Goal: Transaction & Acquisition: Book appointment/travel/reservation

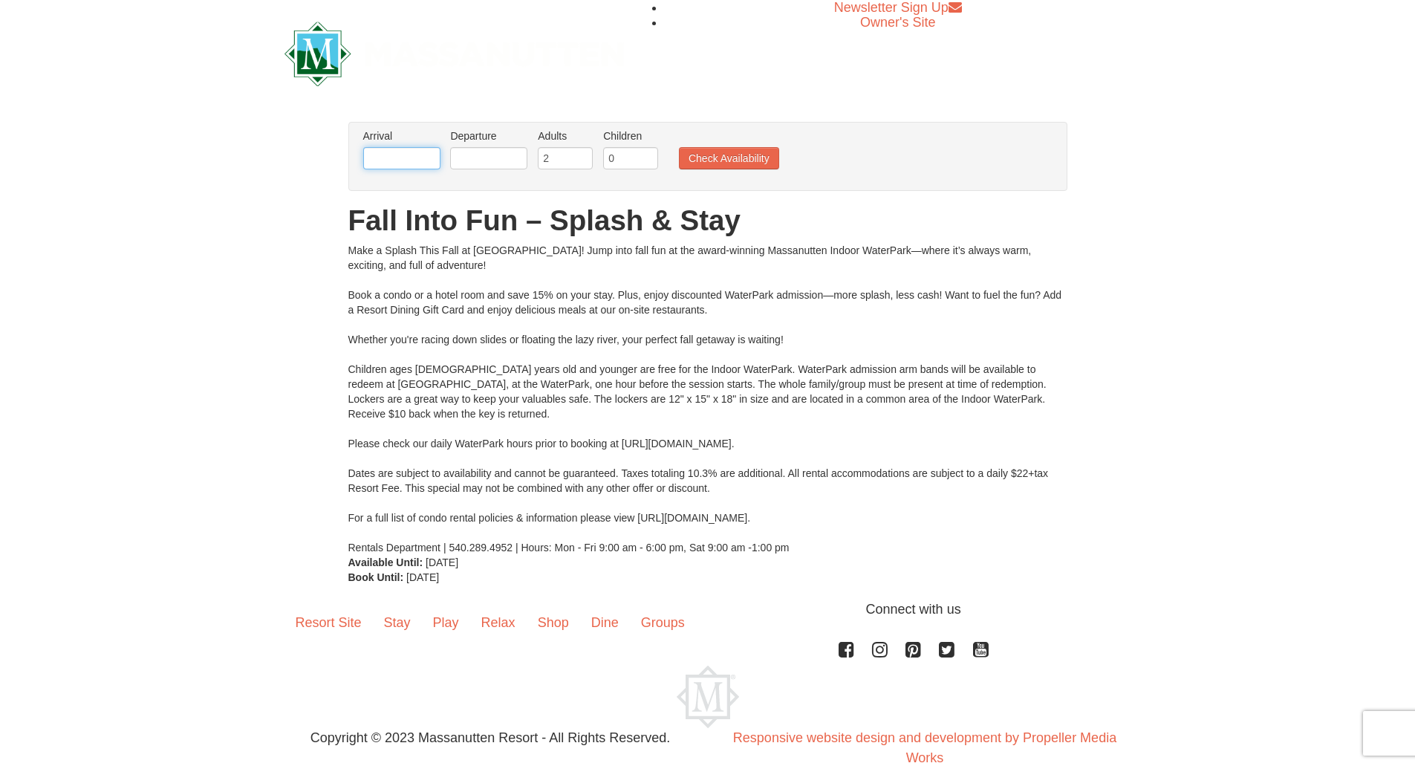
click at [423, 164] on input "text" at bounding box center [401, 158] width 77 height 22
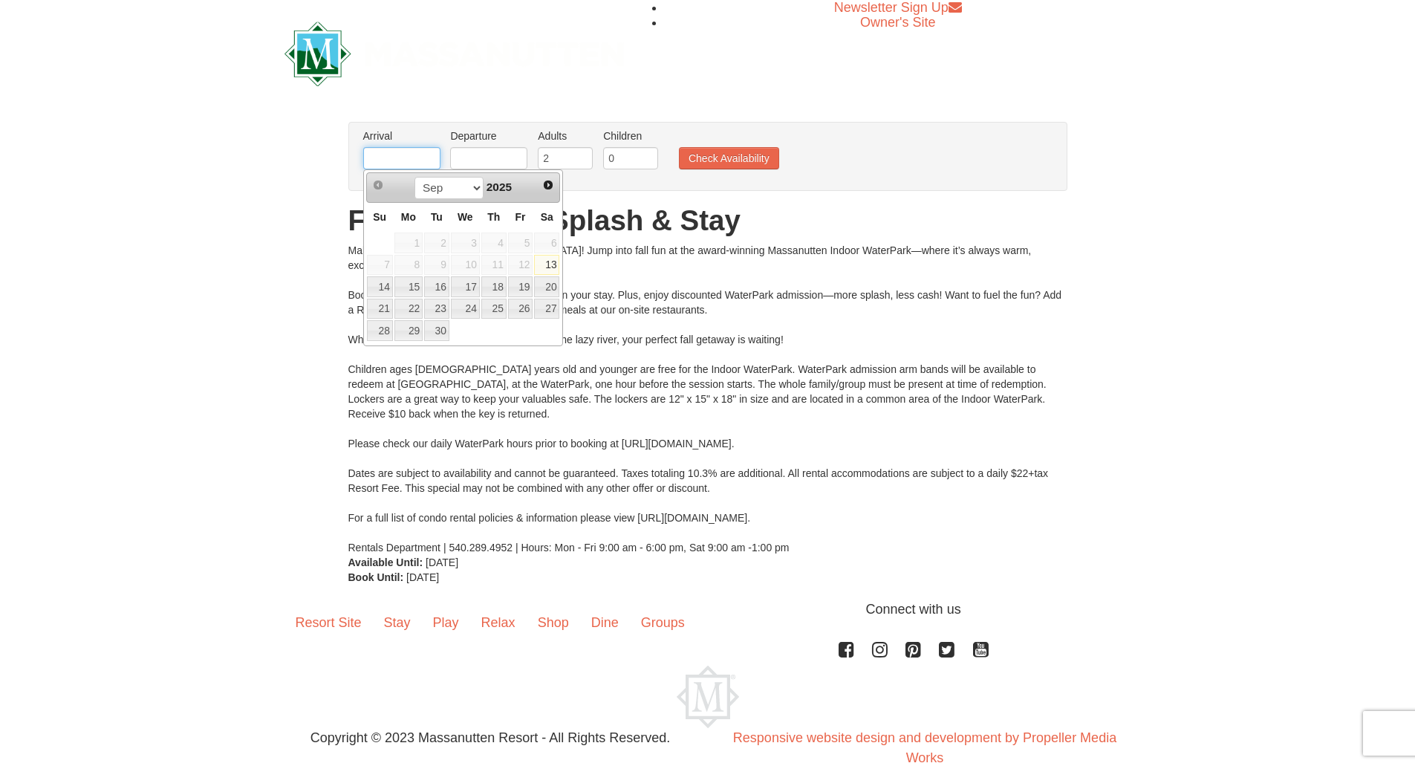
click at [423, 164] on input "text" at bounding box center [401, 158] width 77 height 22
click at [521, 308] on link "26" at bounding box center [520, 309] width 25 height 21
type input "[DATE]"
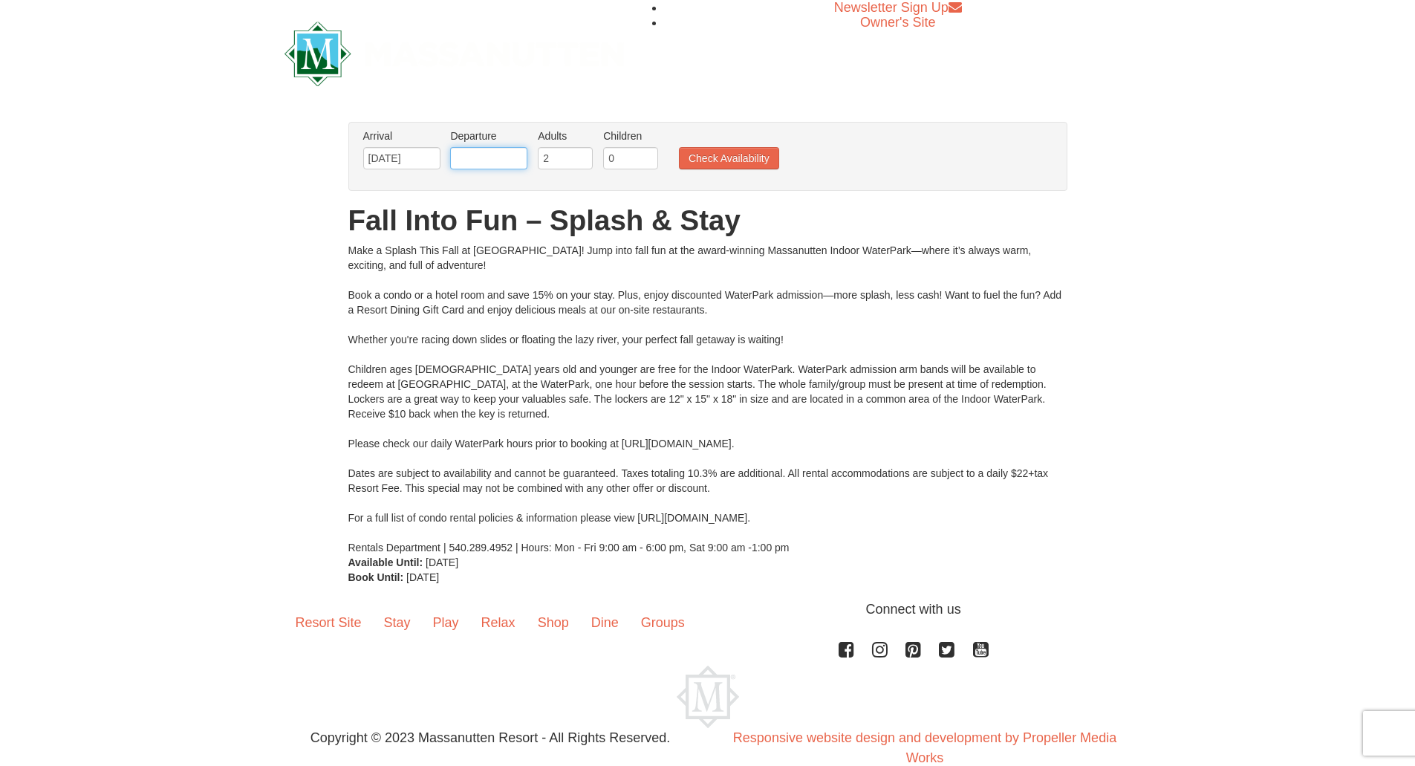
click at [488, 169] on input "text" at bounding box center [488, 158] width 77 height 22
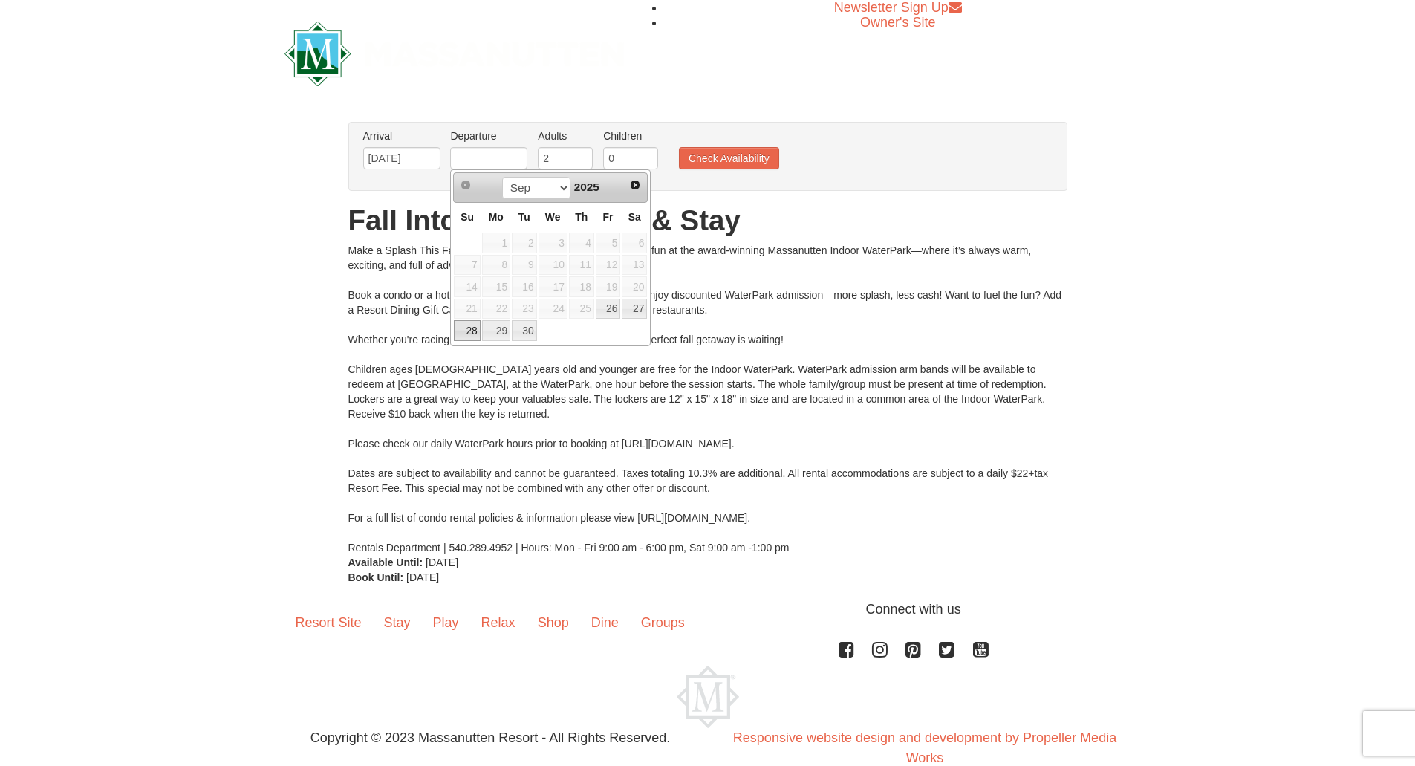
click at [476, 325] on link "28" at bounding box center [467, 330] width 26 height 21
type input "[DATE]"
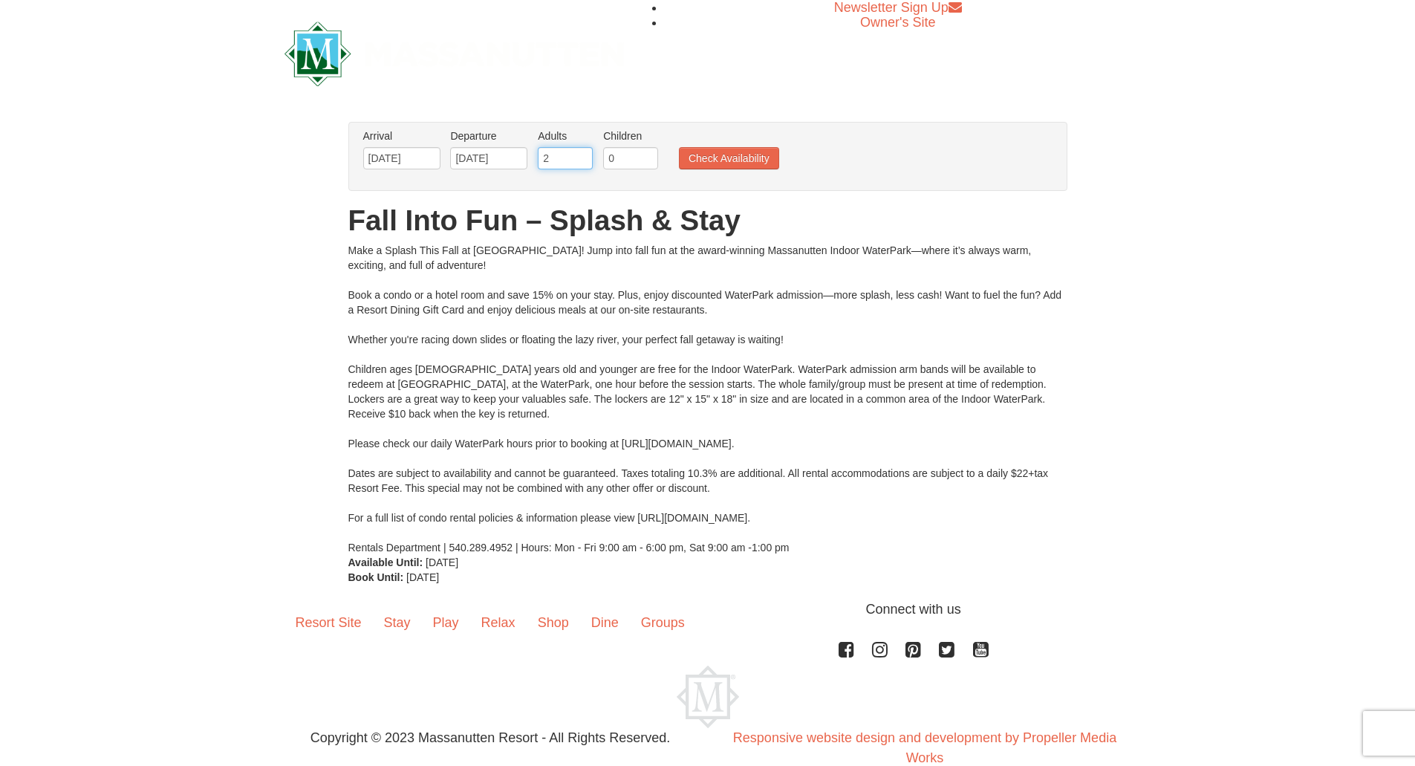
click at [566, 163] on input "2" at bounding box center [565, 158] width 55 height 22
click at [578, 153] on input "3" at bounding box center [565, 158] width 55 height 22
type input "4"
click at [578, 153] on input "4" at bounding box center [565, 158] width 55 height 22
click at [703, 160] on button "Check Availability" at bounding box center [729, 158] width 100 height 22
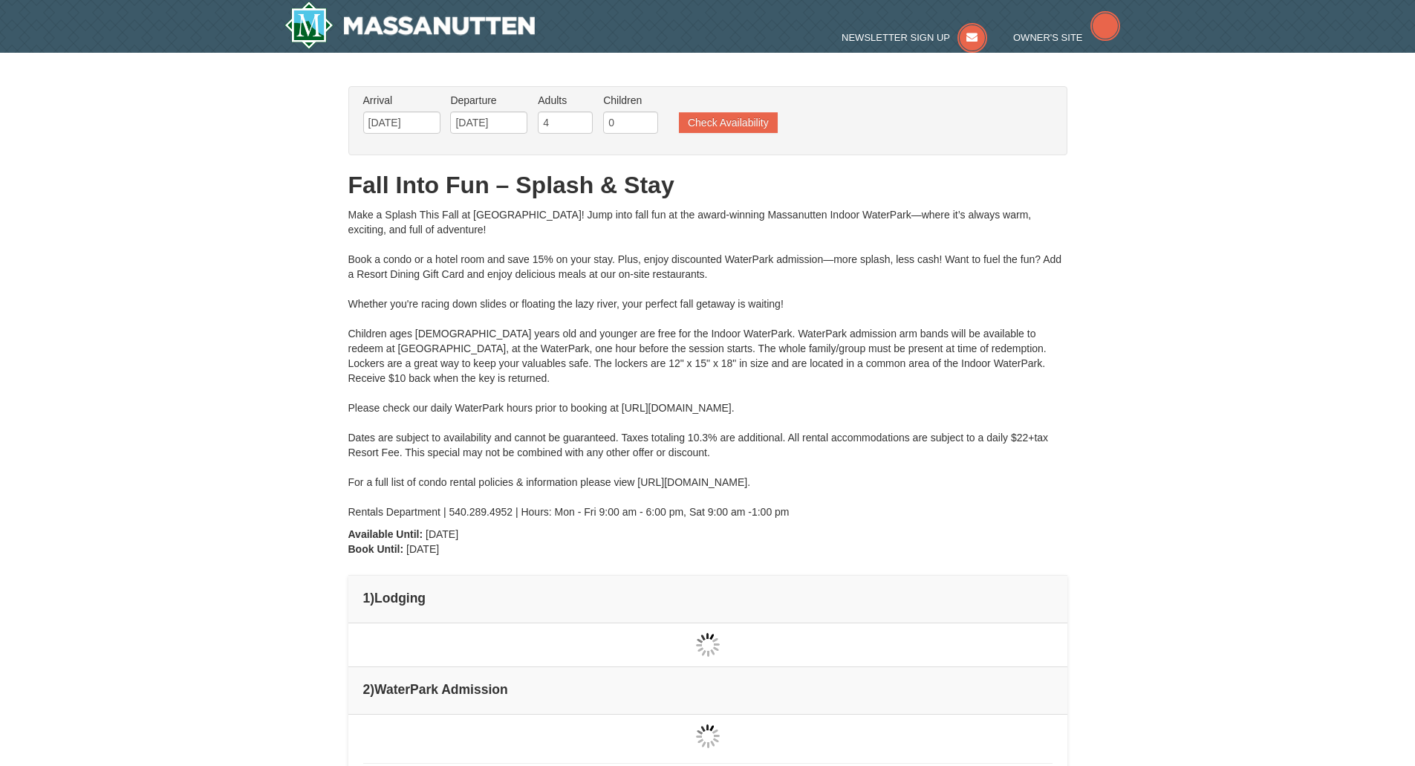
type input "09/27/2025"
type input "[DATE]"
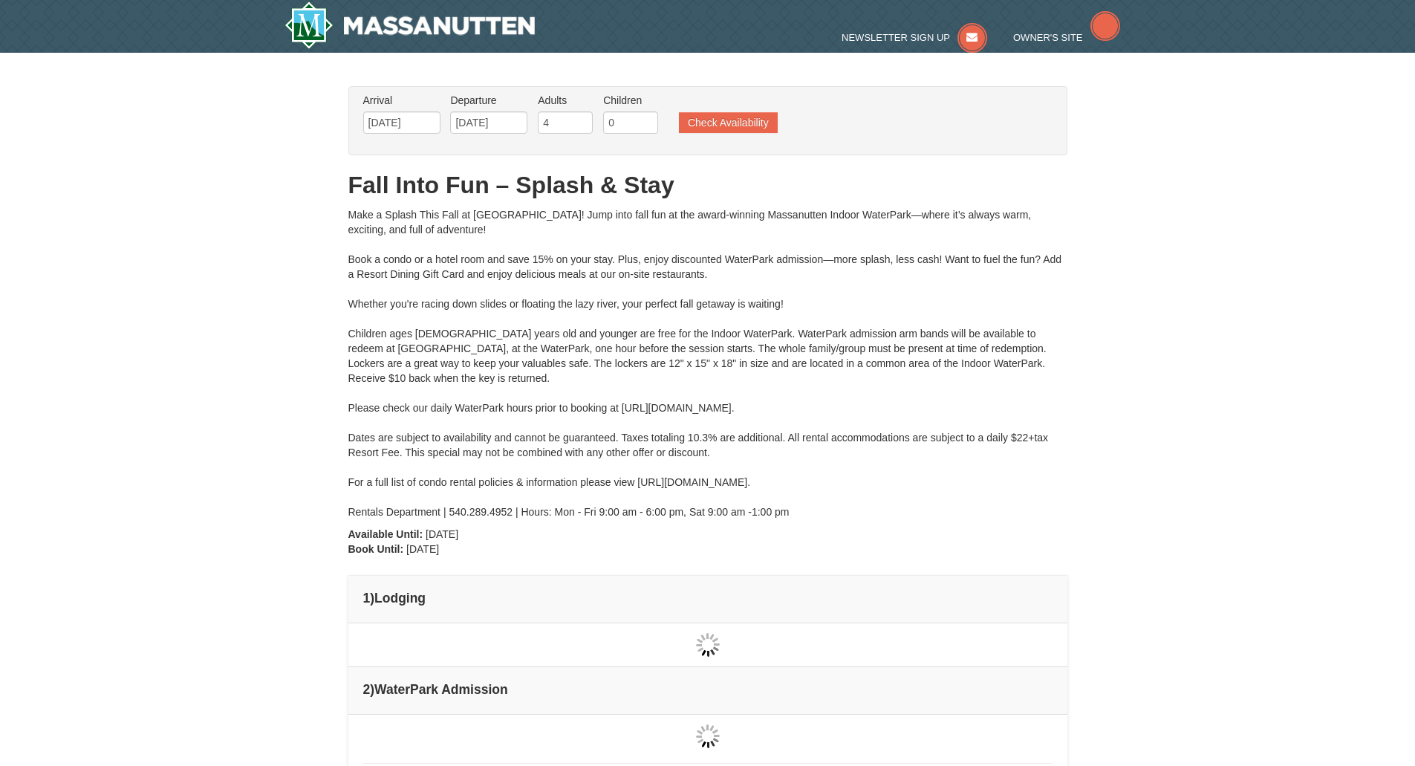
type input "[DATE]"
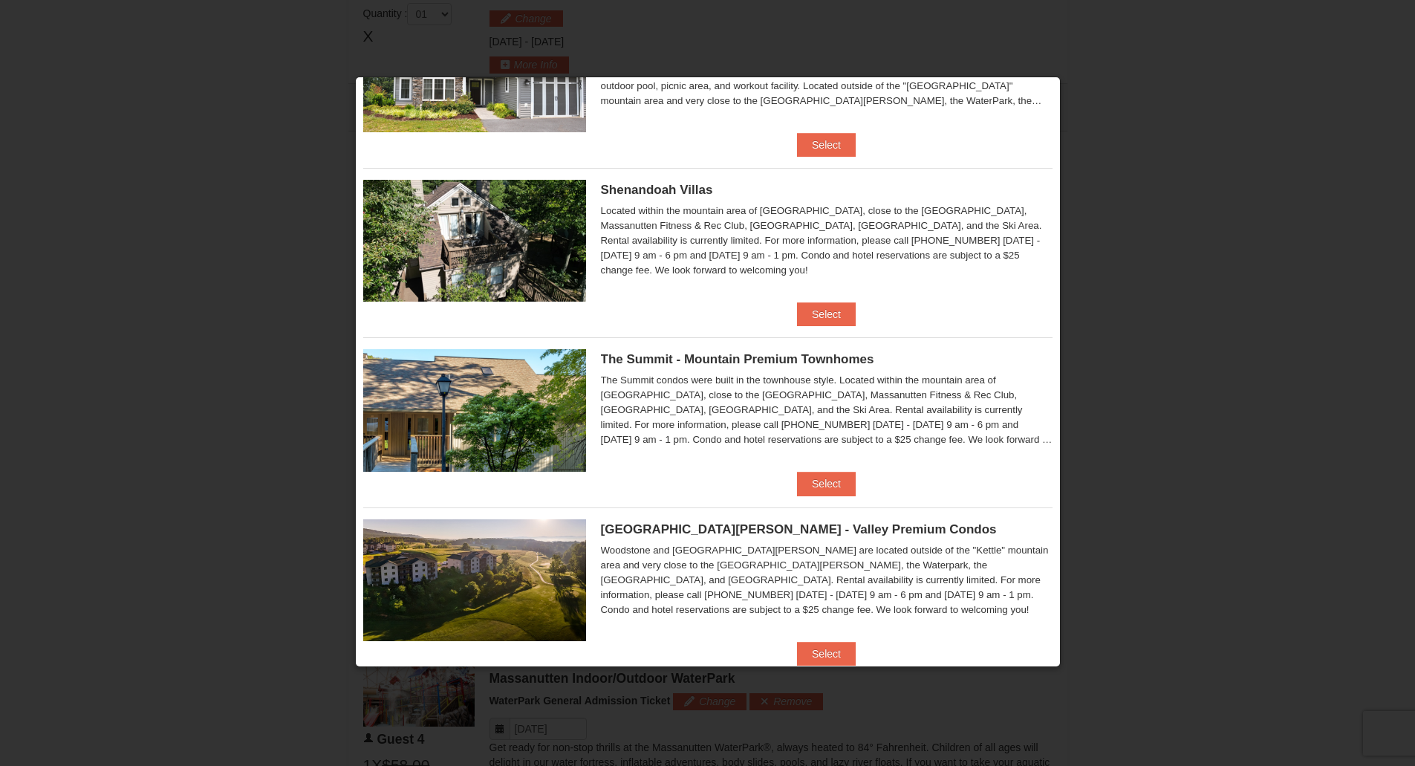
scroll to position [318, 0]
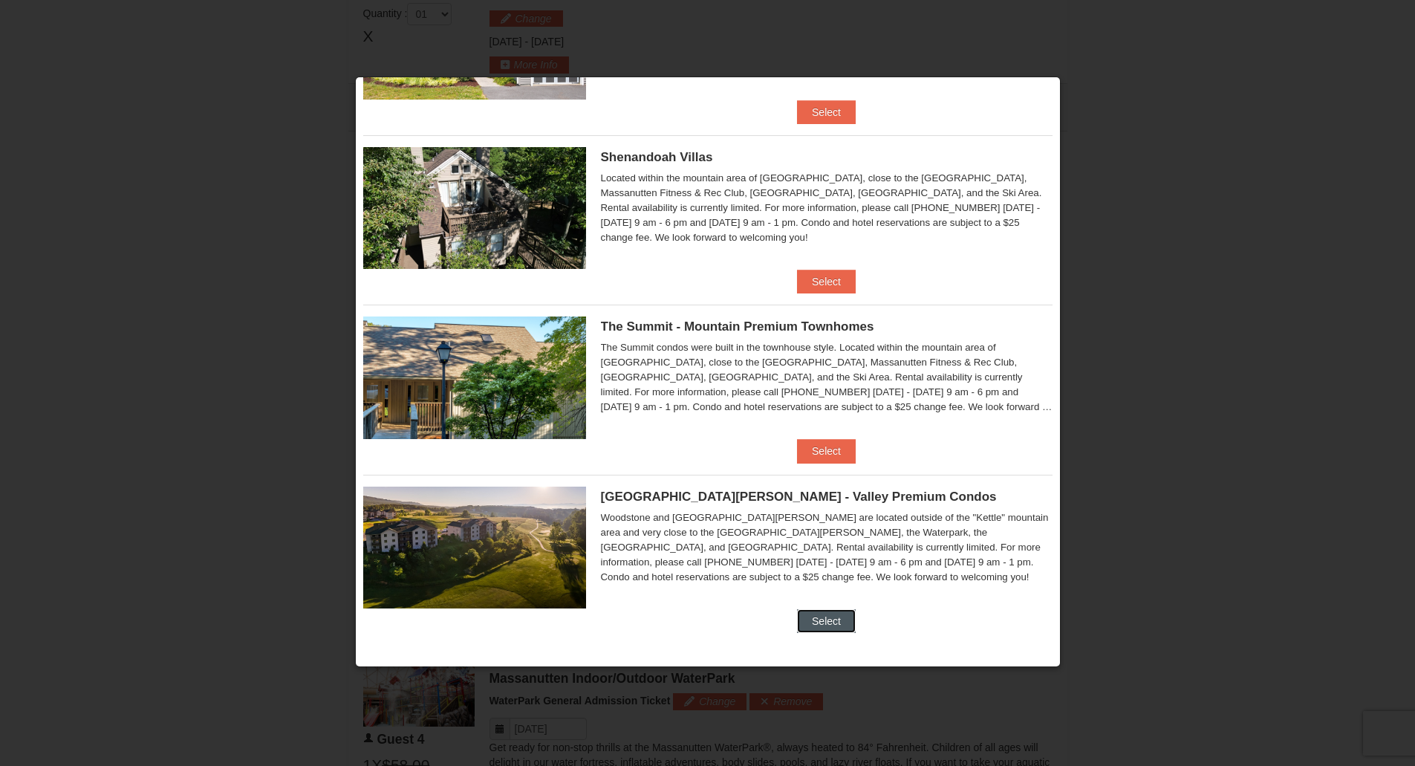
click at [819, 612] on button "Select" at bounding box center [826, 621] width 59 height 24
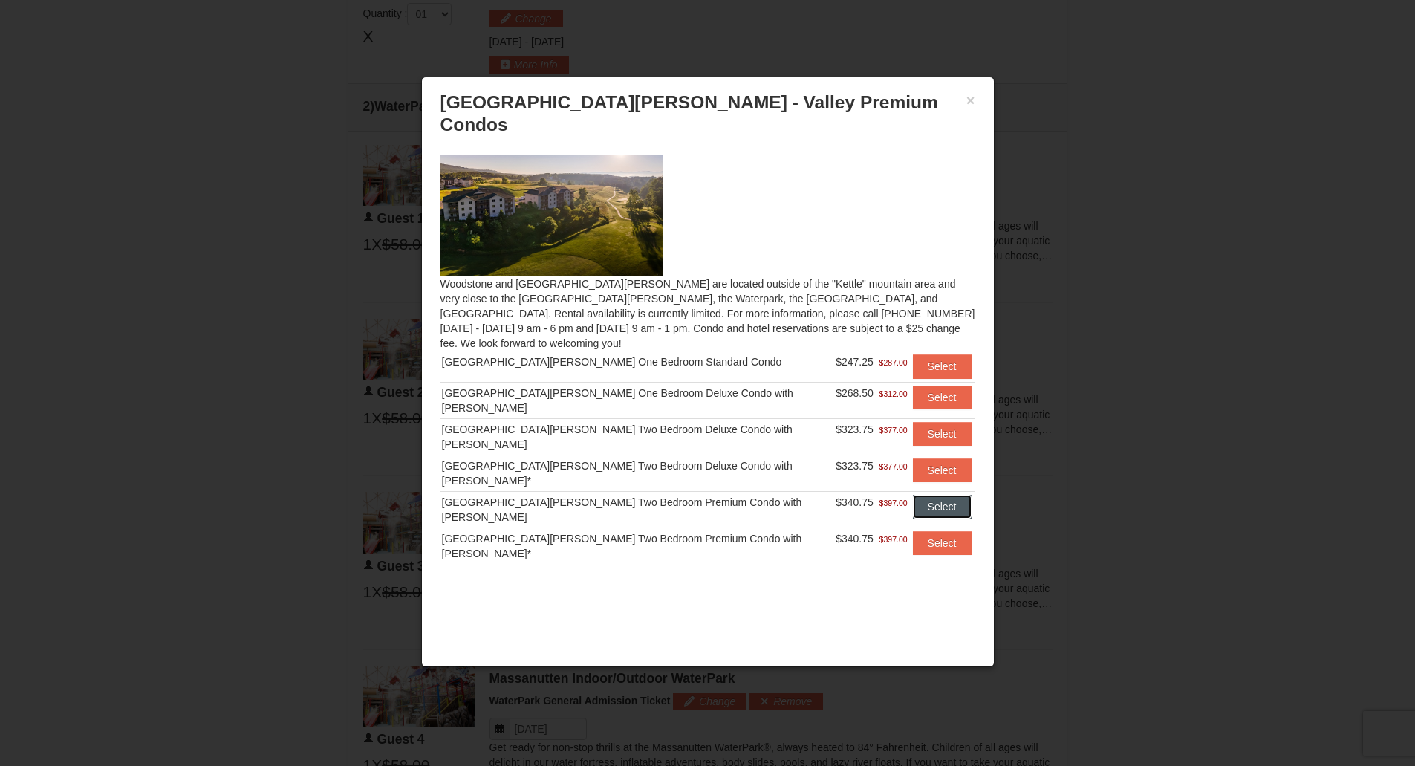
click at [925, 495] on button "Select" at bounding box center [942, 507] width 59 height 24
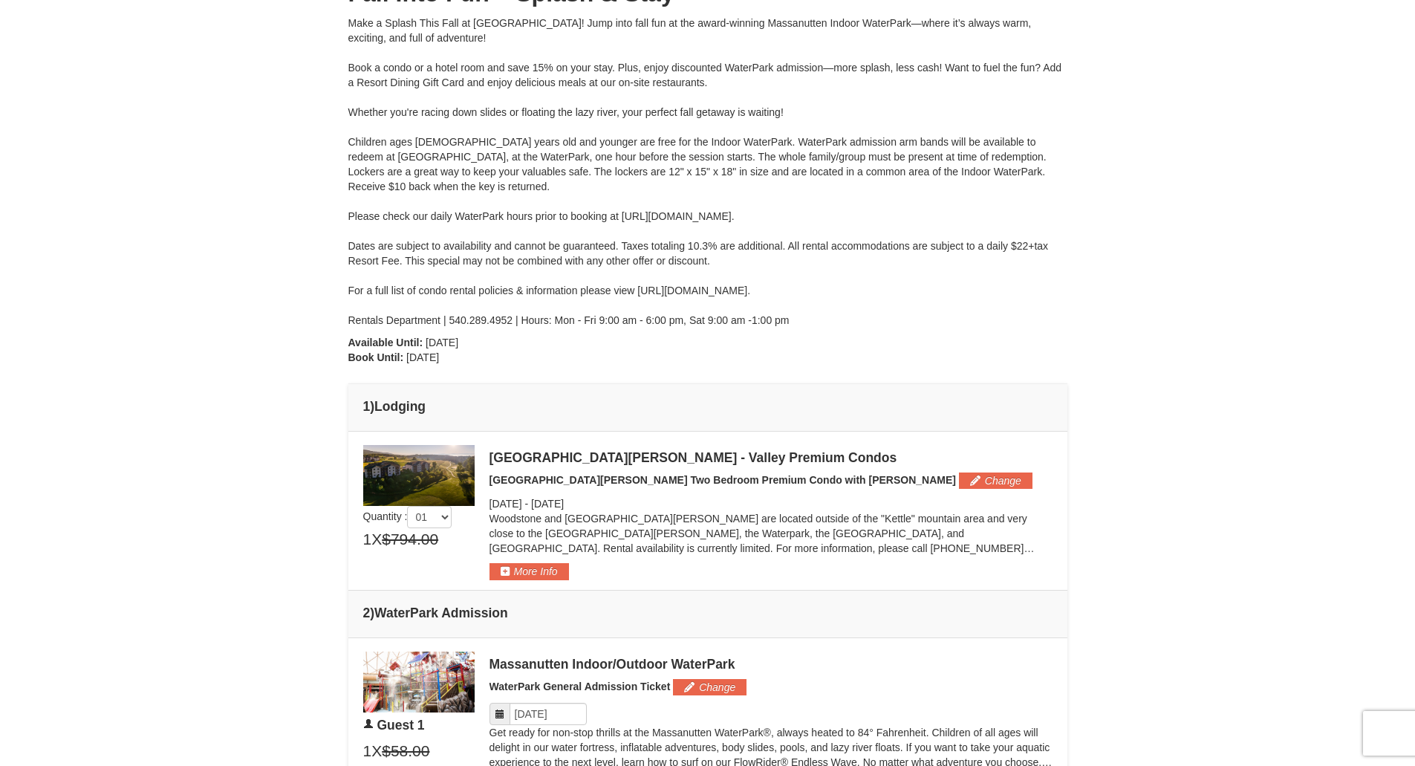
scroll to position [285, 0]
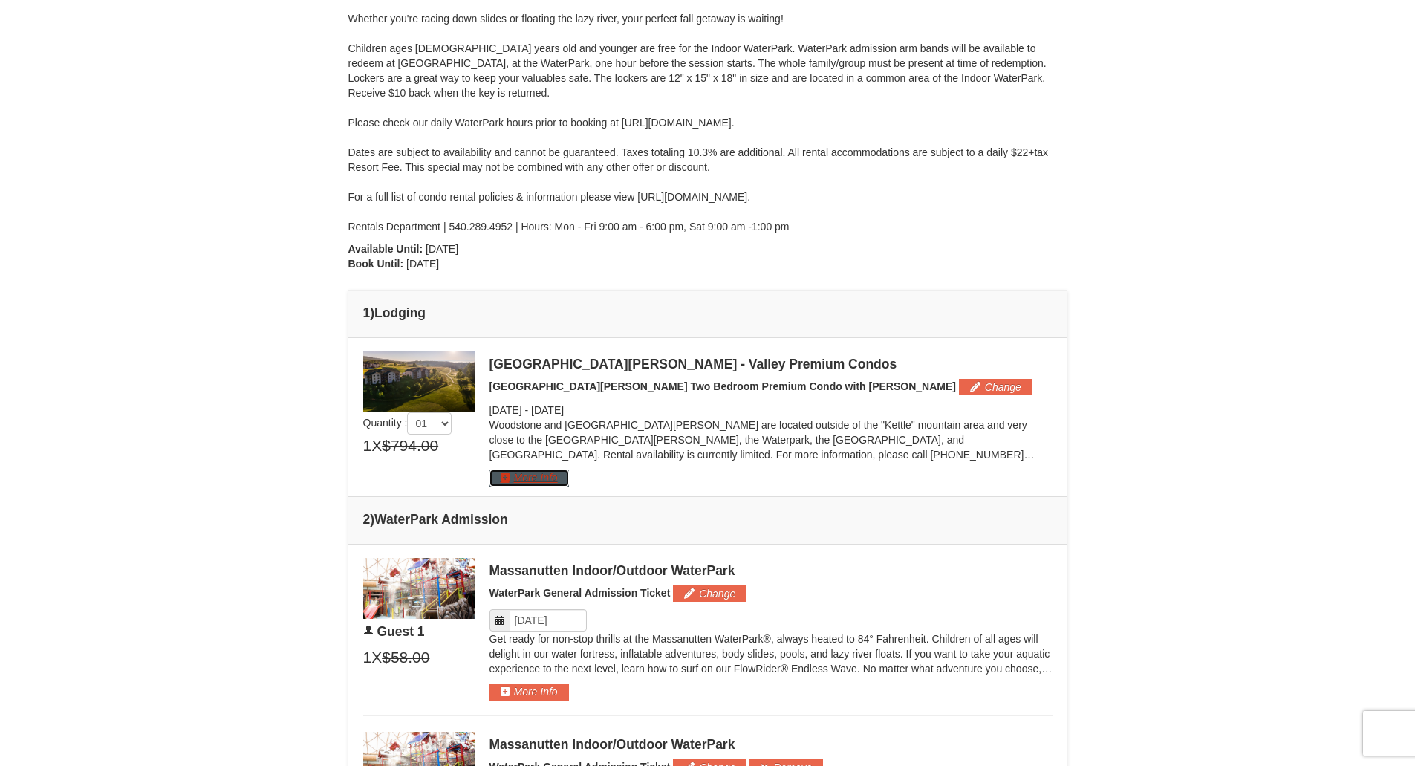
click at [529, 483] on button "More Info" at bounding box center [529, 477] width 79 height 16
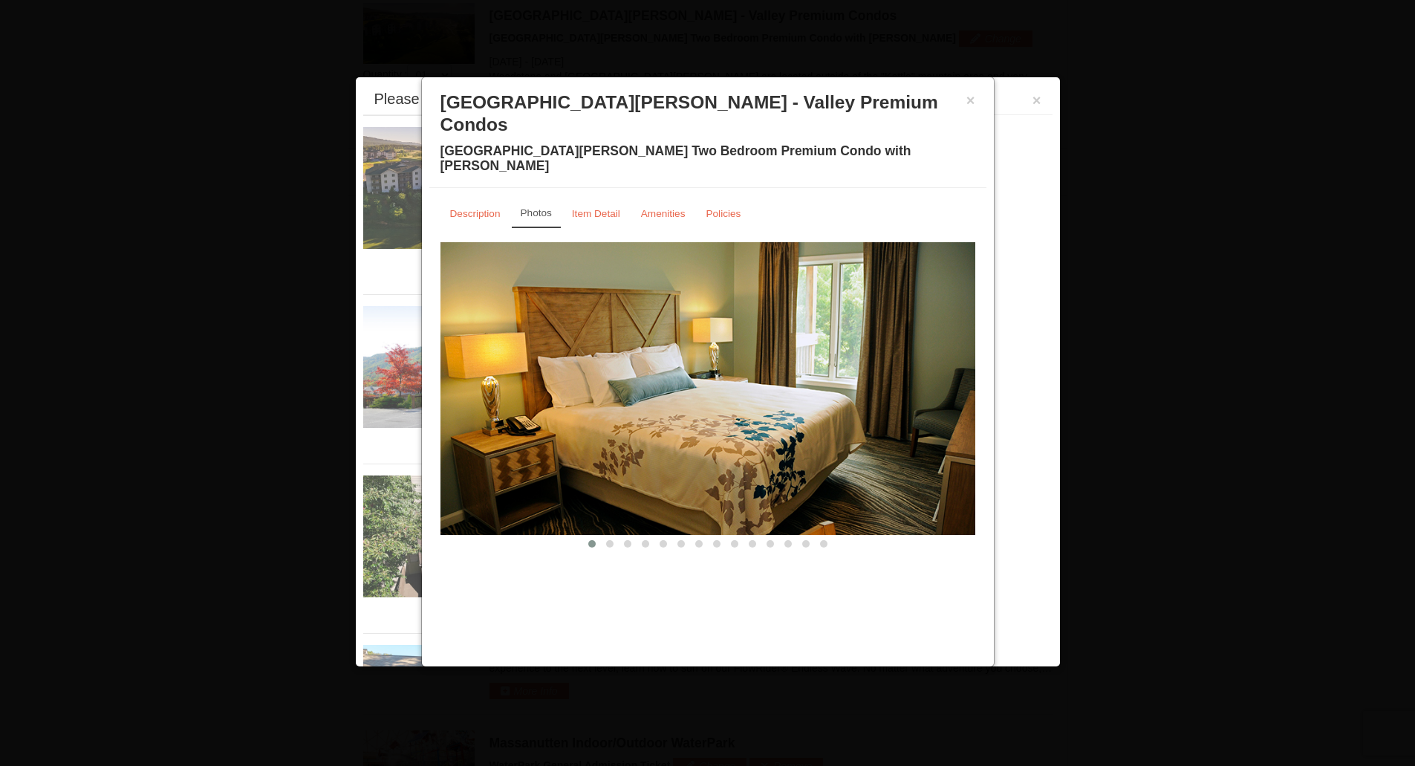
scroll to position [636, 0]
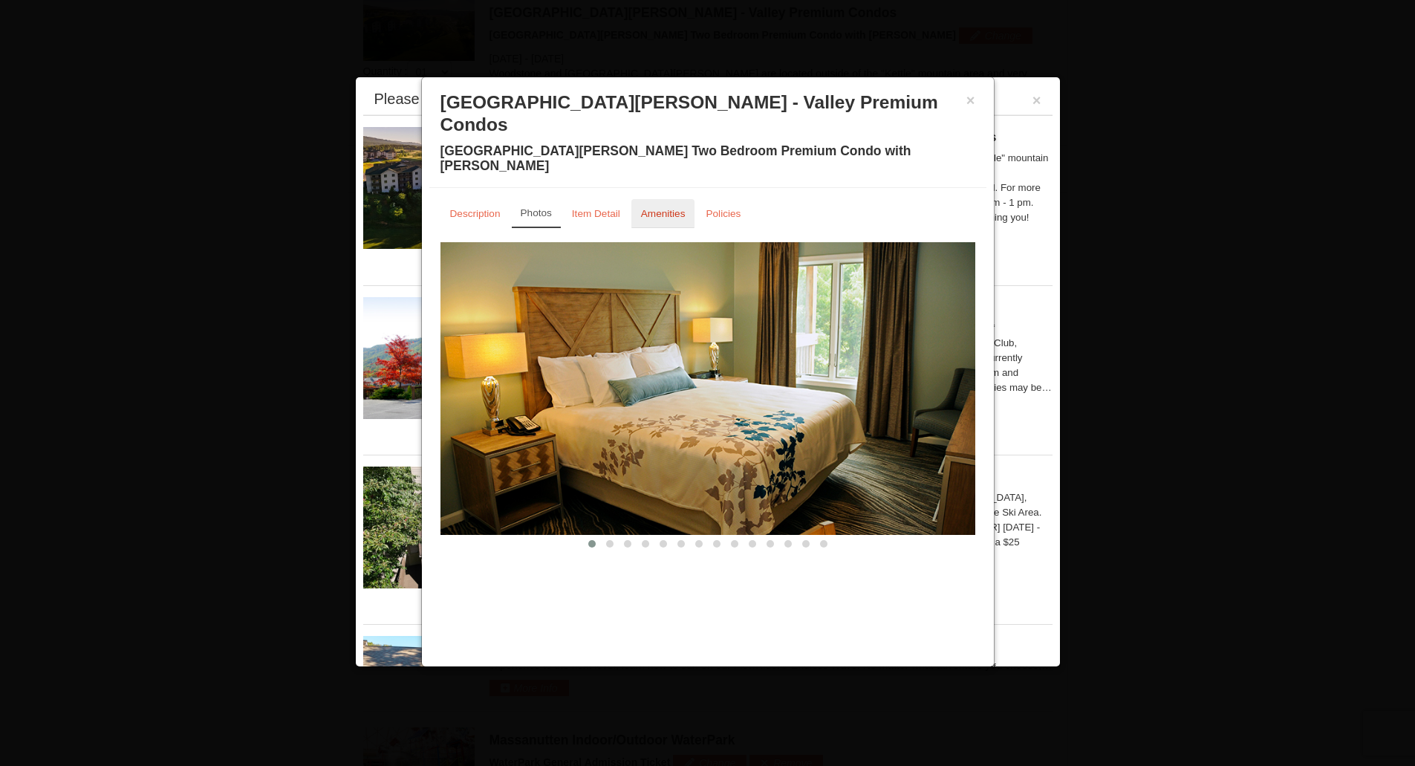
click at [663, 208] on small "Amenities" at bounding box center [663, 213] width 45 height 11
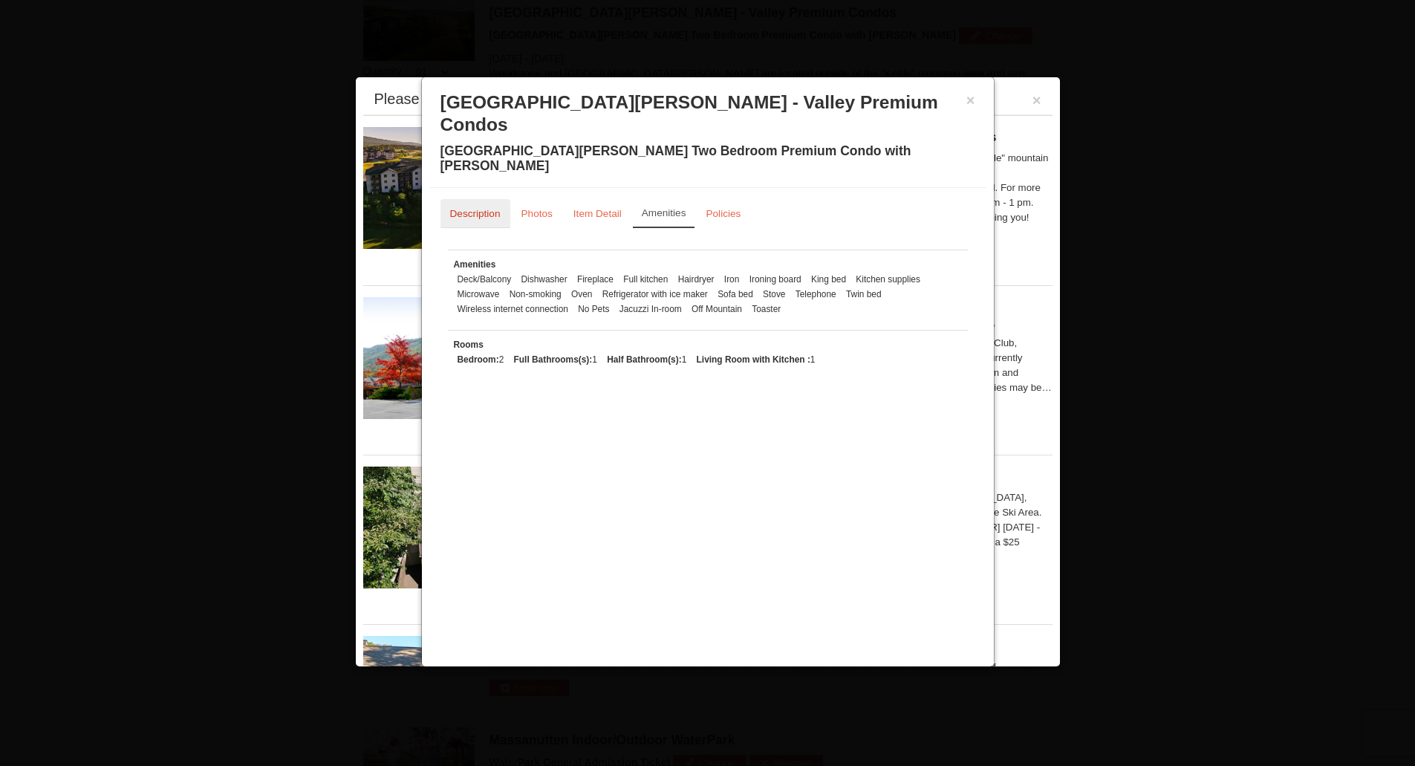
click at [482, 208] on small "Description" at bounding box center [475, 213] width 51 height 11
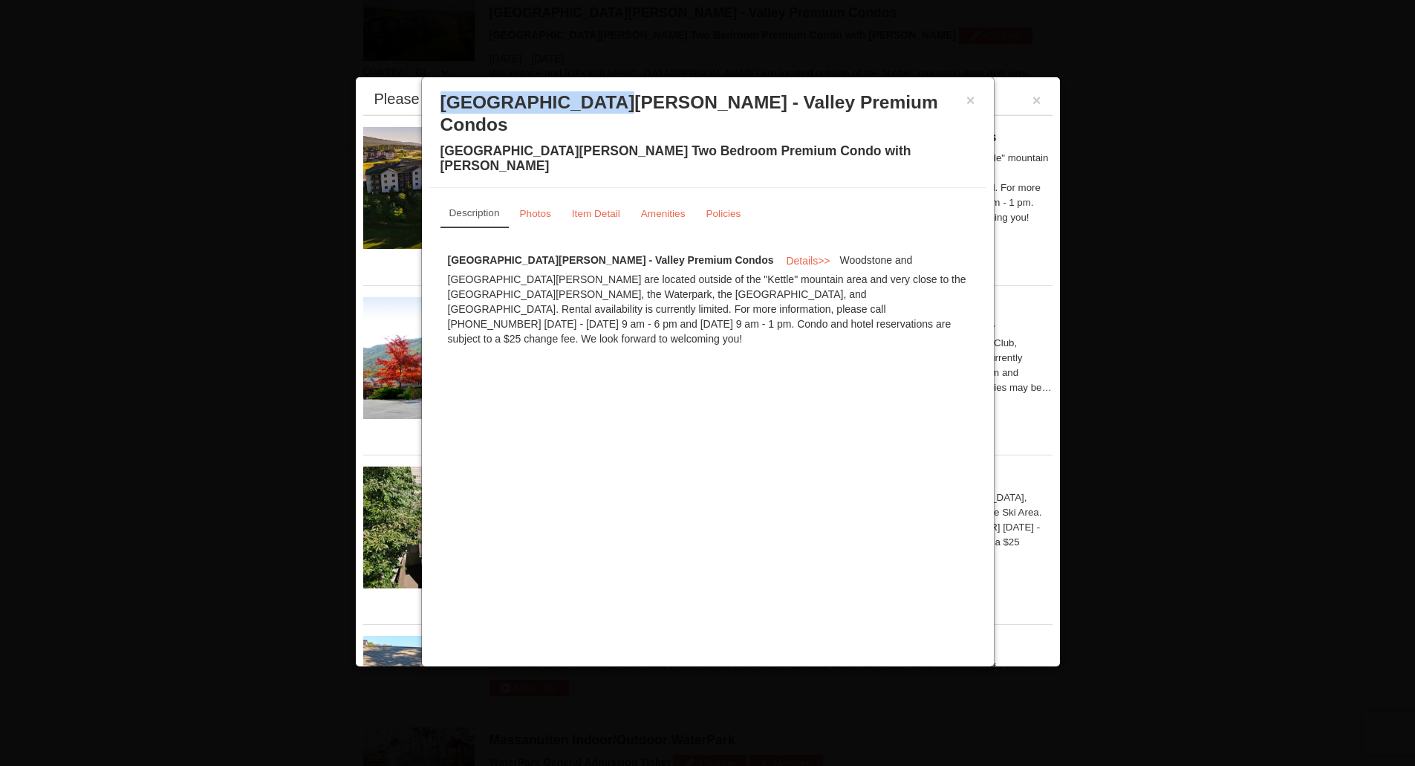
drag, startPoint x: 443, startPoint y: 99, endPoint x: 626, endPoint y: 107, distance: 182.9
click at [626, 107] on h3 "[GEOGRAPHIC_DATA][PERSON_NAME] - Valley Premium Condos" at bounding box center [708, 113] width 535 height 45
copy h3 "Woodstone Meadows"
click at [972, 100] on button "×" at bounding box center [970, 100] width 9 height 15
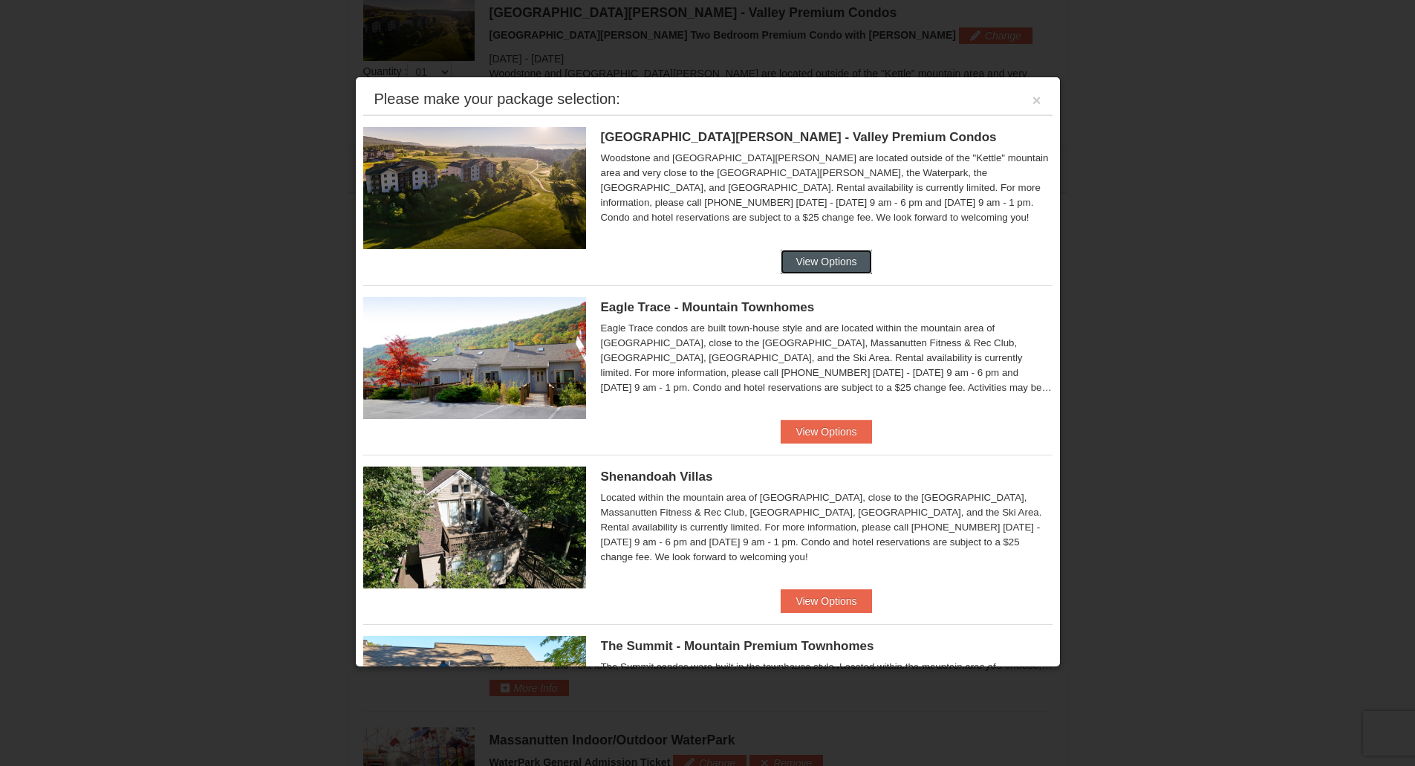
click at [835, 264] on button "View Options" at bounding box center [826, 262] width 91 height 24
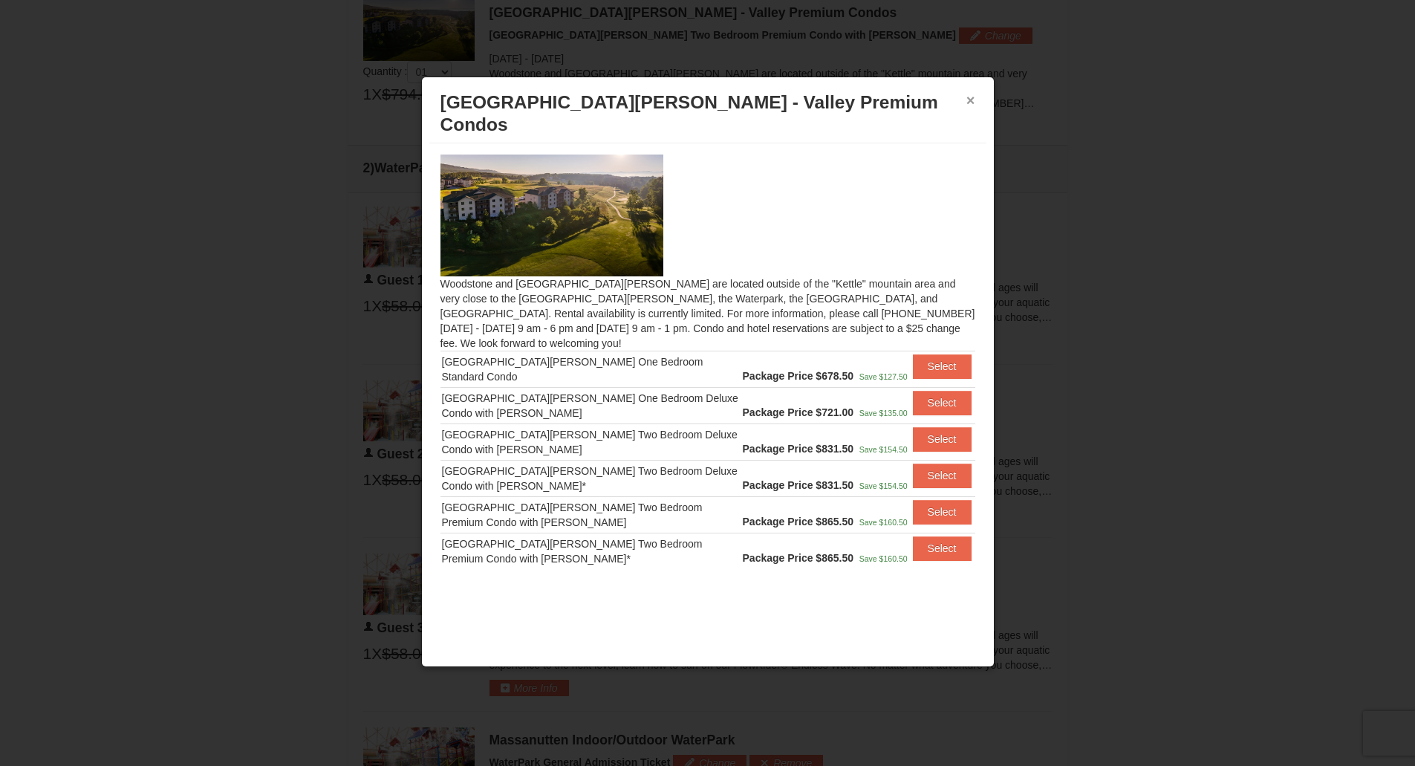
scroll to position [605, 0]
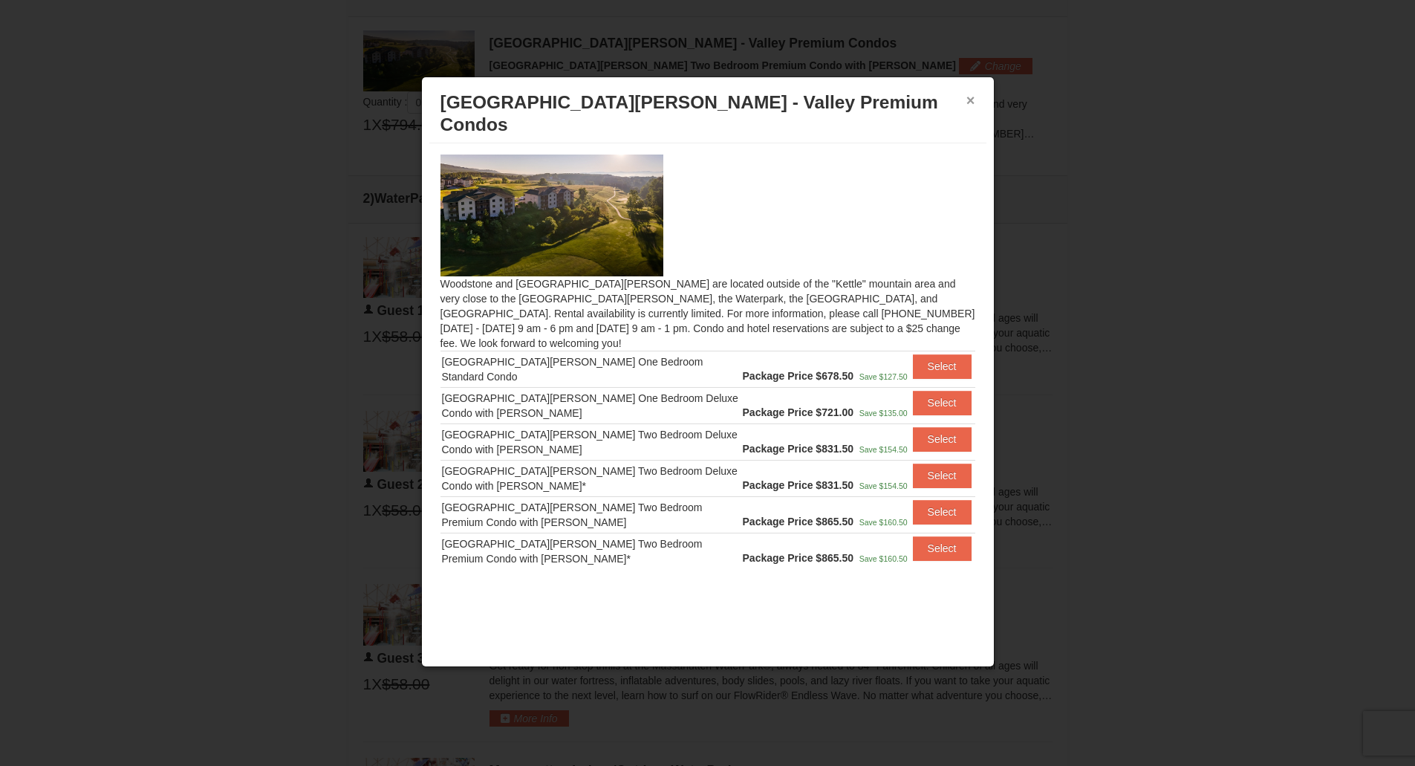
click at [972, 99] on button "×" at bounding box center [970, 100] width 9 height 15
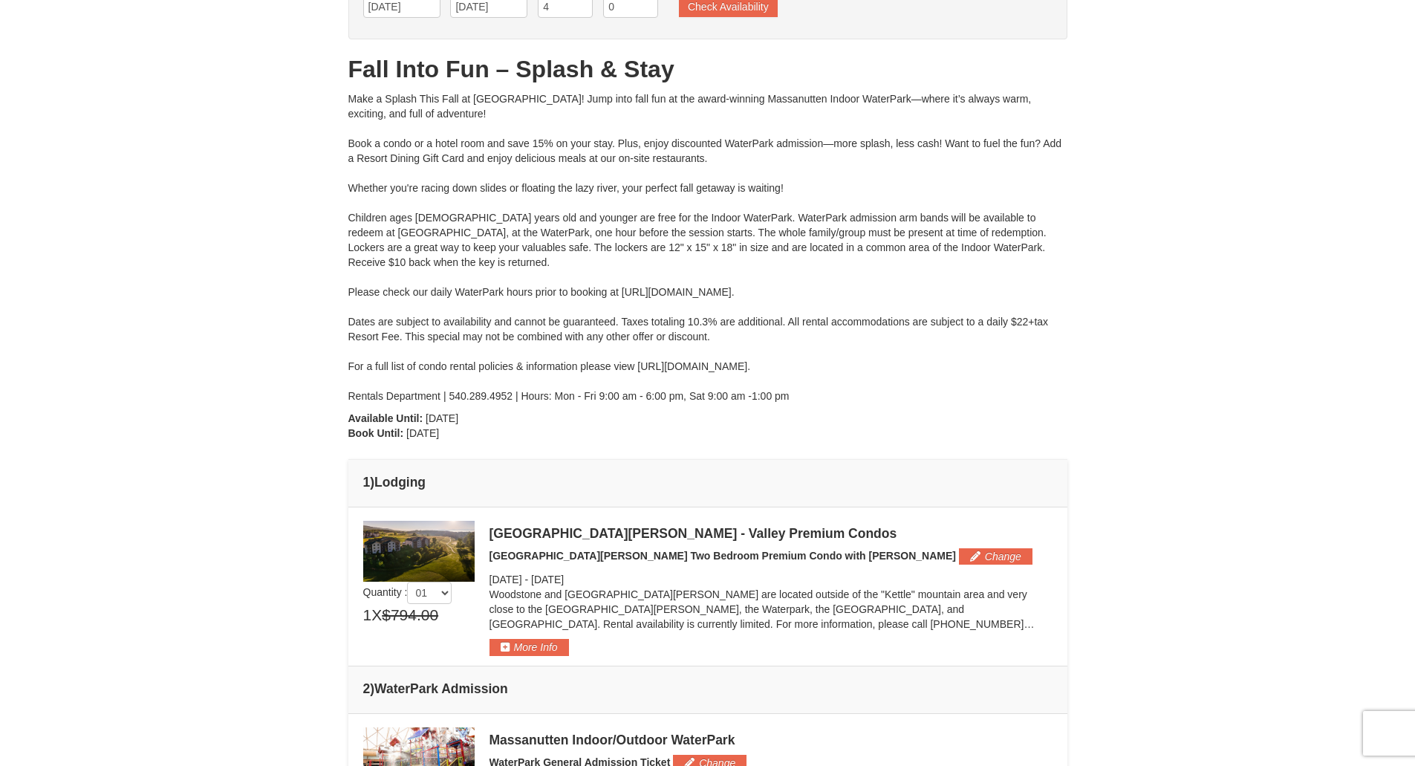
scroll to position [0, 0]
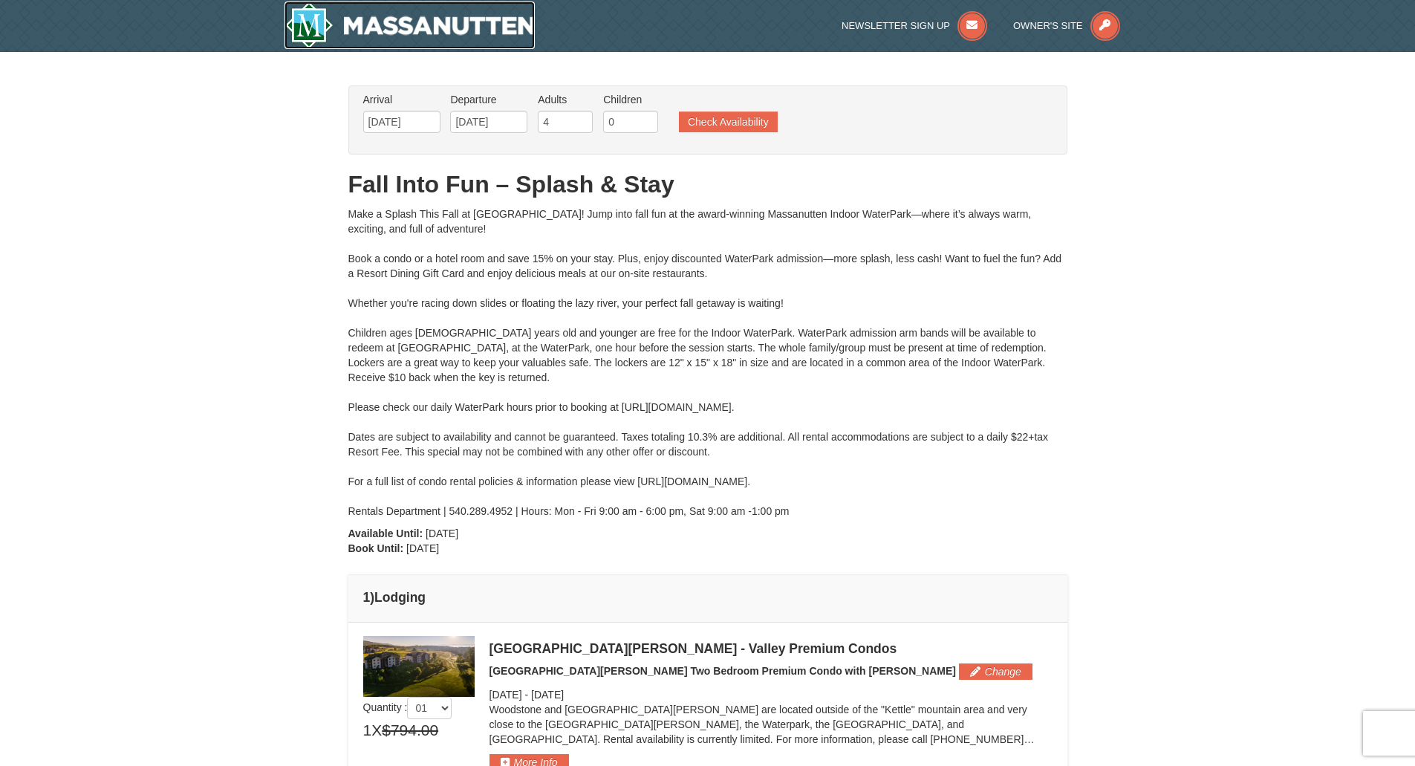
click at [415, 34] on img at bounding box center [410, 25] width 251 height 48
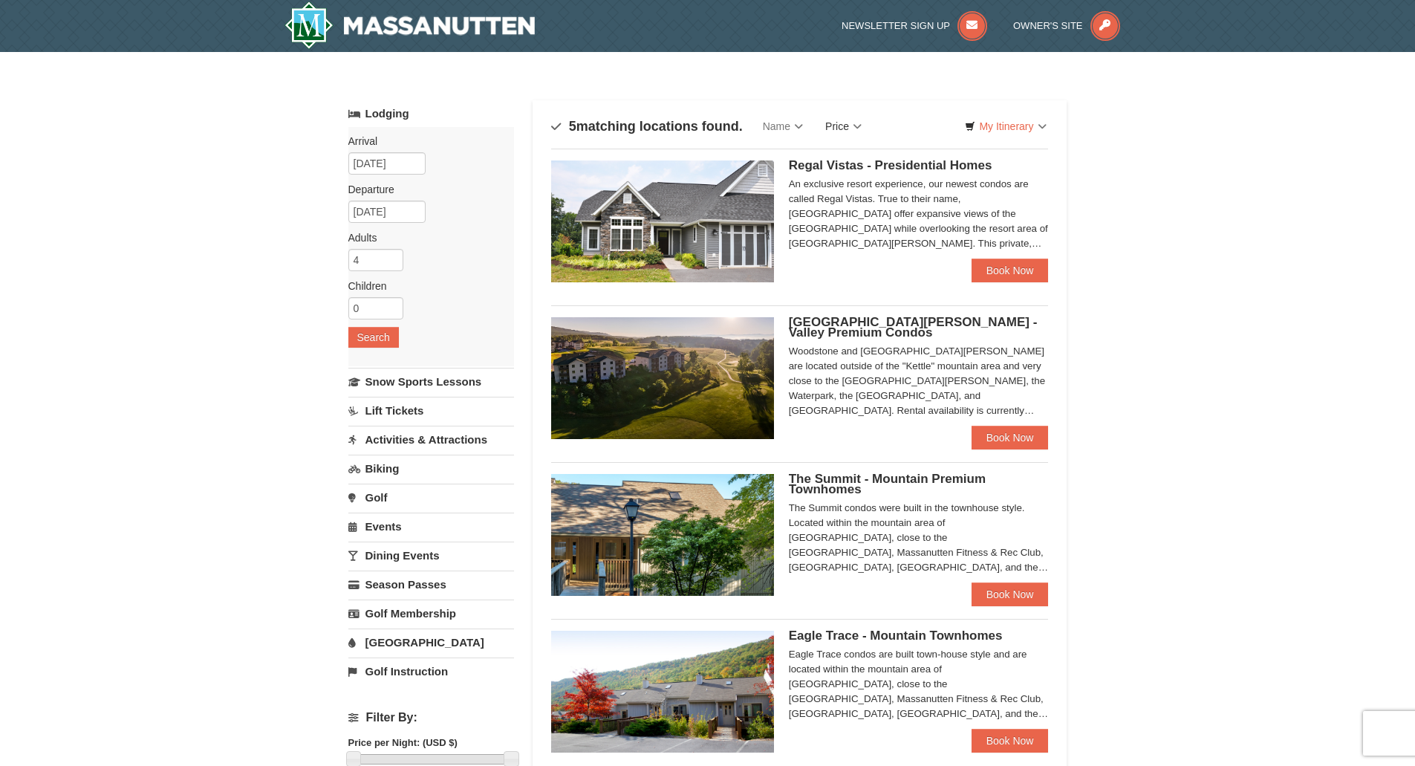
click at [868, 131] on link "Price" at bounding box center [843, 126] width 59 height 30
click at [868, 155] on link "Price (Low to High)" at bounding box center [874, 156] width 119 height 19
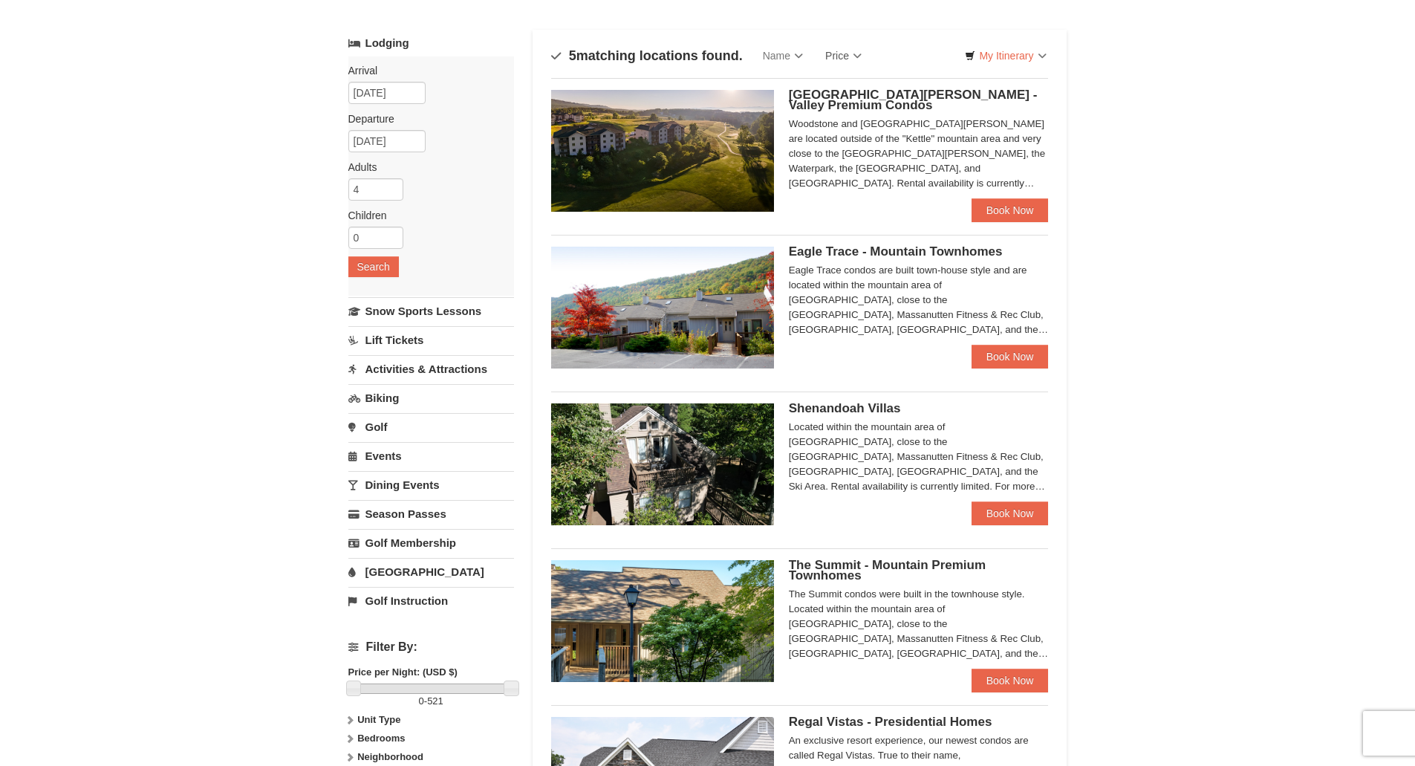
scroll to position [56, 0]
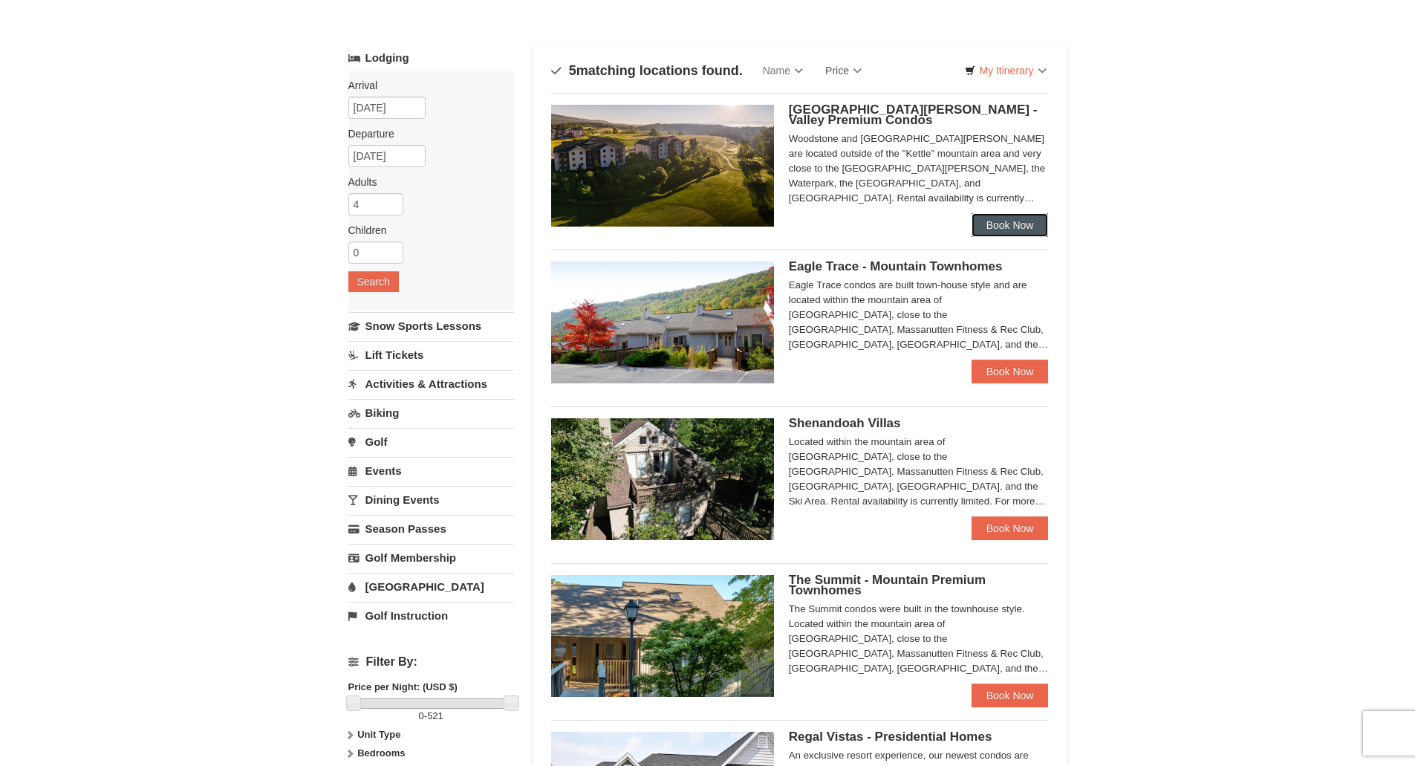
click at [1025, 225] on link "Book Now" at bounding box center [1010, 225] width 77 height 24
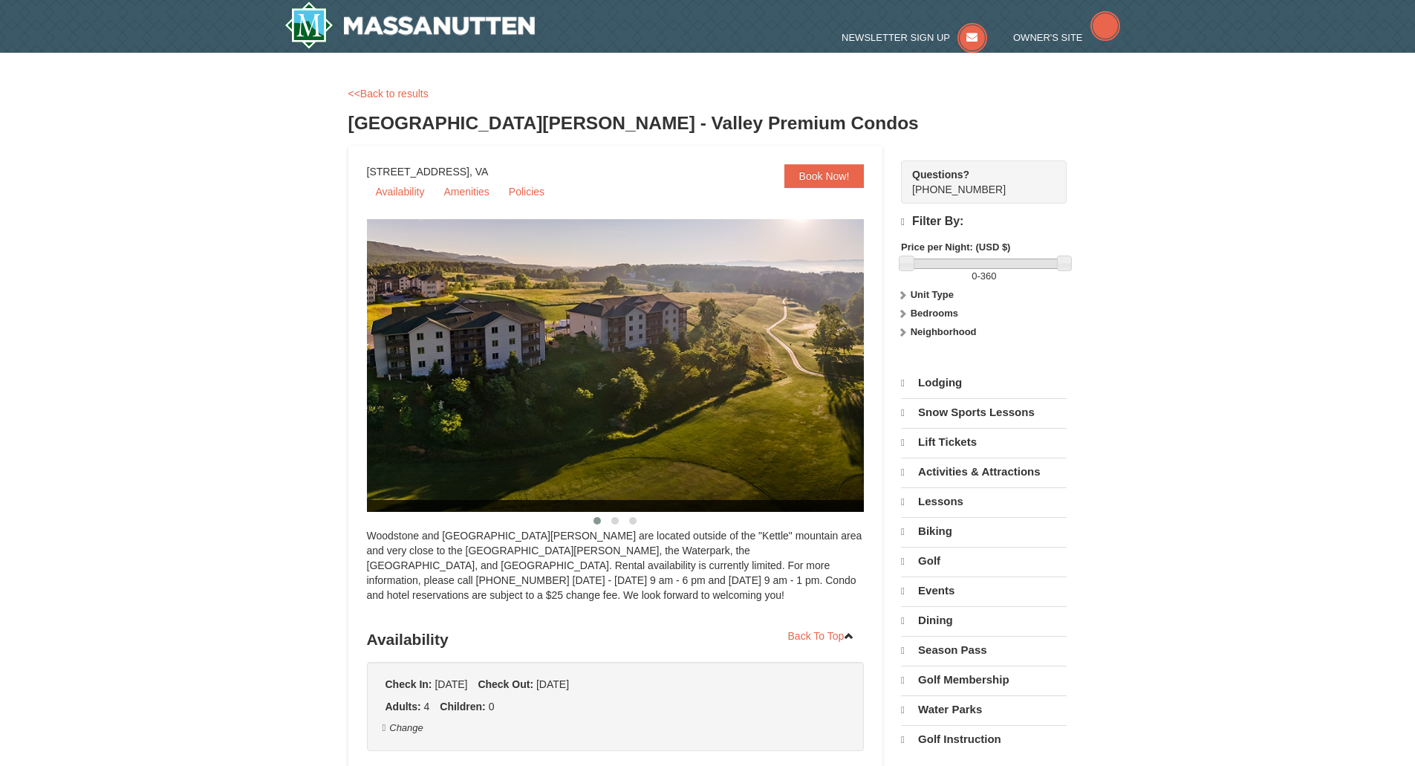
select select "9"
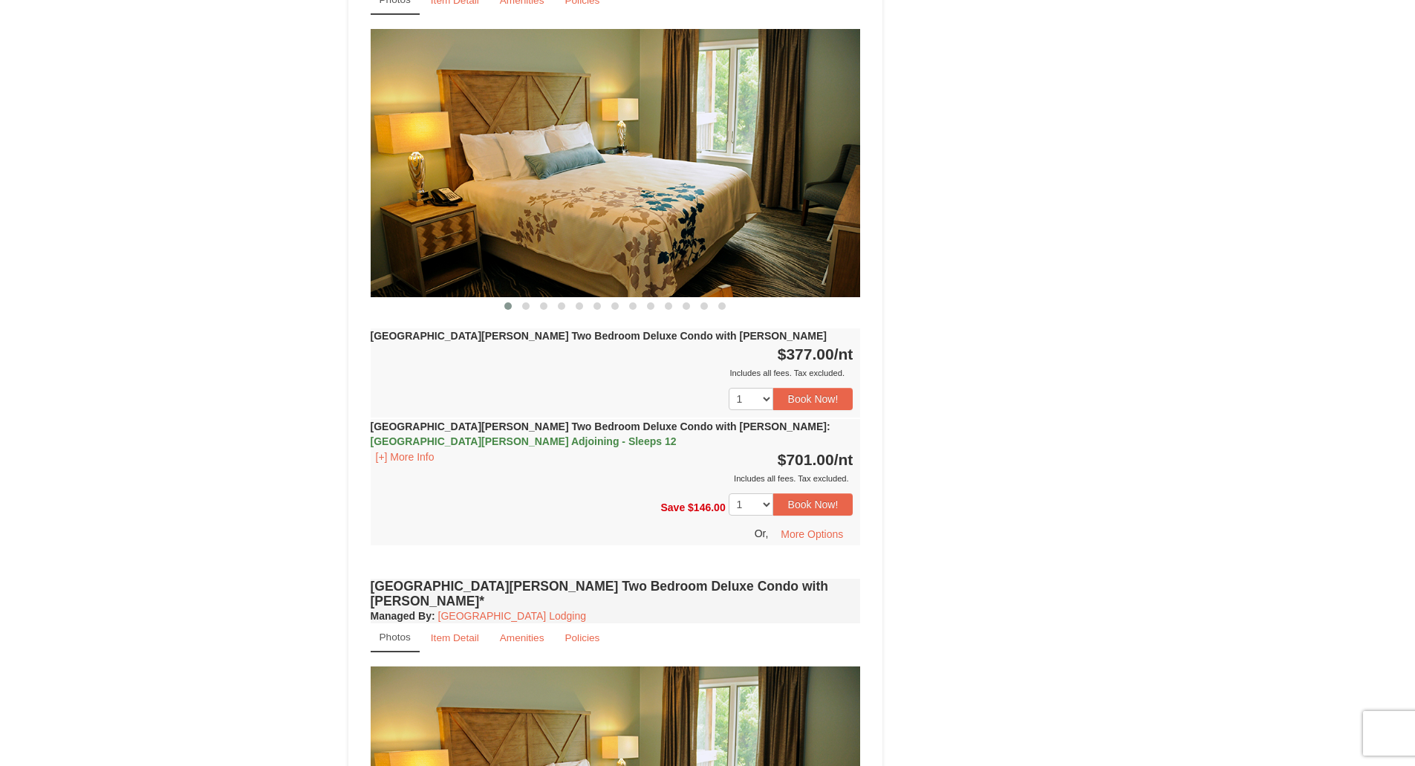
scroll to position [1384, 0]
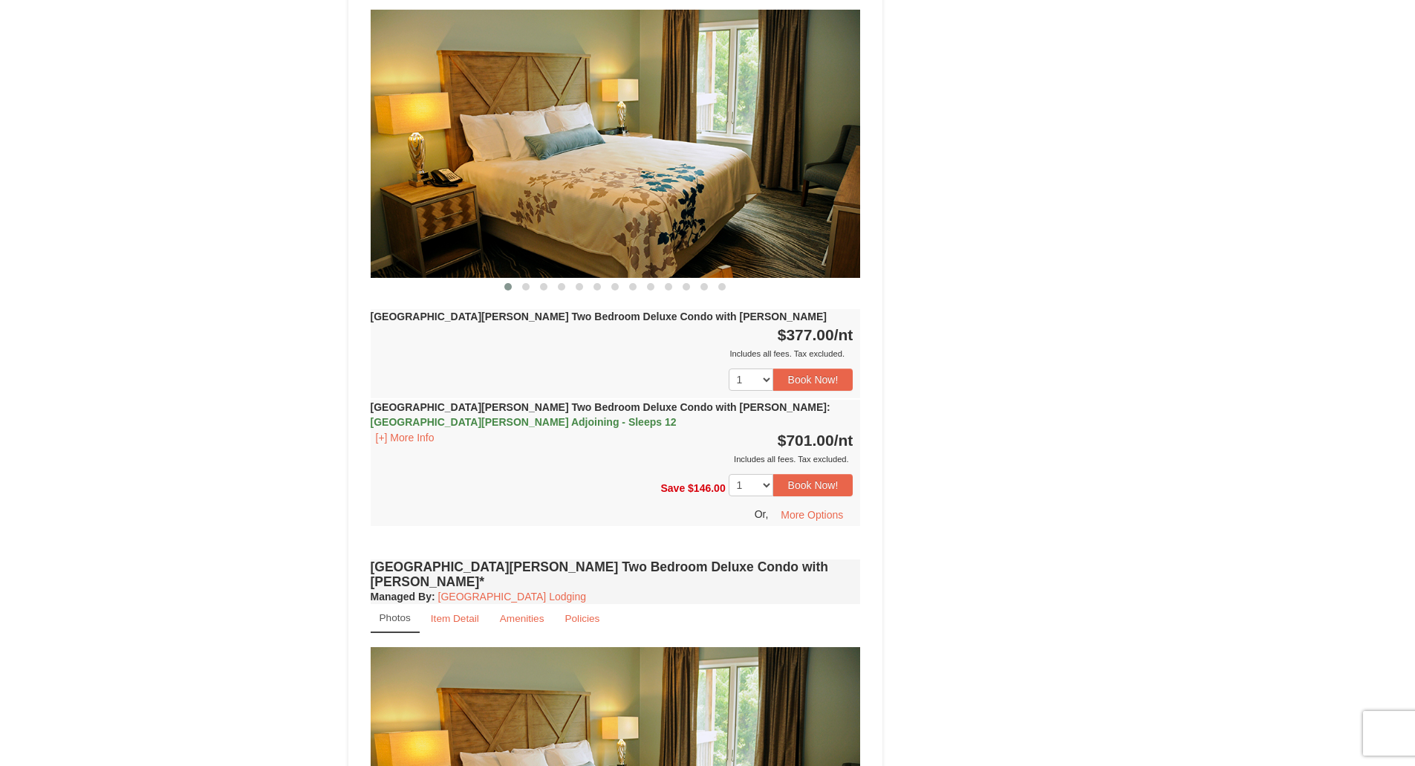
scroll to position [1865, 0]
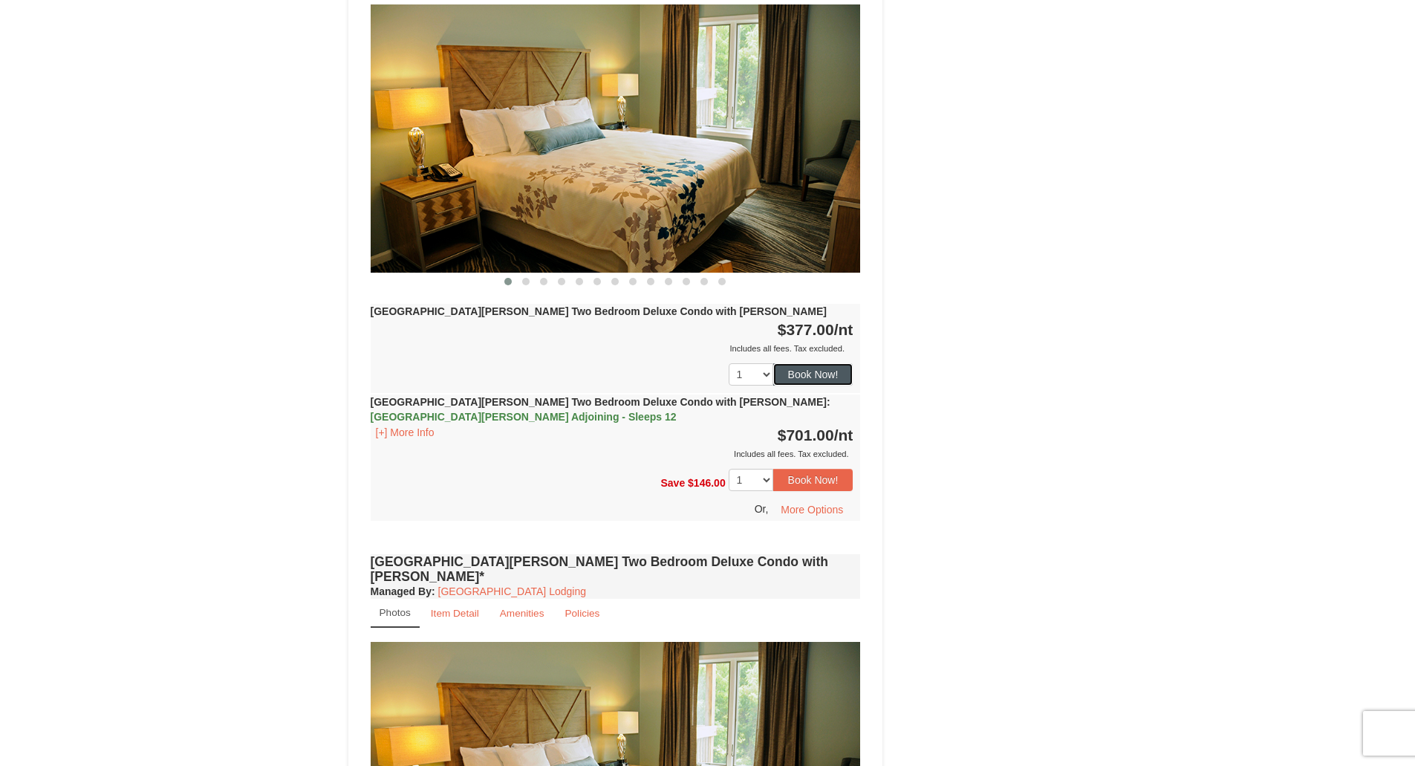
click at [833, 363] on button "Book Now!" at bounding box center [813, 374] width 80 height 22
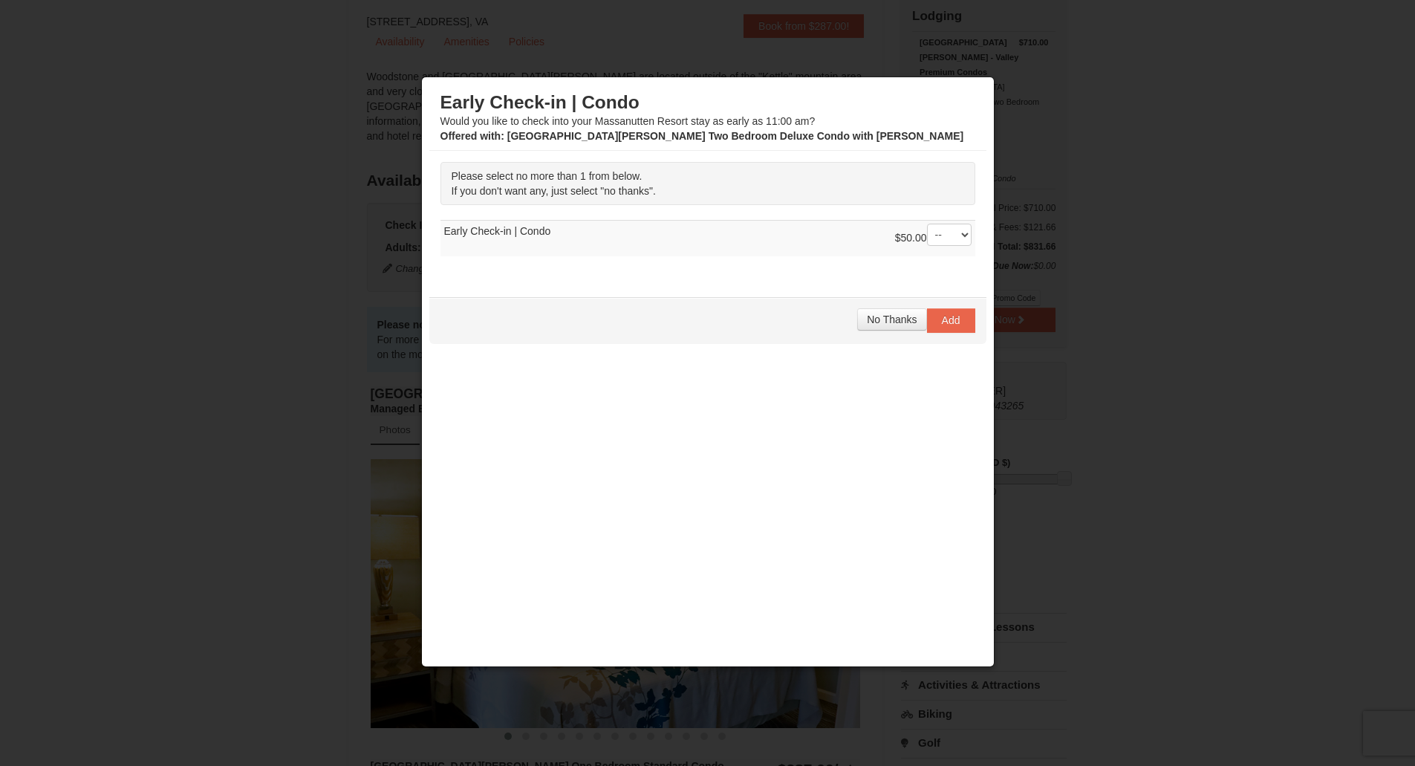
scroll to position [152, 0]
click at [897, 324] on span "No Thanks" at bounding box center [892, 319] width 50 height 12
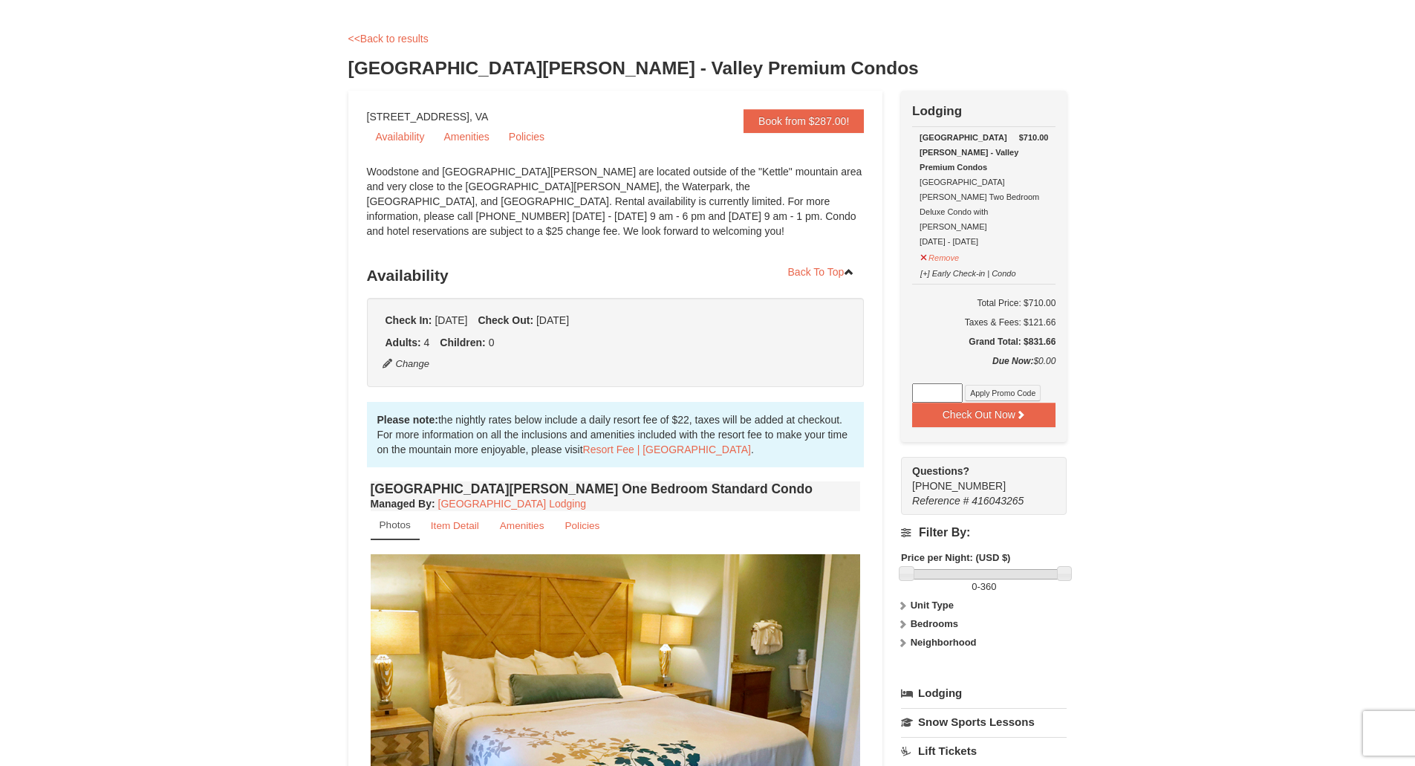
scroll to position [0, 0]
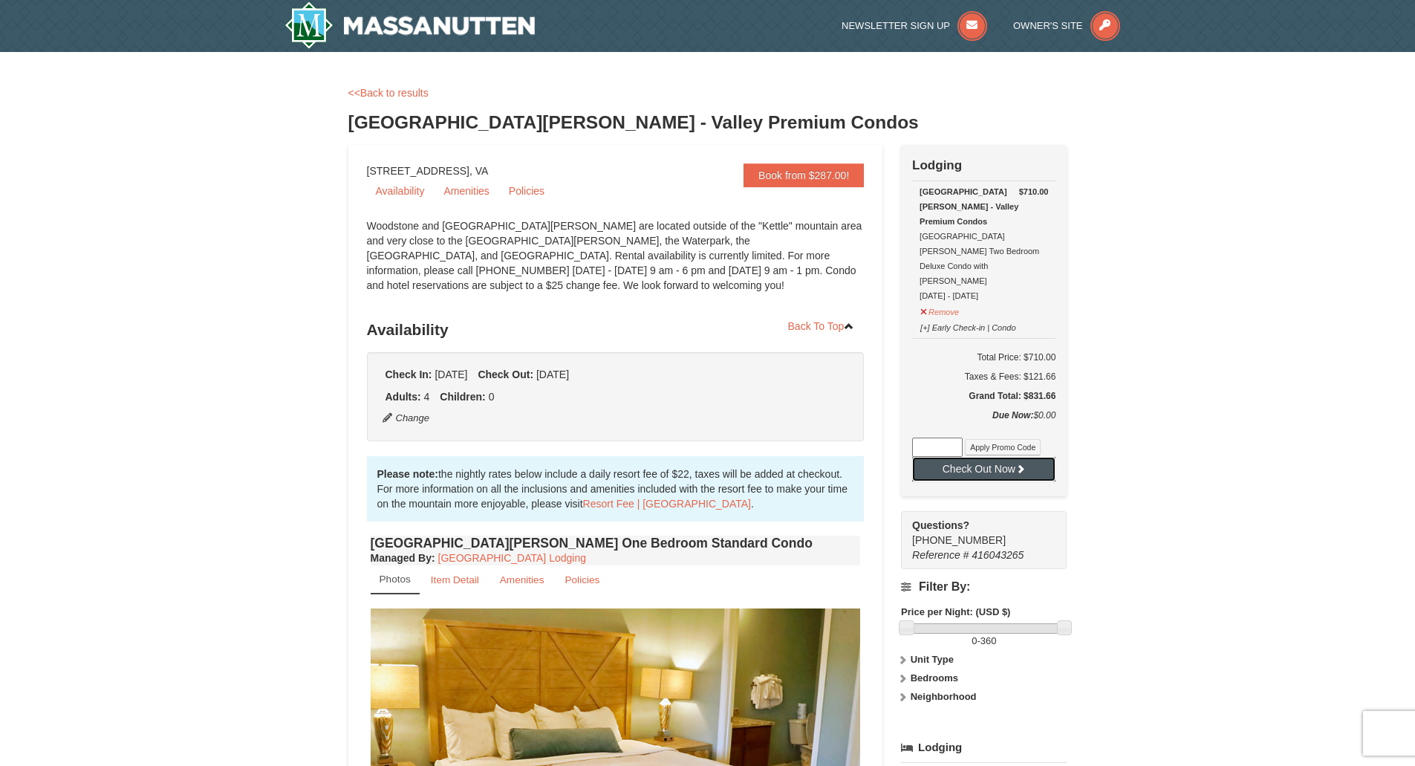
click at [978, 457] on button "Check Out Now" at bounding box center [983, 469] width 143 height 24
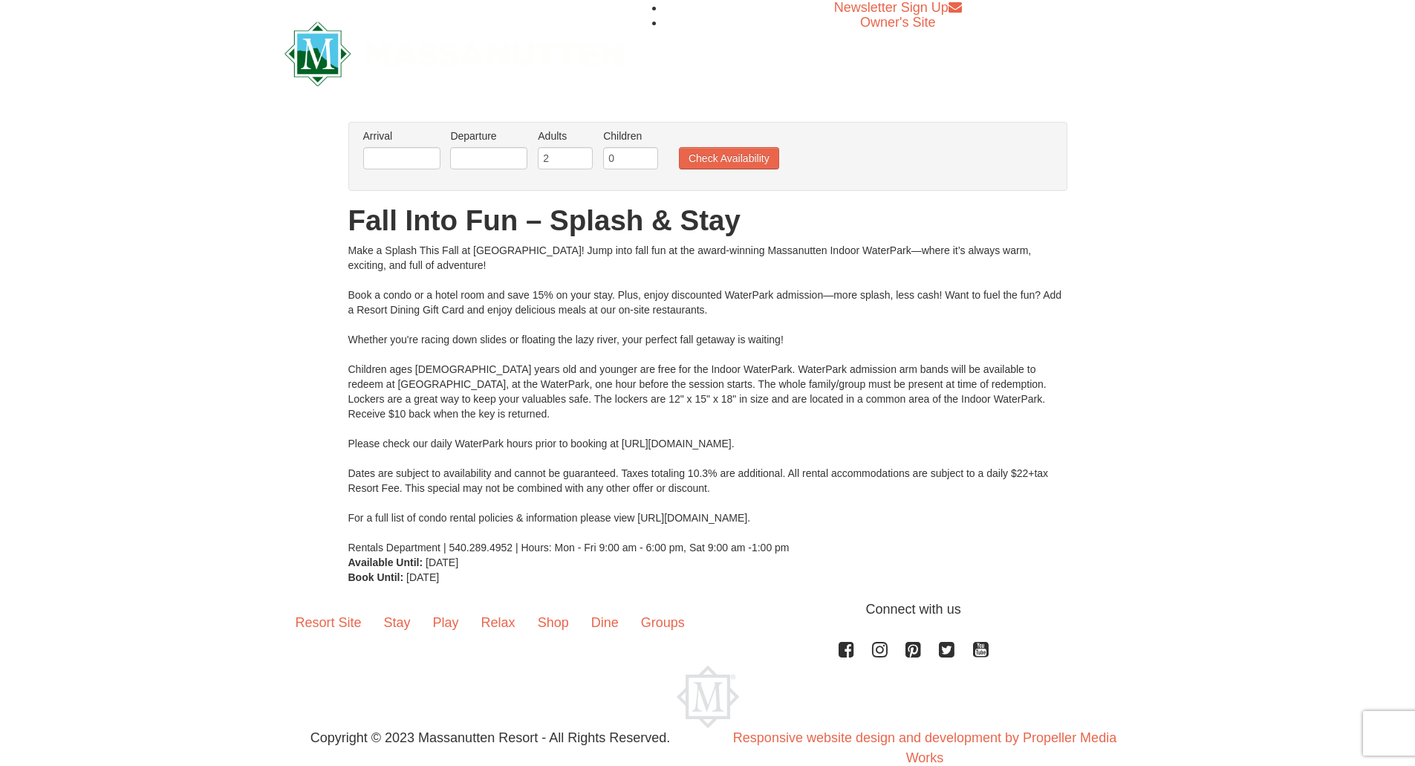
scroll to position [30, 0]
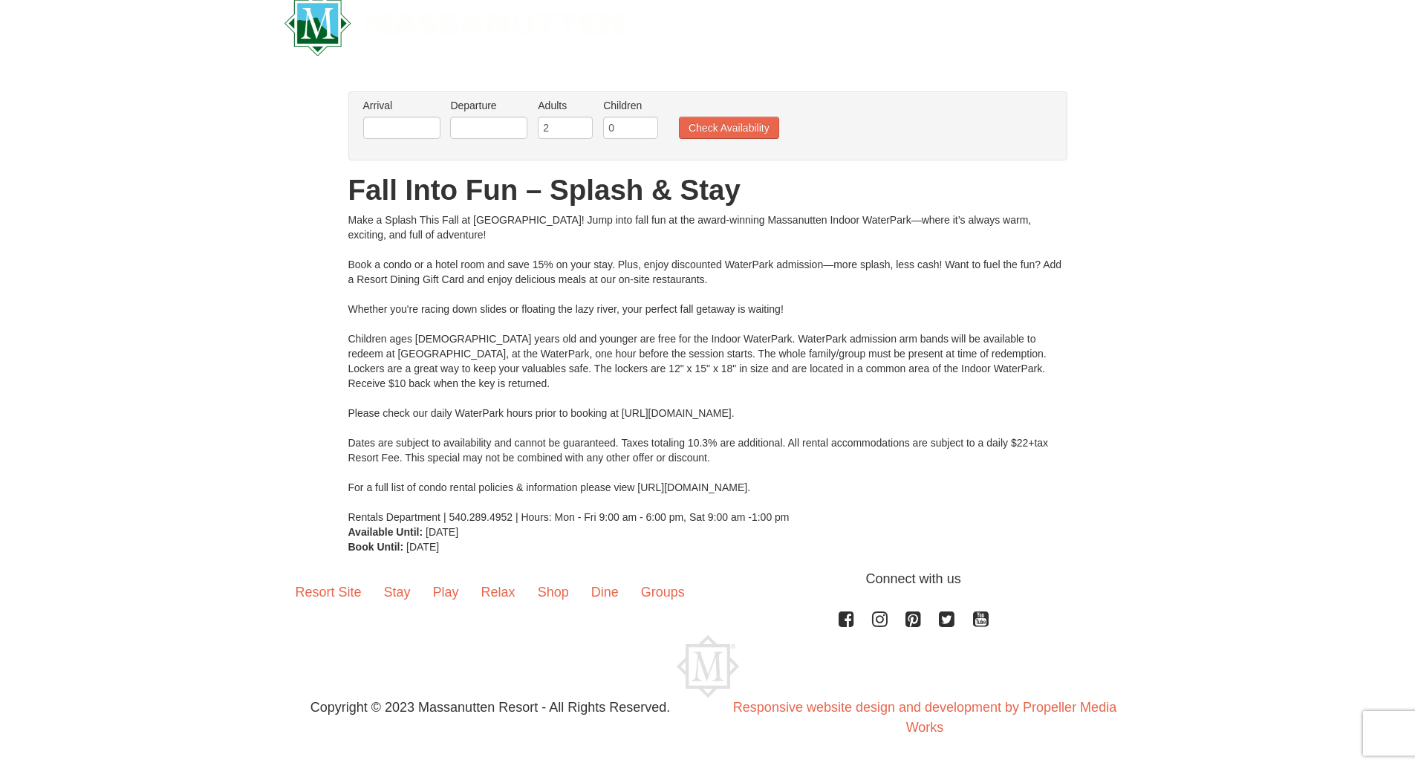
click at [427, 229] on div "Make a Splash This Fall at [GEOGRAPHIC_DATA]! Jump into fall fun at the award-w…" at bounding box center [707, 368] width 719 height 312
click at [406, 130] on input "text" at bounding box center [401, 128] width 77 height 22
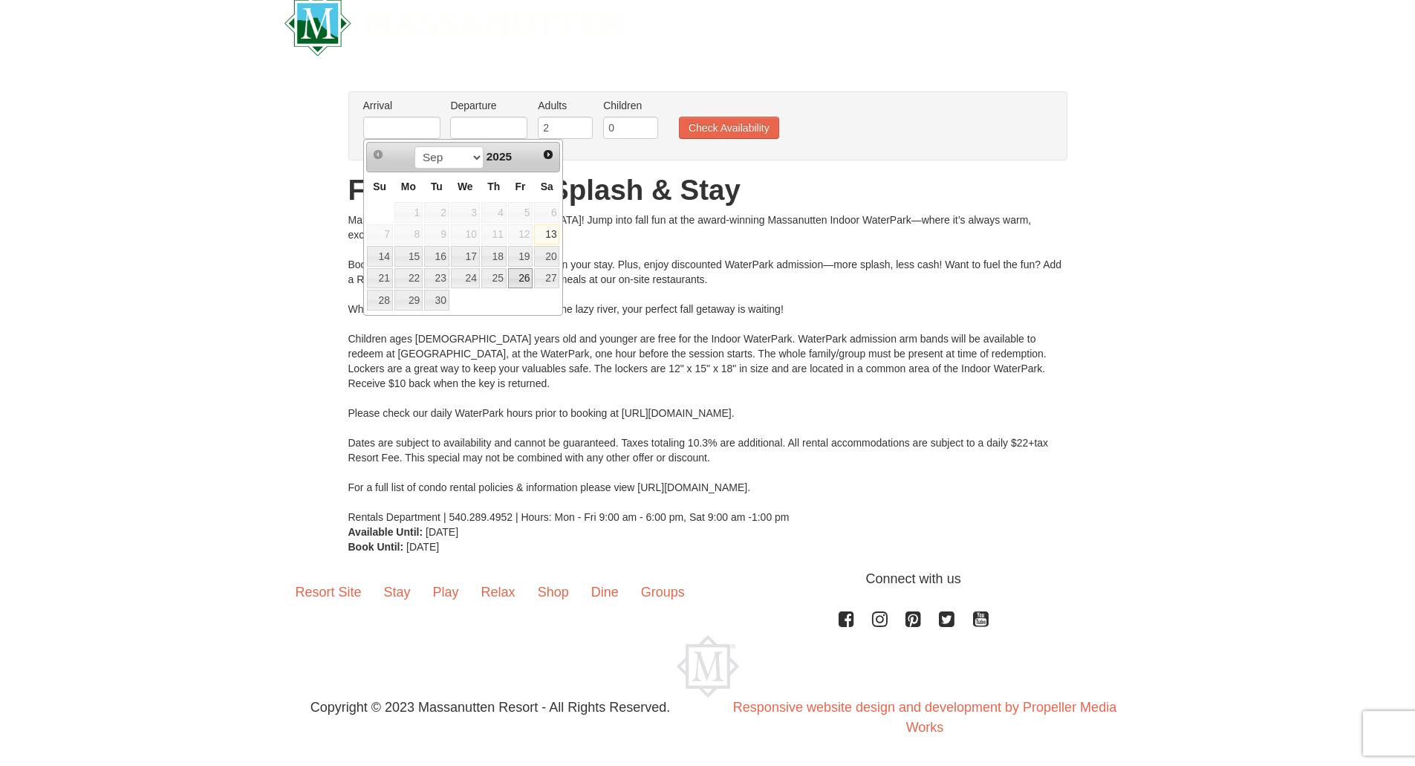
click at [519, 276] on link "26" at bounding box center [520, 278] width 25 height 21
type input "[DATE]"
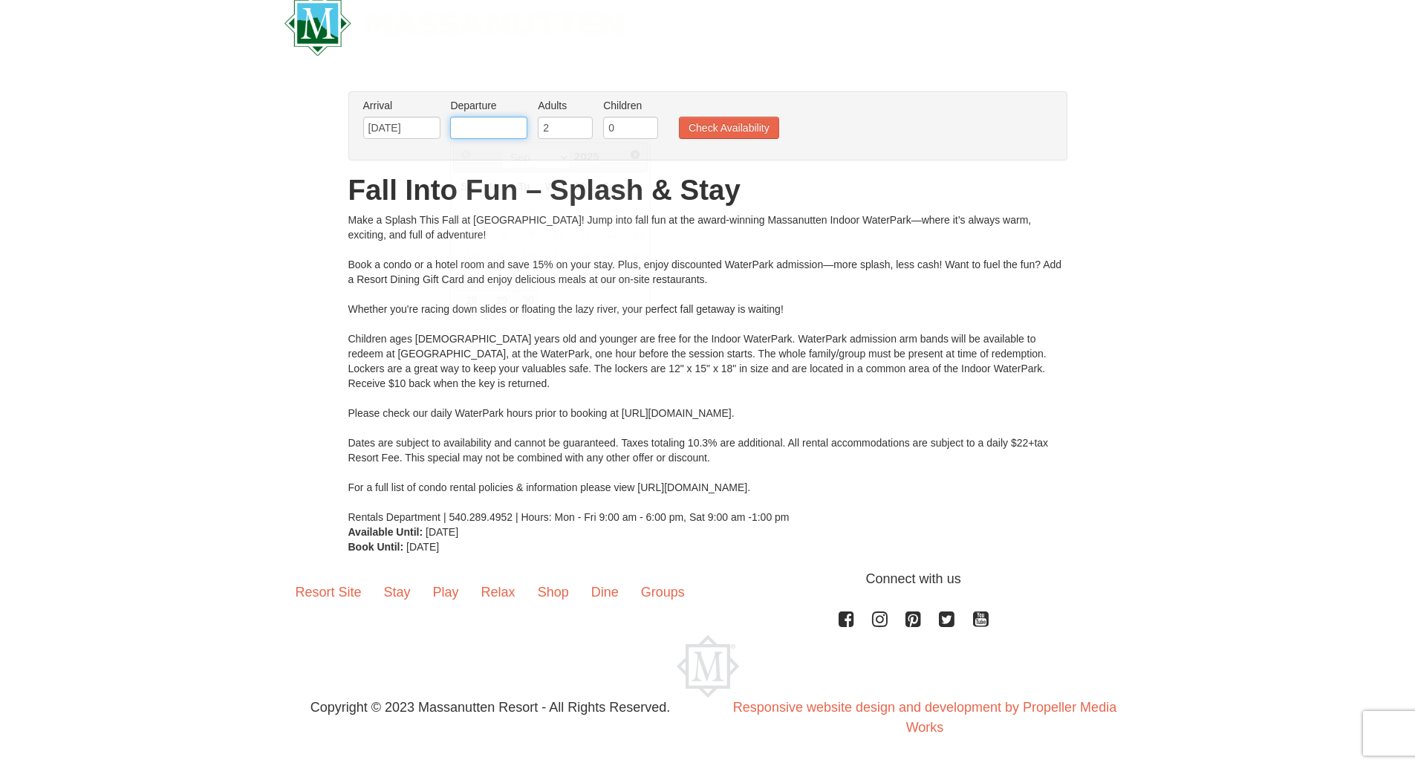
click at [483, 118] on input "text" at bounding box center [488, 128] width 77 height 22
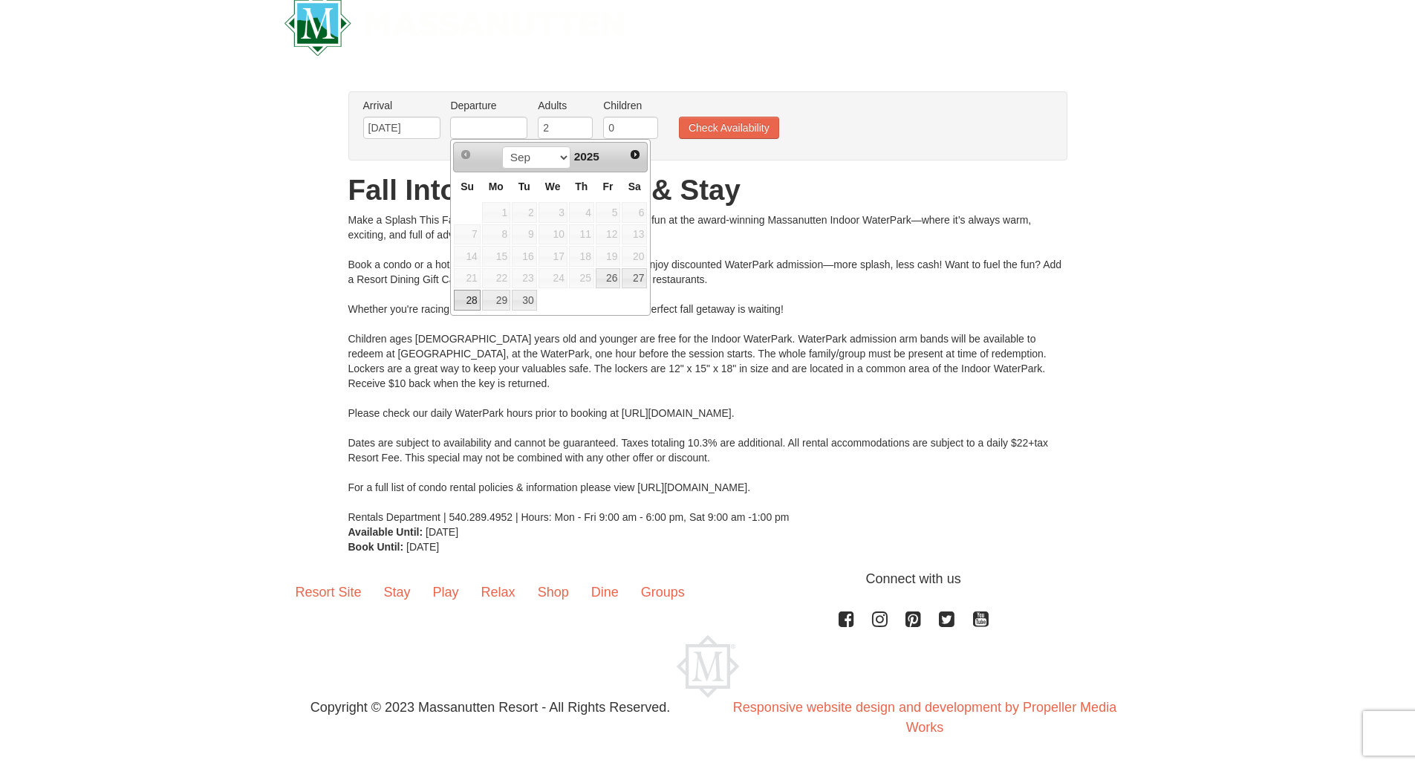
click at [469, 295] on link "28" at bounding box center [467, 300] width 26 height 21
type input "[DATE]"
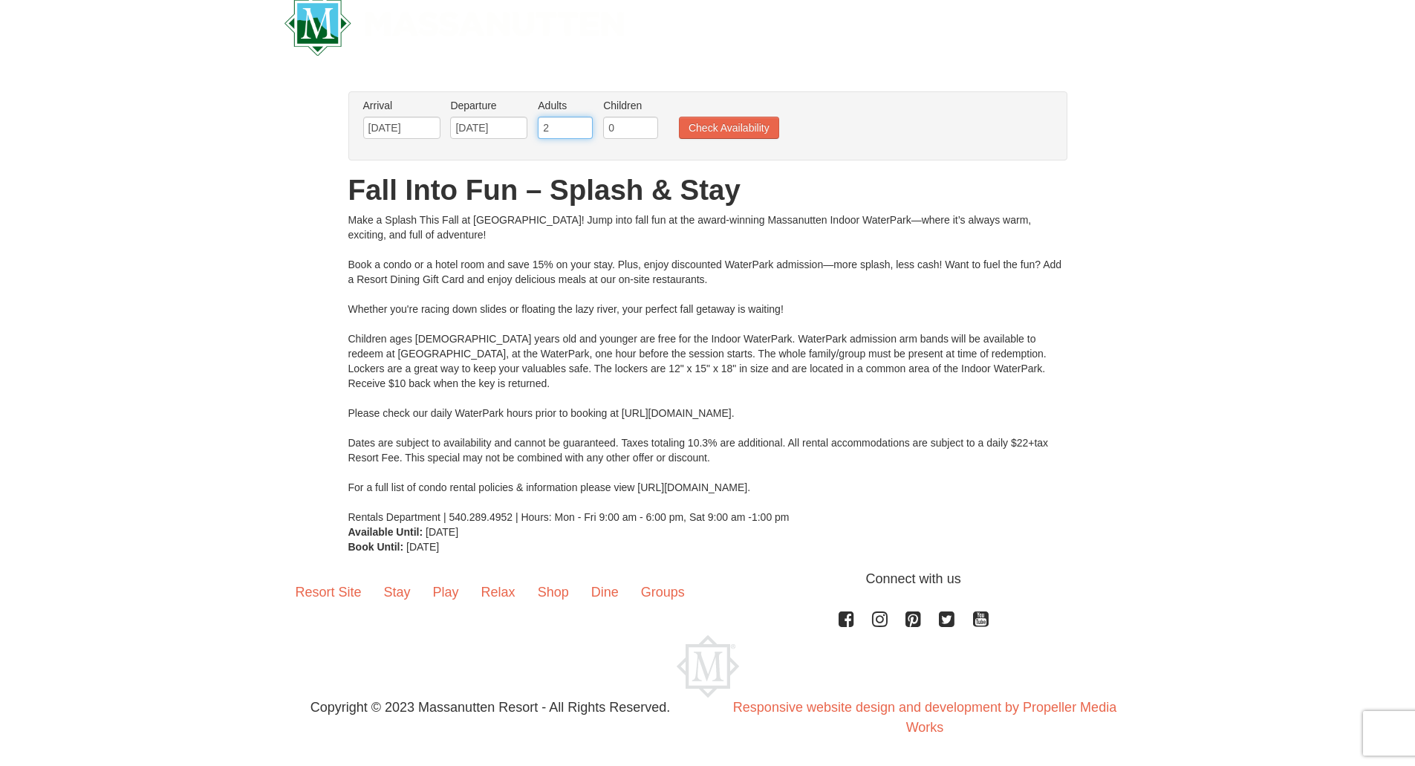
click at [557, 135] on input "2" at bounding box center [565, 128] width 55 height 22
click at [582, 125] on input "3" at bounding box center [565, 128] width 55 height 22
type input "4"
click at [582, 125] on input "4" at bounding box center [565, 128] width 55 height 22
click at [698, 135] on button "Check Availability" at bounding box center [729, 128] width 100 height 22
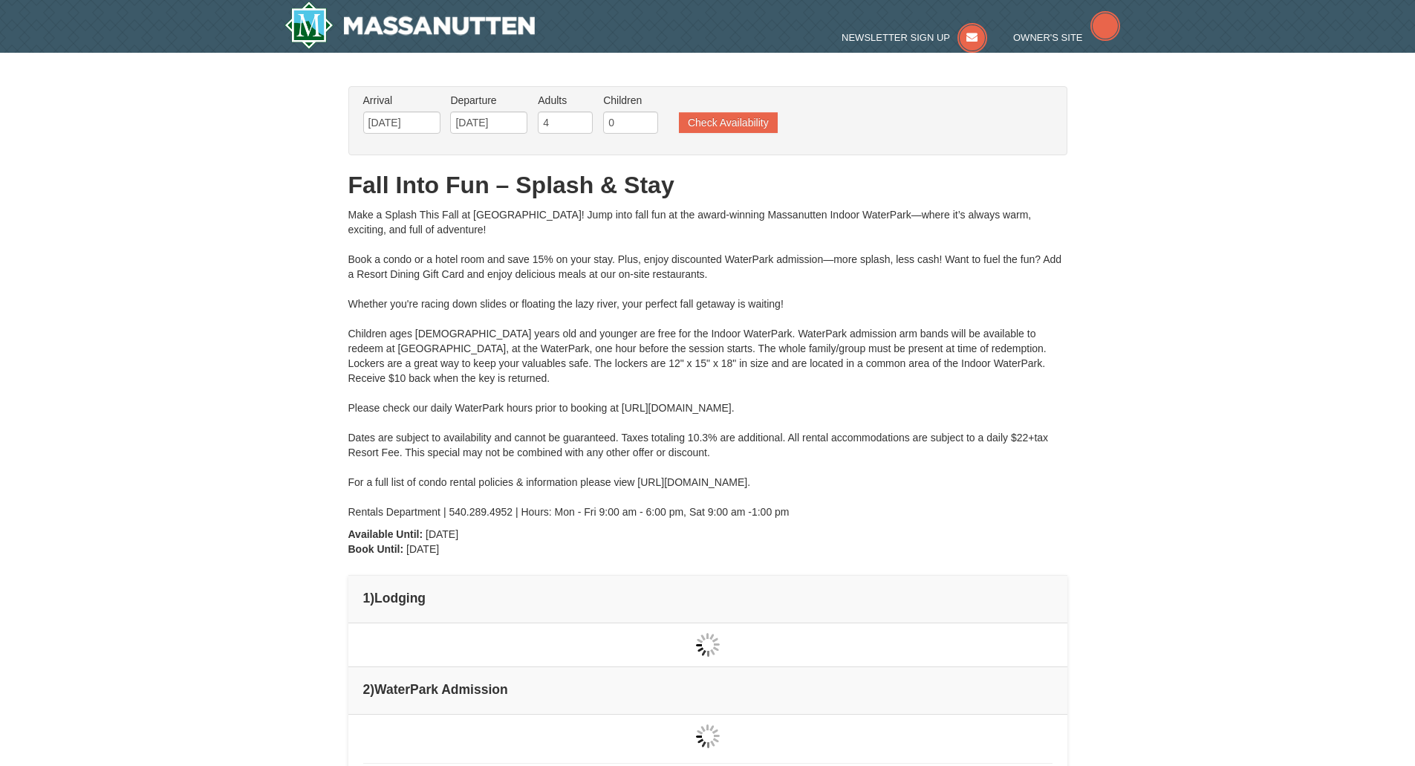
type input "[DATE]"
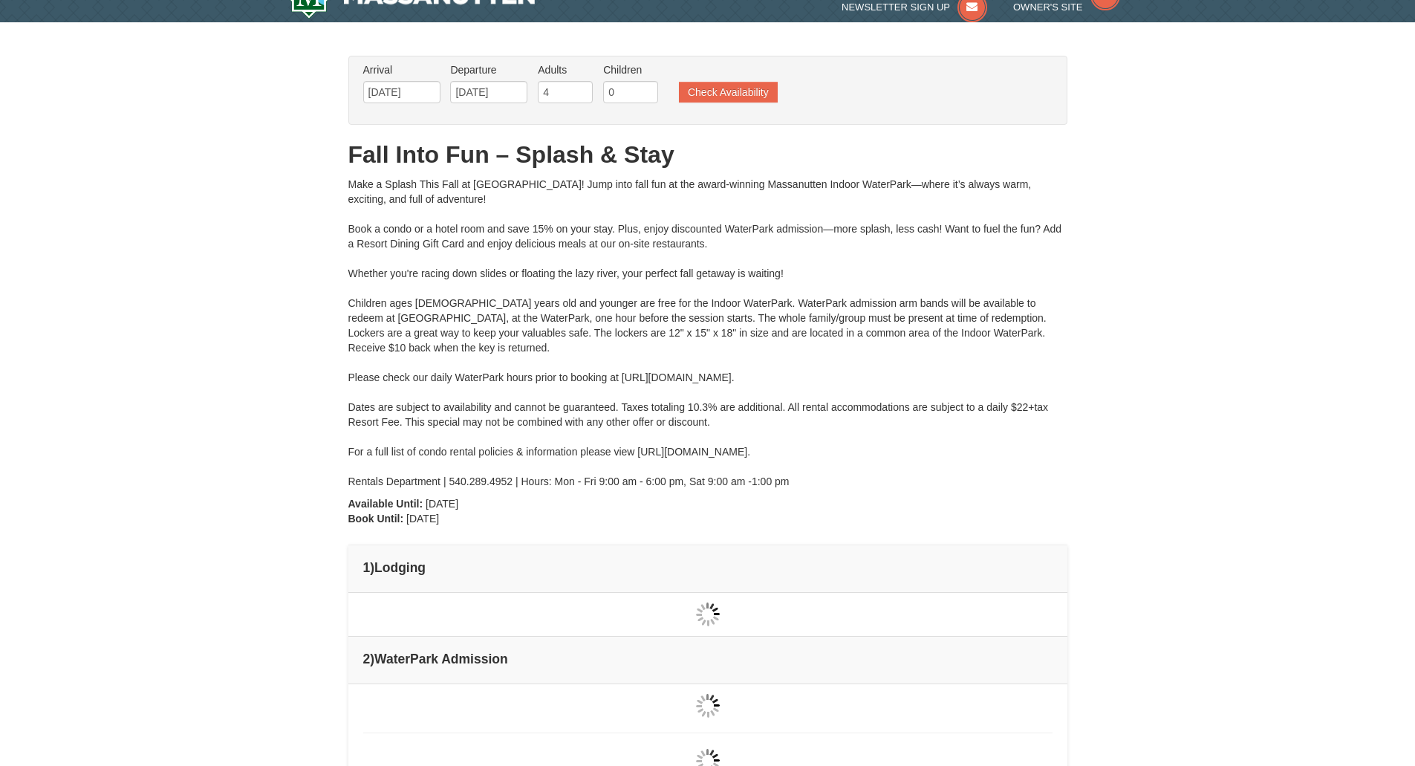
type input "[DATE]"
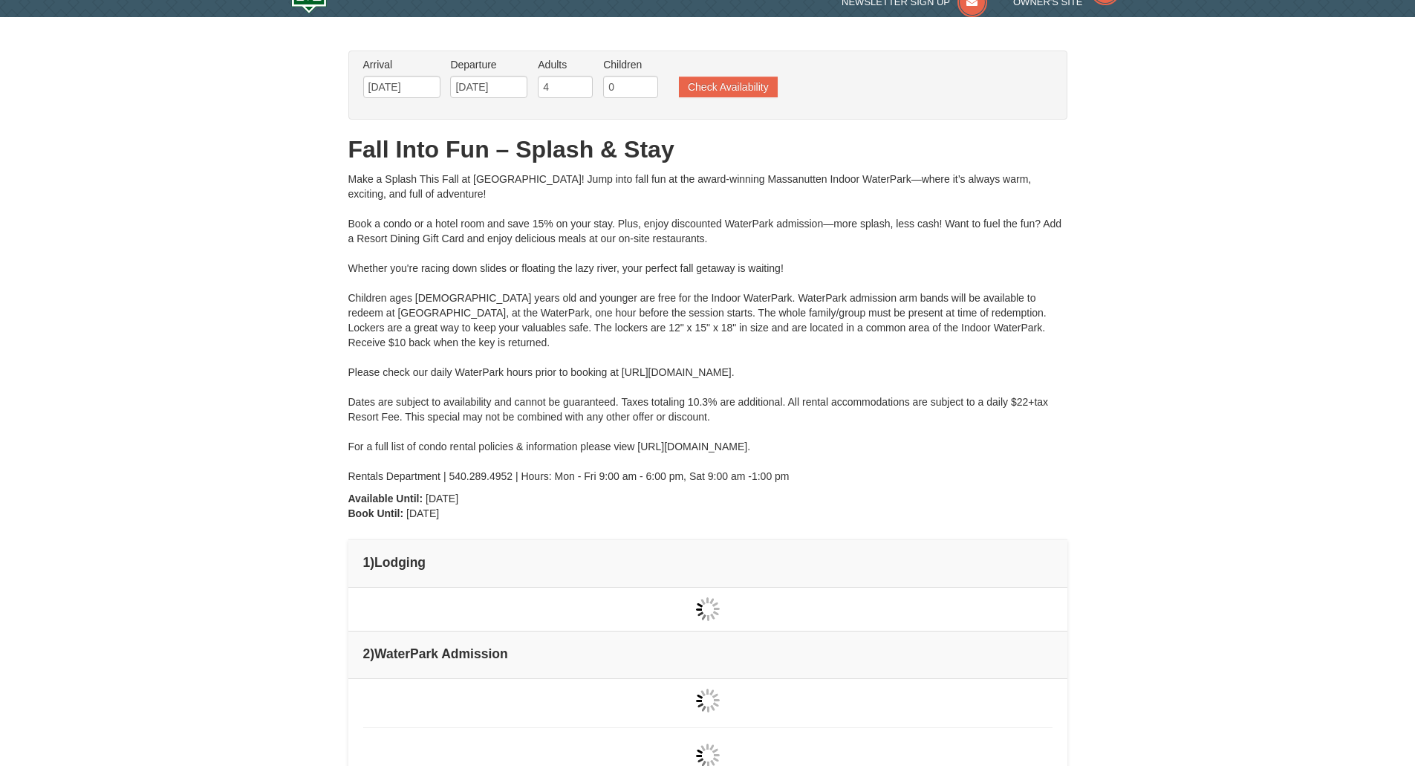
type input "[DATE]"
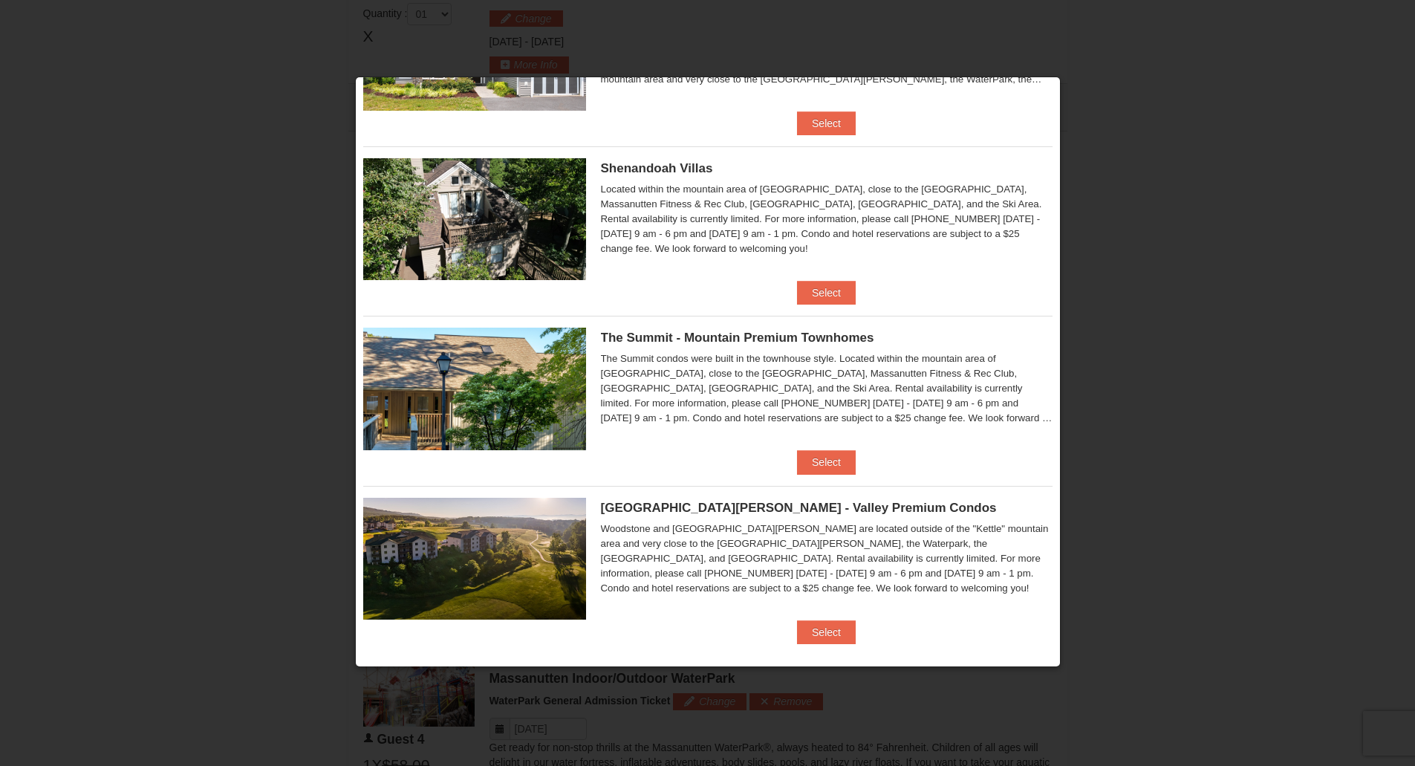
scroll to position [318, 0]
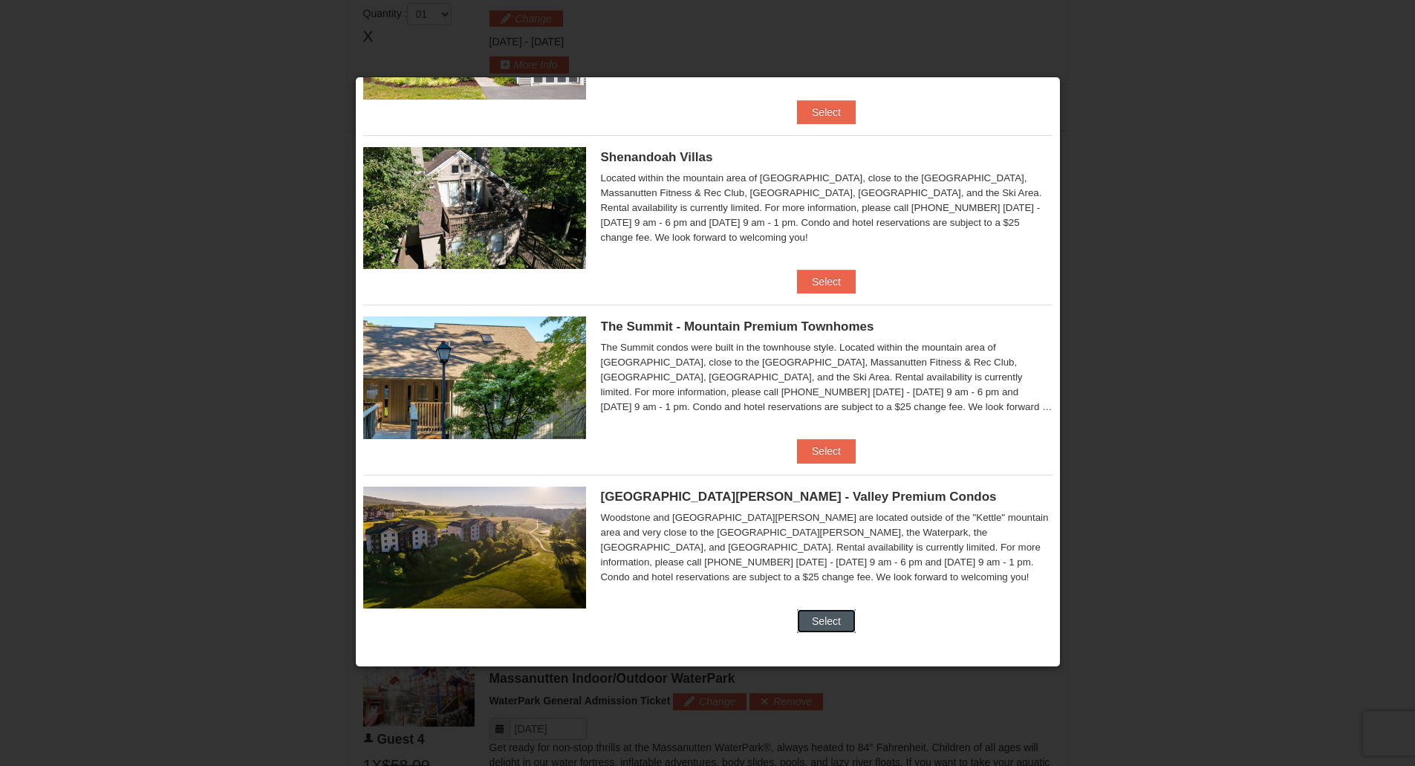
click at [815, 627] on button "Select" at bounding box center [826, 621] width 59 height 24
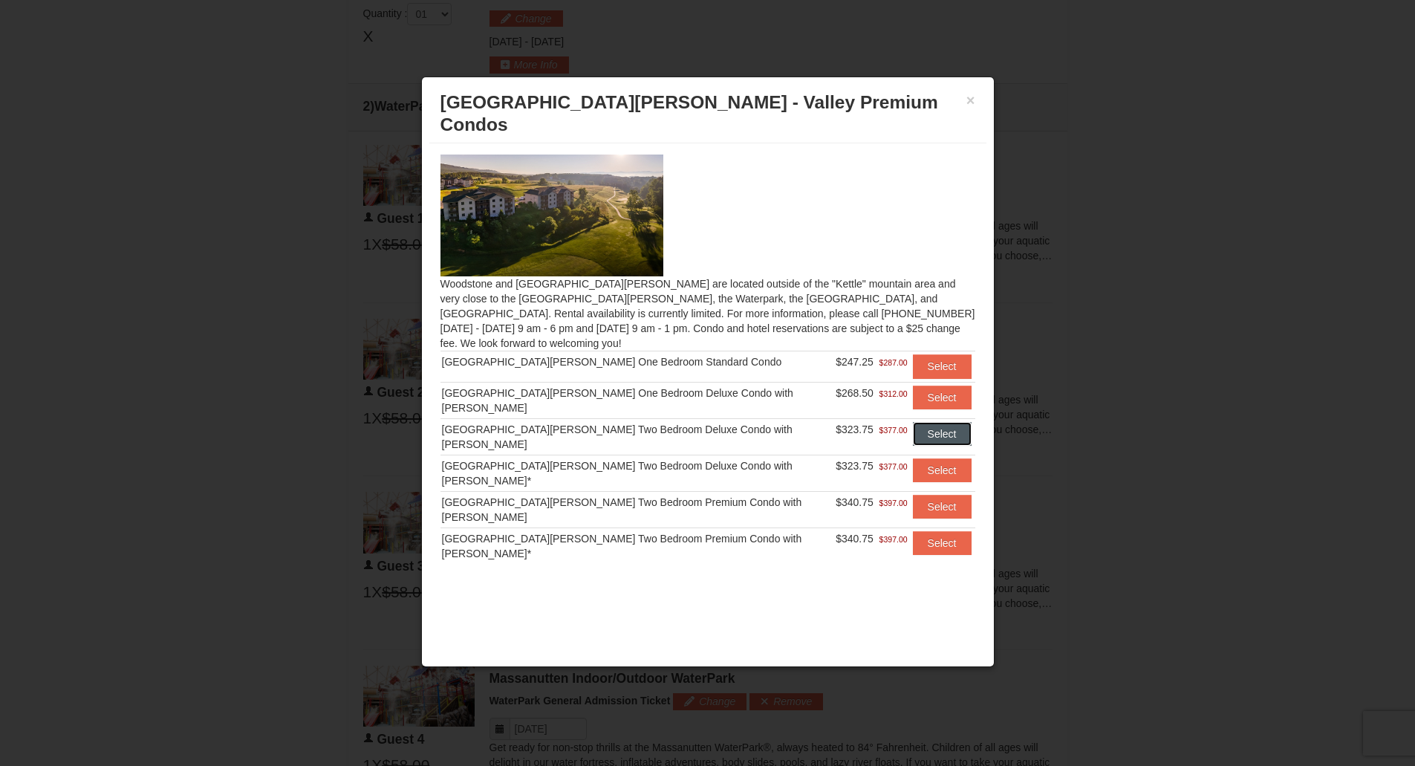
click at [917, 422] on button "Select" at bounding box center [942, 434] width 59 height 24
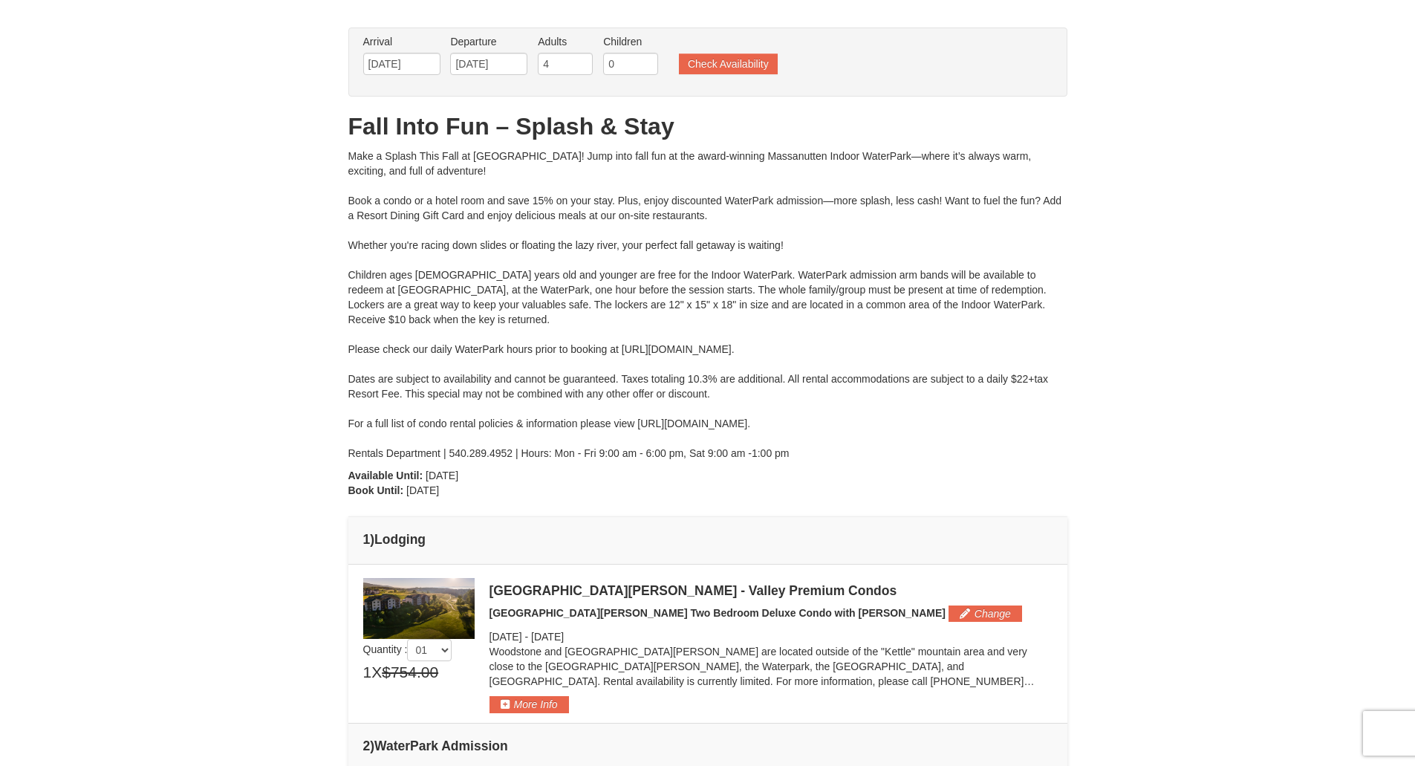
scroll to position [35, 0]
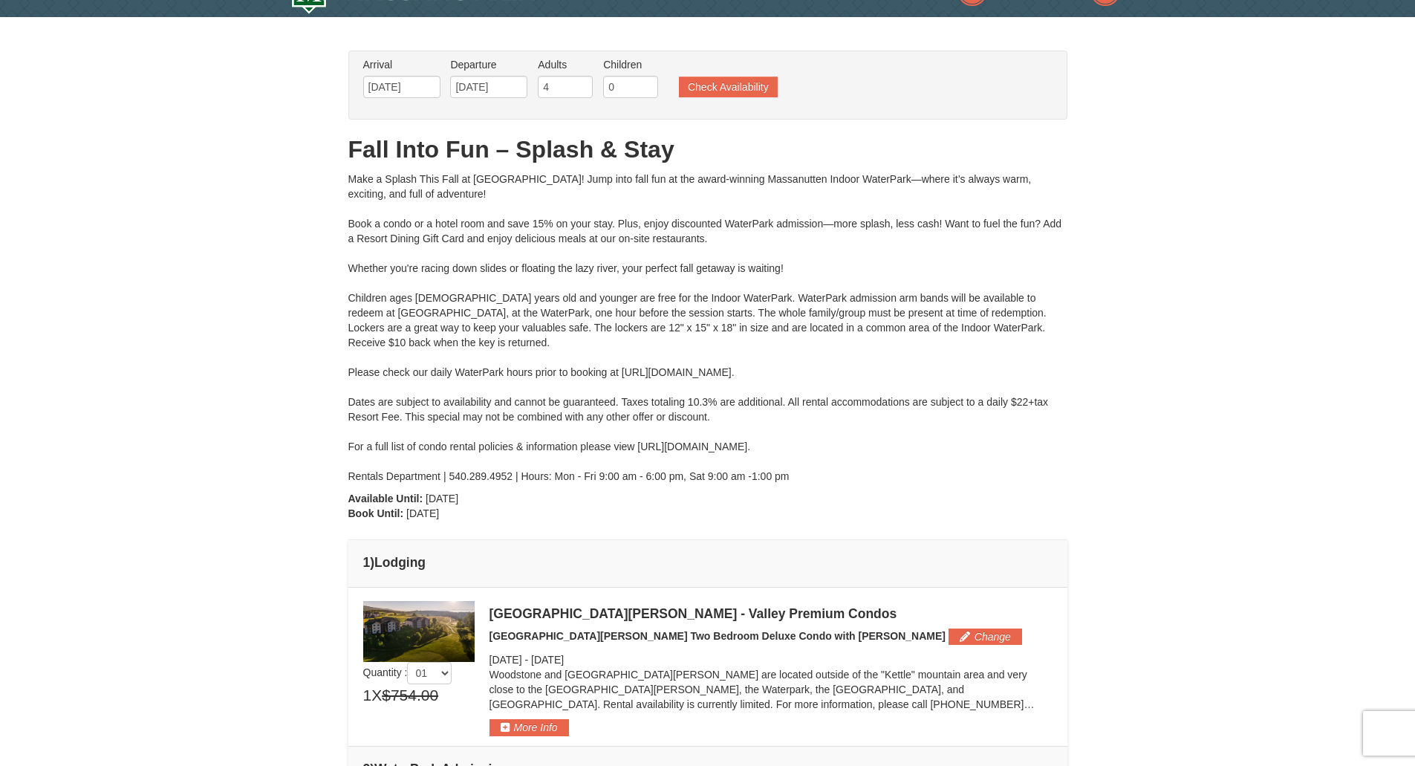
click at [792, 228] on div "Make a Splash This Fall at Massanutten! Jump into fall fun at the award-winning…" at bounding box center [707, 328] width 719 height 312
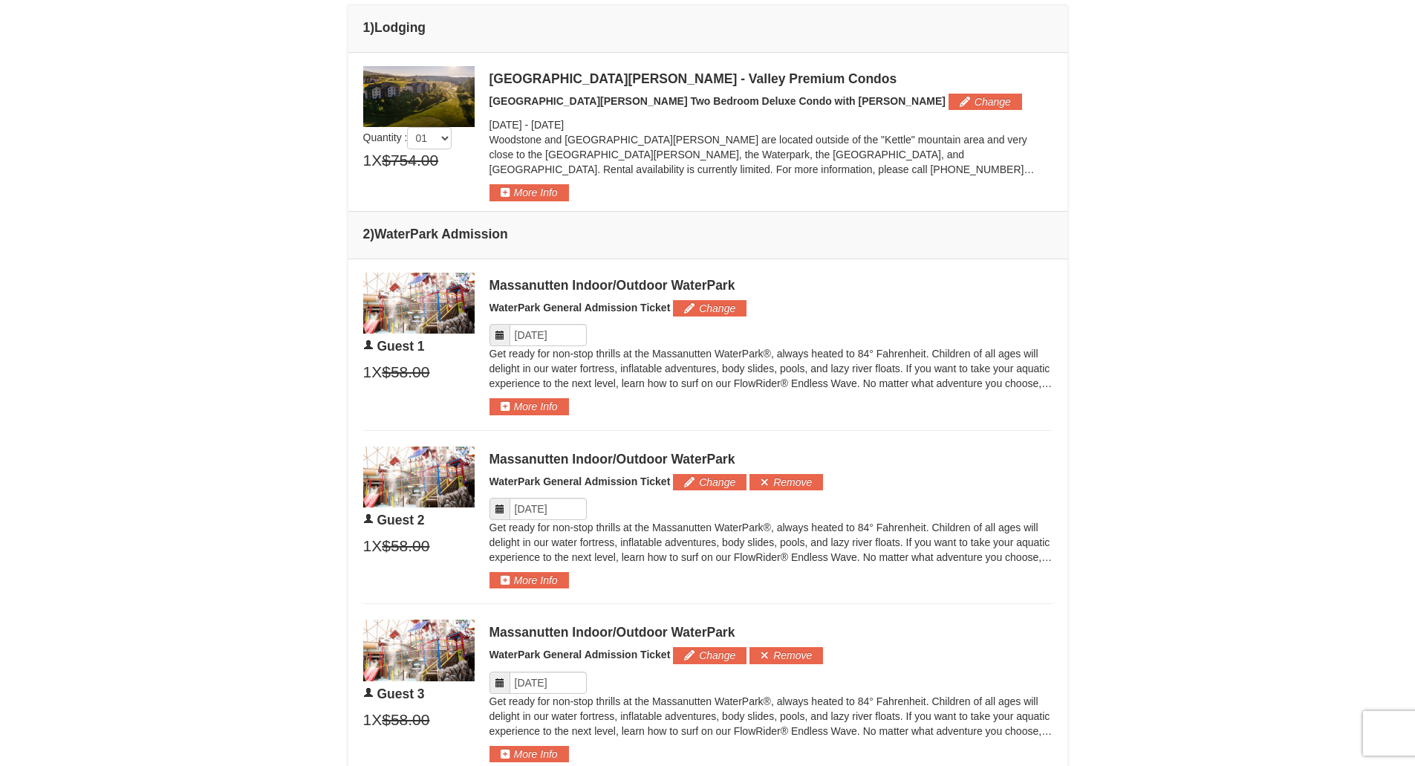
scroll to position [599, 0]
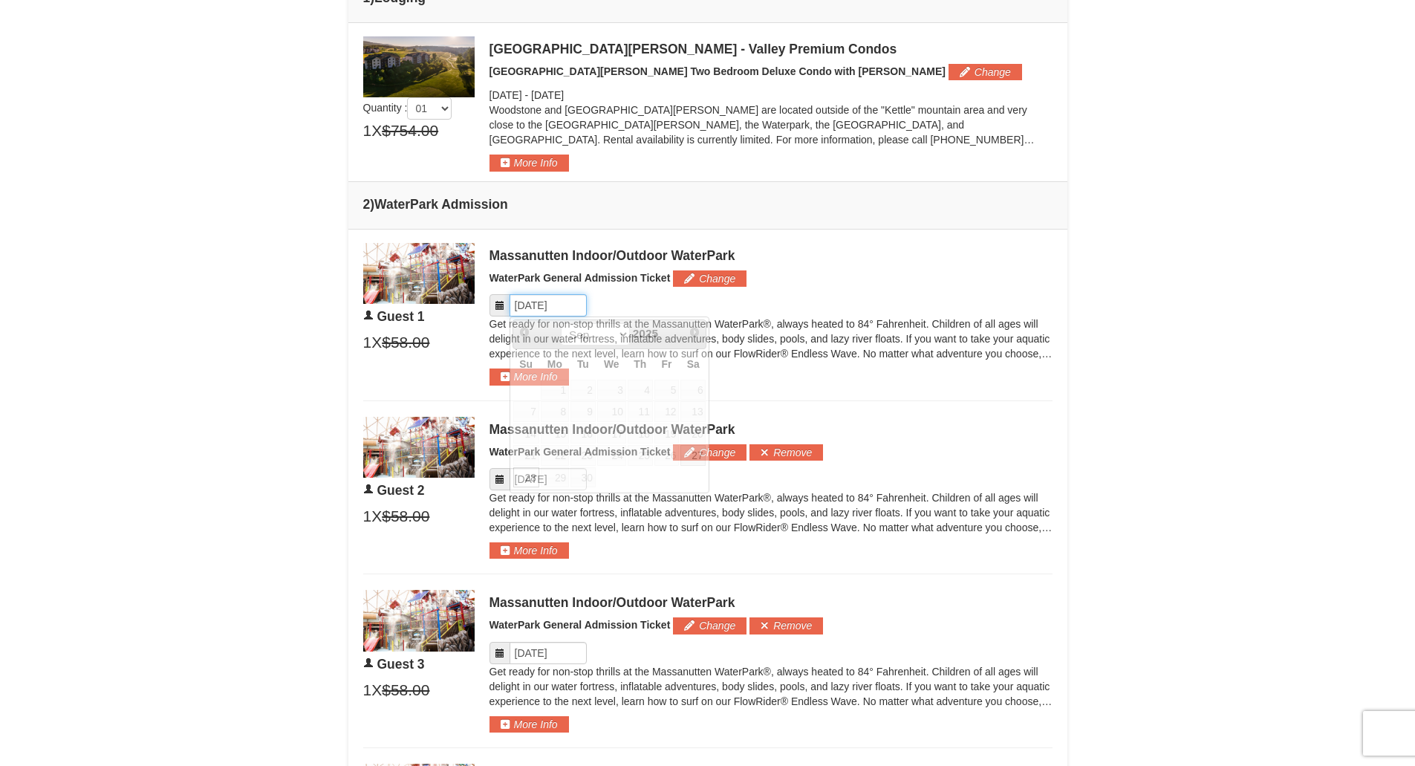
click at [510, 305] on input "Please format dates MM/DD/YYYY" at bounding box center [548, 305] width 77 height 22
click at [694, 459] on link "27" at bounding box center [692, 455] width 25 height 21
type input "[DATE]"
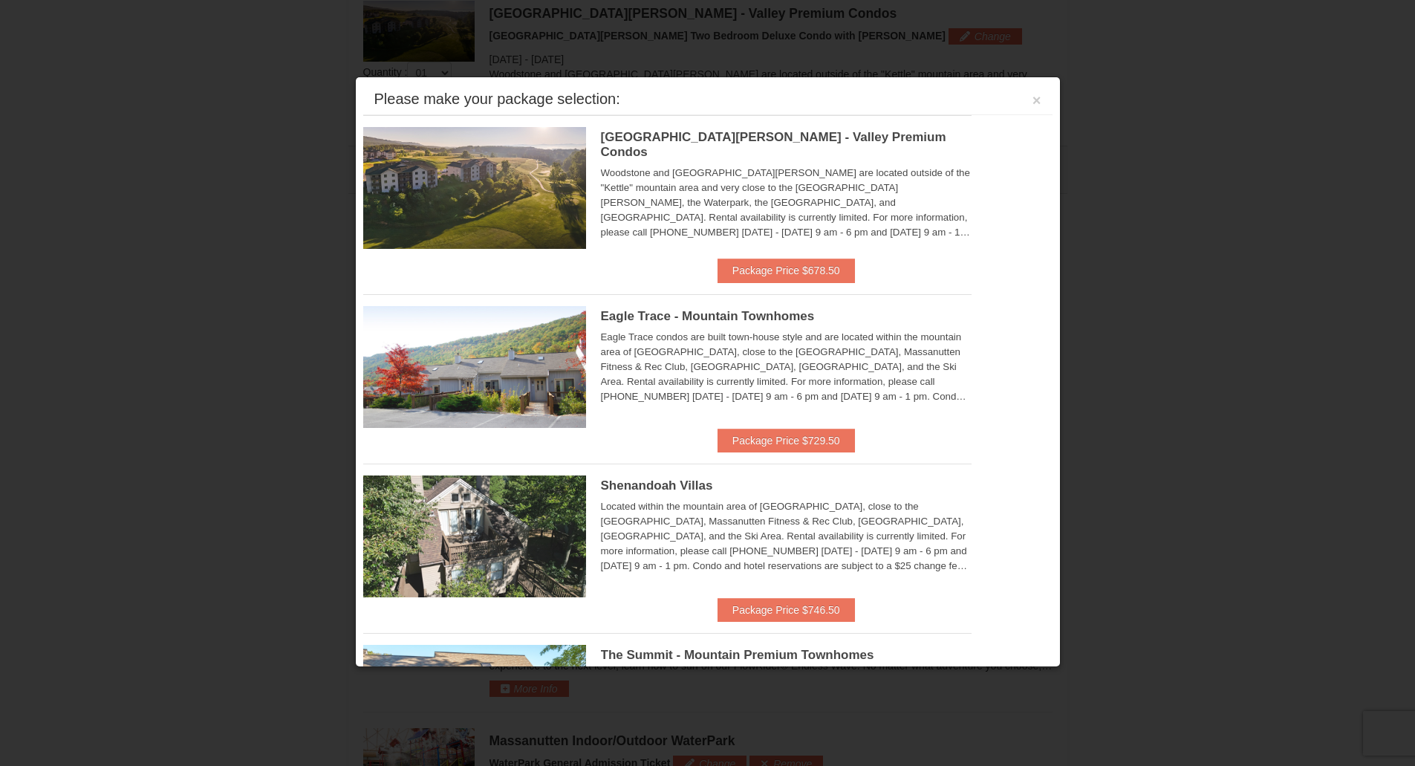
scroll to position [636, 0]
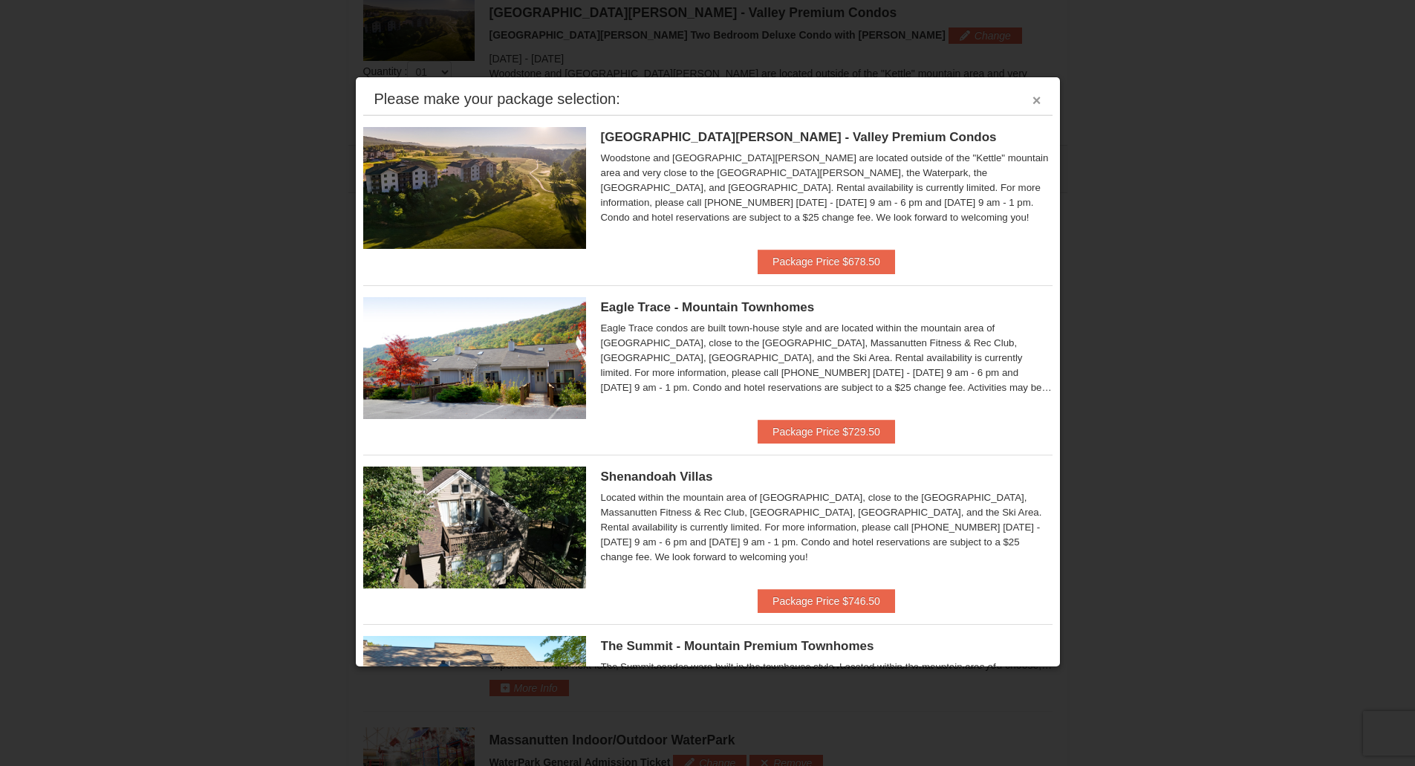
click at [1033, 103] on button "×" at bounding box center [1037, 100] width 9 height 15
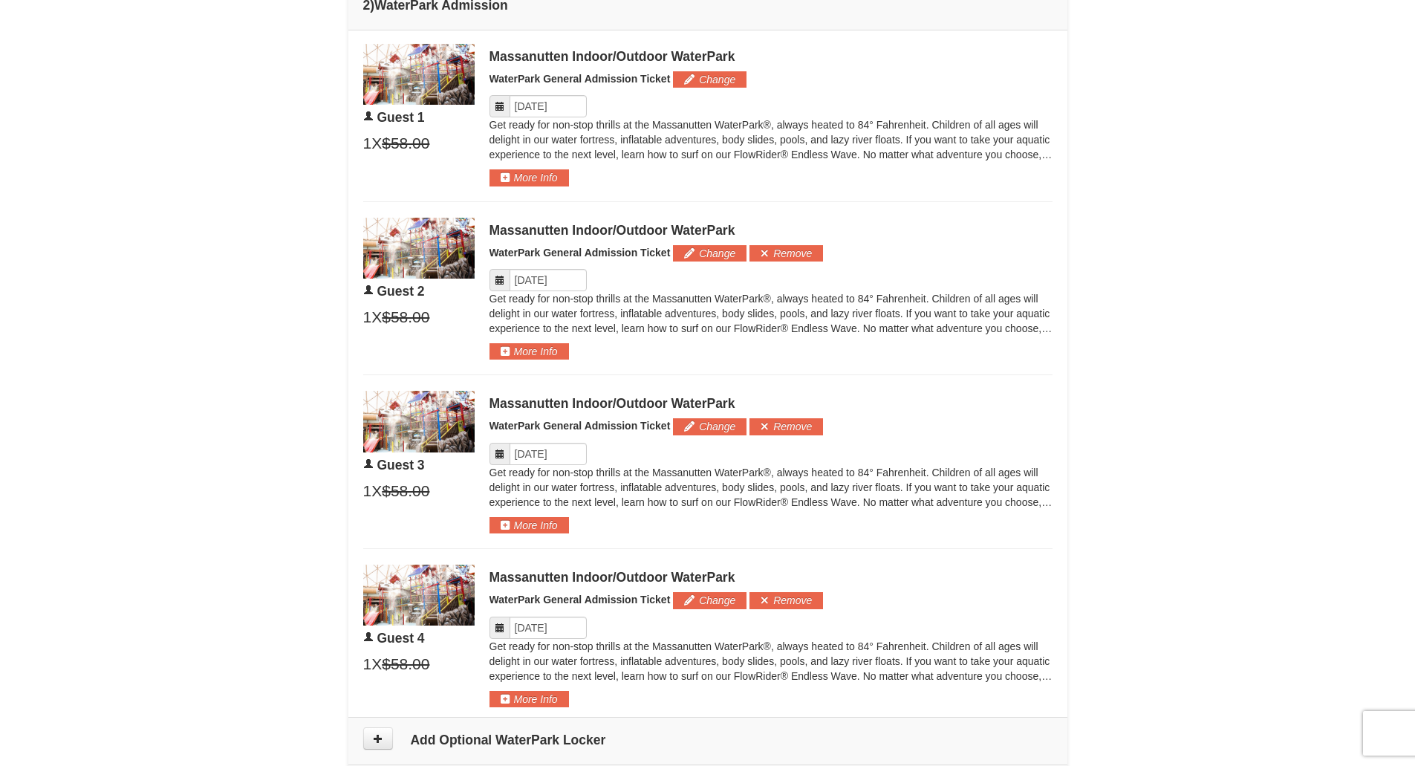
scroll to position [849, 0]
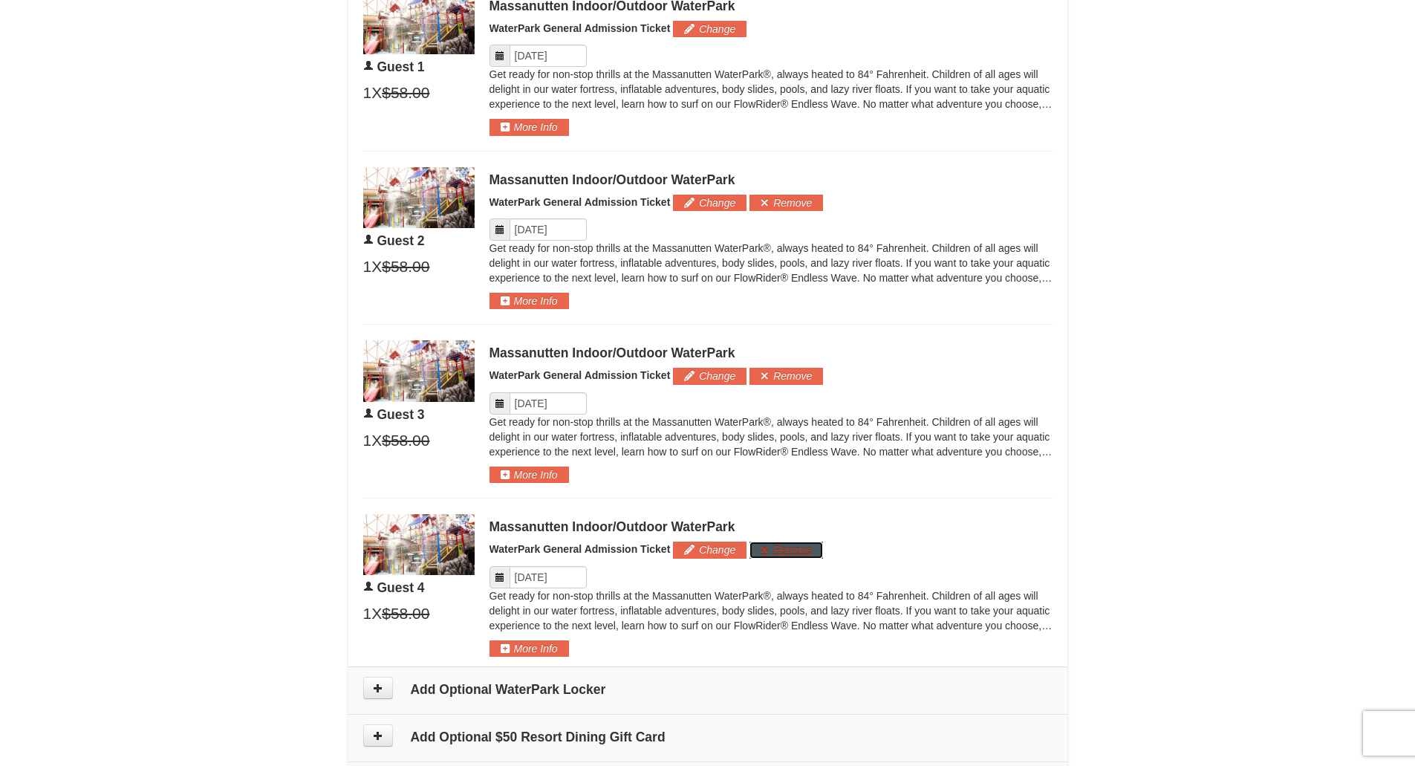
click at [799, 550] on button "Remove" at bounding box center [787, 550] width 74 height 16
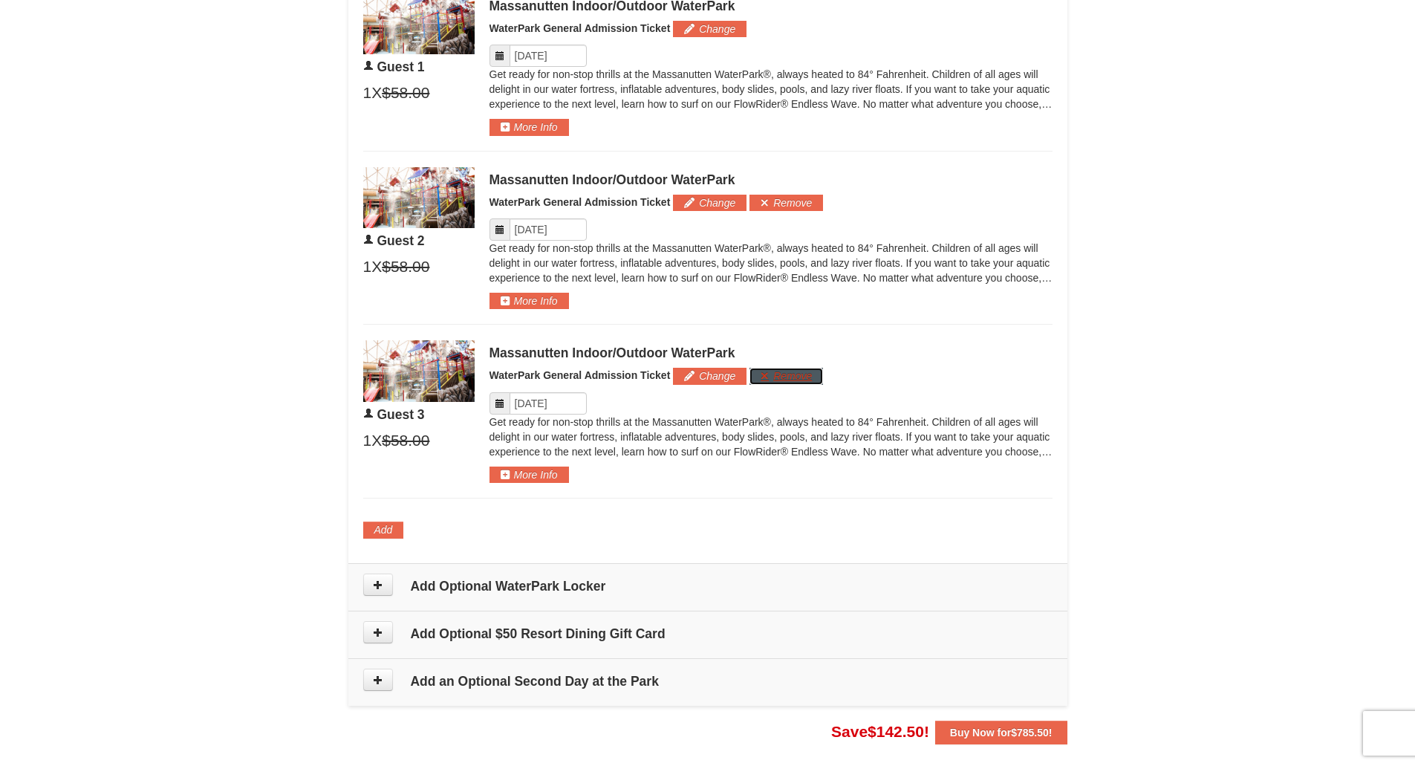
click at [796, 380] on button "Remove" at bounding box center [787, 376] width 74 height 16
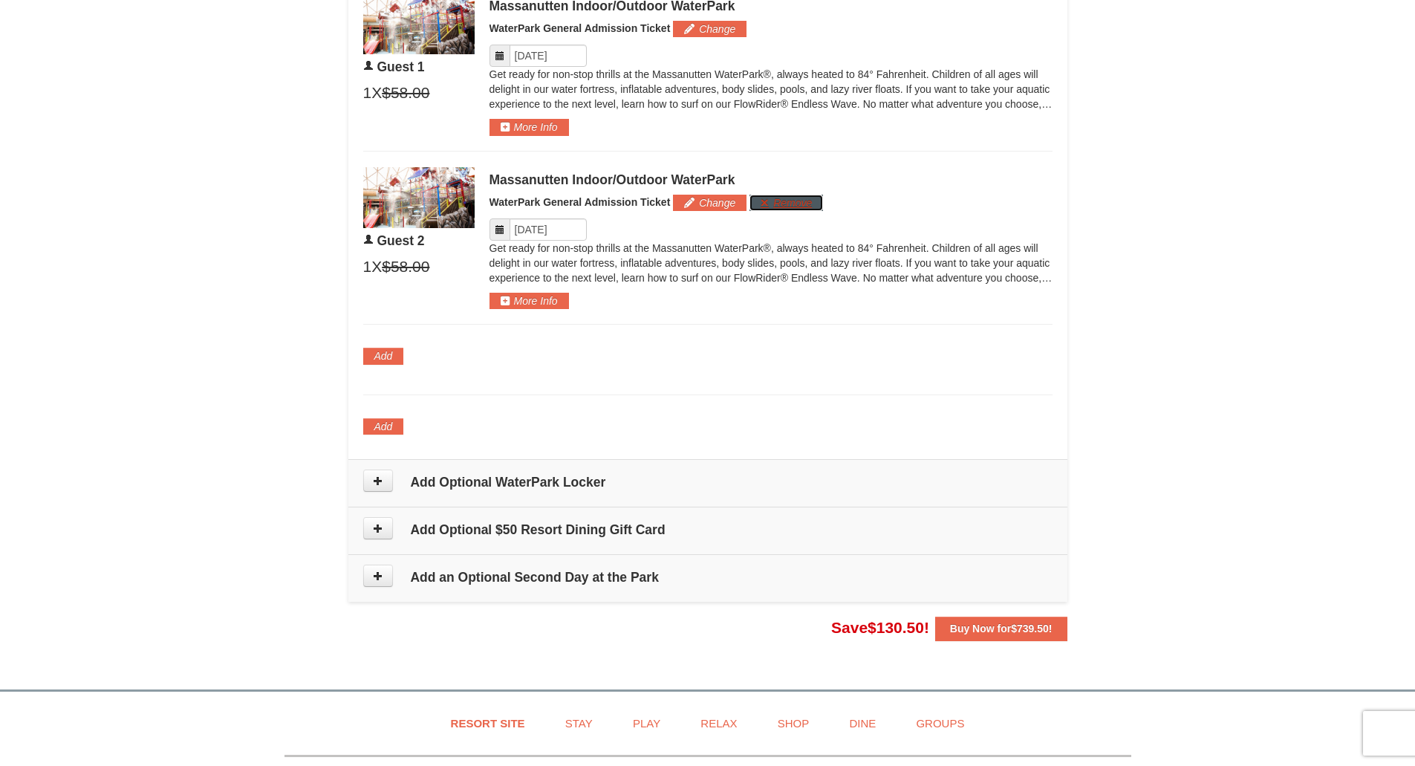
click at [792, 209] on button "Remove" at bounding box center [787, 203] width 74 height 16
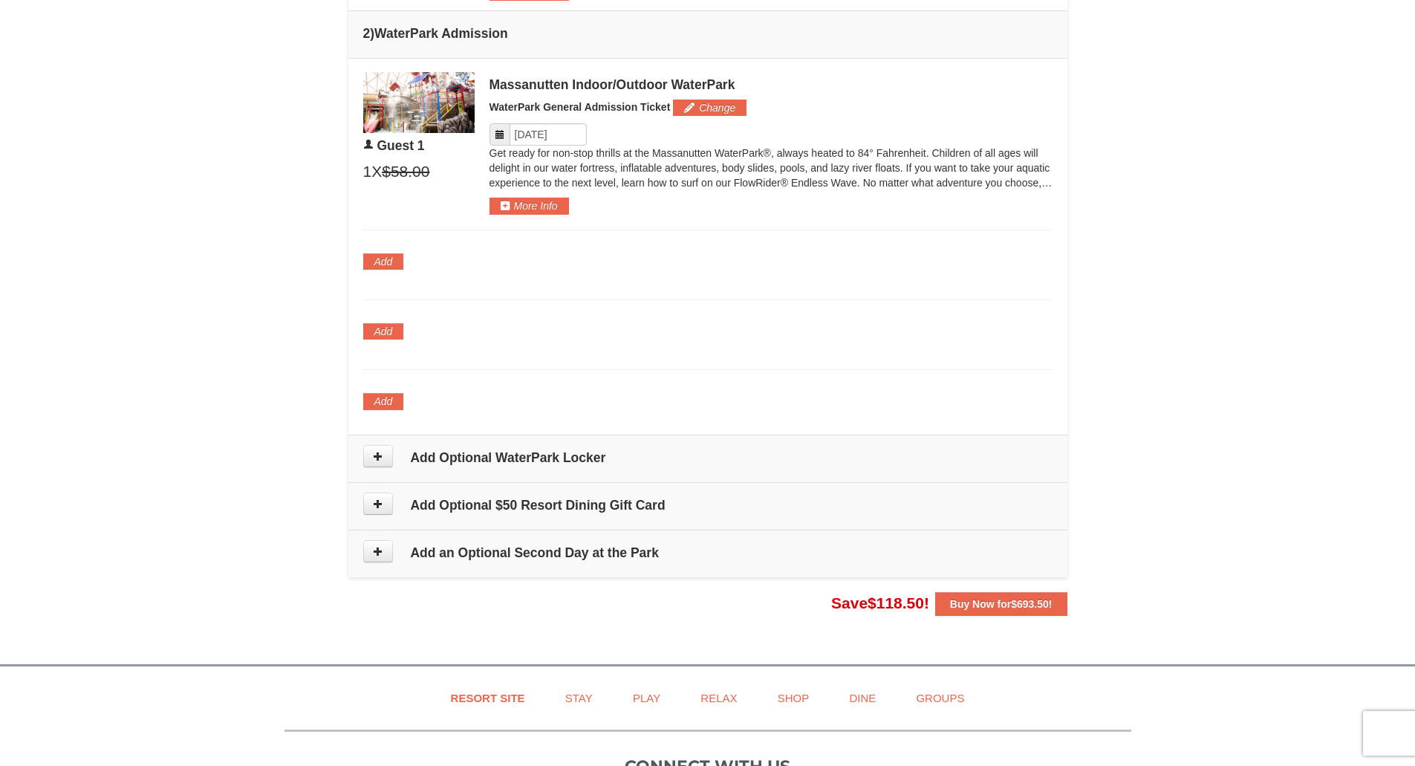
scroll to position [761, 0]
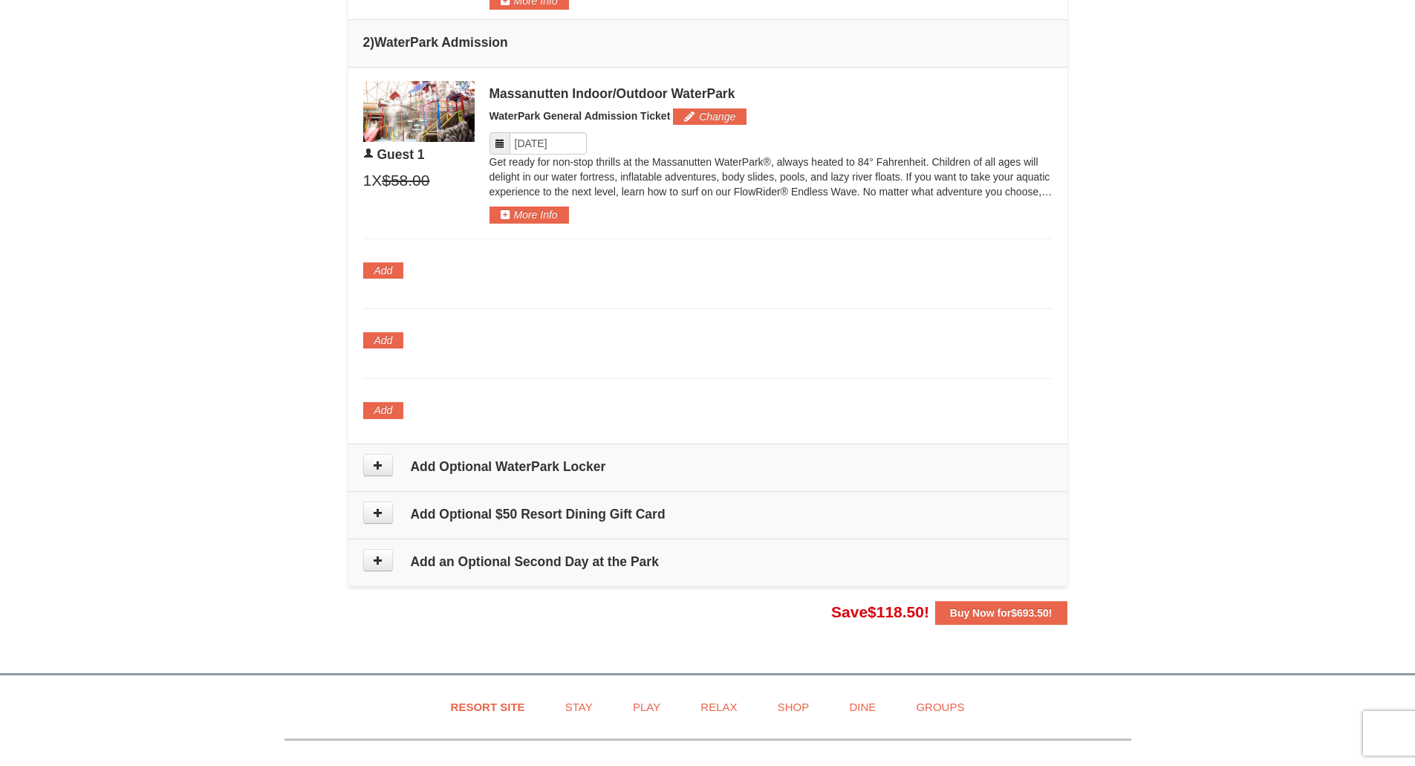
click at [488, 141] on div "Guest 1 1 X $58.00 $46.00 Change More Info" at bounding box center [707, 152] width 689 height 143
click at [499, 146] on icon at bounding box center [500, 143] width 10 height 10
click at [502, 146] on icon at bounding box center [500, 143] width 10 height 10
click at [548, 144] on input "Please format dates MM/DD/YYYY" at bounding box center [548, 143] width 77 height 22
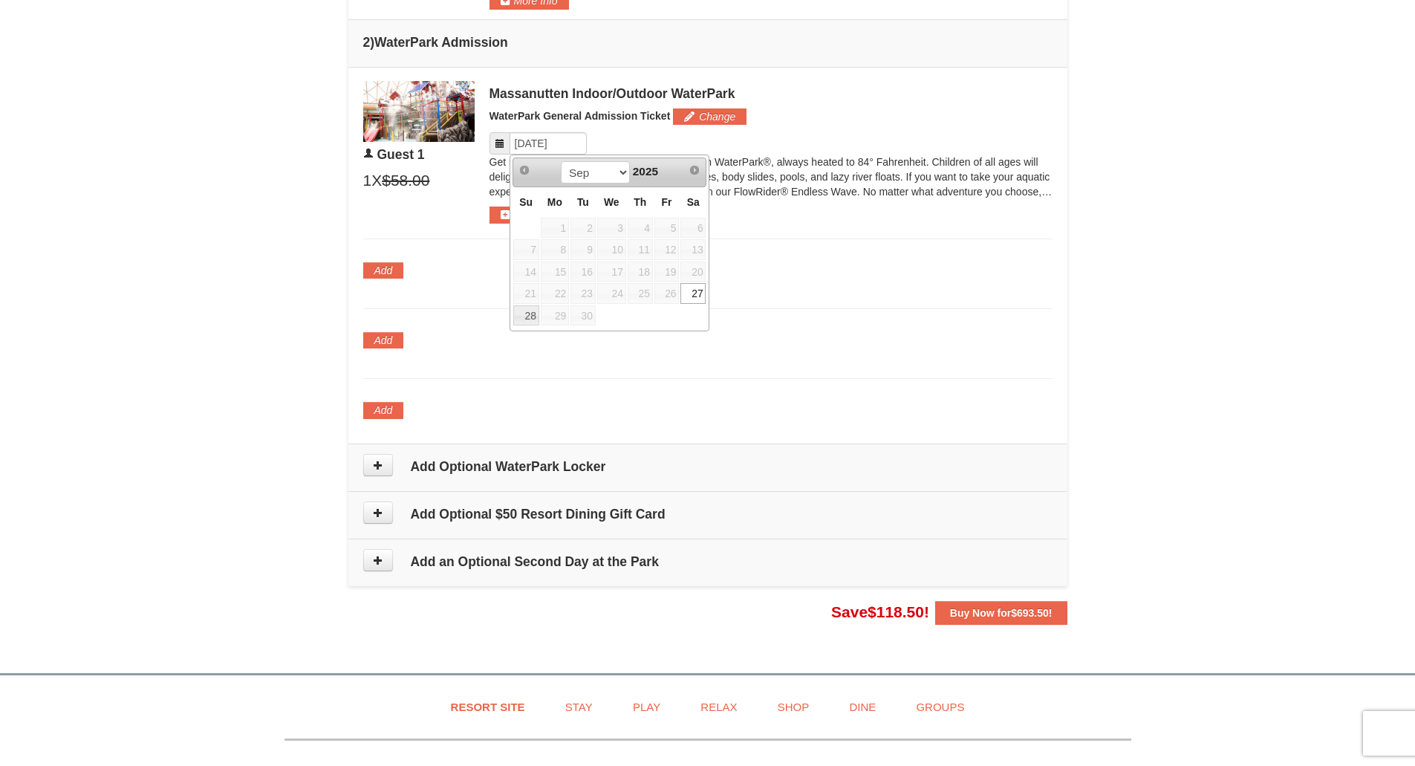
click at [693, 294] on link "27" at bounding box center [692, 293] width 25 height 21
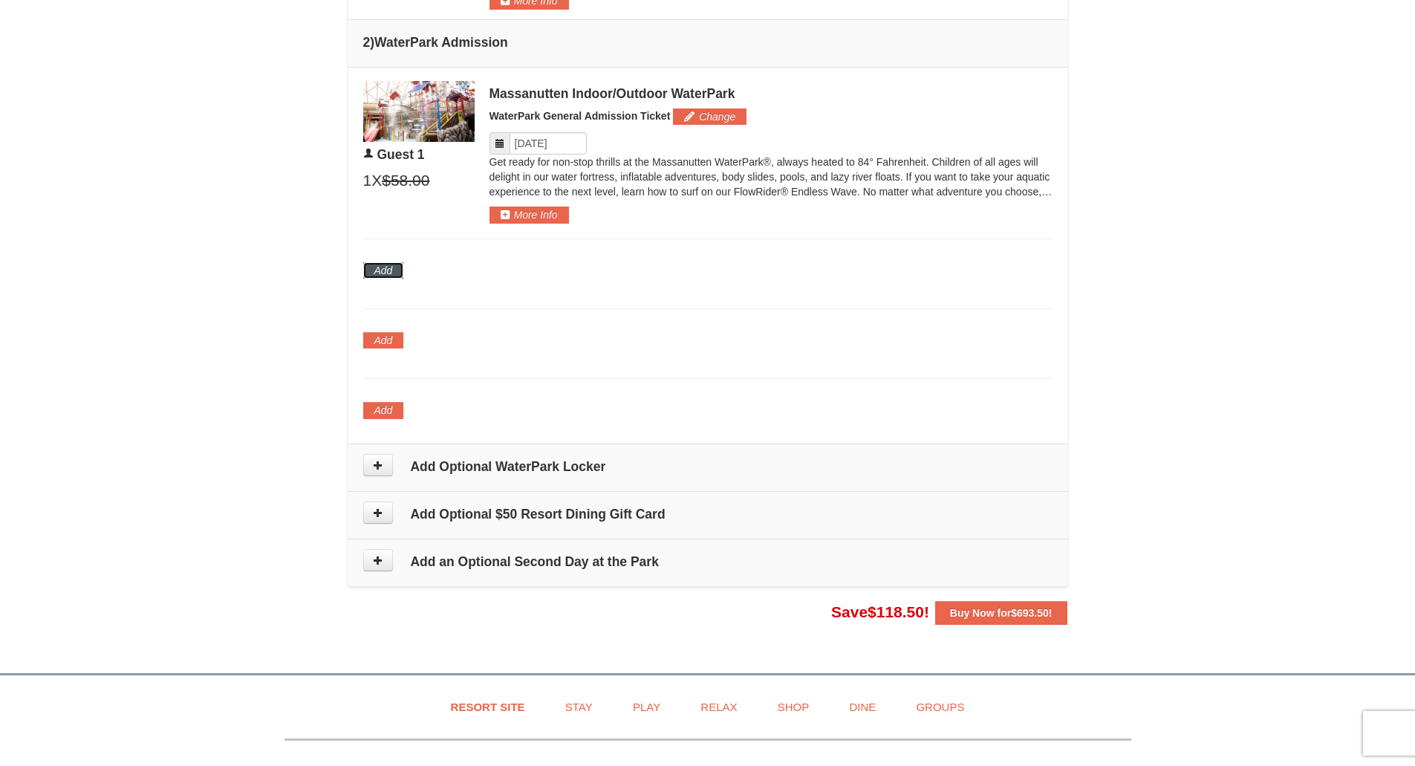
click at [374, 276] on button "Add" at bounding box center [383, 270] width 41 height 16
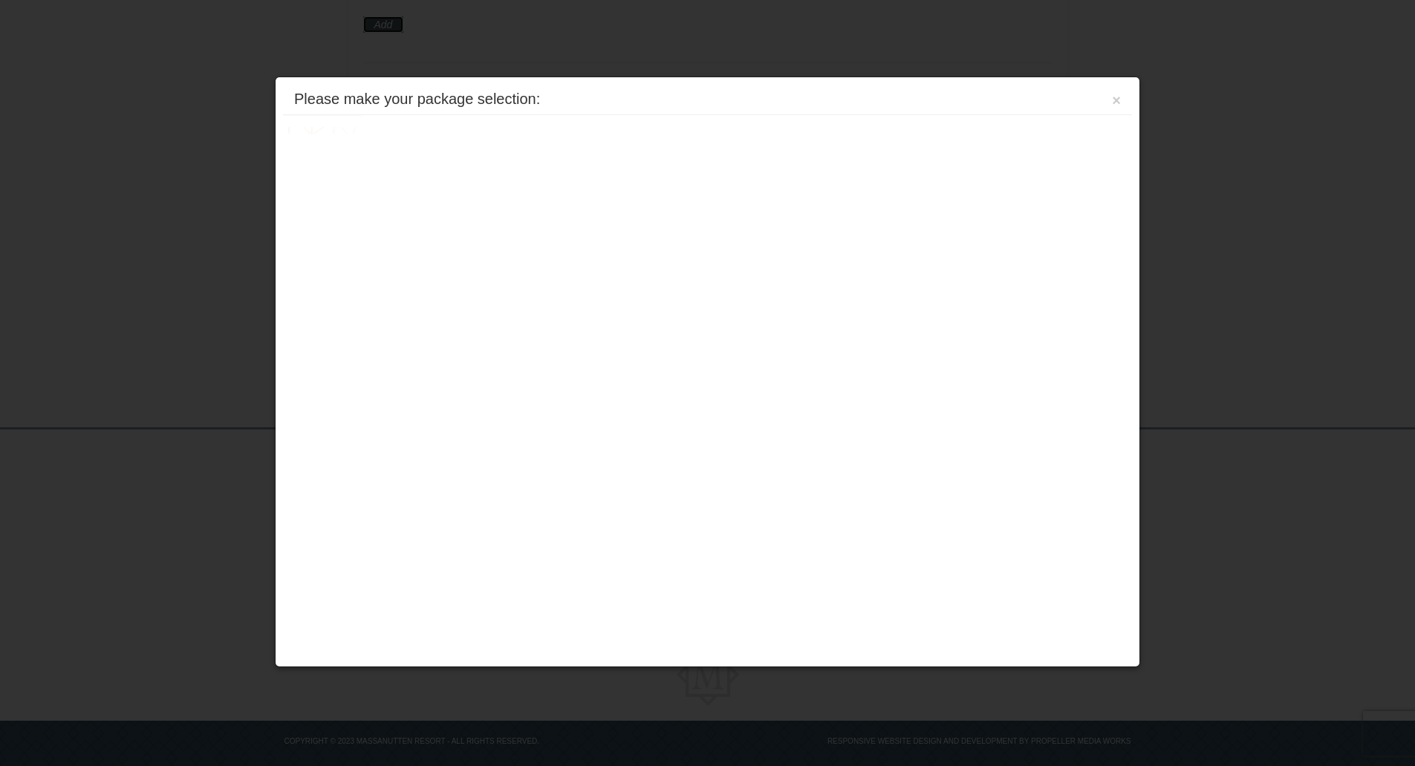
scroll to position [1016, 0]
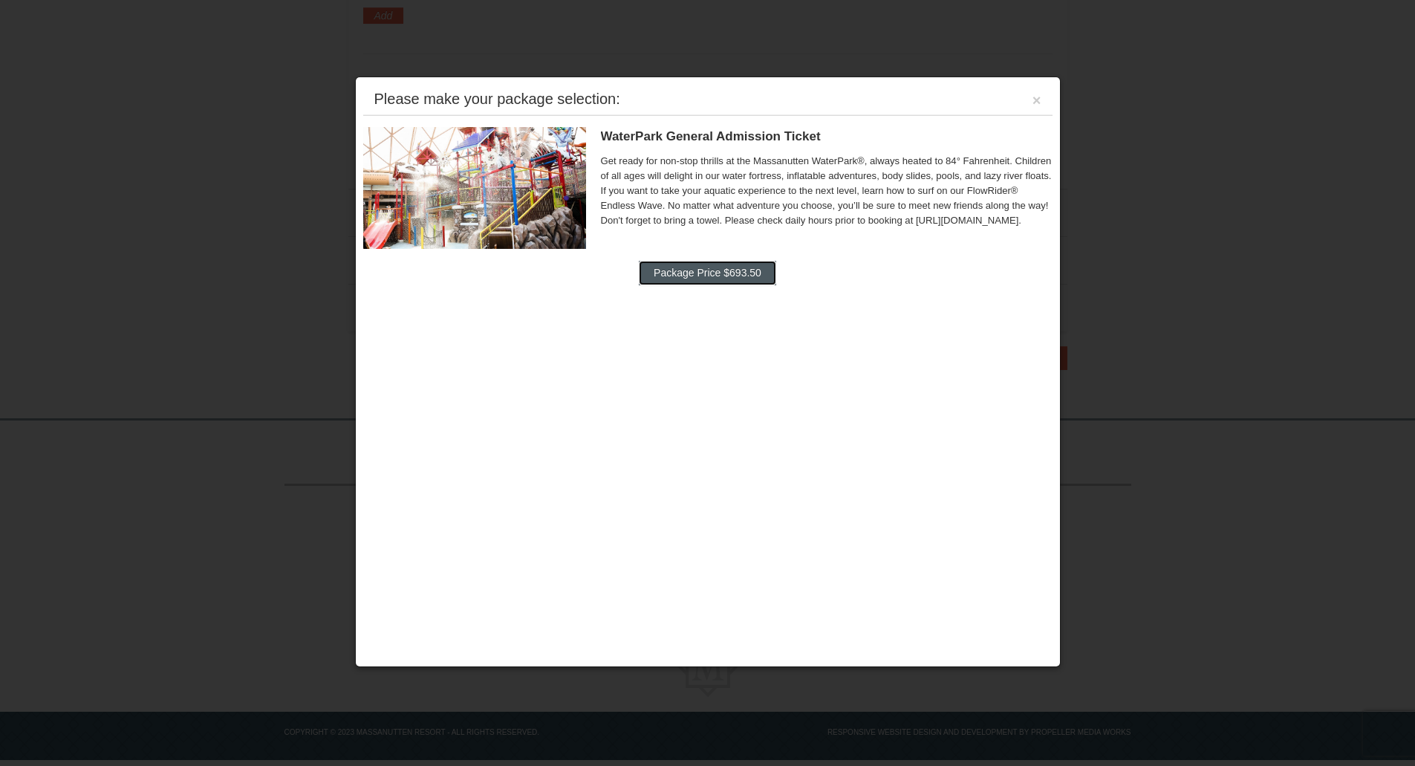
click at [694, 282] on button "Package Price $693.50" at bounding box center [707, 273] width 137 height 24
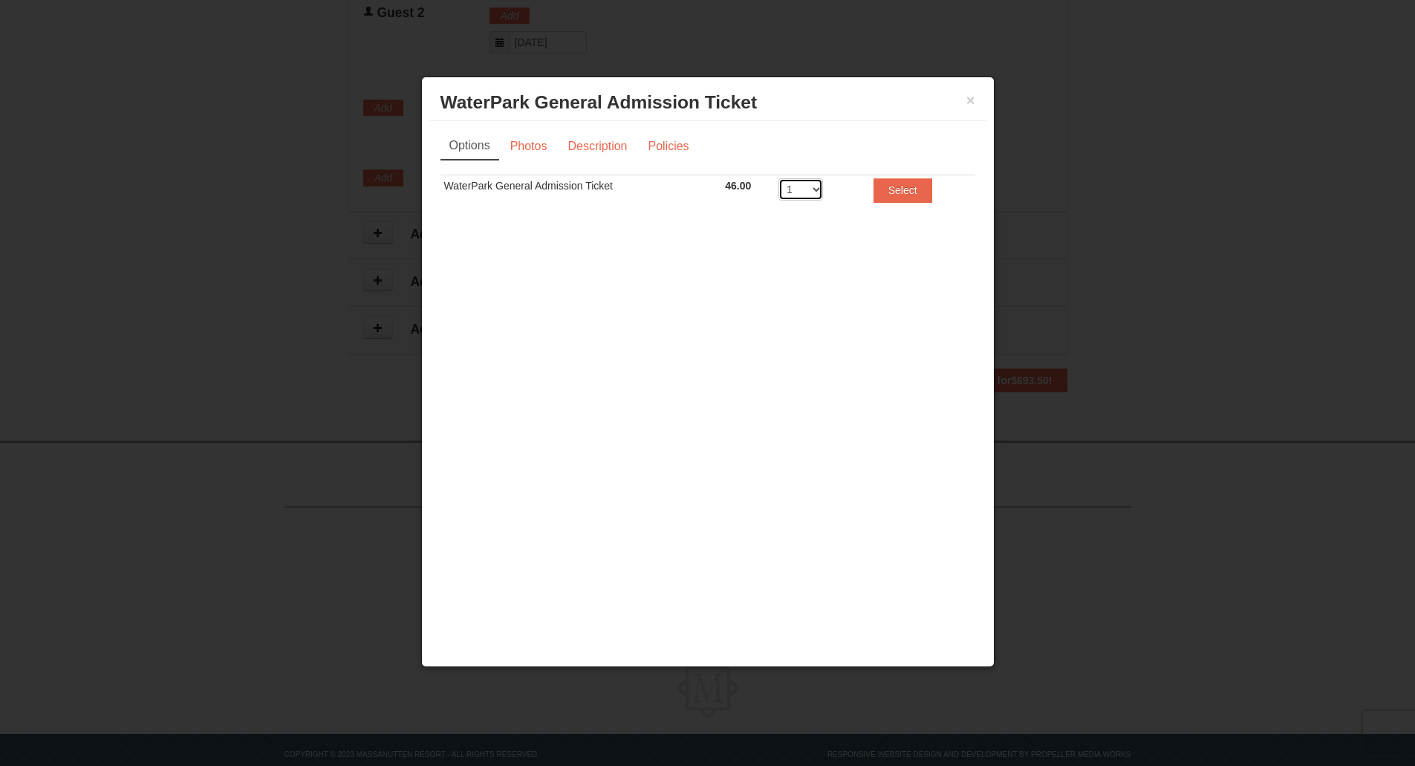
click at [810, 187] on select "1 2 3 4 5 6 7 8" at bounding box center [801, 189] width 45 height 22
select select "3"
click at [779, 178] on select "1 2 3 4 5 6 7 8" at bounding box center [801, 189] width 45 height 22
click at [885, 198] on button "Select" at bounding box center [903, 190] width 59 height 24
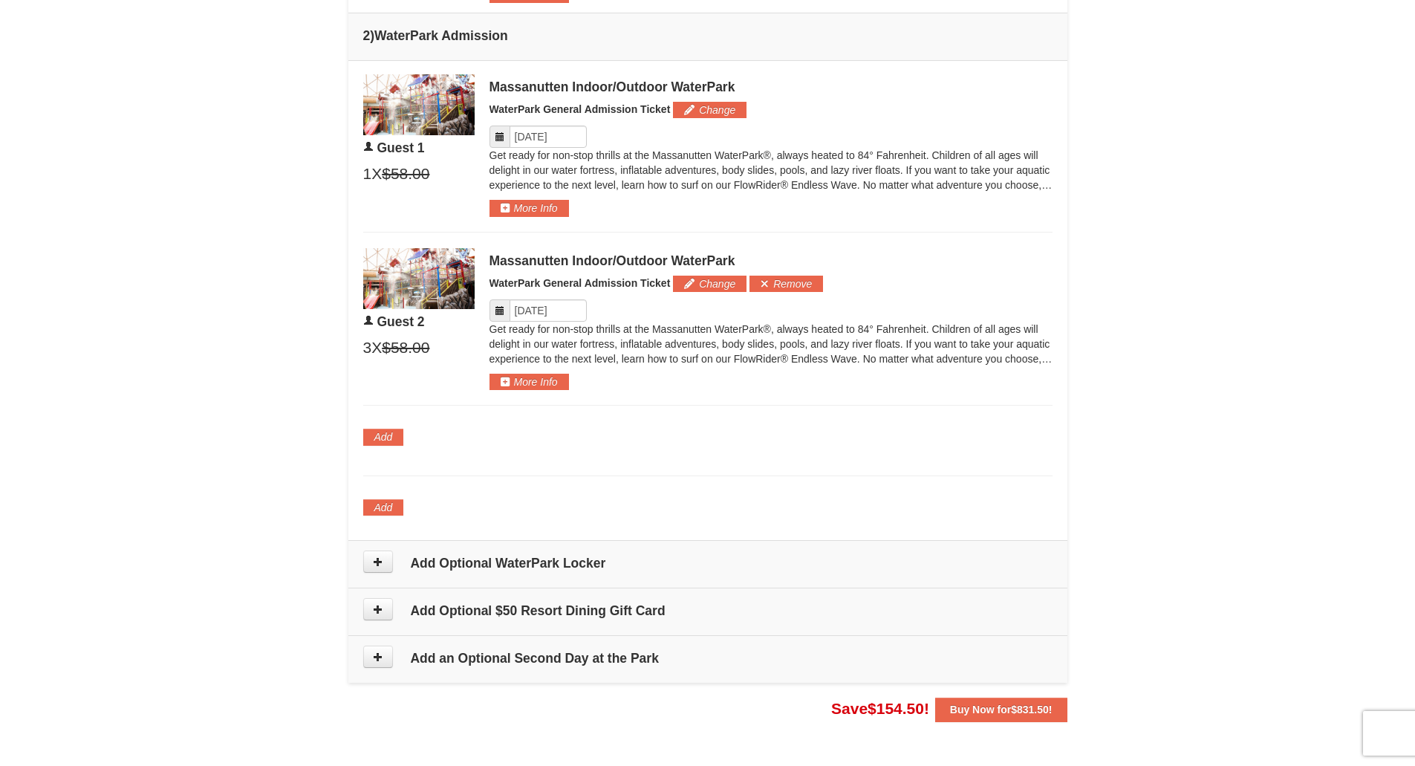
scroll to position [742, 0]
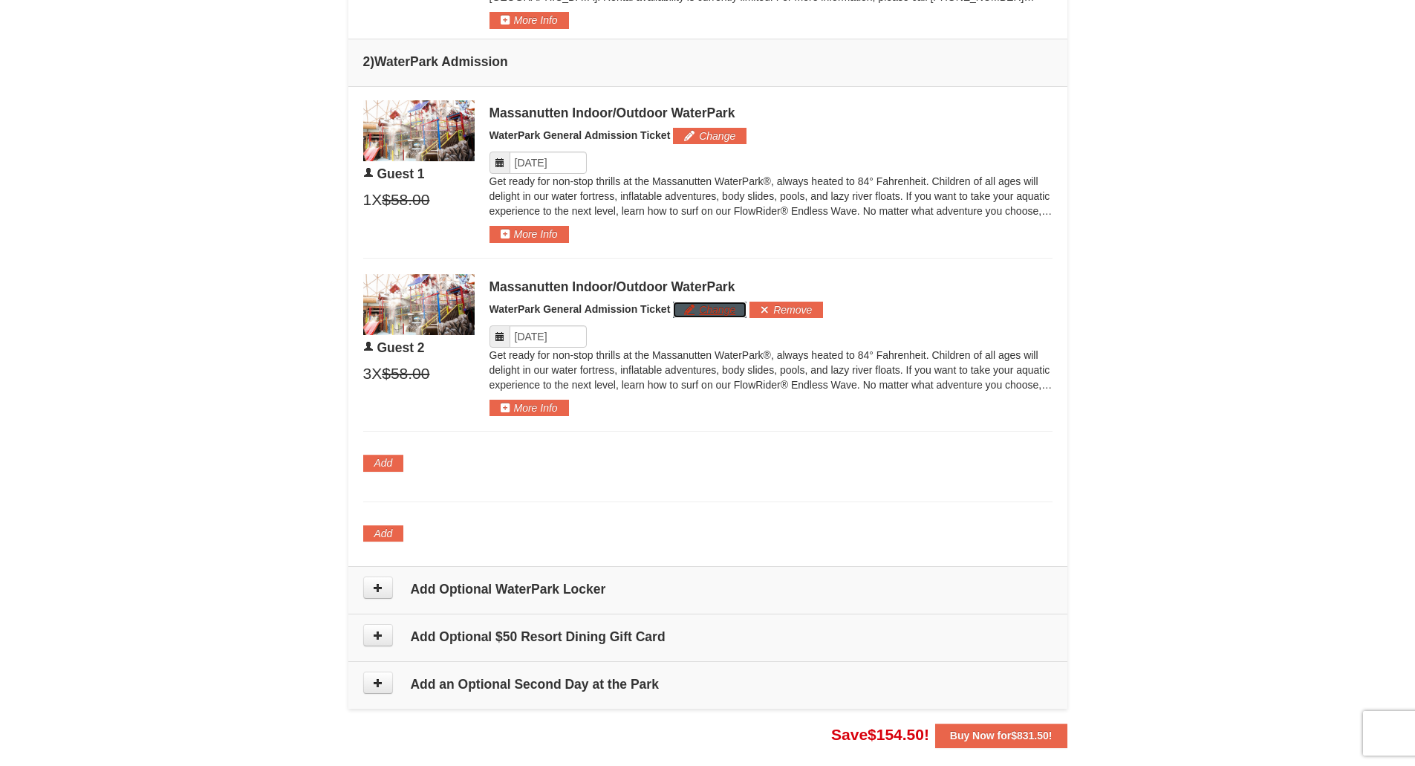
click at [708, 311] on button "Change" at bounding box center [710, 310] width 74 height 16
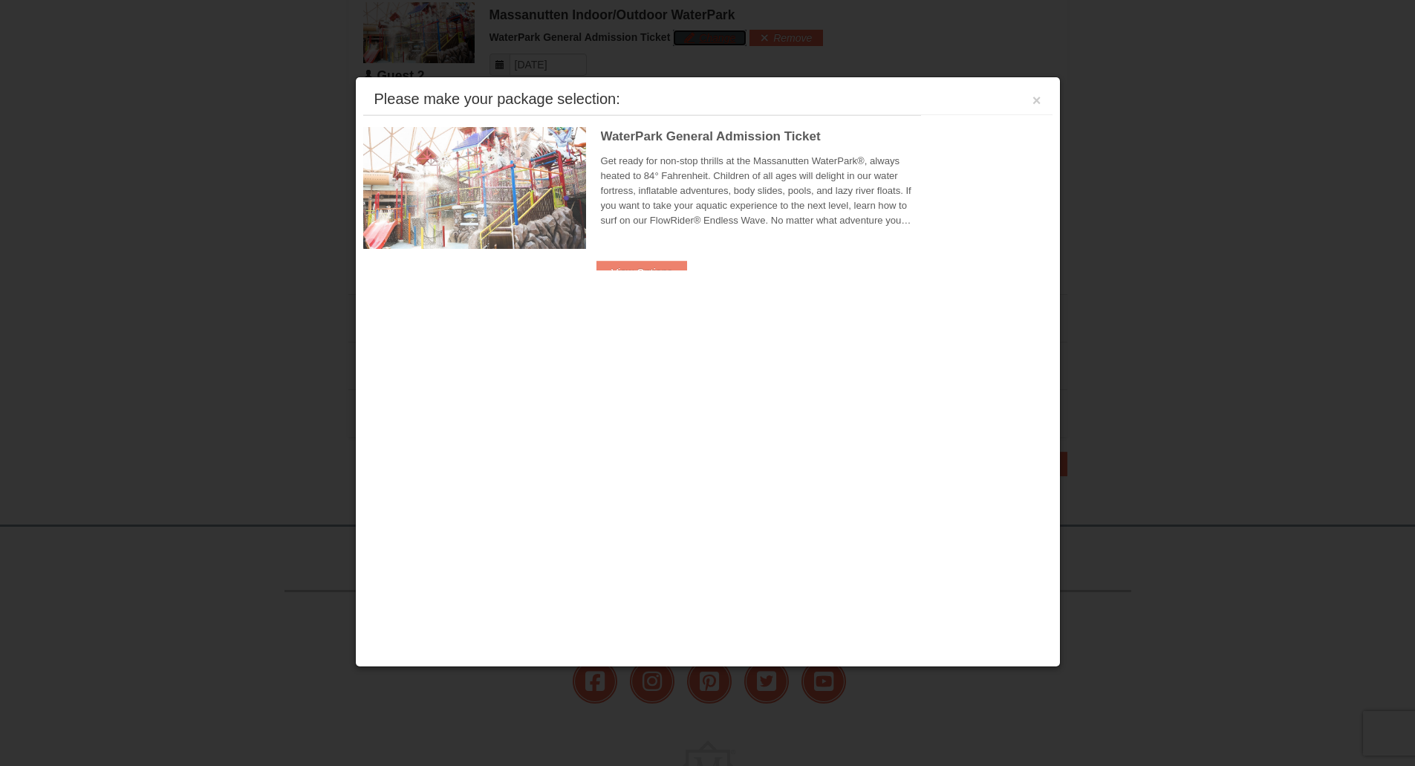
scroll to position [1016, 0]
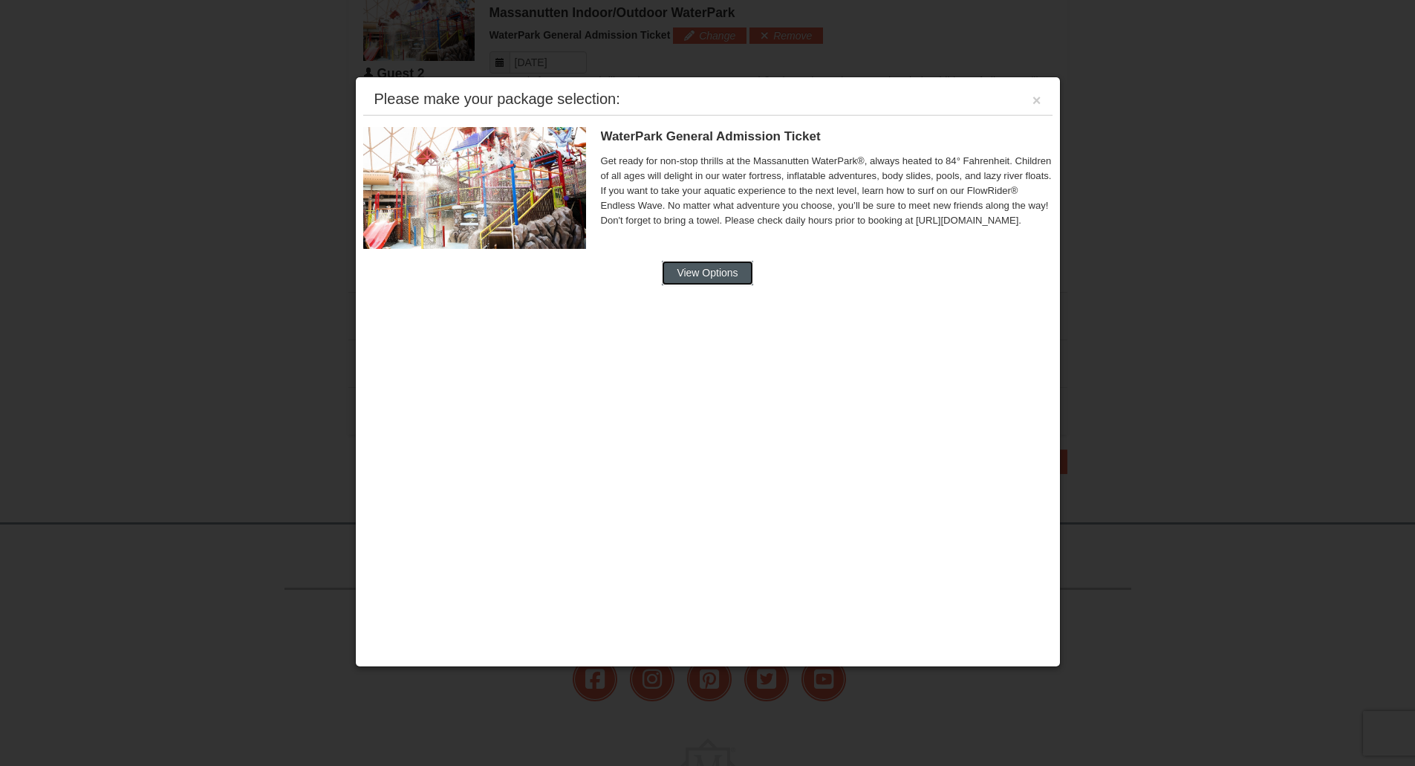
click at [720, 284] on button "View Options" at bounding box center [707, 273] width 91 height 24
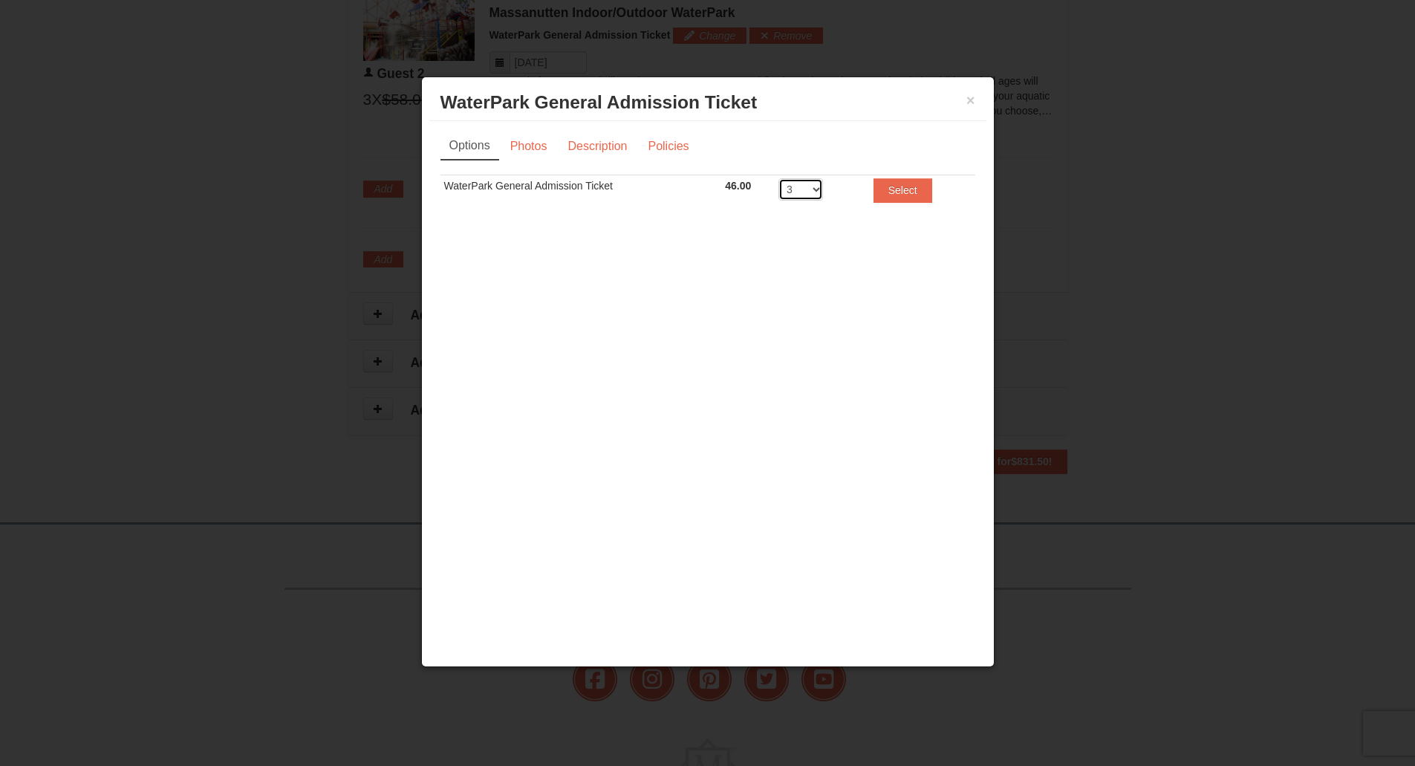
click at [816, 193] on select "1 2 3 4 5 6 7 8" at bounding box center [801, 189] width 45 height 22
click at [814, 200] on select "1 2 3 4 5 6 7 8" at bounding box center [801, 189] width 45 height 22
select select "1"
click at [779, 178] on select "1 2 3 4 5 6 7 8" at bounding box center [801, 189] width 45 height 22
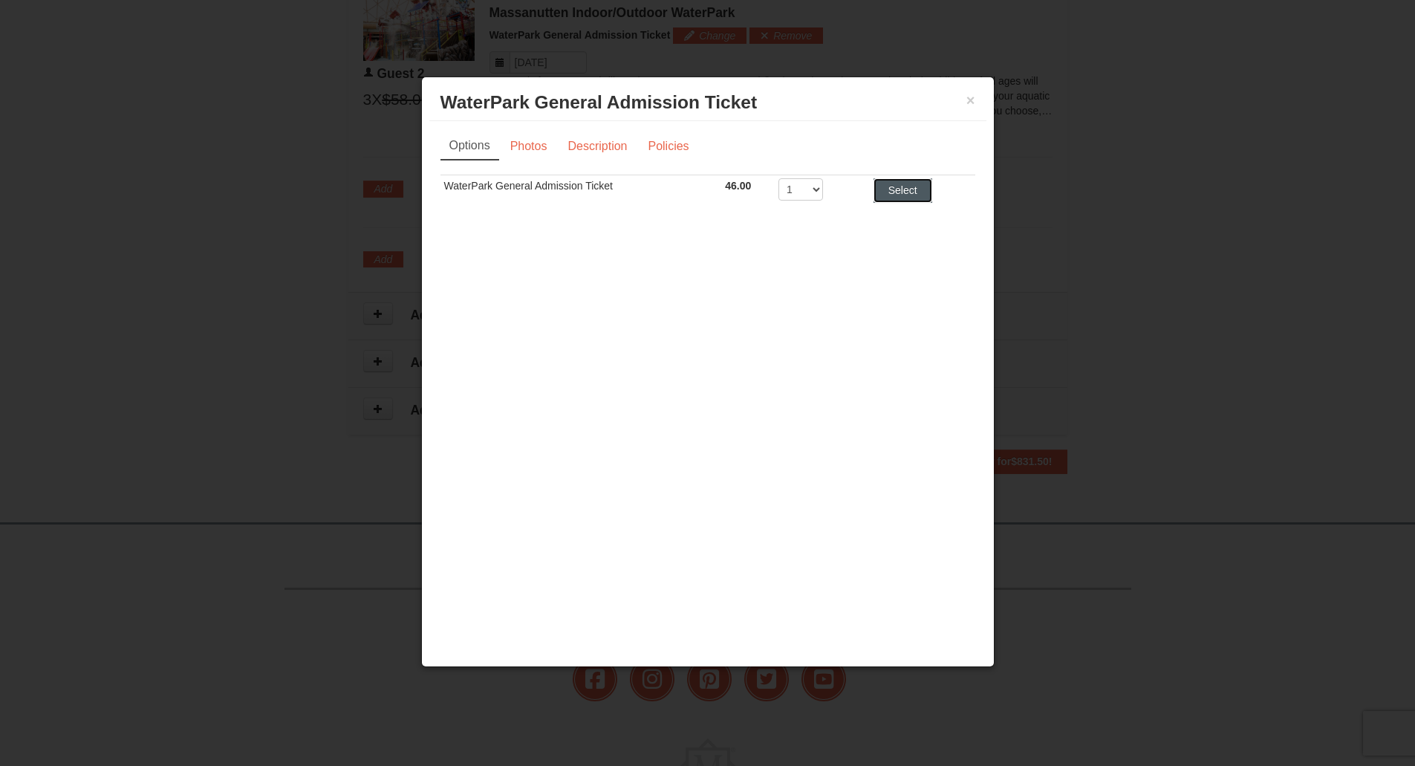
click at [896, 196] on button "Select" at bounding box center [903, 190] width 59 height 24
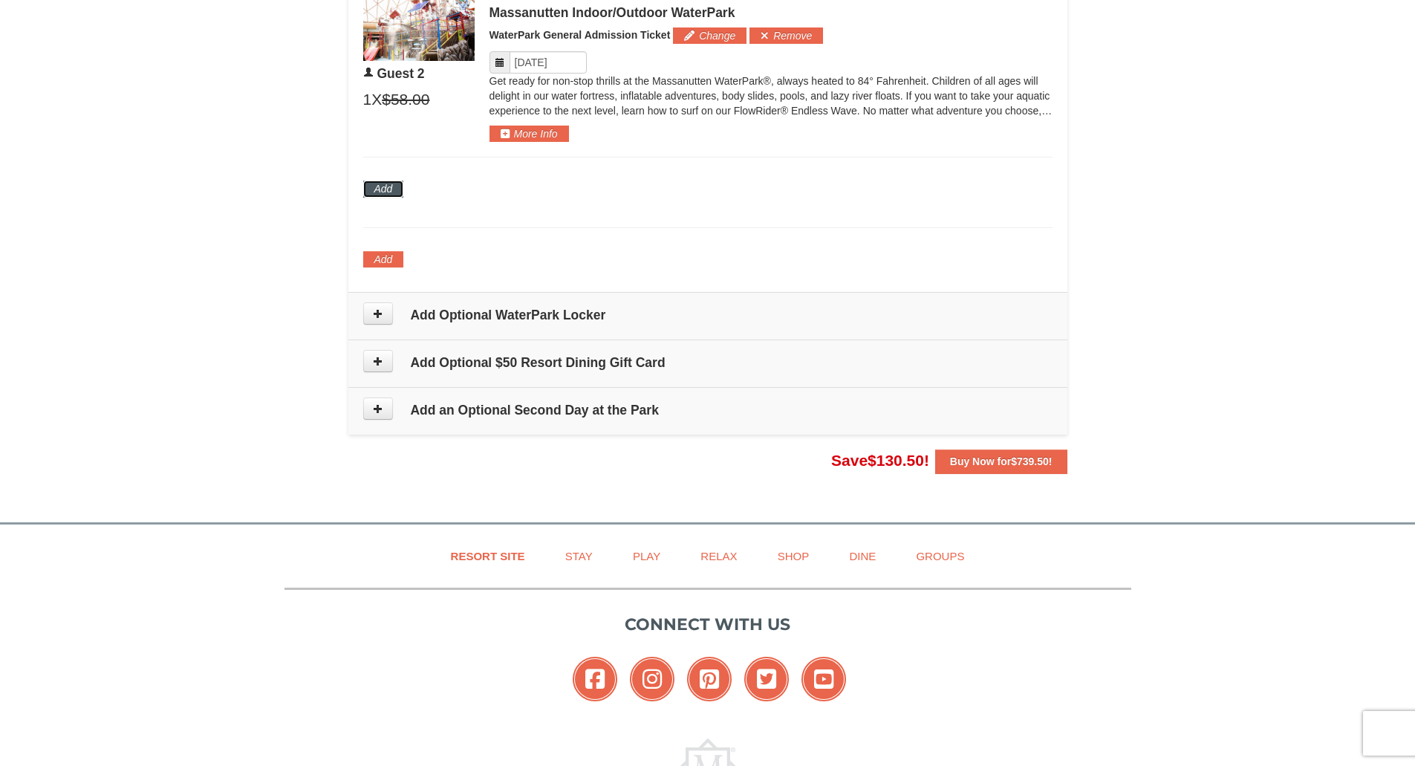
click at [387, 189] on button "Add" at bounding box center [383, 189] width 41 height 16
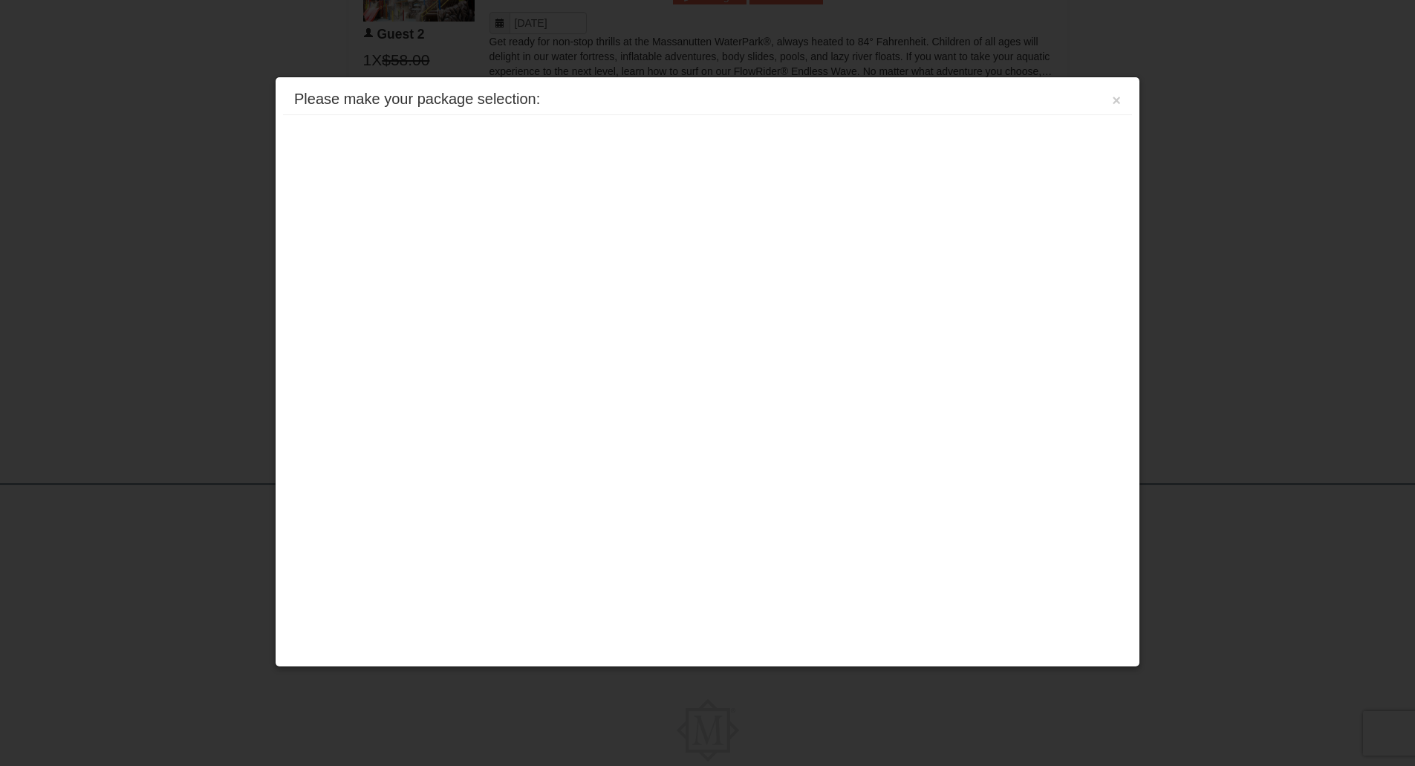
scroll to position [1129, 0]
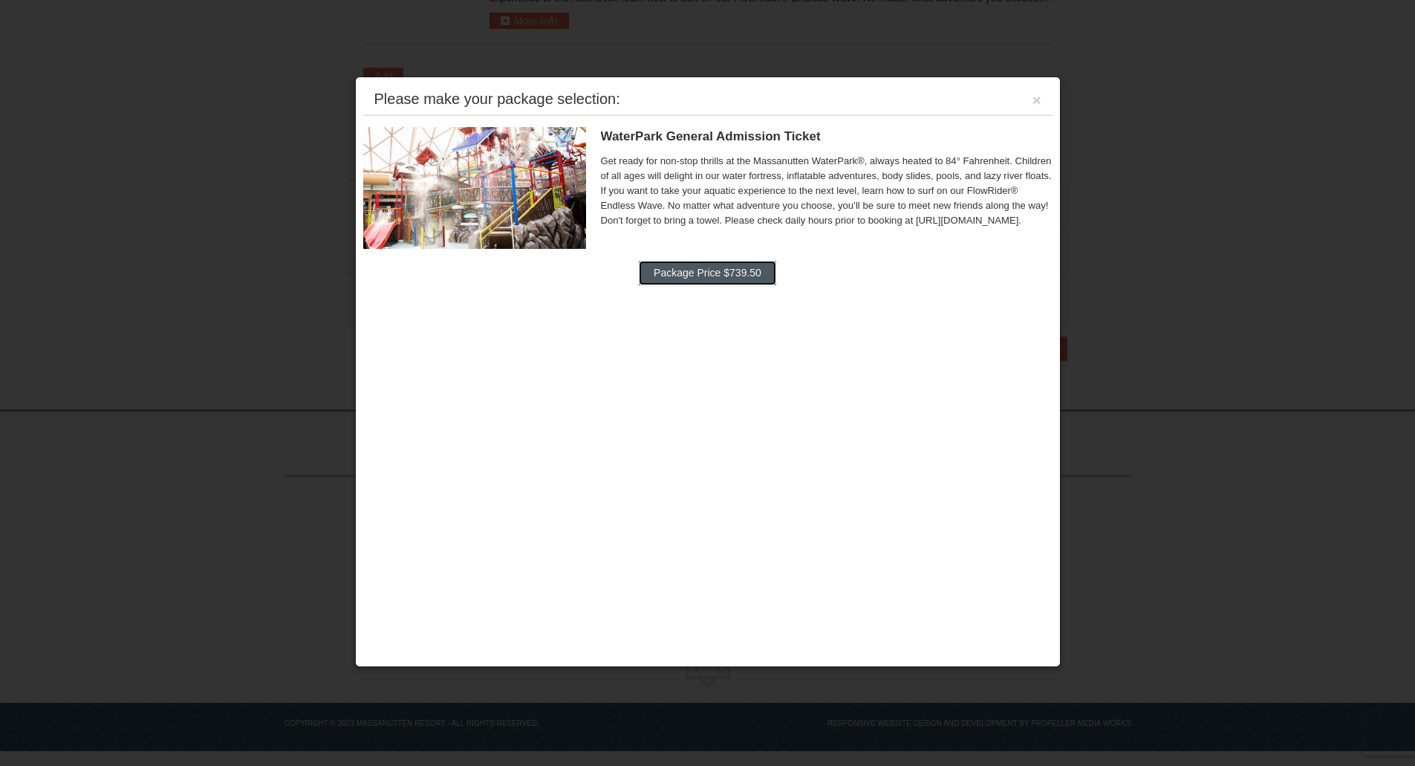
click at [667, 269] on button "Package Price $739.50" at bounding box center [707, 273] width 137 height 24
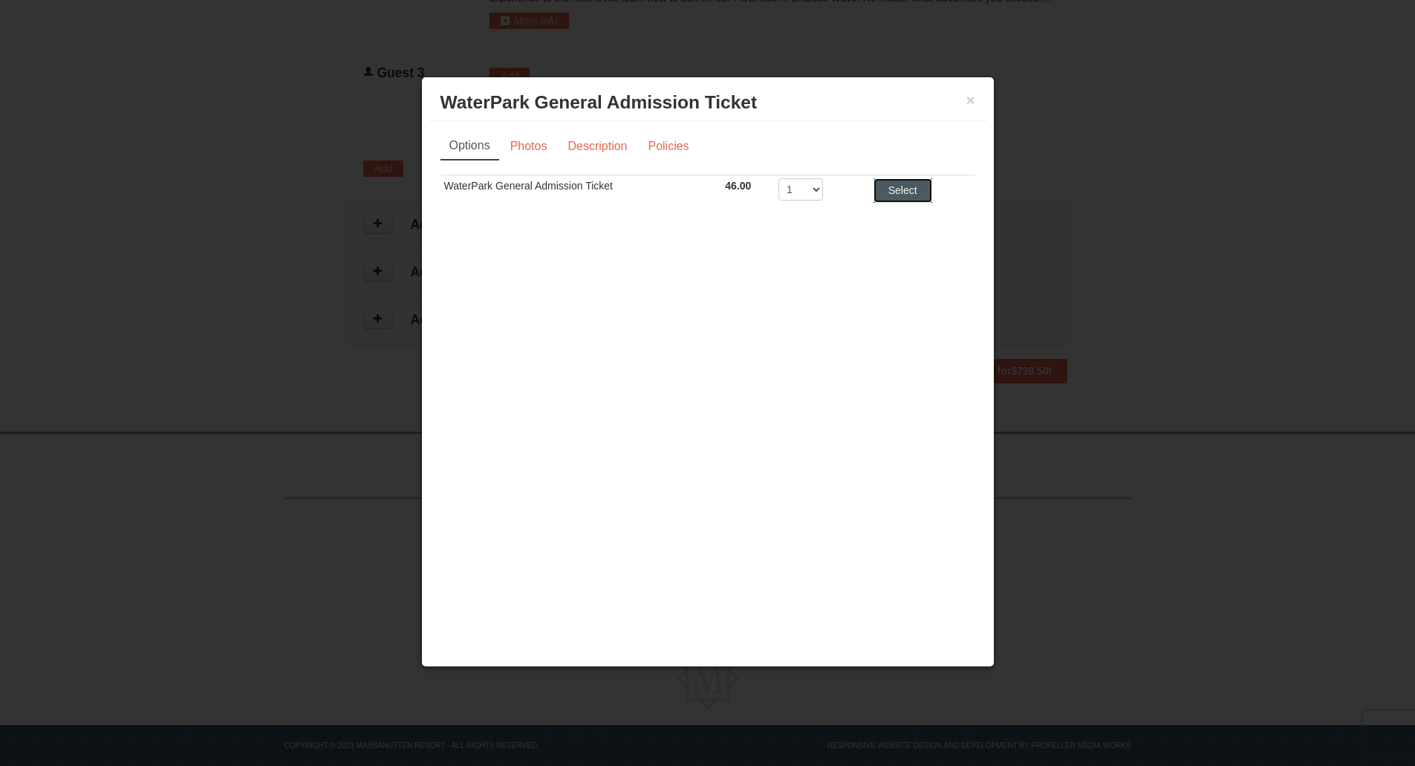
click at [900, 195] on button "Select" at bounding box center [903, 190] width 59 height 24
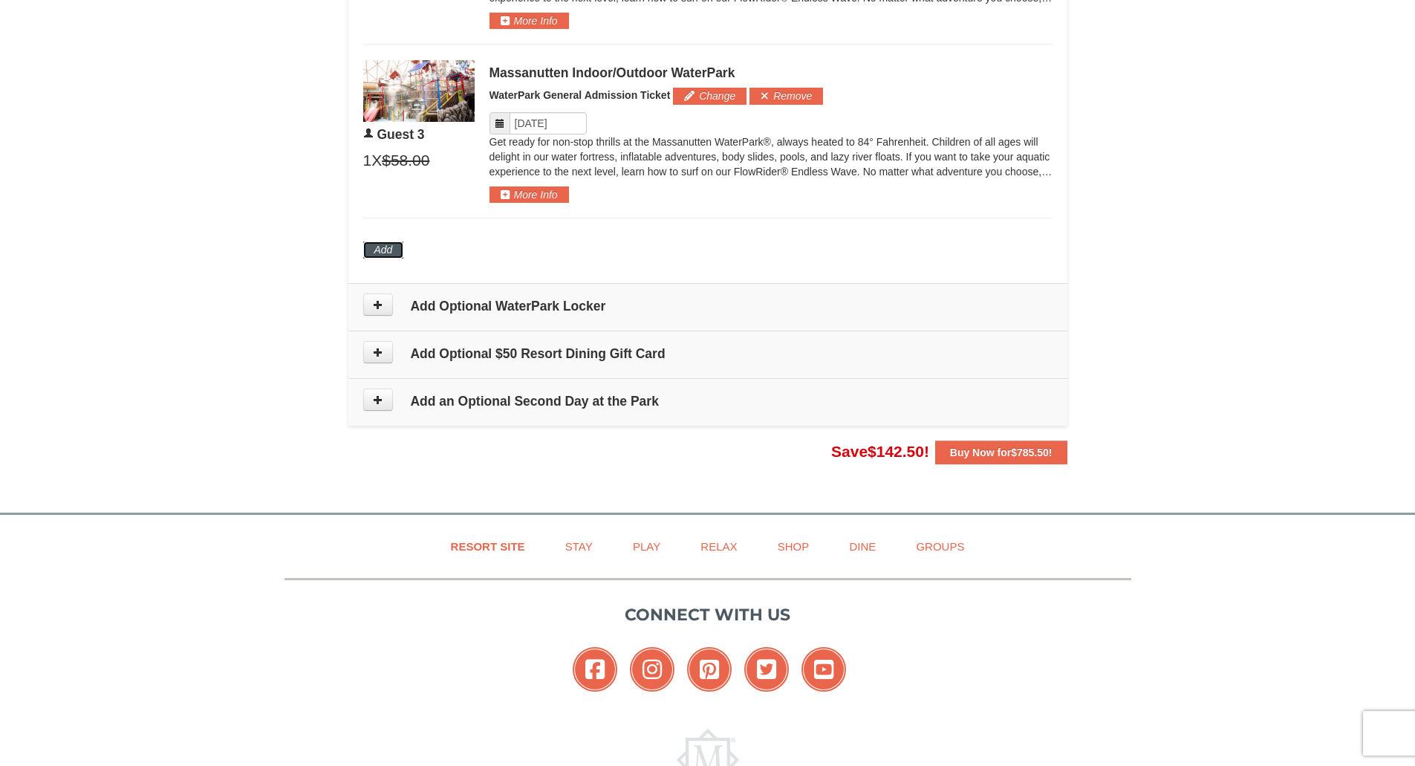
click at [386, 253] on button "Add" at bounding box center [383, 249] width 41 height 16
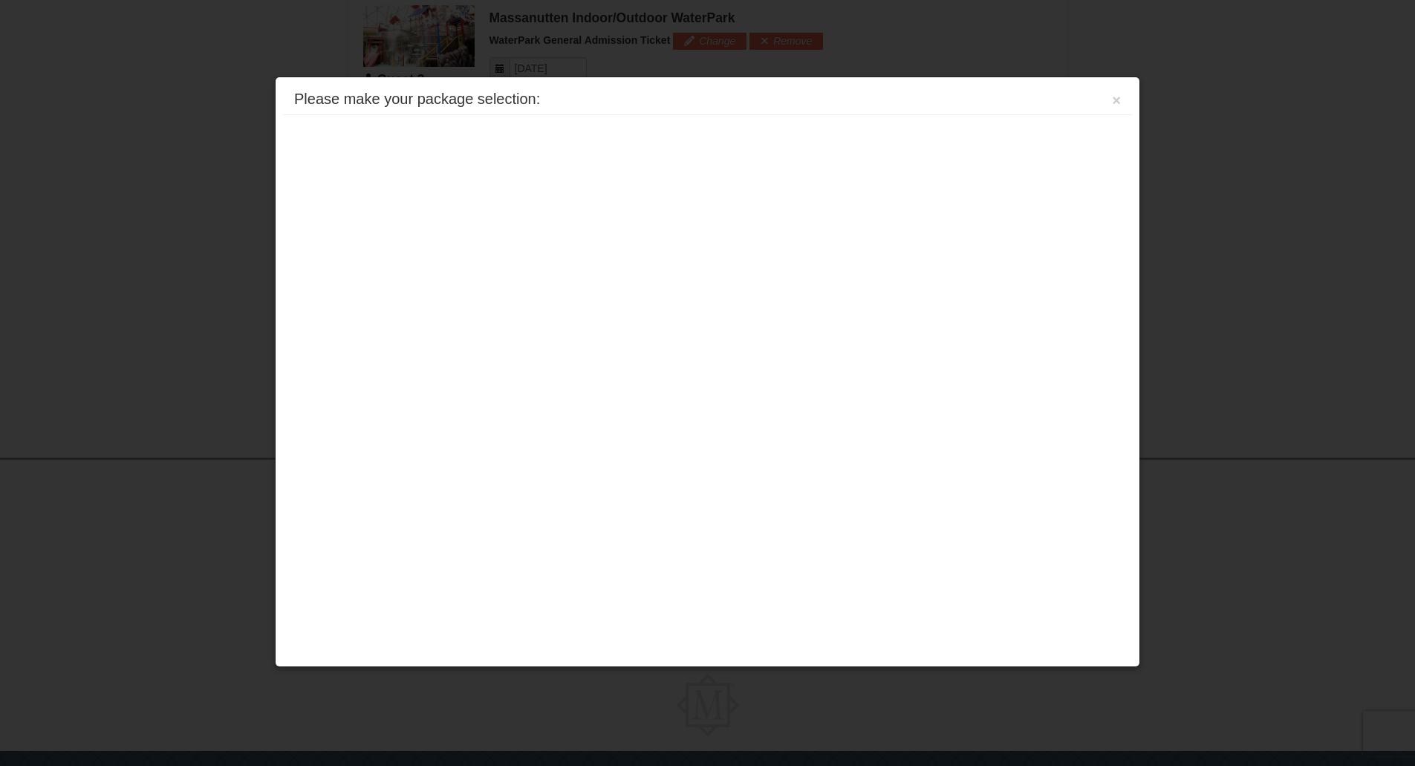
scroll to position [1232, 0]
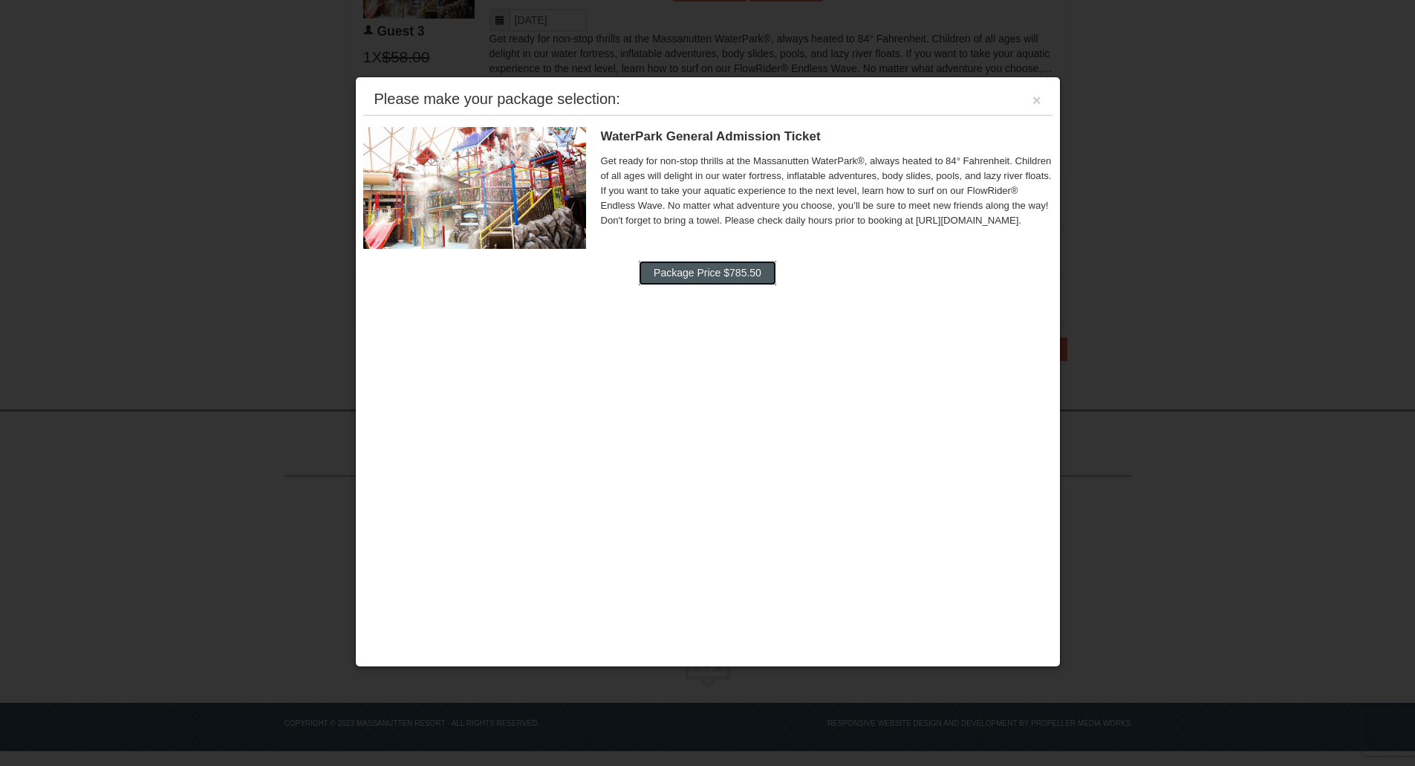
click at [649, 279] on button "Package Price $785.50" at bounding box center [707, 273] width 137 height 24
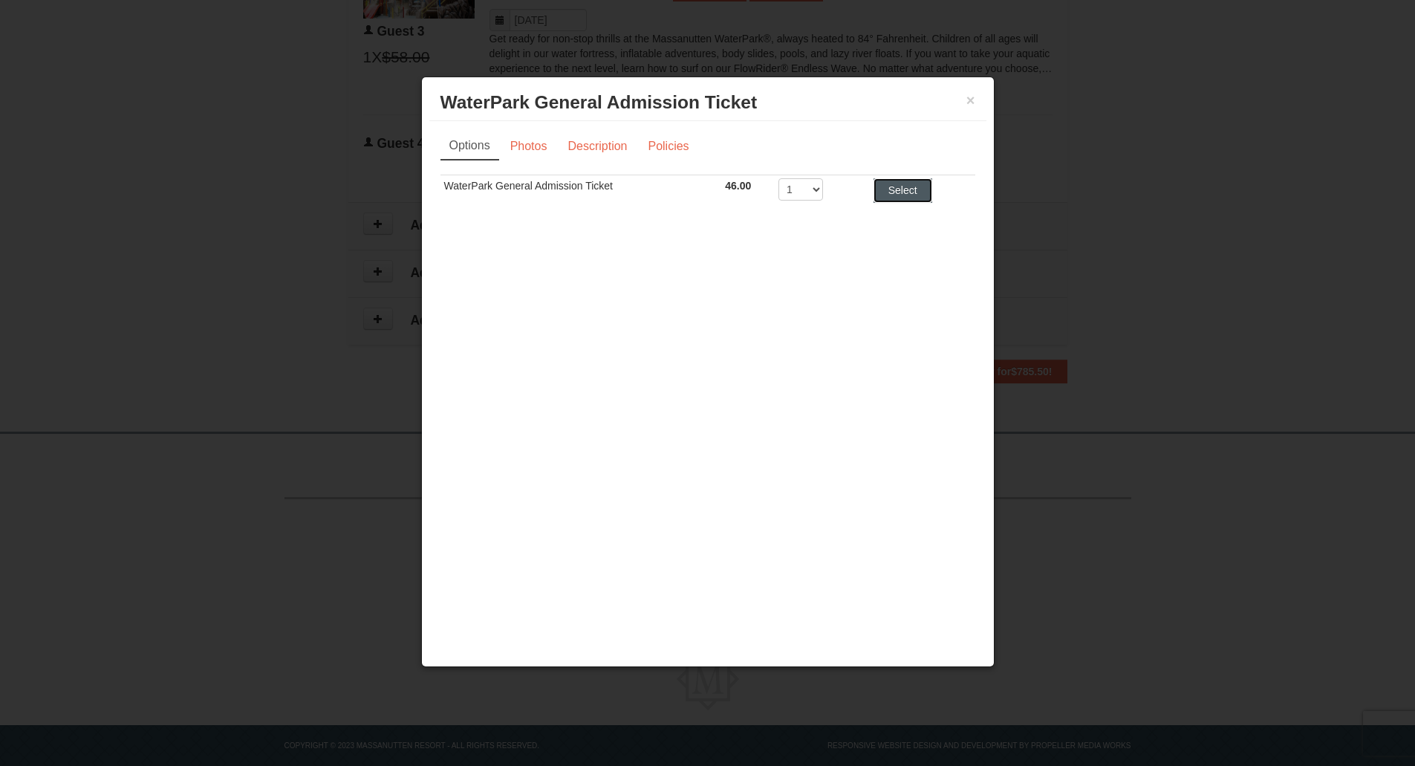
click at [909, 192] on button "Select" at bounding box center [903, 190] width 59 height 24
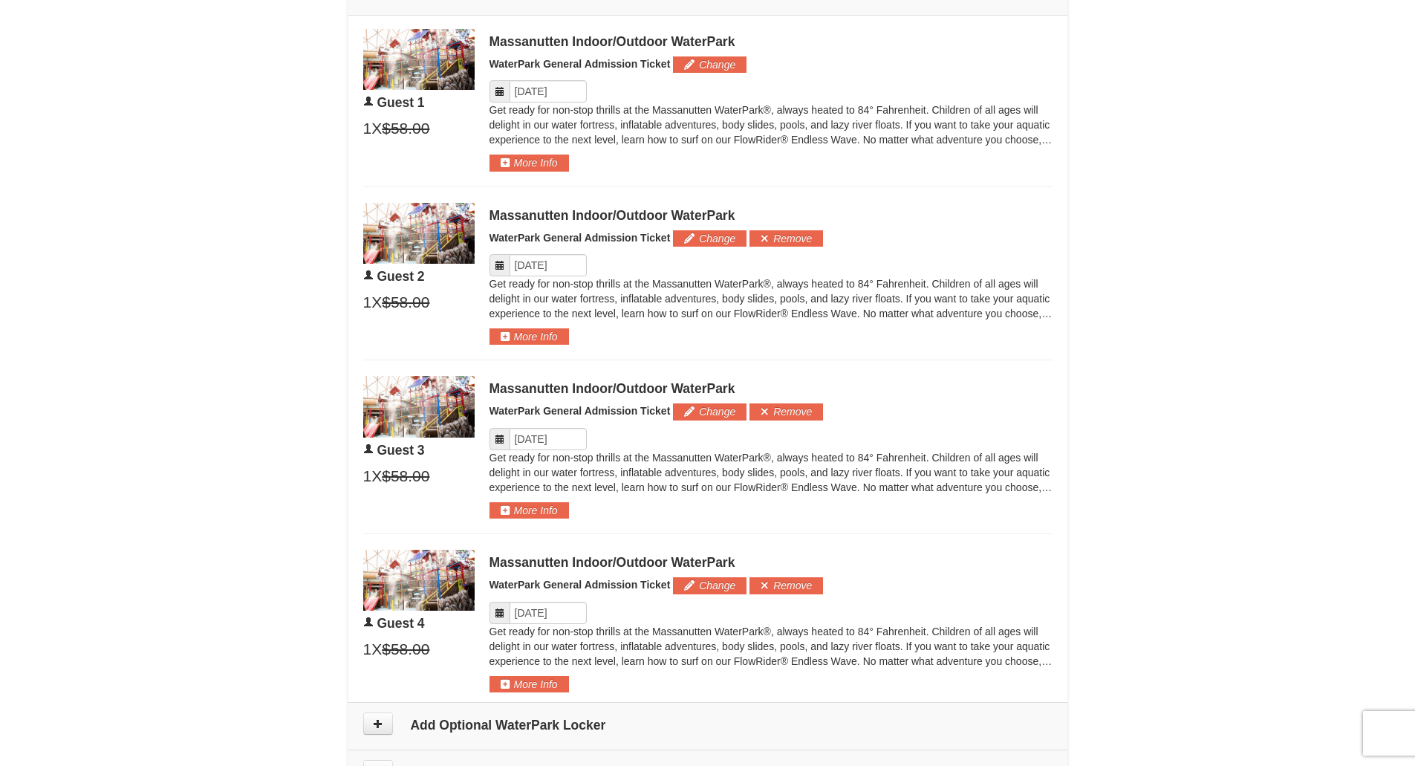
scroll to position [793, 0]
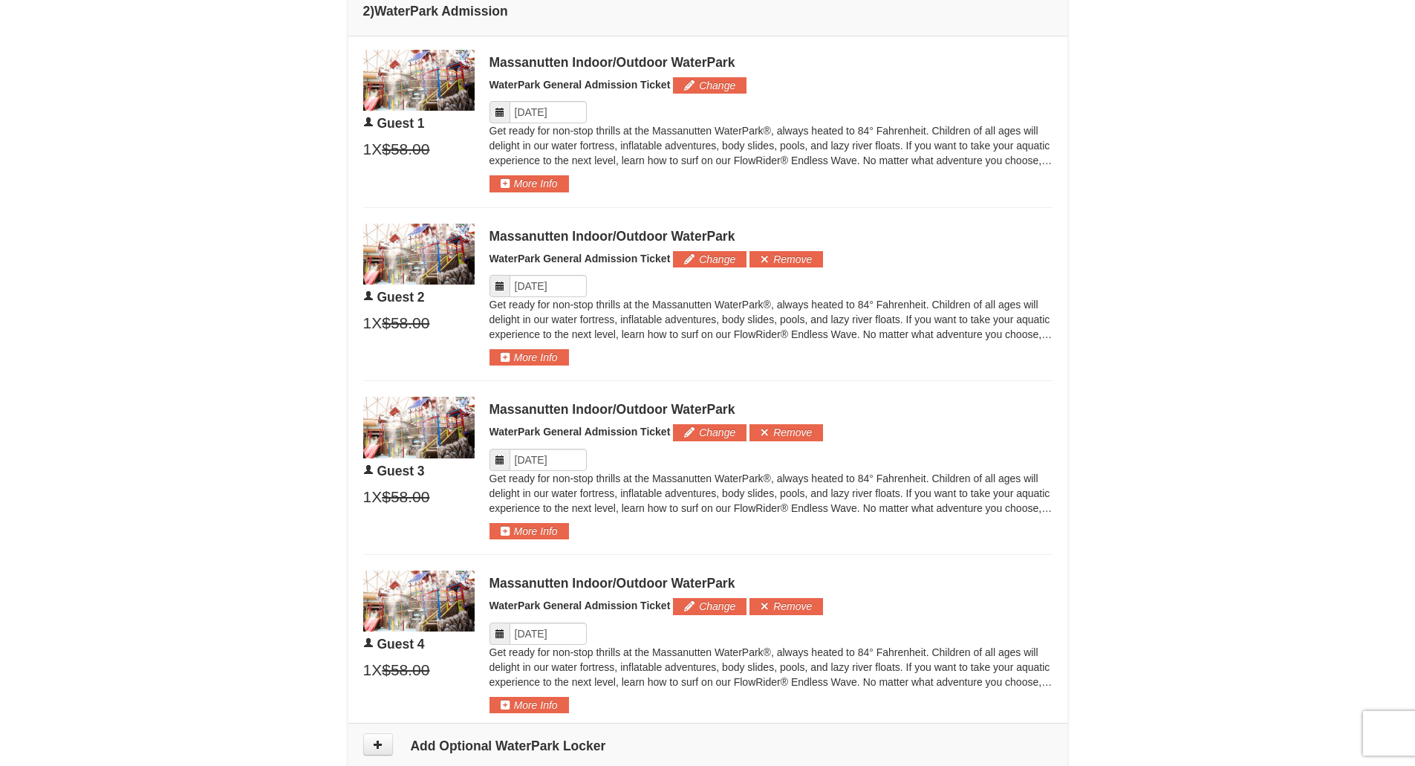
click at [497, 113] on icon at bounding box center [500, 112] width 10 height 10
click at [519, 111] on input "Please format dates MM/DD/YYYY" at bounding box center [548, 112] width 77 height 22
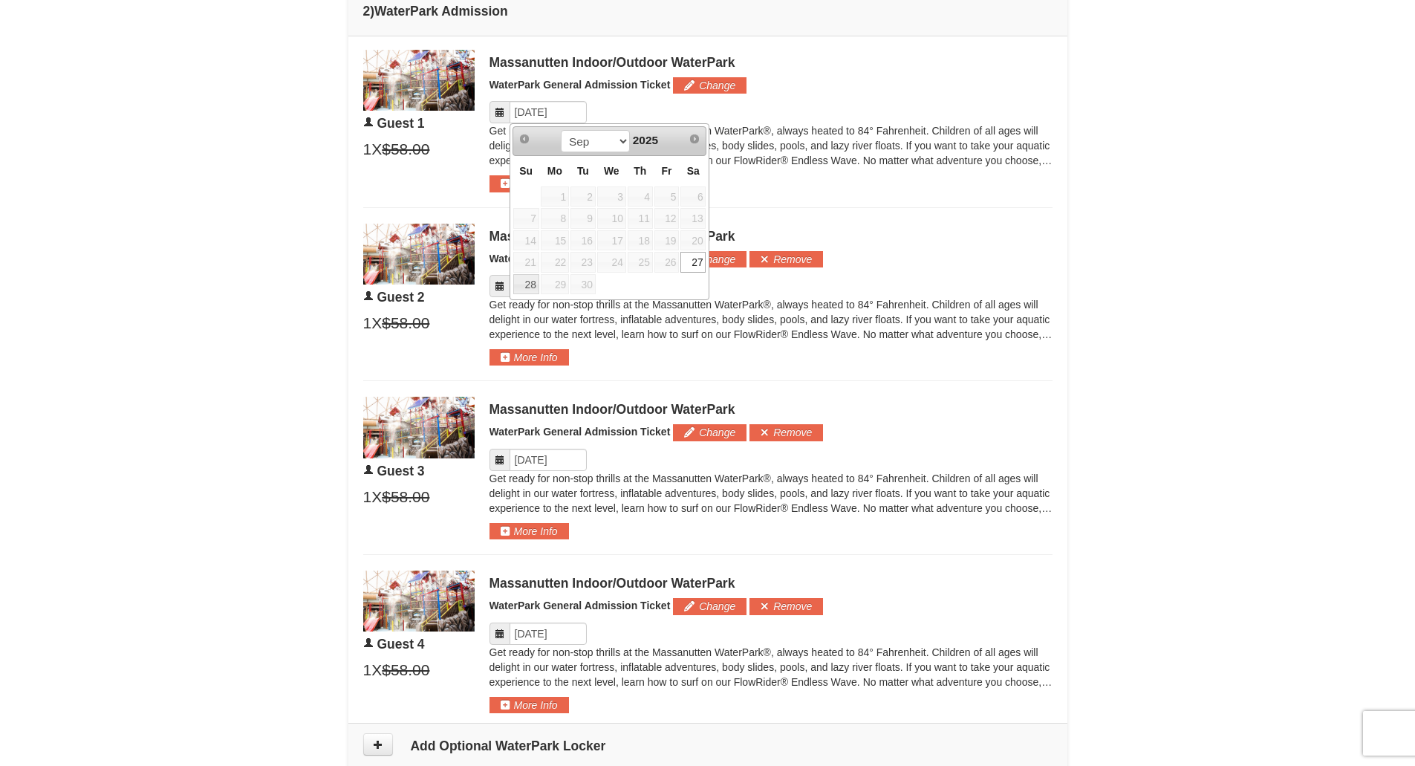
click at [698, 261] on link "27" at bounding box center [692, 262] width 25 height 21
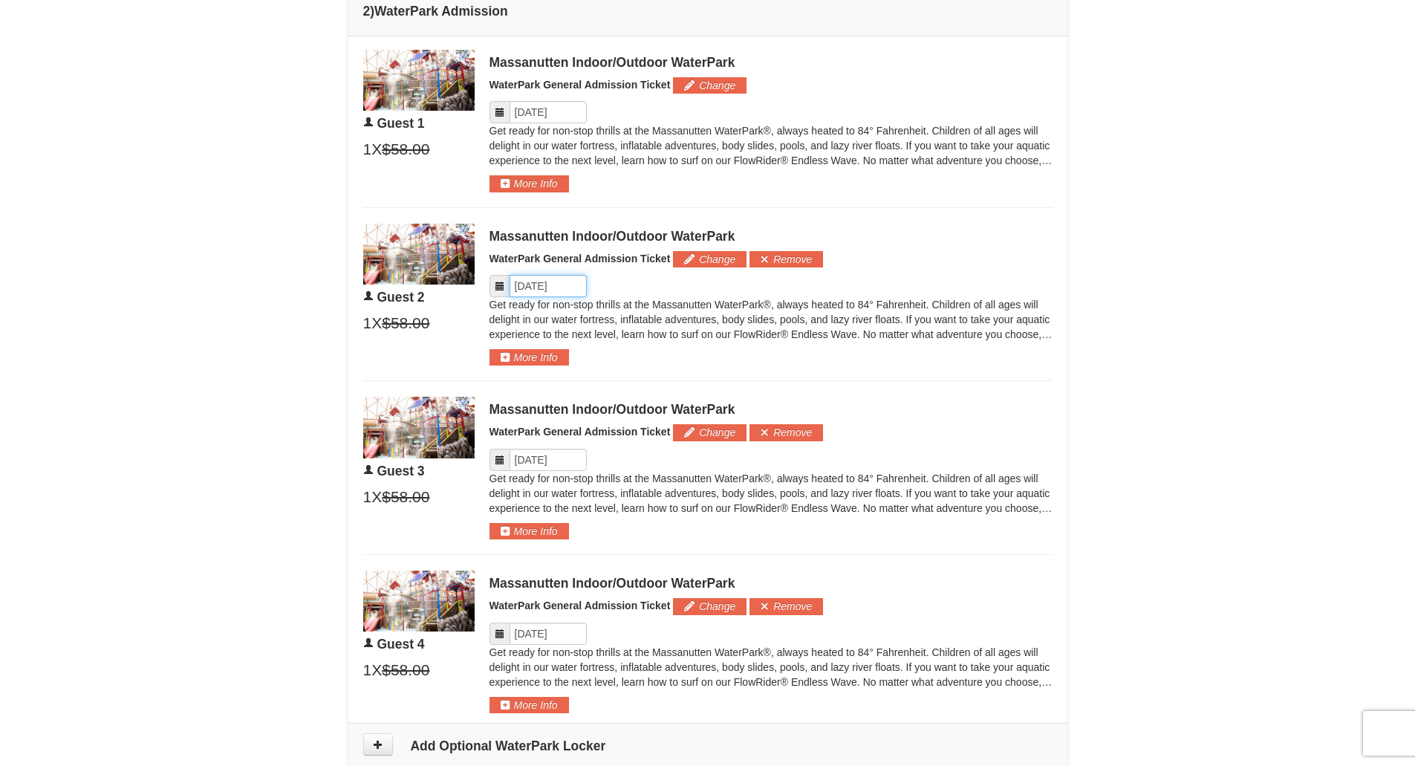
click at [553, 294] on input "Please format dates MM/DD/YYYY" at bounding box center [548, 286] width 77 height 22
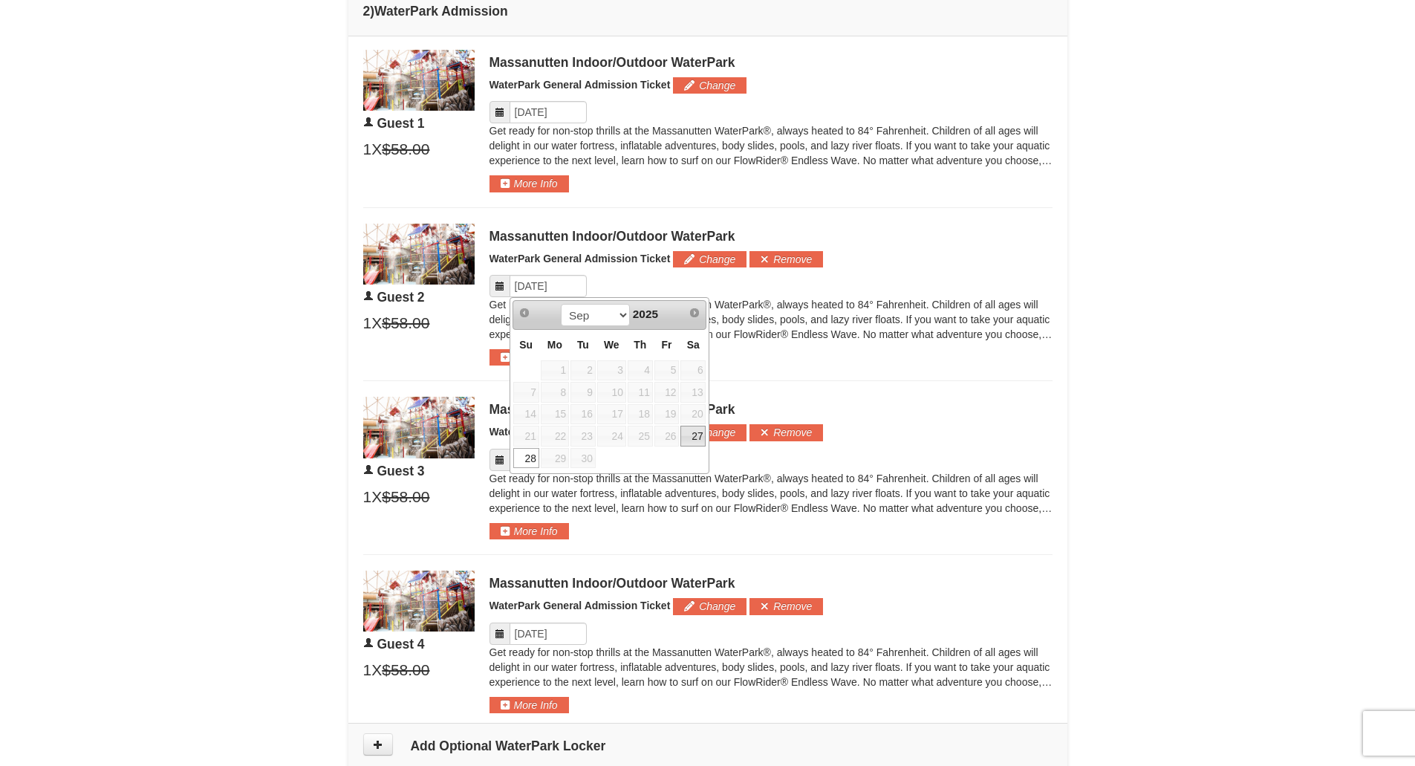
click at [695, 440] on link "27" at bounding box center [692, 436] width 25 height 21
type input "[DATE]"
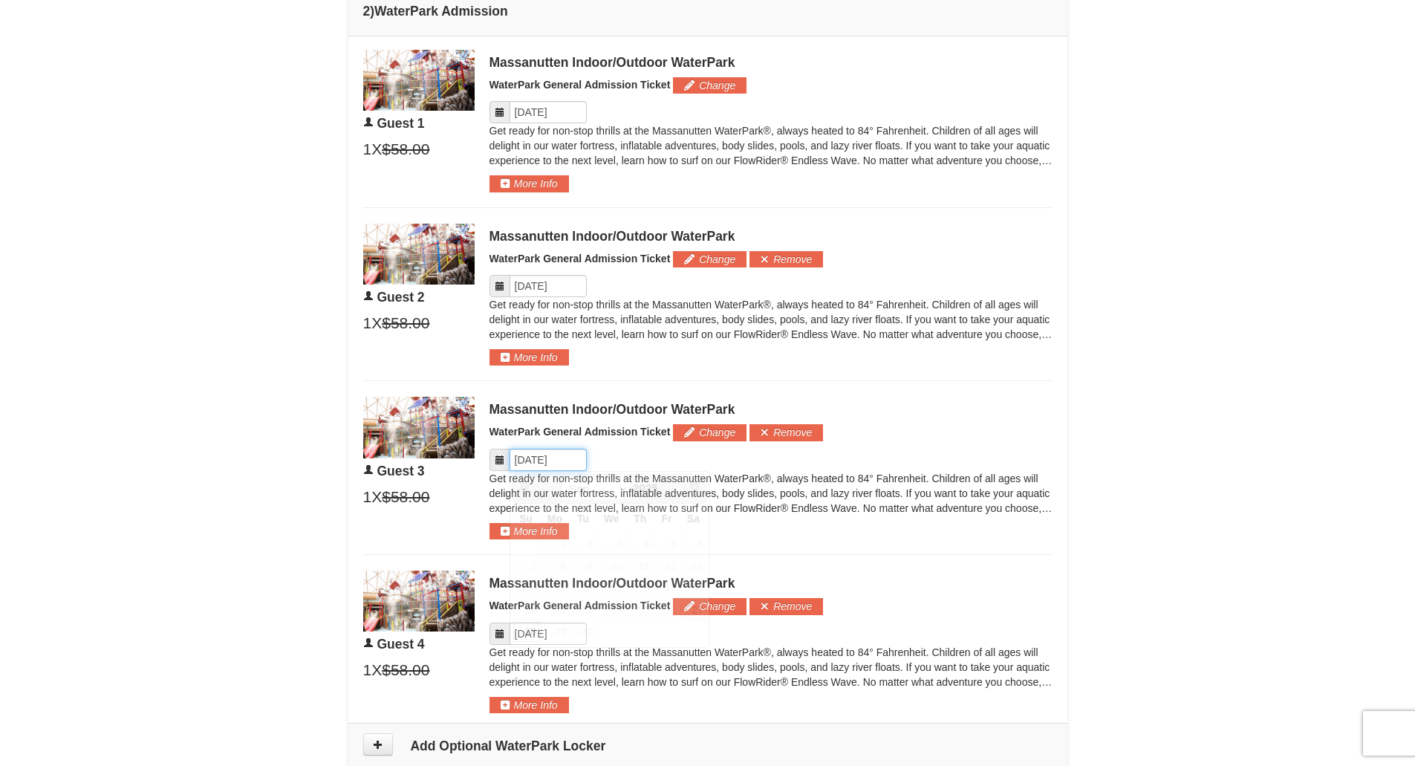
click at [543, 457] on input "Please format dates MM/DD/YYYY" at bounding box center [548, 460] width 77 height 22
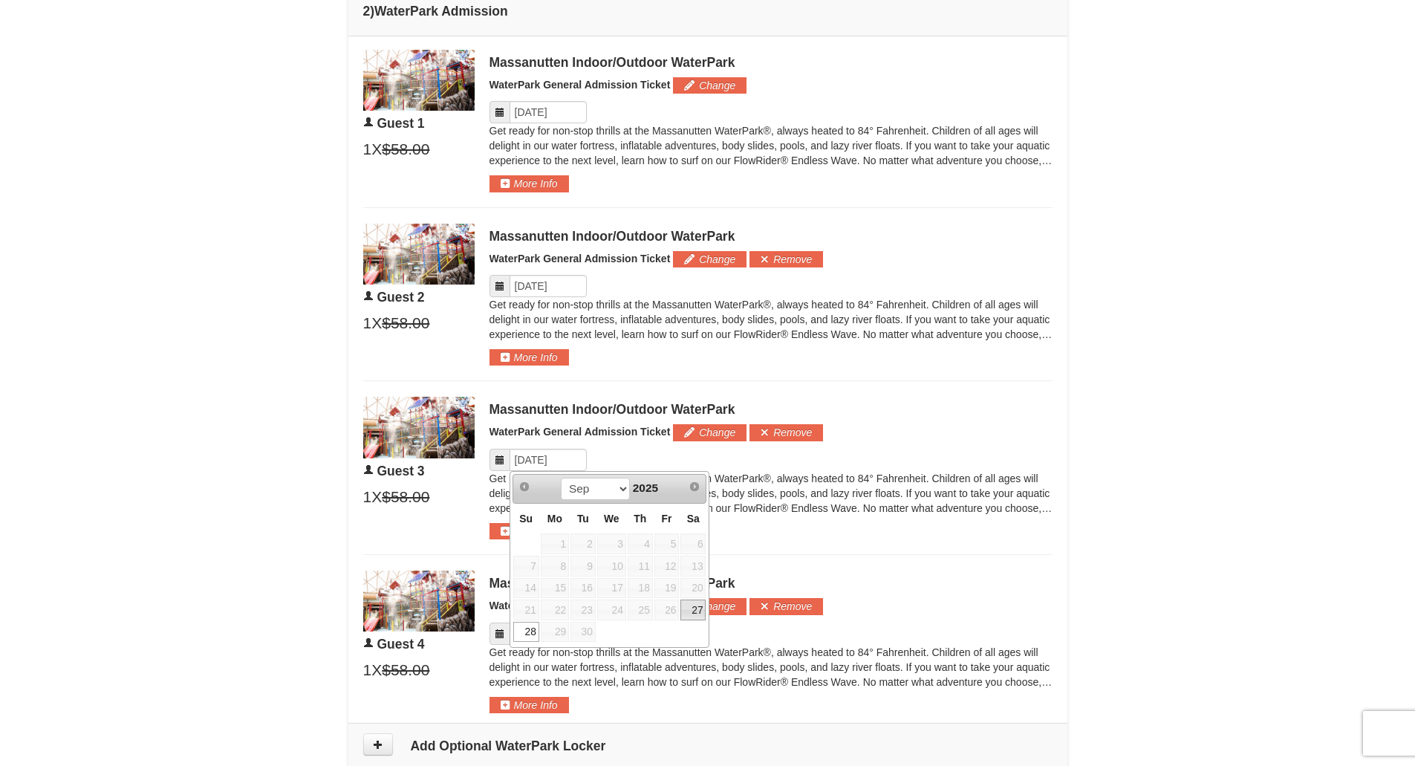
click at [692, 604] on link "27" at bounding box center [692, 609] width 25 height 21
type input "[DATE]"
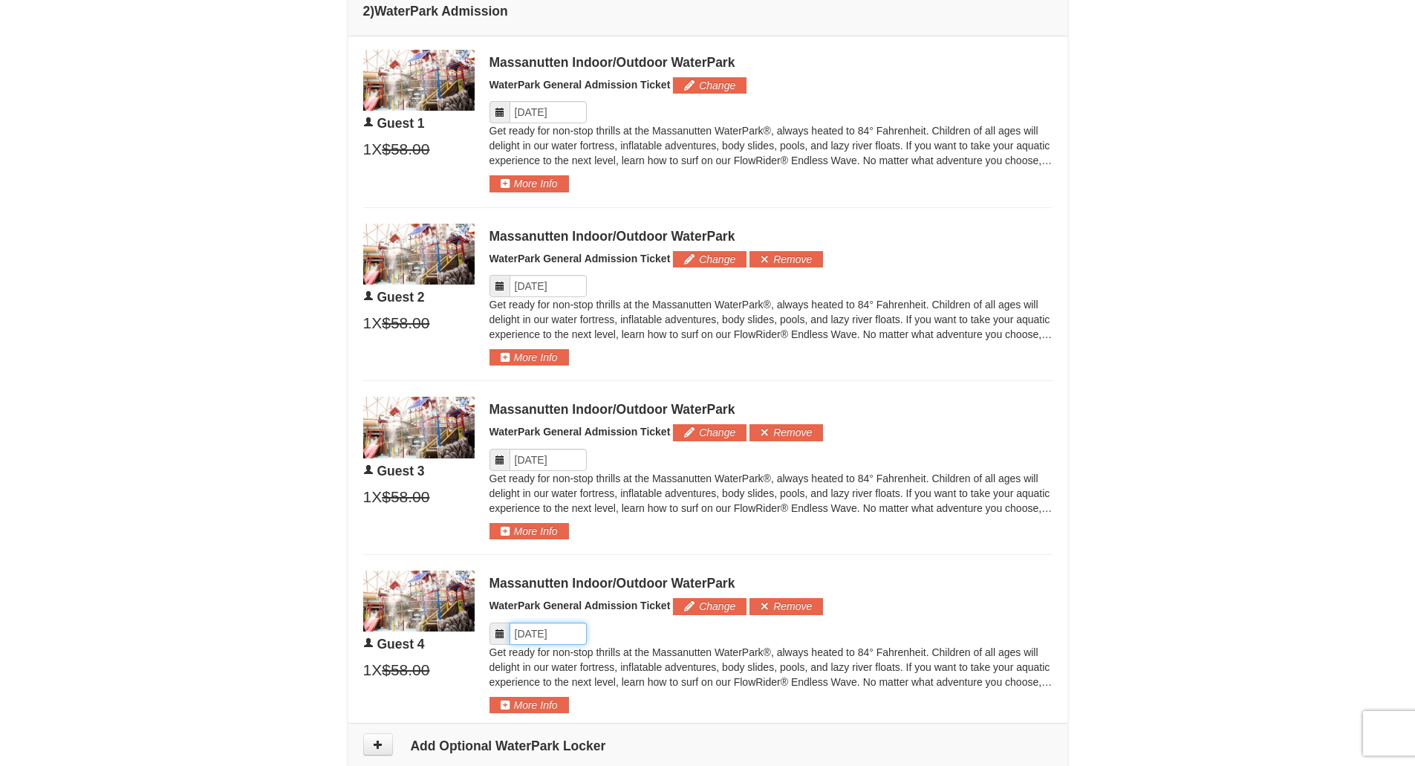
click at [556, 625] on input "Please format dates MM/DD/YYYY" at bounding box center [548, 634] width 77 height 22
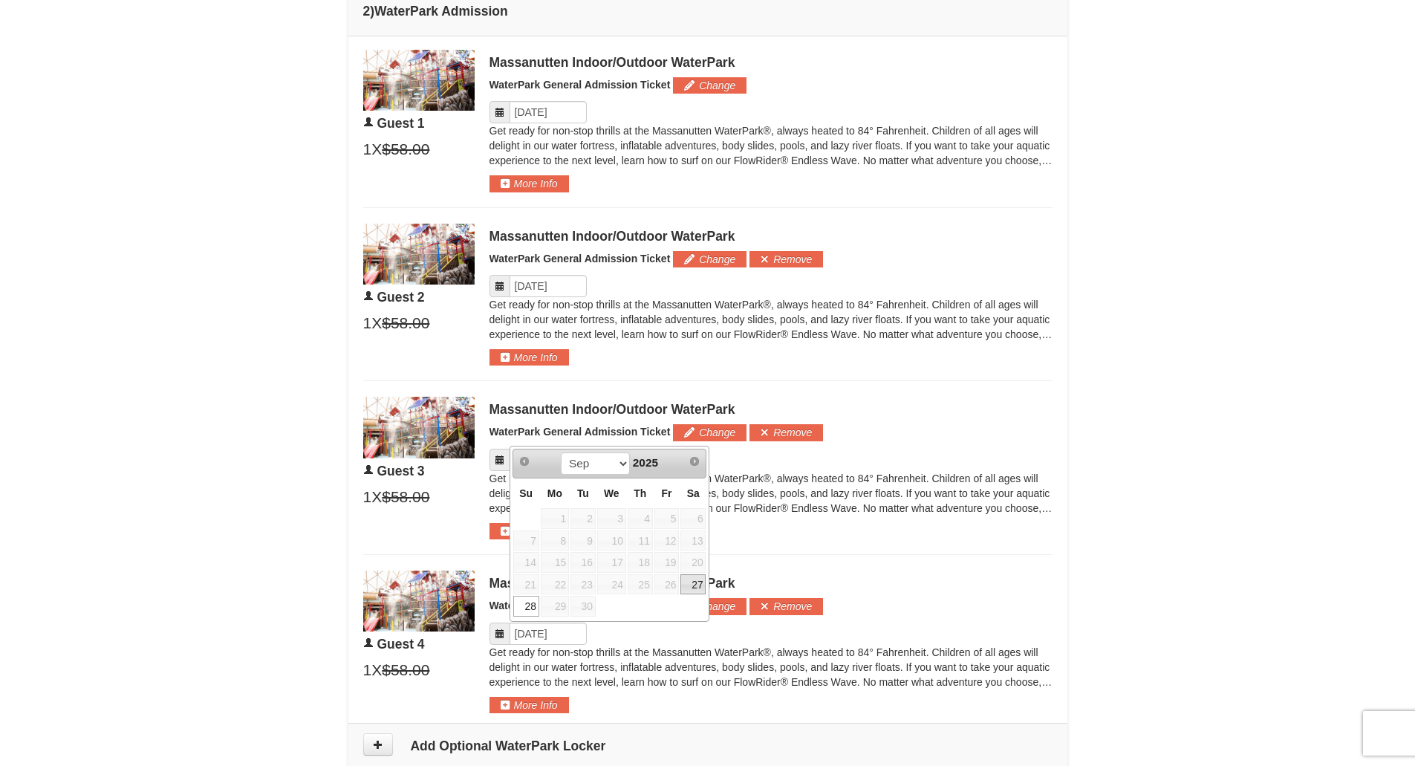
click at [692, 587] on link "27" at bounding box center [692, 584] width 25 height 21
type input "[DATE]"
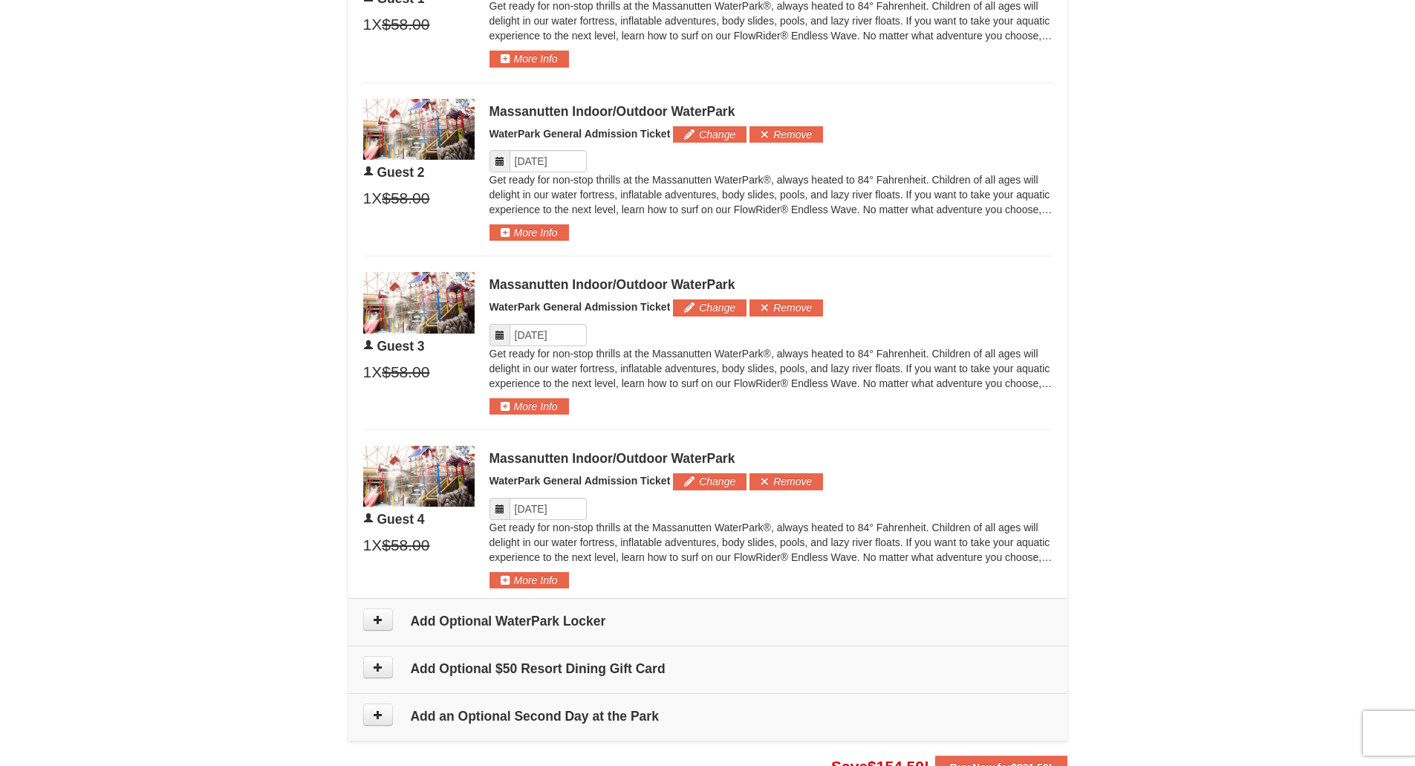
scroll to position [921, 0]
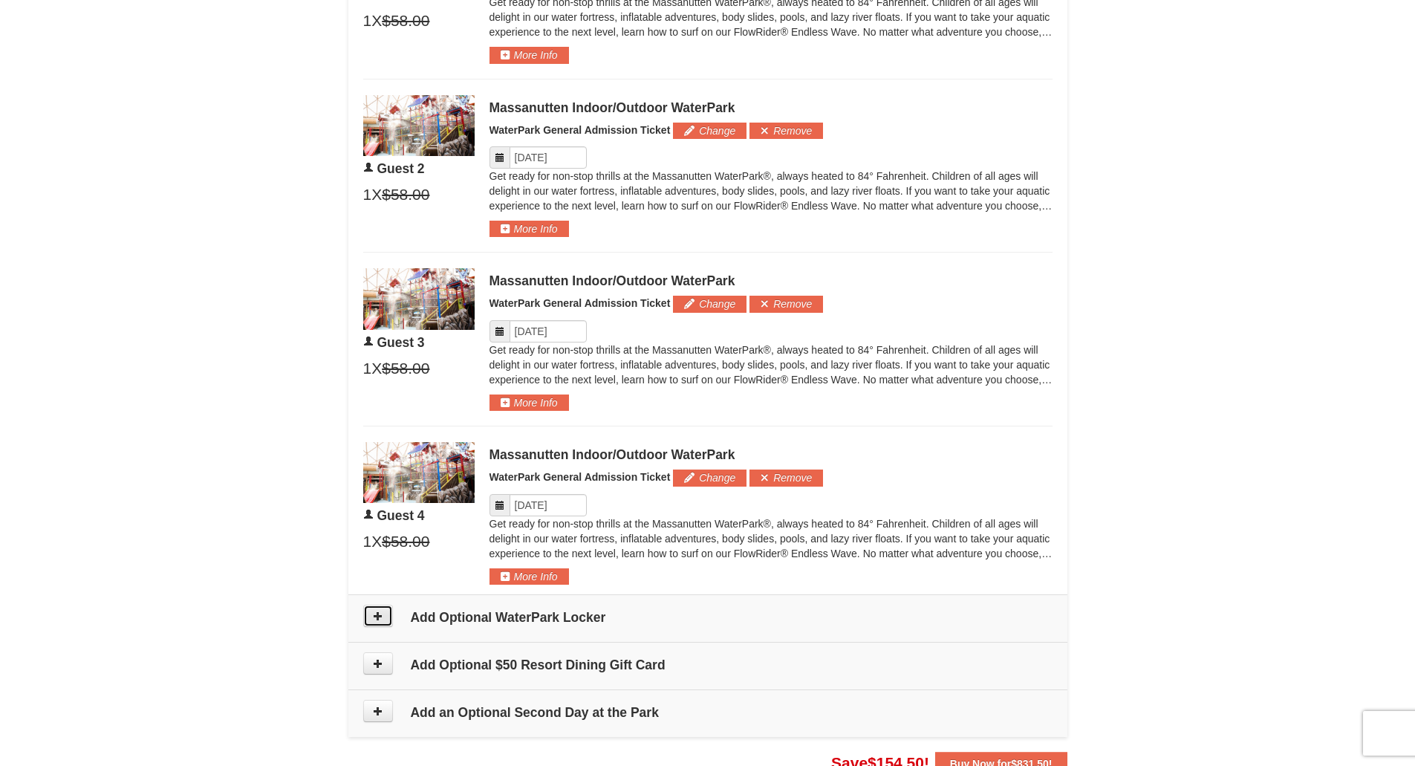
click at [383, 617] on icon at bounding box center [378, 616] width 10 height 10
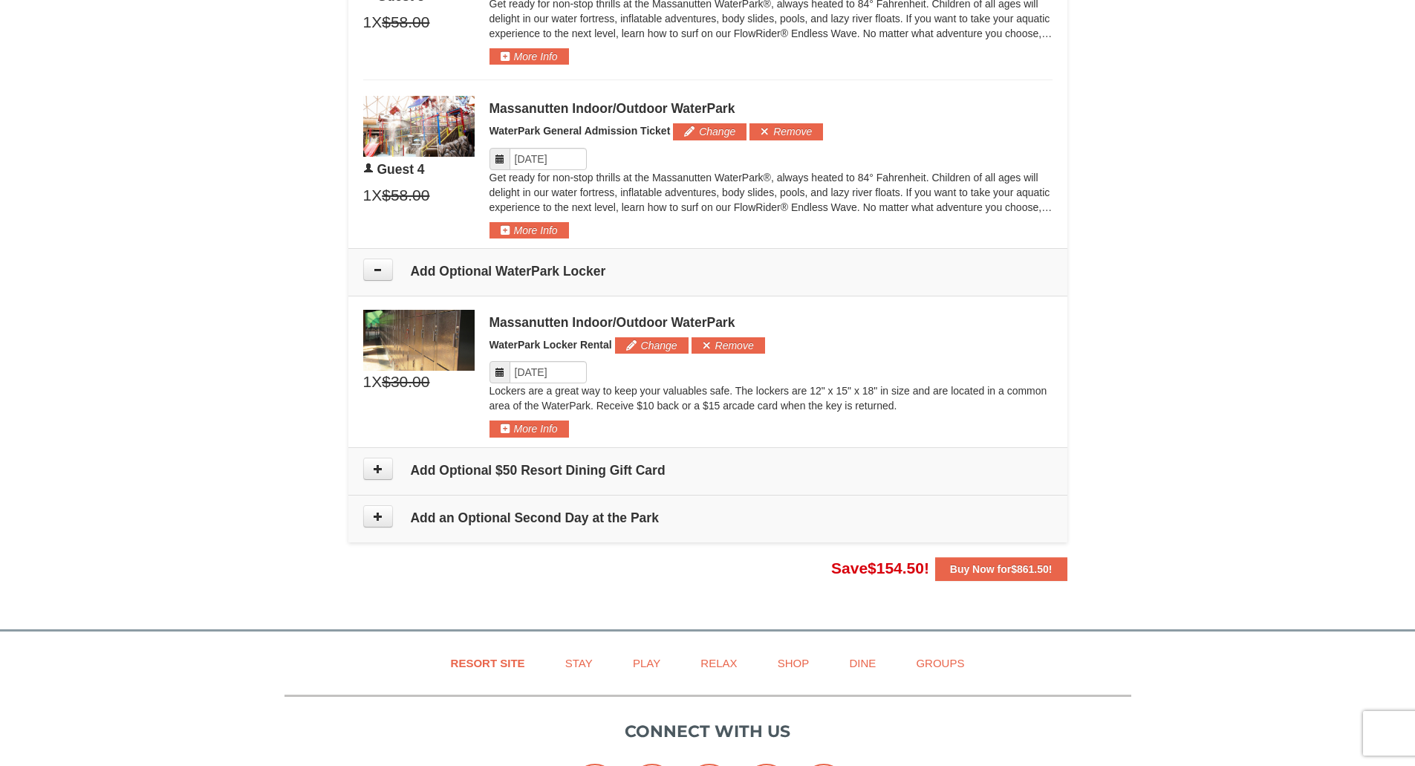
scroll to position [1313, 0]
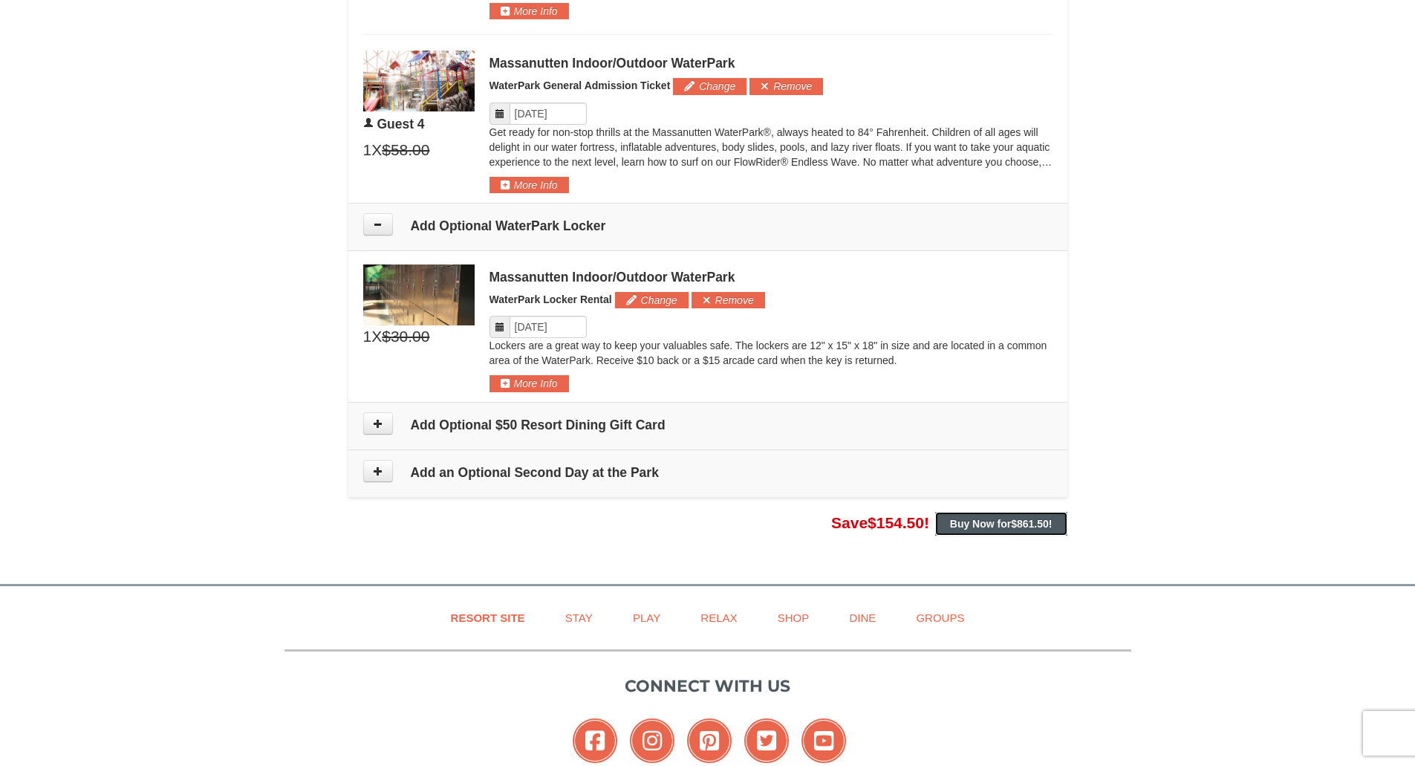
click at [998, 532] on button "Buy Now for $861.50 !" at bounding box center [1001, 524] width 132 height 24
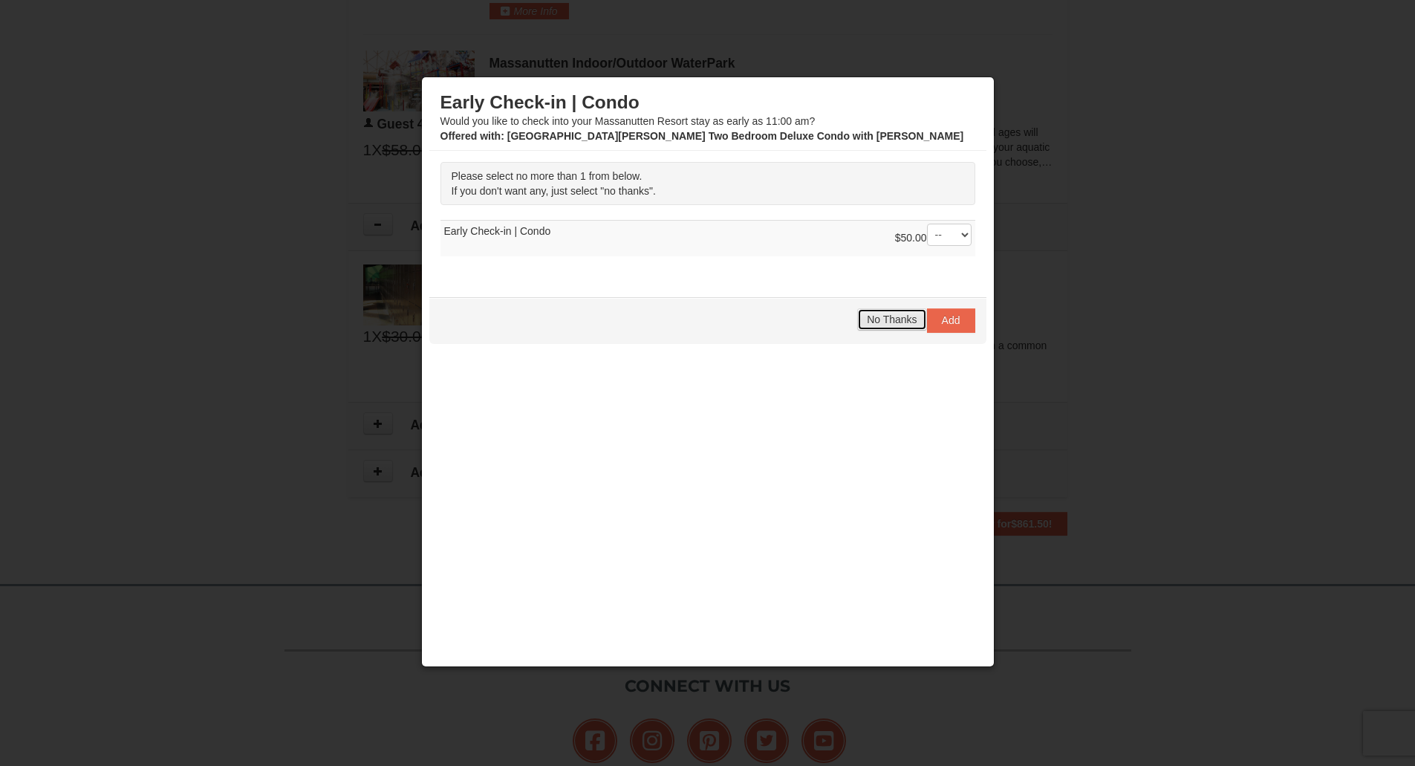
click at [891, 318] on span "No Thanks" at bounding box center [892, 319] width 50 height 12
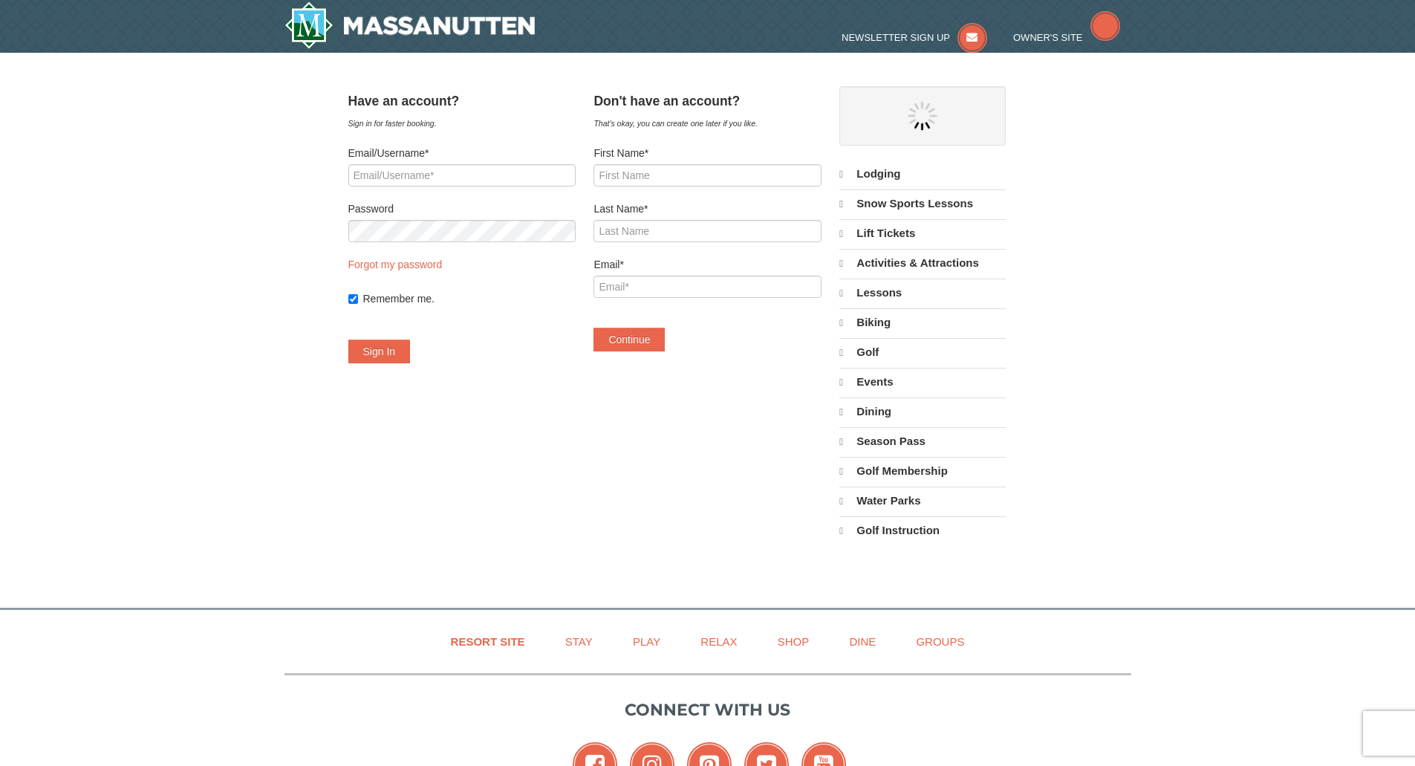
select select "9"
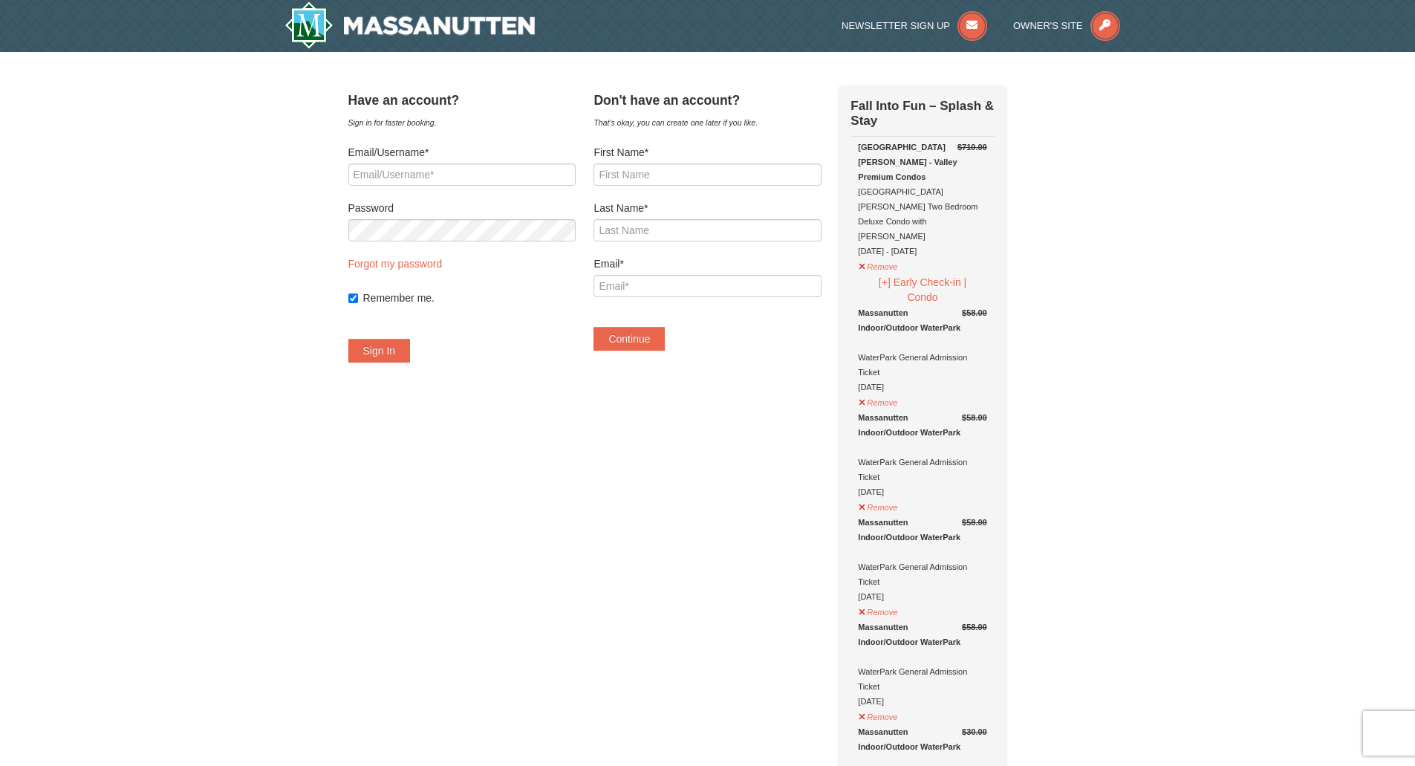
drag, startPoint x: 1414, startPoint y: 242, endPoint x: 1411, endPoint y: 283, distance: 41.0
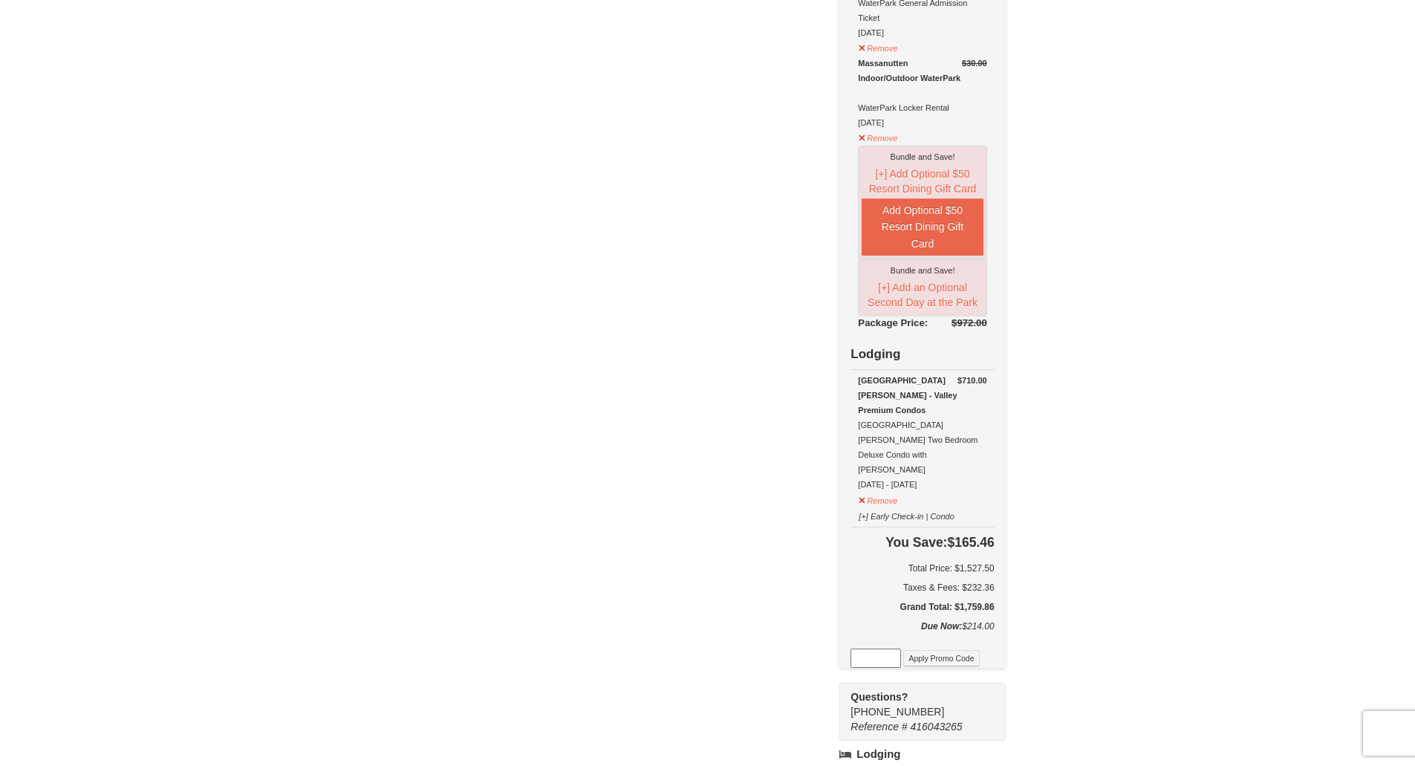
scroll to position [666, 0]
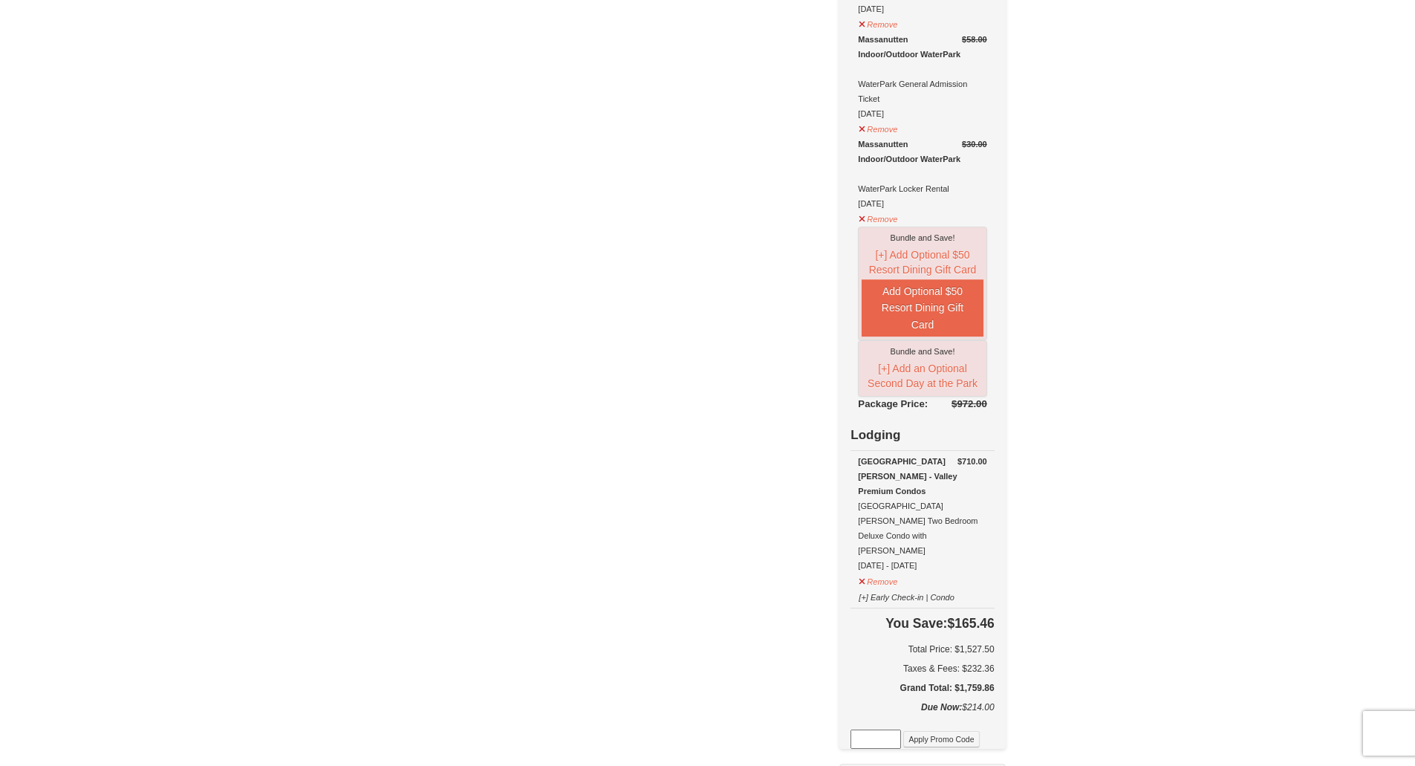
scroll to position [594, 0]
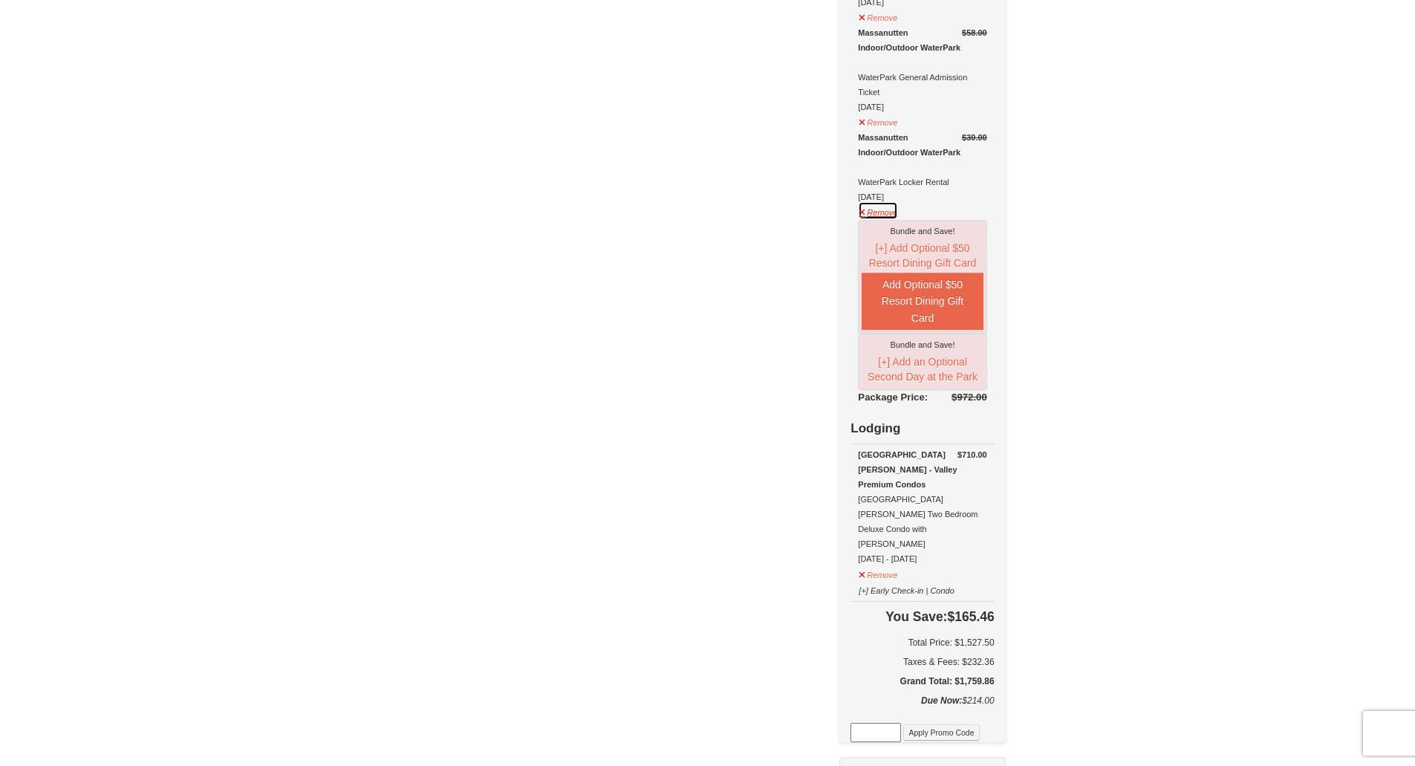
click at [898, 201] on button "Remove" at bounding box center [878, 210] width 40 height 19
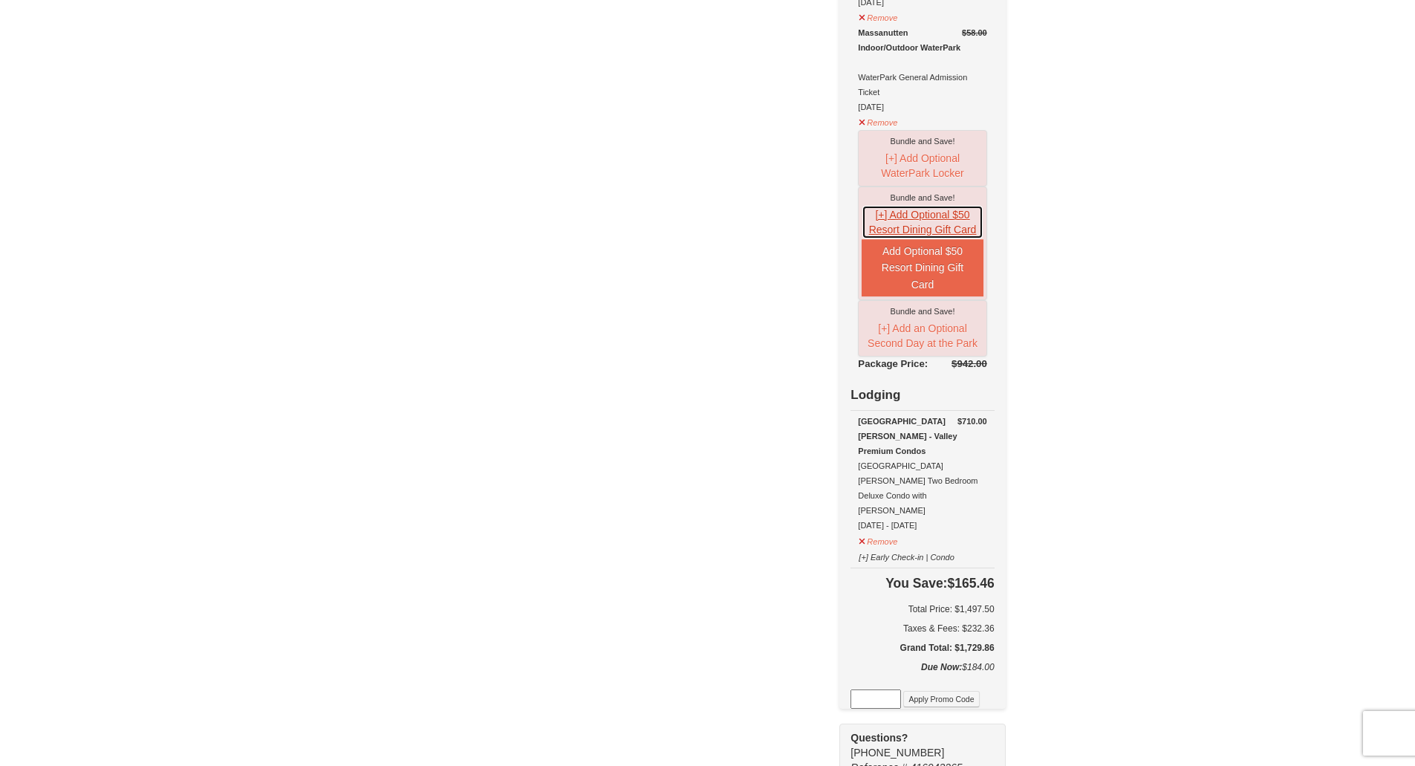
click at [898, 205] on button "[+] Add Optional $50 Resort Dining Gift Card" at bounding box center [922, 222] width 121 height 34
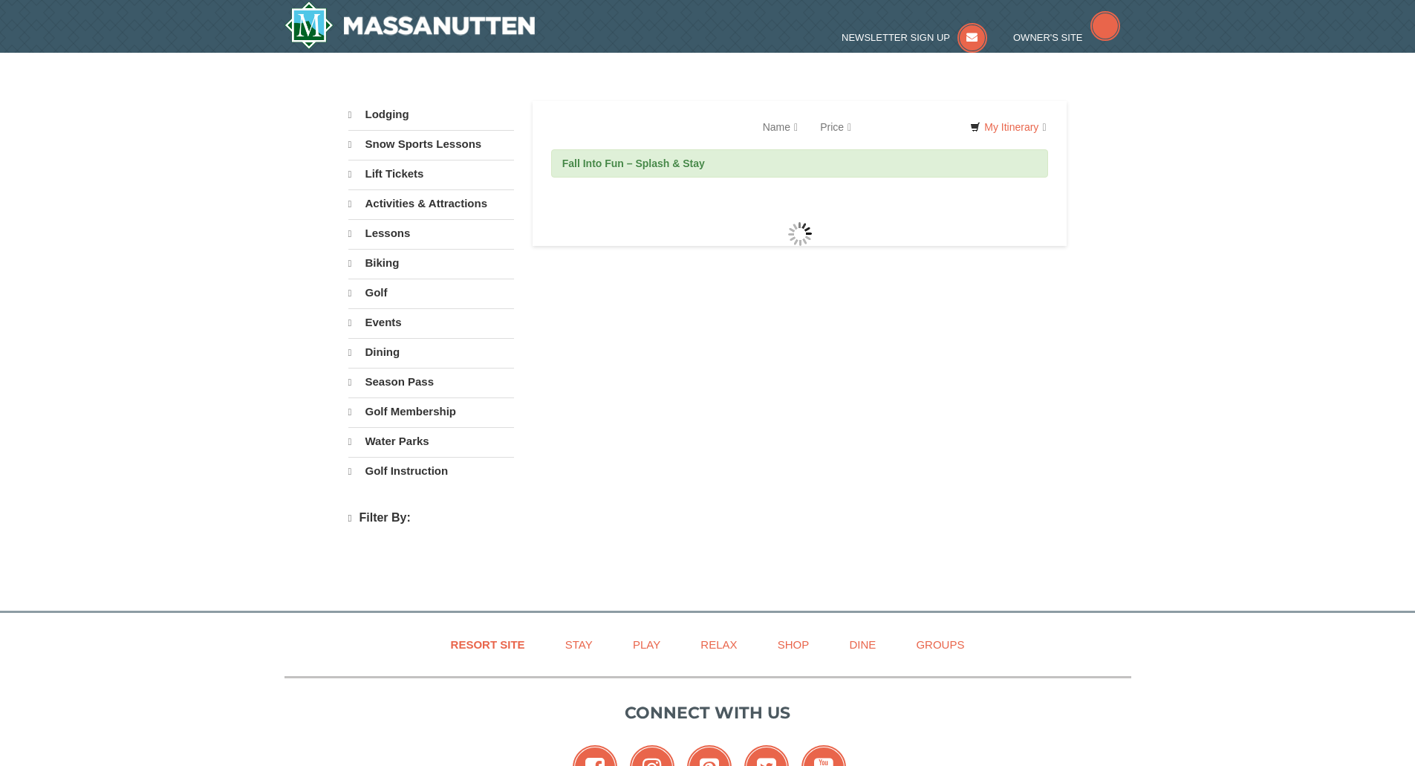
select select "9"
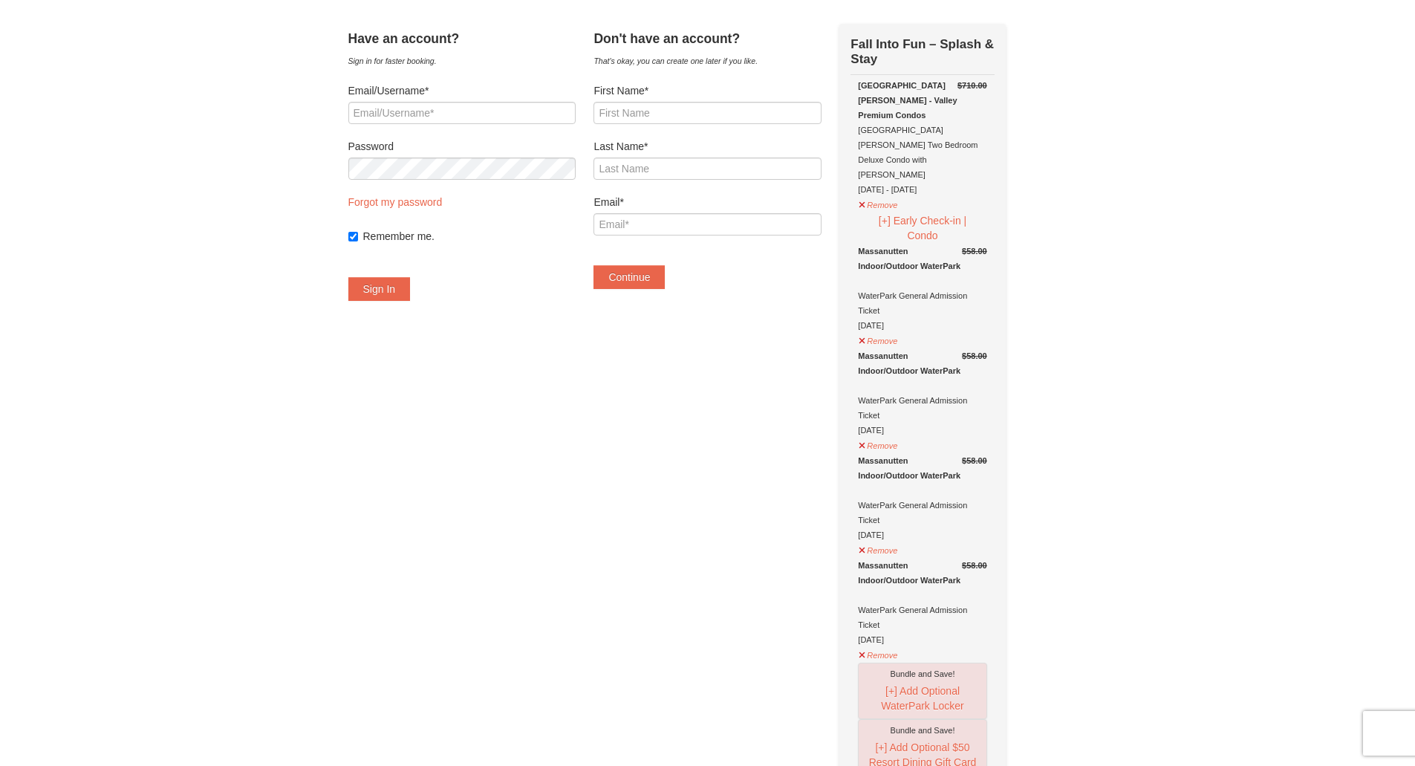
scroll to position [49, 0]
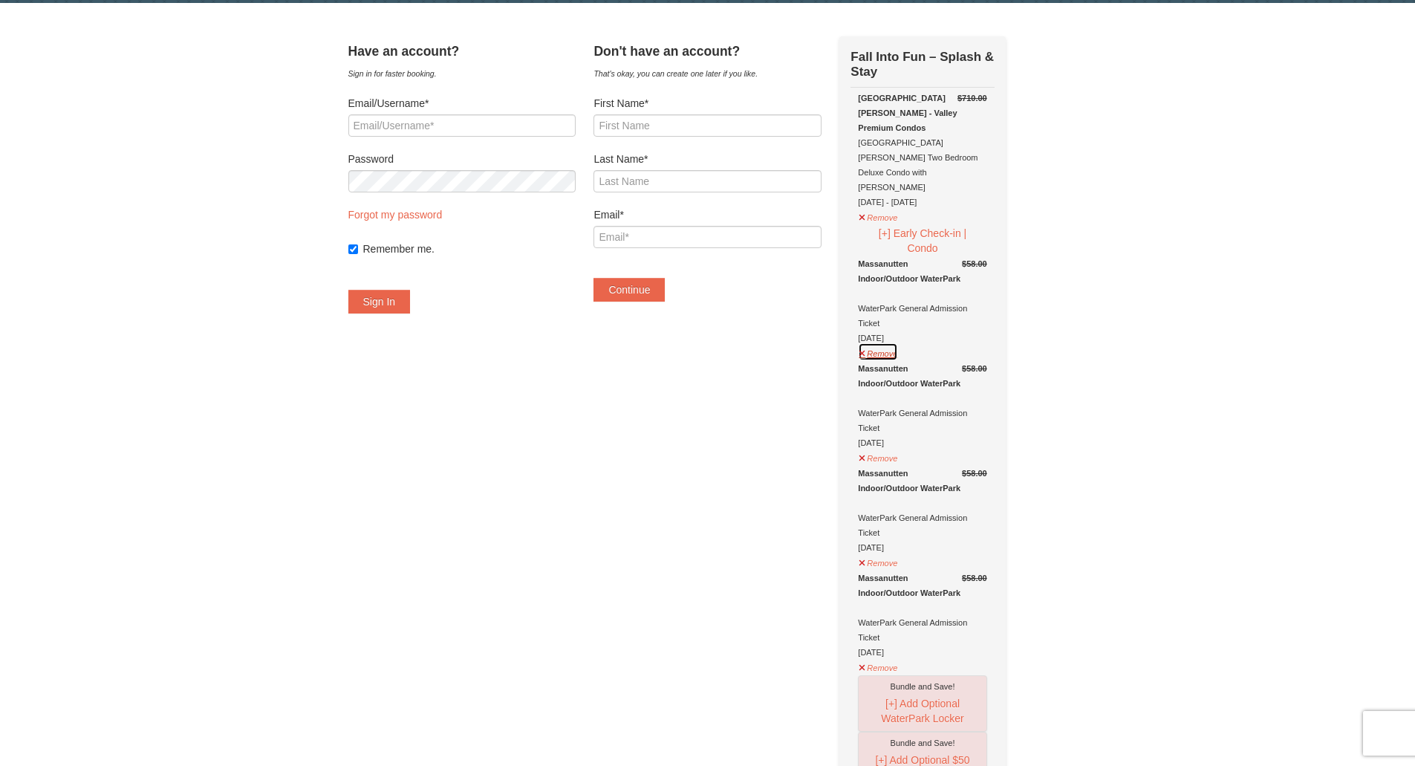
click at [892, 342] on button "Remove" at bounding box center [878, 351] width 40 height 19
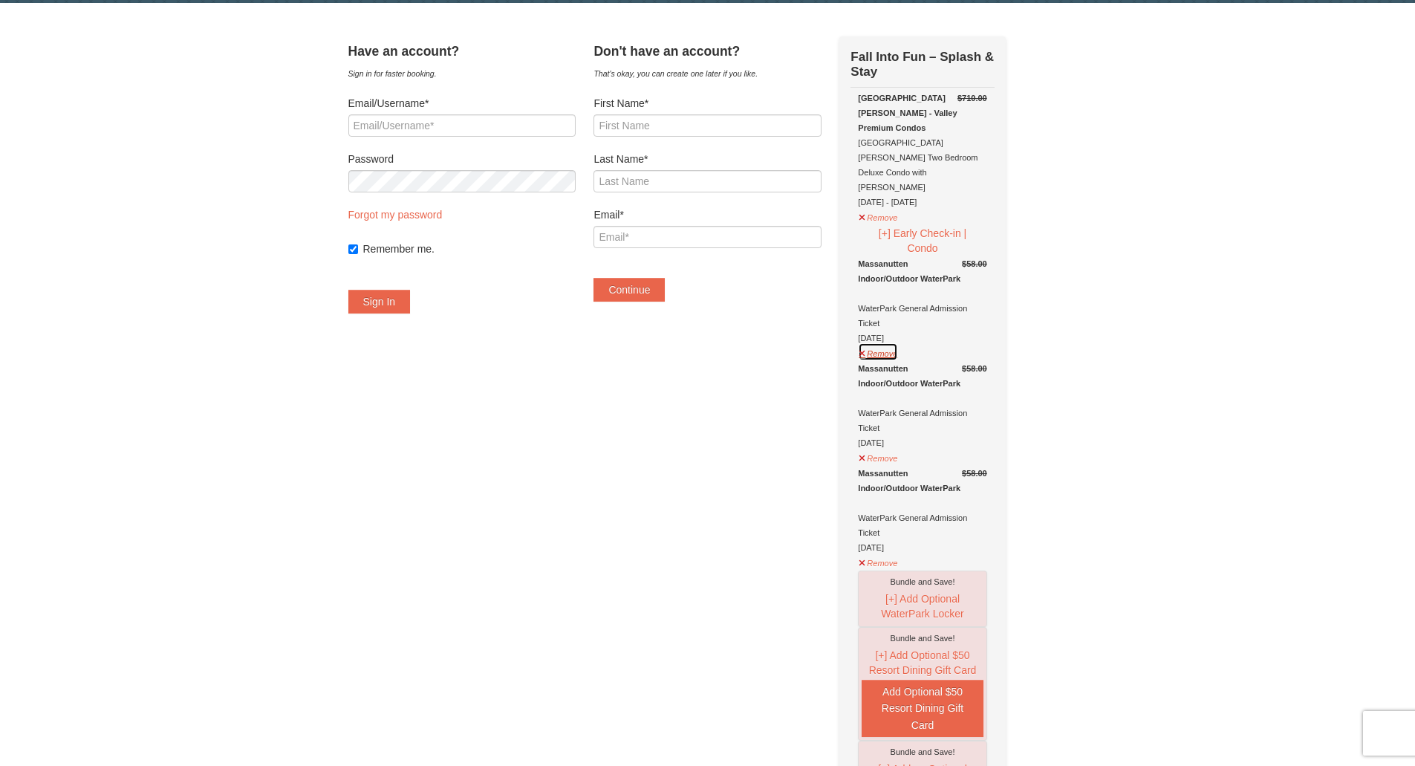
click at [888, 342] on button "Remove" at bounding box center [878, 351] width 40 height 19
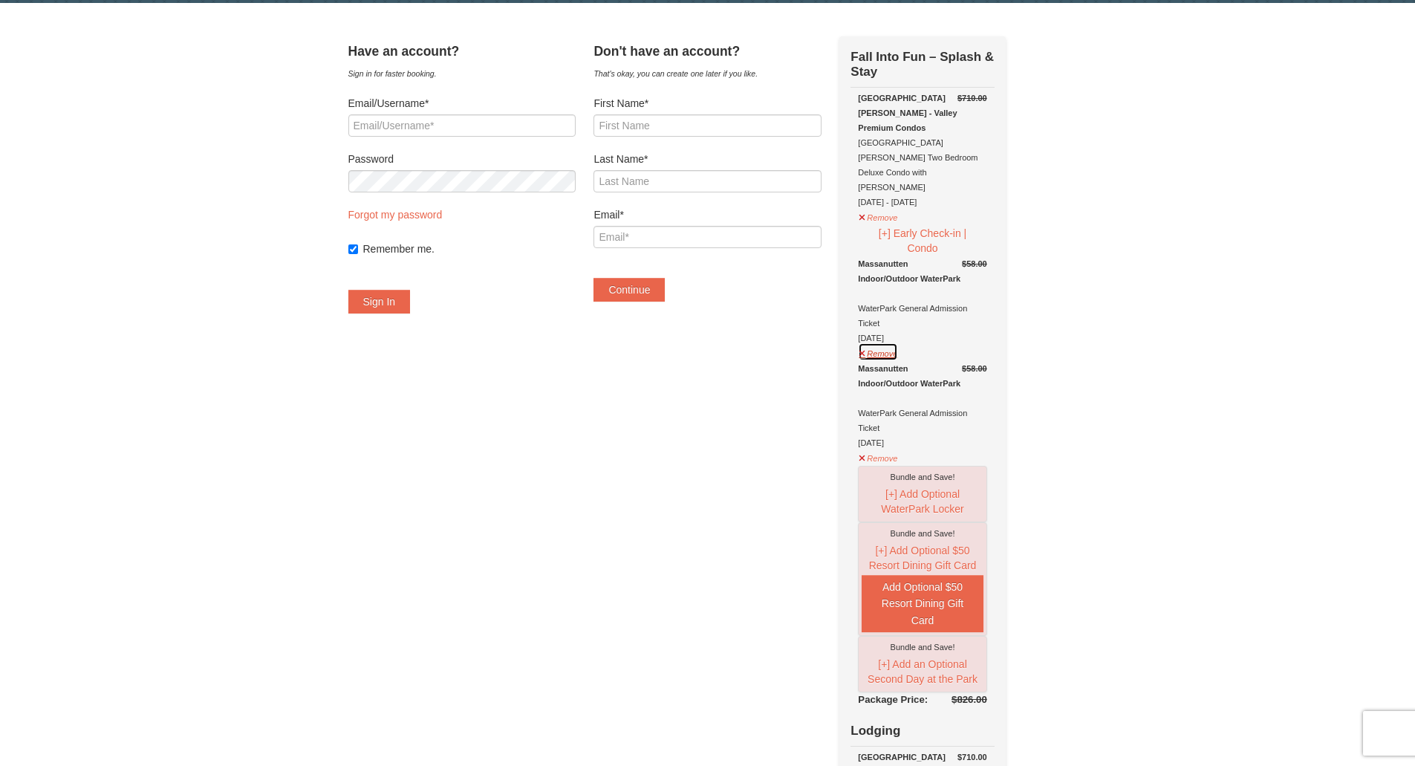
click at [888, 342] on button "Remove" at bounding box center [878, 351] width 40 height 19
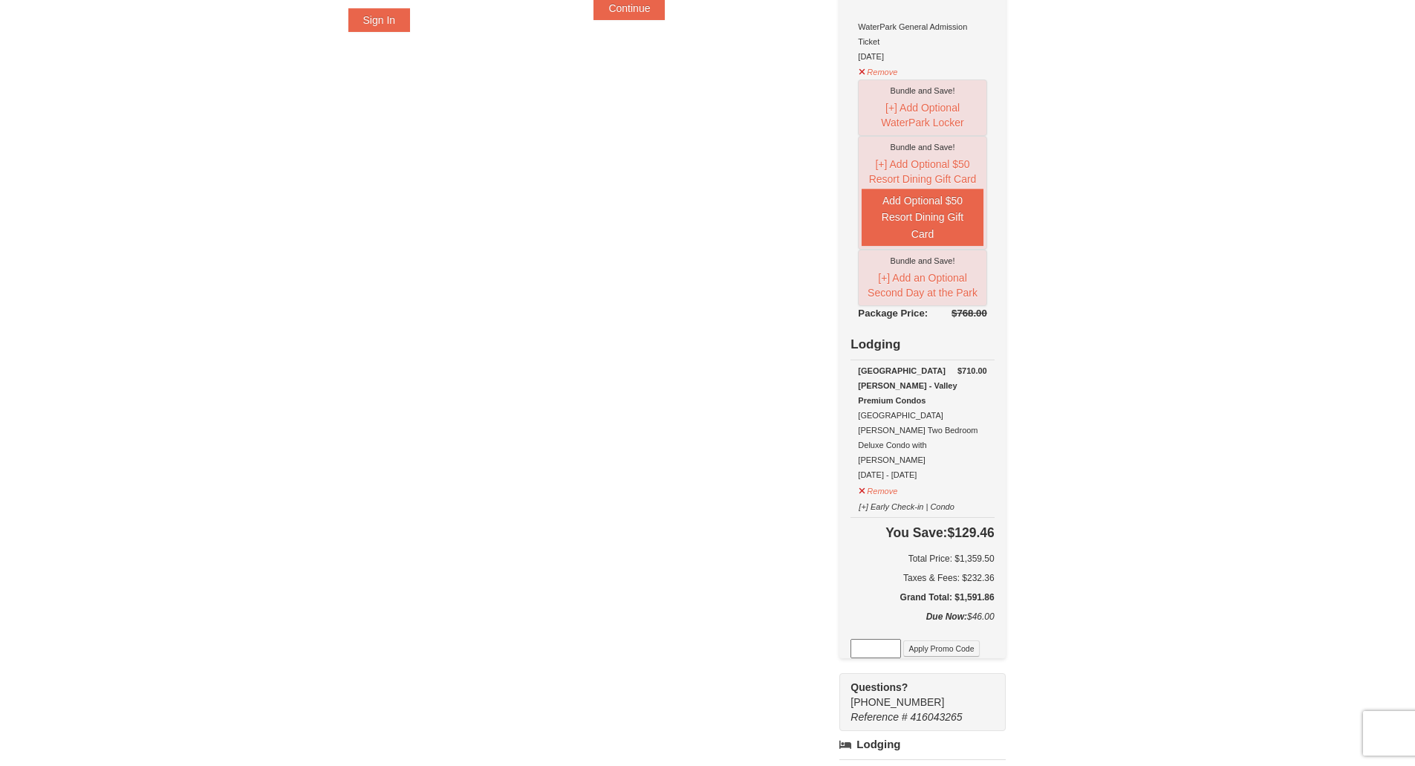
scroll to position [334, 0]
click at [898, 476] on button "Remove" at bounding box center [878, 485] width 40 height 19
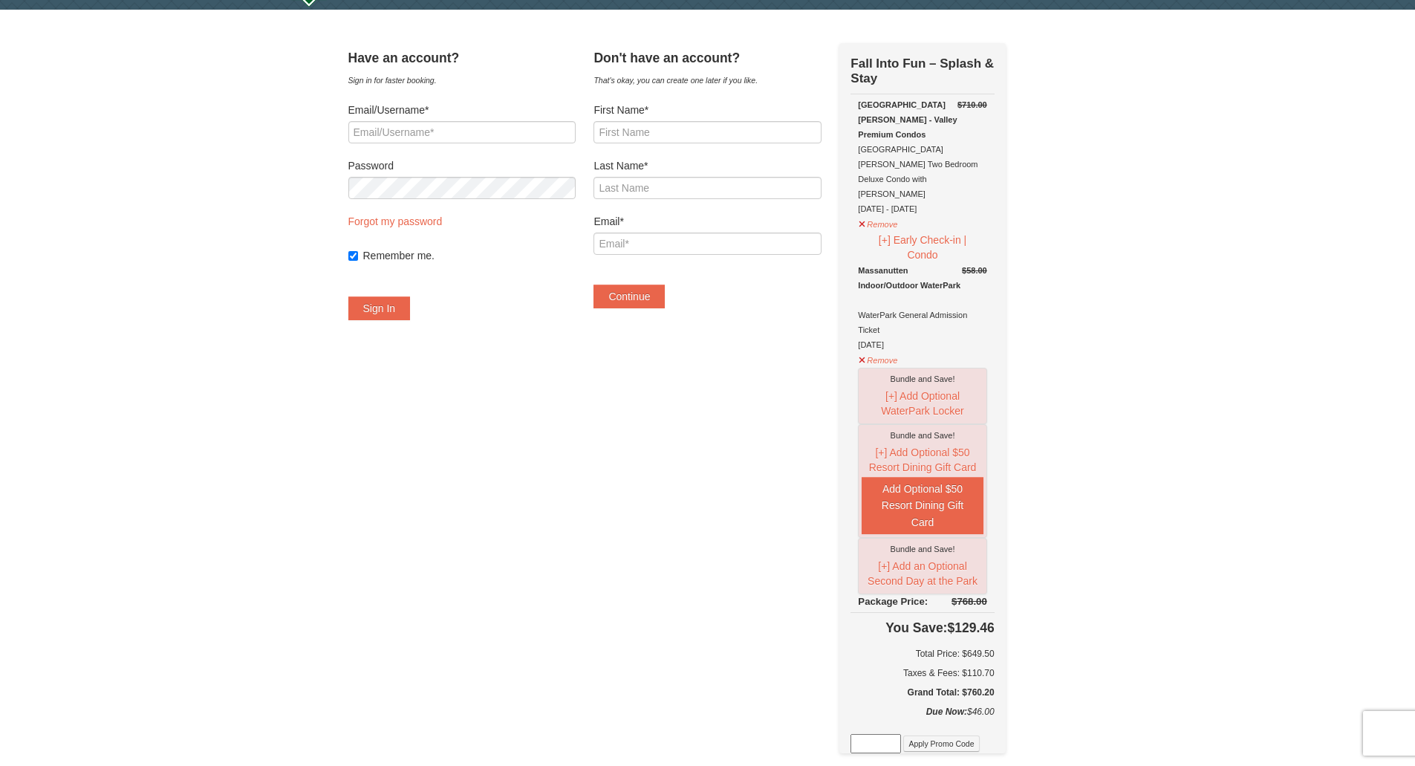
scroll to position [44, 0]
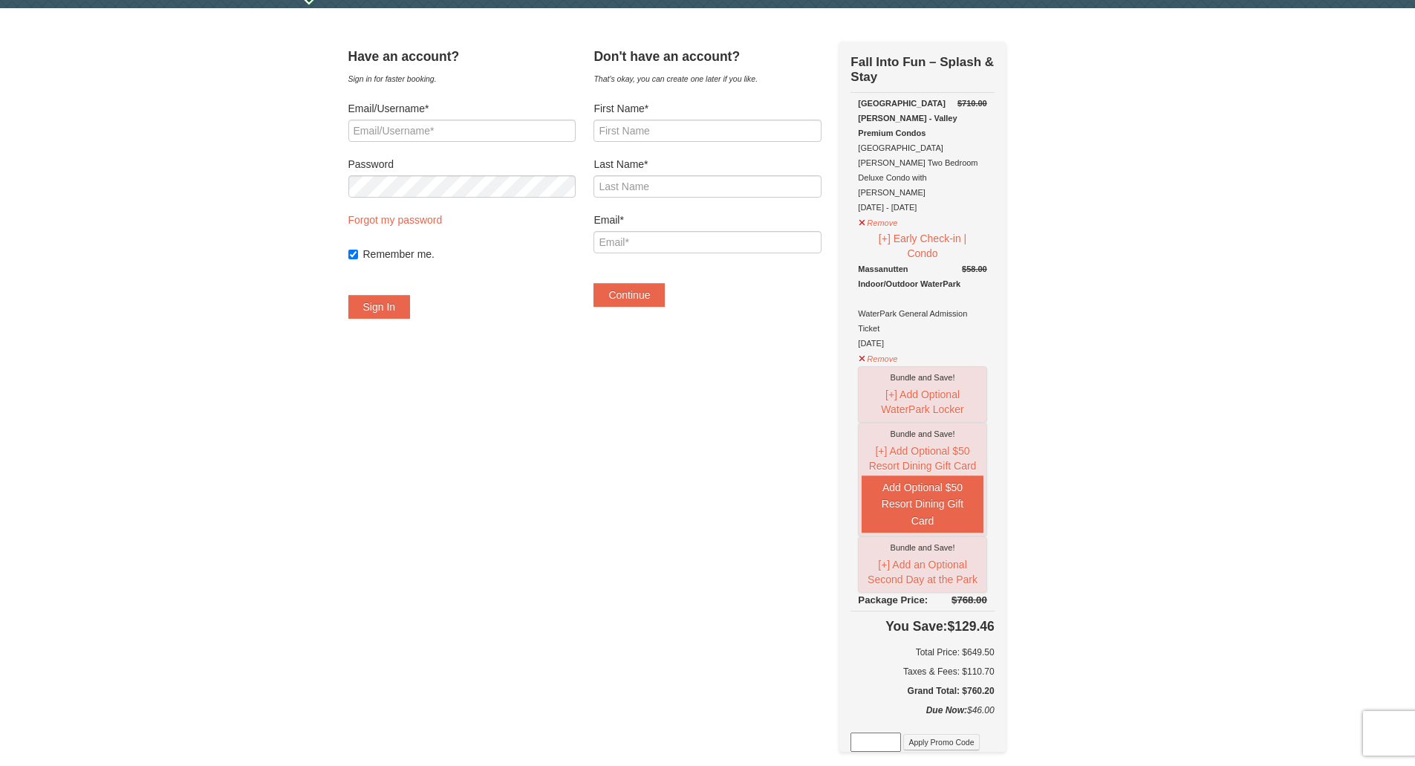
click at [904, 261] on div "Massanutten Indoor/Outdoor WaterPark" at bounding box center [922, 276] width 129 height 30
click at [951, 555] on button "[+] Add an Optional Second Day at the Park" at bounding box center [922, 572] width 121 height 34
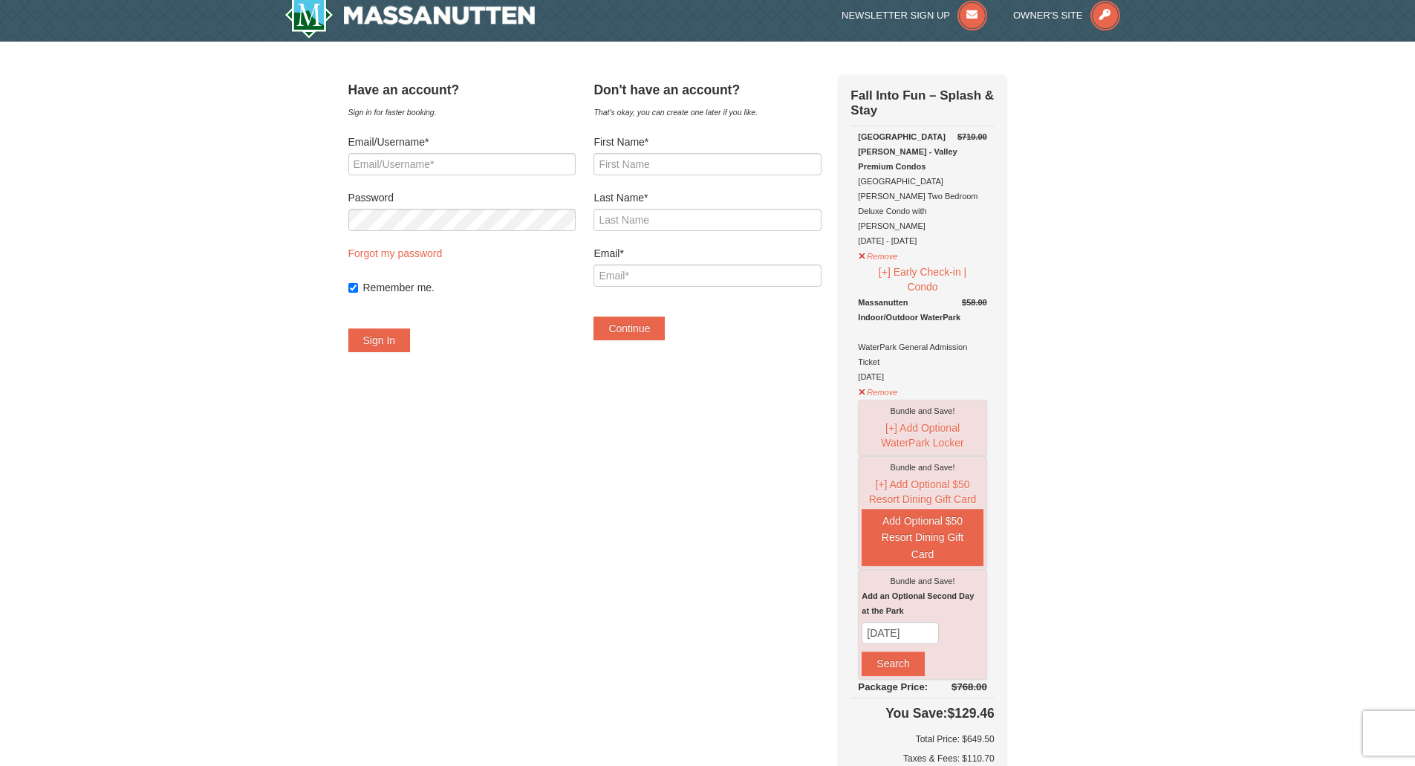
scroll to position [0, 0]
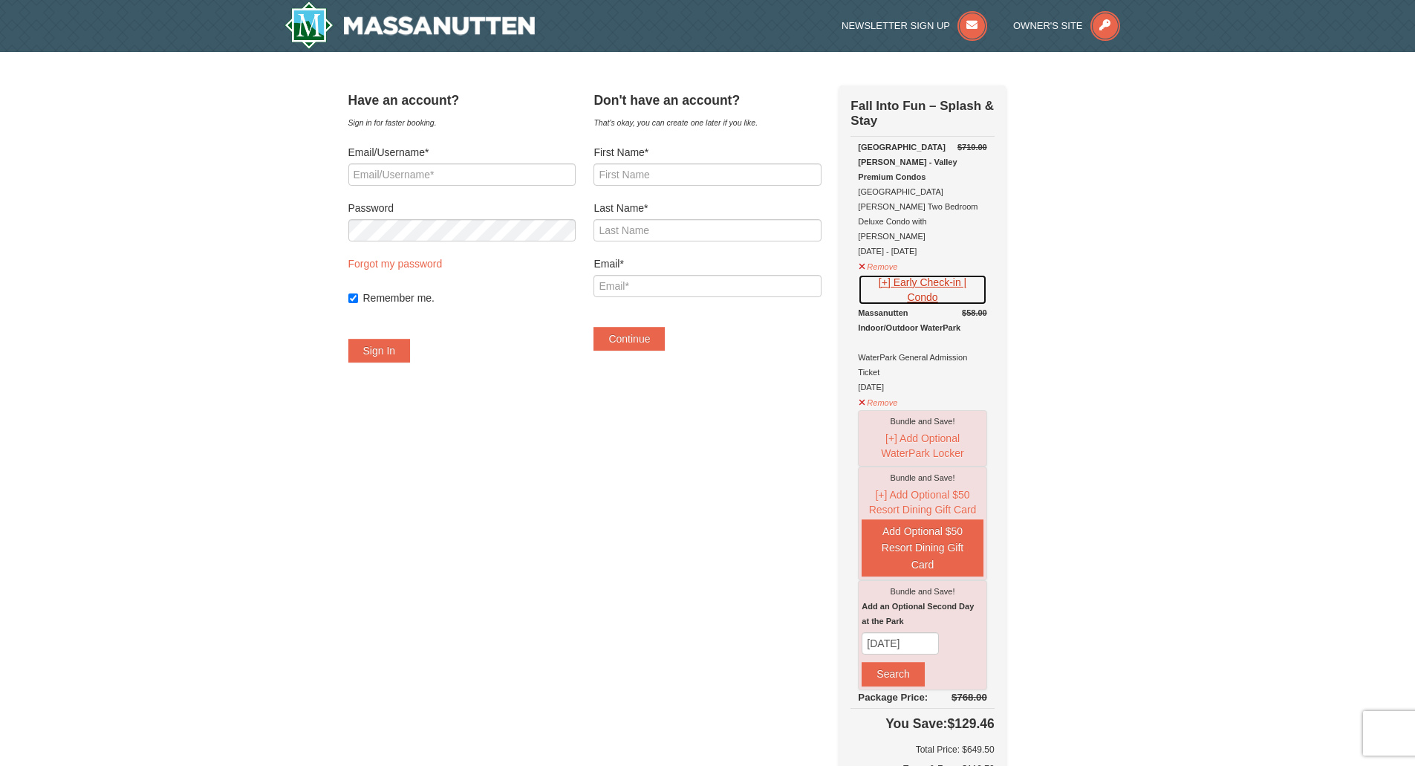
click at [913, 274] on button "[+] Early Check-in | Condo" at bounding box center [922, 289] width 129 height 31
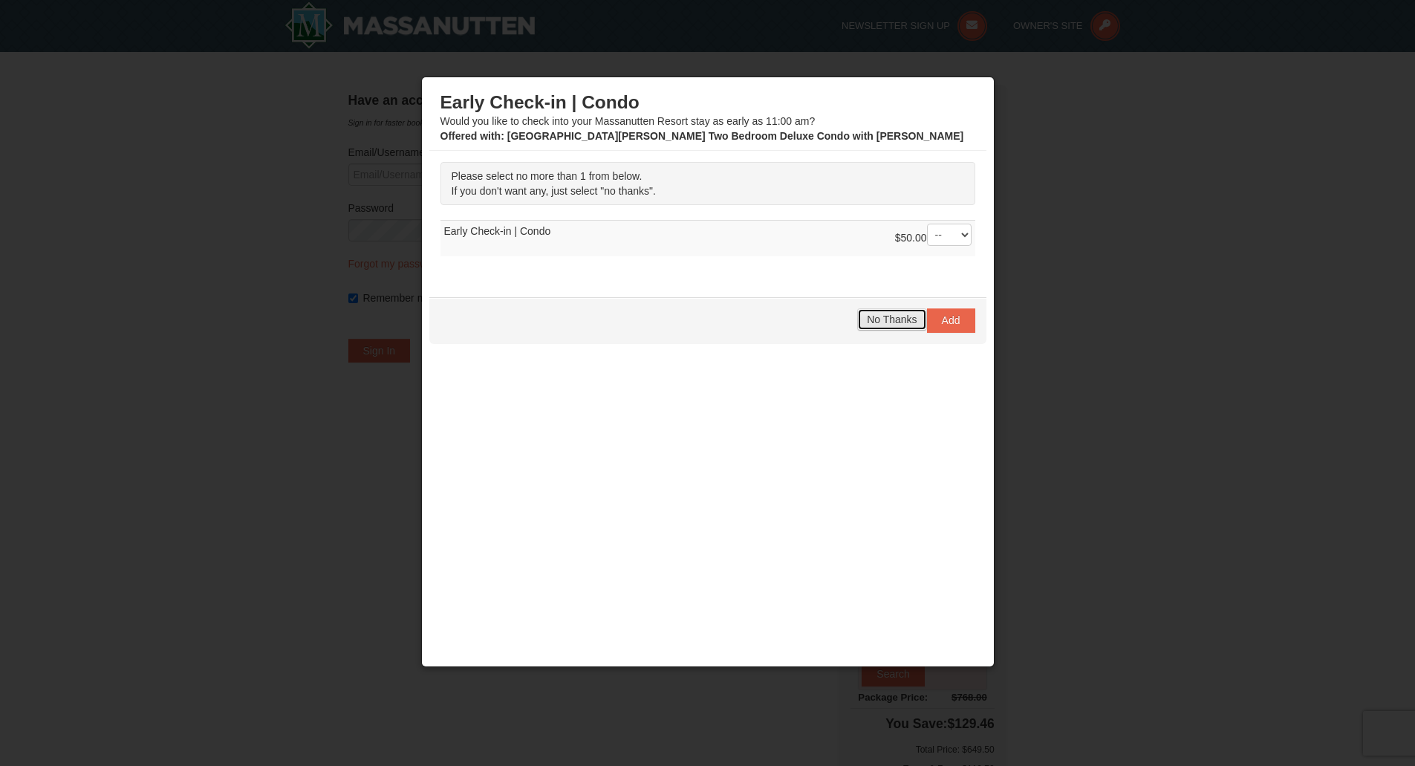
click at [906, 319] on span "No Thanks" at bounding box center [892, 319] width 50 height 12
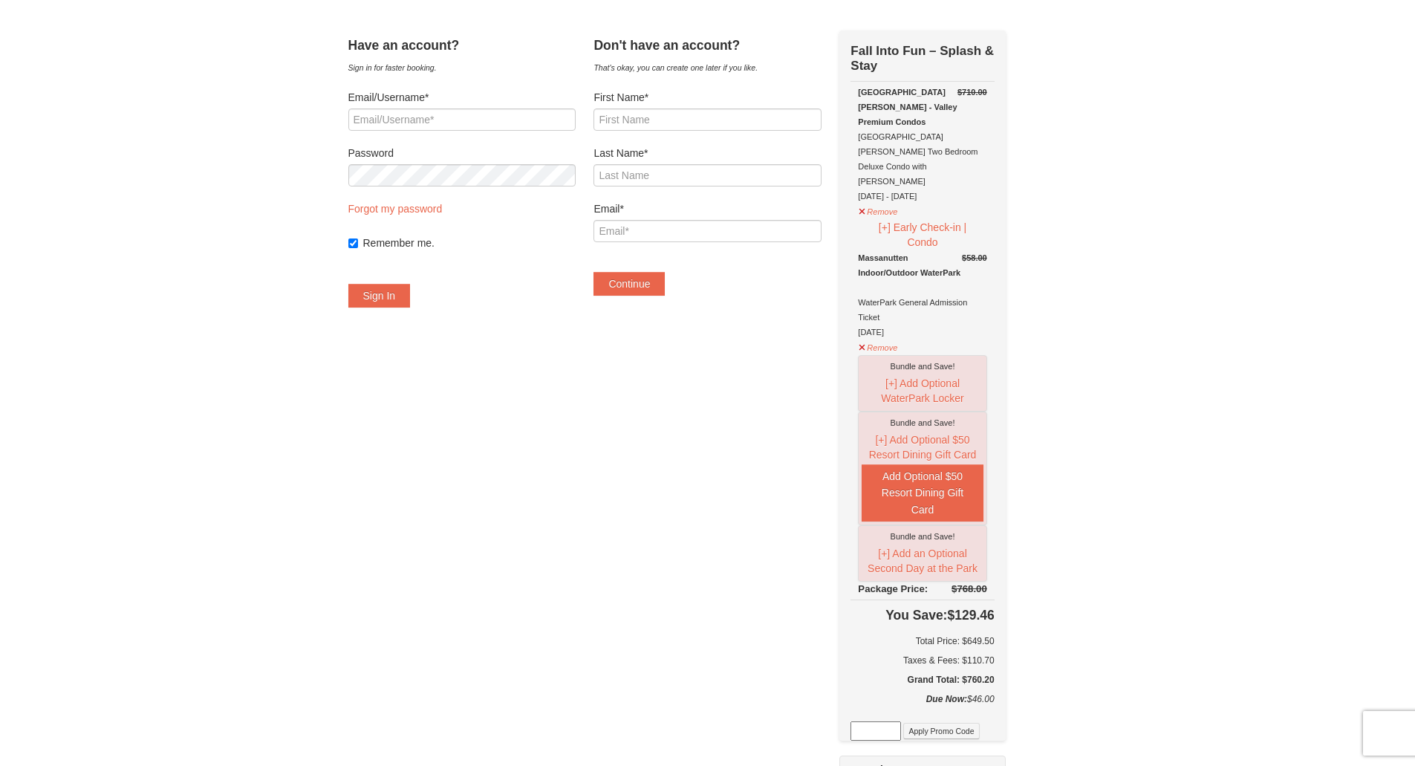
scroll to position [100, 0]
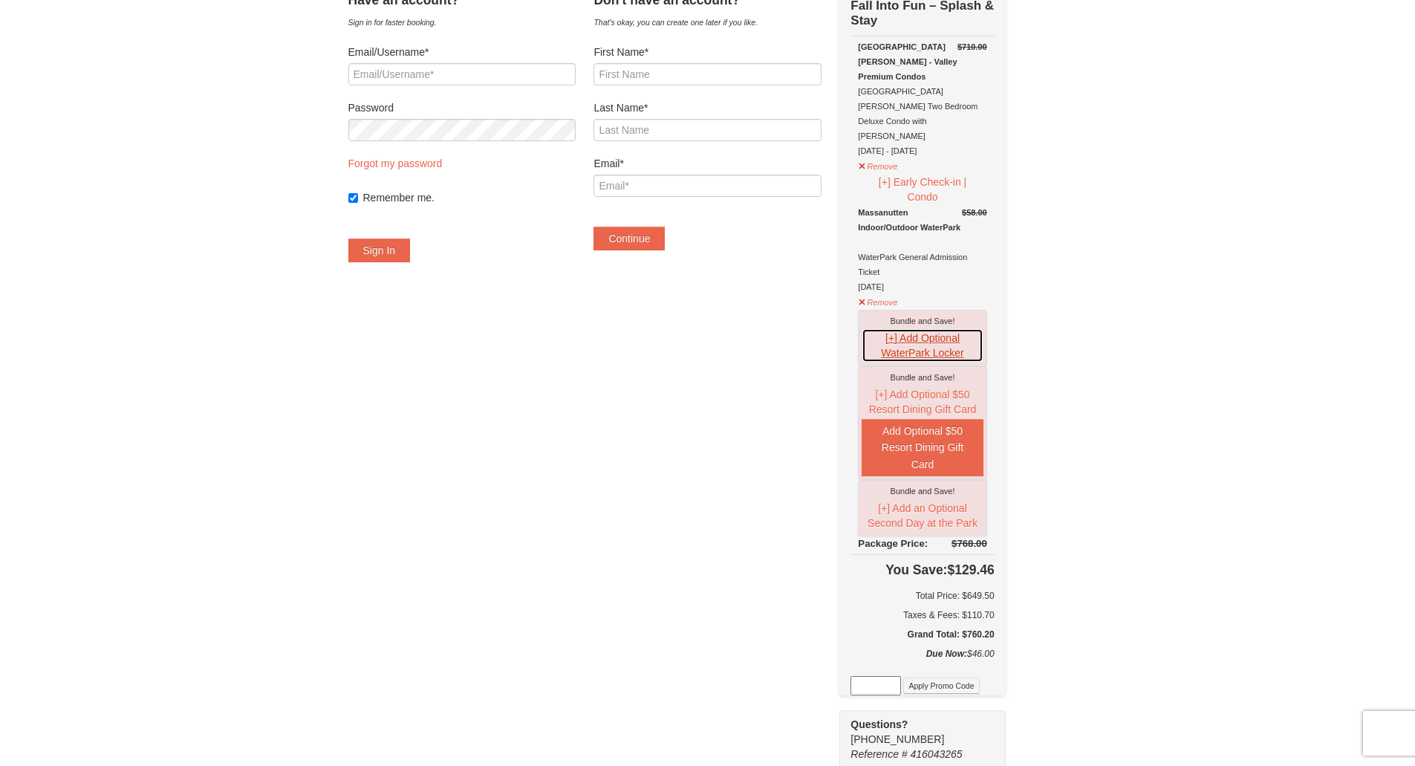
click at [906, 328] on button "[+] Add Optional WaterPark Locker" at bounding box center [922, 345] width 121 height 34
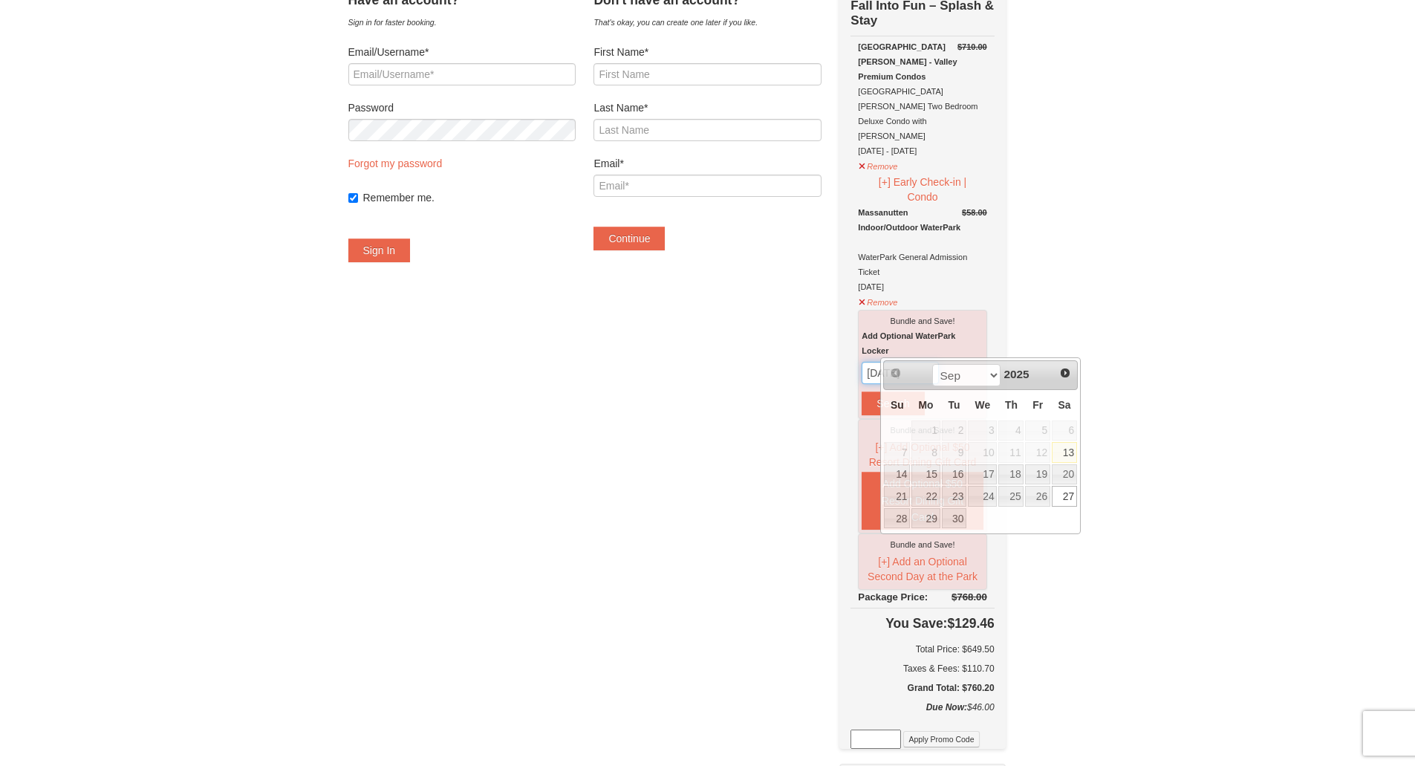
click at [924, 362] on input "[DATE]" at bounding box center [900, 373] width 77 height 22
click at [1069, 490] on link "27" at bounding box center [1064, 496] width 25 height 21
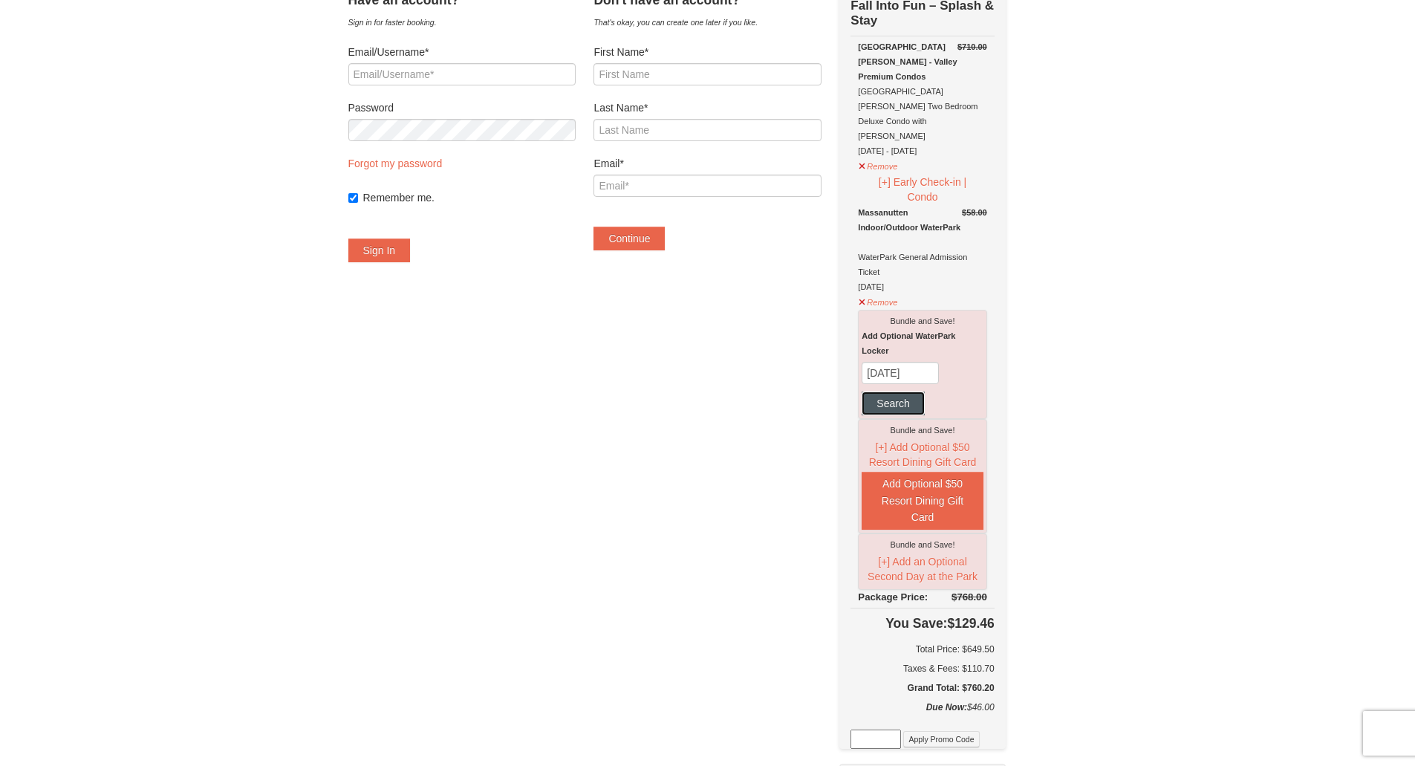
click at [917, 391] on button "Search" at bounding box center [893, 403] width 62 height 24
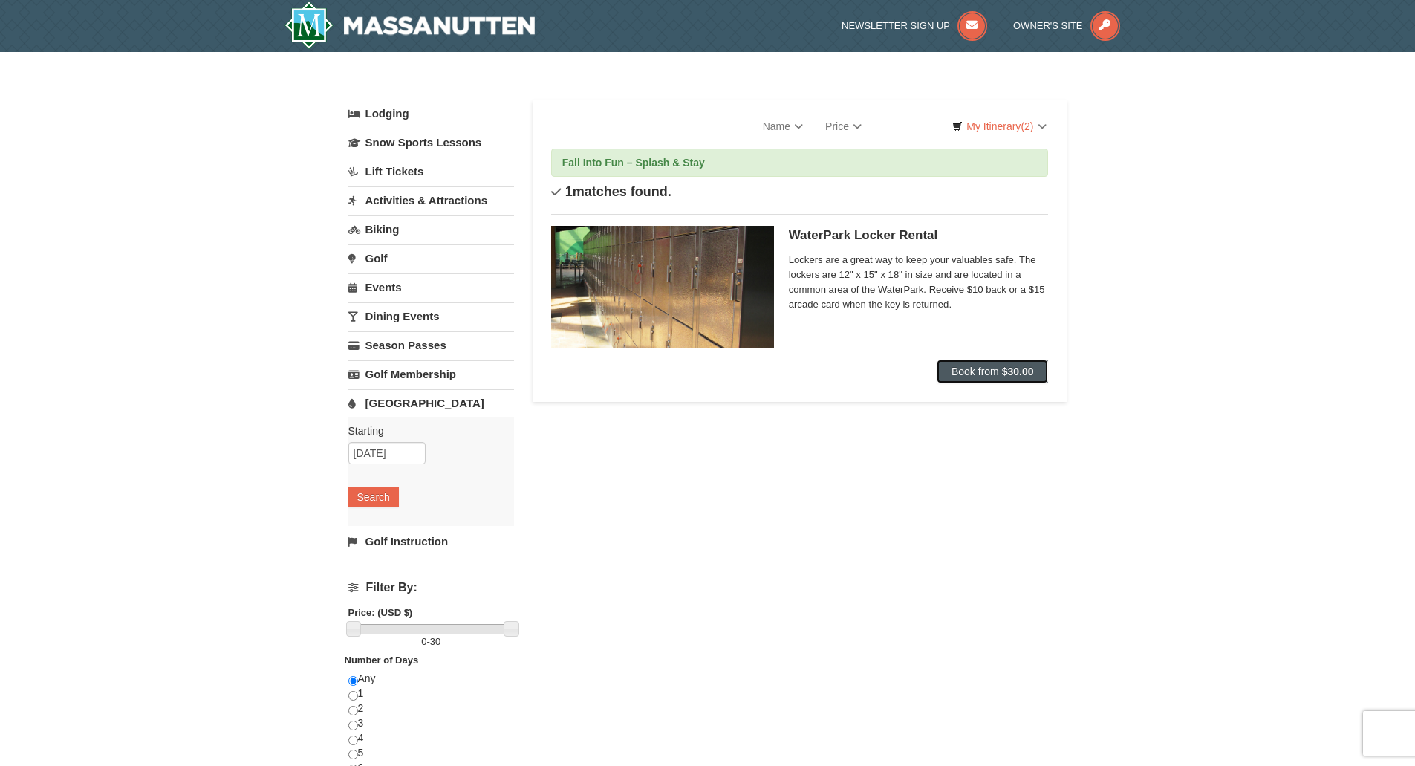
click at [978, 378] on button "Book from $30.00" at bounding box center [993, 372] width 112 height 24
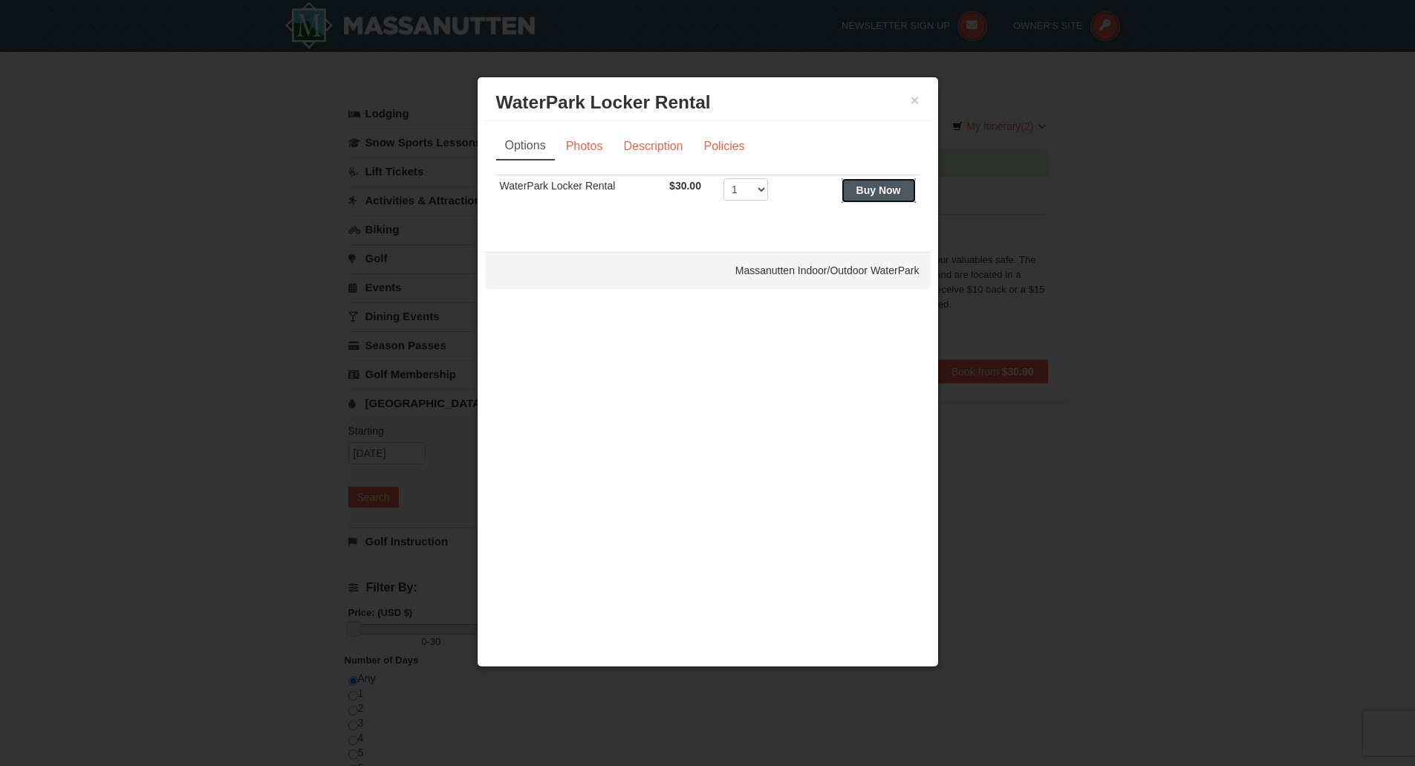
click at [861, 197] on button "Buy Now" at bounding box center [879, 190] width 74 height 24
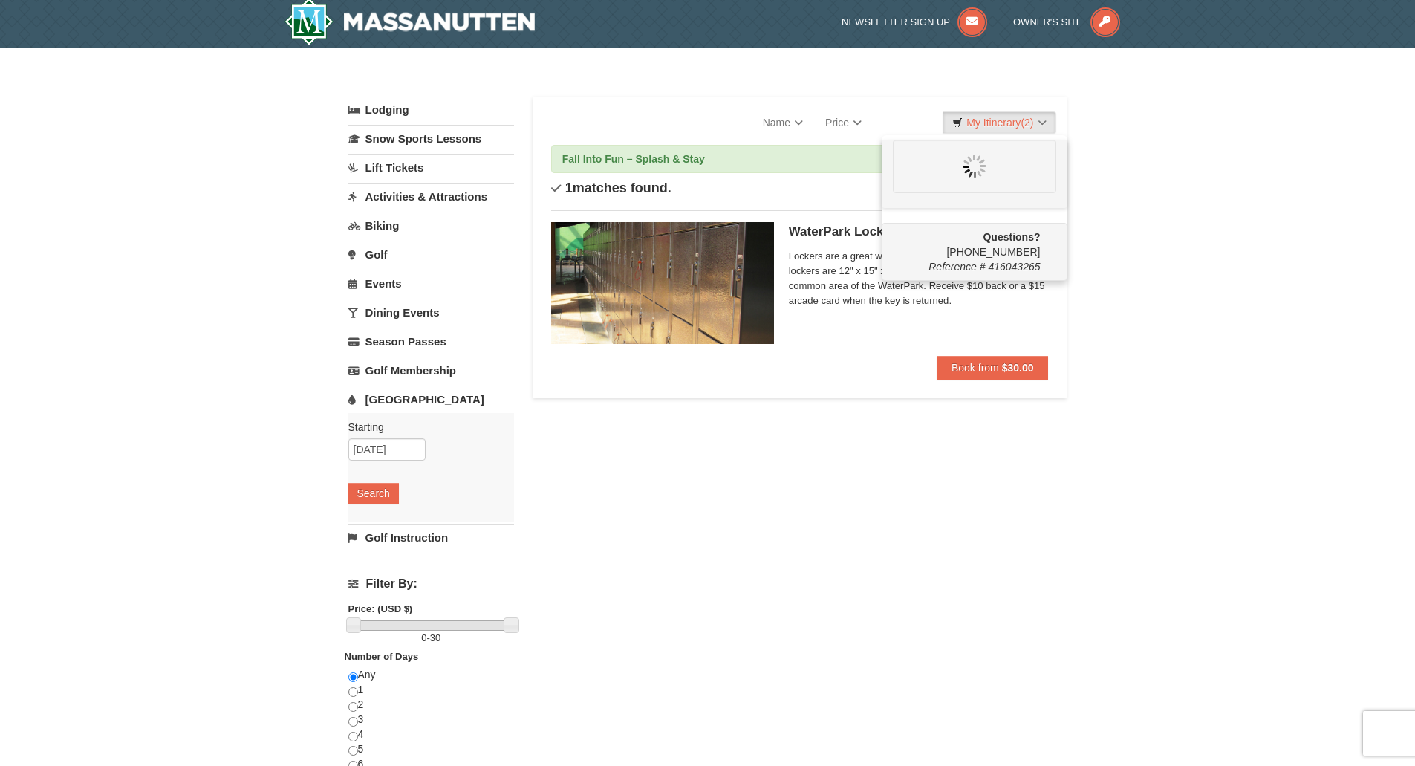
scroll to position [4, 0]
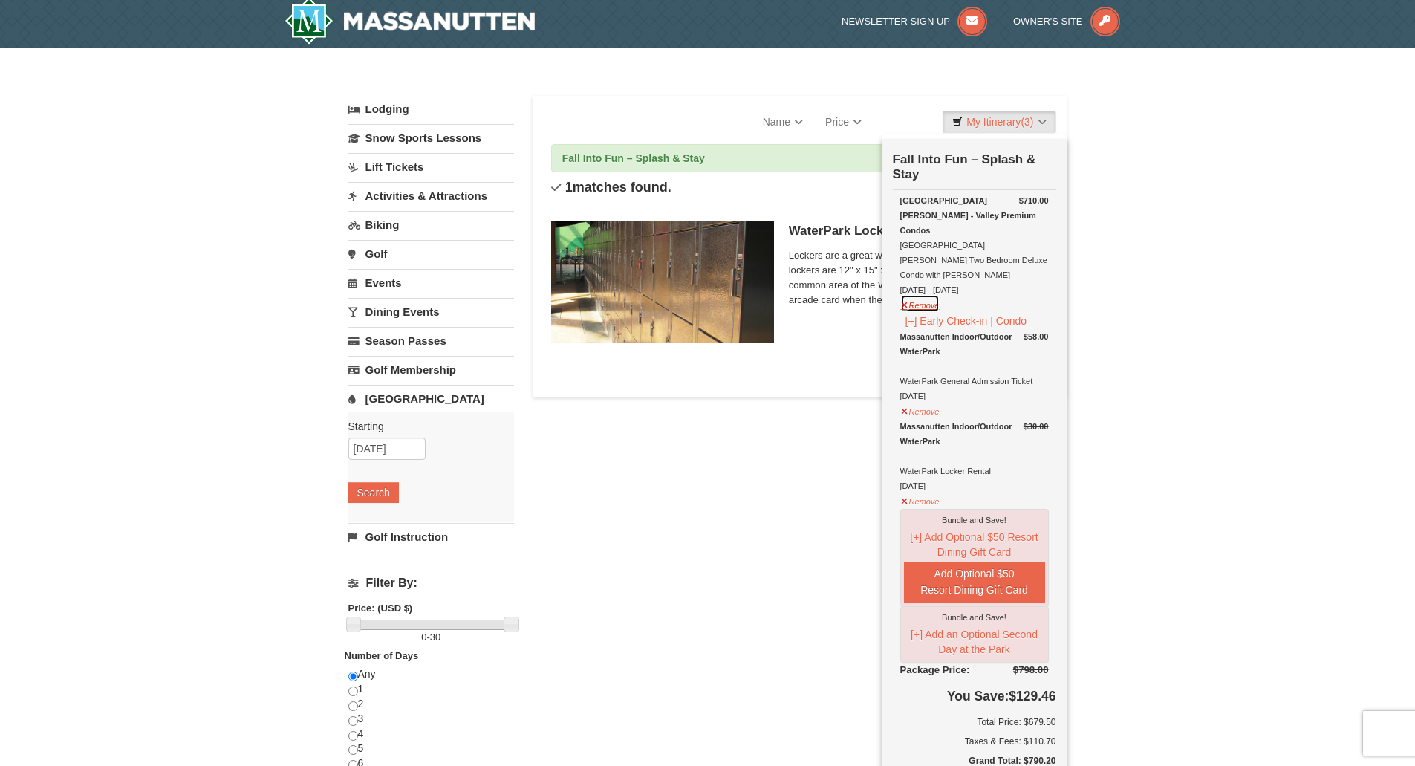
click at [910, 294] on button "Remove" at bounding box center [920, 303] width 40 height 19
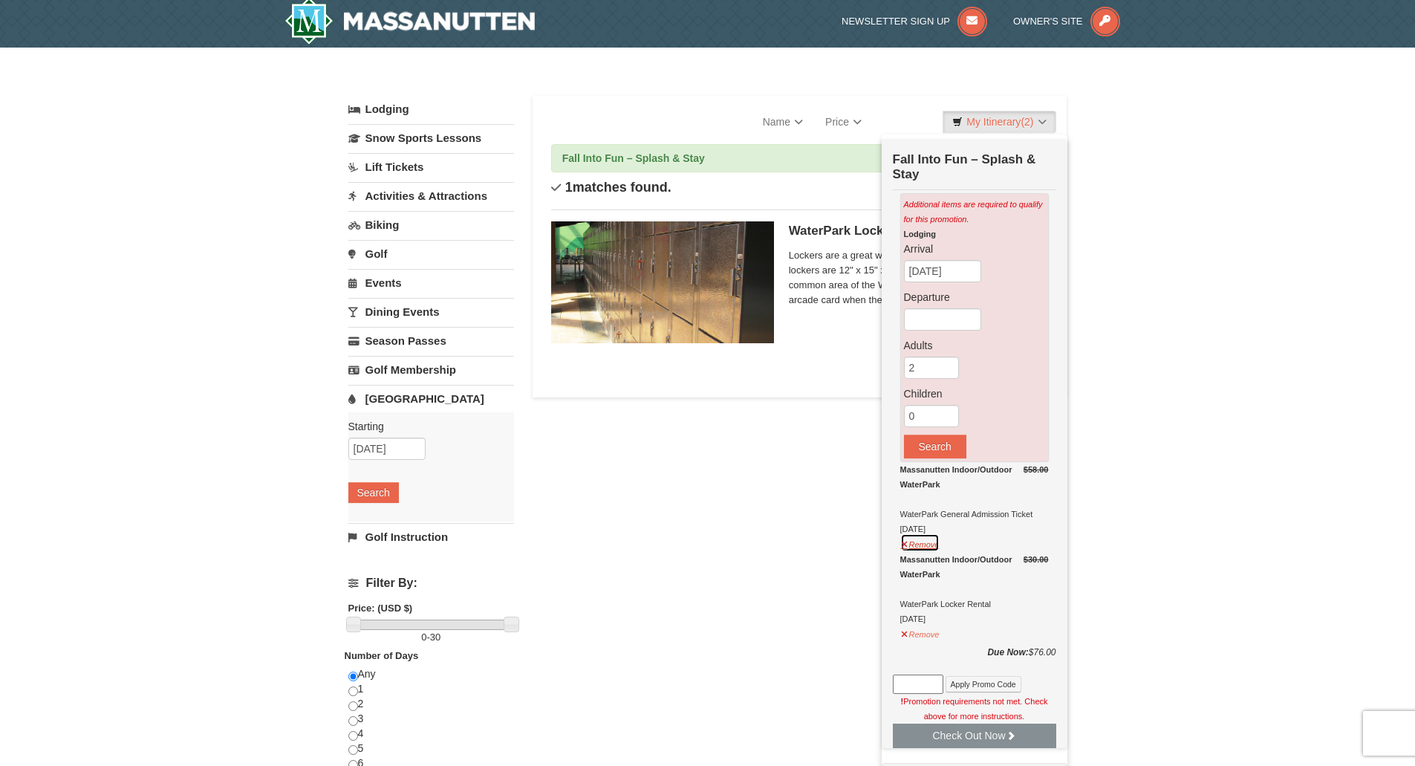
click at [920, 549] on button "Remove" at bounding box center [920, 542] width 40 height 19
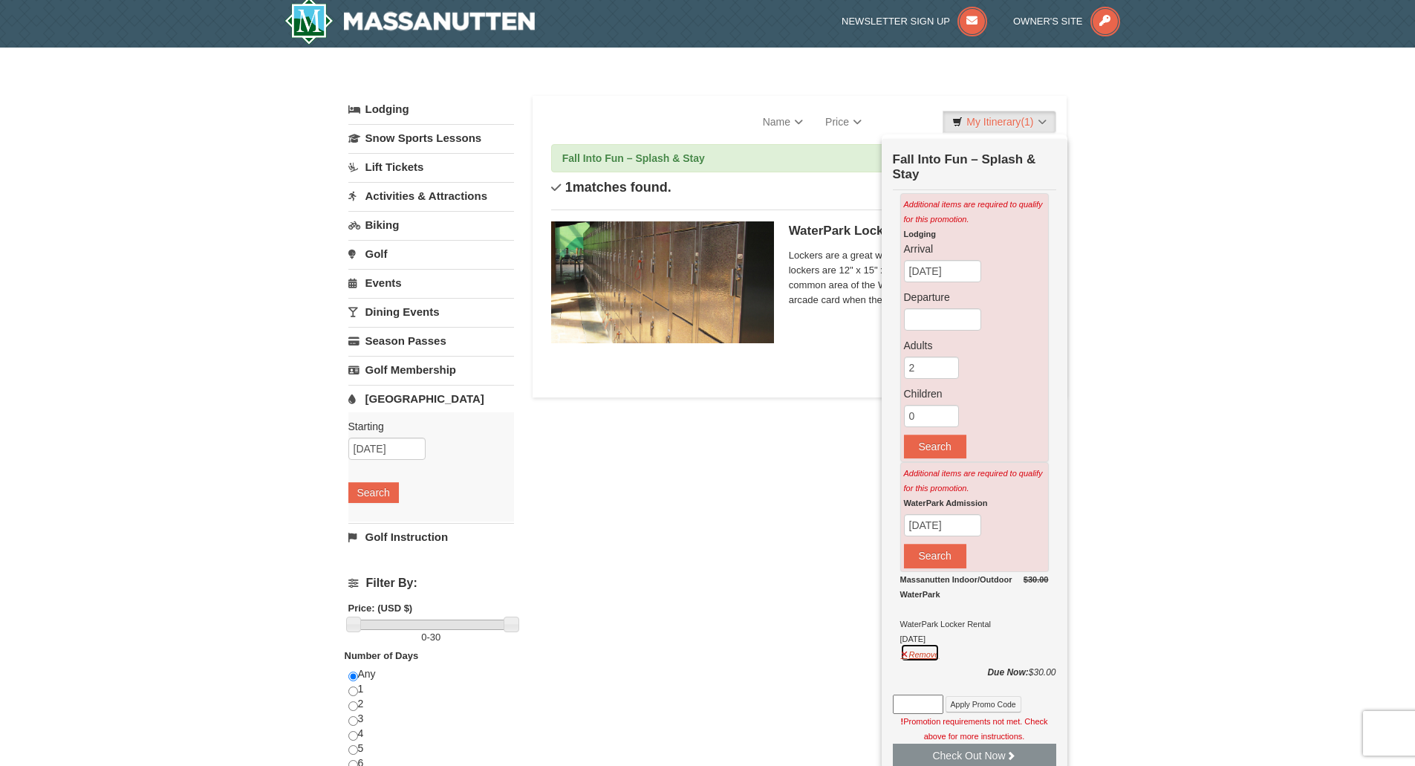
click at [919, 656] on button "Remove" at bounding box center [920, 652] width 40 height 19
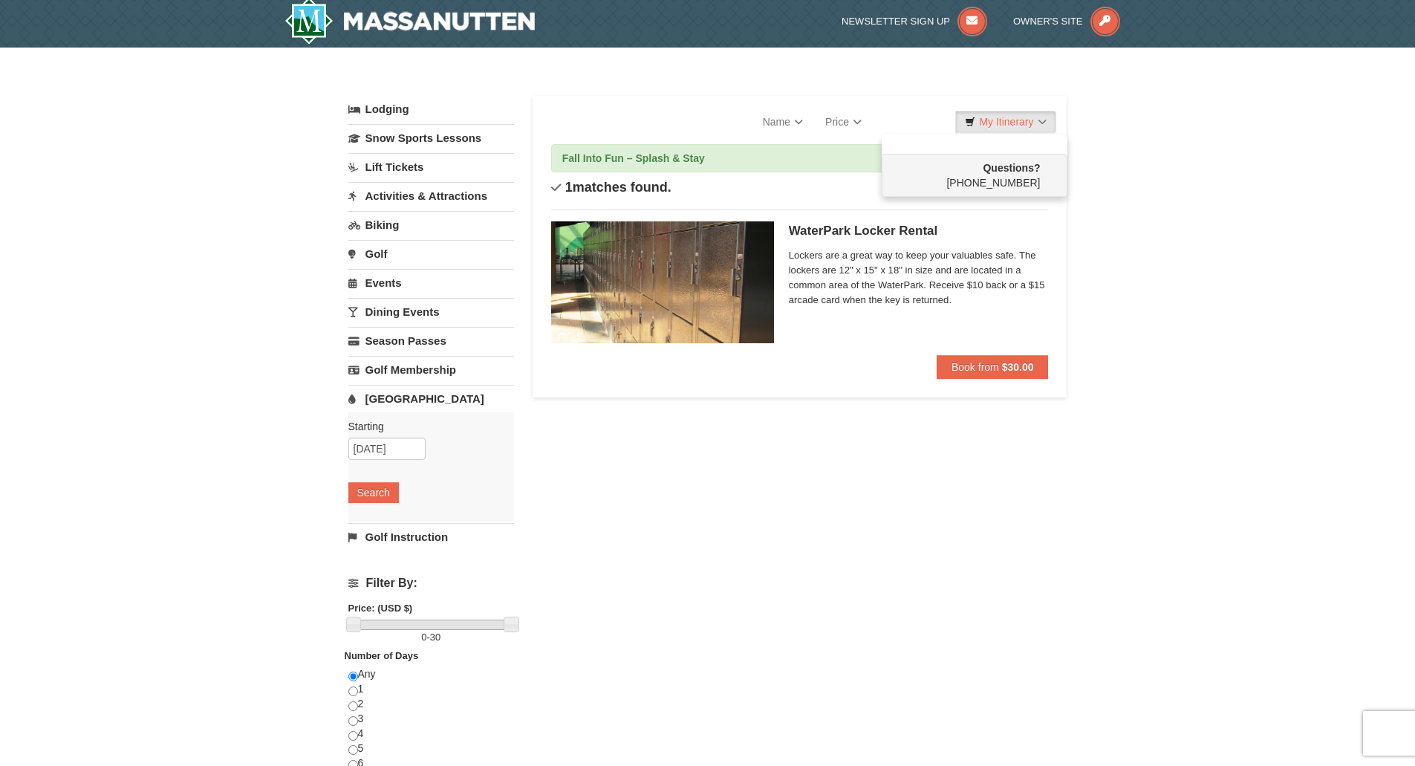
click at [1117, 406] on div "× Categories List Filter My Itinerary Questions? 1-540-289-9441 Lodging Arrival…" at bounding box center [707, 478] width 1415 height 860
click at [443, 31] on img at bounding box center [410, 21] width 251 height 48
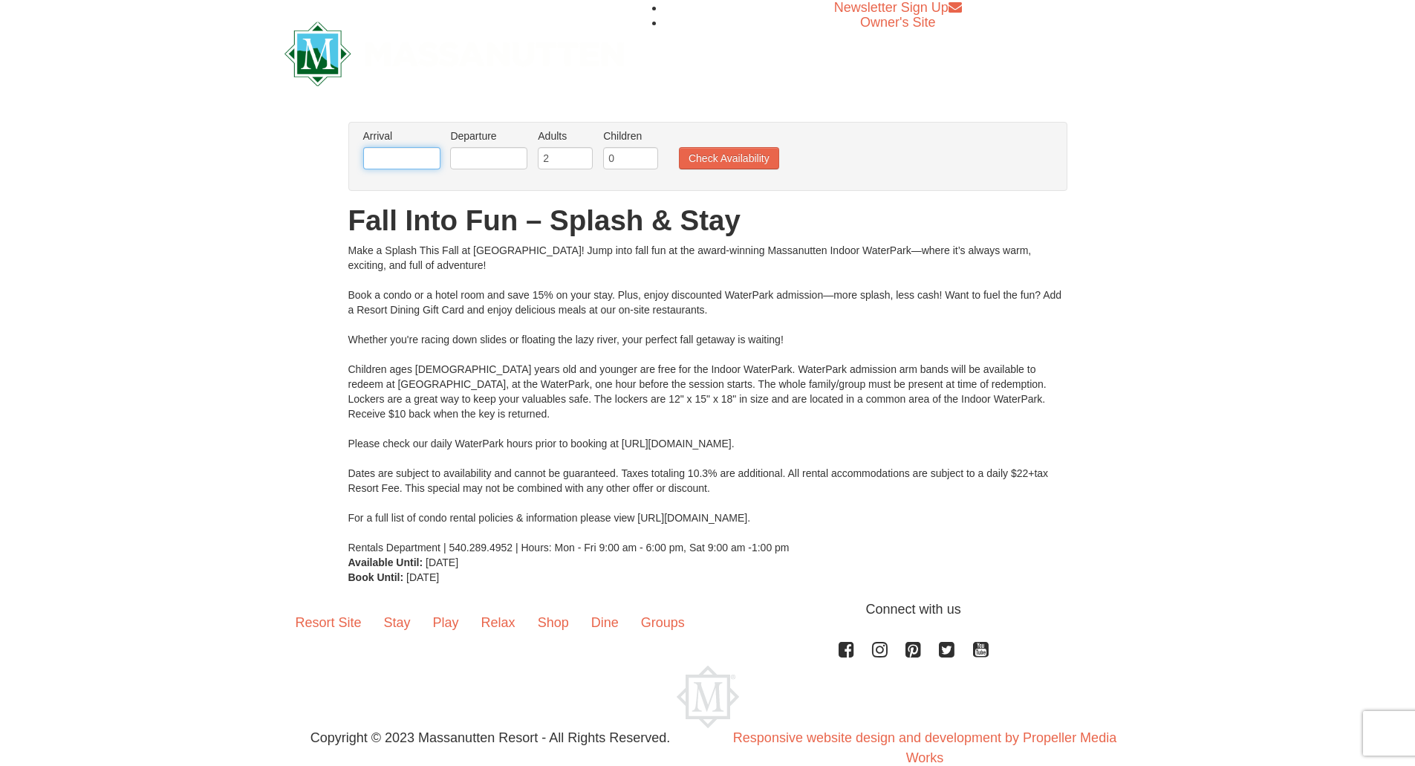
click at [409, 163] on input "text" at bounding box center [401, 158] width 77 height 22
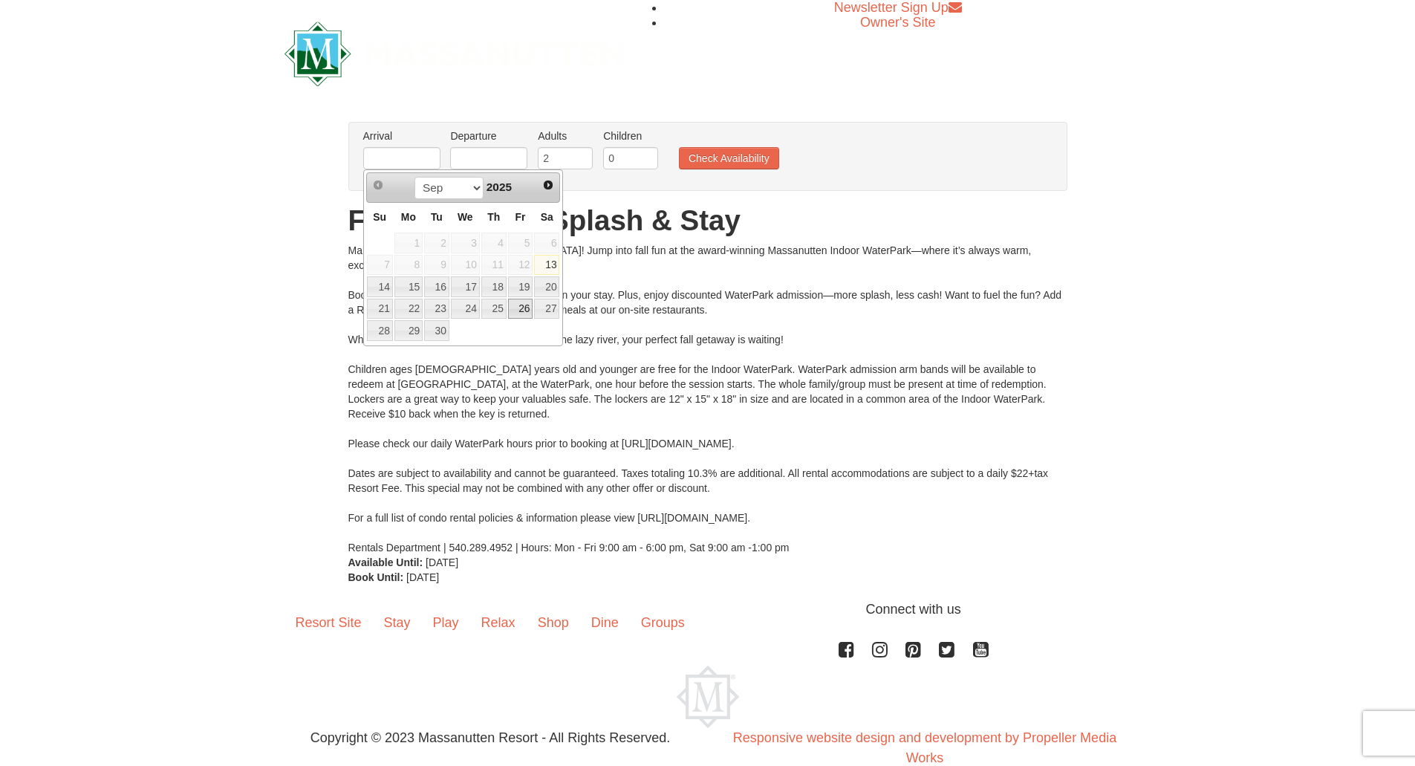
click at [525, 308] on link "26" at bounding box center [520, 309] width 25 height 21
type input "[DATE]"
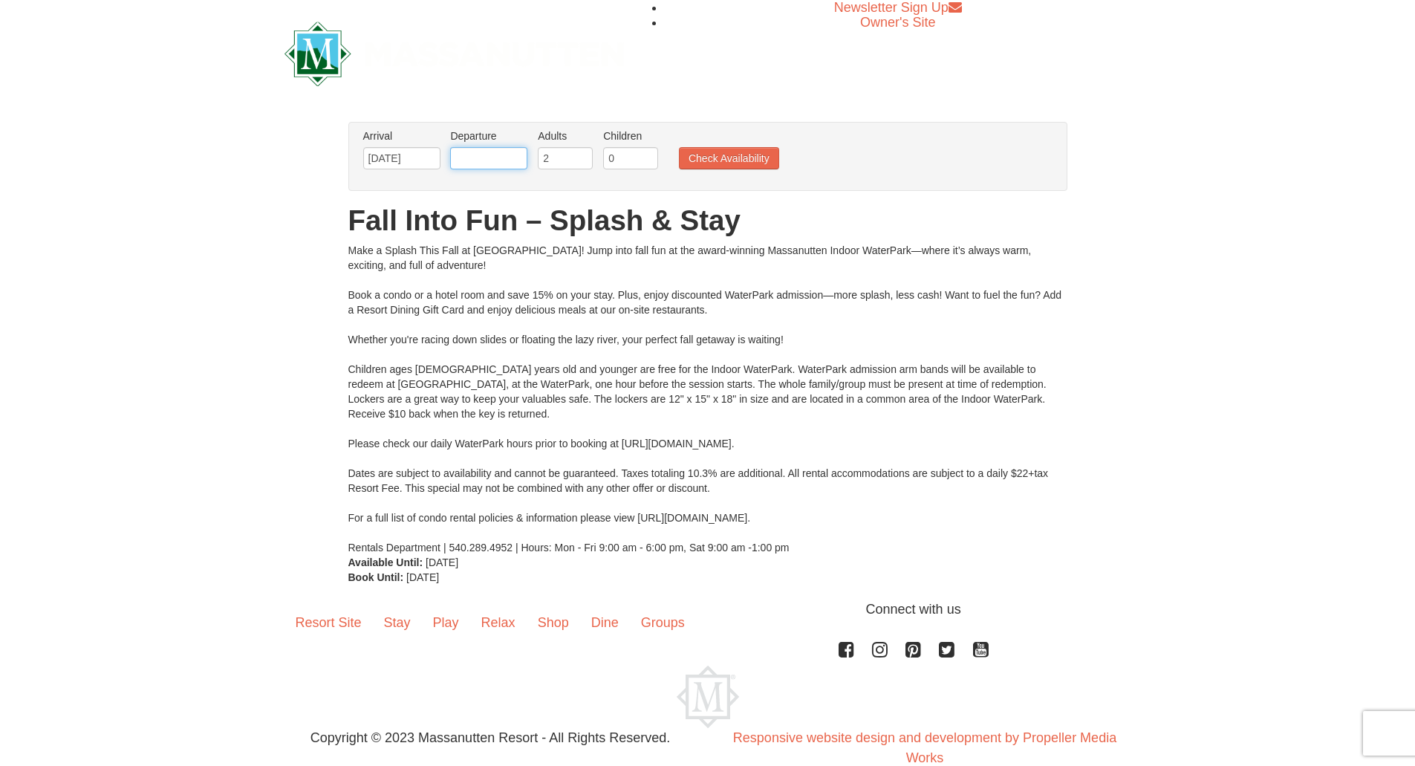
click at [478, 157] on input "text" at bounding box center [488, 158] width 77 height 22
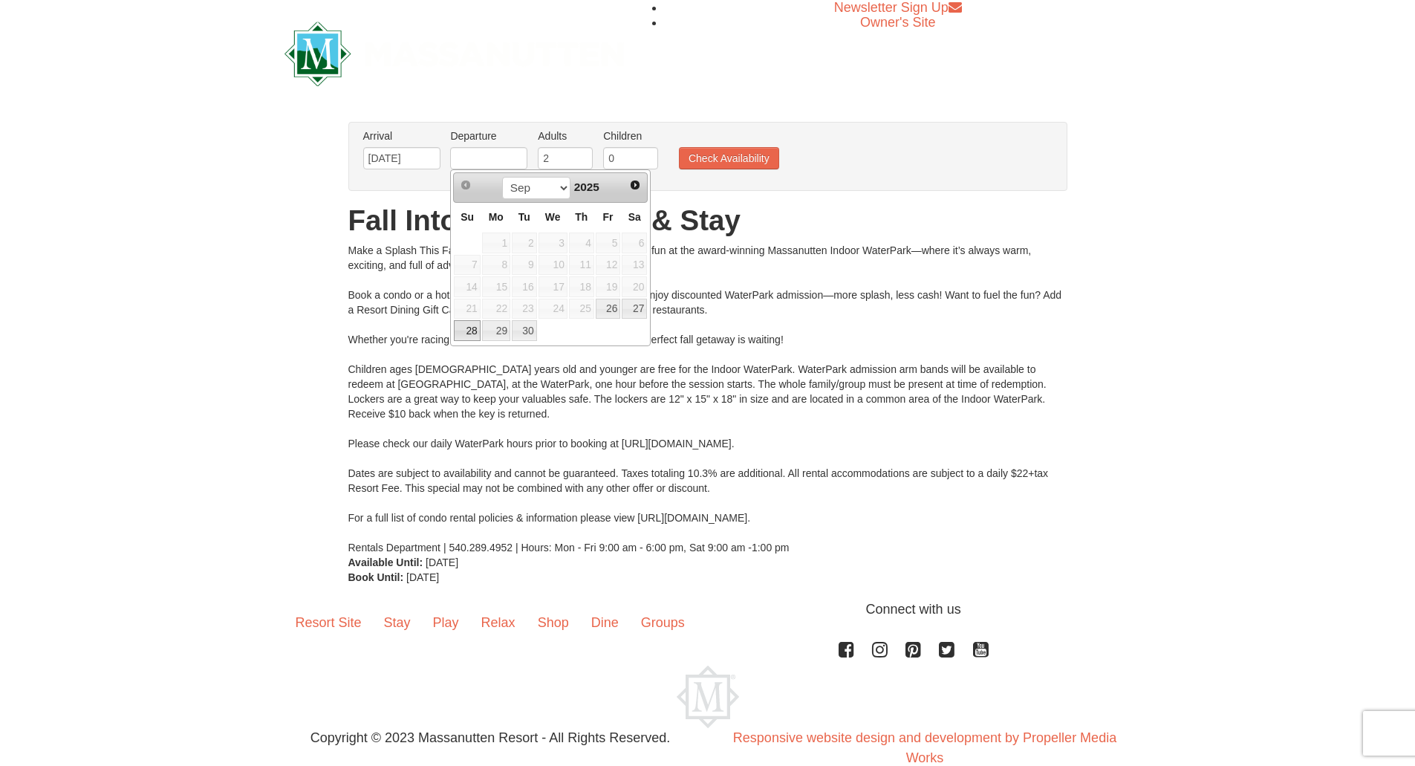
click at [472, 331] on link "28" at bounding box center [467, 330] width 26 height 21
type input "09/28/2025"
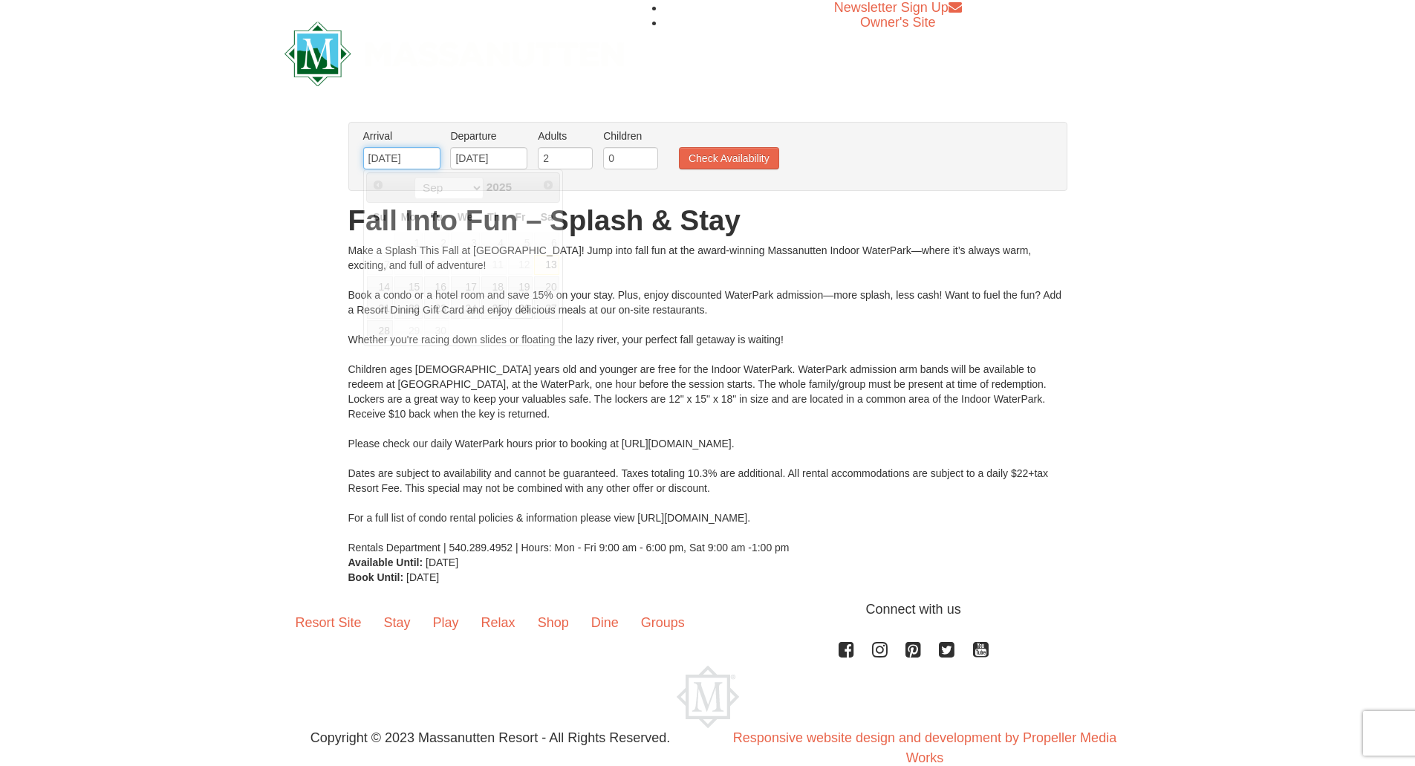
click at [403, 162] on input "09/26/2025" at bounding box center [401, 158] width 77 height 22
click at [582, 153] on input "3" at bounding box center [565, 158] width 55 height 22
type input "4"
click at [582, 153] on input "4" at bounding box center [565, 158] width 55 height 22
click at [722, 155] on button "Check Availability" at bounding box center [729, 158] width 100 height 22
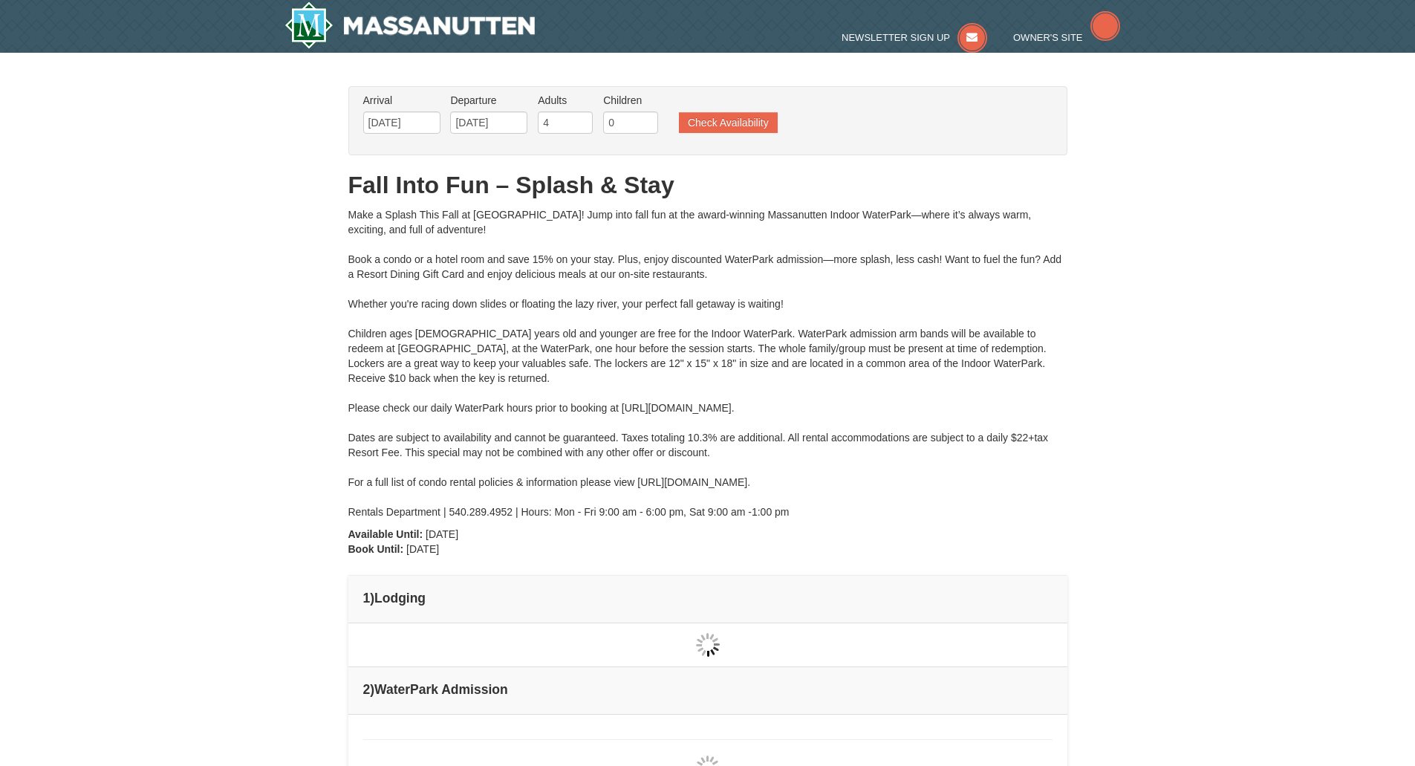
scroll to position [79, 0]
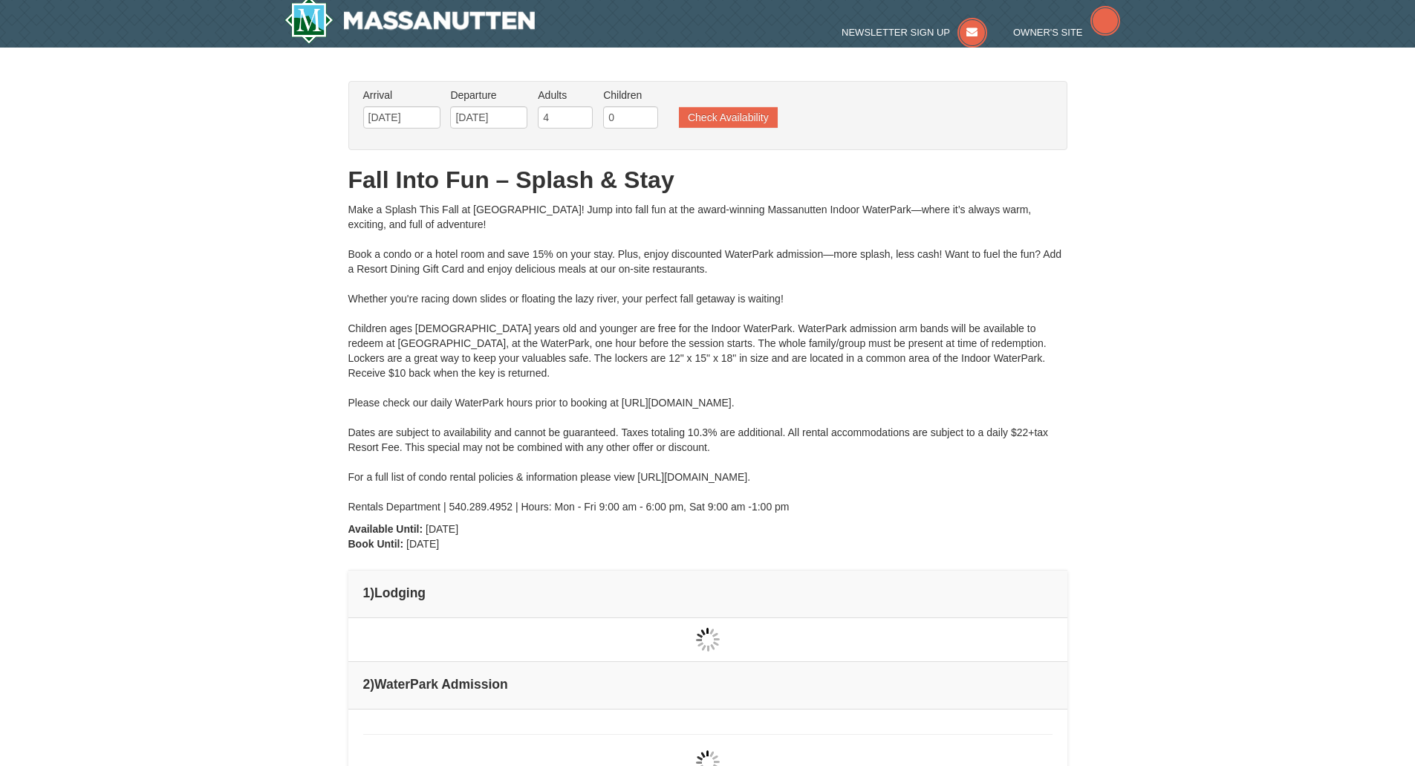
type input "[DATE]"
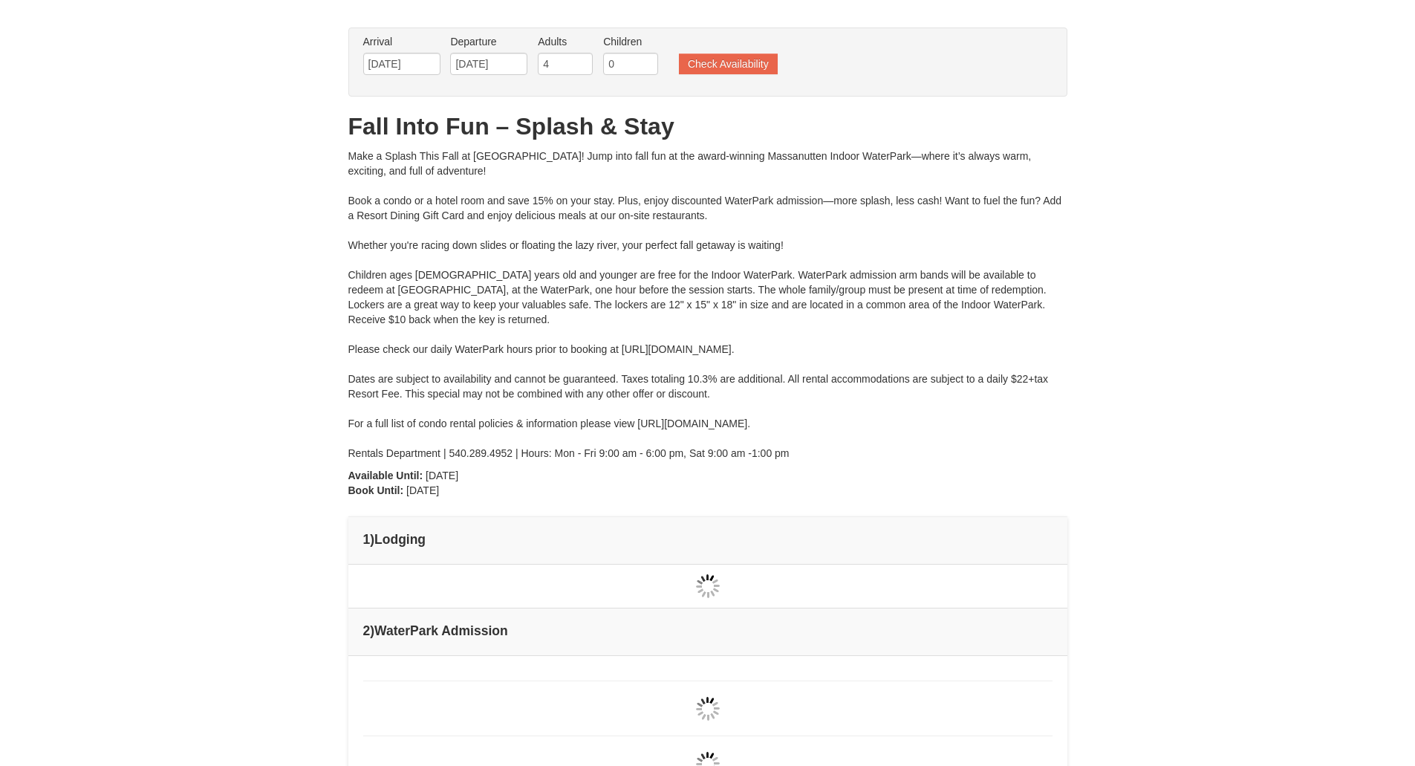
type input "[DATE]"
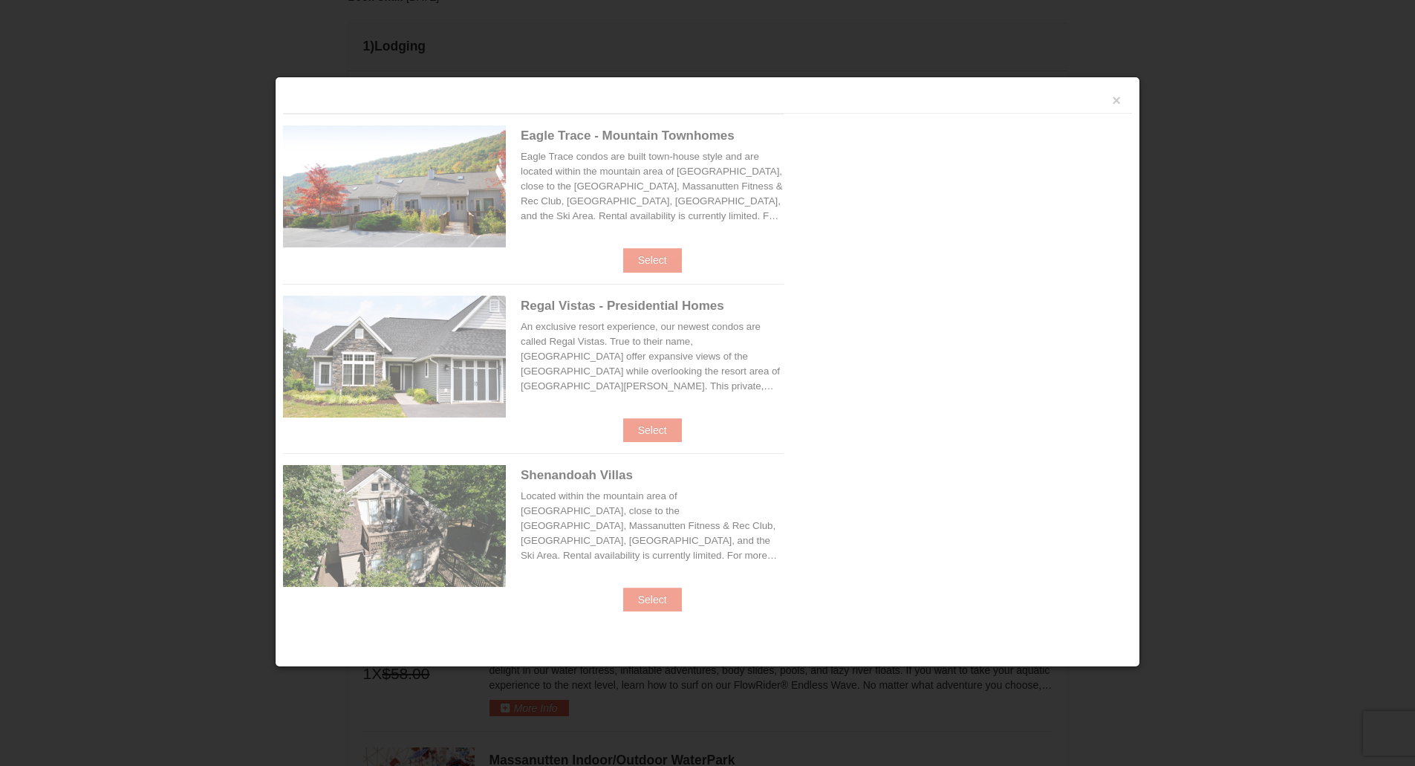
scroll to position [633, 0]
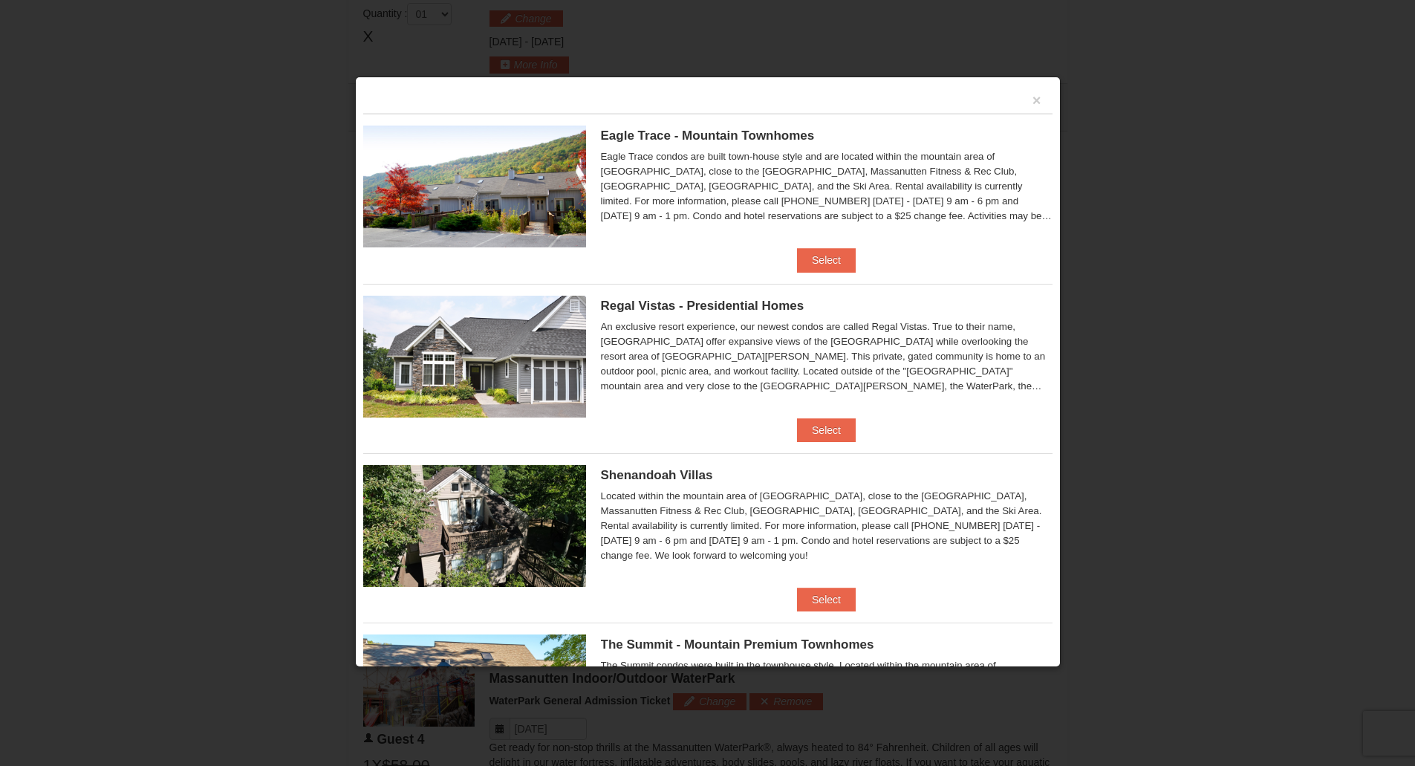
click at [1017, 93] on div "×" at bounding box center [707, 99] width 689 height 29
click at [1033, 97] on button "×" at bounding box center [1037, 100] width 9 height 15
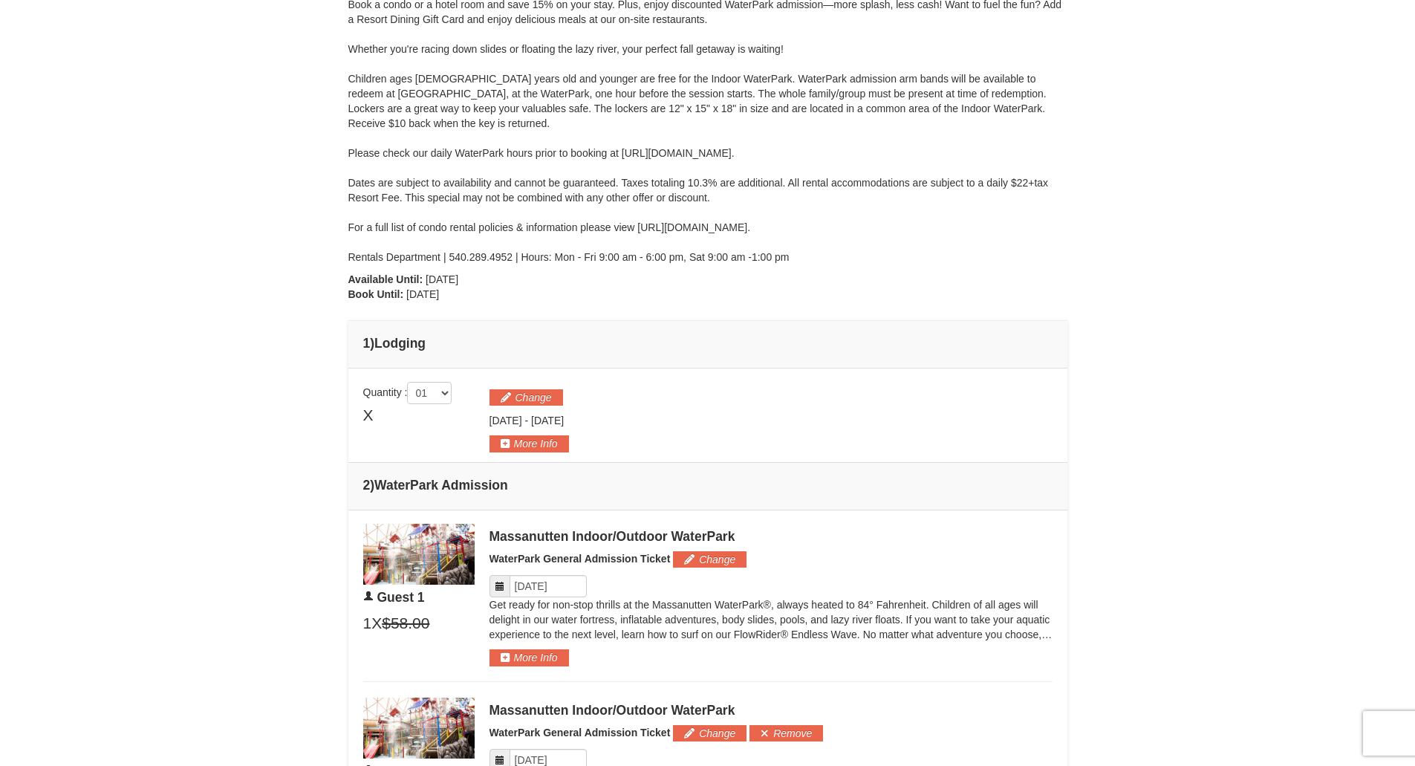
scroll to position [351, 0]
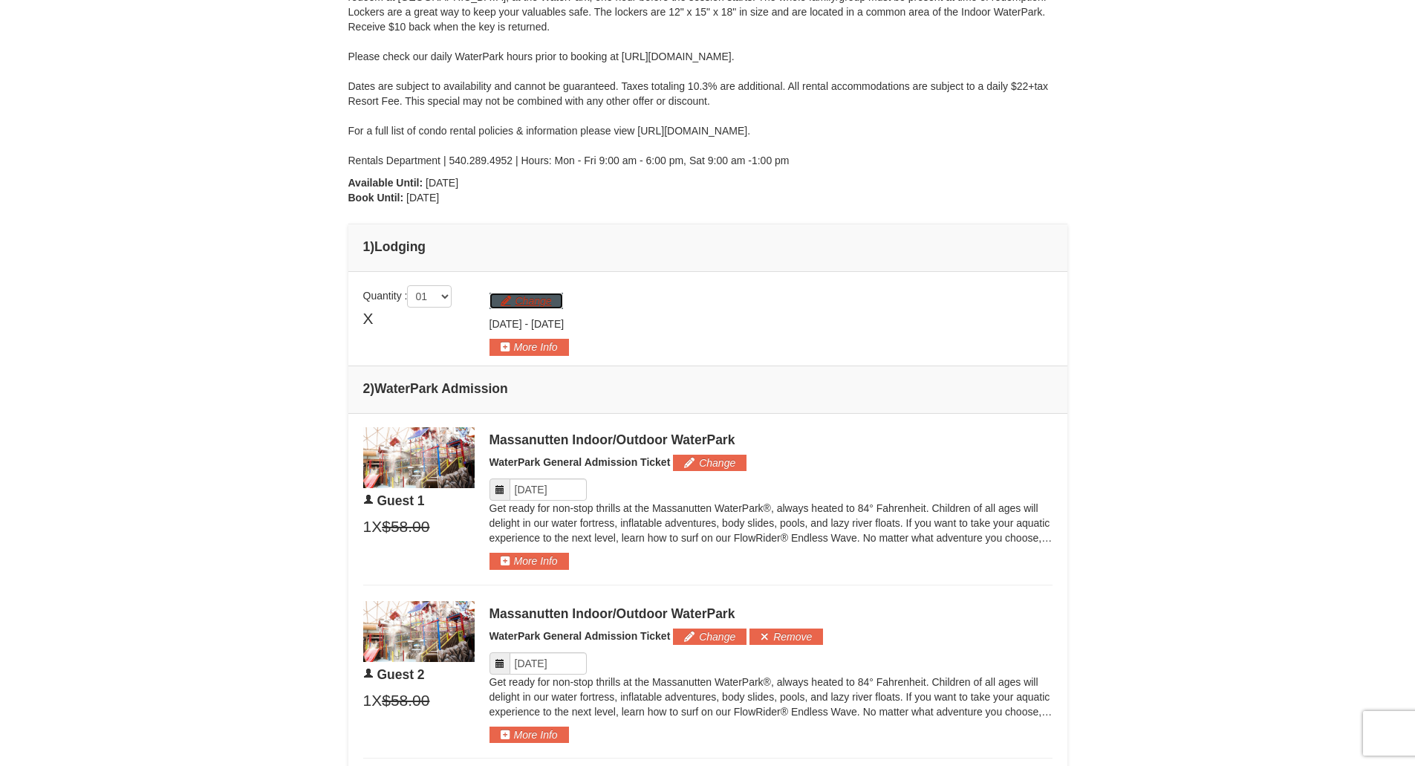
click at [534, 302] on button "Change" at bounding box center [527, 301] width 74 height 16
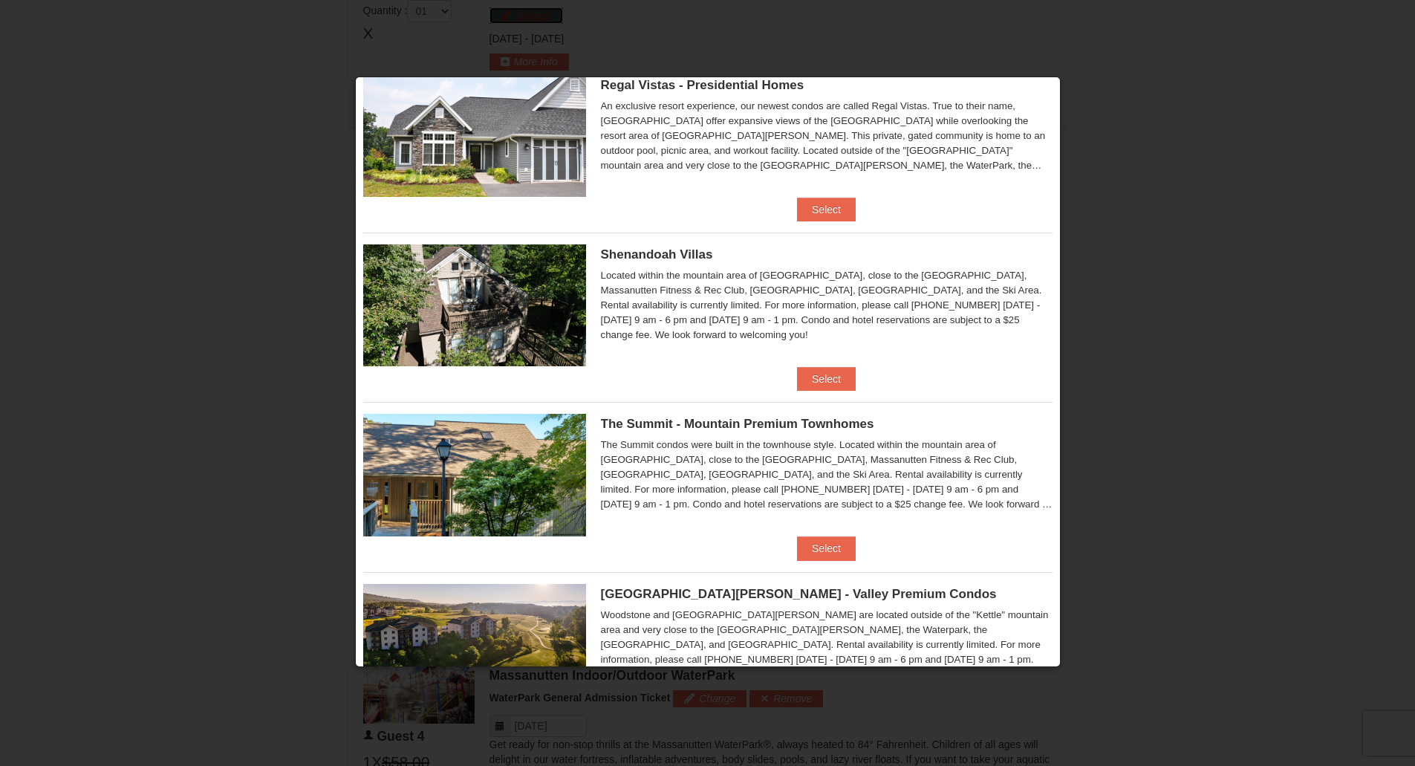
scroll to position [318, 0]
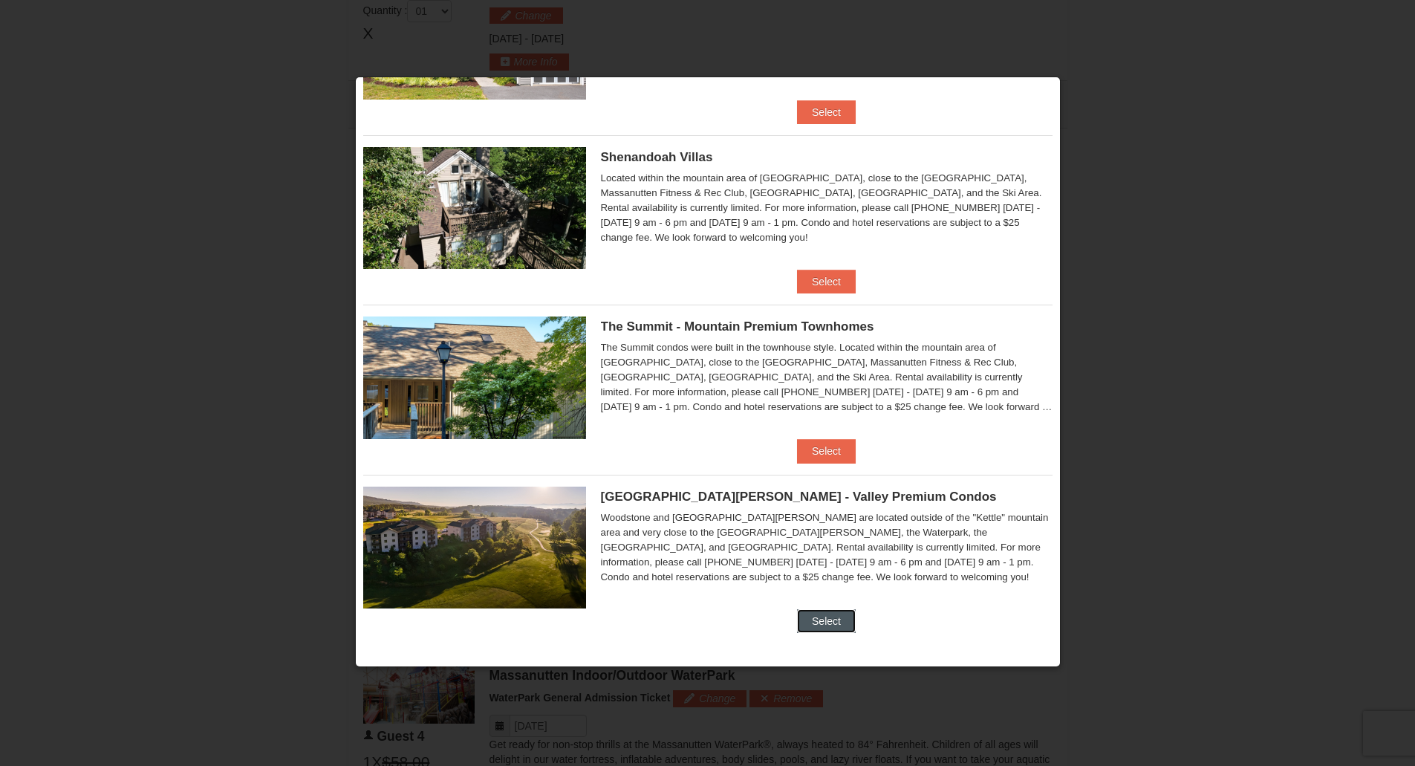
click at [825, 623] on button "Select" at bounding box center [826, 621] width 59 height 24
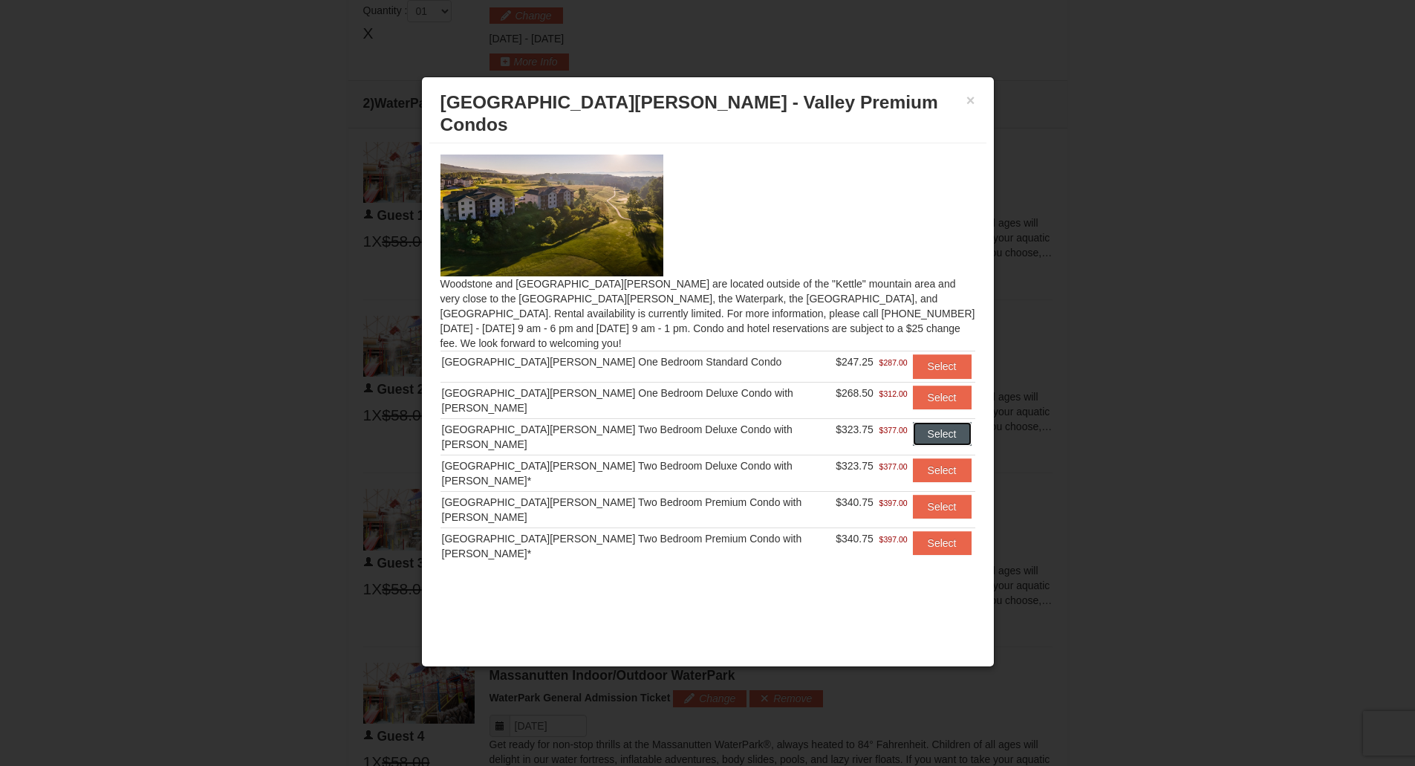
click at [923, 422] on button "Select" at bounding box center [942, 434] width 59 height 24
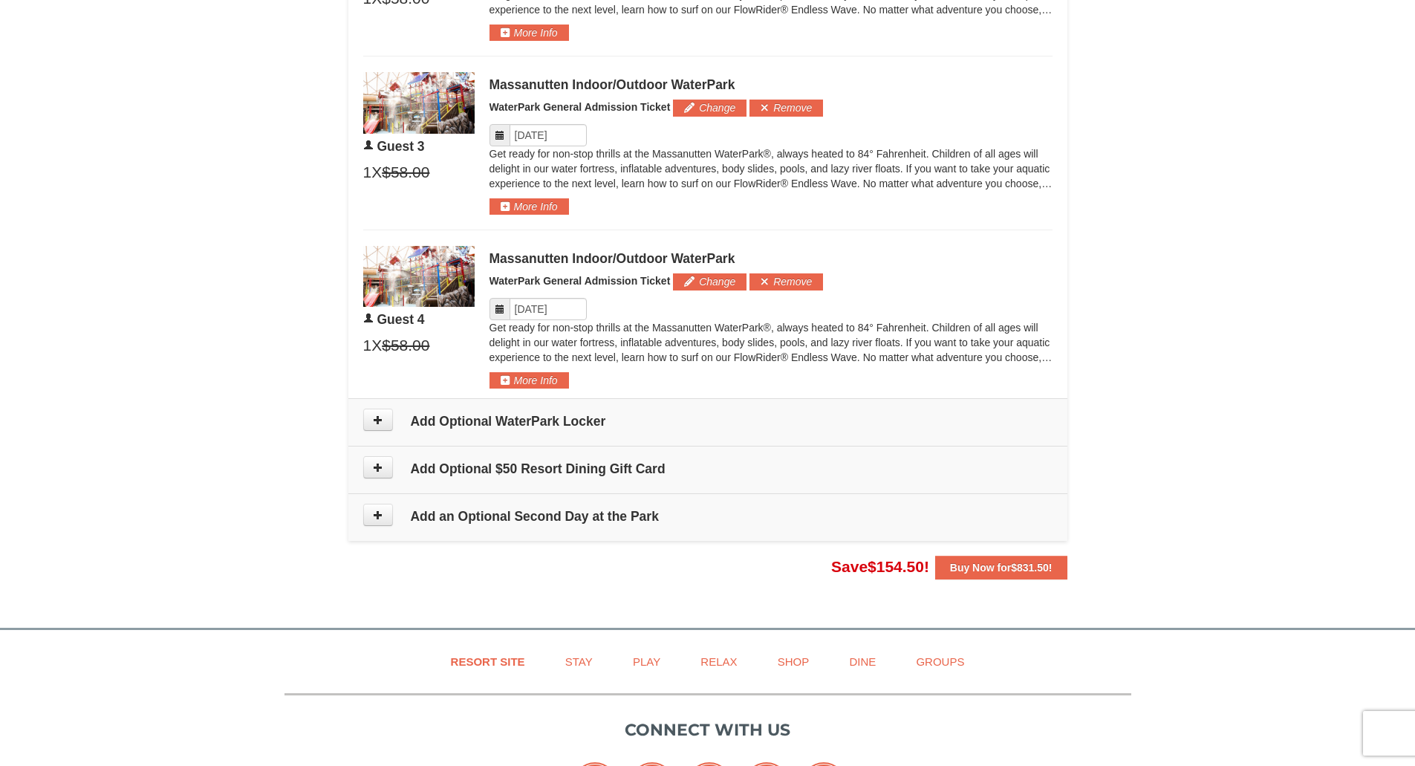
scroll to position [1154, 0]
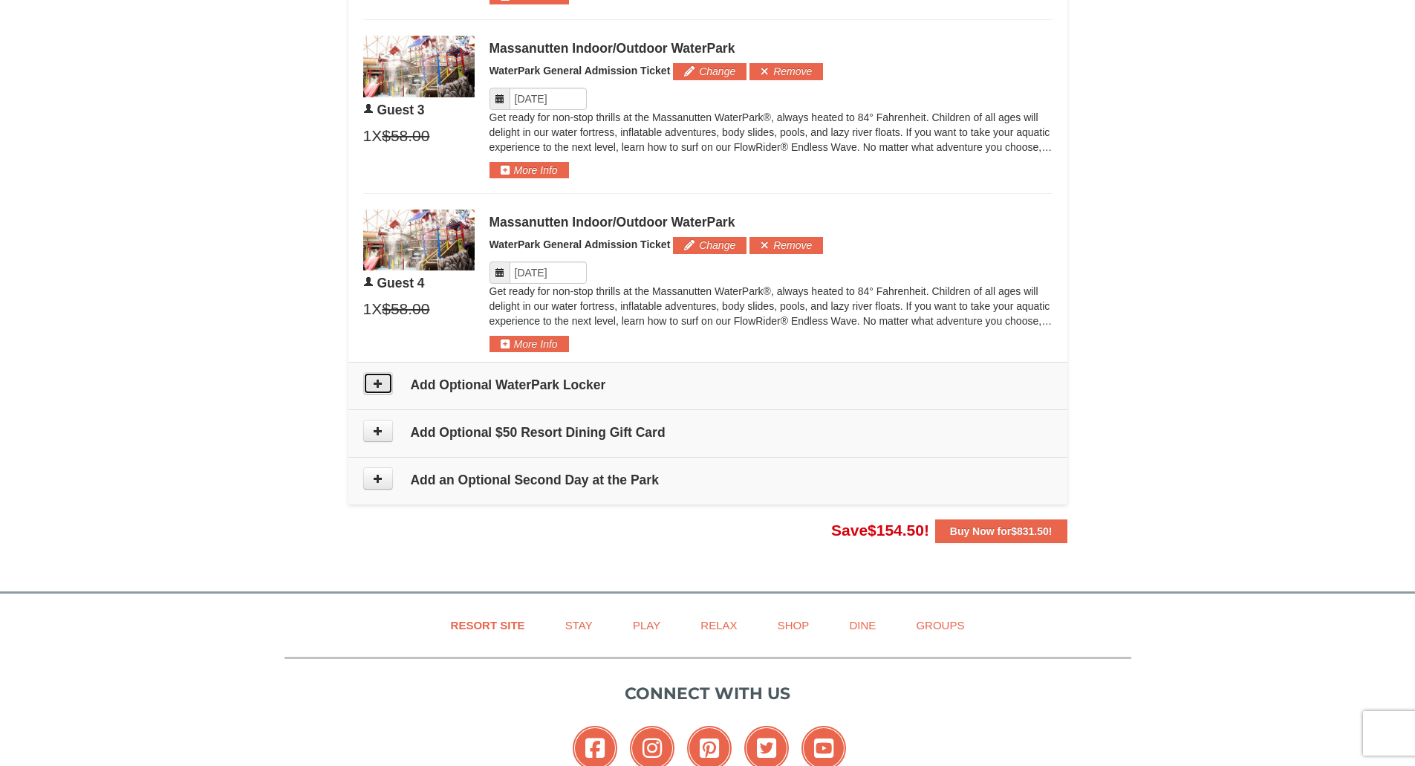
click at [382, 384] on icon at bounding box center [378, 383] width 10 height 10
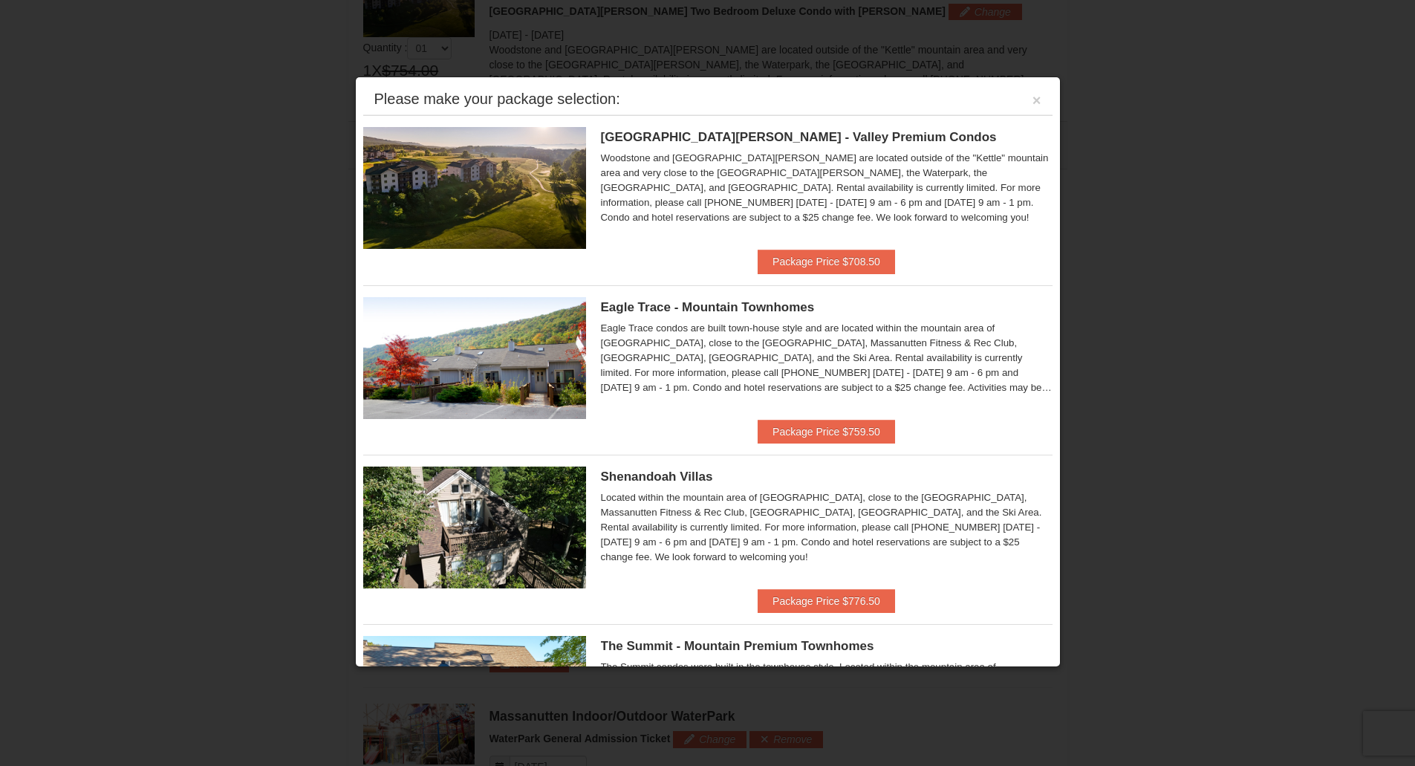
scroll to position [636, 0]
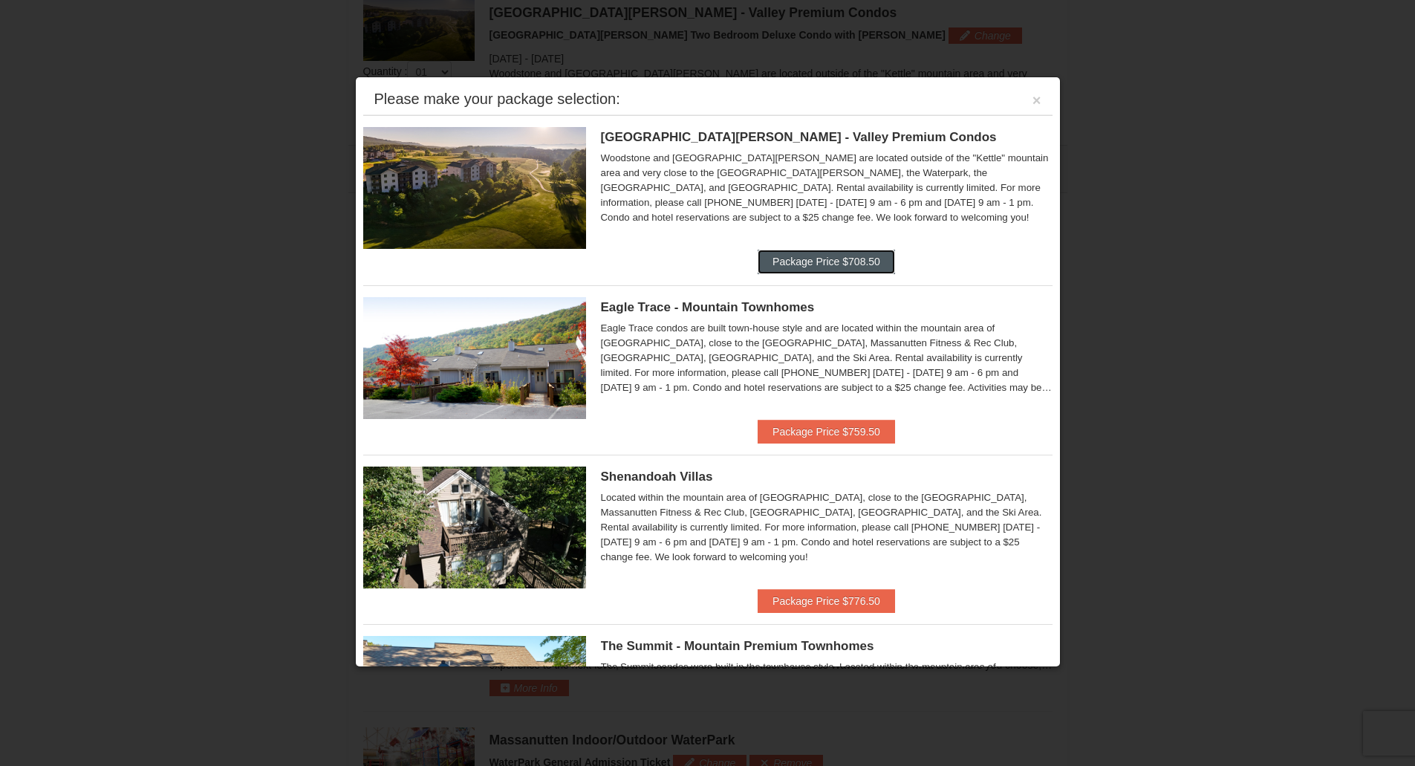
click at [841, 262] on button "Package Price $708.50" at bounding box center [826, 262] width 137 height 24
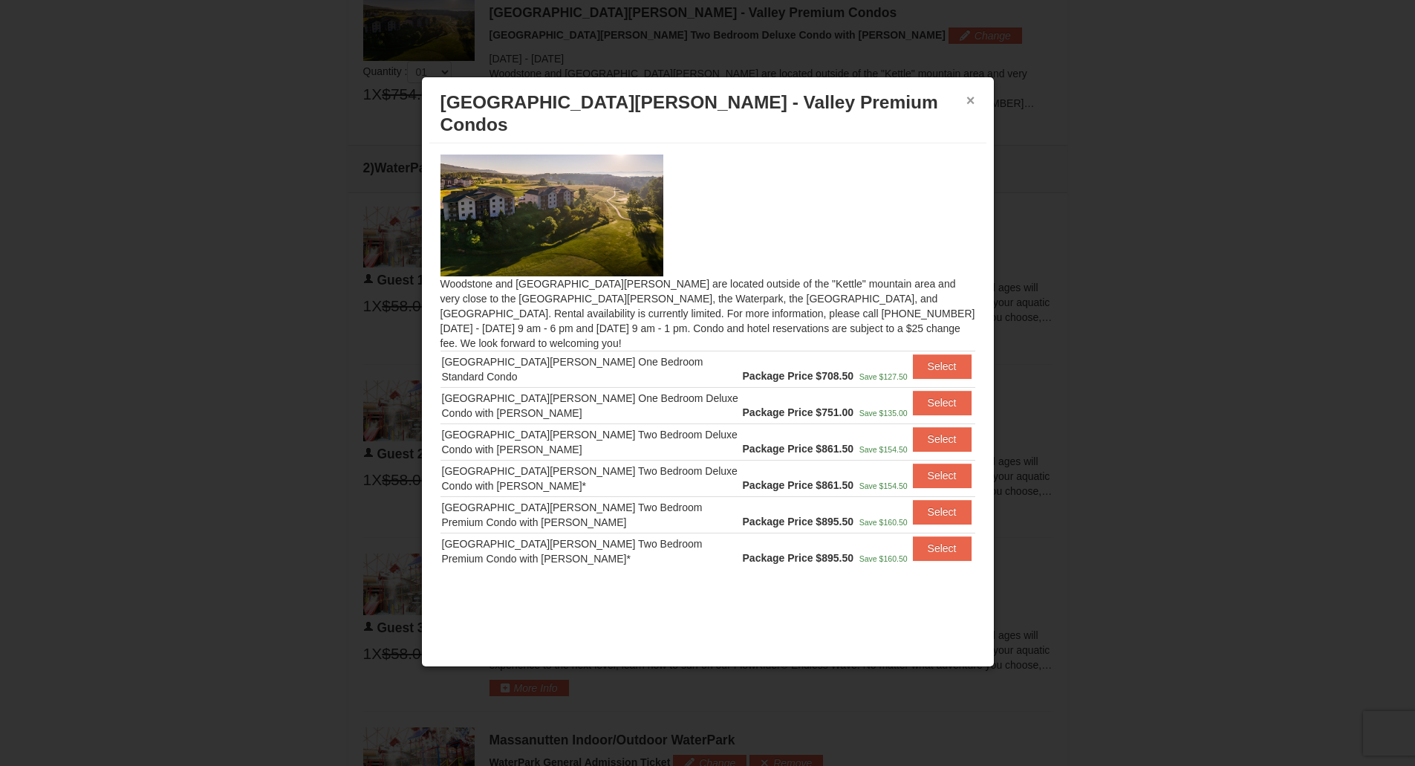
click at [974, 104] on button "×" at bounding box center [970, 100] width 9 height 15
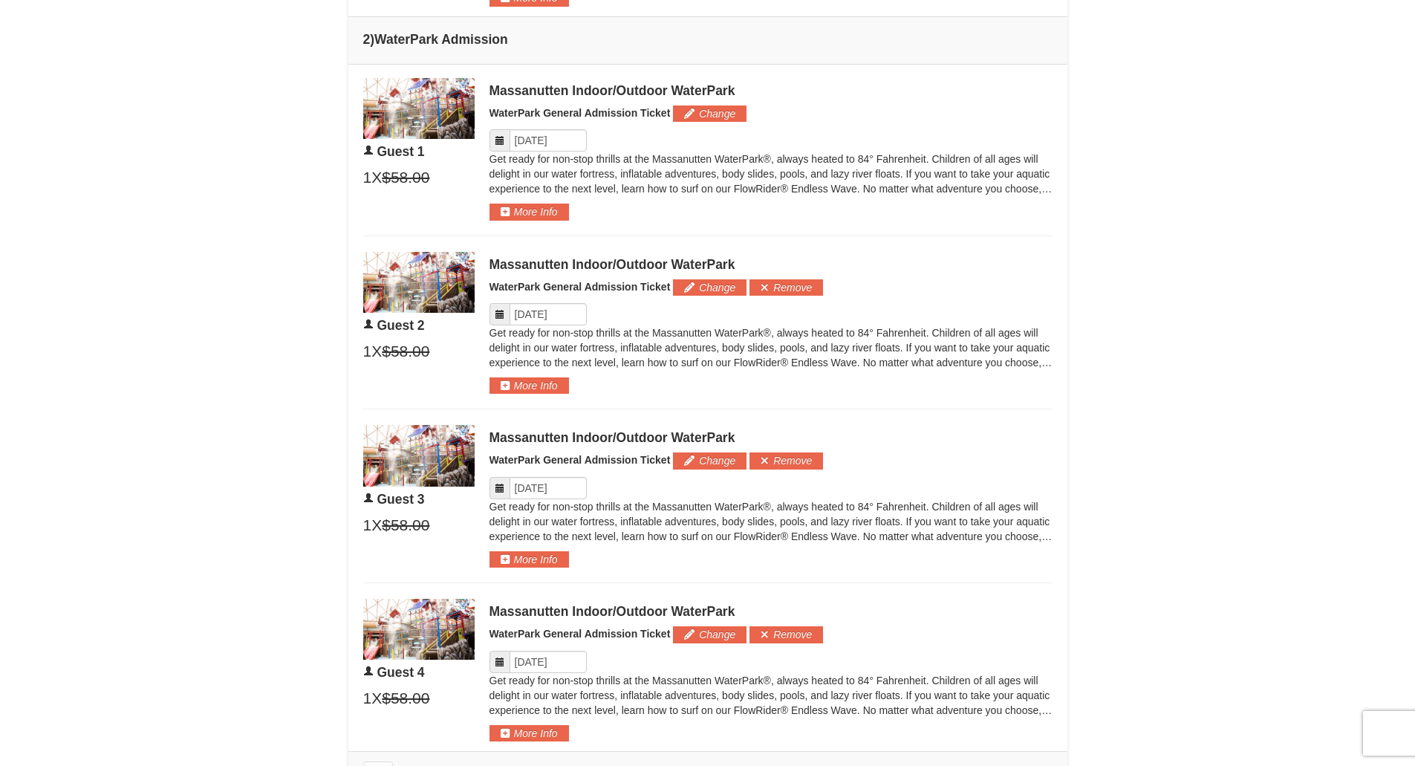
scroll to position [742, 0]
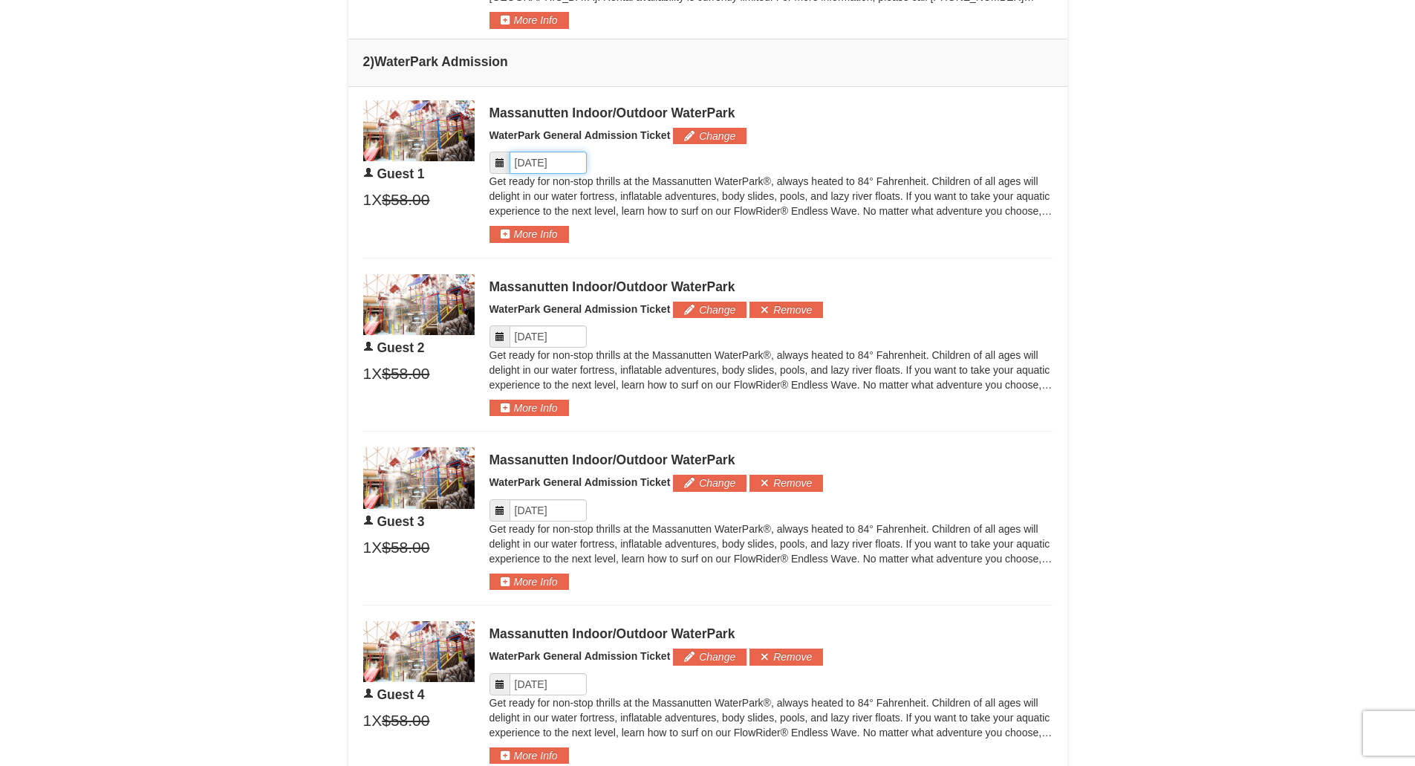
click at [527, 160] on input "Please format dates MM/DD/YYYY" at bounding box center [548, 163] width 77 height 22
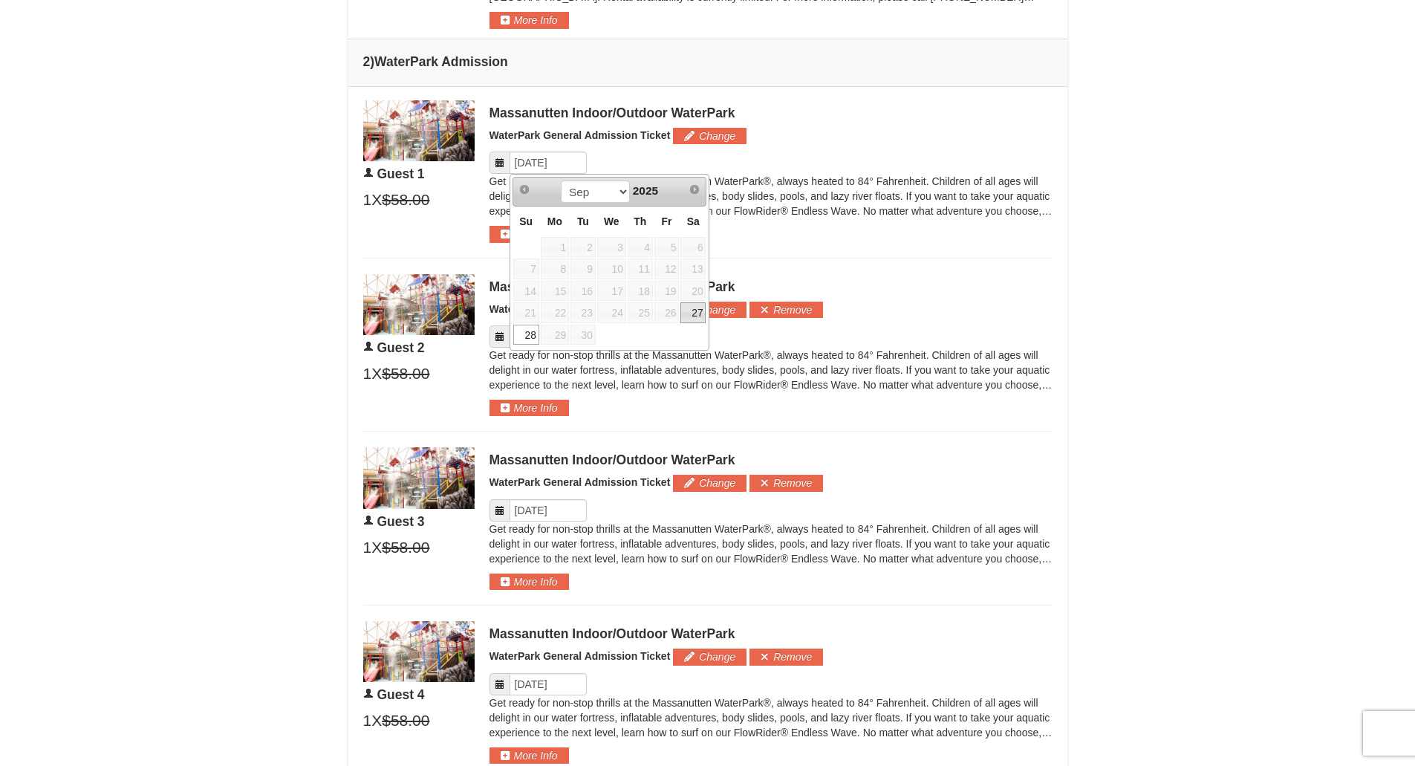
click at [697, 308] on link "27" at bounding box center [692, 312] width 25 height 21
type input "[DATE]"
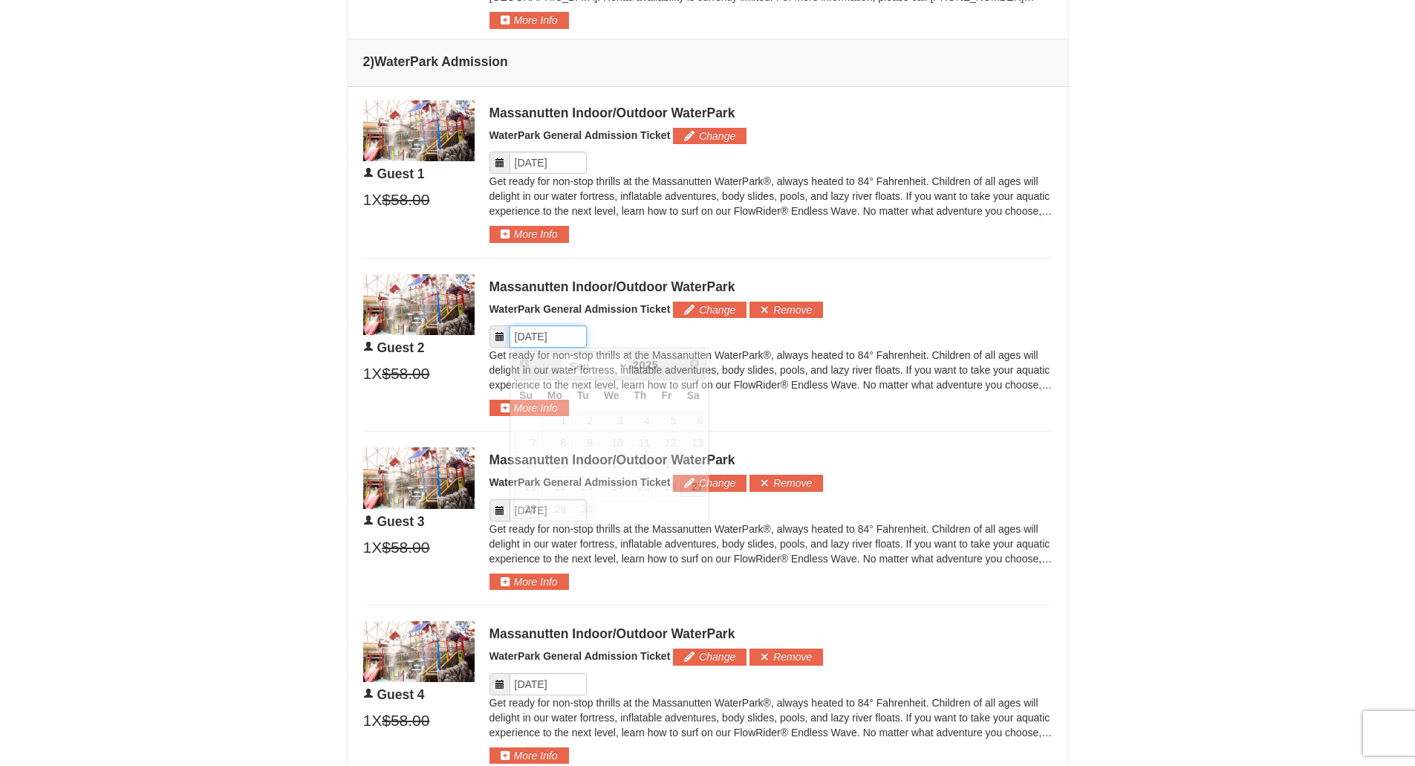
click at [547, 339] on input "Please format dates MM/DD/YYYY" at bounding box center [548, 336] width 77 height 22
click at [698, 489] on link "27" at bounding box center [692, 486] width 25 height 21
type input "[DATE]"
click at [547, 517] on input "Please format dates MM/DD/YYYY" at bounding box center [548, 510] width 77 height 22
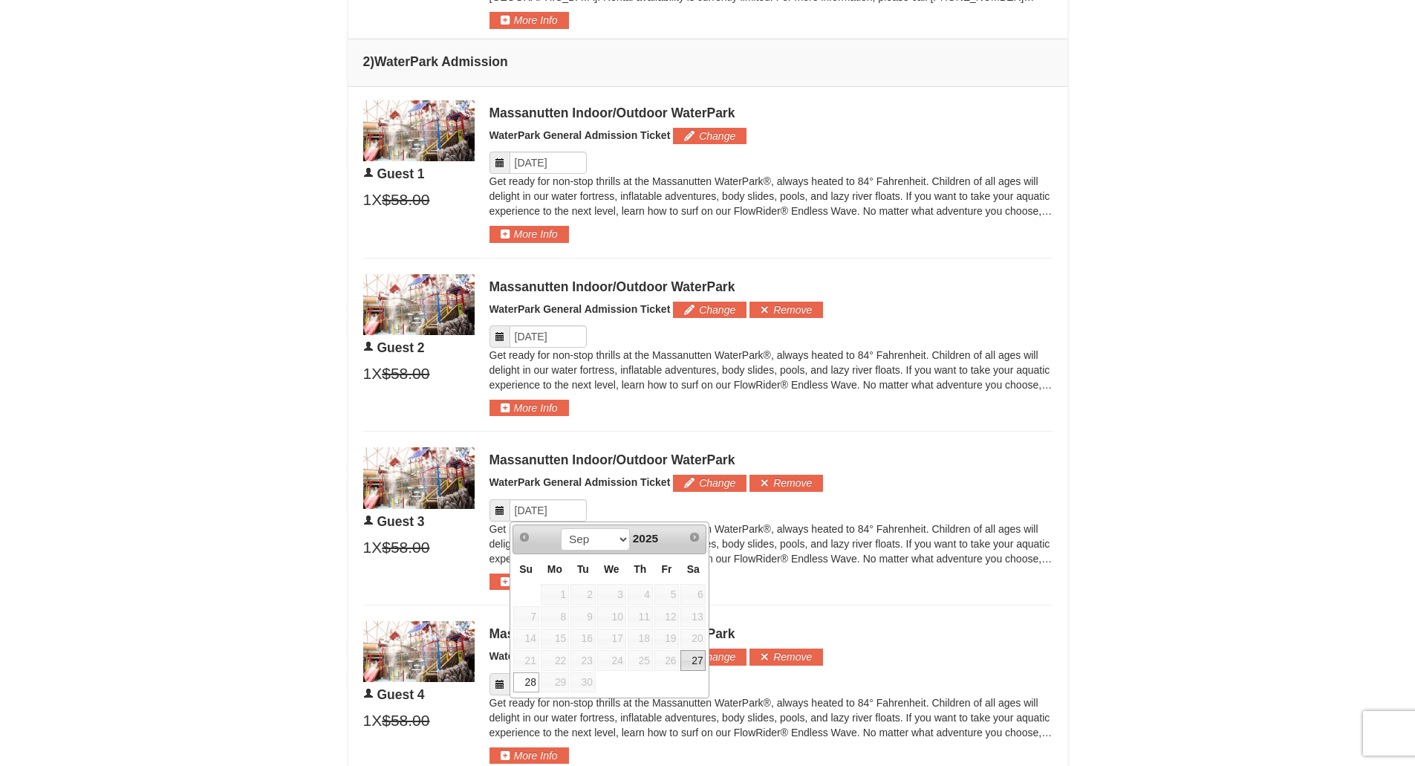
click at [691, 658] on link "27" at bounding box center [692, 660] width 25 height 21
type input "[DATE]"
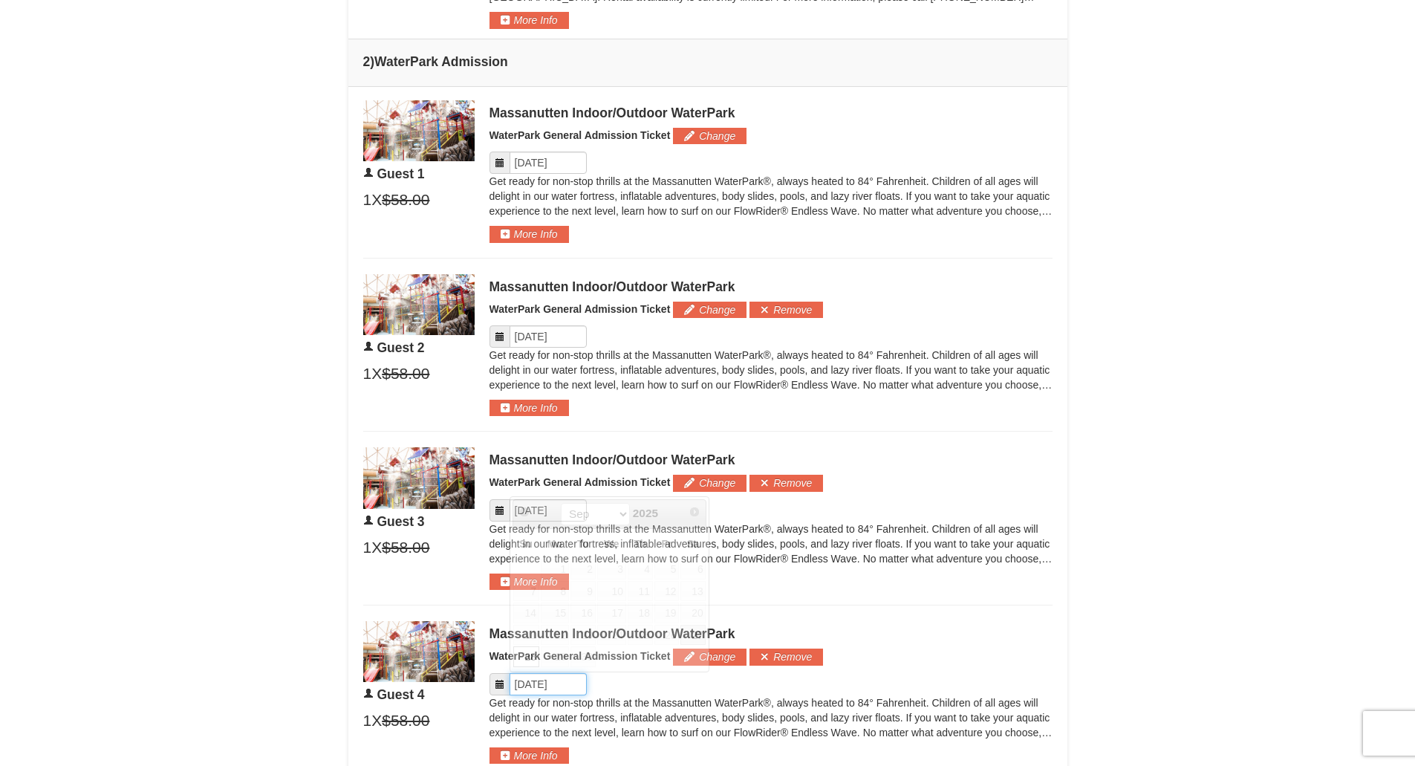
click at [561, 683] on input "Please format dates MM/DD/YYYY" at bounding box center [548, 684] width 77 height 22
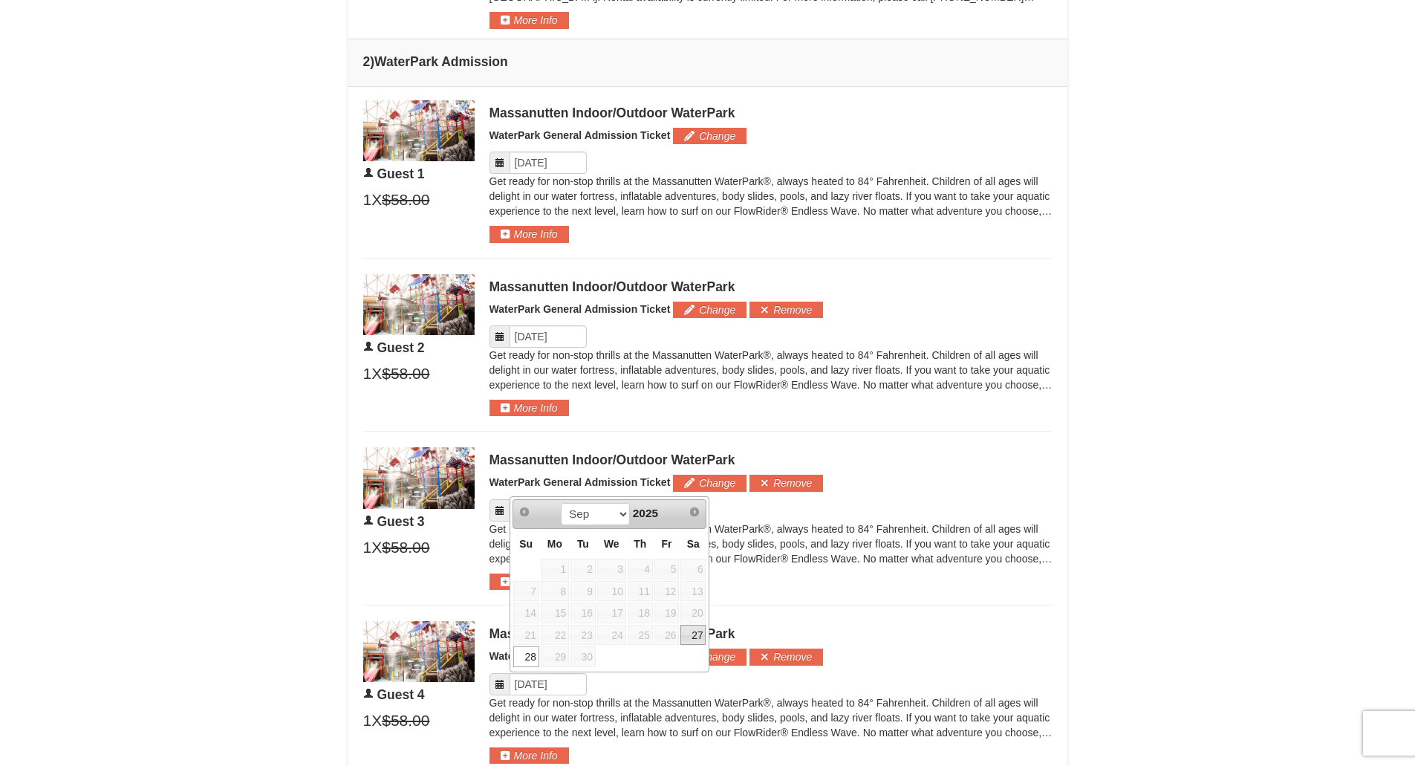
click at [695, 635] on link "27" at bounding box center [692, 635] width 25 height 21
type input "[DATE]"
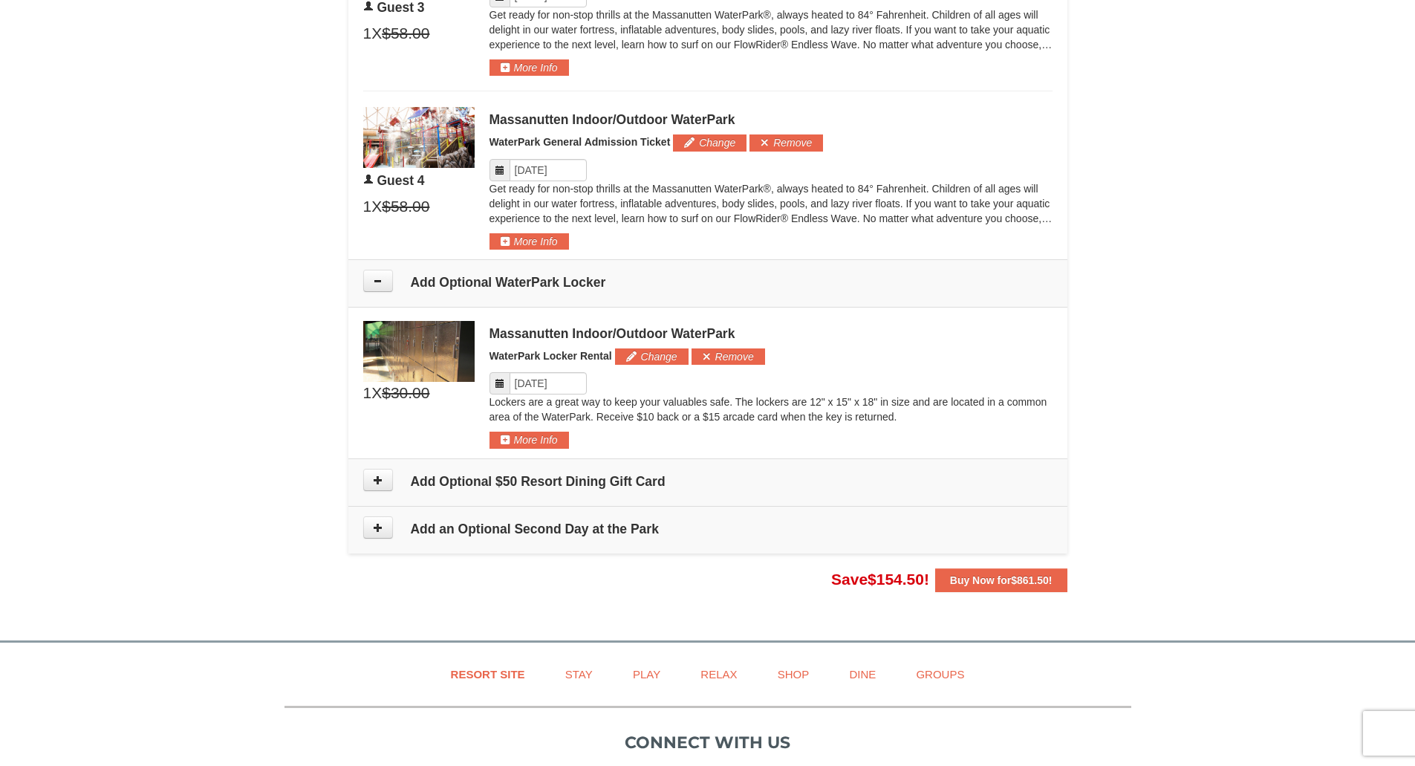
scroll to position [1276, 0]
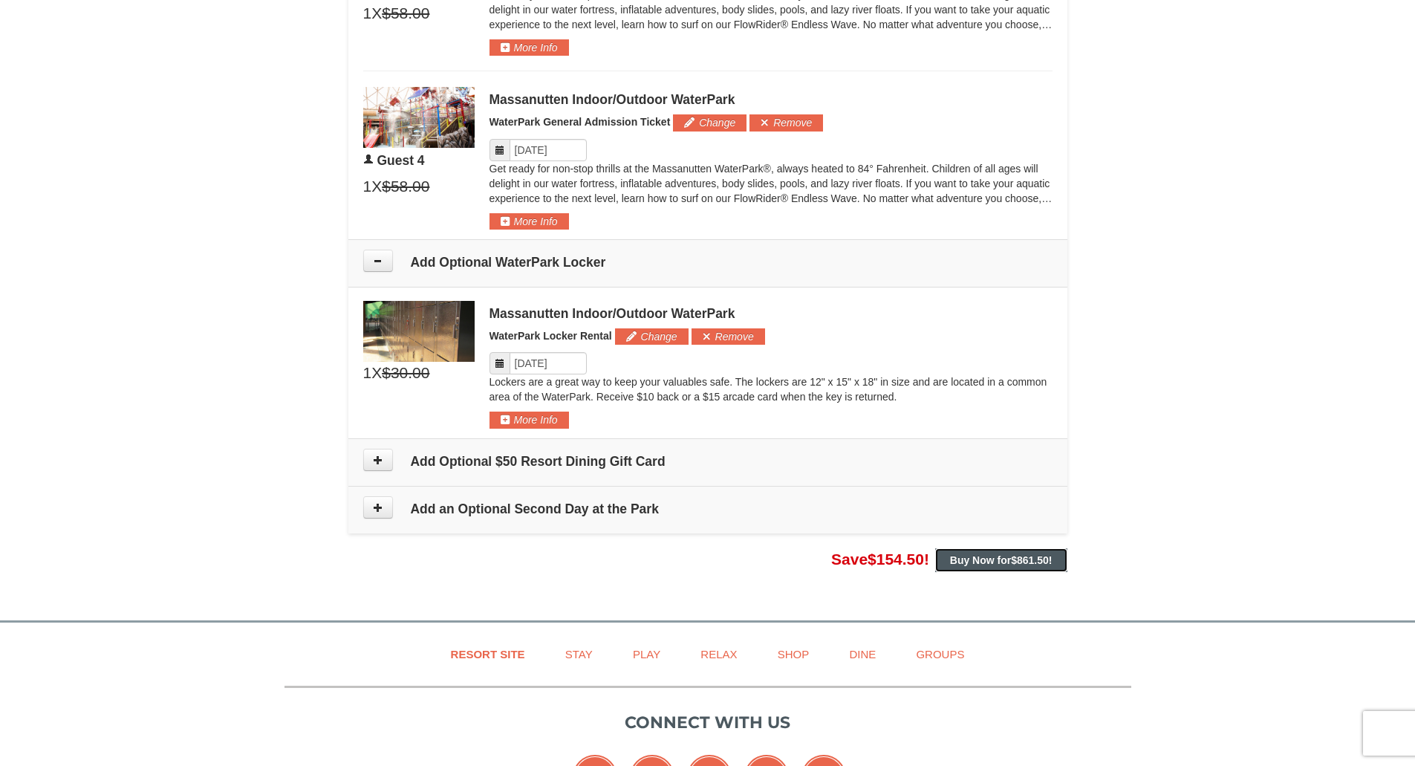
click at [1032, 562] on span "$861.50" at bounding box center [1030, 560] width 38 height 12
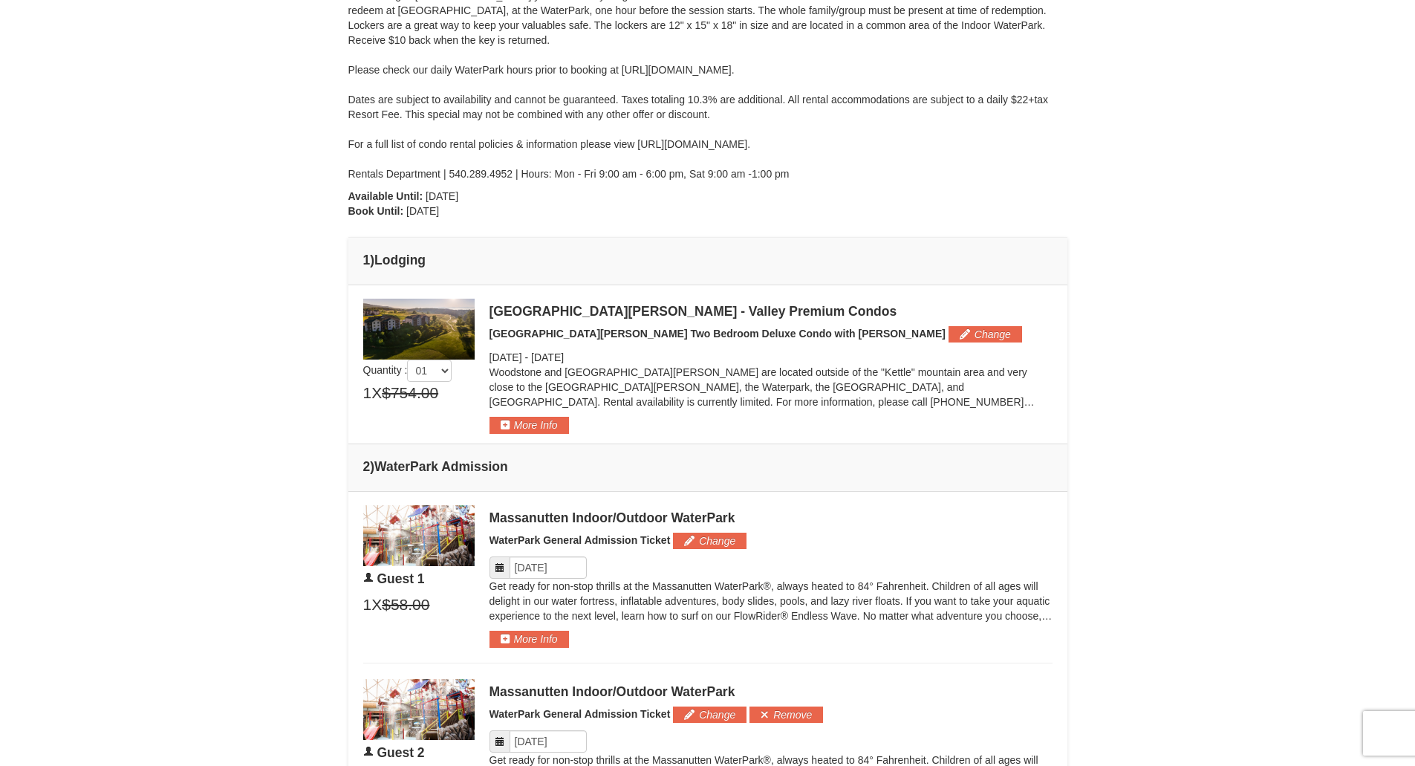
scroll to position [290, 0]
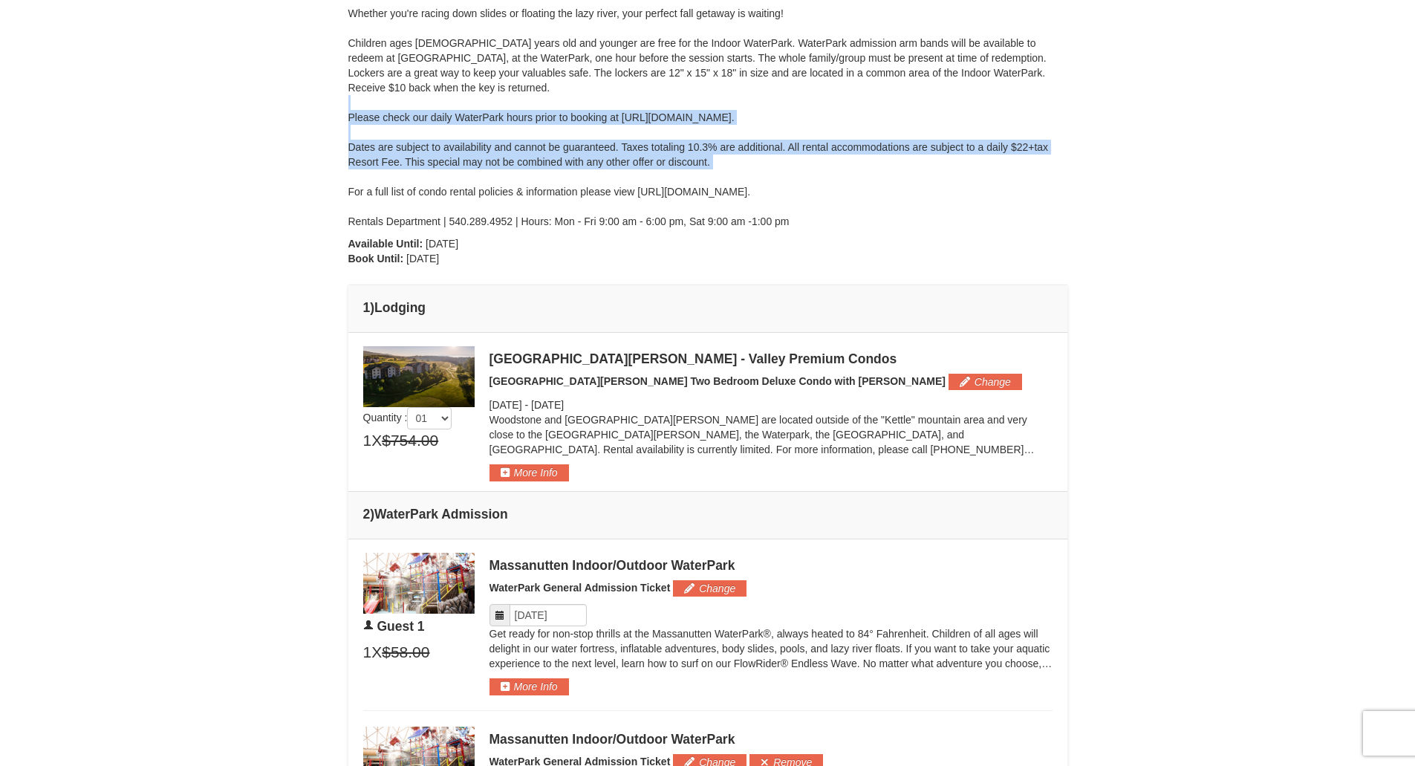
drag, startPoint x: 1414, startPoint y: 178, endPoint x: 1415, endPoint y: 101, distance: 76.5
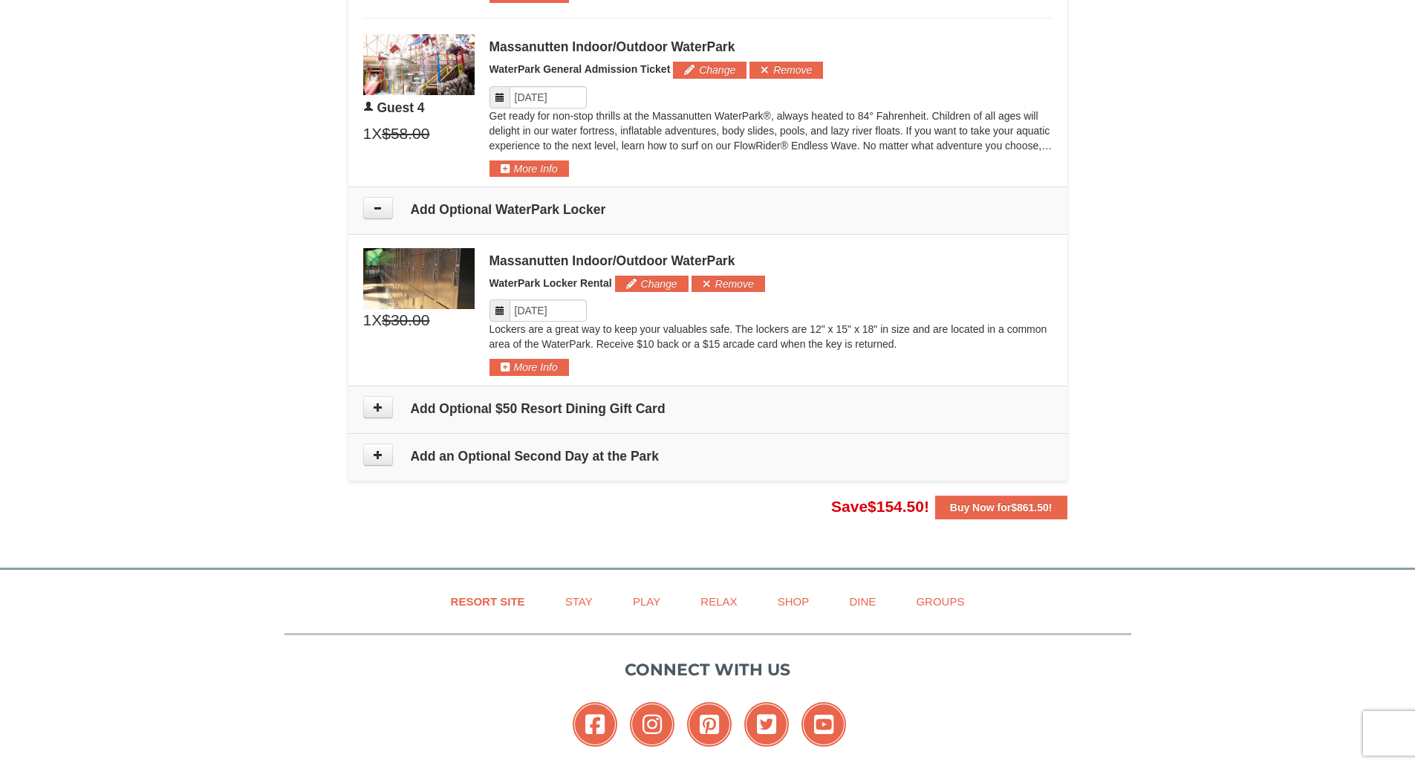
scroll to position [1487, 0]
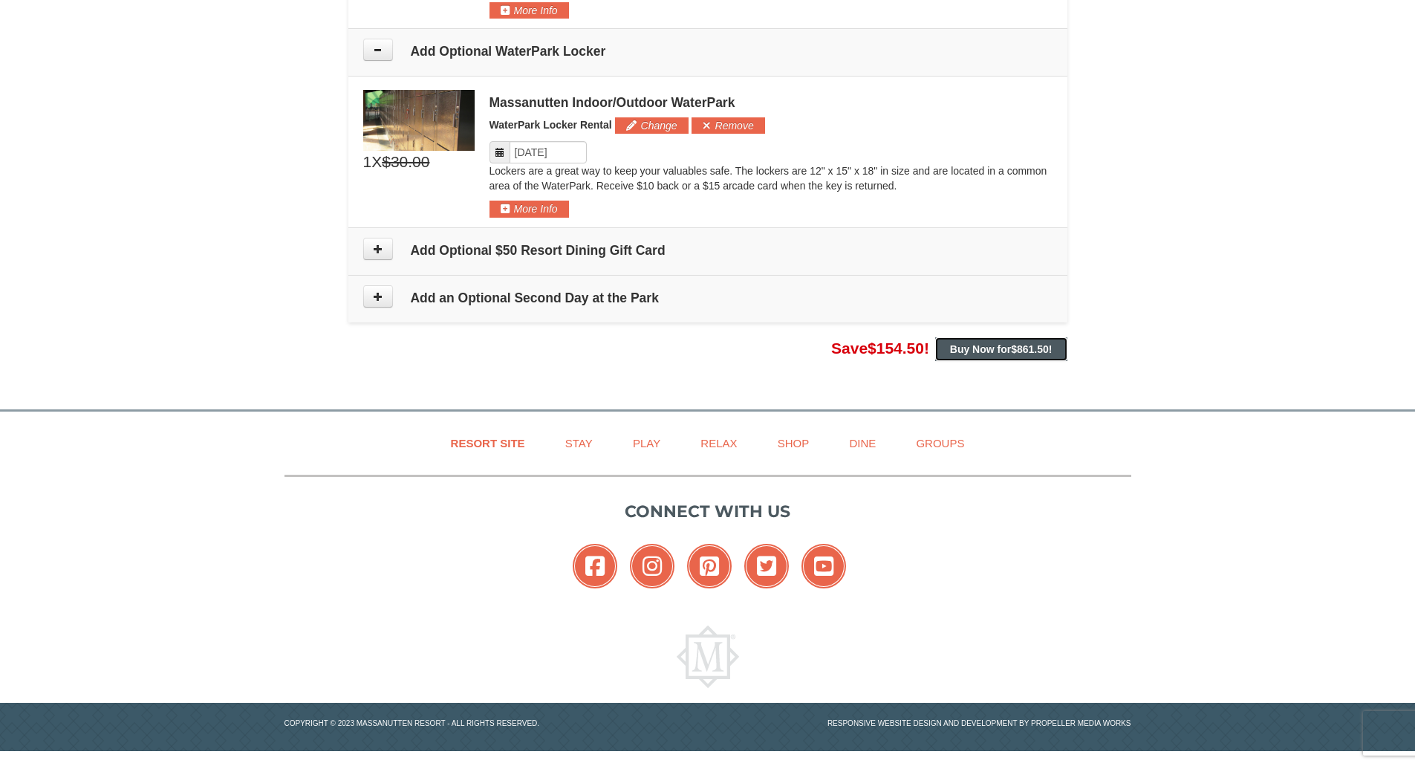
click at [1007, 349] on strong "Buy Now for $861.50 !" at bounding box center [1001, 349] width 103 height 12
click at [1024, 350] on span "$861.50" at bounding box center [1030, 349] width 38 height 12
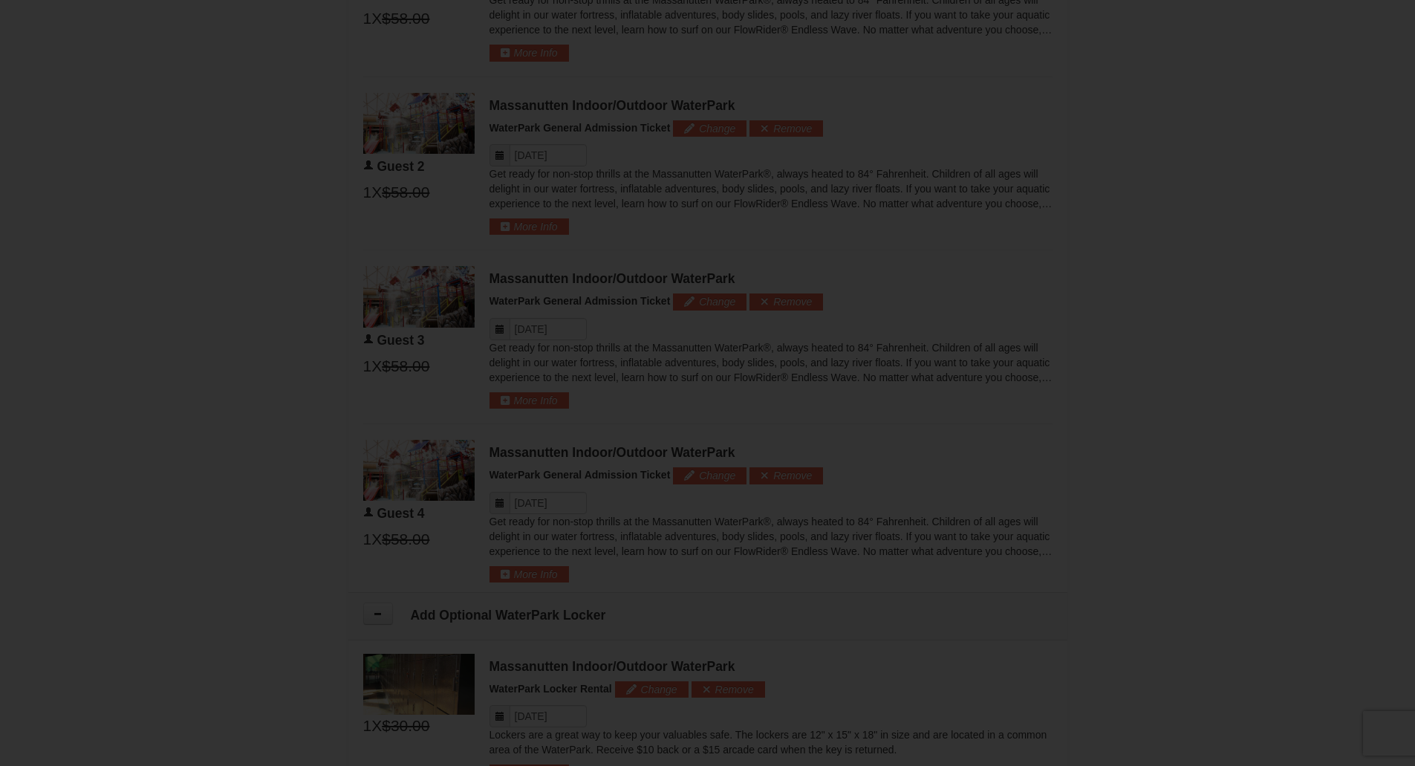
scroll to position [912, 0]
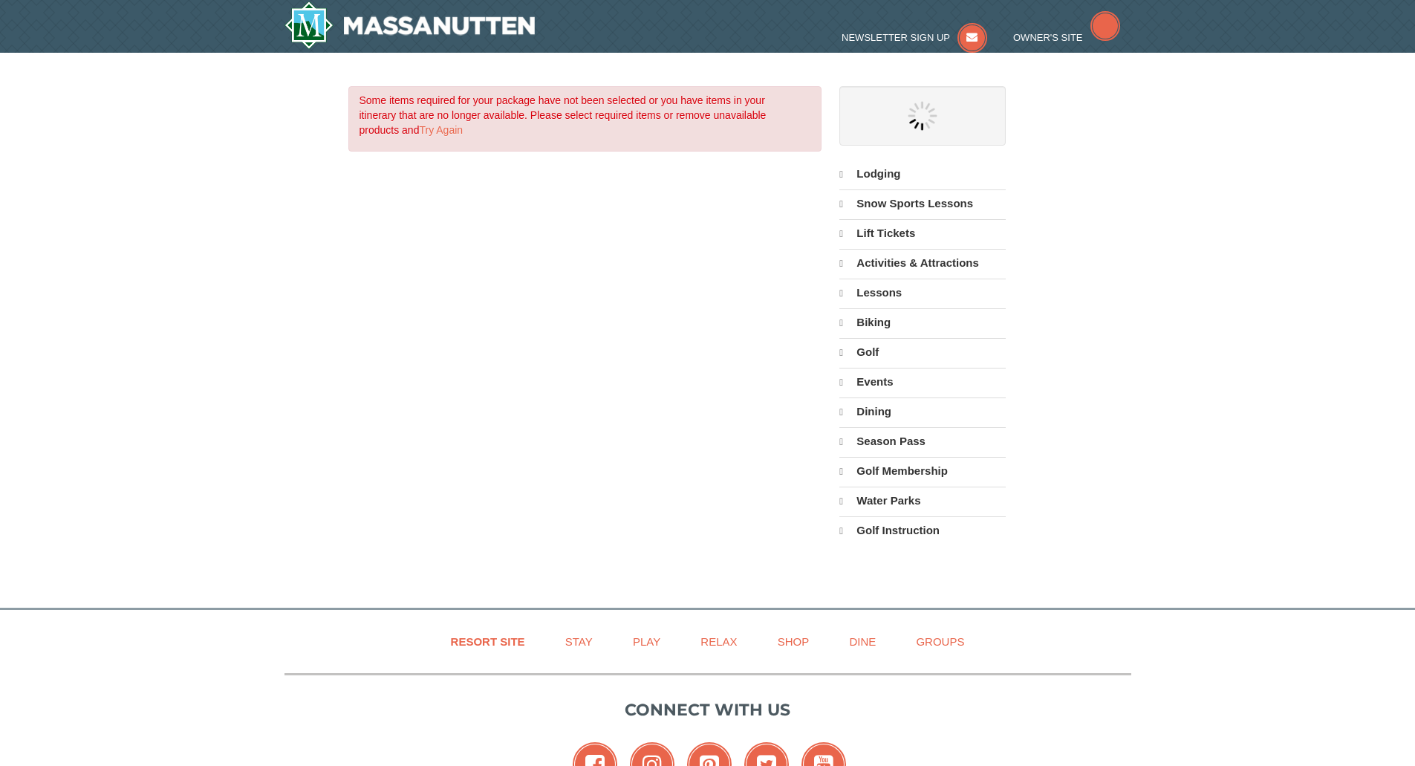
select select "9"
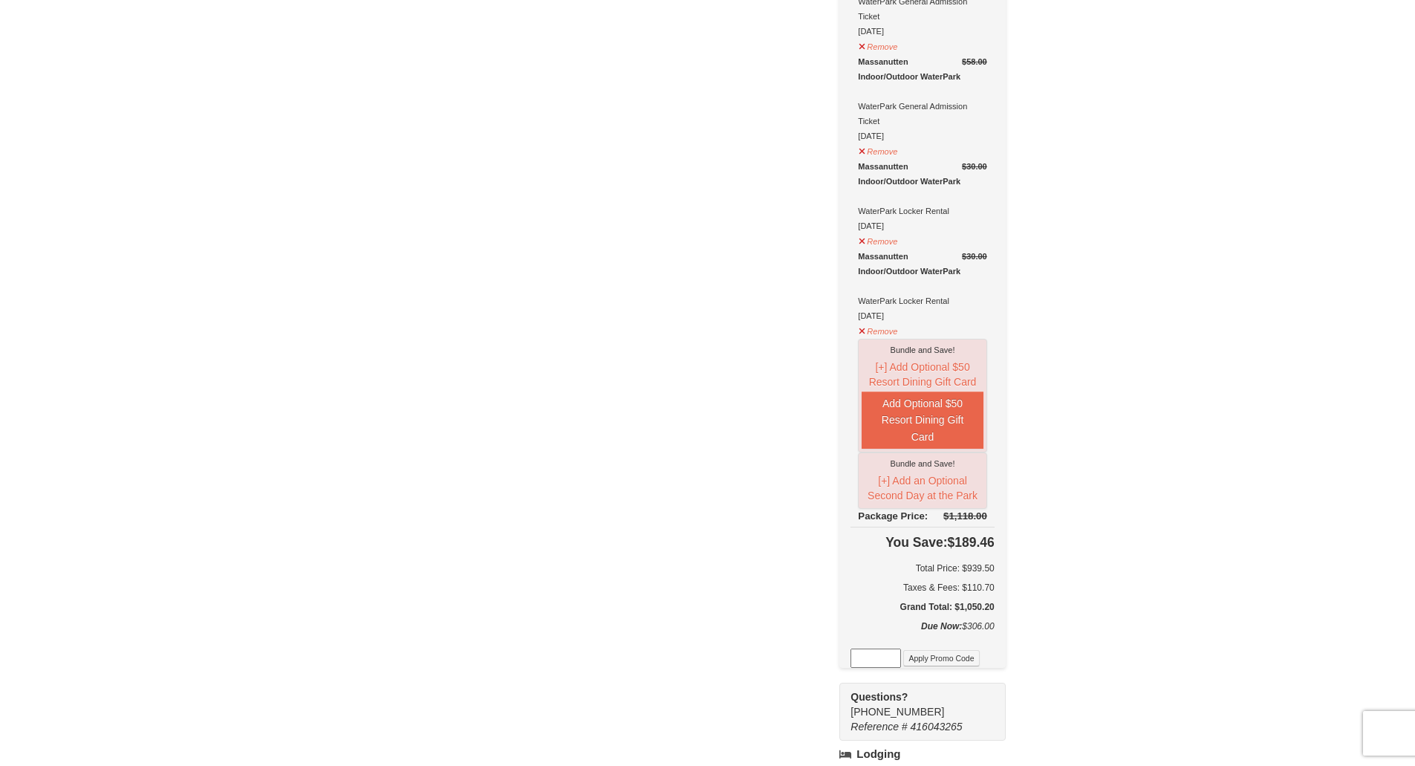
scroll to position [600, 0]
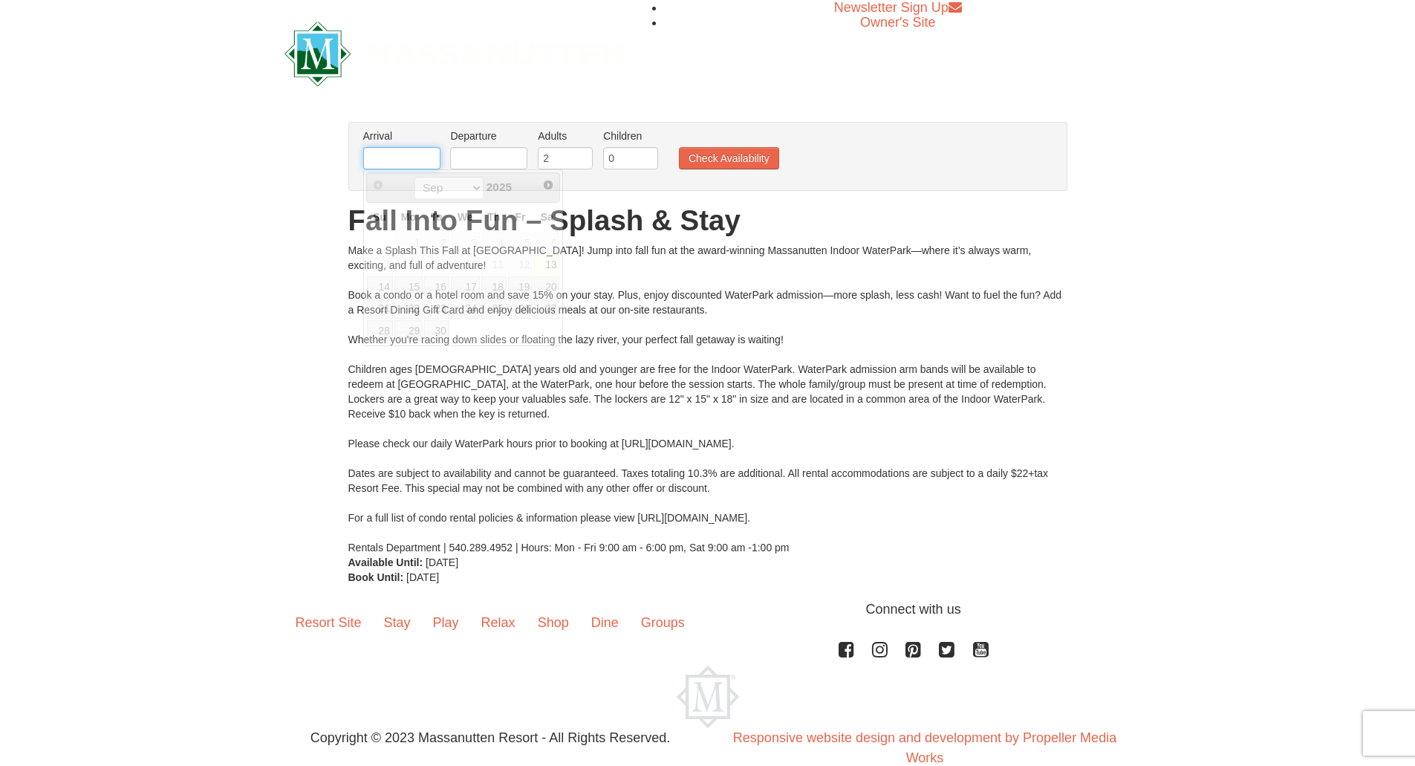
click at [415, 164] on input "text" at bounding box center [401, 158] width 77 height 22
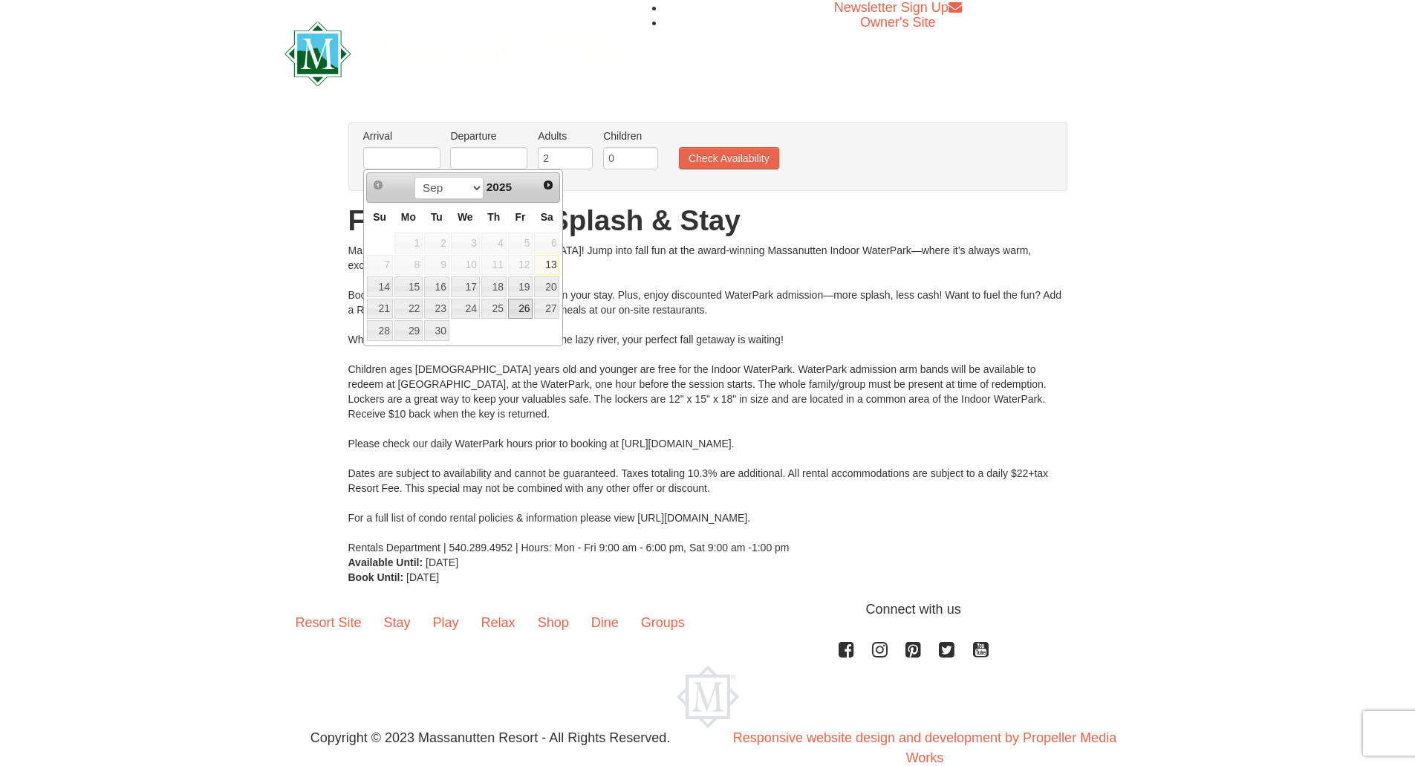
click at [521, 311] on link "26" at bounding box center [520, 309] width 25 height 21
type input "[DATE]"
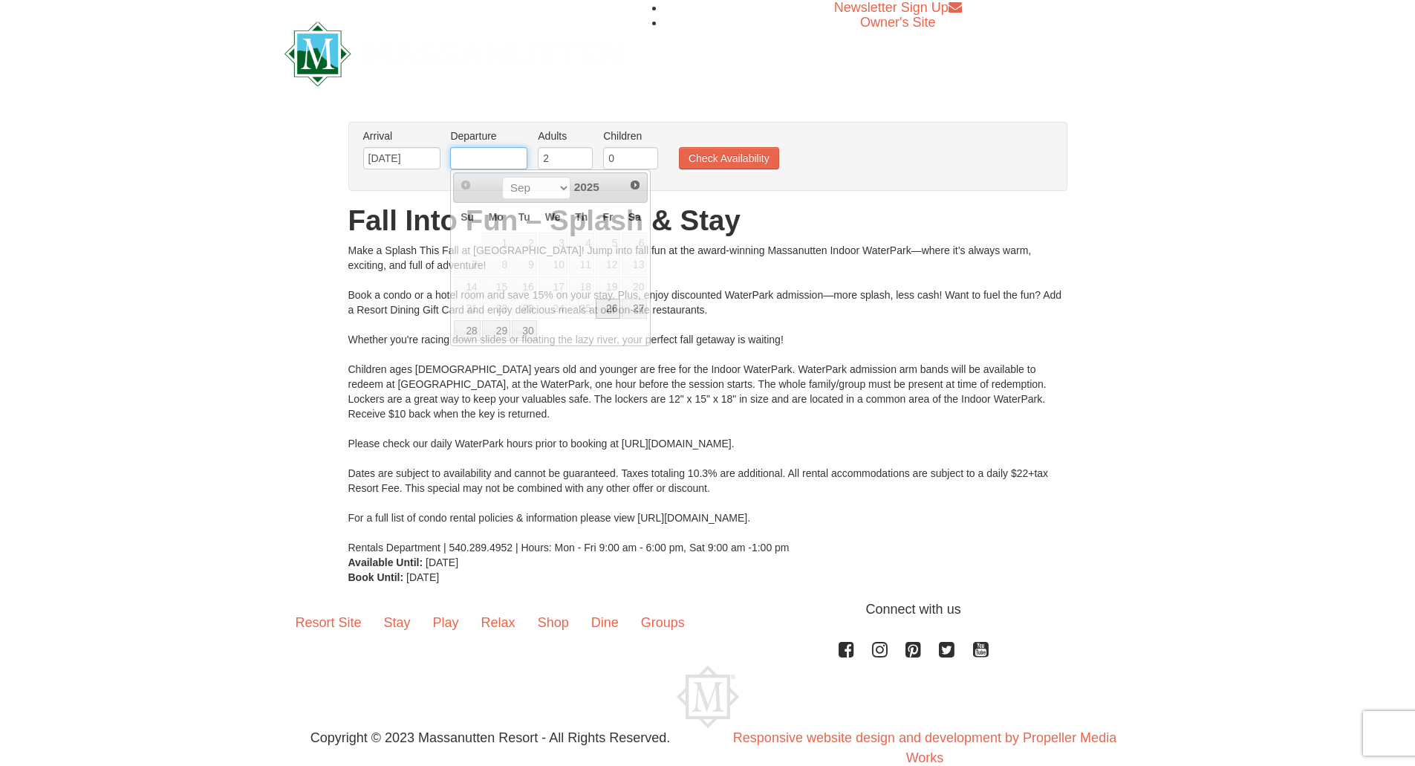
click at [502, 160] on input "text" at bounding box center [488, 158] width 77 height 22
click at [477, 327] on link "28" at bounding box center [467, 330] width 26 height 21
type input "[DATE]"
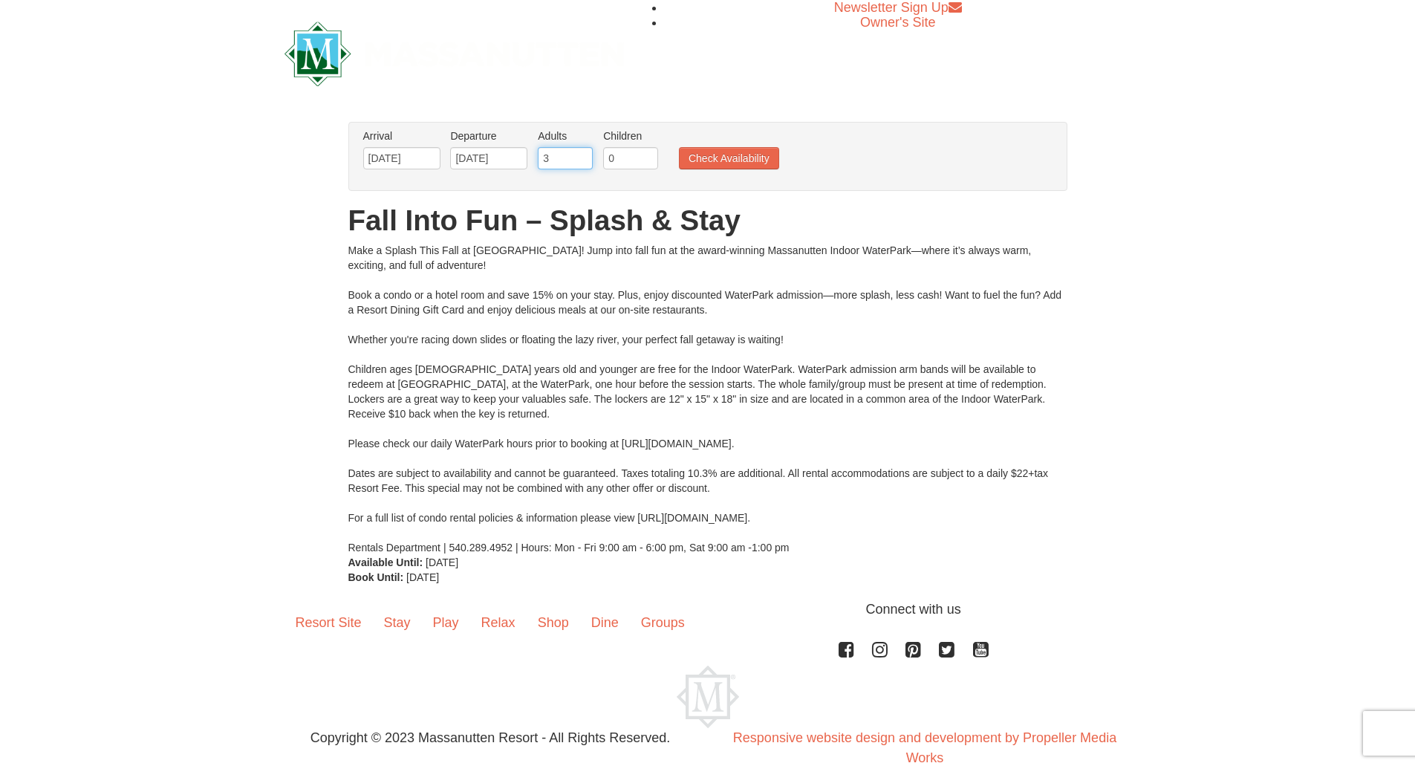
click at [582, 152] on input "3" at bounding box center [565, 158] width 55 height 22
type input "4"
click at [582, 152] on input "4" at bounding box center [565, 158] width 55 height 22
click at [749, 162] on button "Check Availability" at bounding box center [729, 158] width 100 height 22
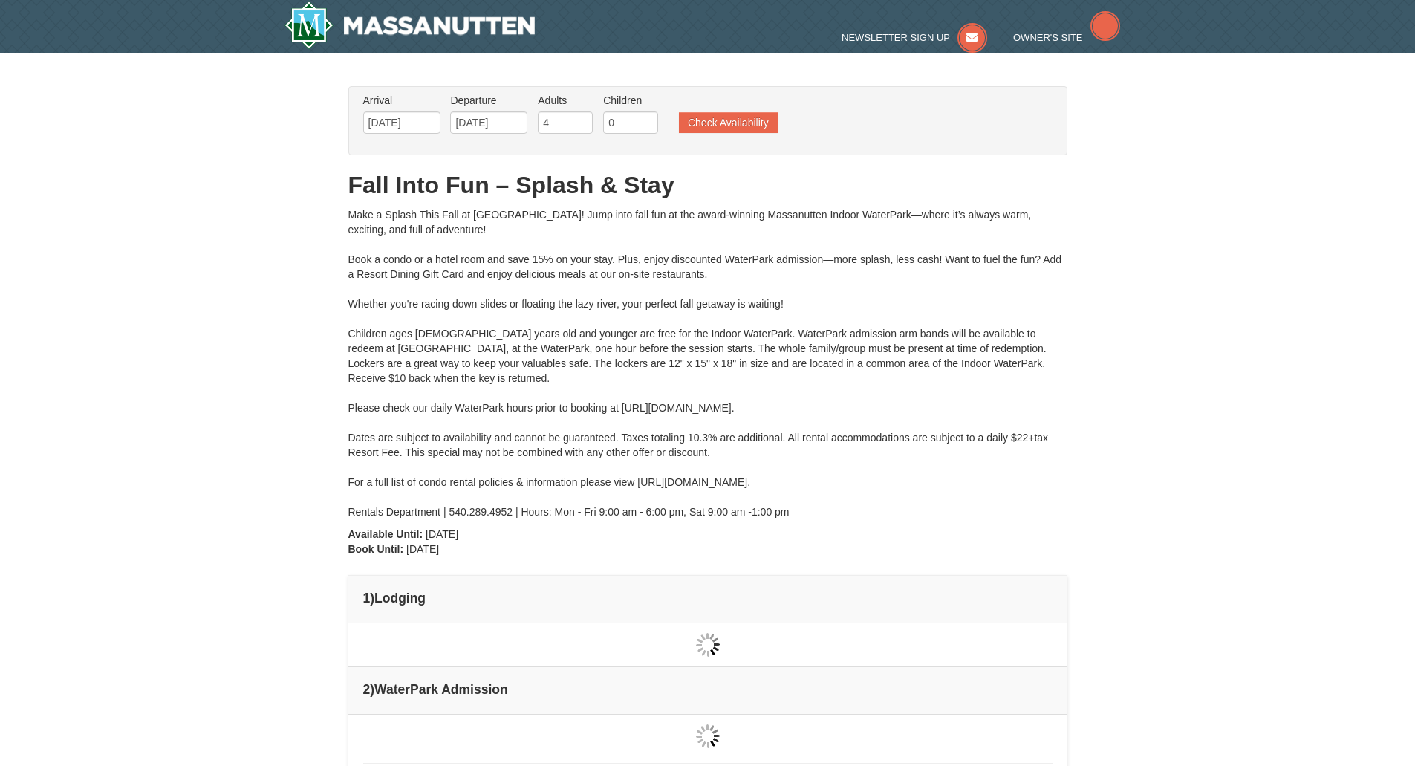
type input "[DATE]"
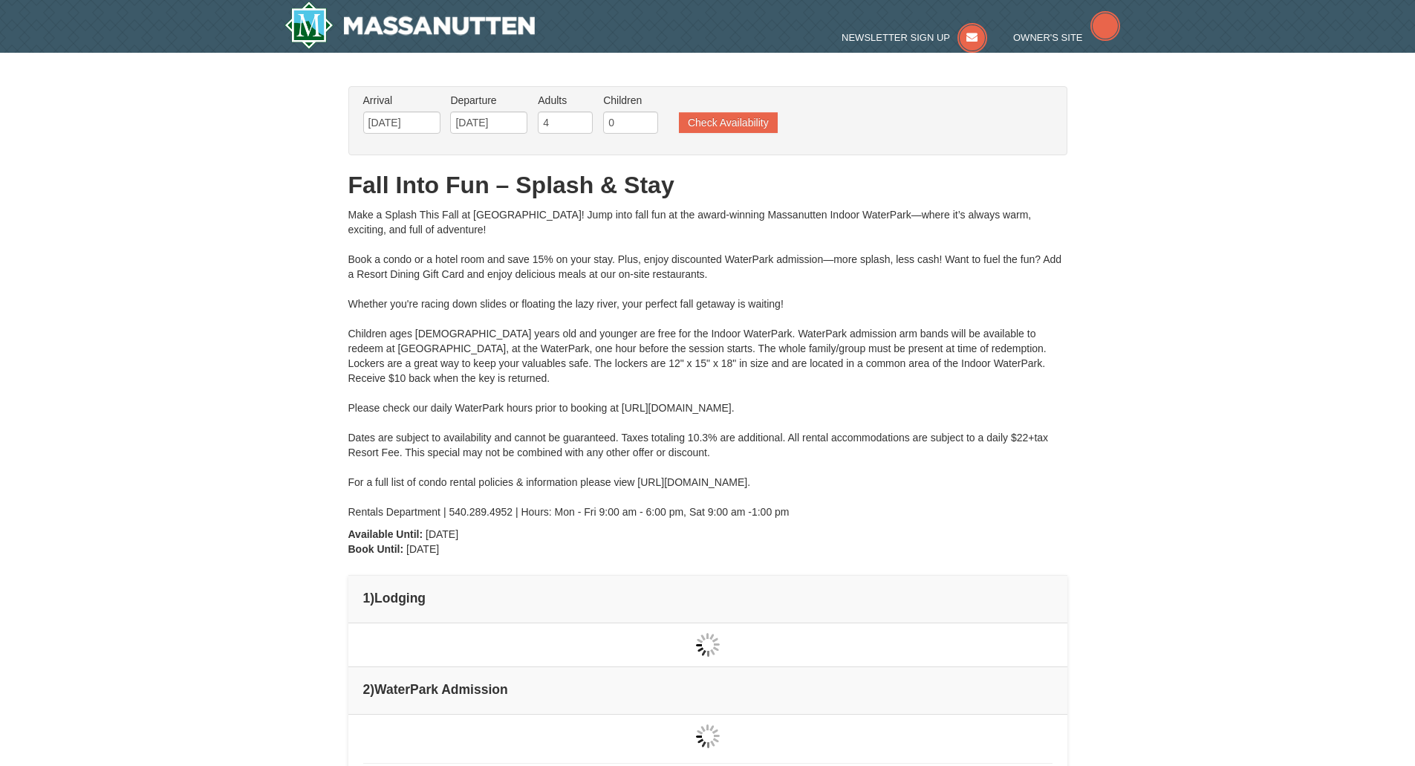
type input "[DATE]"
type input "09/28/2025"
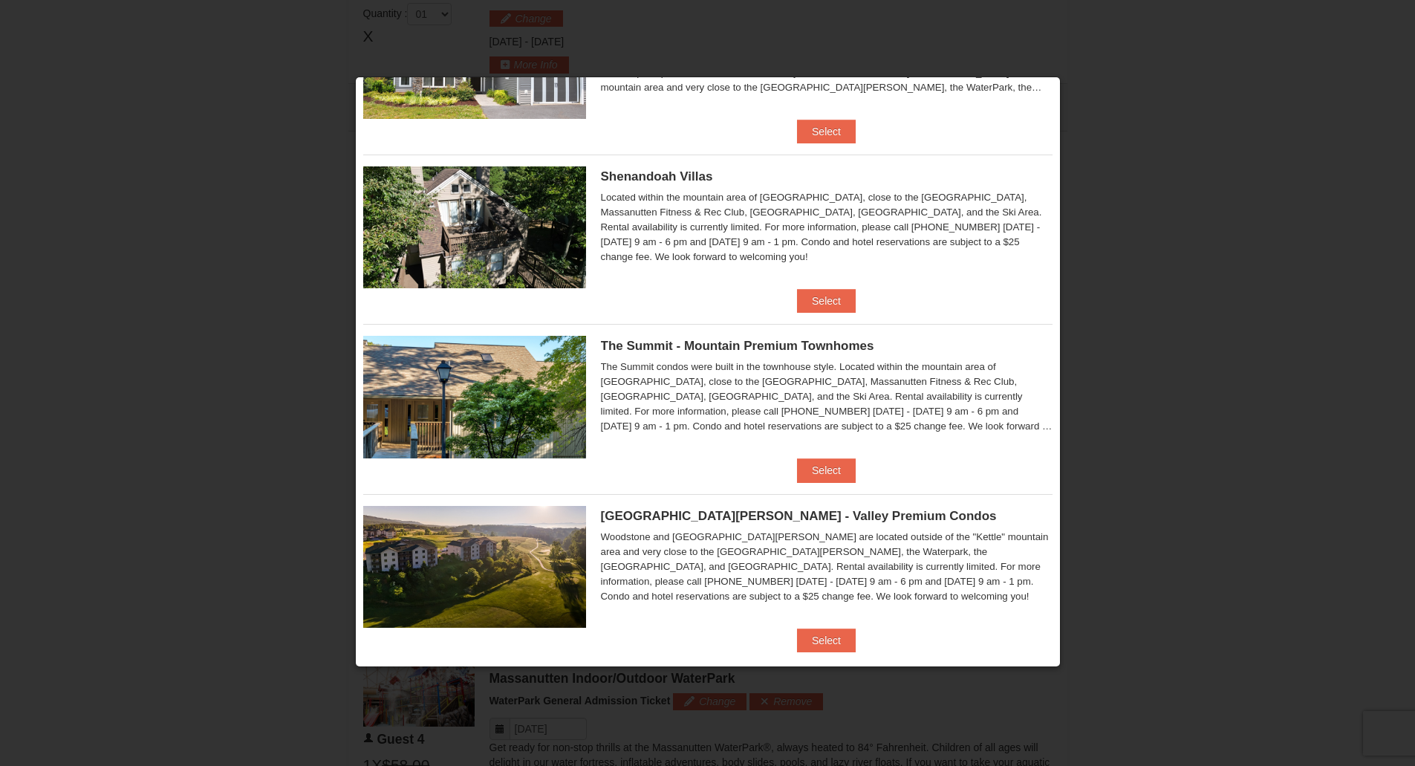
scroll to position [301, 0]
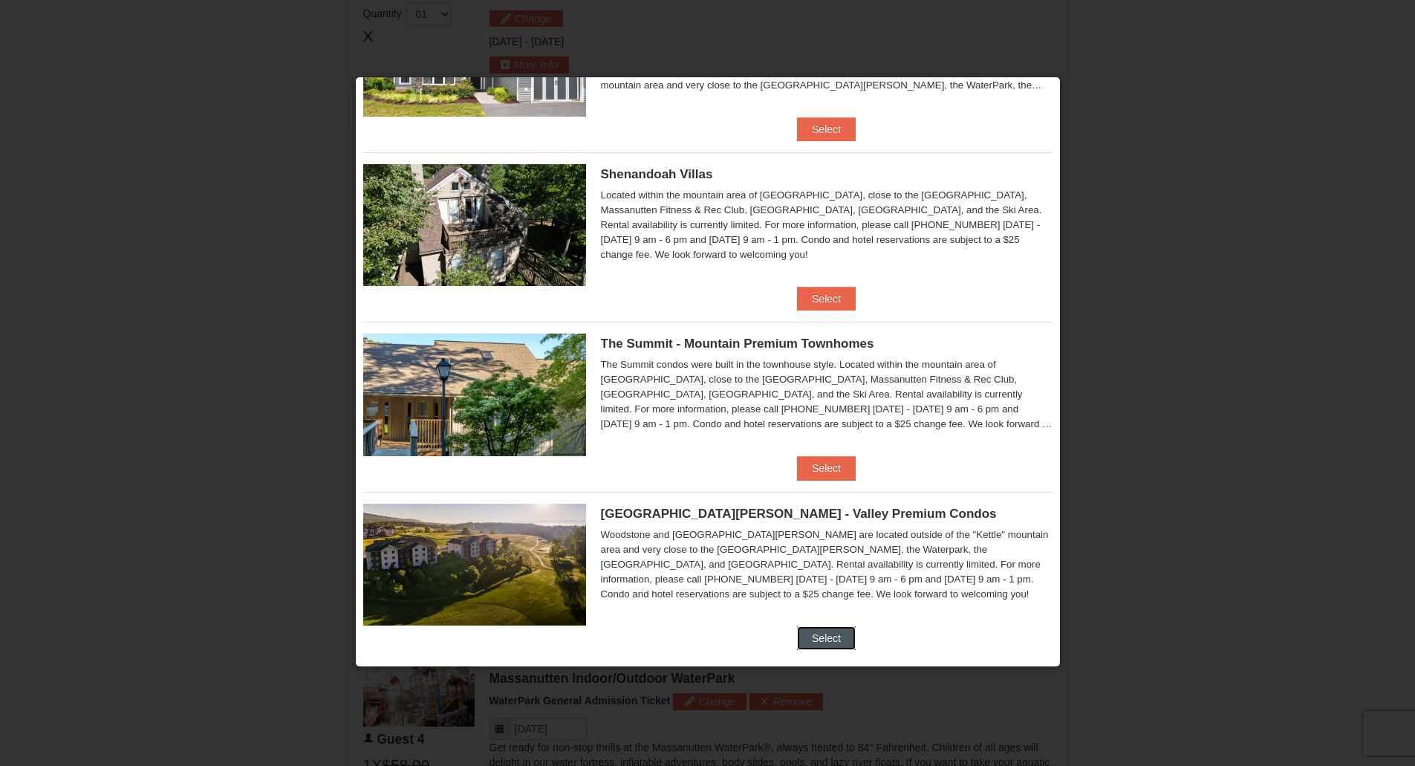
click at [827, 639] on button "Select" at bounding box center [826, 638] width 59 height 24
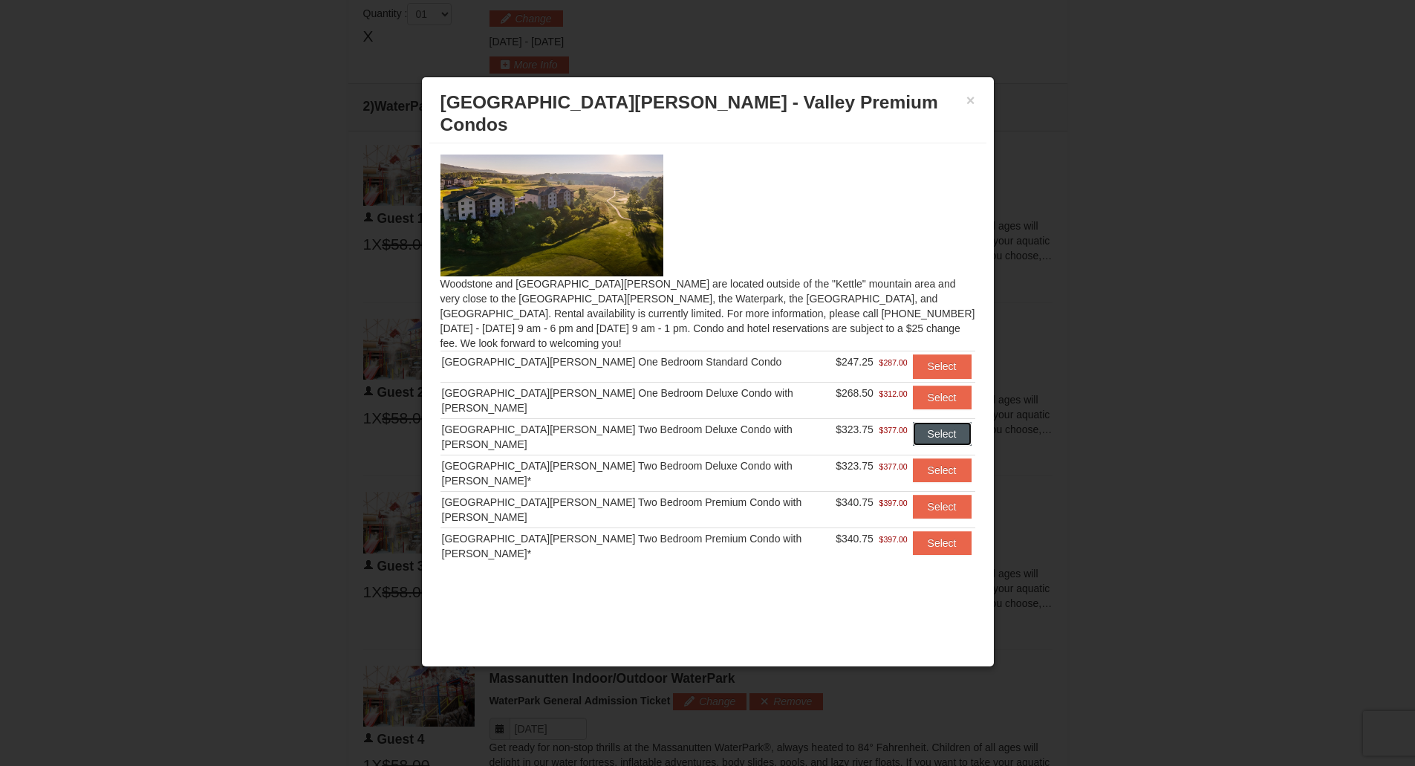
click at [932, 422] on button "Select" at bounding box center [942, 434] width 59 height 24
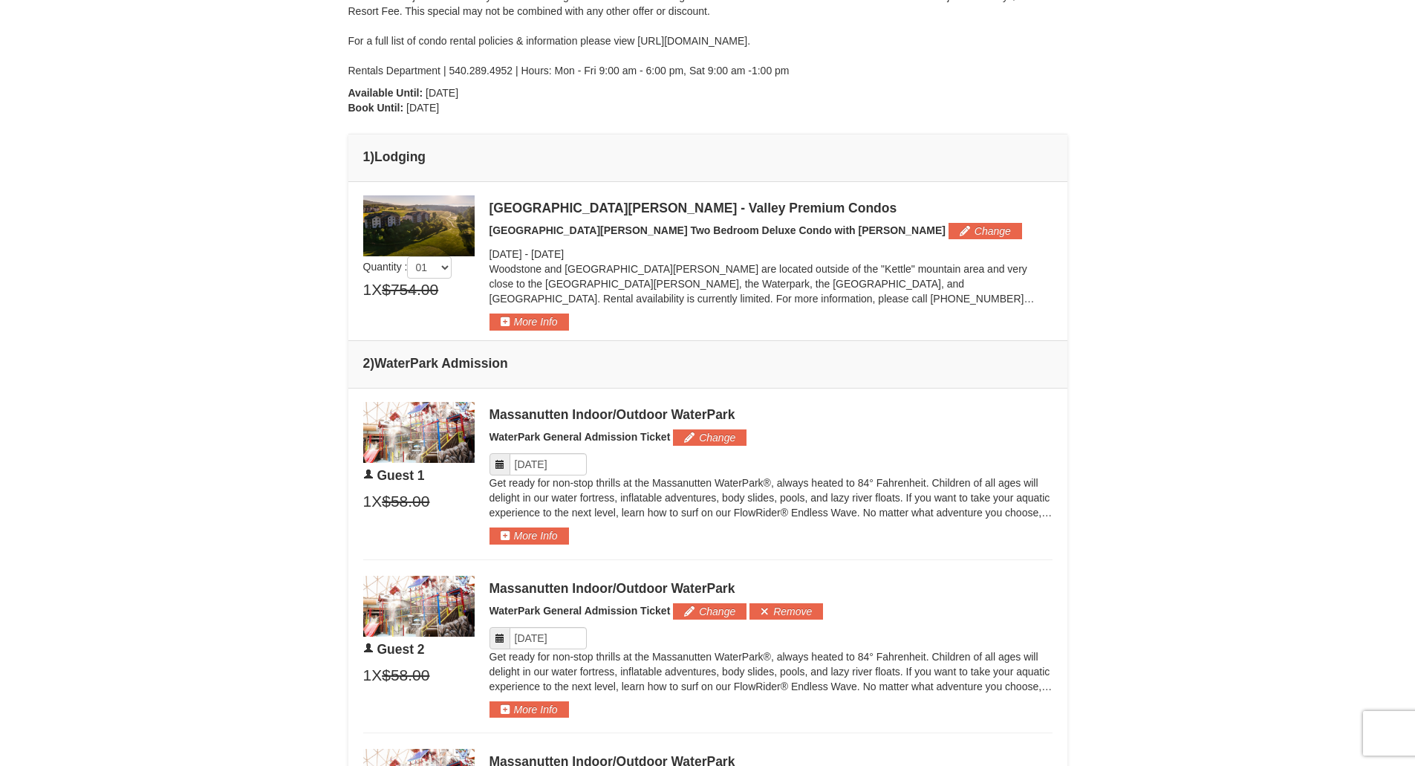
scroll to position [305, 0]
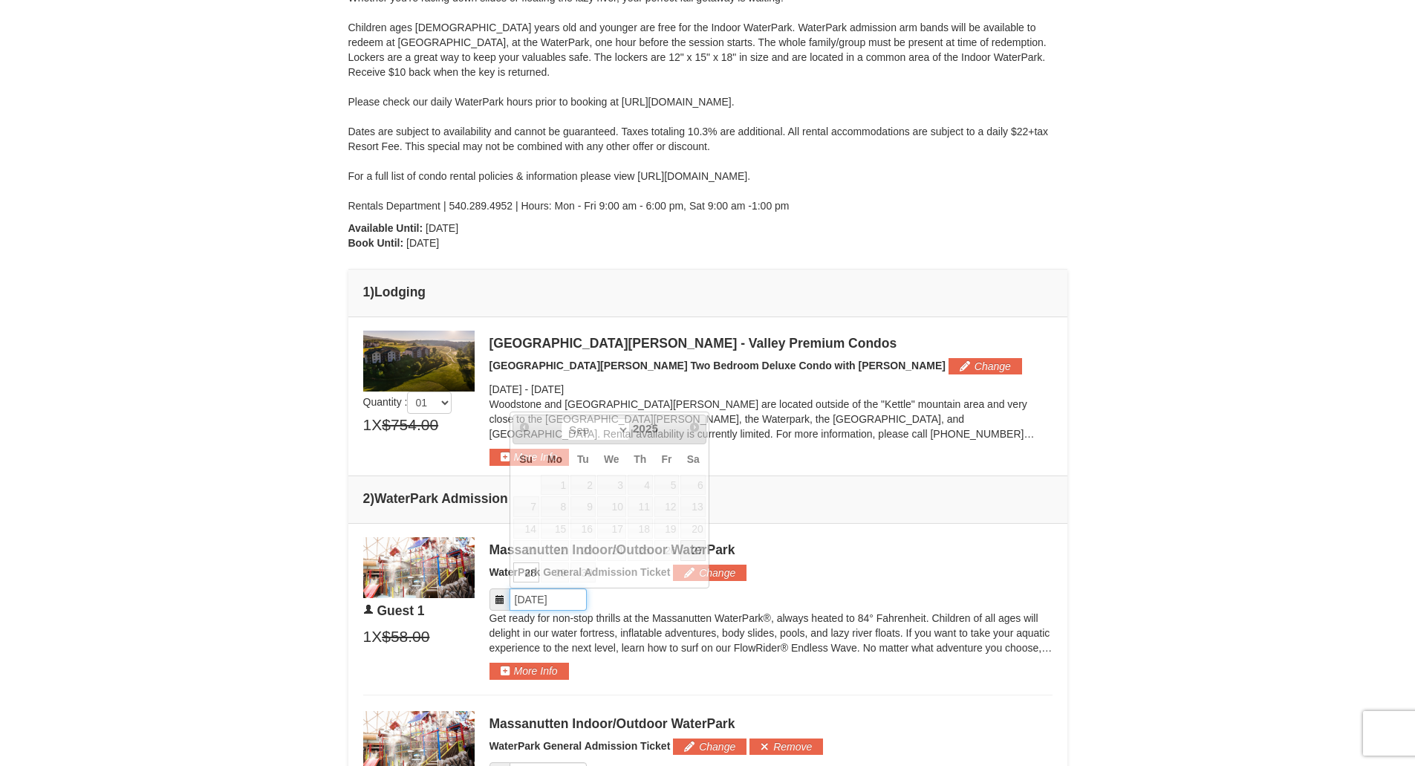
click at [561, 601] on input "Please format dates MM/DD/YYYY" at bounding box center [548, 599] width 77 height 22
click at [695, 550] on link "27" at bounding box center [692, 550] width 25 height 21
type input "[DATE]"
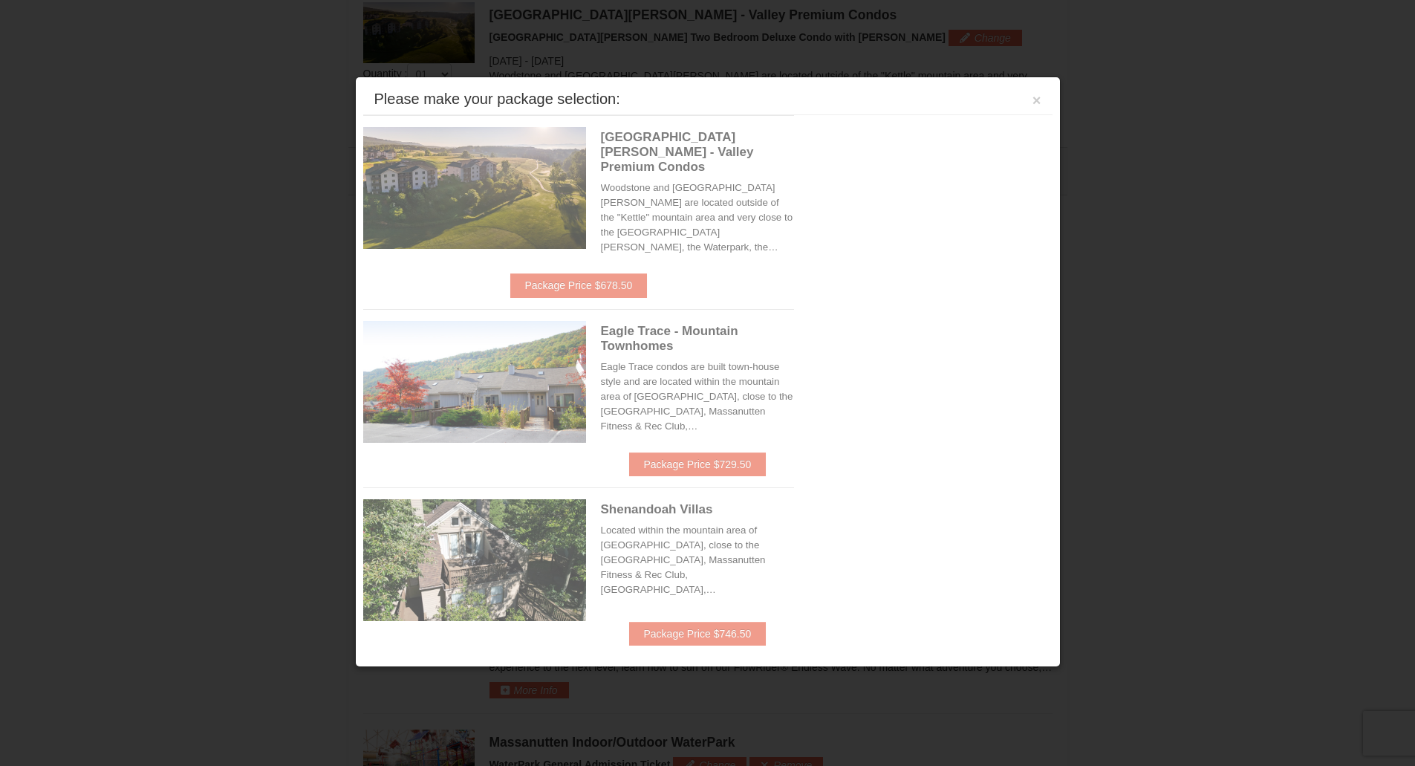
scroll to position [636, 0]
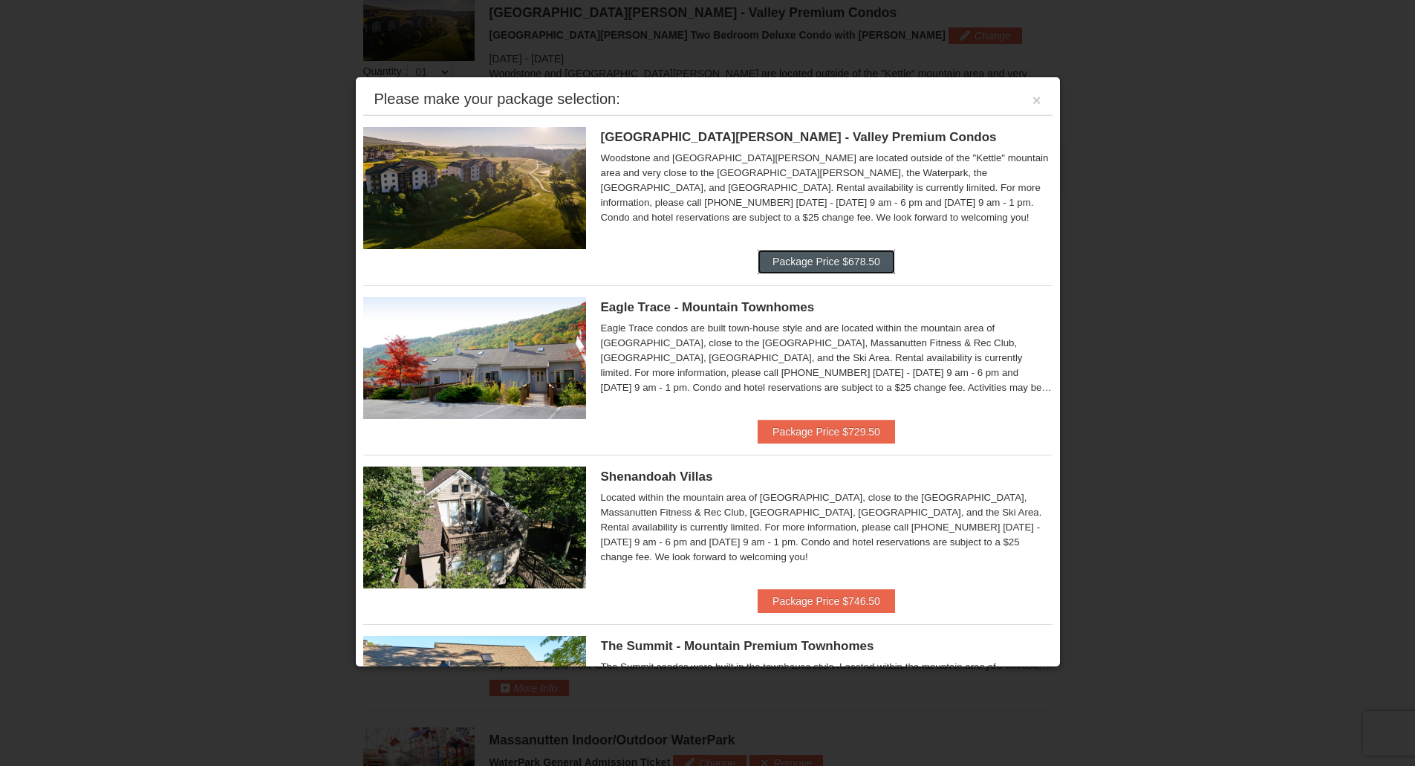
click at [839, 266] on button "Package Price $678.50" at bounding box center [826, 262] width 137 height 24
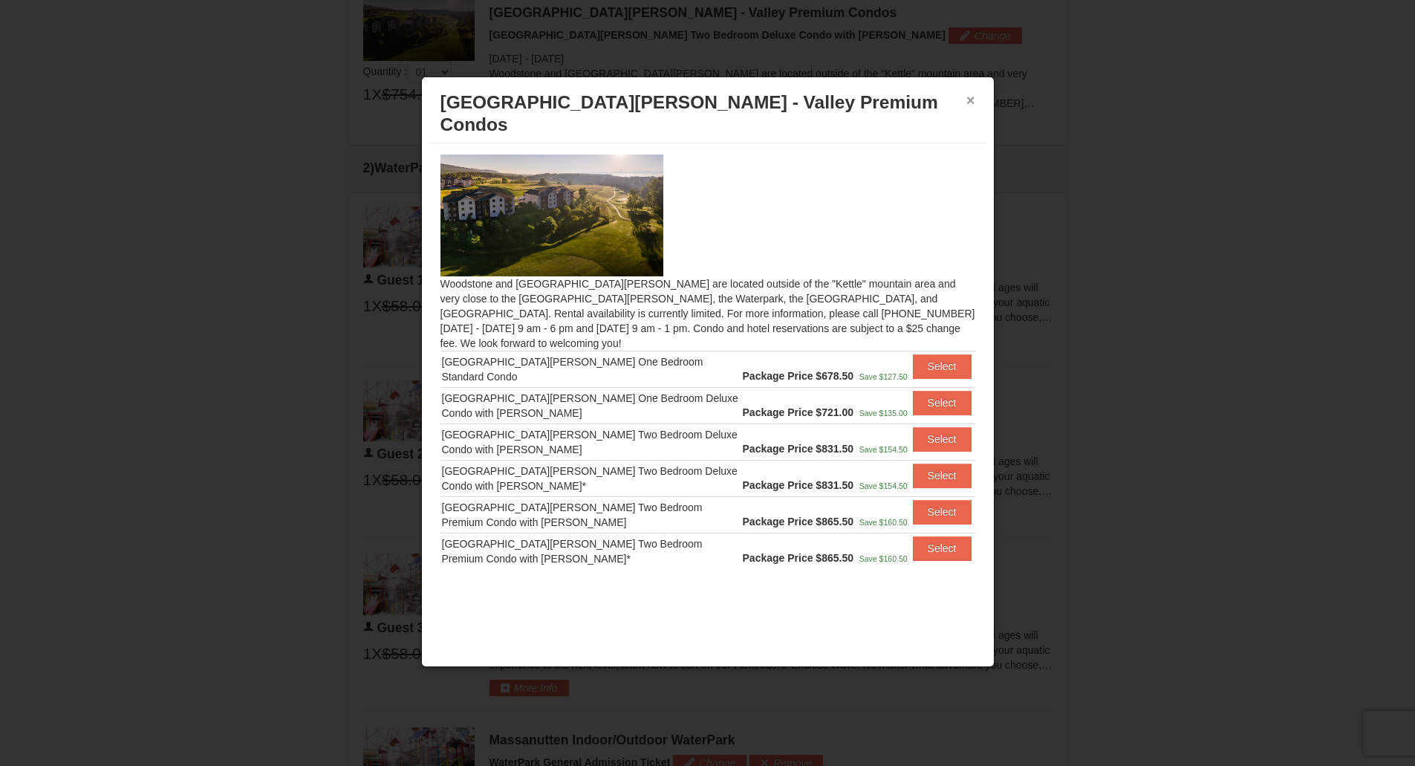
click at [970, 102] on button "×" at bounding box center [970, 100] width 9 height 15
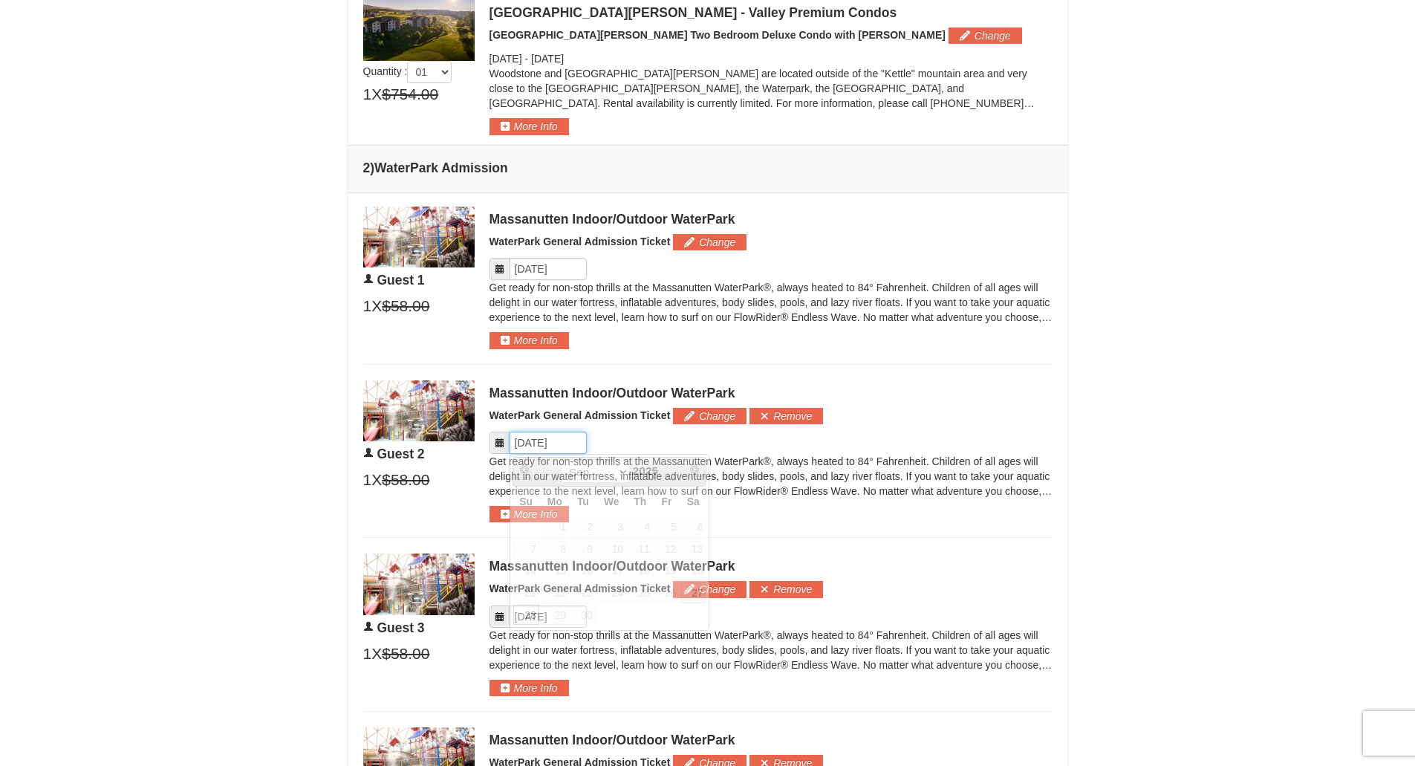
click at [553, 441] on input "Please format dates MM/DD/YYYY" at bounding box center [548, 443] width 77 height 22
click at [695, 599] on link "27" at bounding box center [692, 592] width 25 height 21
type input "[DATE]"
click at [533, 620] on input "Please format dates MM/DD/YYYY" at bounding box center [548, 616] width 77 height 22
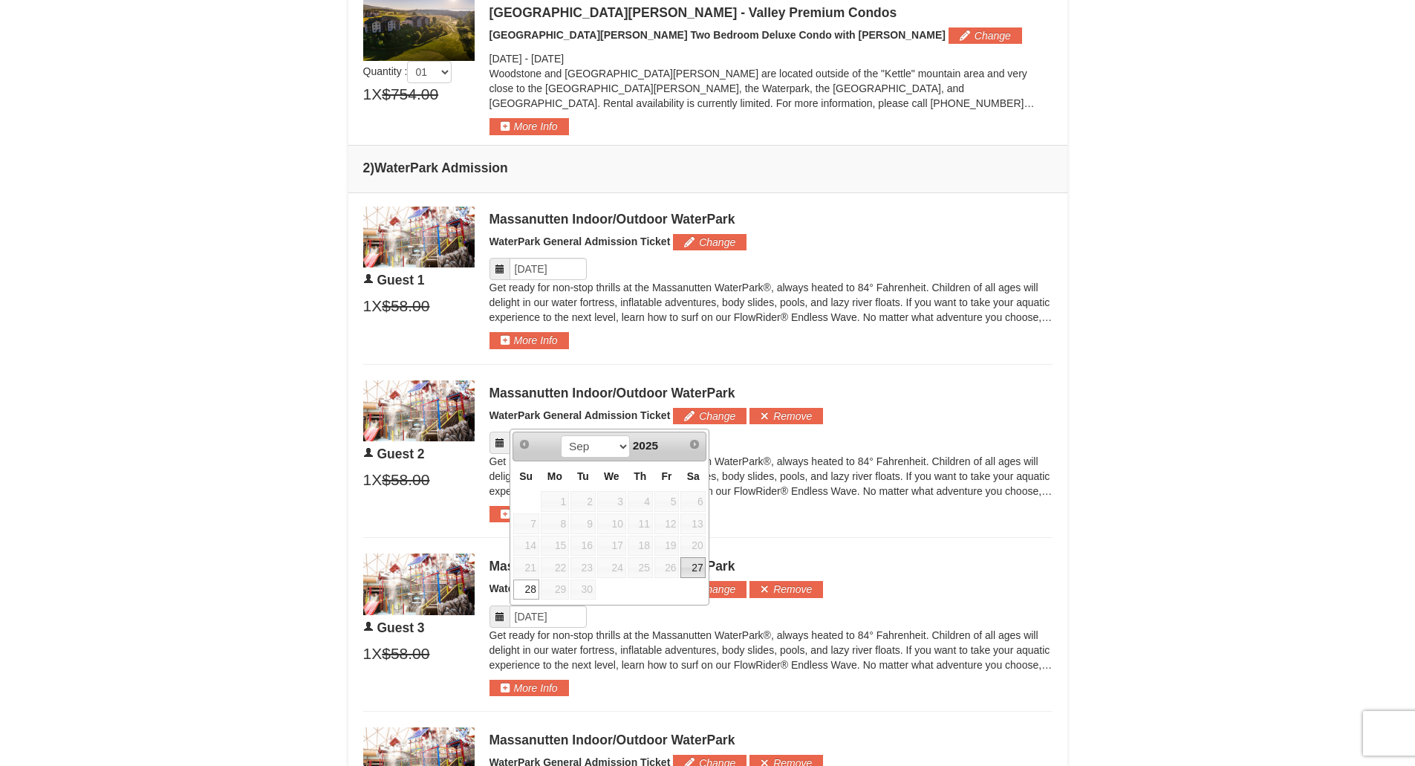
click at [683, 569] on link "27" at bounding box center [692, 567] width 25 height 21
type input "[DATE]"
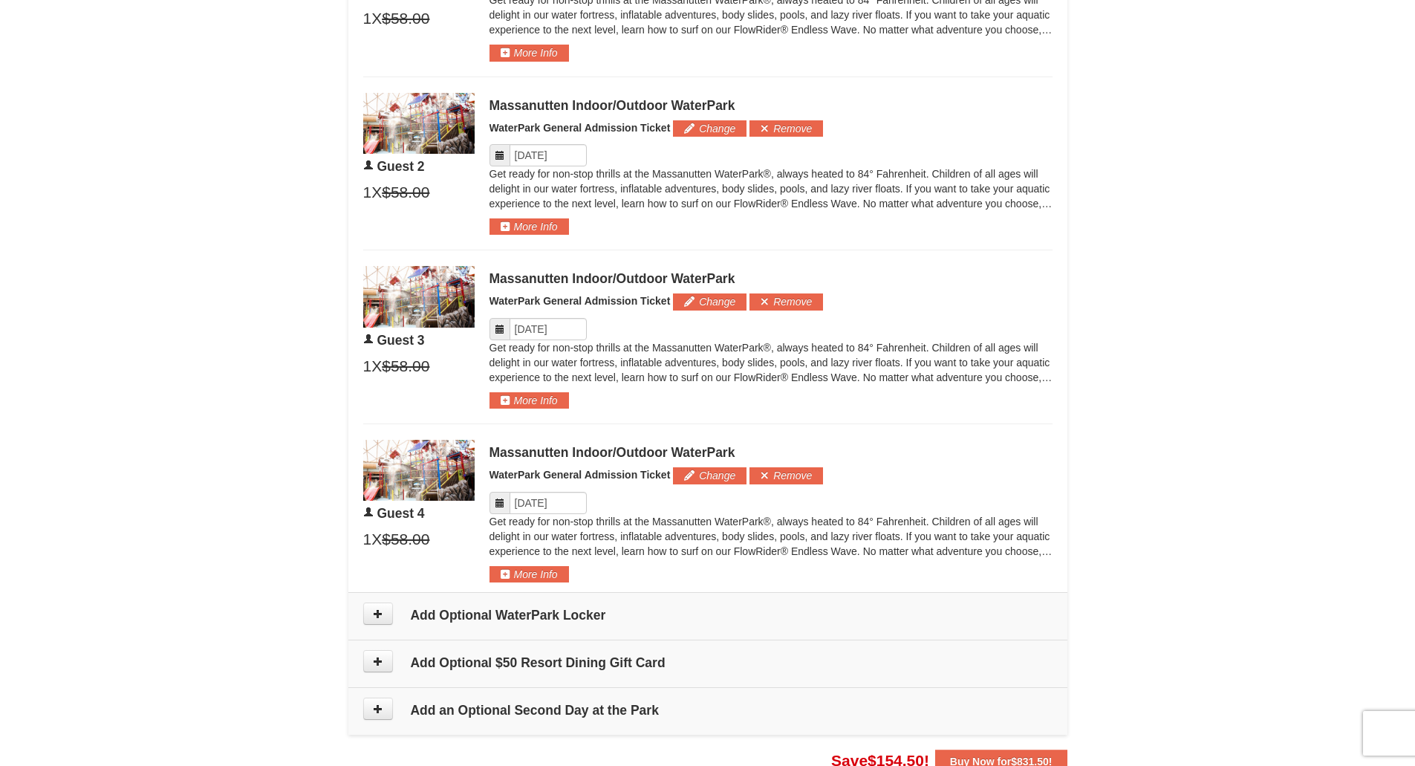
scroll to position [932, 0]
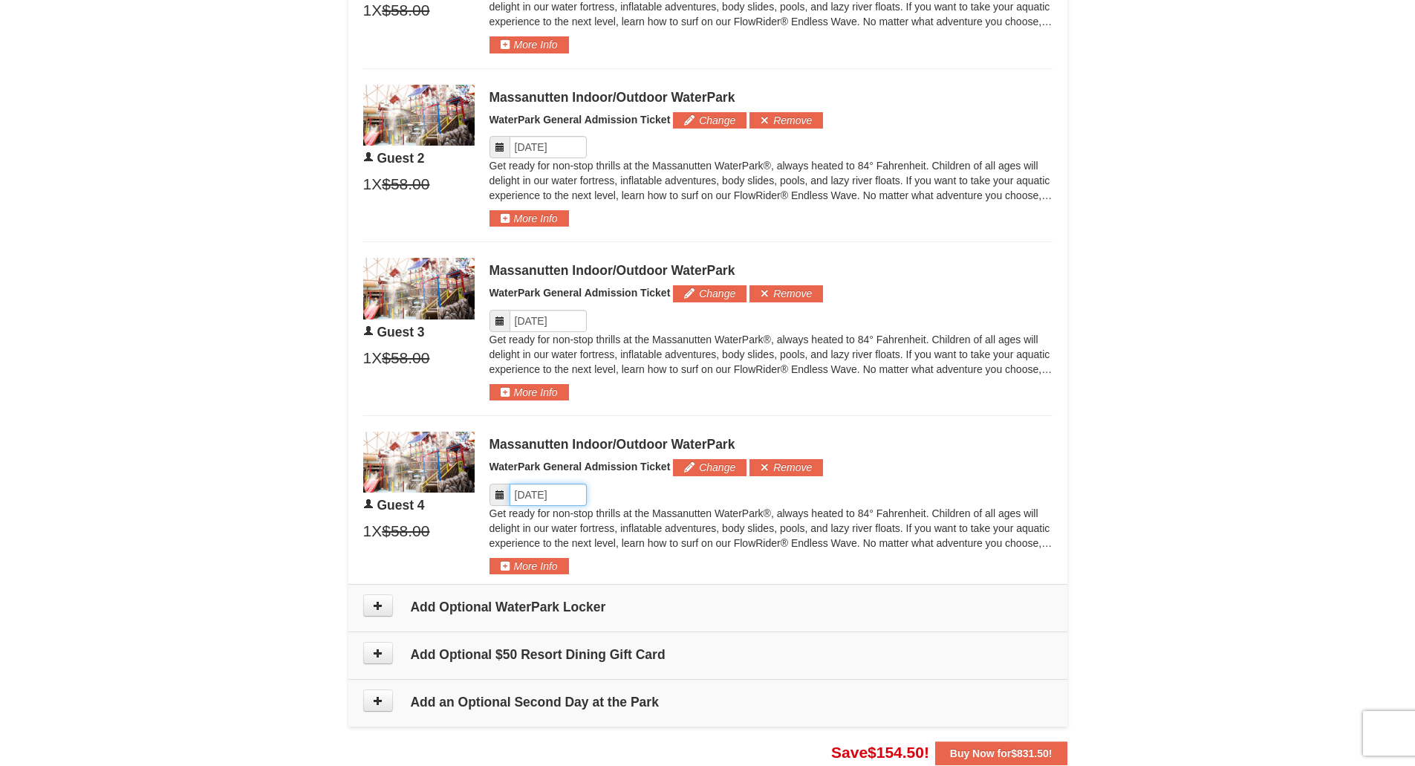
click at [550, 490] on input "Please format dates MM/DD/YYYY" at bounding box center [548, 495] width 77 height 22
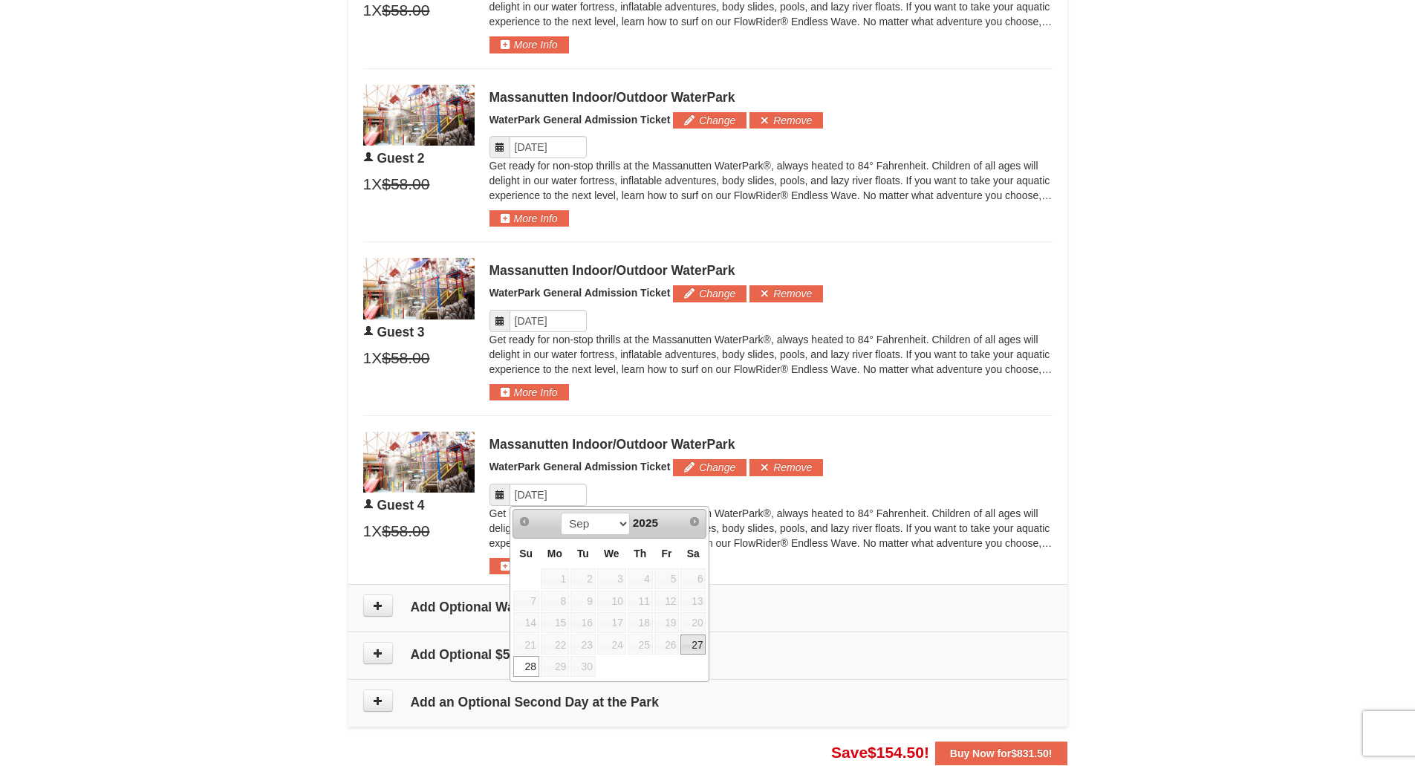
click at [698, 646] on link "27" at bounding box center [692, 644] width 25 height 21
click at [1006, 509] on p "Get ready for non-stop thrills at the Massanutten WaterPark®, always heated to …" at bounding box center [771, 528] width 563 height 45
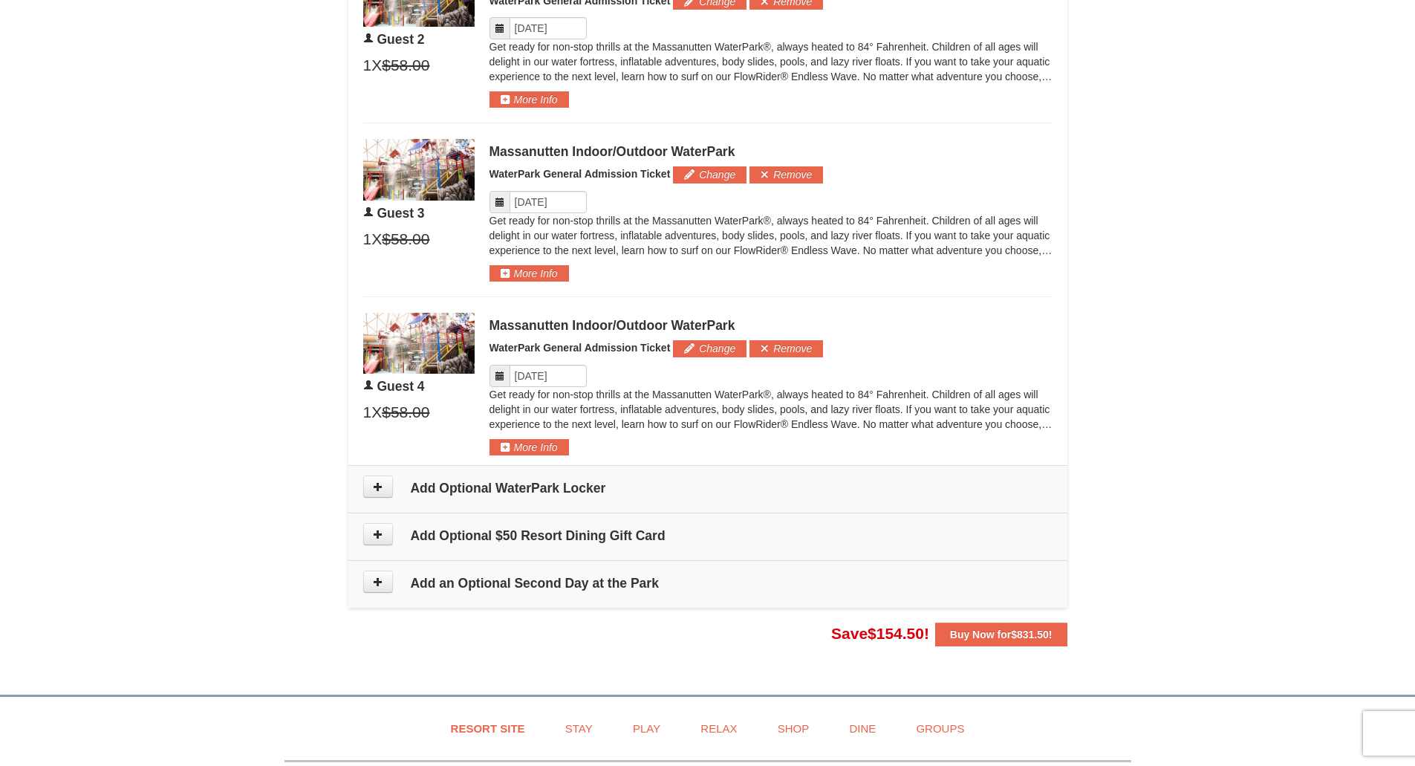
scroll to position [1199, 0]
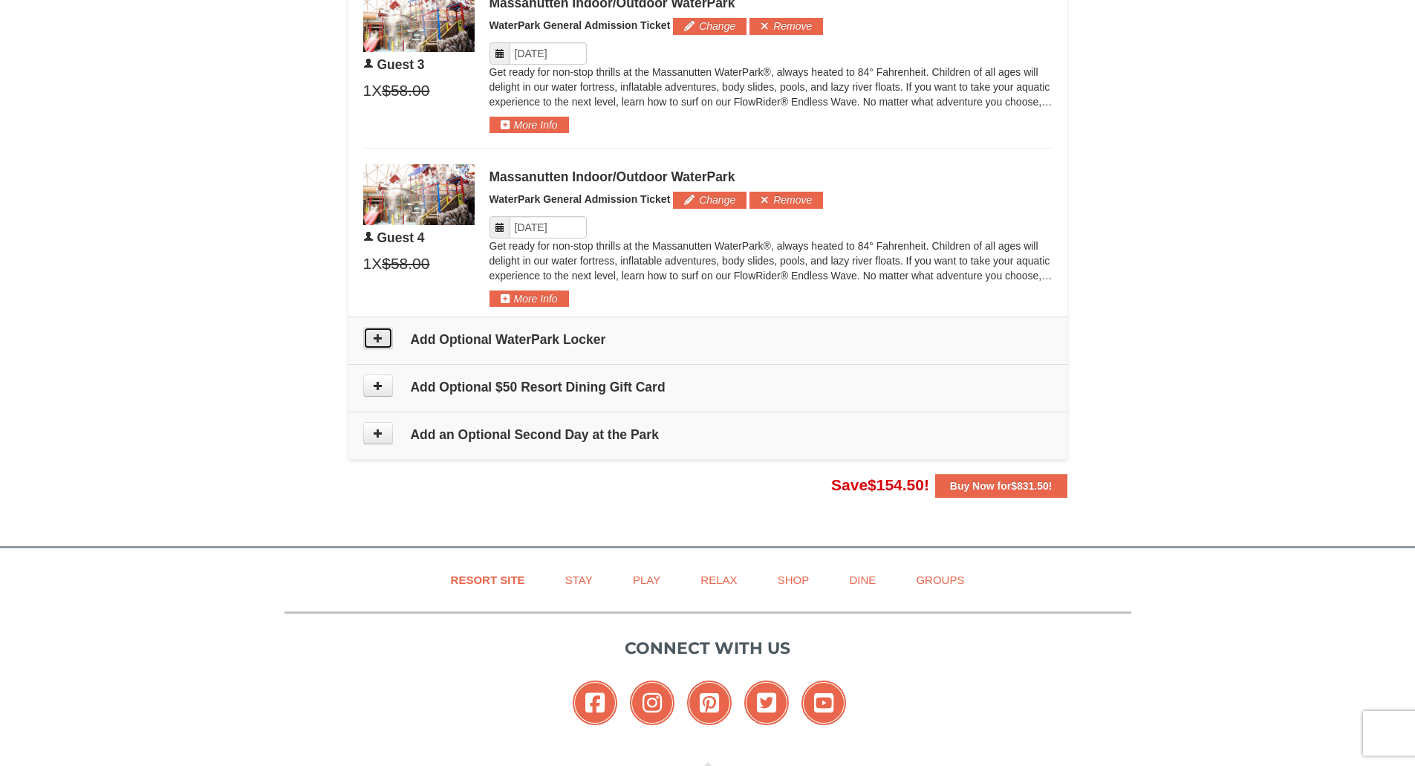
click at [383, 344] on button at bounding box center [378, 338] width 30 height 22
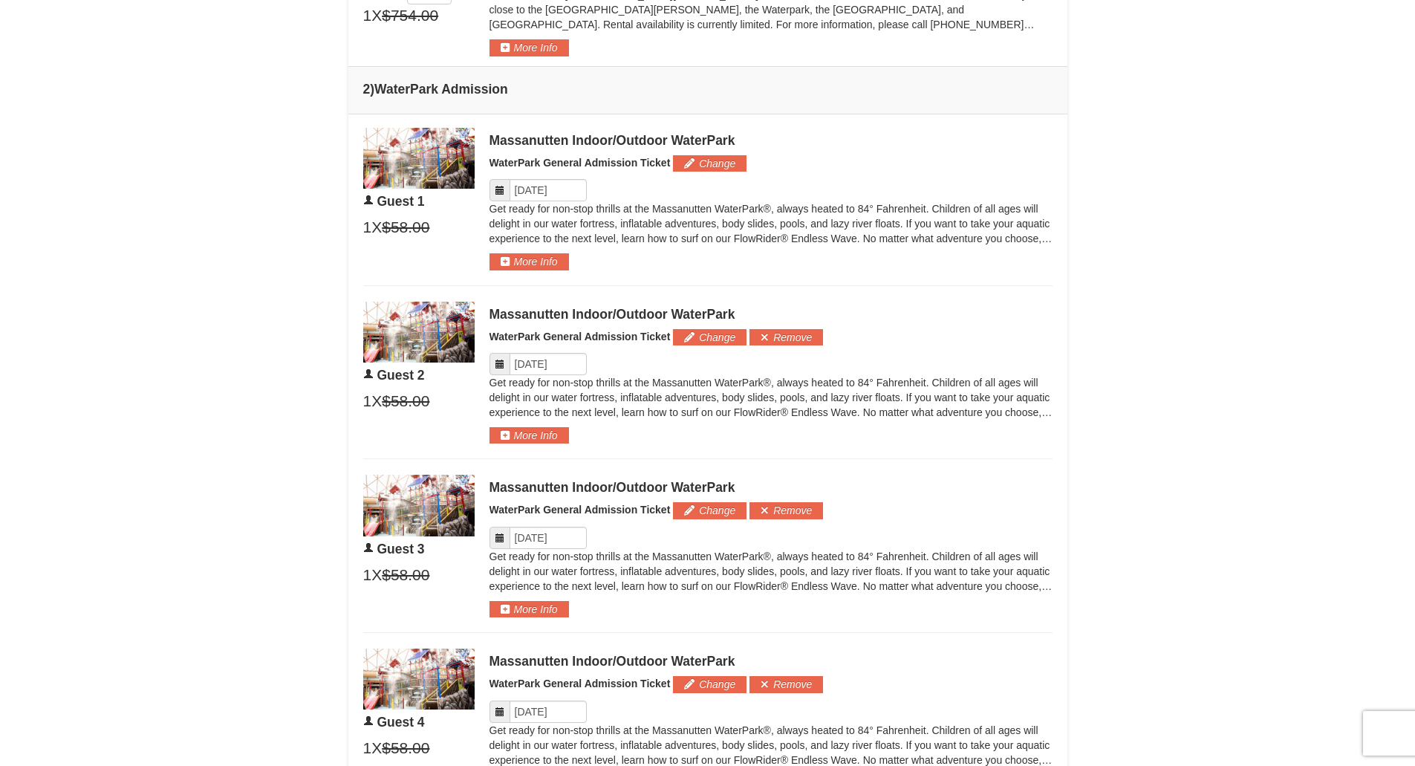
scroll to position [685, 0]
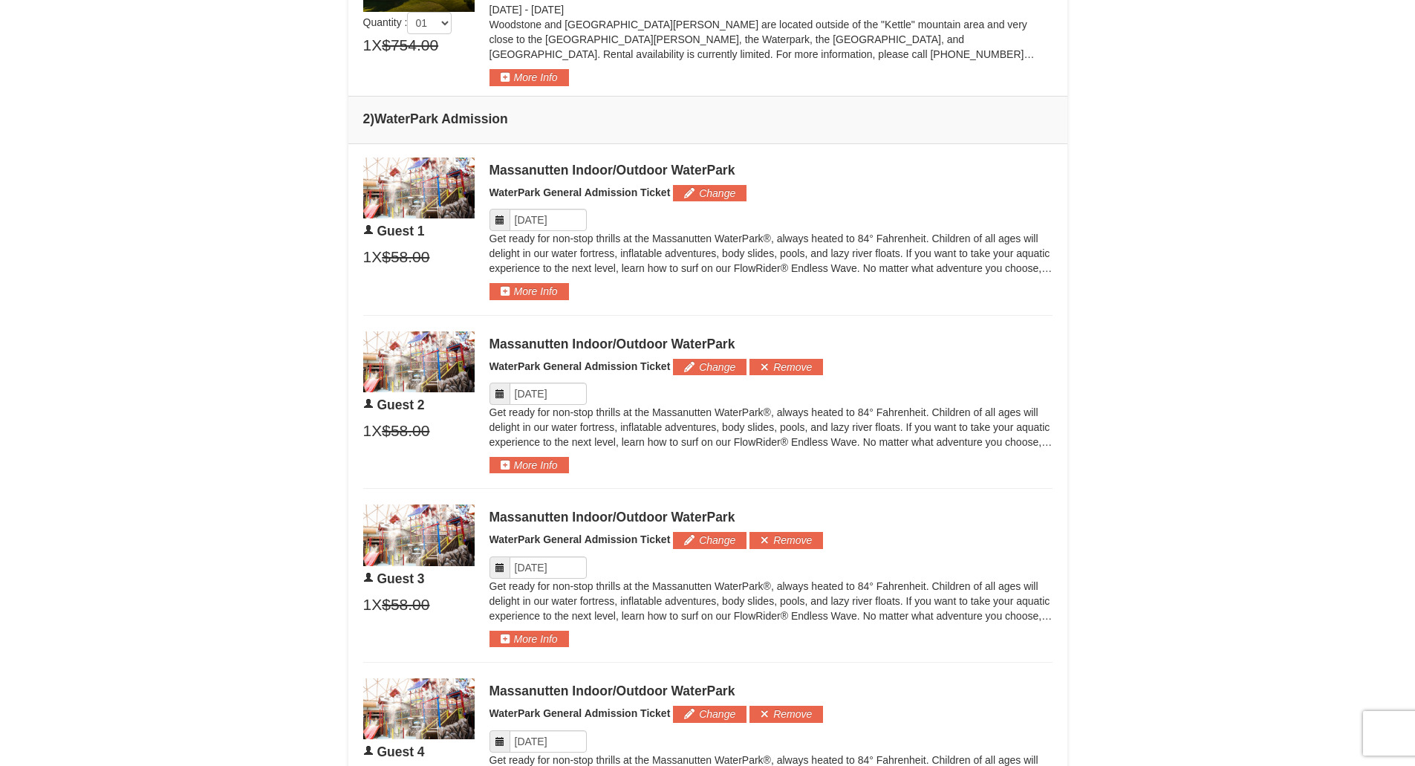
click at [1125, 696] on div "× From: To: Adults: 4 Children: 0 Change Arrival Please format dates MM/DD/YYYY…" at bounding box center [707, 282] width 1415 height 1830
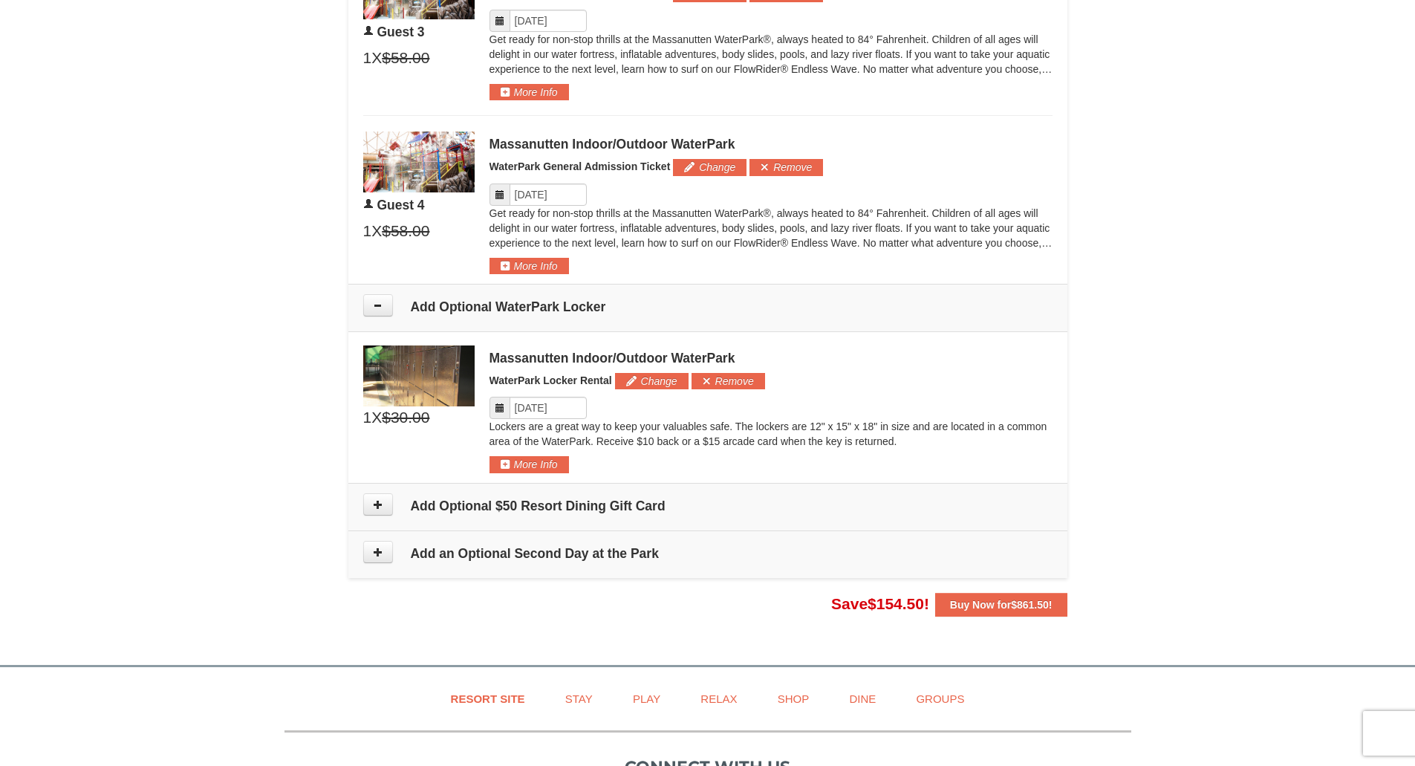
scroll to position [1249, 0]
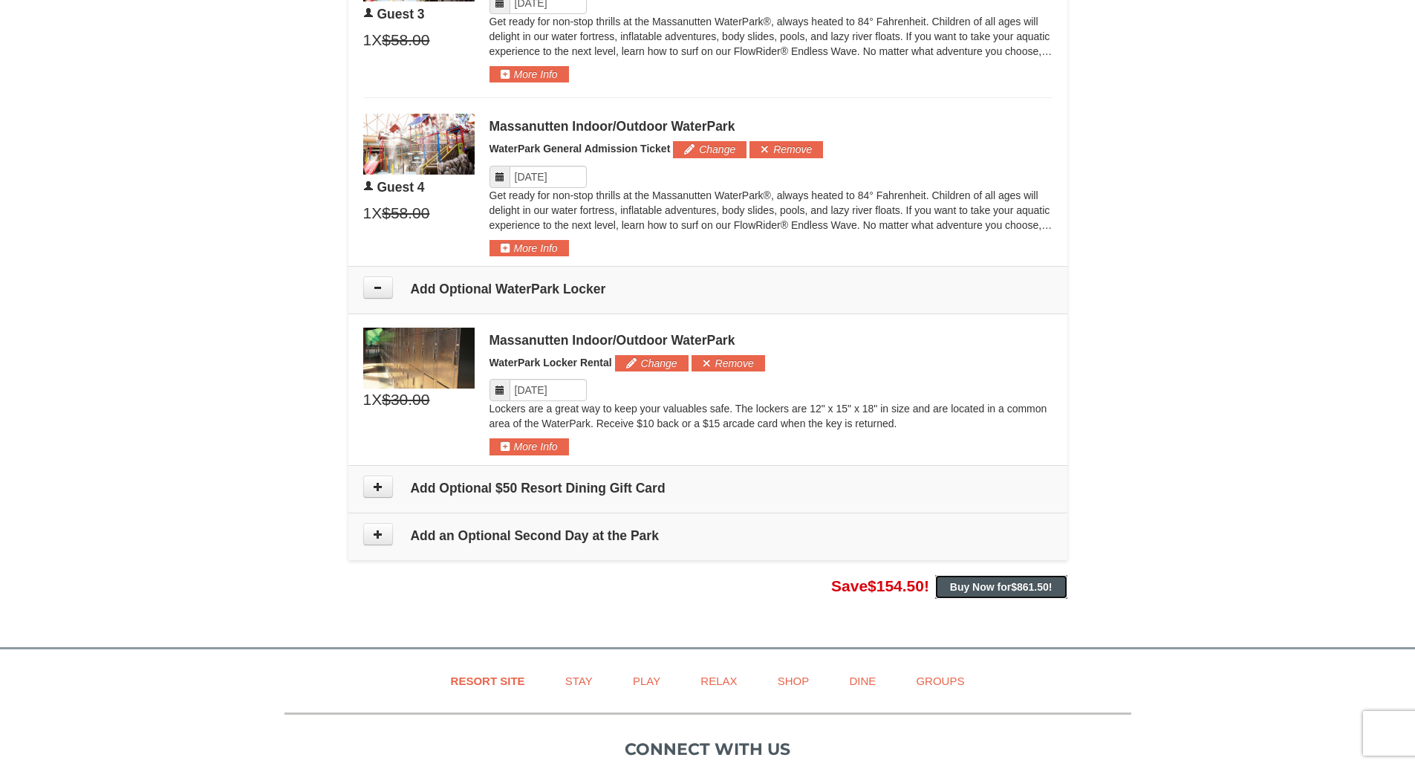
click at [1043, 590] on span "$861.50" at bounding box center [1030, 587] width 38 height 12
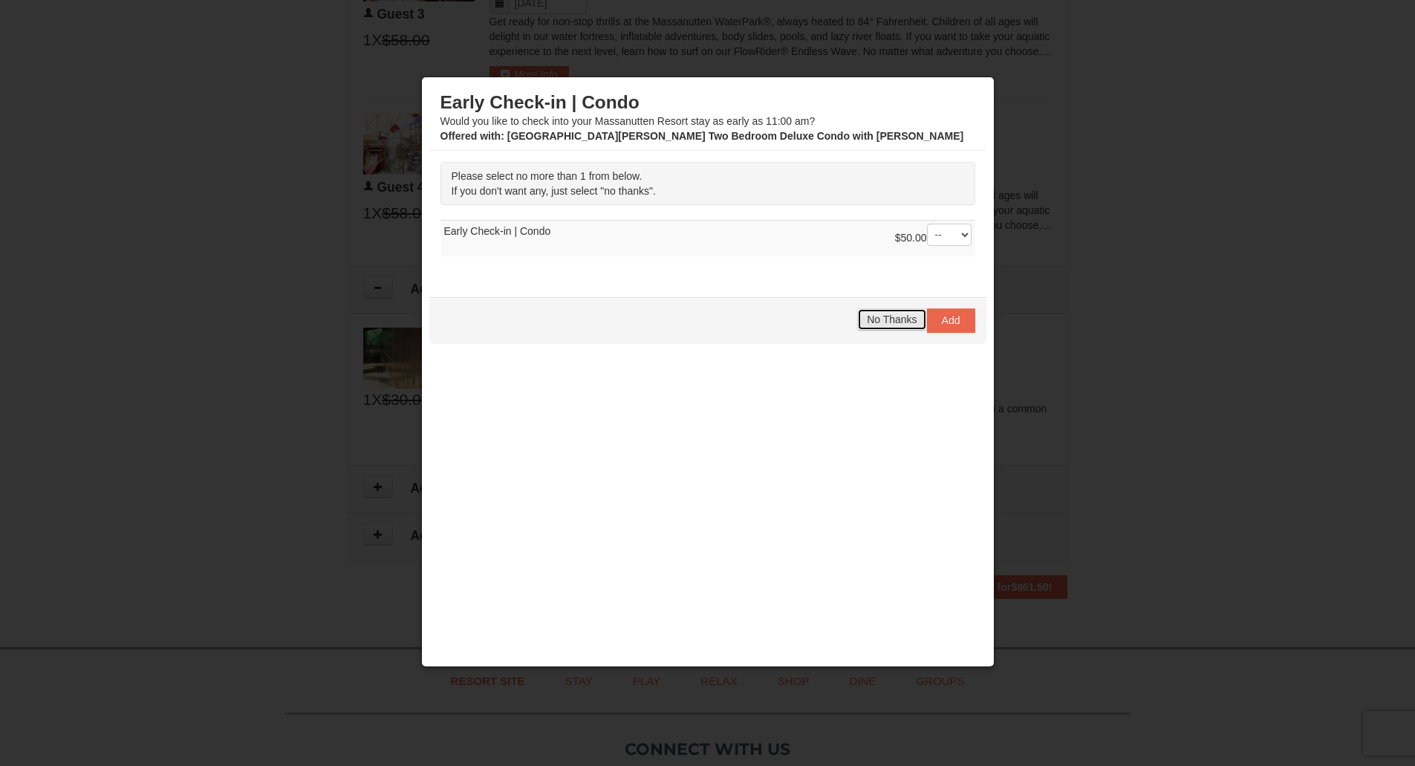
click at [897, 319] on span "No Thanks" at bounding box center [892, 319] width 50 height 12
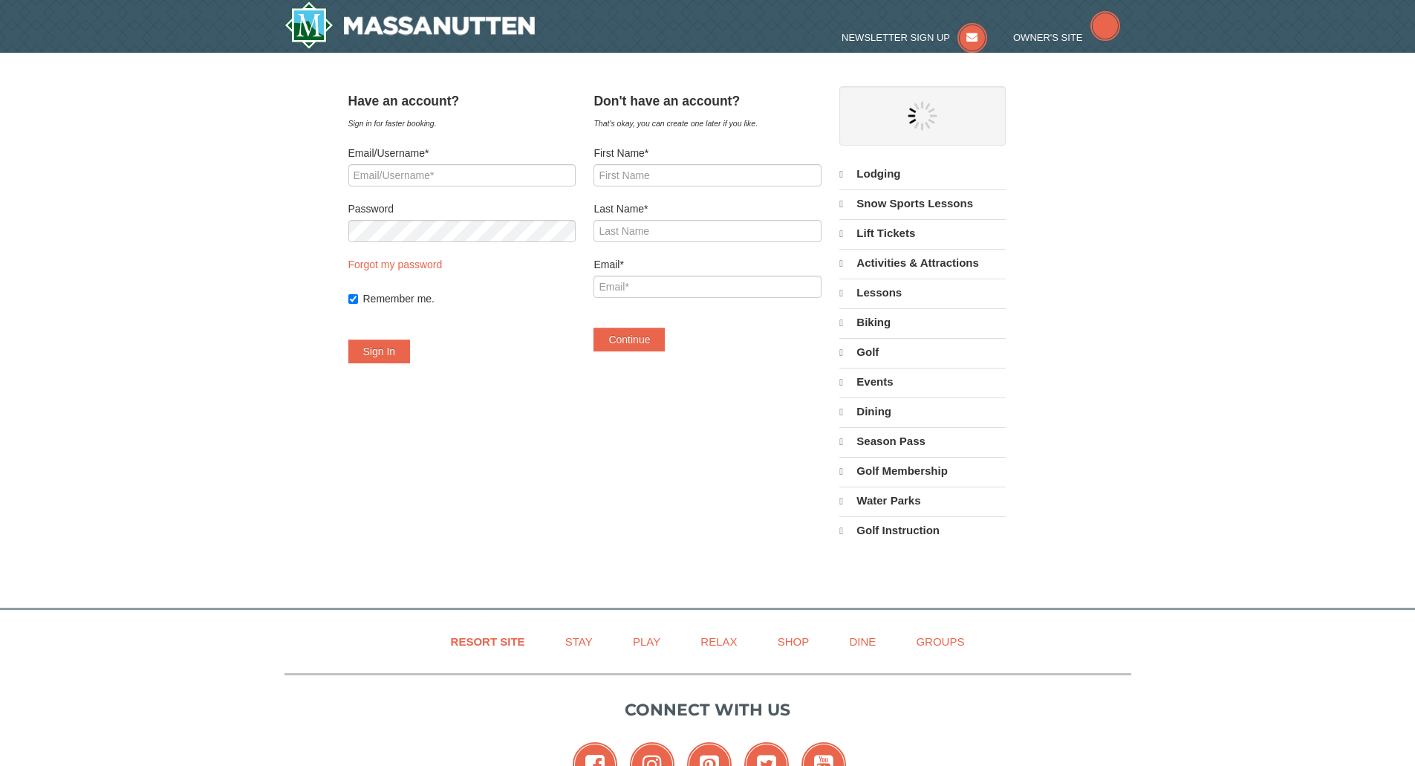
select select "9"
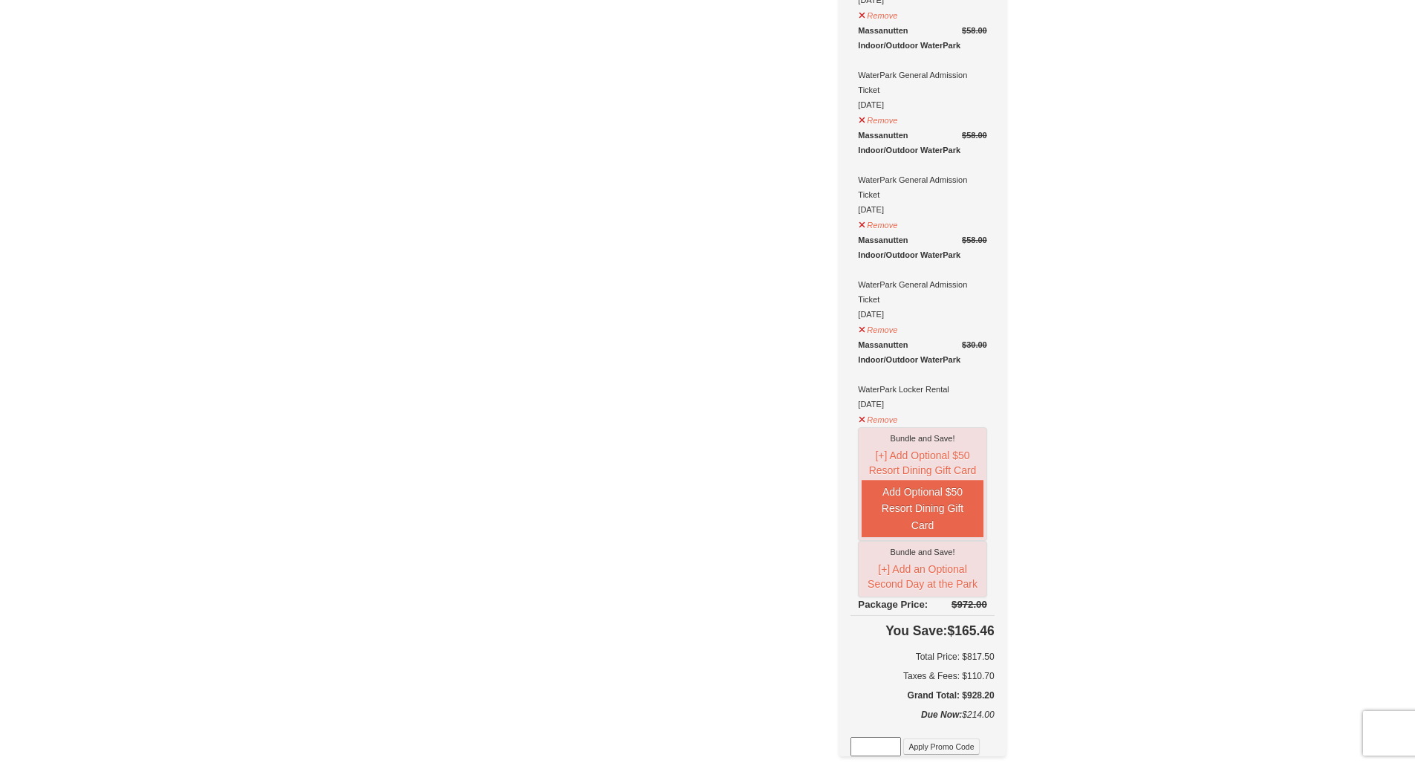
scroll to position [383, 0]
click at [898, 322] on button "Remove" at bounding box center [878, 331] width 40 height 19
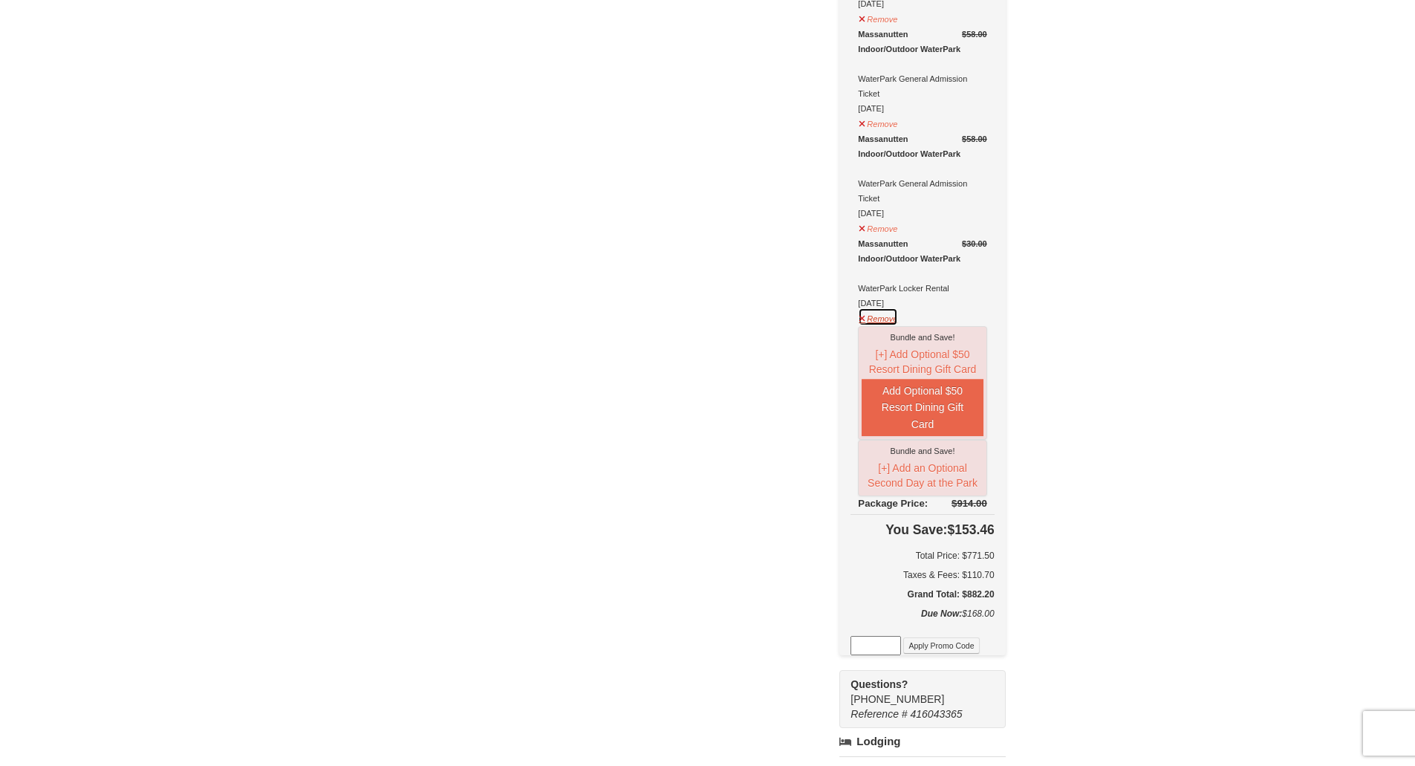
click at [898, 308] on button "Remove" at bounding box center [878, 317] width 40 height 19
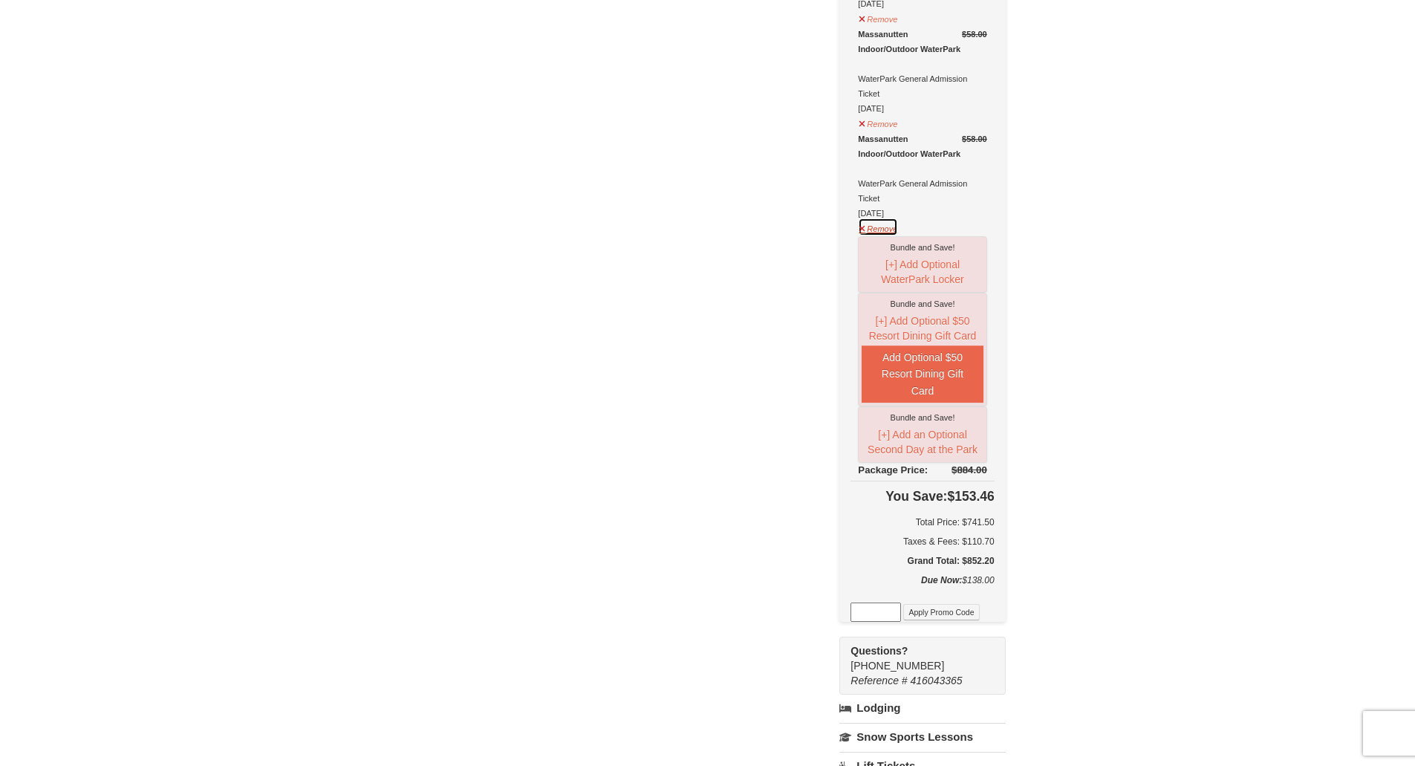
click at [898, 218] on button "Remove" at bounding box center [878, 227] width 40 height 19
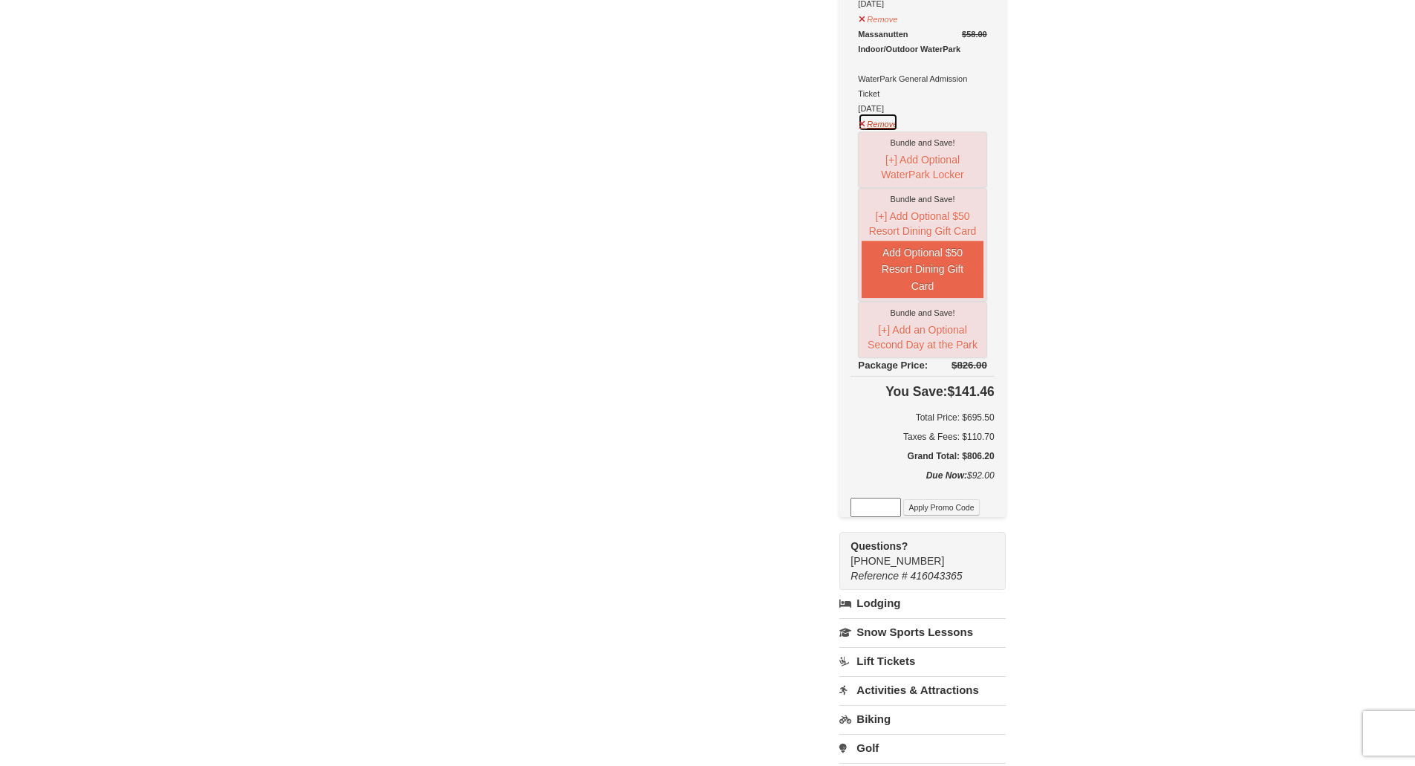
click at [898, 113] on button "Remove" at bounding box center [878, 122] width 40 height 19
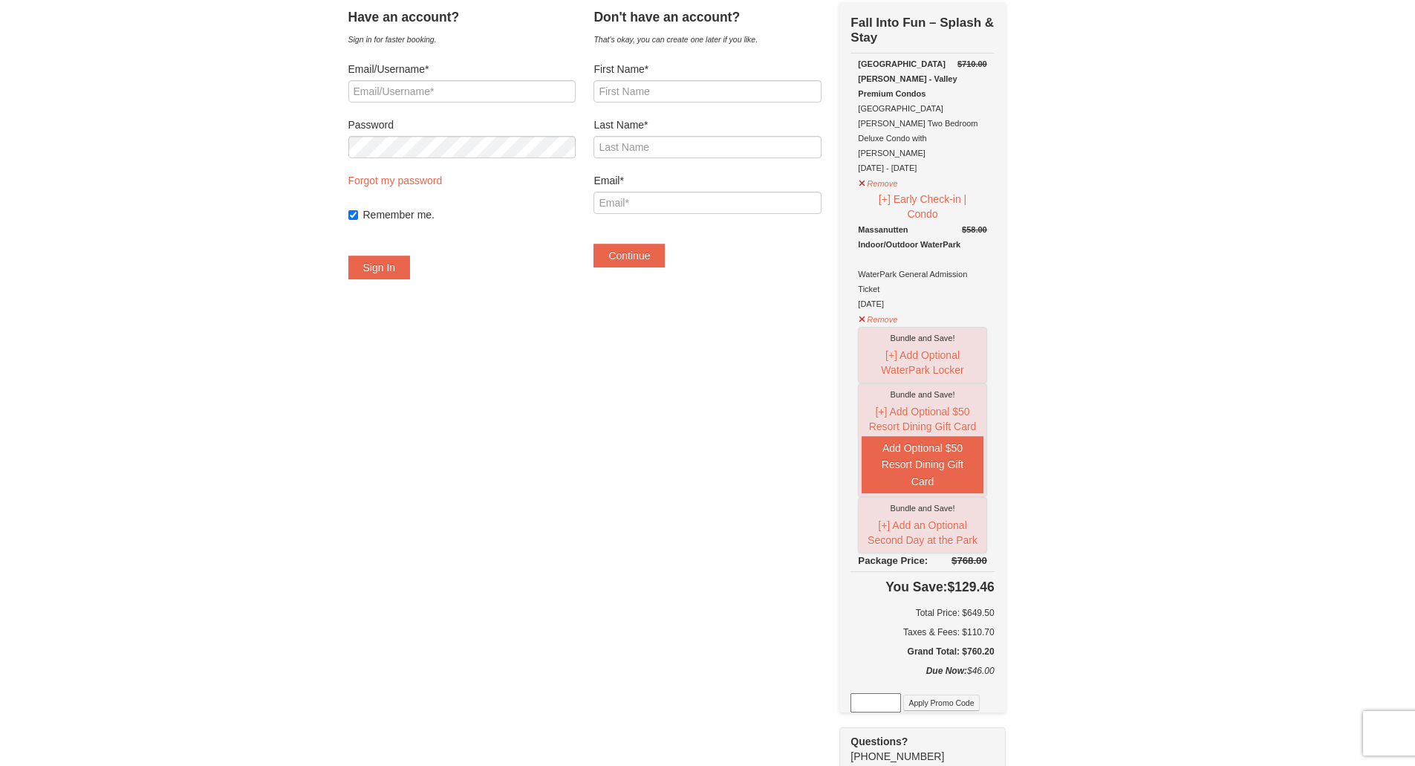
scroll to position [81, 0]
click at [898, 311] on button "Remove" at bounding box center [878, 320] width 40 height 19
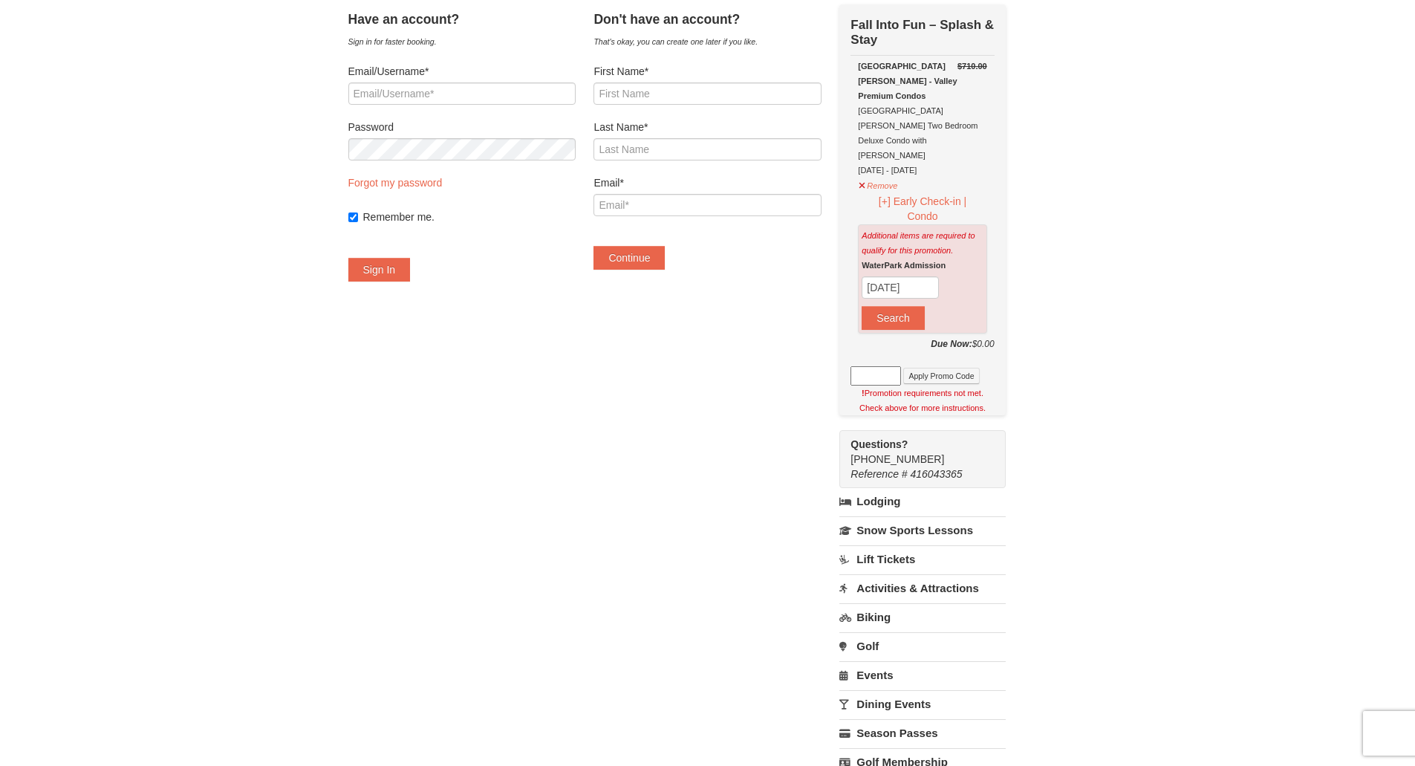
drag, startPoint x: 1426, startPoint y: 363, endPoint x: 1371, endPoint y: 296, distance: 86.1
click at [1371, 296] on div "× Have an account? Sign in for faster booking. Email/Username* Password Forgot …" at bounding box center [707, 426] width 1415 height 911
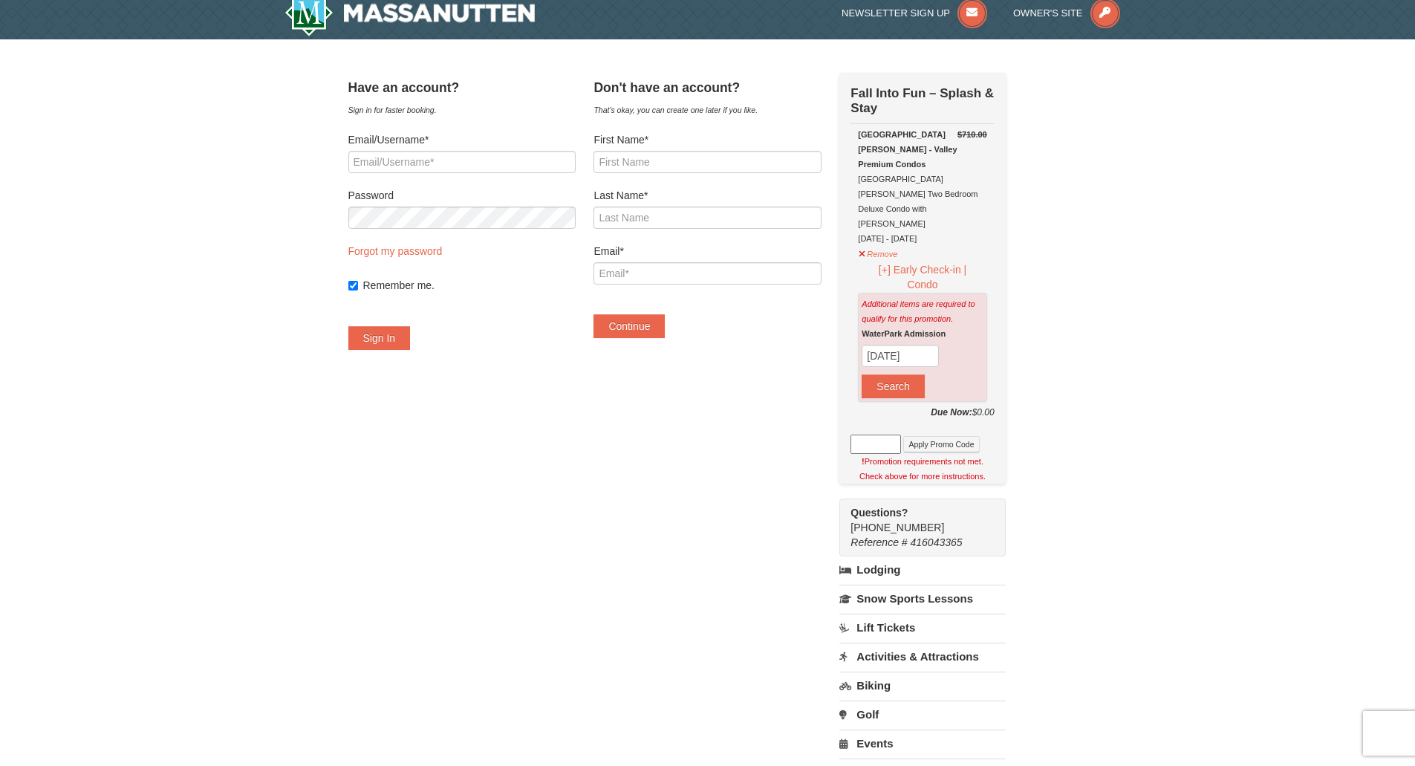
scroll to position [0, 0]
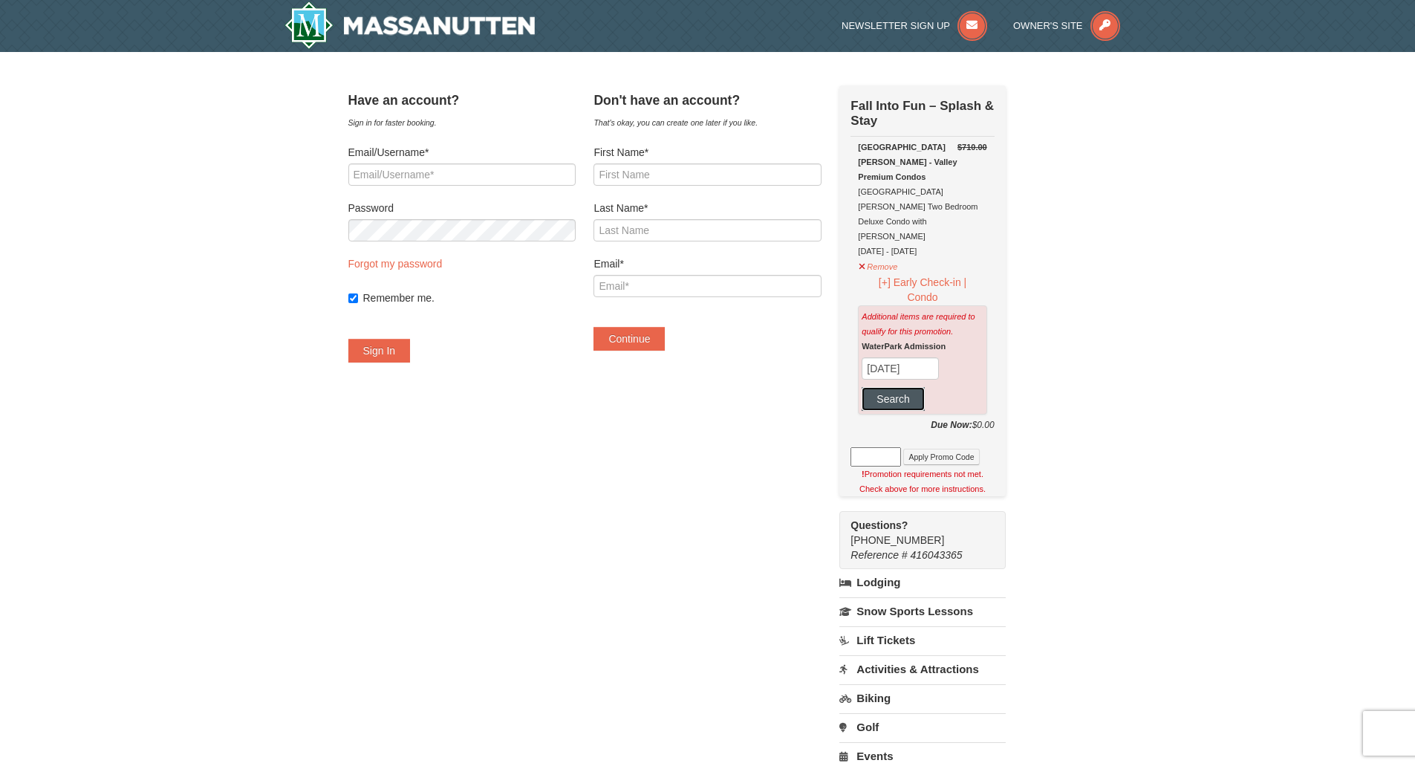
click at [924, 387] on button "Search" at bounding box center [893, 399] width 62 height 24
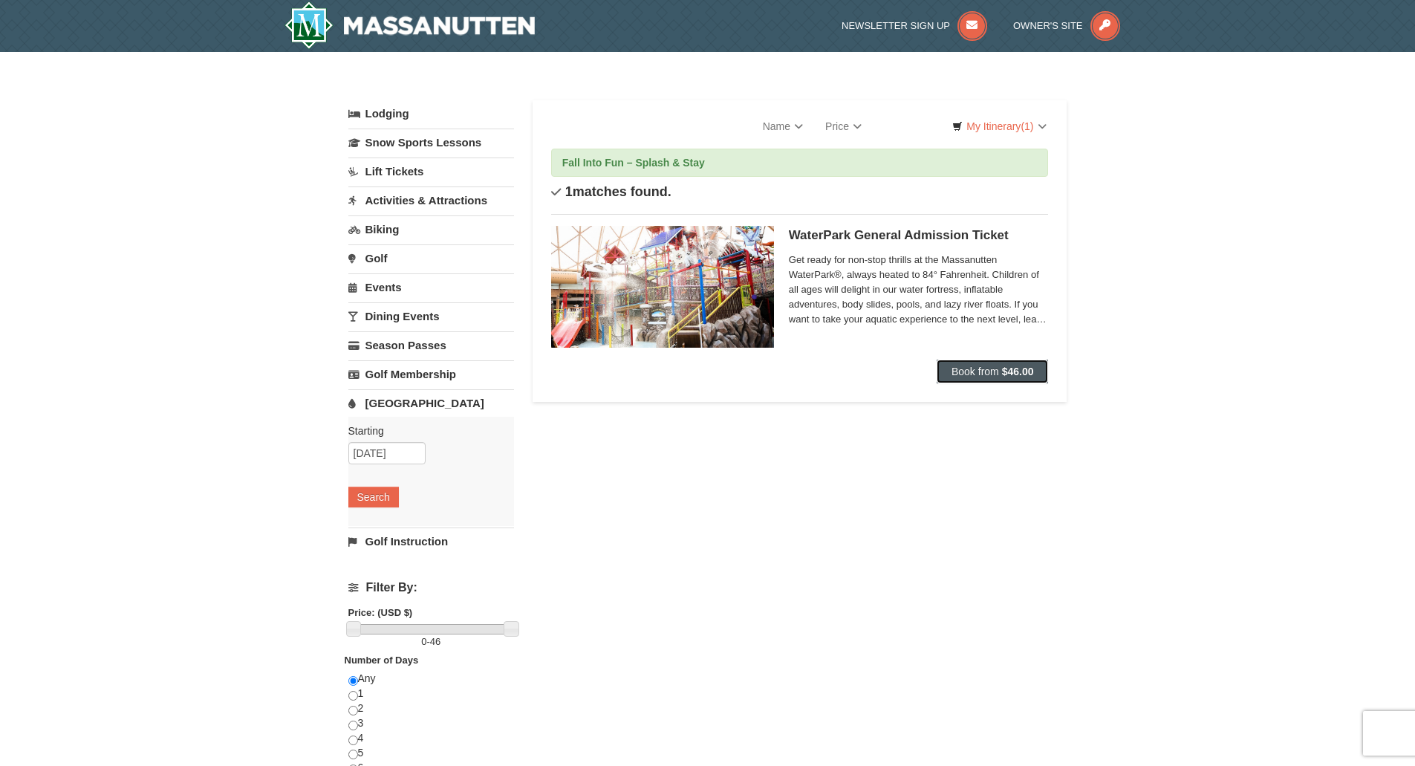
click at [969, 371] on span "Book from" at bounding box center [976, 371] width 48 height 12
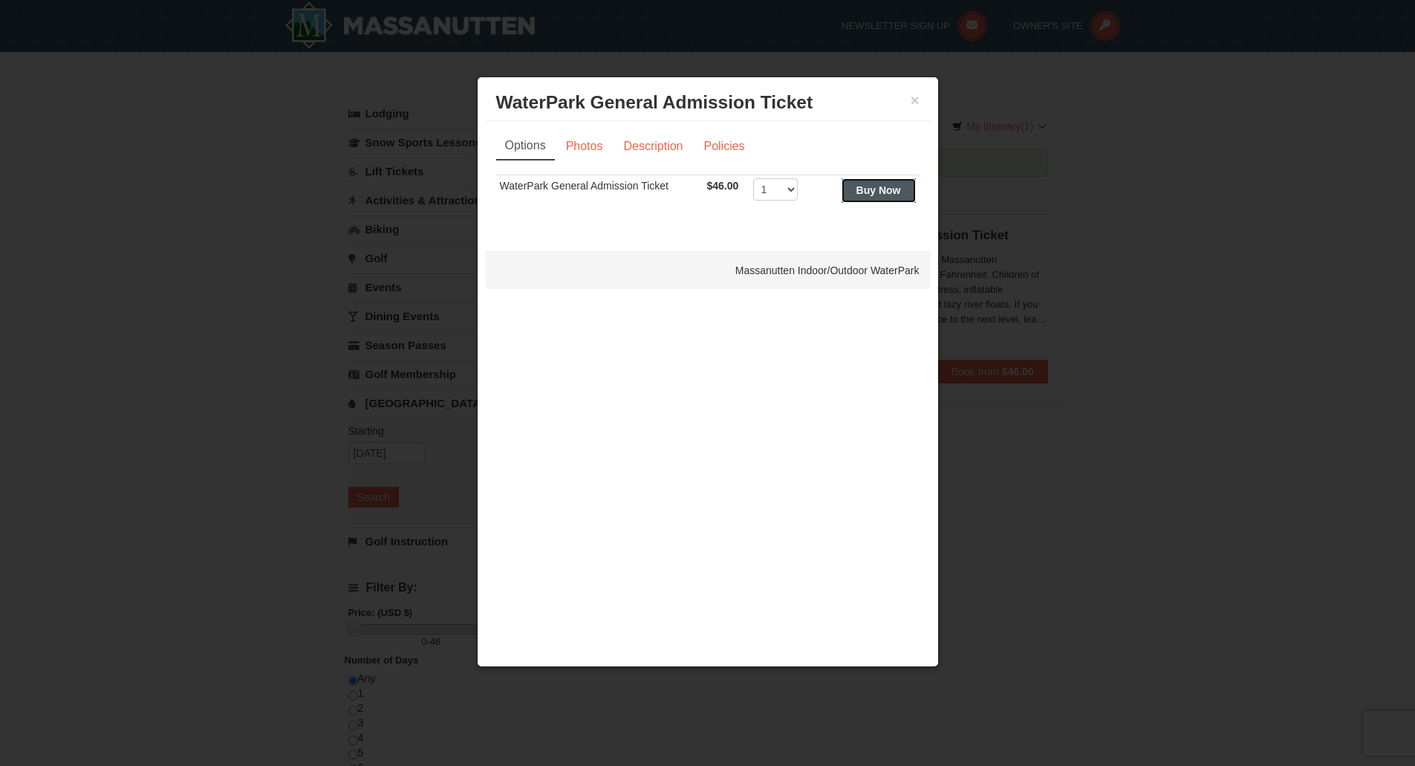
click at [860, 195] on strong "Buy Now" at bounding box center [879, 190] width 45 height 12
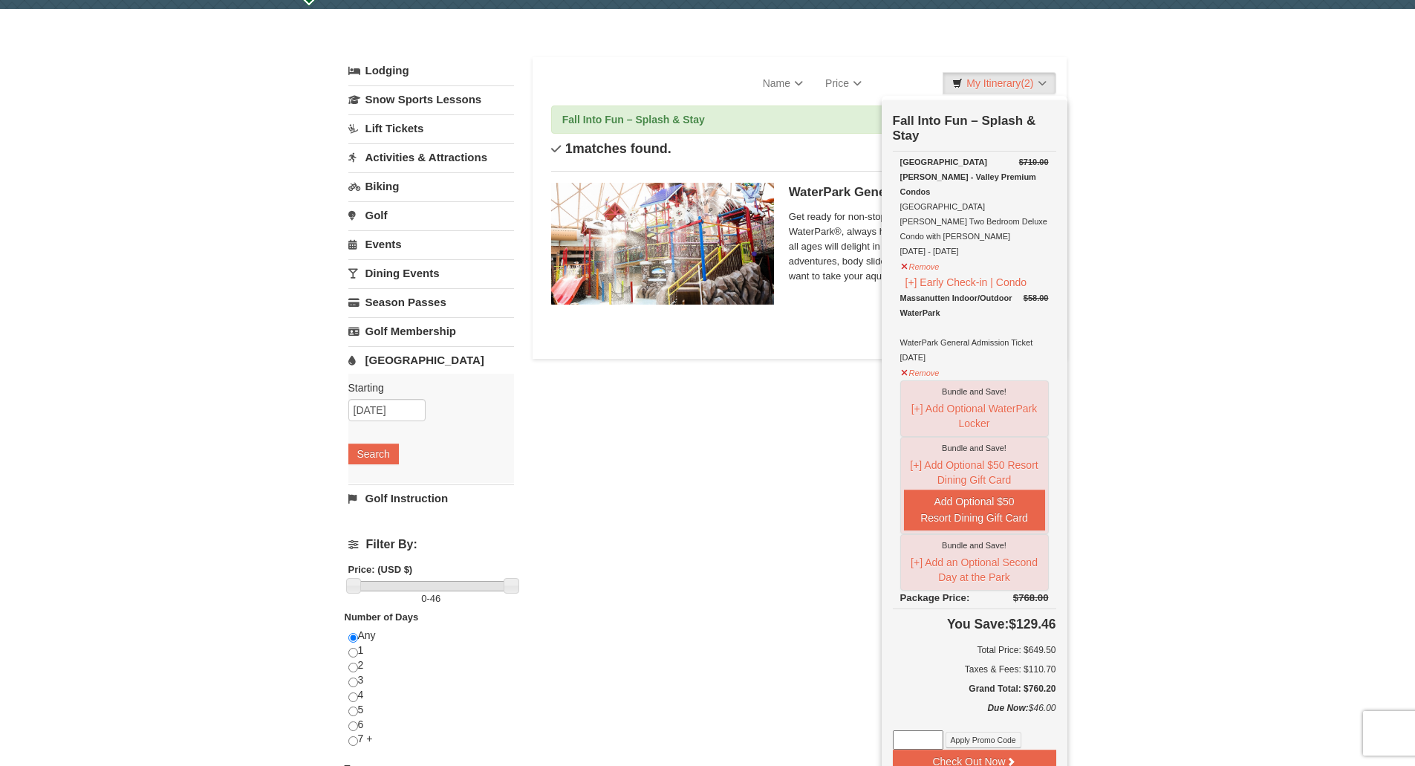
scroll to position [42, 0]
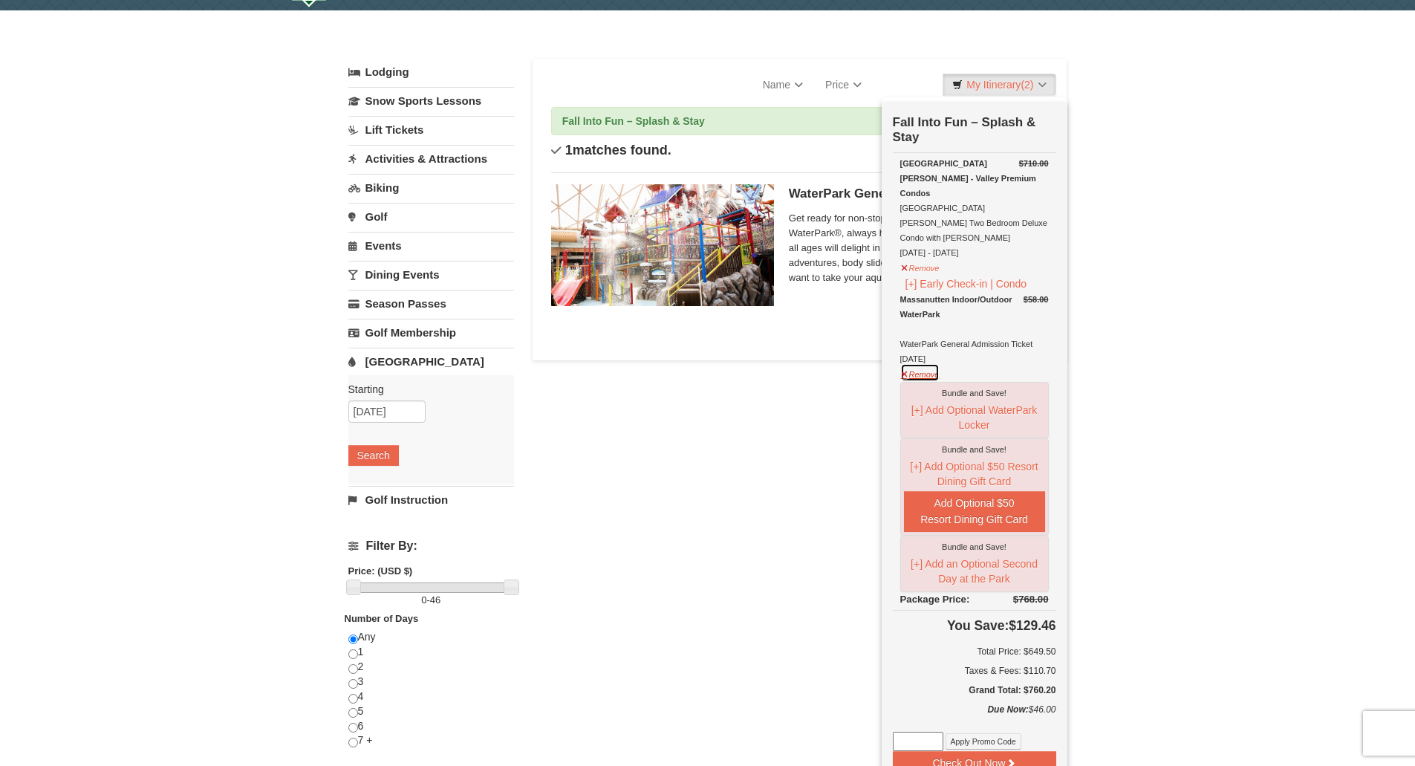
click at [920, 363] on button "Remove" at bounding box center [920, 372] width 40 height 19
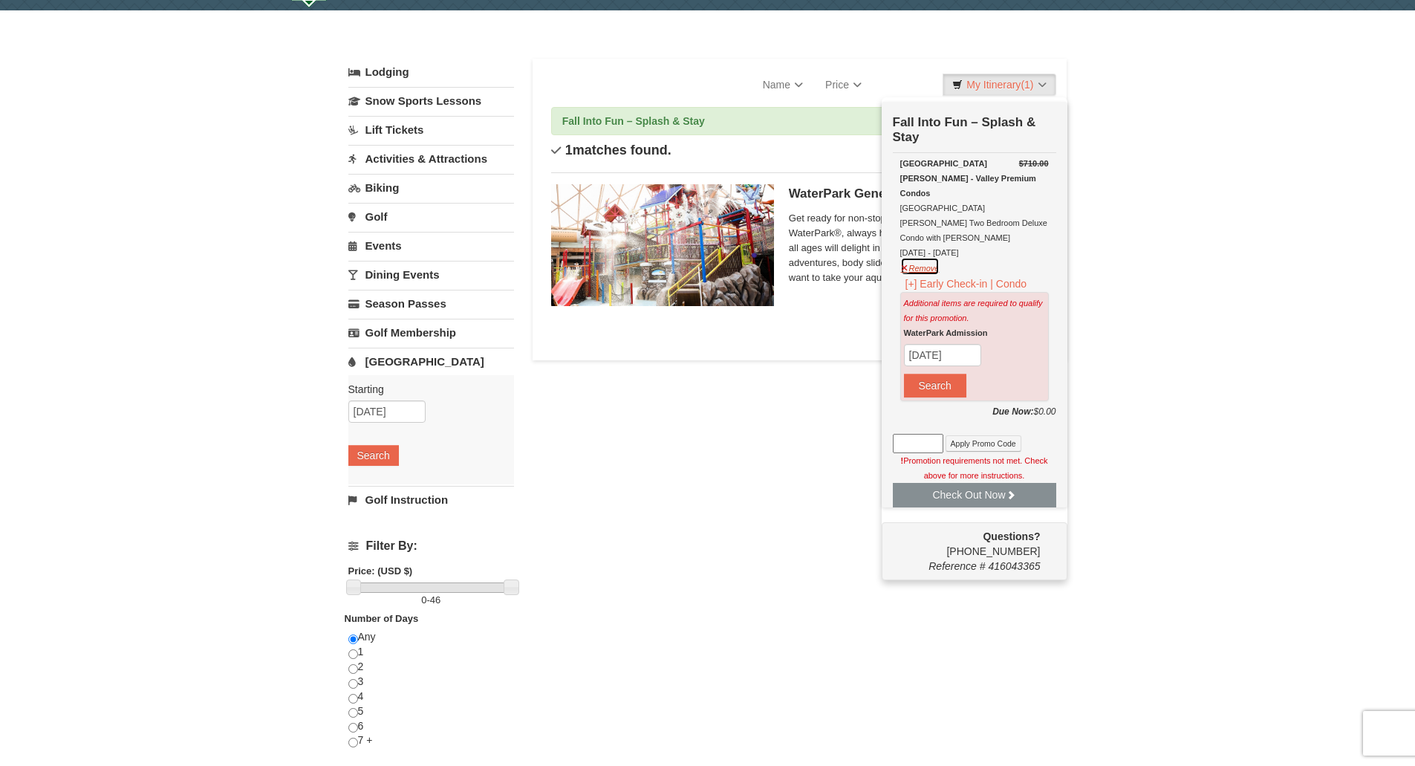
click at [909, 257] on button "Remove" at bounding box center [920, 266] width 40 height 19
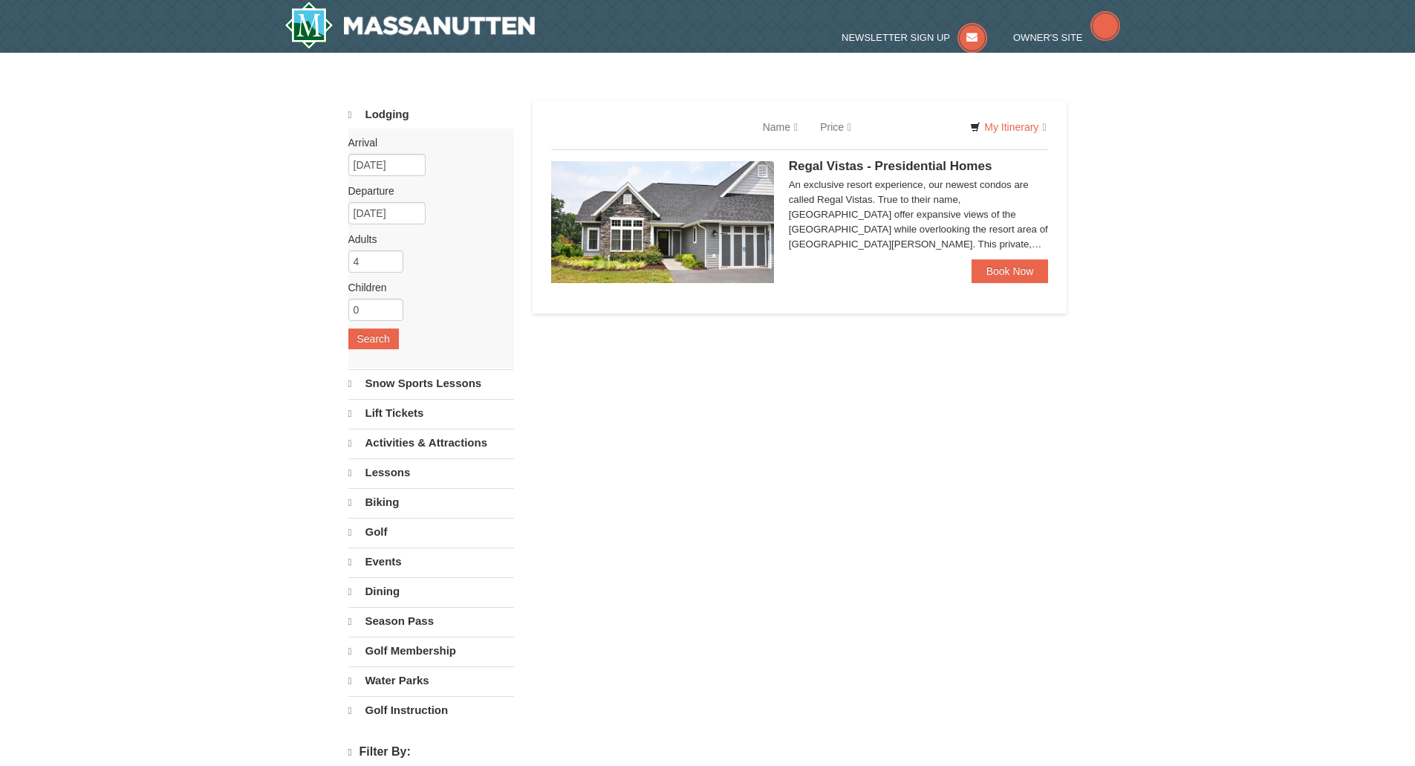
select select "9"
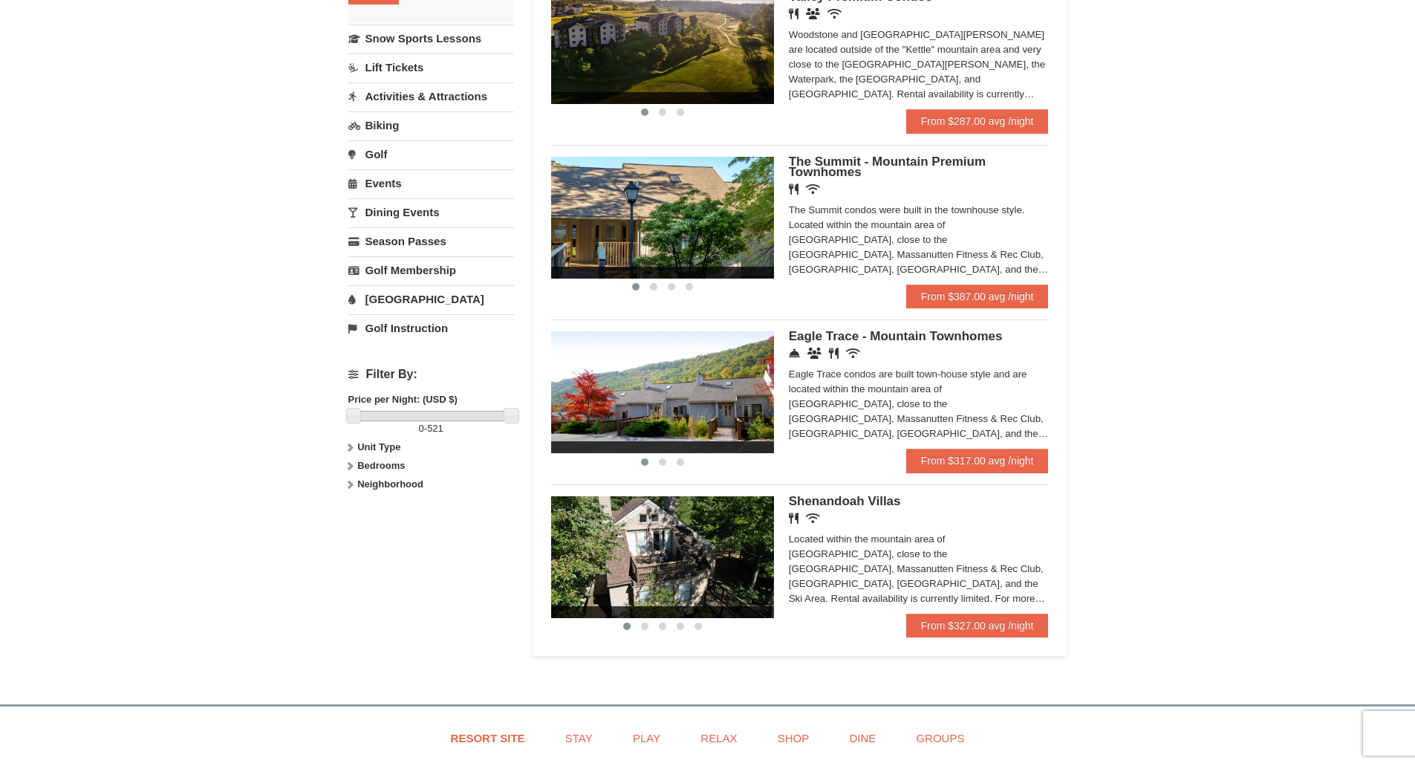
scroll to position [486, 0]
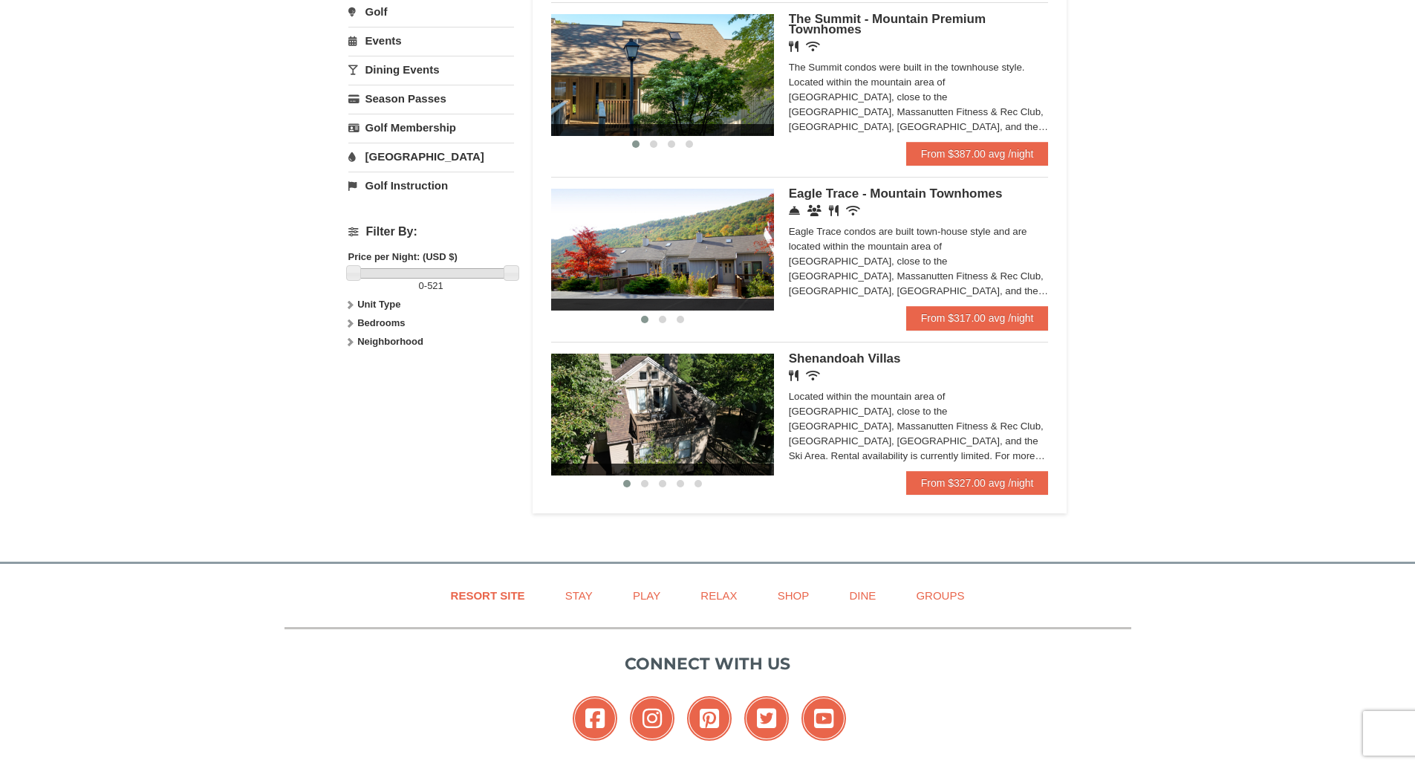
click at [1404, 453] on html "Browser Not Supported We notice you are using a browser which will not provide …" at bounding box center [707, 216] width 1415 height 1404
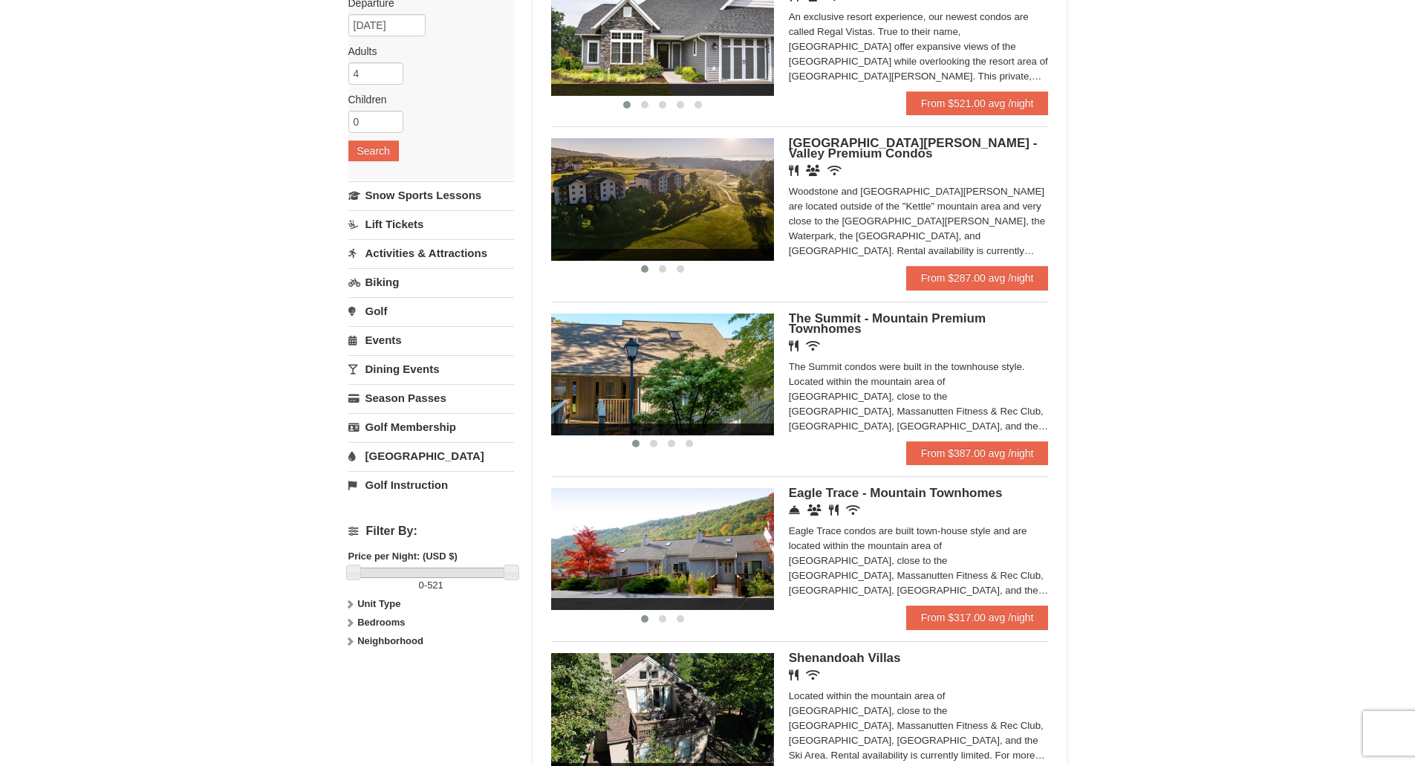
scroll to position [229, 0]
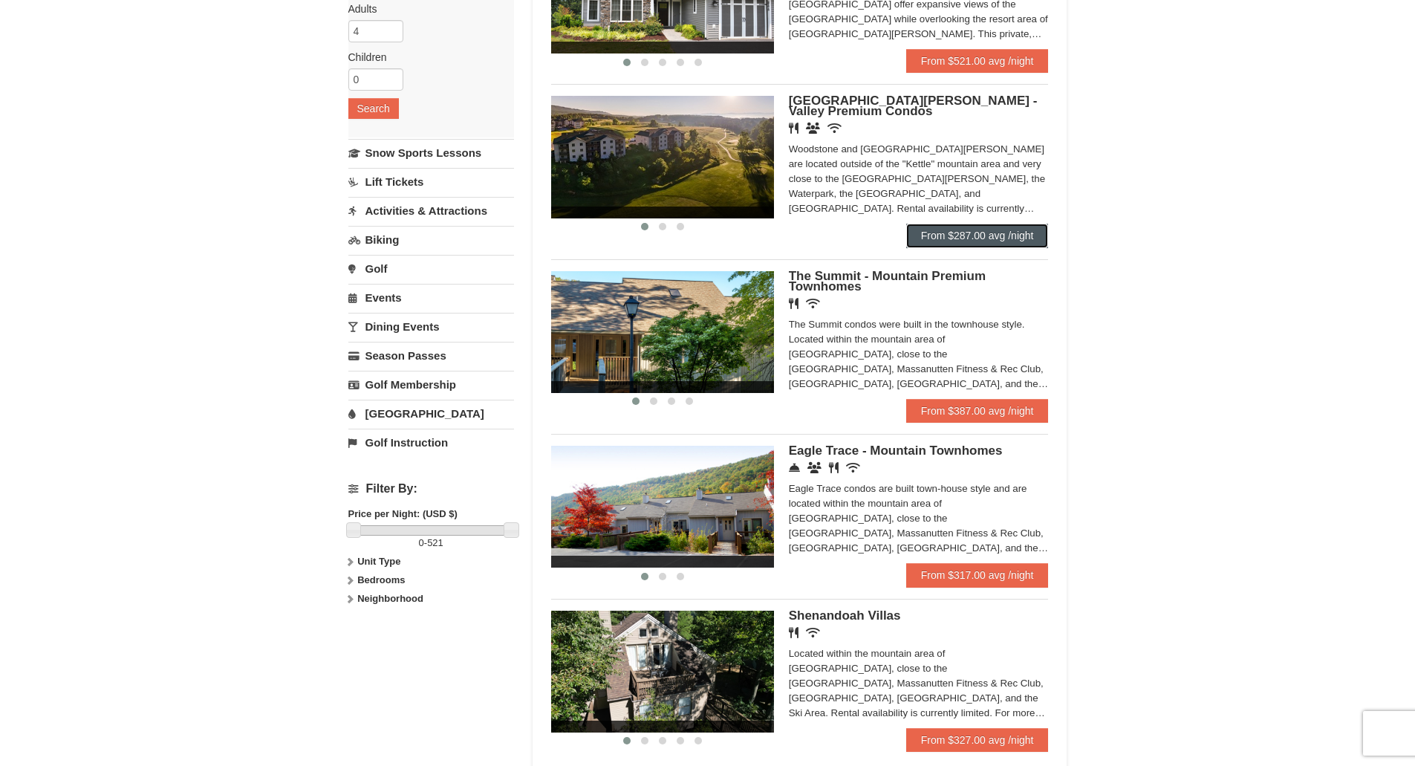
click at [999, 234] on link "From $287.00 avg /night" at bounding box center [977, 236] width 143 height 24
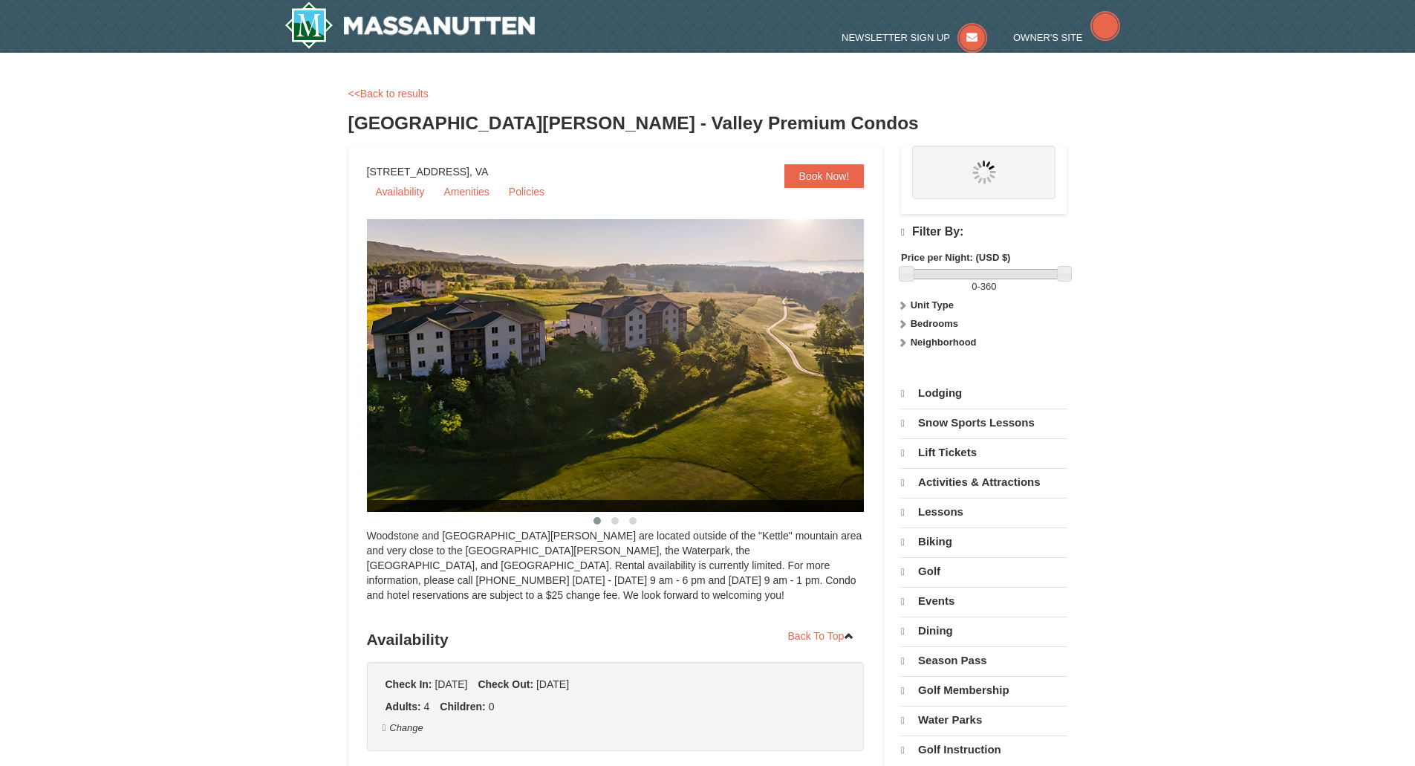
select select "9"
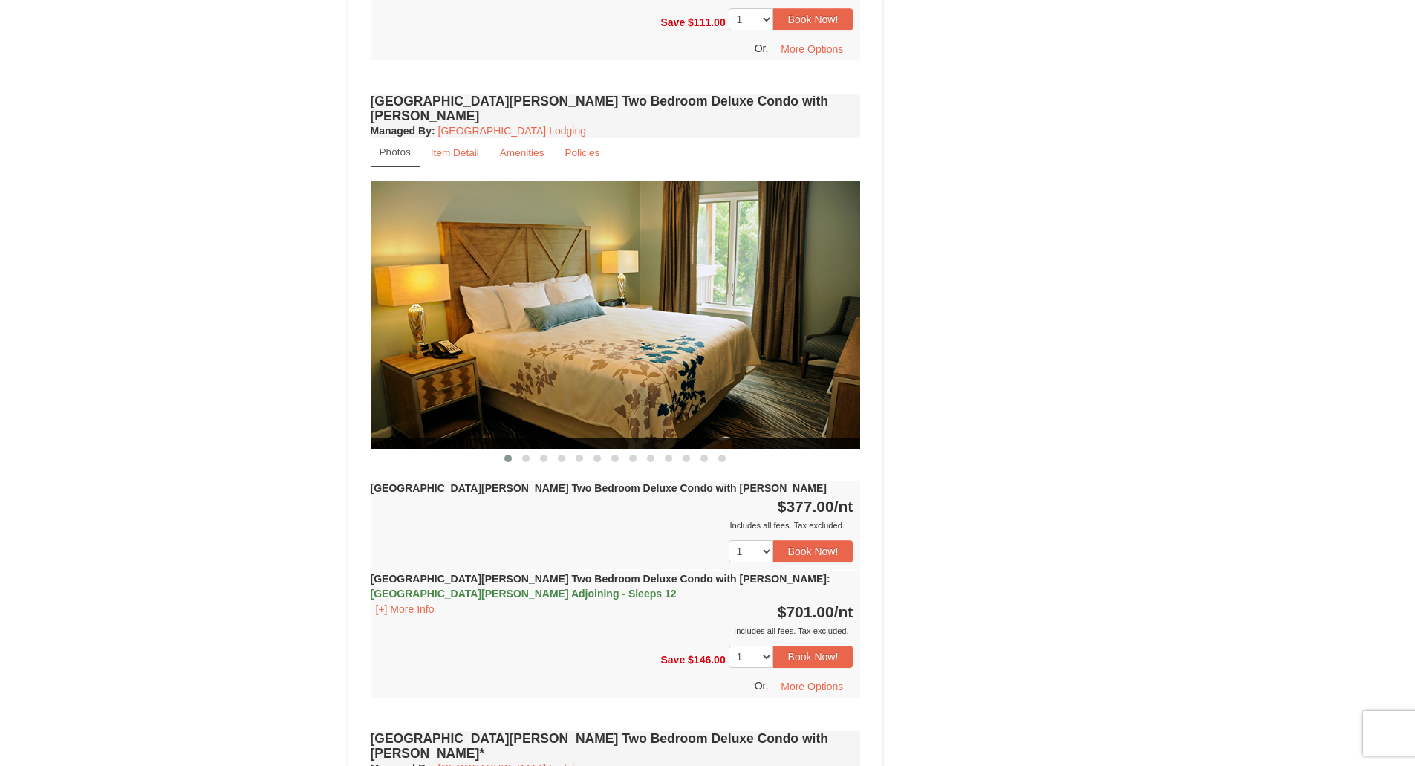
scroll to position [1732, 0]
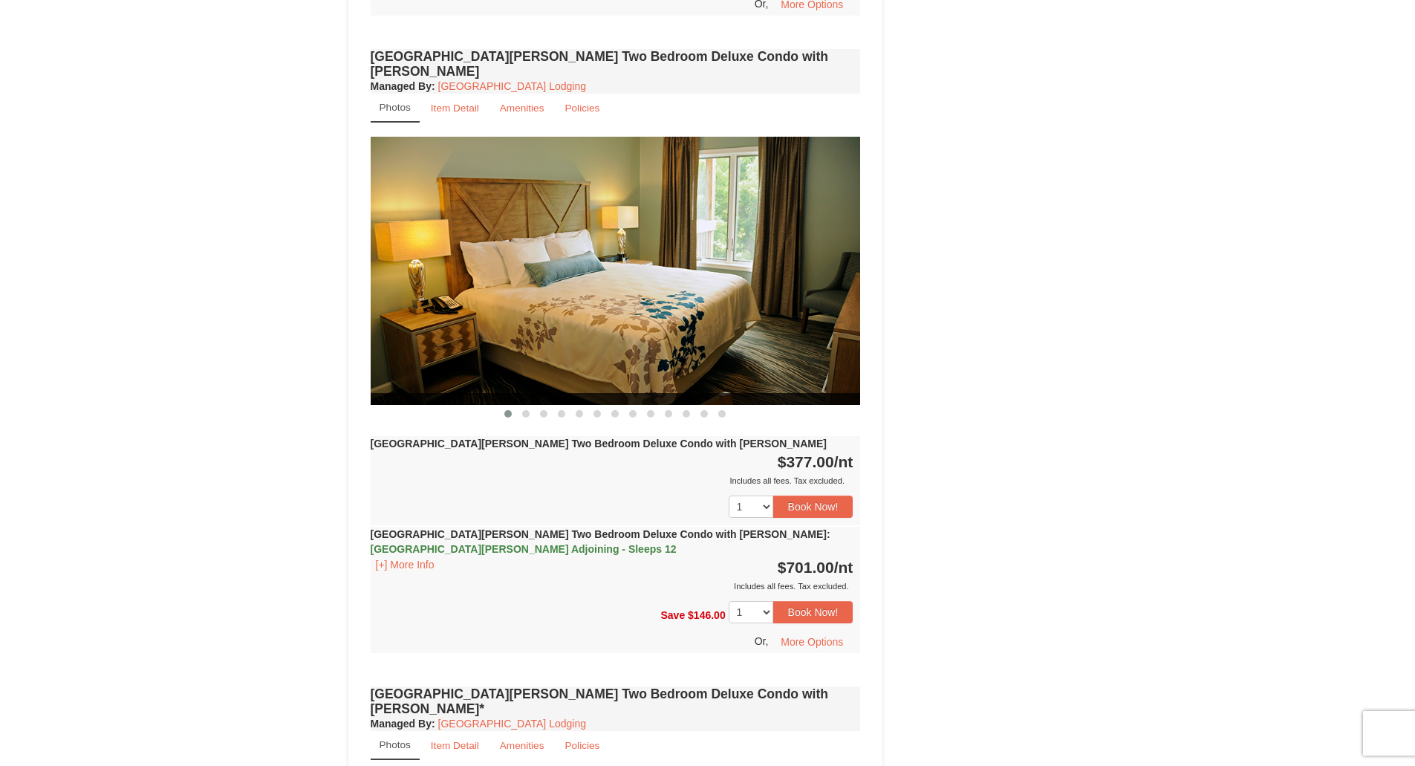
drag, startPoint x: 1424, startPoint y: 100, endPoint x: 1423, endPoint y: 363, distance: 262.2
click at [845, 495] on button "Book Now!" at bounding box center [813, 506] width 80 height 22
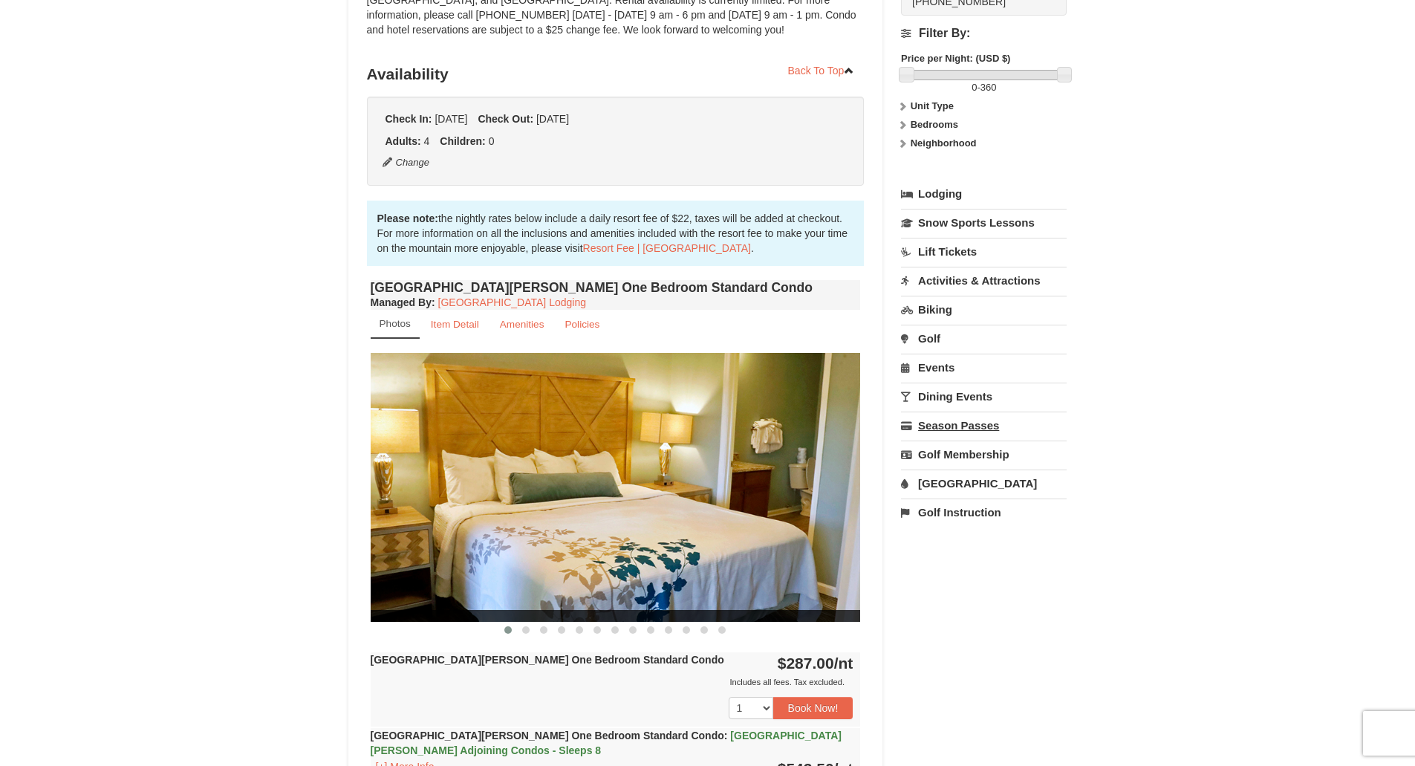
scroll to position [145, 0]
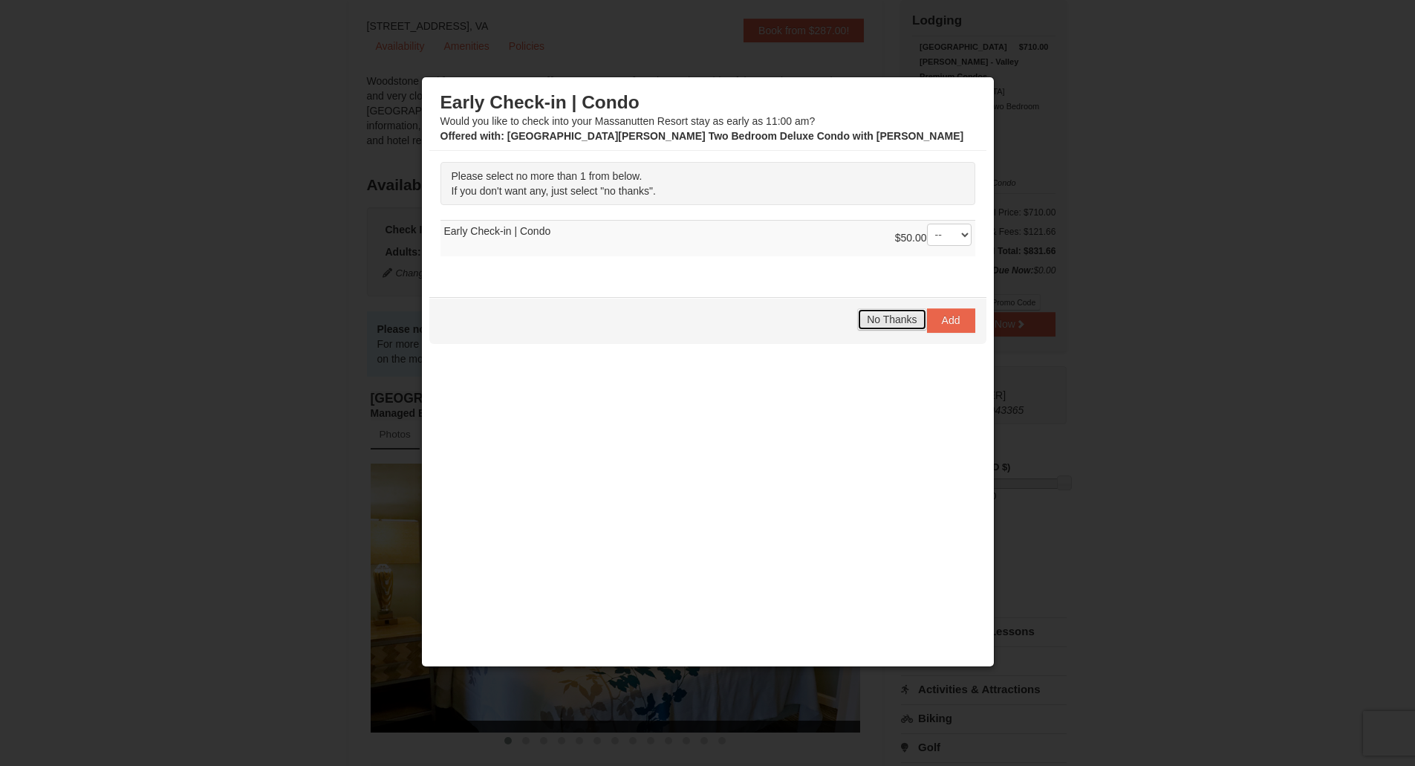
click at [892, 328] on button "No Thanks" at bounding box center [891, 319] width 69 height 22
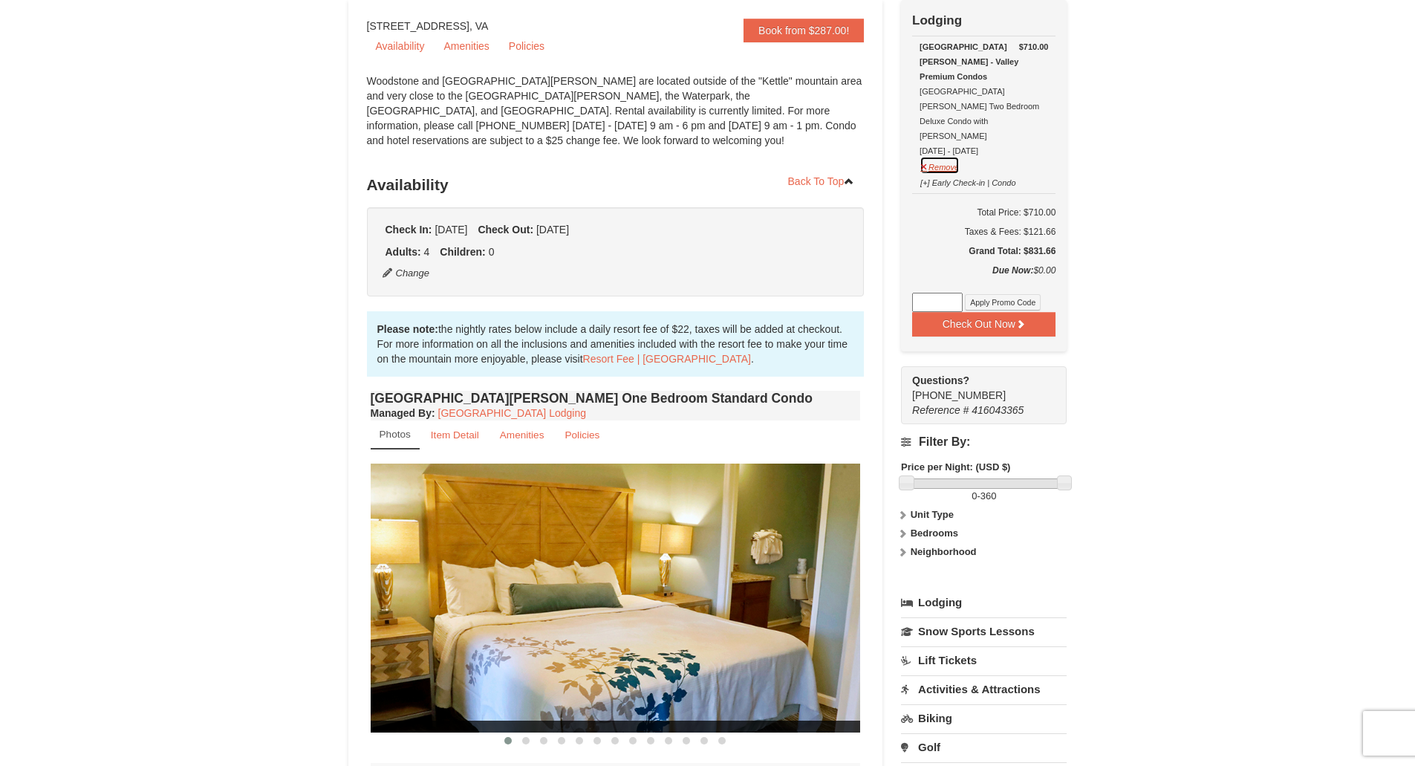
click at [933, 156] on button "Remove" at bounding box center [940, 165] width 40 height 19
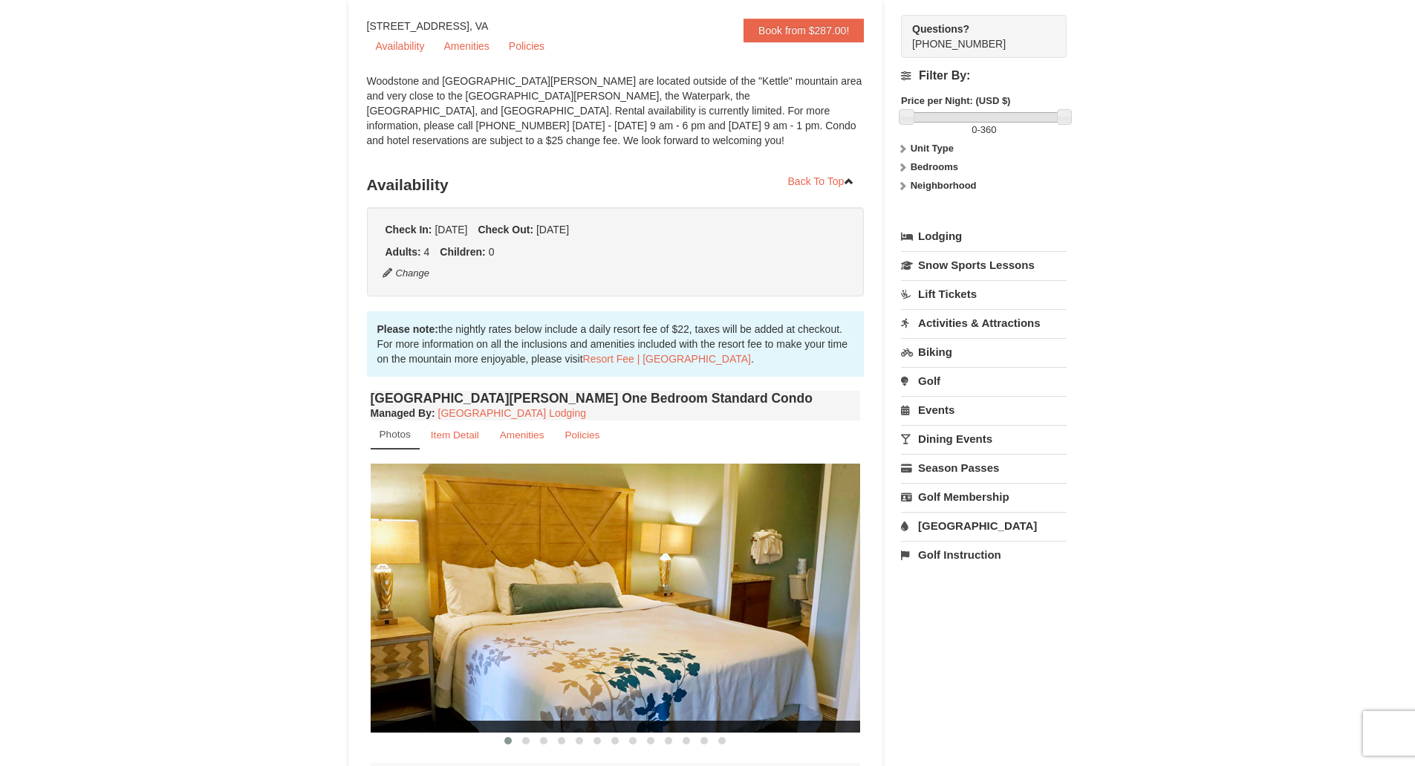
scroll to position [0, 0]
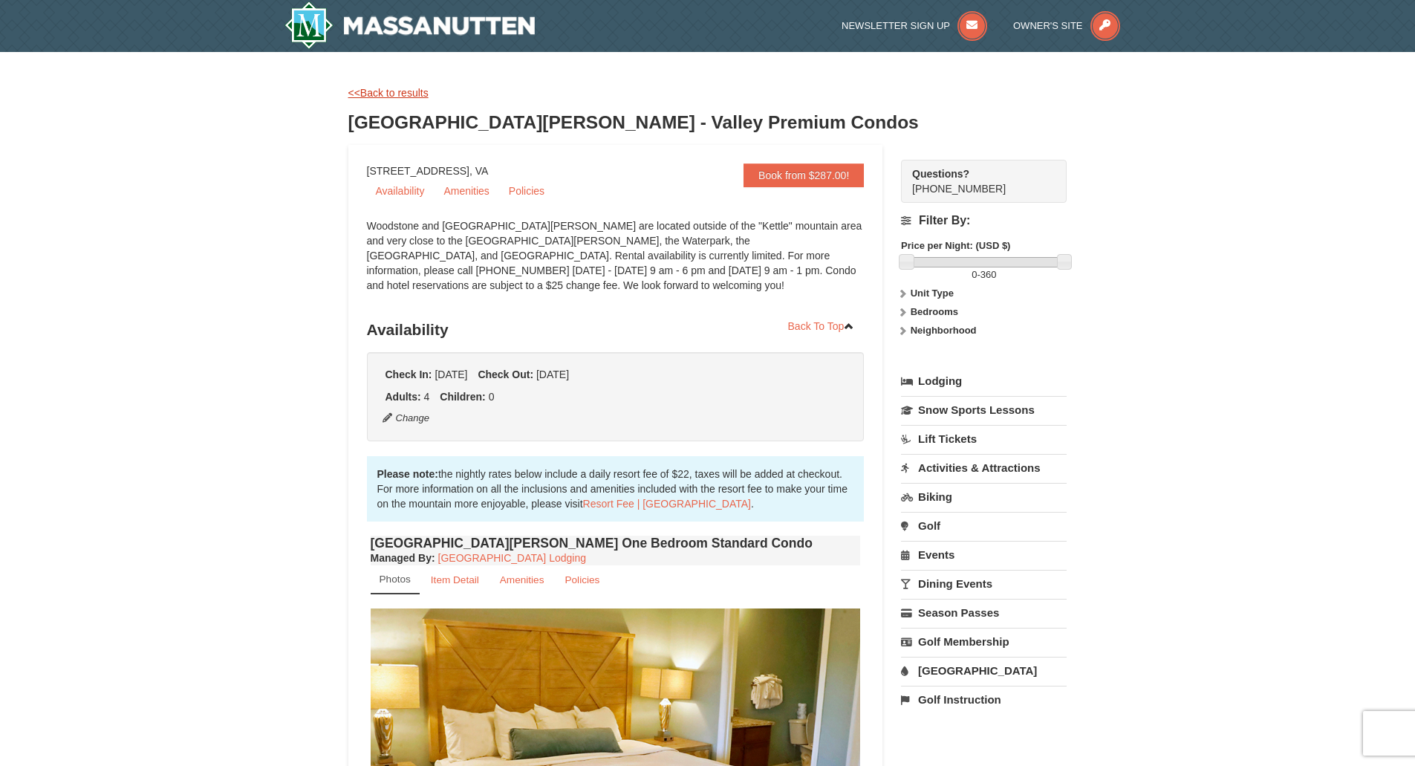
click at [373, 91] on link "<<Back to results" at bounding box center [388, 93] width 80 height 12
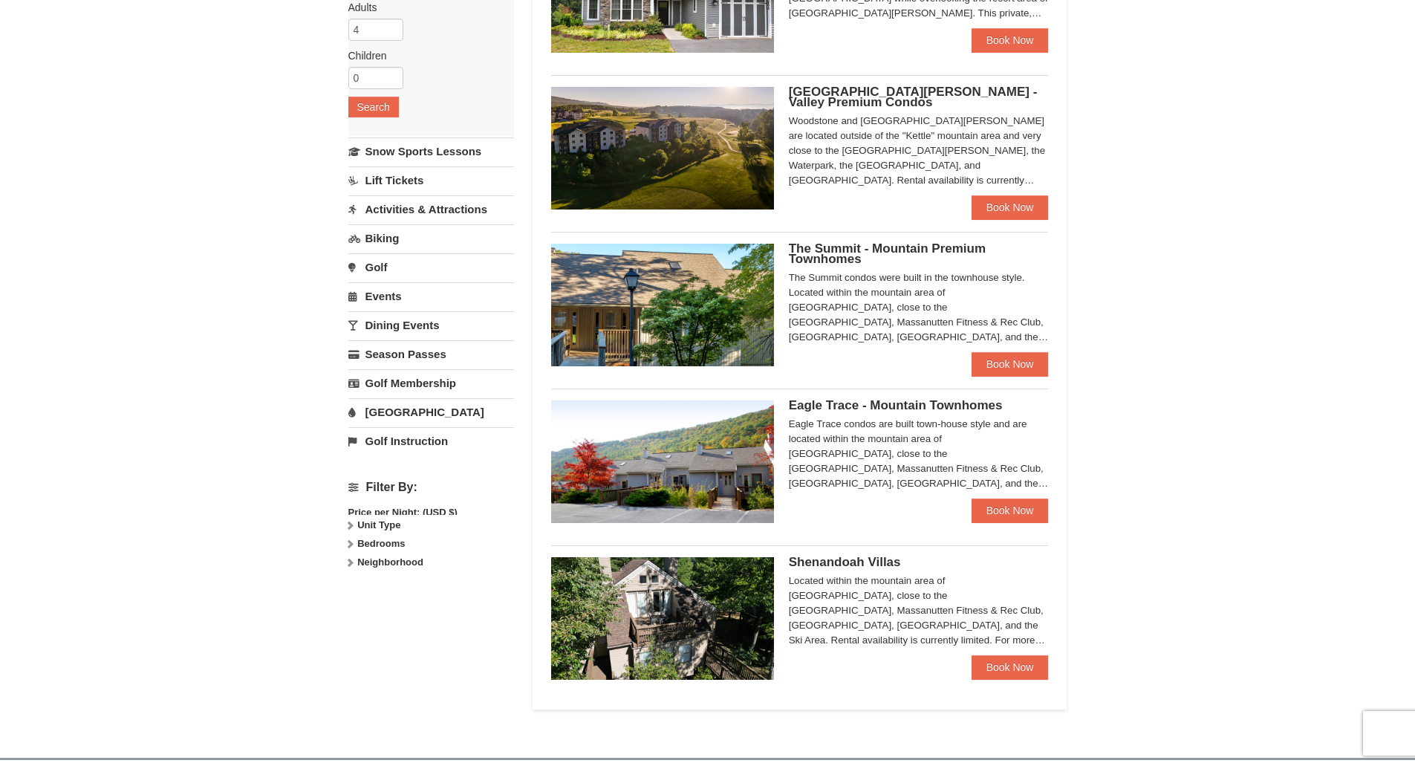
scroll to position [229, 0]
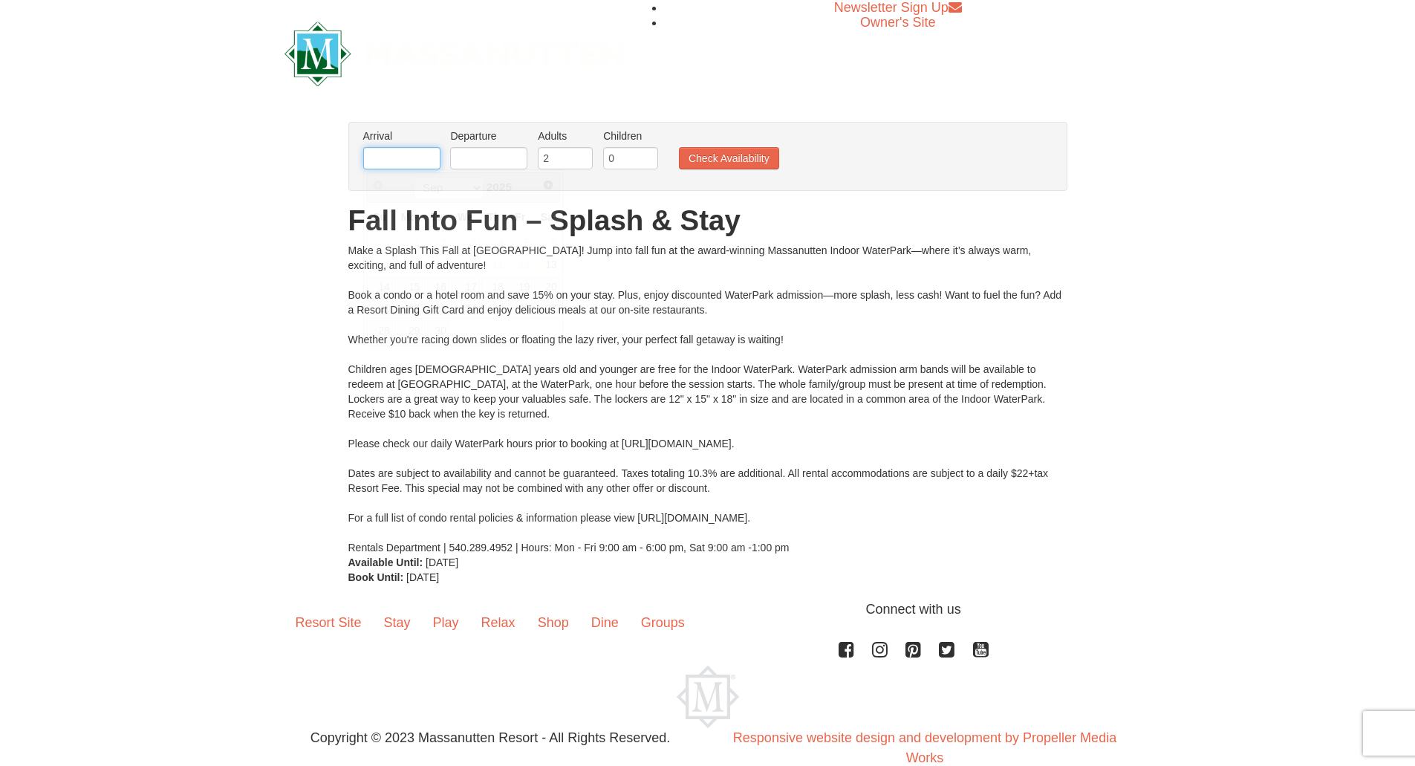
click at [400, 158] on input "text" at bounding box center [401, 158] width 77 height 22
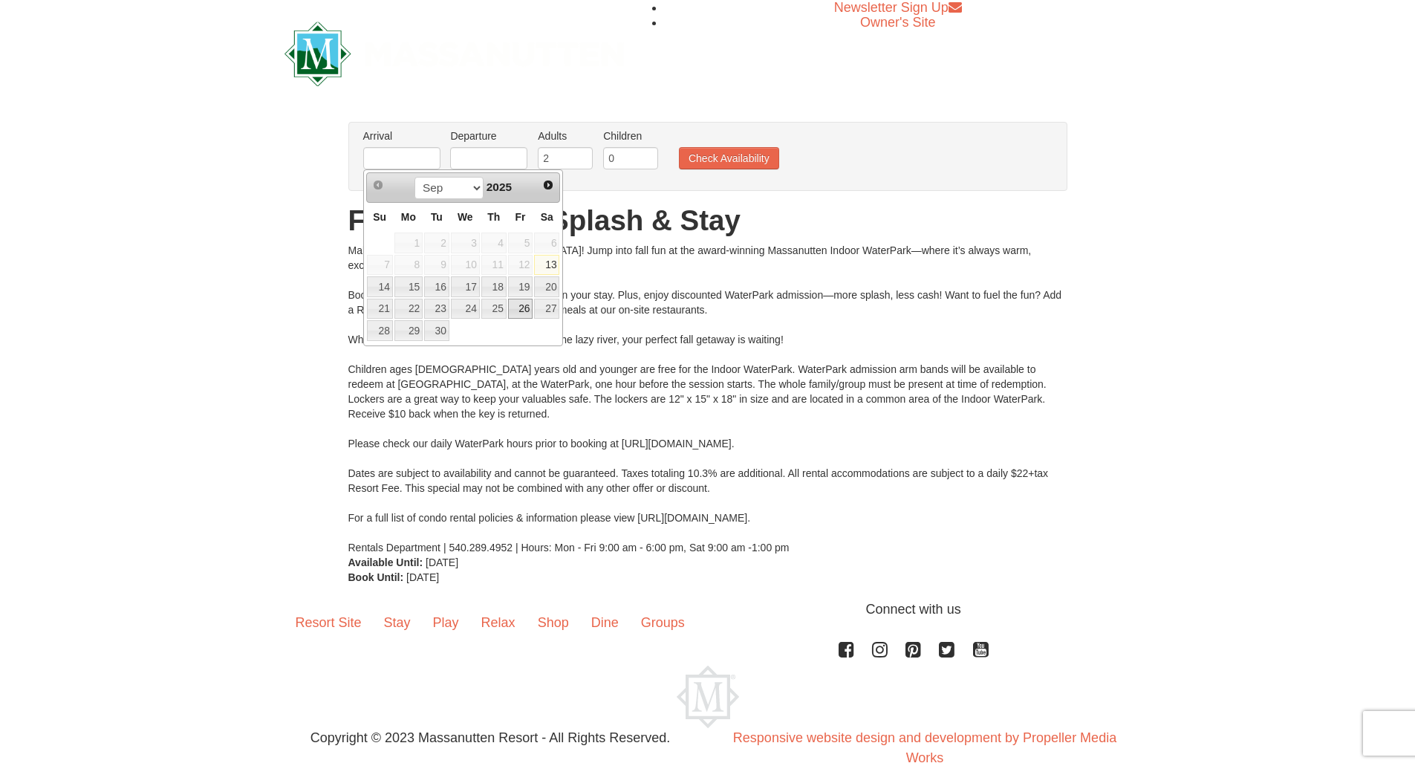
click at [524, 307] on link "26" at bounding box center [520, 309] width 25 height 21
type input "09/26/2025"
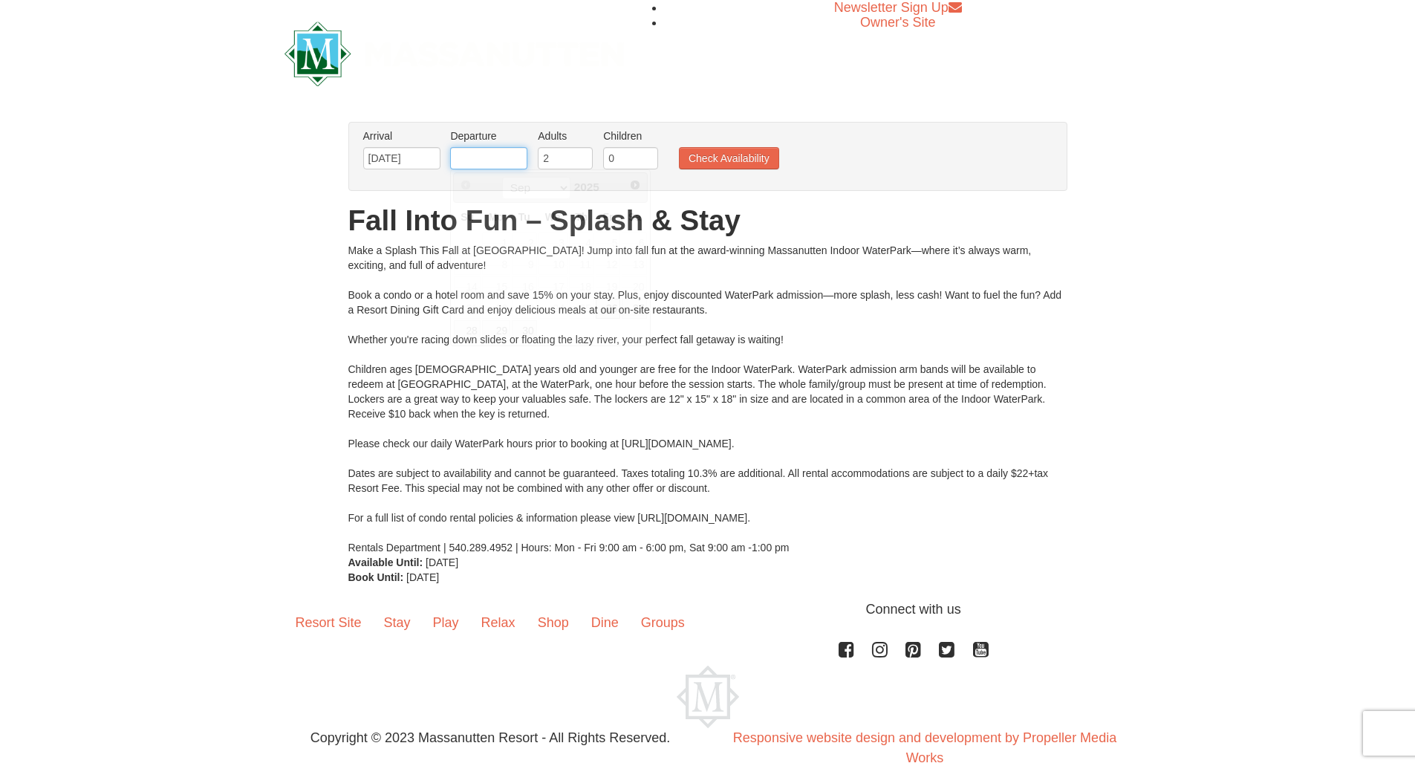
click at [484, 157] on input "text" at bounding box center [488, 158] width 77 height 22
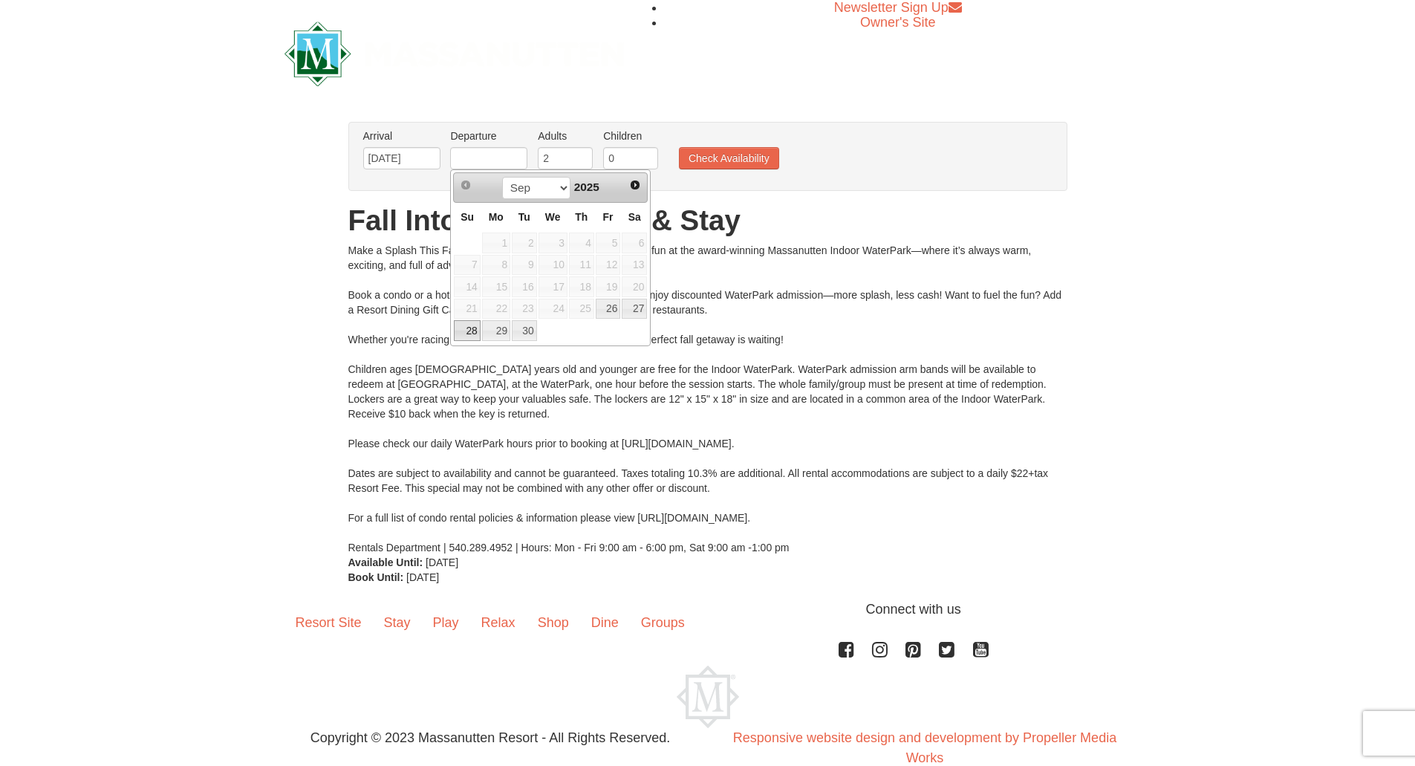
click at [472, 331] on link "28" at bounding box center [467, 330] width 26 height 21
type input "09/28/2025"
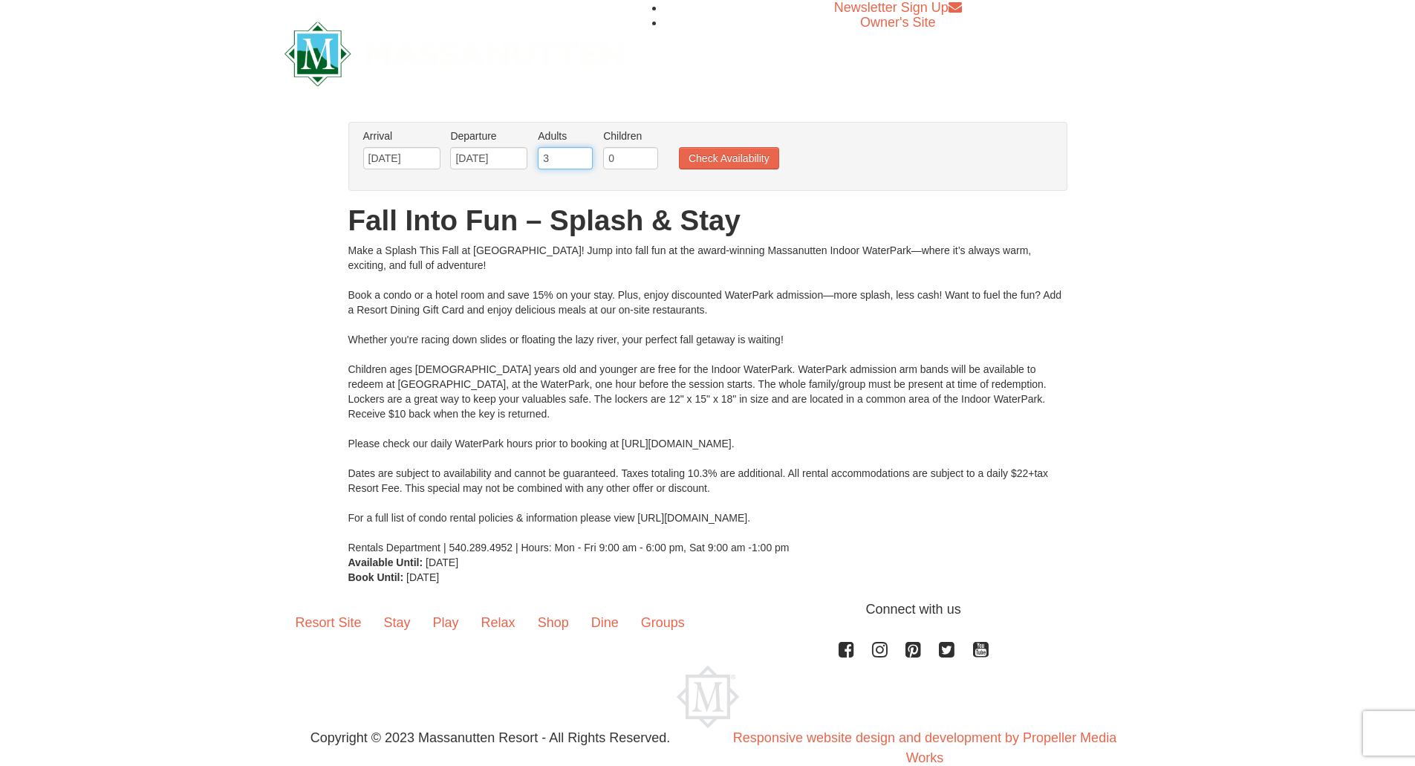
click at [582, 155] on input "3" at bounding box center [565, 158] width 55 height 22
click at [582, 155] on input "5" at bounding box center [565, 158] width 55 height 22
click at [582, 155] on input "6" at bounding box center [565, 158] width 55 height 22
click at [582, 160] on input "0" at bounding box center [565, 158] width 55 height 22
click at [580, 155] on input "1" at bounding box center [565, 158] width 55 height 22
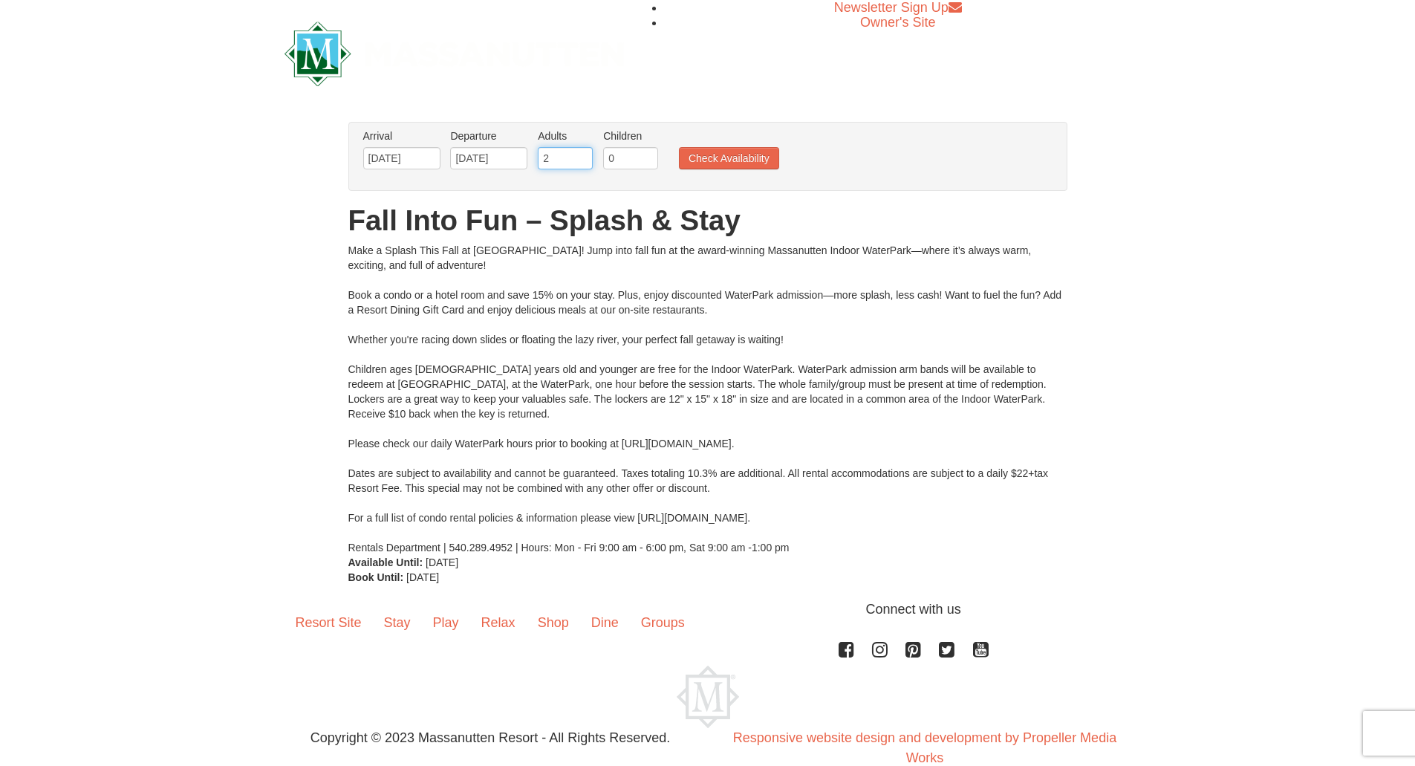
click at [580, 155] on input "2" at bounding box center [565, 158] width 55 height 22
click at [580, 155] on input "3" at bounding box center [565, 158] width 55 height 22
type input "4"
click at [580, 155] on input "4" at bounding box center [565, 158] width 55 height 22
click at [711, 159] on button "Check Availability" at bounding box center [729, 158] width 100 height 22
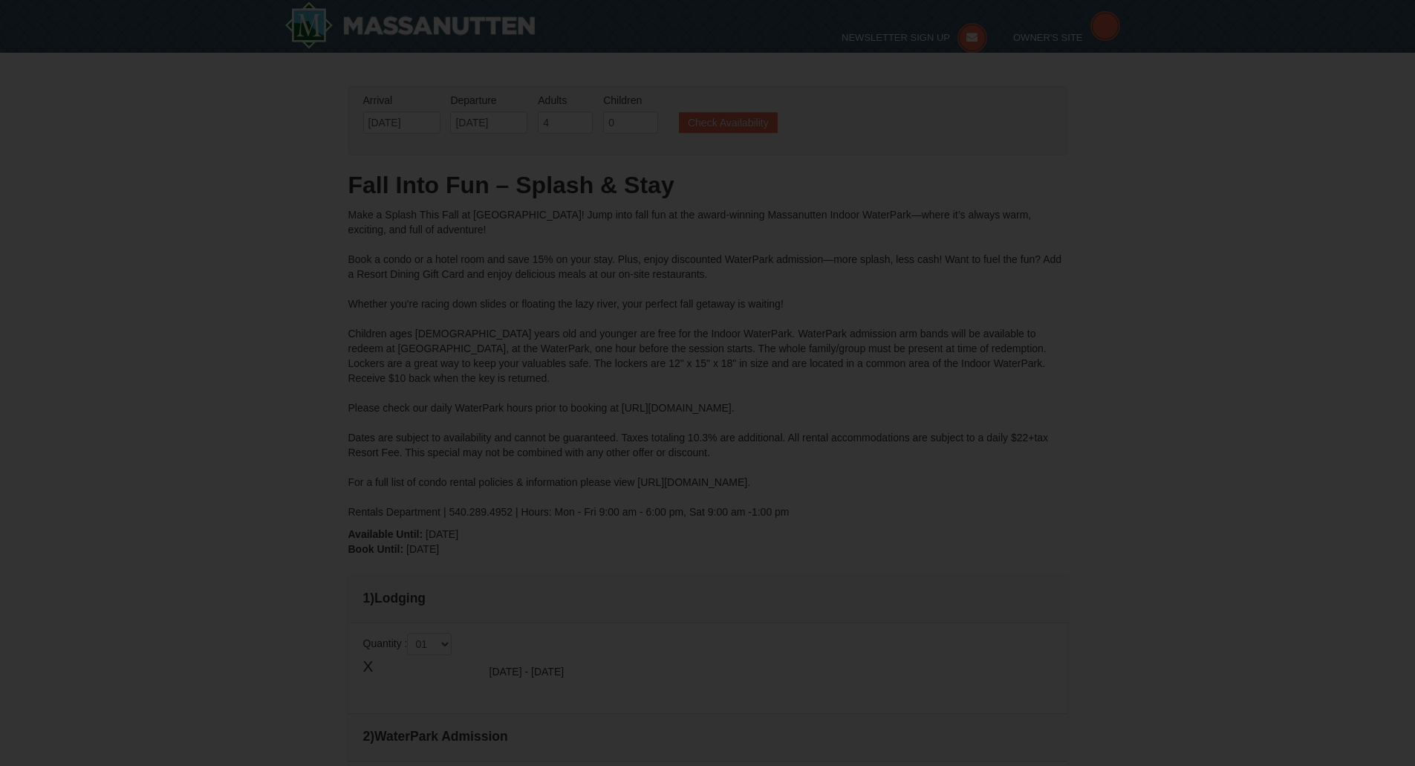
type input "[DATE]"
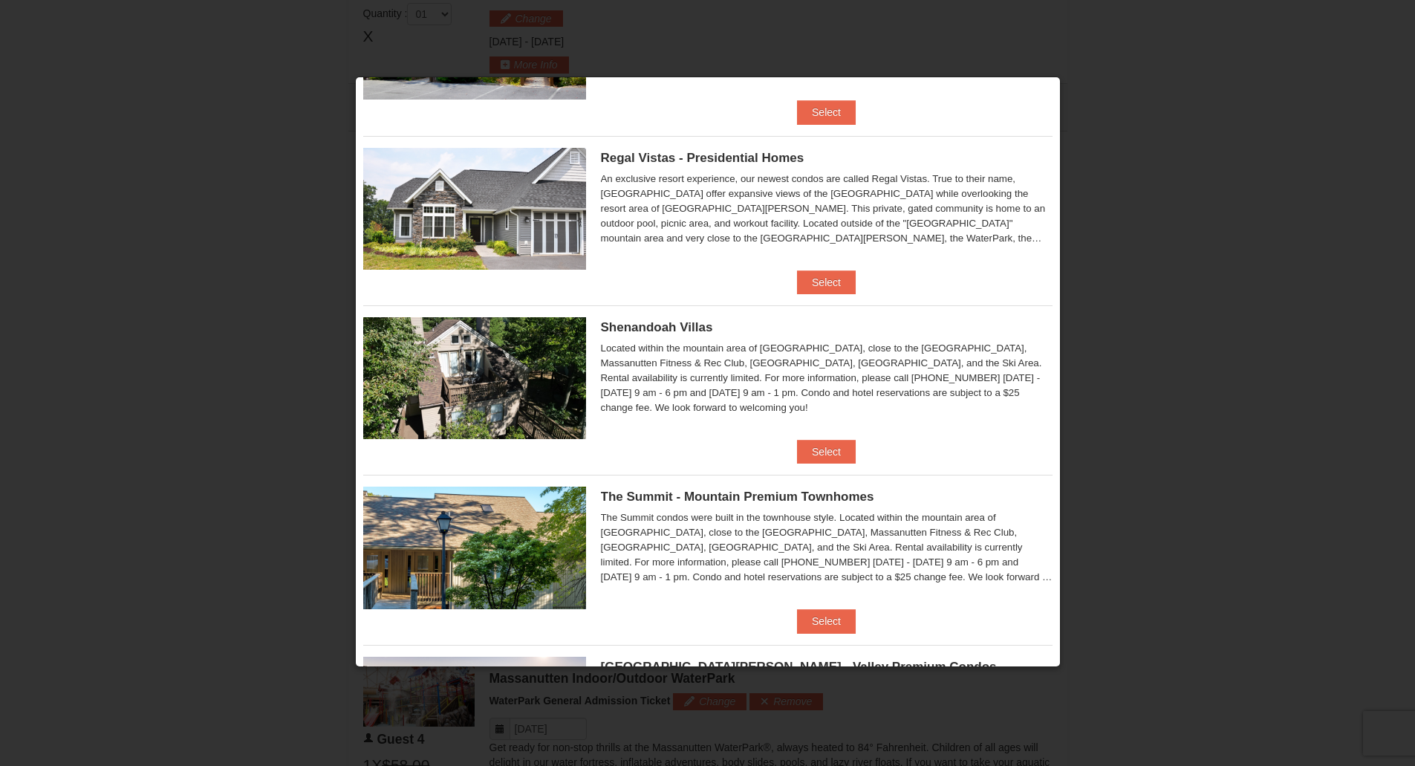
scroll to position [318, 0]
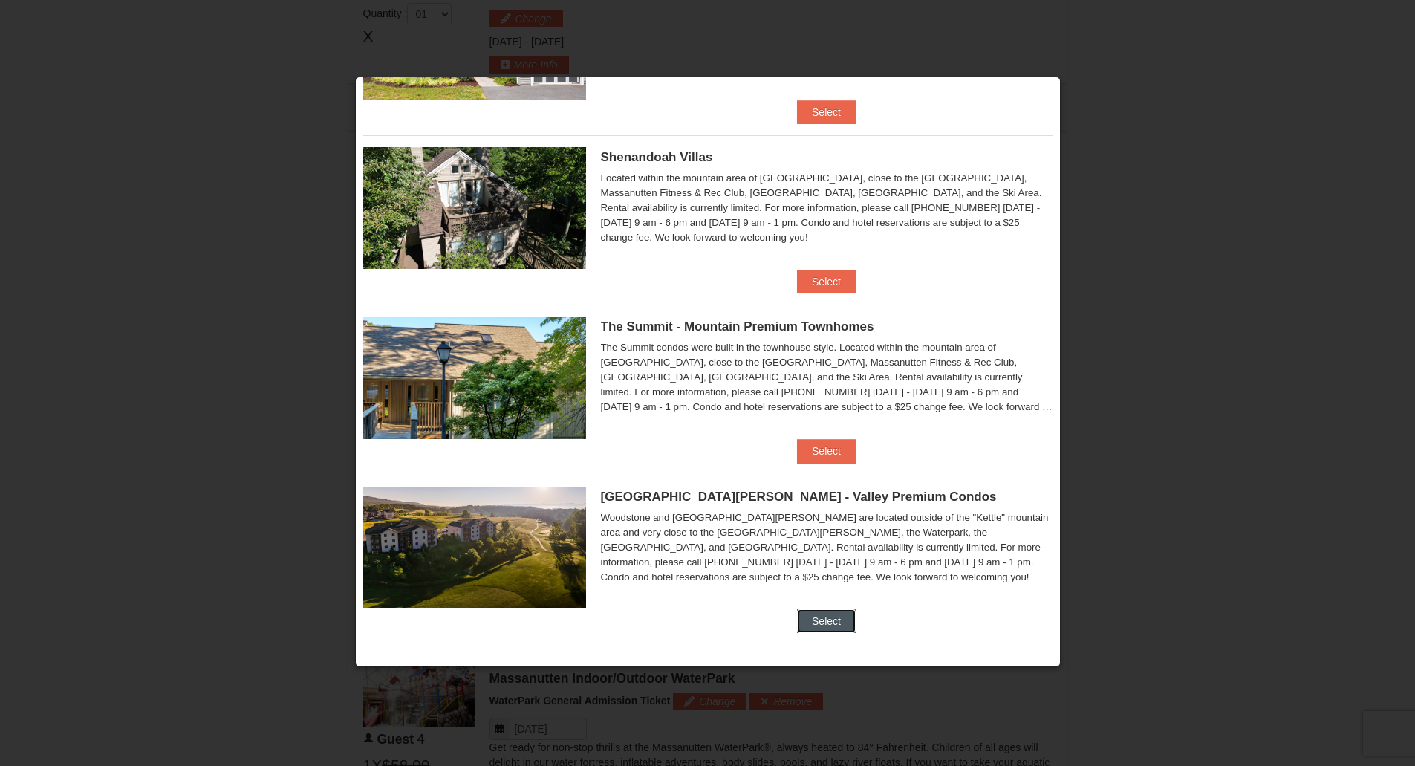
click at [824, 618] on button "Select" at bounding box center [826, 621] width 59 height 24
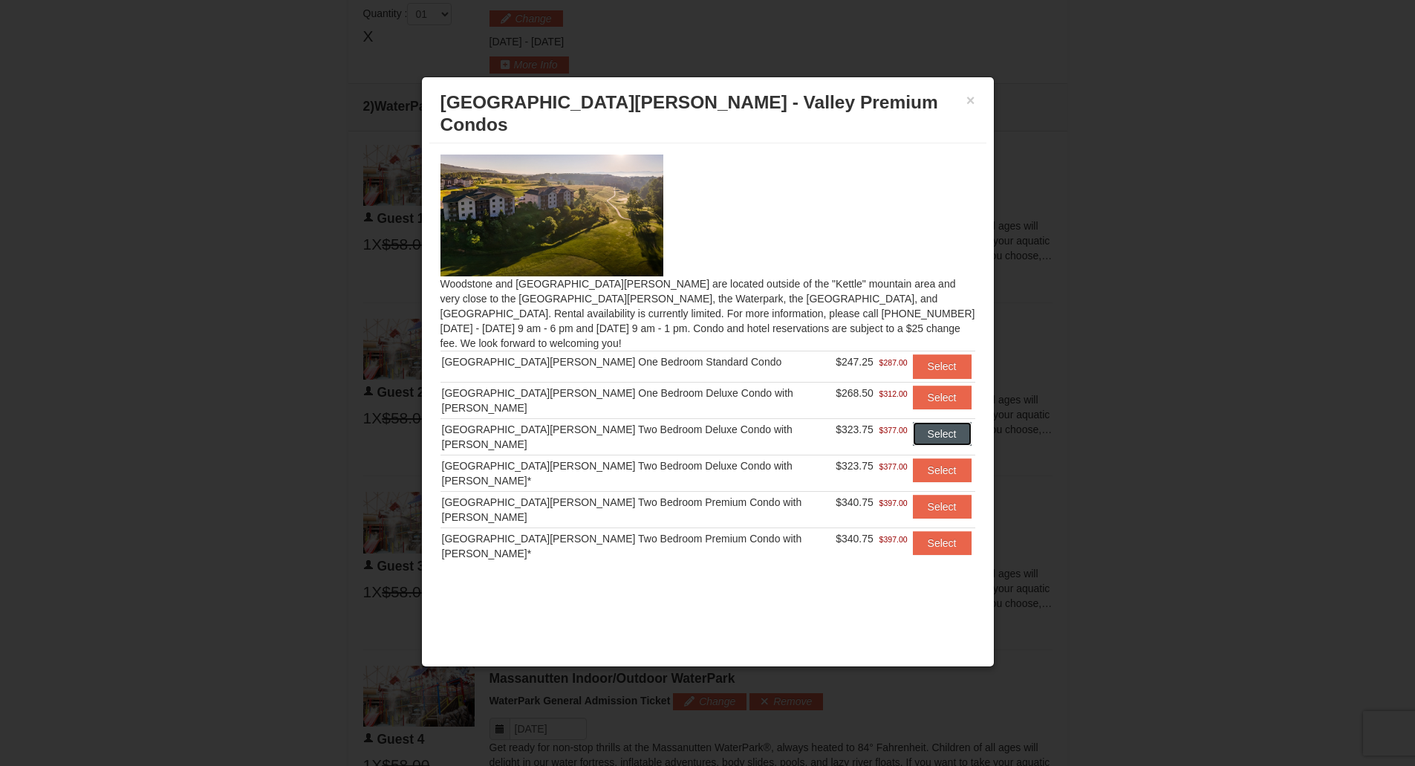
click at [927, 422] on button "Select" at bounding box center [942, 434] width 59 height 24
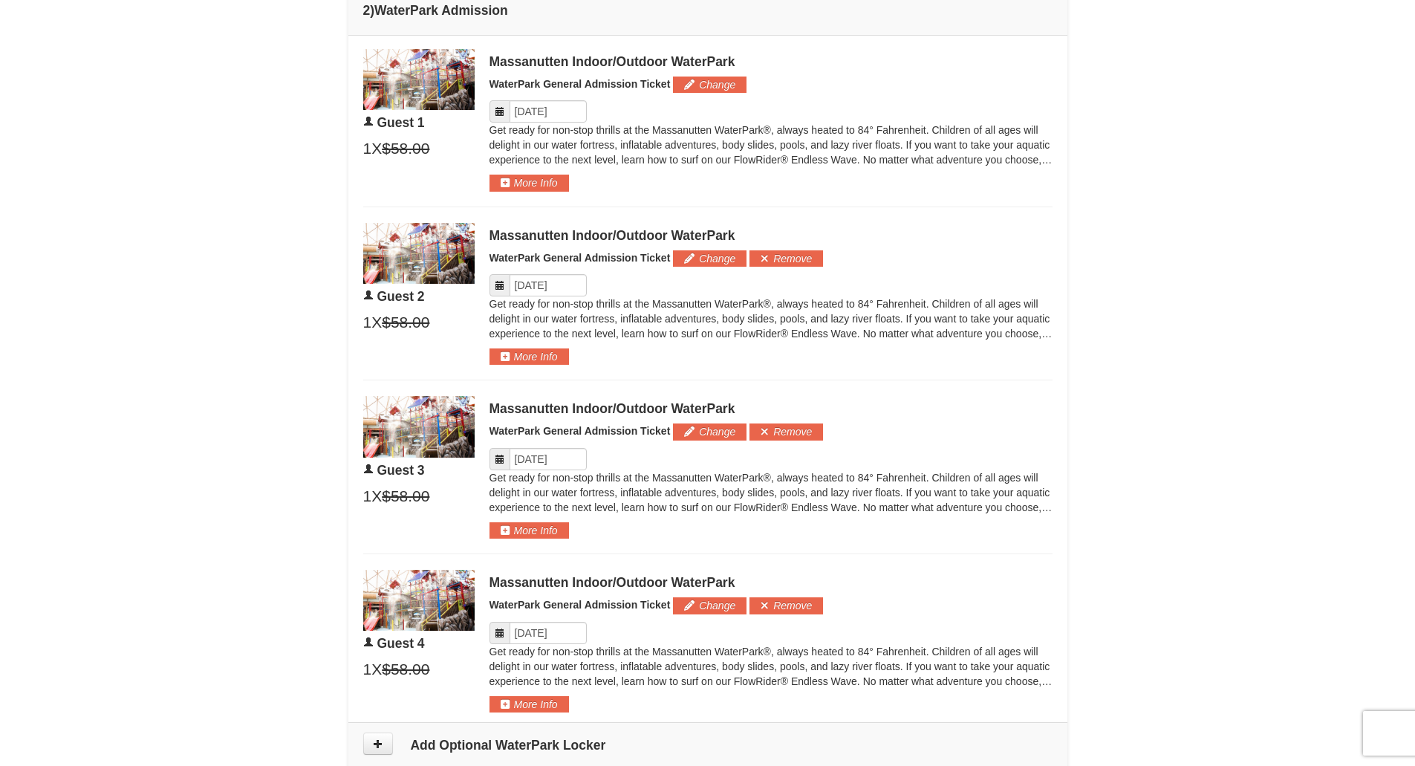
scroll to position [802, 0]
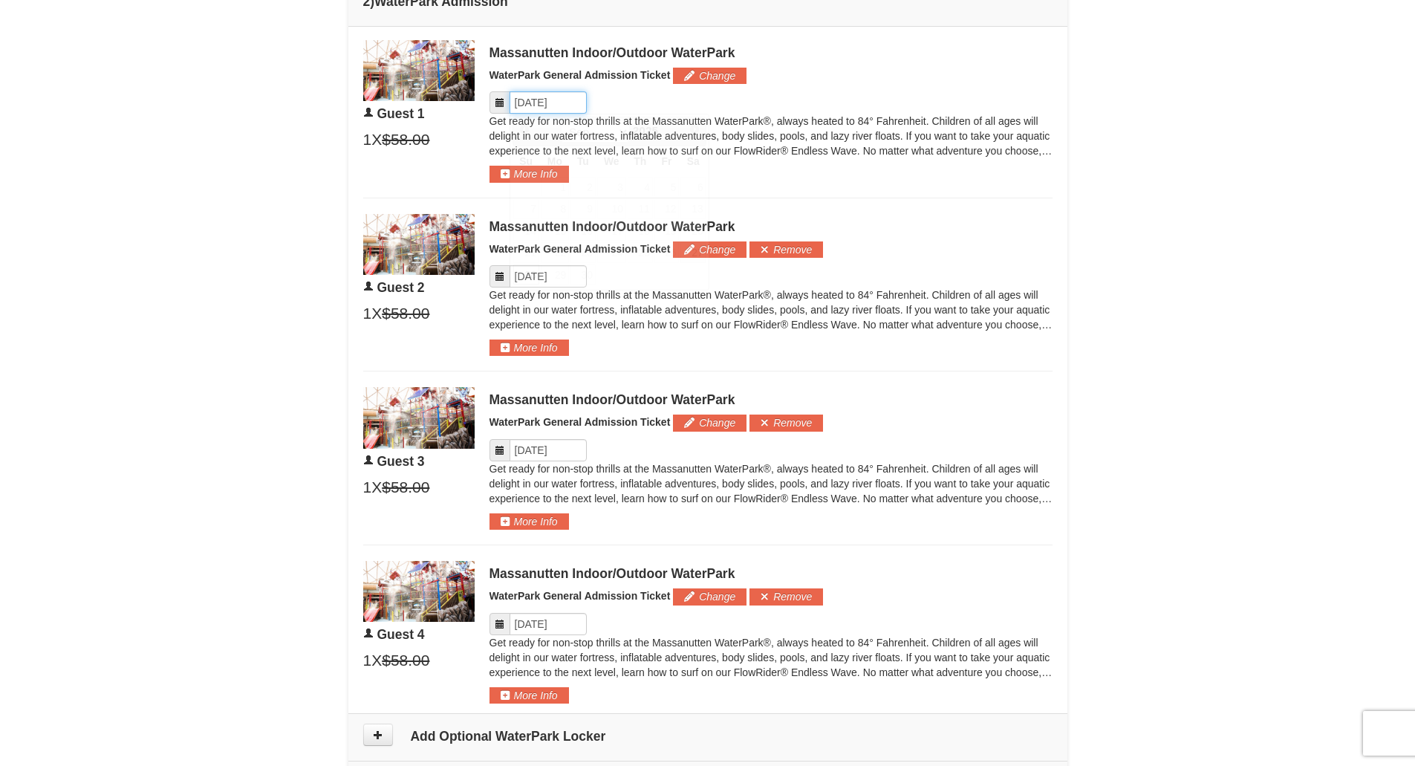
click at [516, 99] on input "Please format dates MM/DD/YYYY" at bounding box center [548, 102] width 77 height 22
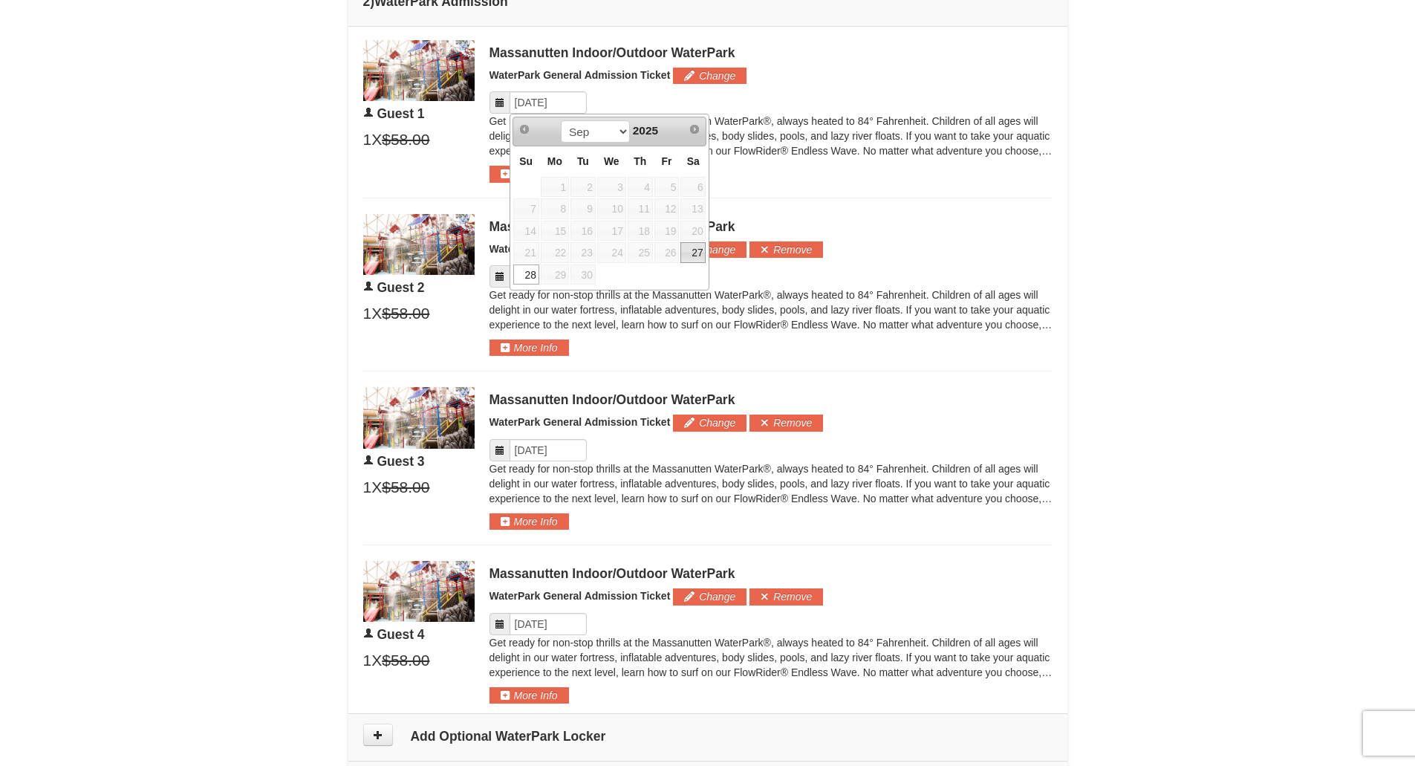
click at [690, 253] on link "27" at bounding box center [692, 252] width 25 height 21
type input "09/27/2025"
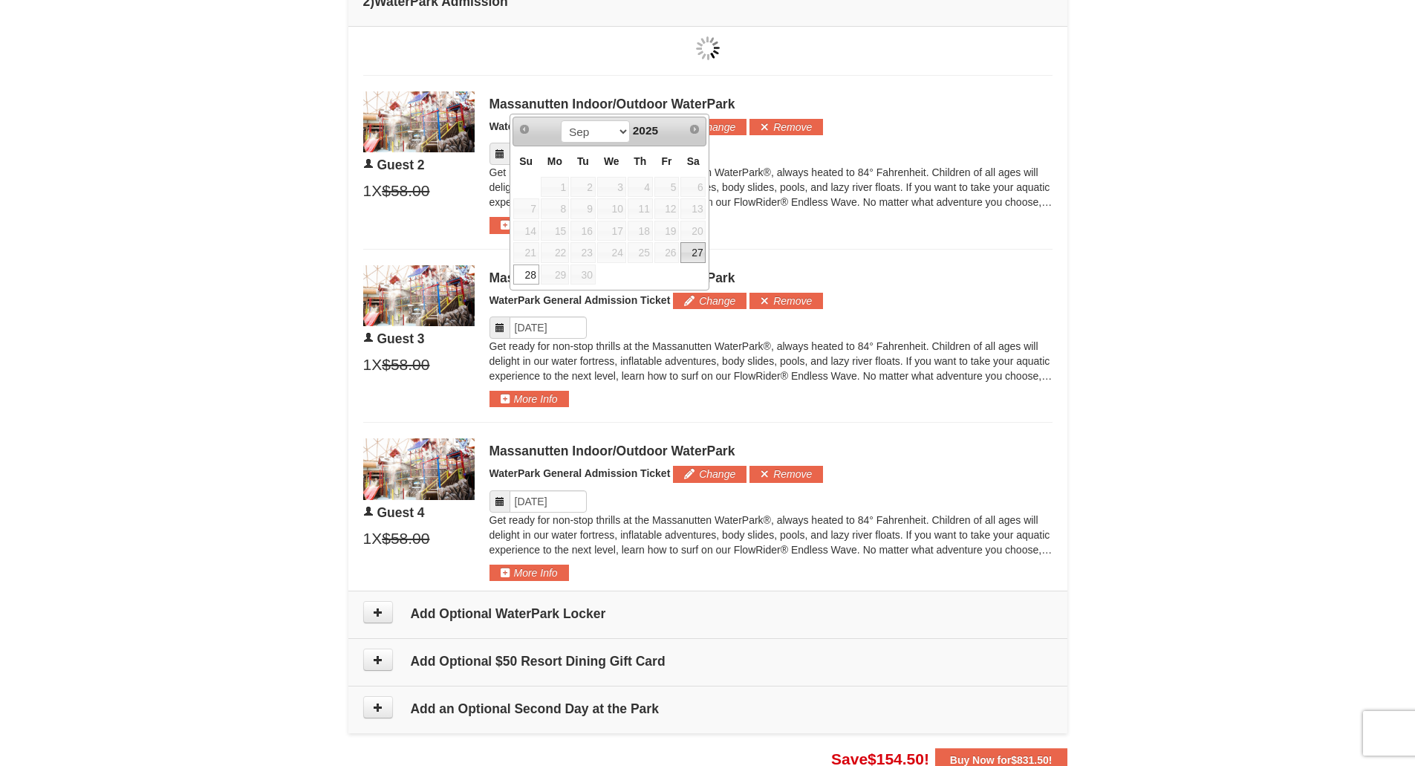
click at [690, 253] on link "27" at bounding box center [692, 252] width 25 height 21
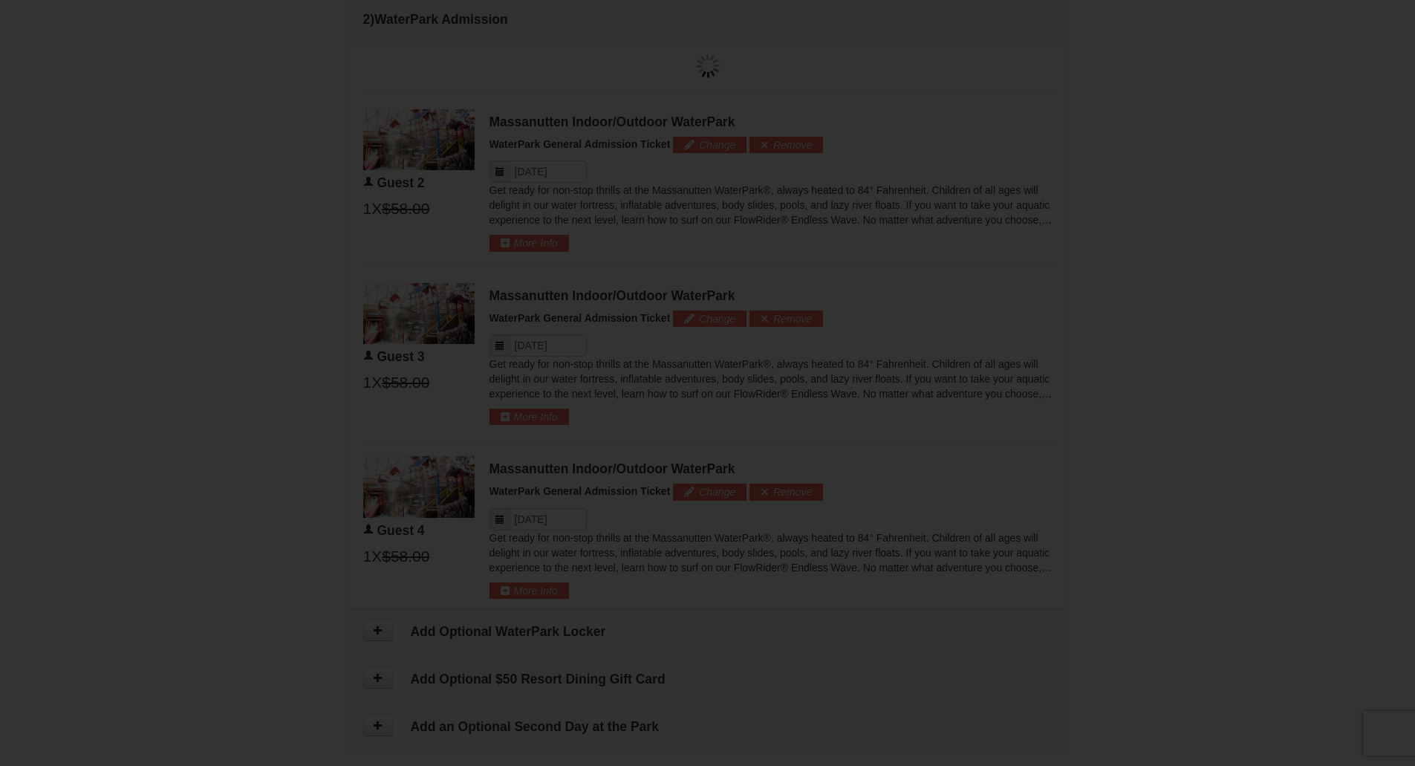
click at [690, 253] on body "Browser Not Supported We notice you are using a browser which will not provide …" at bounding box center [707, 206] width 1415 height 1980
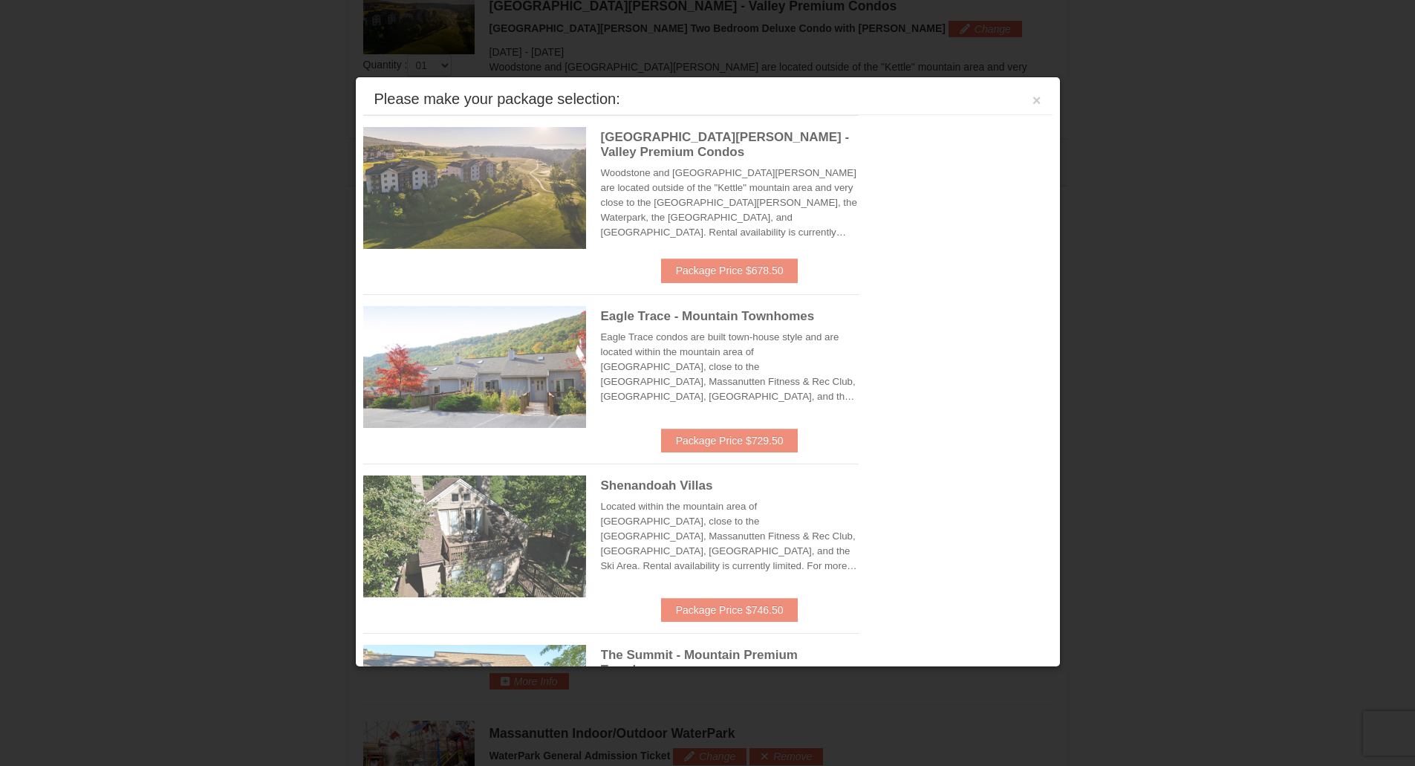
scroll to position [636, 0]
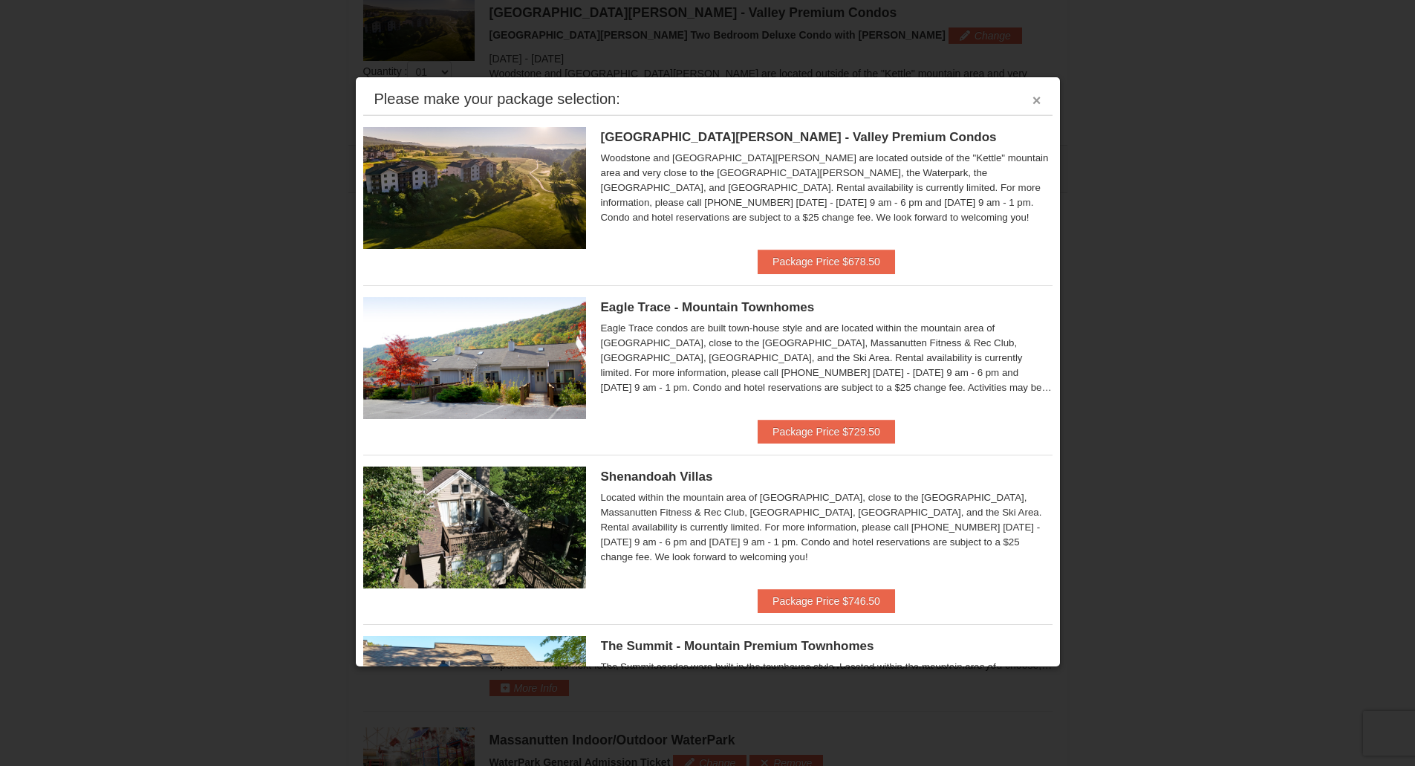
click at [1033, 105] on button "×" at bounding box center [1037, 100] width 9 height 15
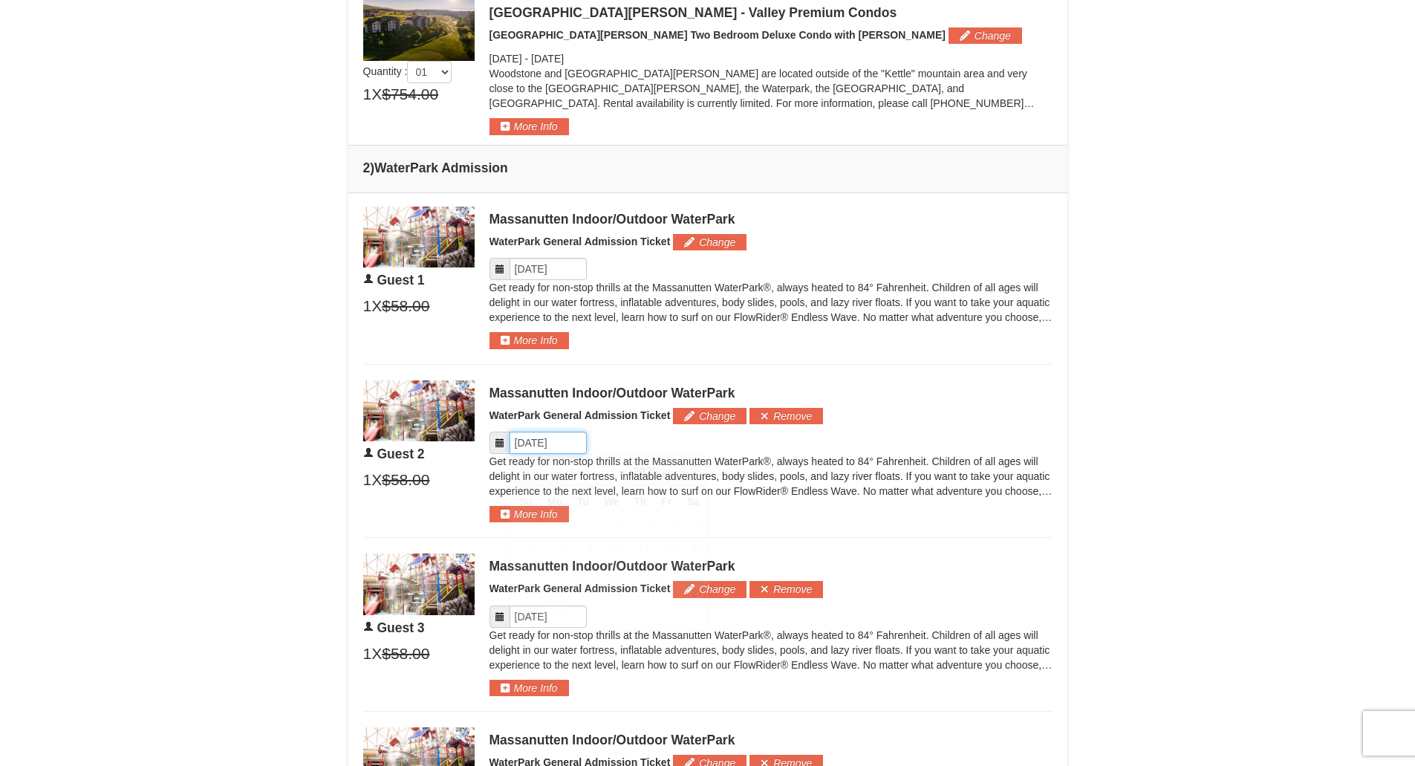
click at [533, 442] on input "Please format dates MM/DD/YYYY" at bounding box center [548, 443] width 77 height 22
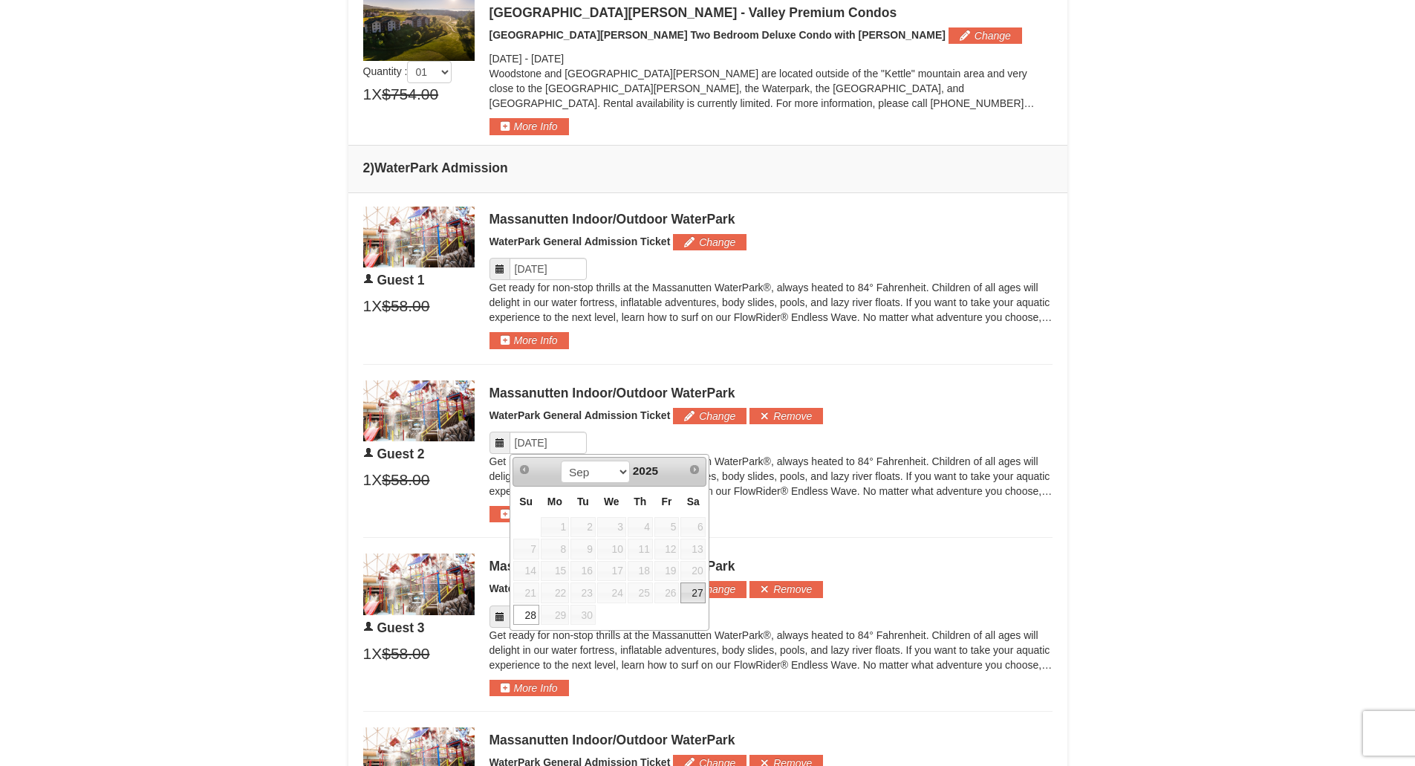
click at [703, 596] on link "27" at bounding box center [692, 592] width 25 height 21
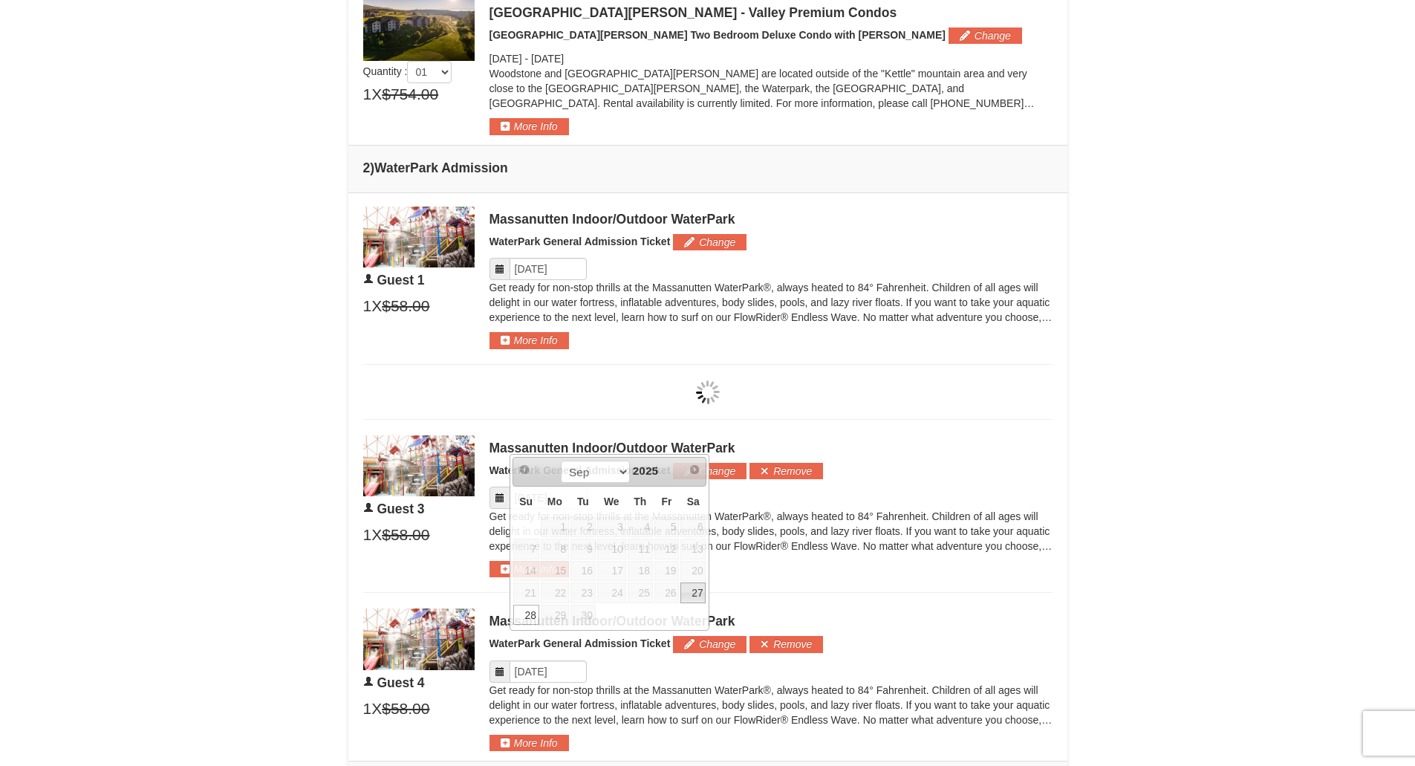
click at [703, 596] on link "27" at bounding box center [692, 592] width 25 height 21
click at [703, 596] on body "Browser Not Supported We notice you are using a browser which will not provide …" at bounding box center [707, 355] width 1415 height 1983
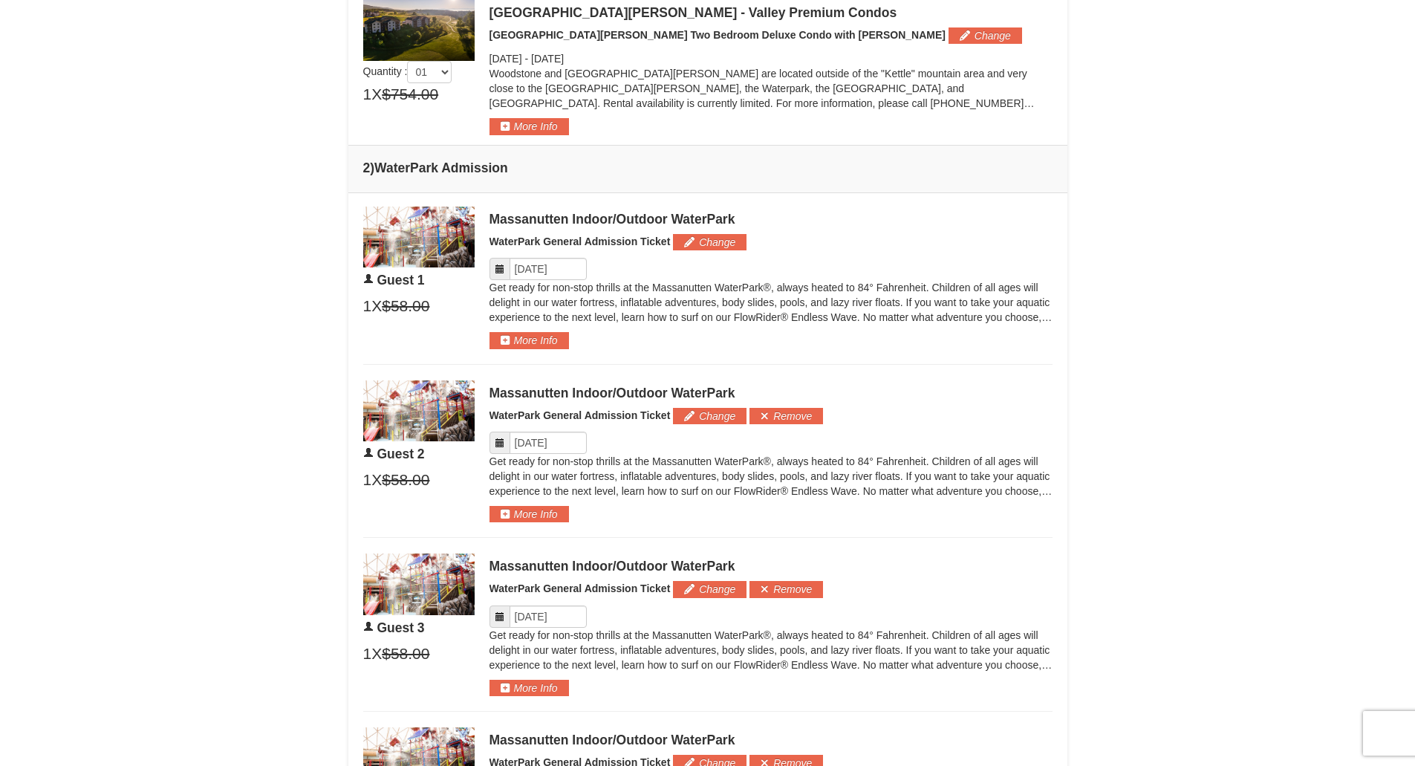
click at [553, 592] on span "WaterPark General Admission Ticket" at bounding box center [580, 588] width 181 height 12
click at [554, 616] on input "Please format dates MM/DD/YYYY" at bounding box center [548, 616] width 77 height 22
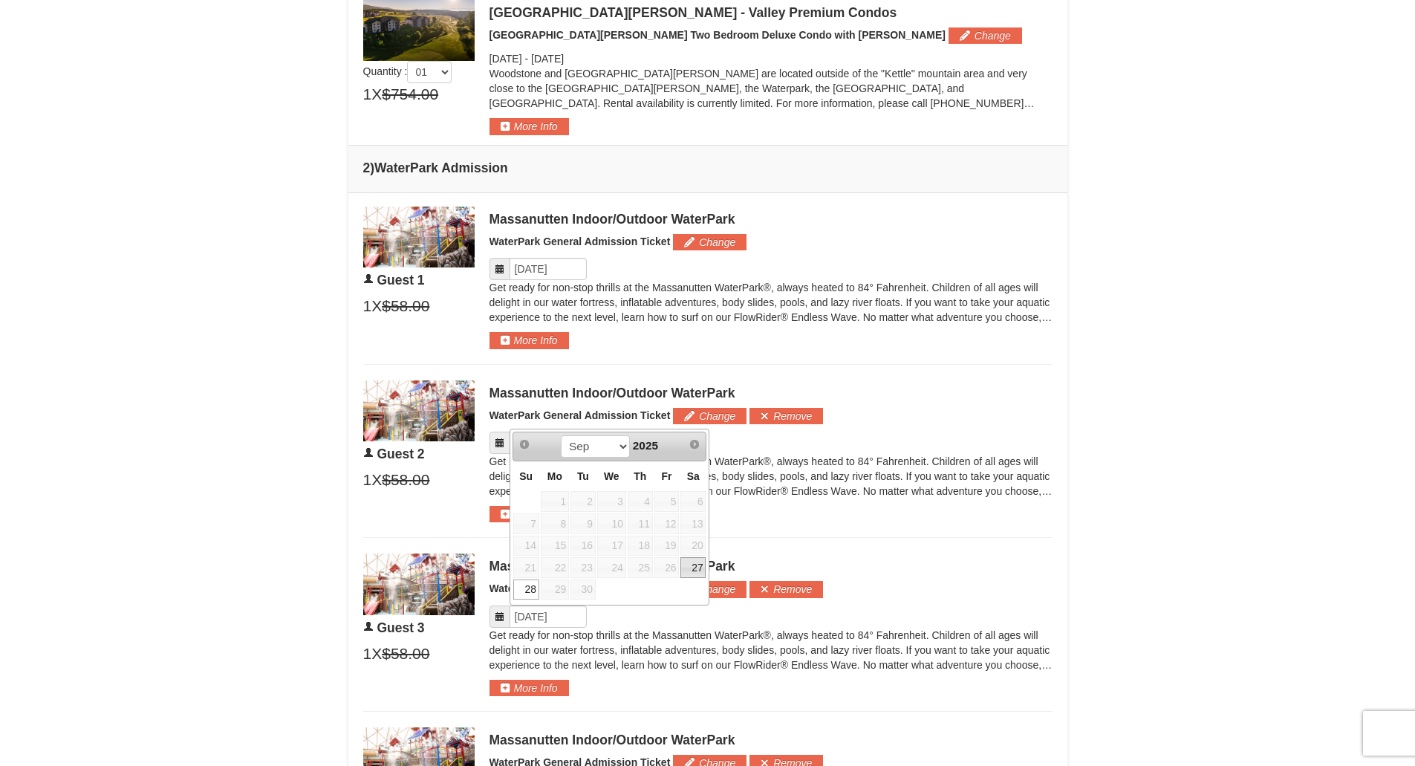
click at [699, 570] on link "27" at bounding box center [692, 567] width 25 height 21
type input "[DATE]"
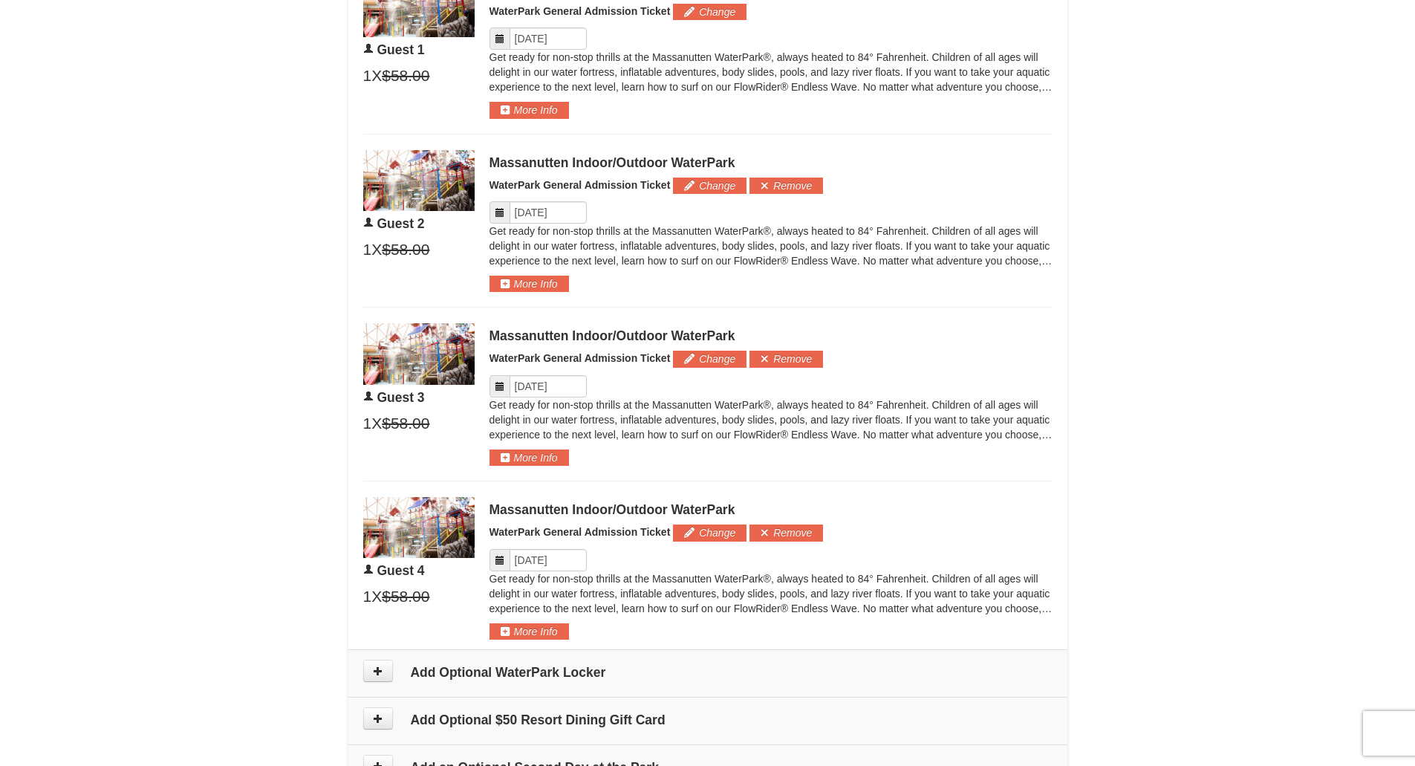
scroll to position [1031, 0]
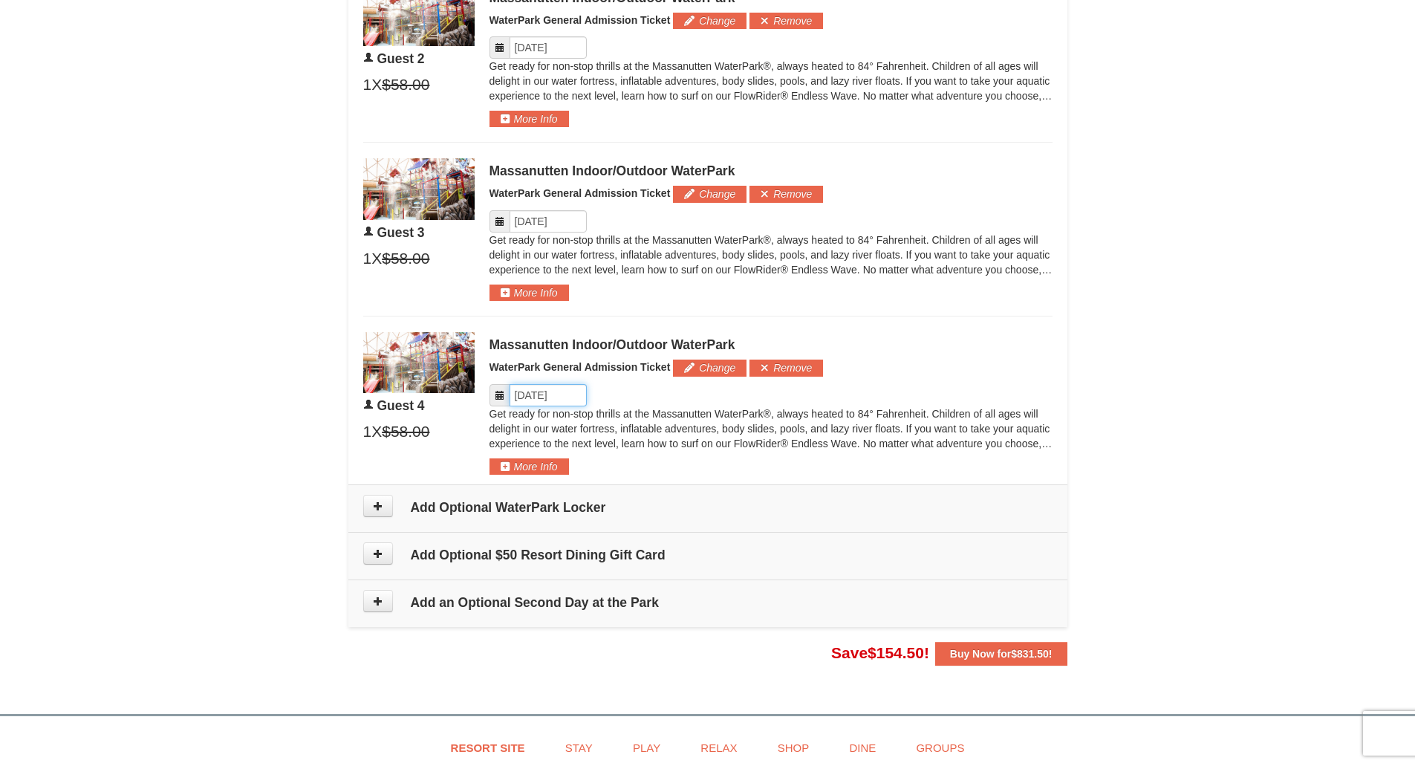
click at [532, 394] on input "Please format dates MM/DD/YYYY" at bounding box center [548, 395] width 77 height 22
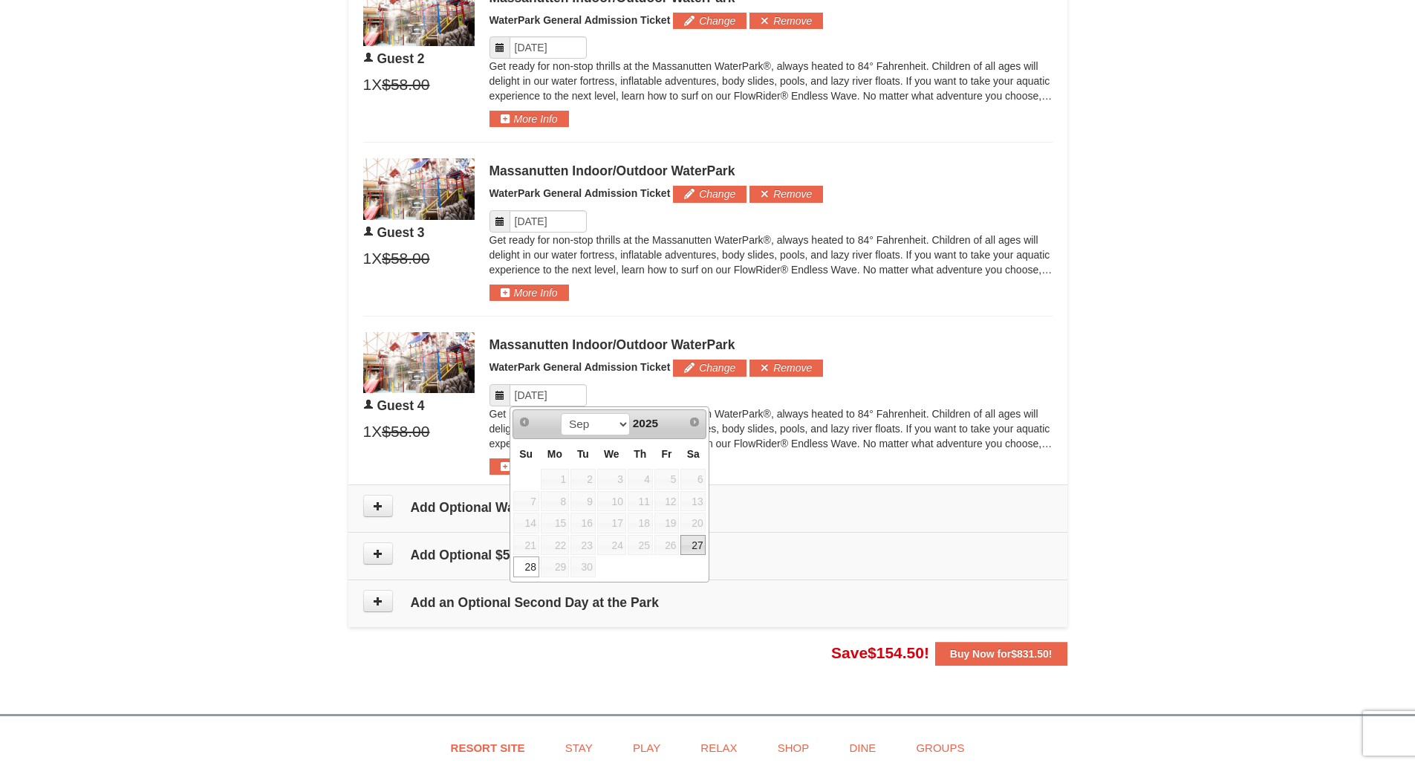
click at [695, 550] on link "27" at bounding box center [692, 545] width 25 height 21
type input "[DATE]"
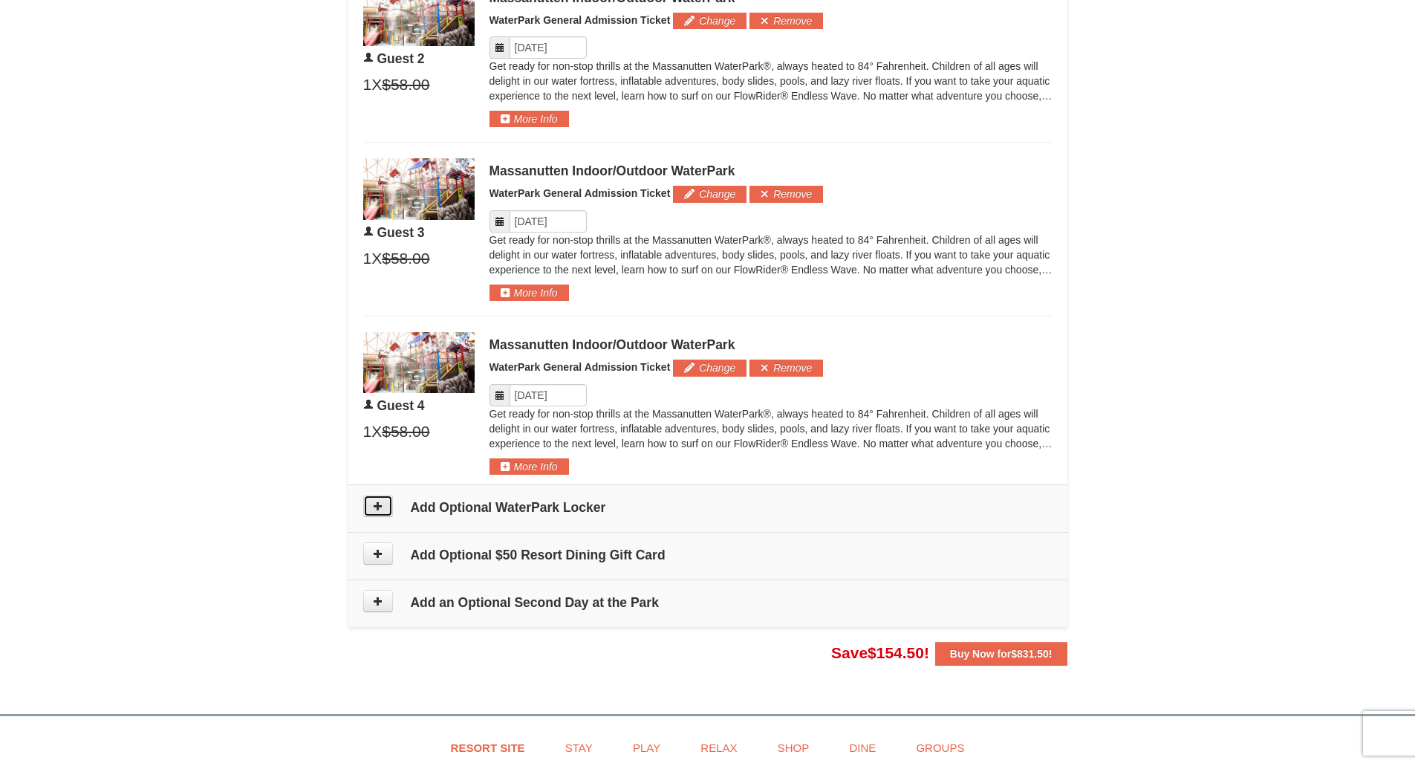
click at [376, 510] on icon at bounding box center [378, 506] width 10 height 10
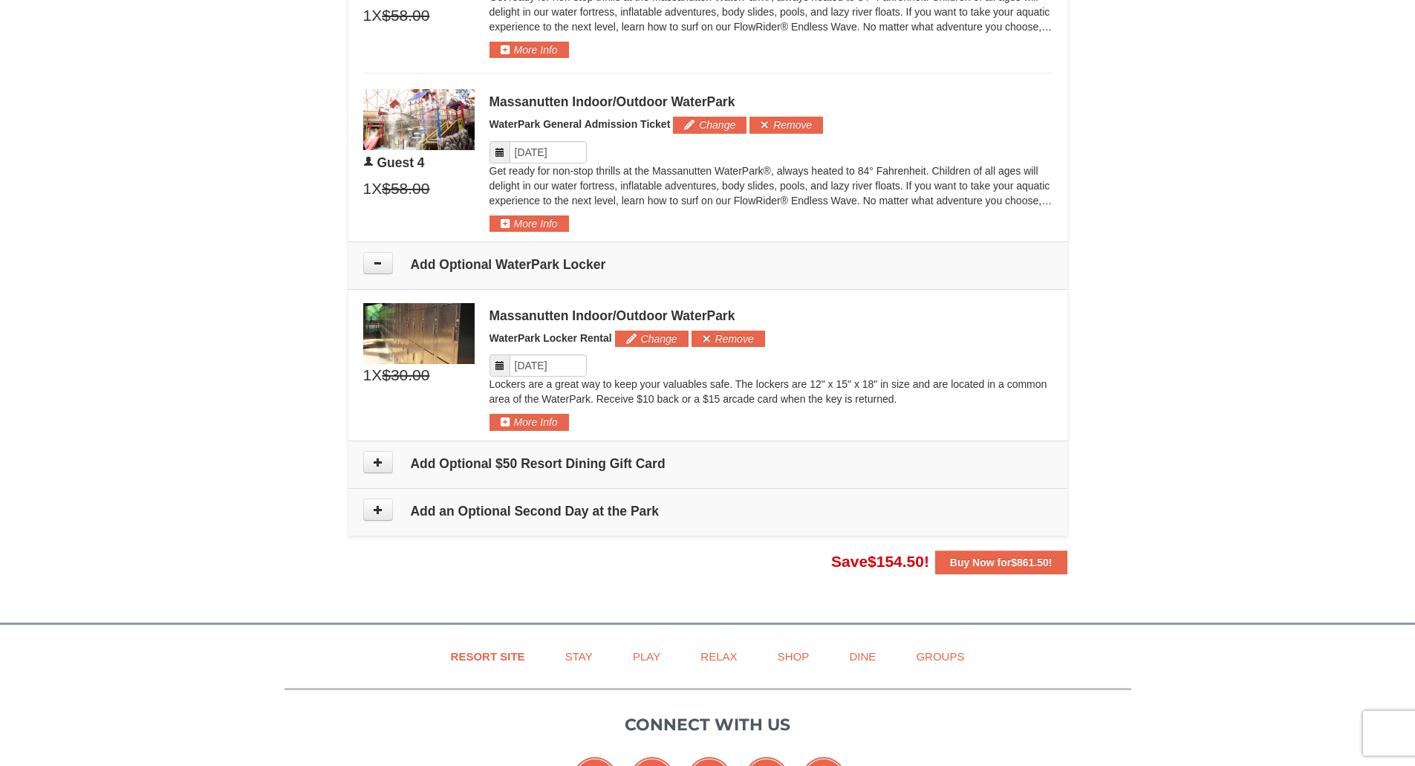
scroll to position [1428, 0]
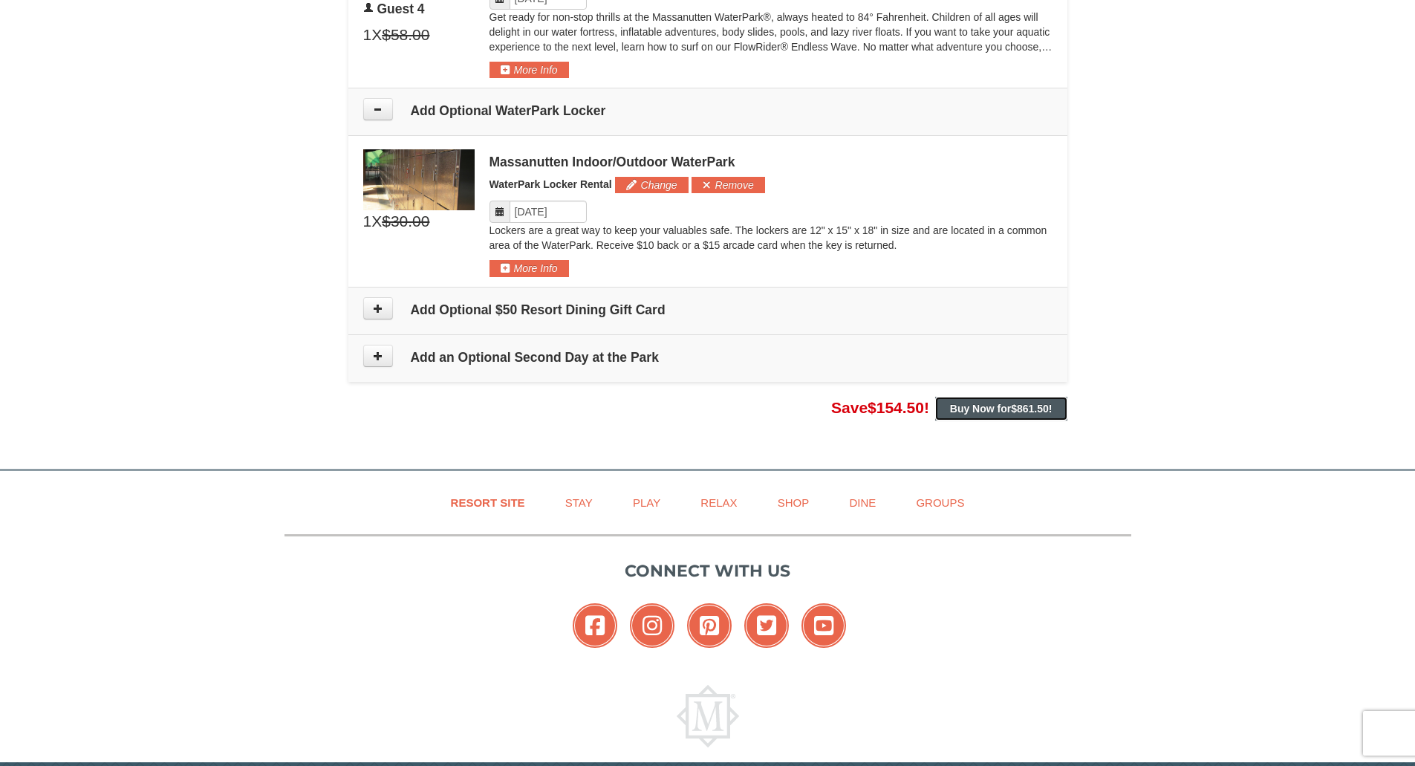
click at [1010, 410] on strong "Buy Now for $861.50 !" at bounding box center [1001, 409] width 103 height 12
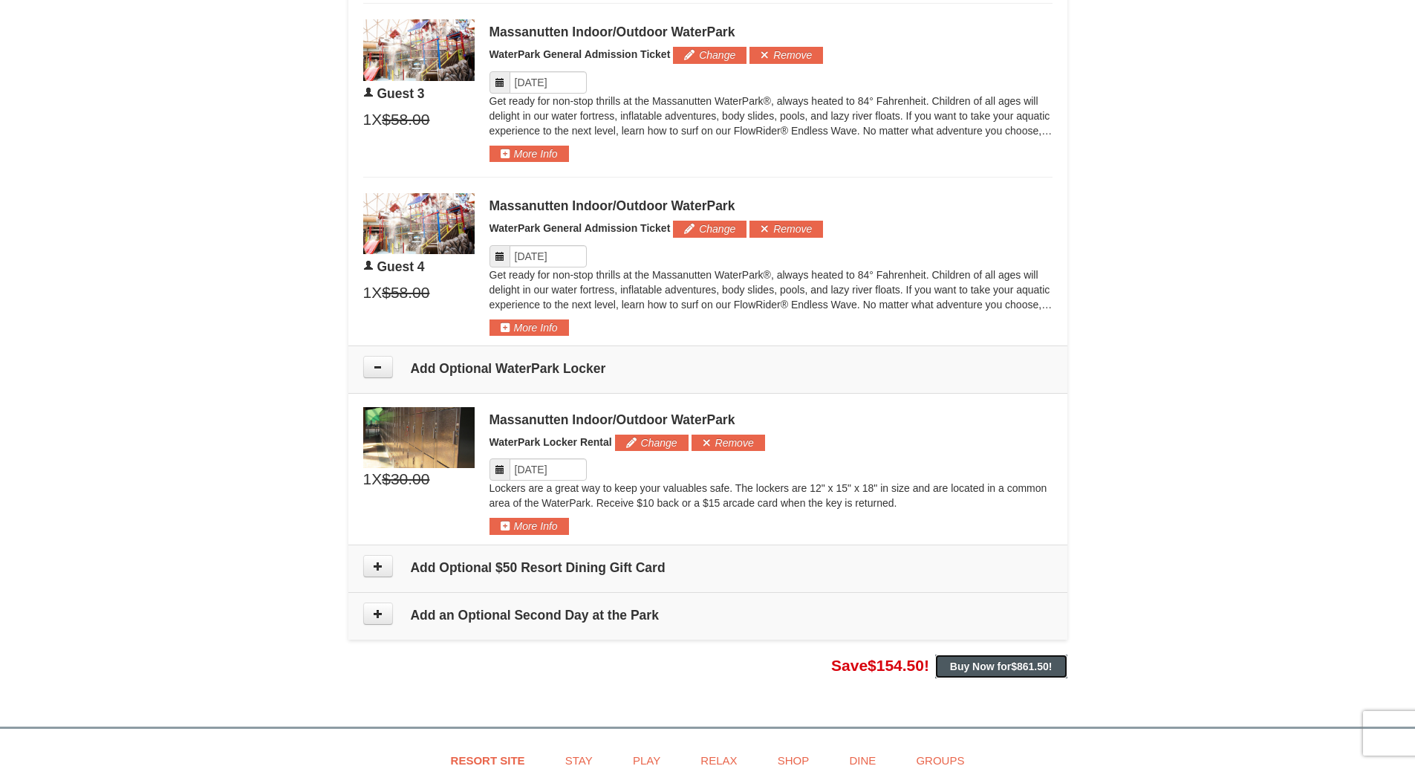
scroll to position [1367, 0]
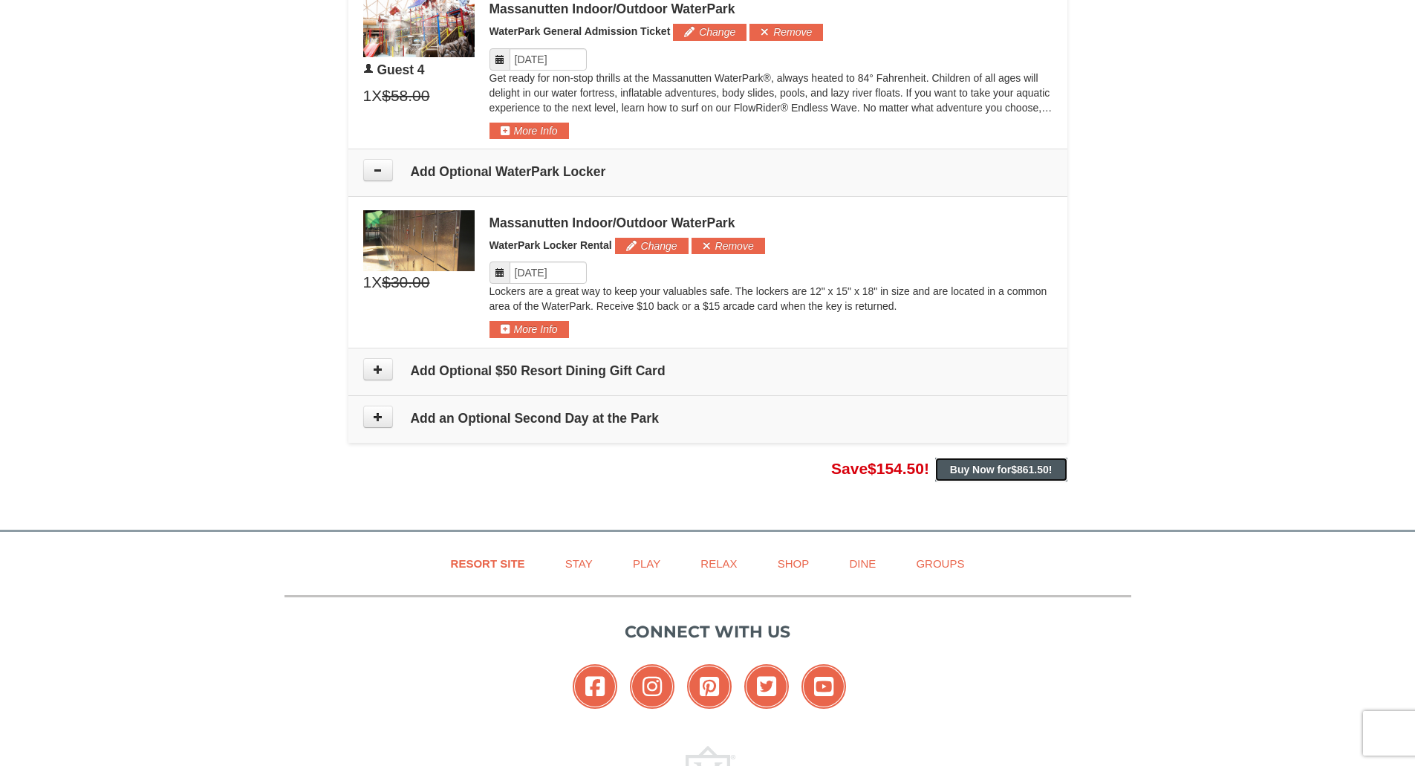
click at [981, 468] on strong "Buy Now for $861.50 !" at bounding box center [1001, 470] width 103 height 12
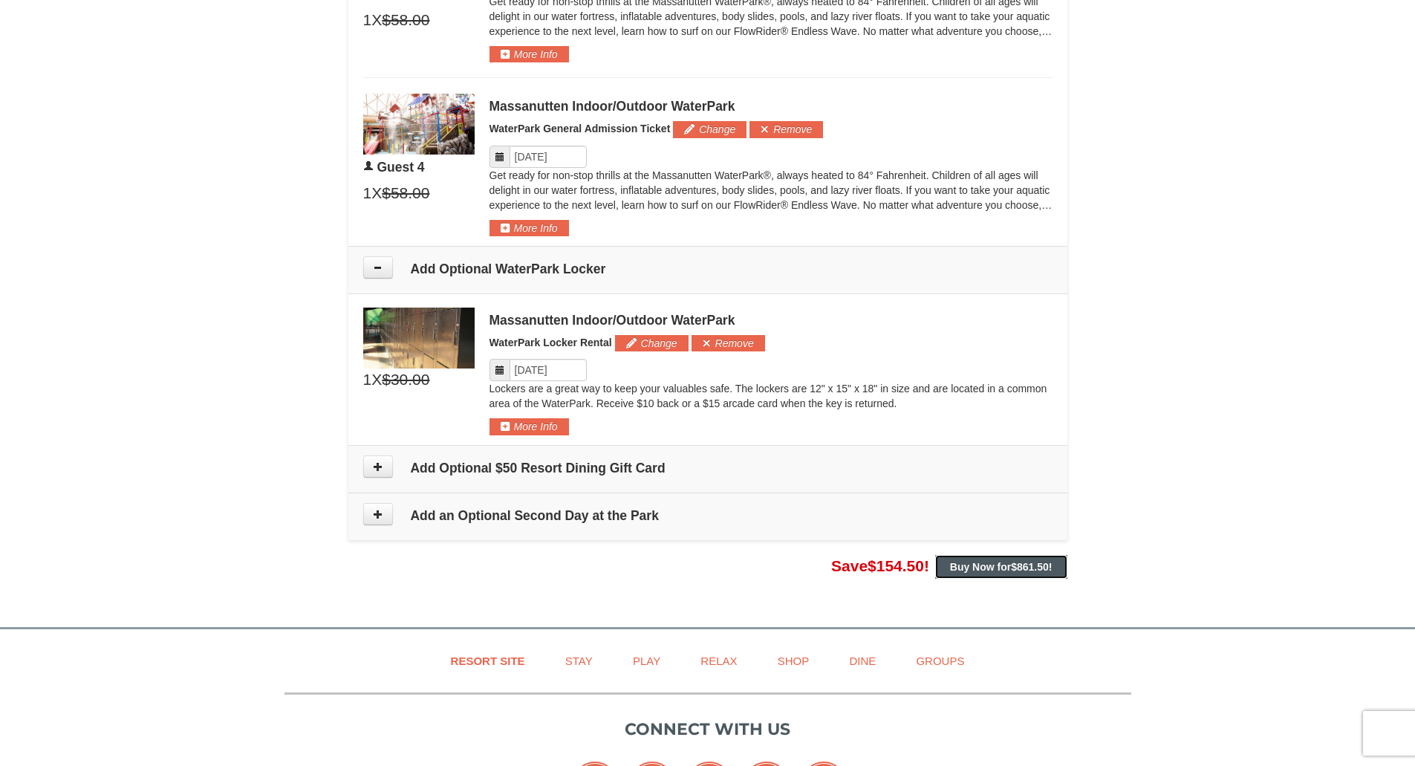
scroll to position [1487, 0]
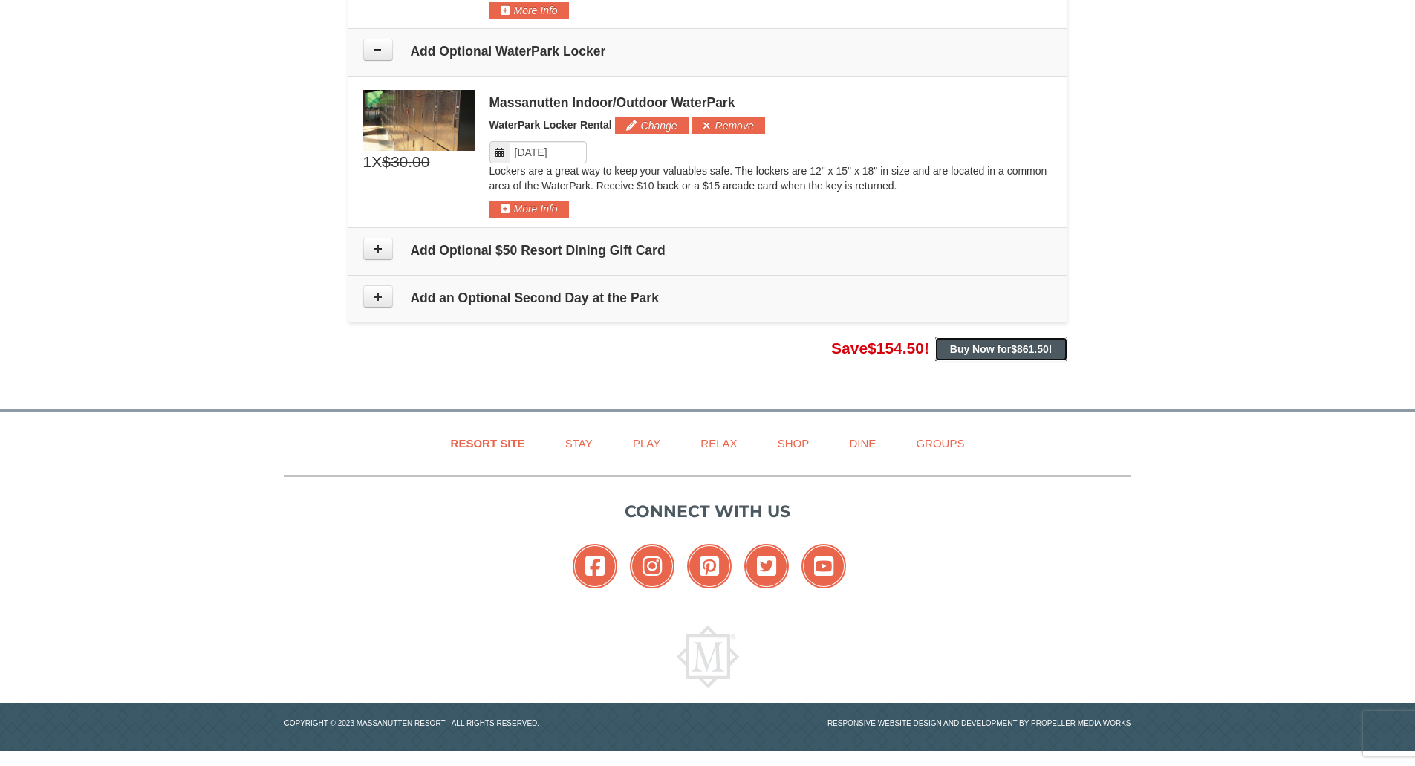
click at [973, 348] on strong "Buy Now for $861.50 !" at bounding box center [1001, 349] width 103 height 12
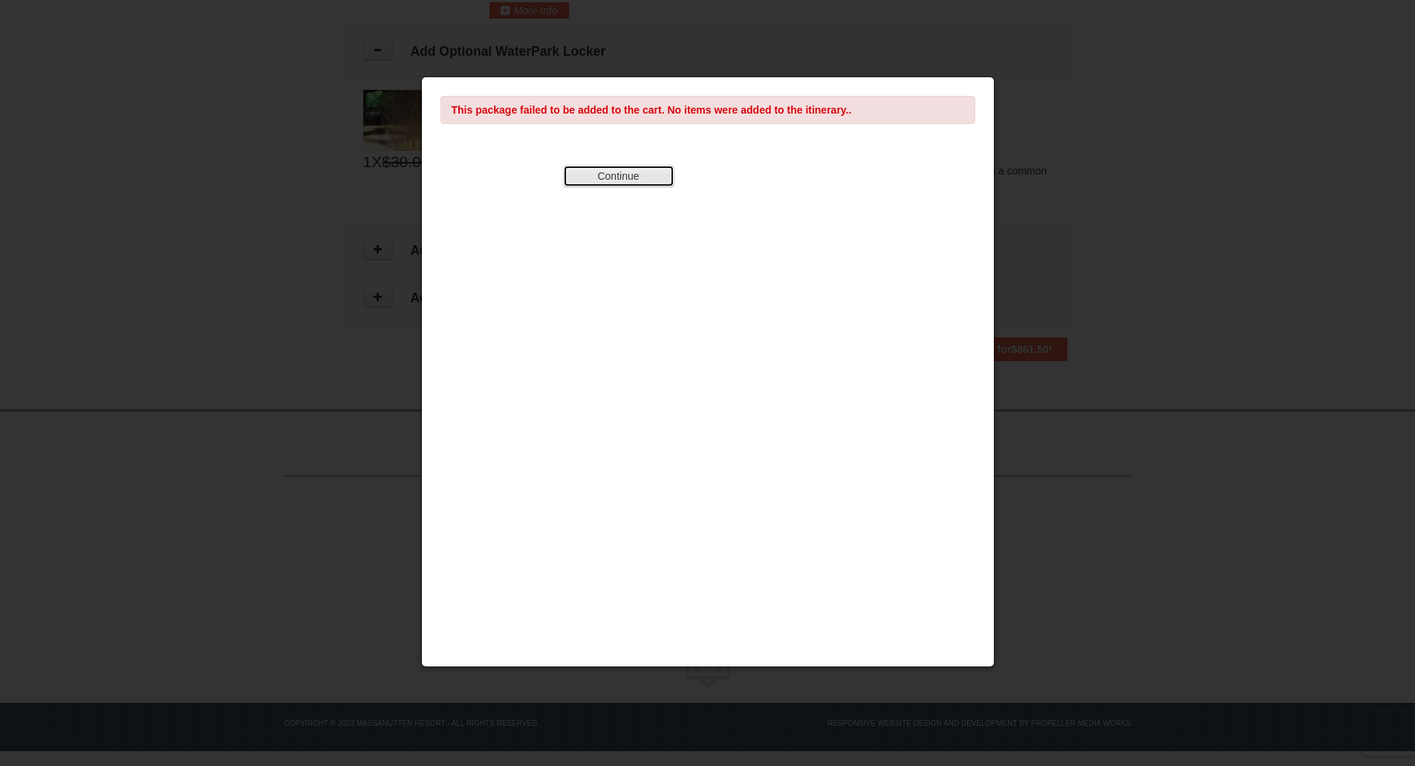
click at [590, 178] on button "Continue" at bounding box center [618, 176] width 111 height 22
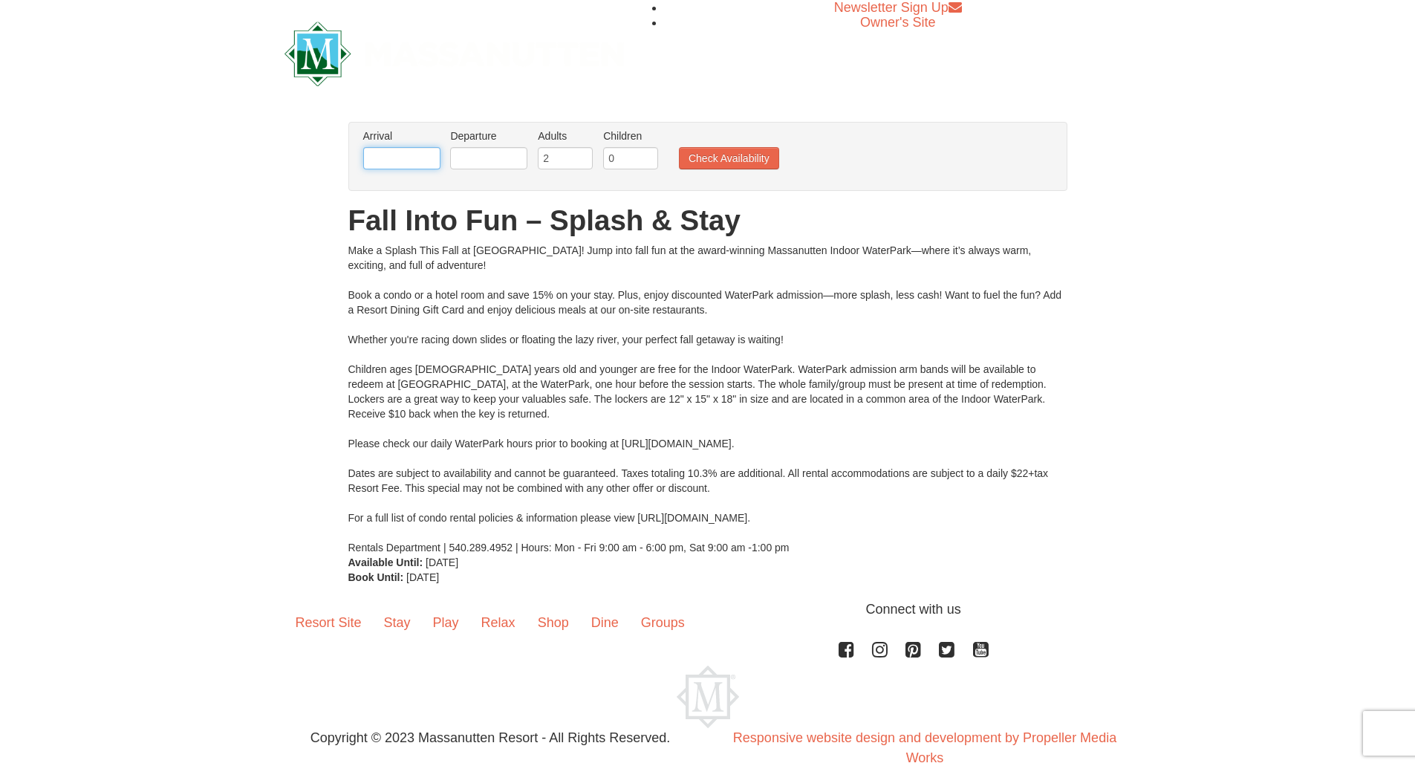
click at [411, 154] on input "text" at bounding box center [401, 158] width 77 height 22
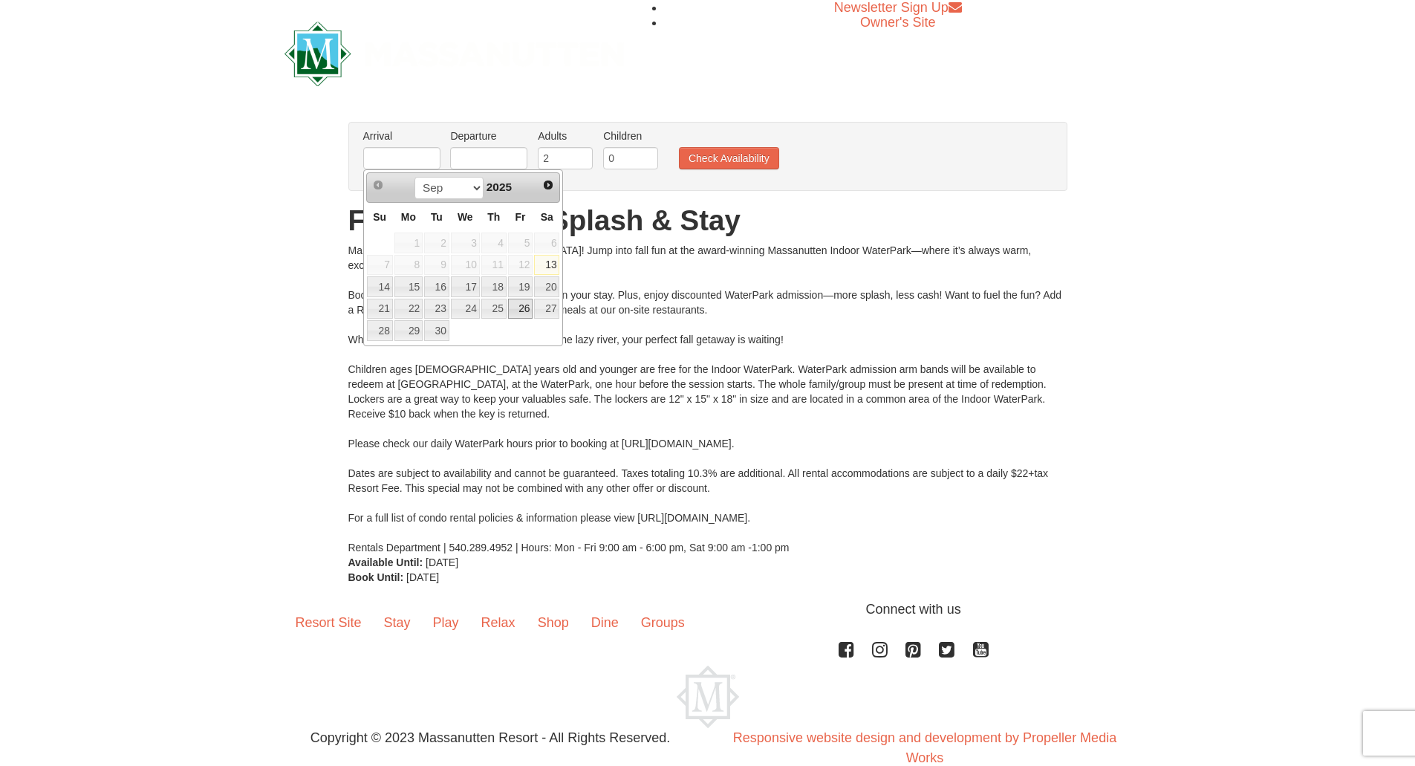
click at [521, 307] on link "26" at bounding box center [520, 309] width 25 height 21
type input "[DATE]"
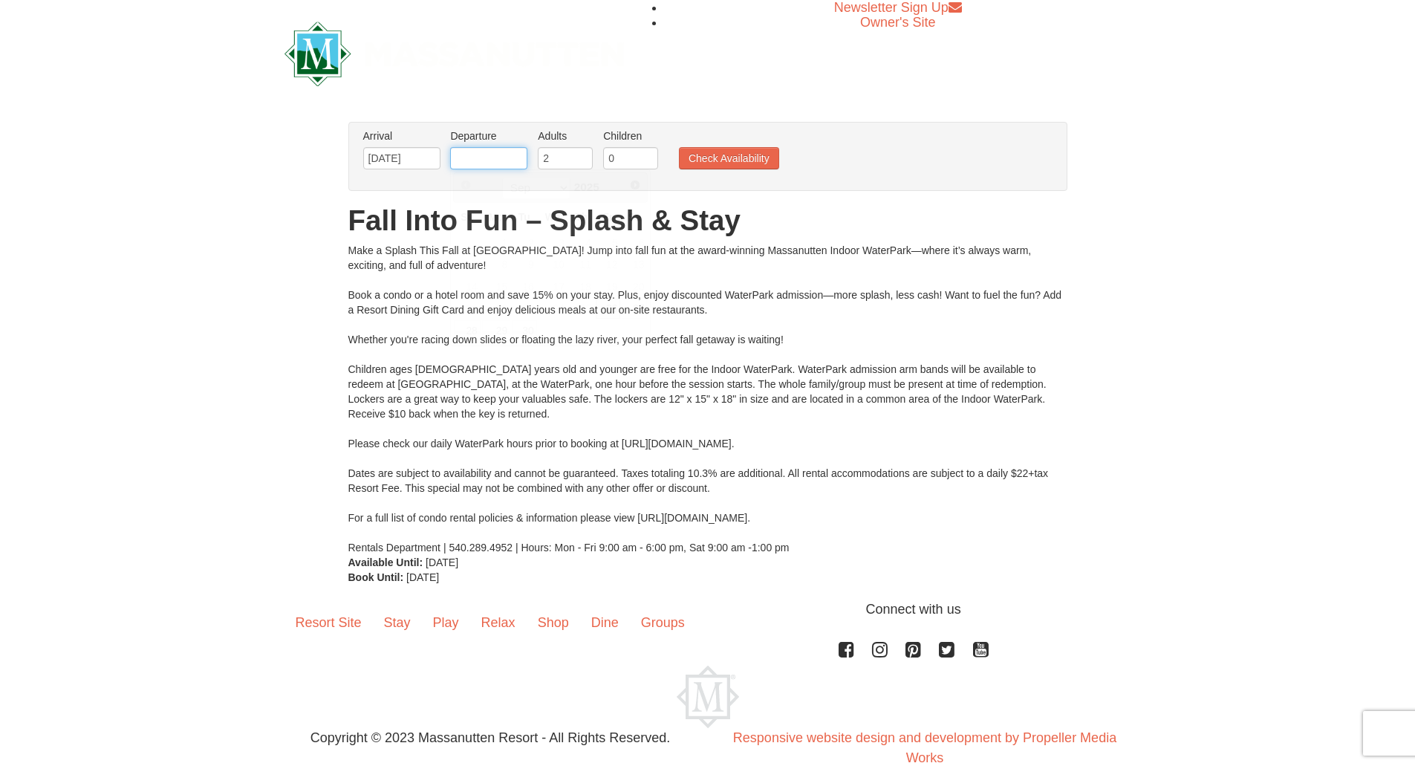
click at [469, 160] on input "text" at bounding box center [488, 158] width 77 height 22
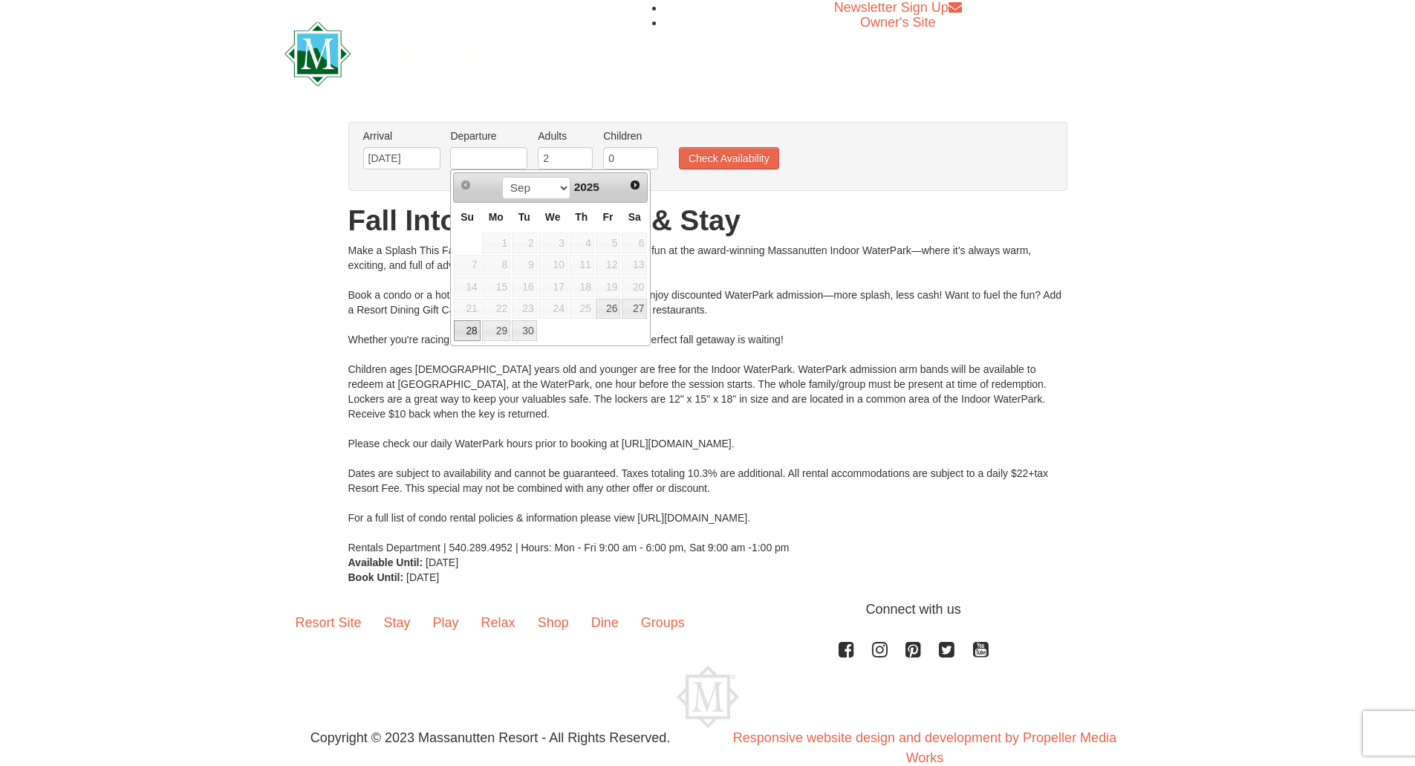
click at [472, 331] on link "28" at bounding box center [467, 330] width 26 height 21
type input "[DATE]"
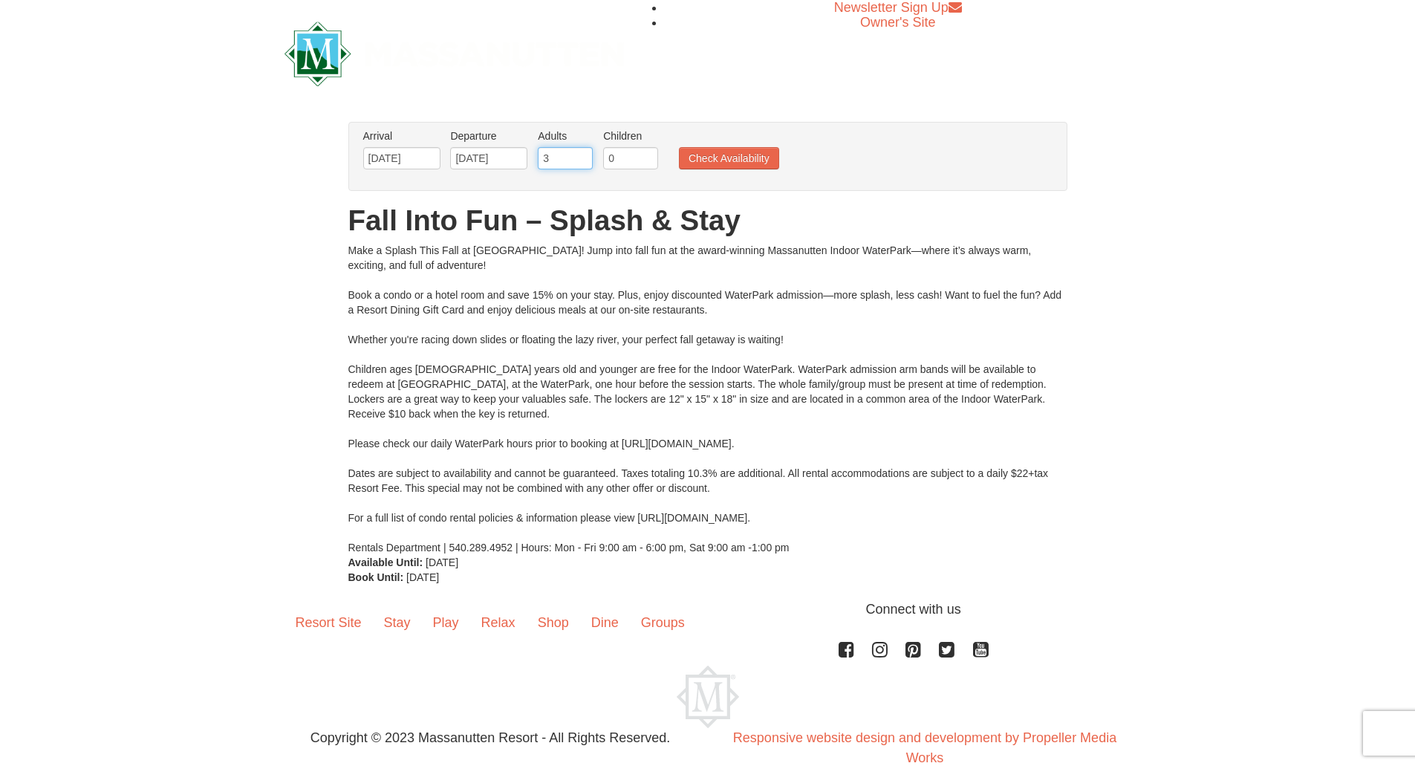
click at [581, 153] on input "3" at bounding box center [565, 158] width 55 height 22
type input "4"
click at [581, 153] on input "4" at bounding box center [565, 158] width 55 height 22
click at [693, 157] on button "Check Availability" at bounding box center [729, 158] width 100 height 22
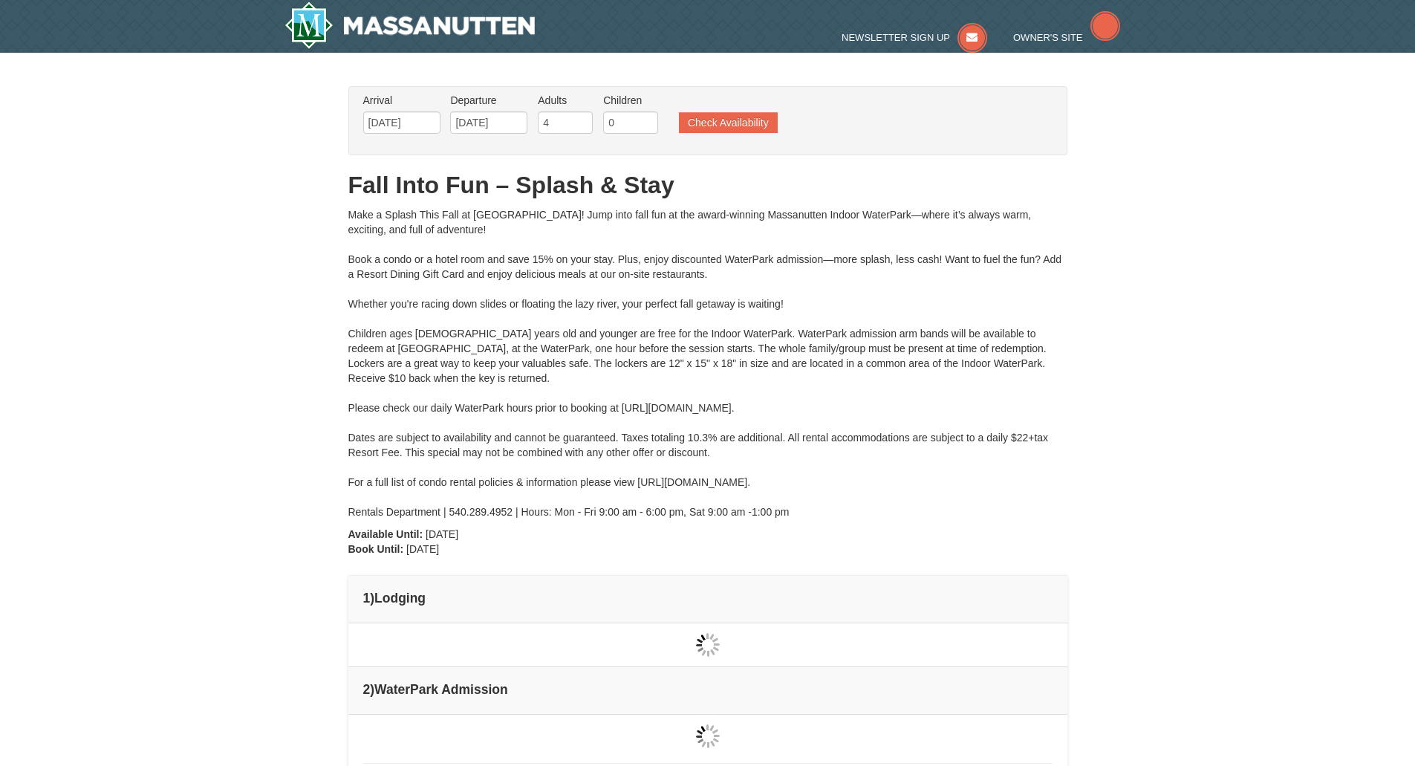
scroll to position [48, 0]
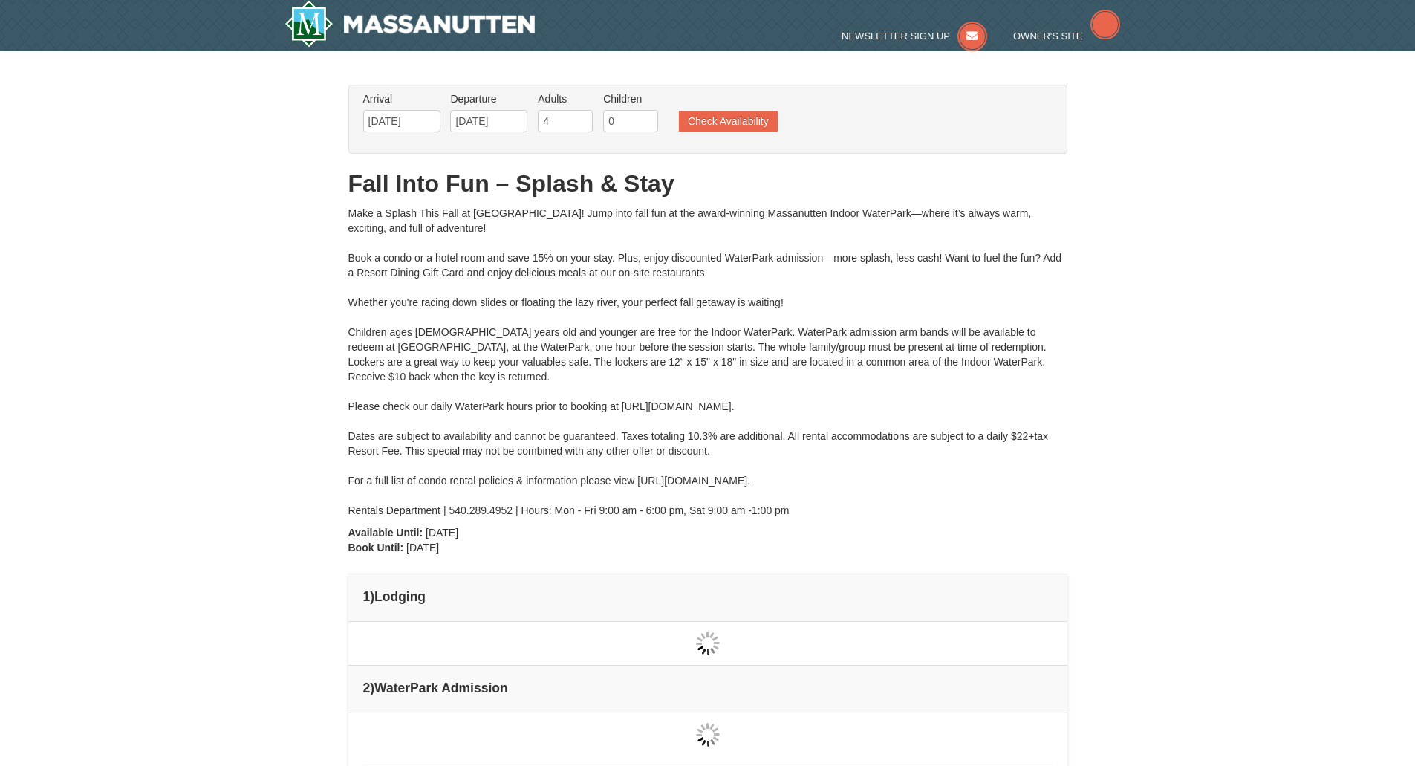
type input "[DATE]"
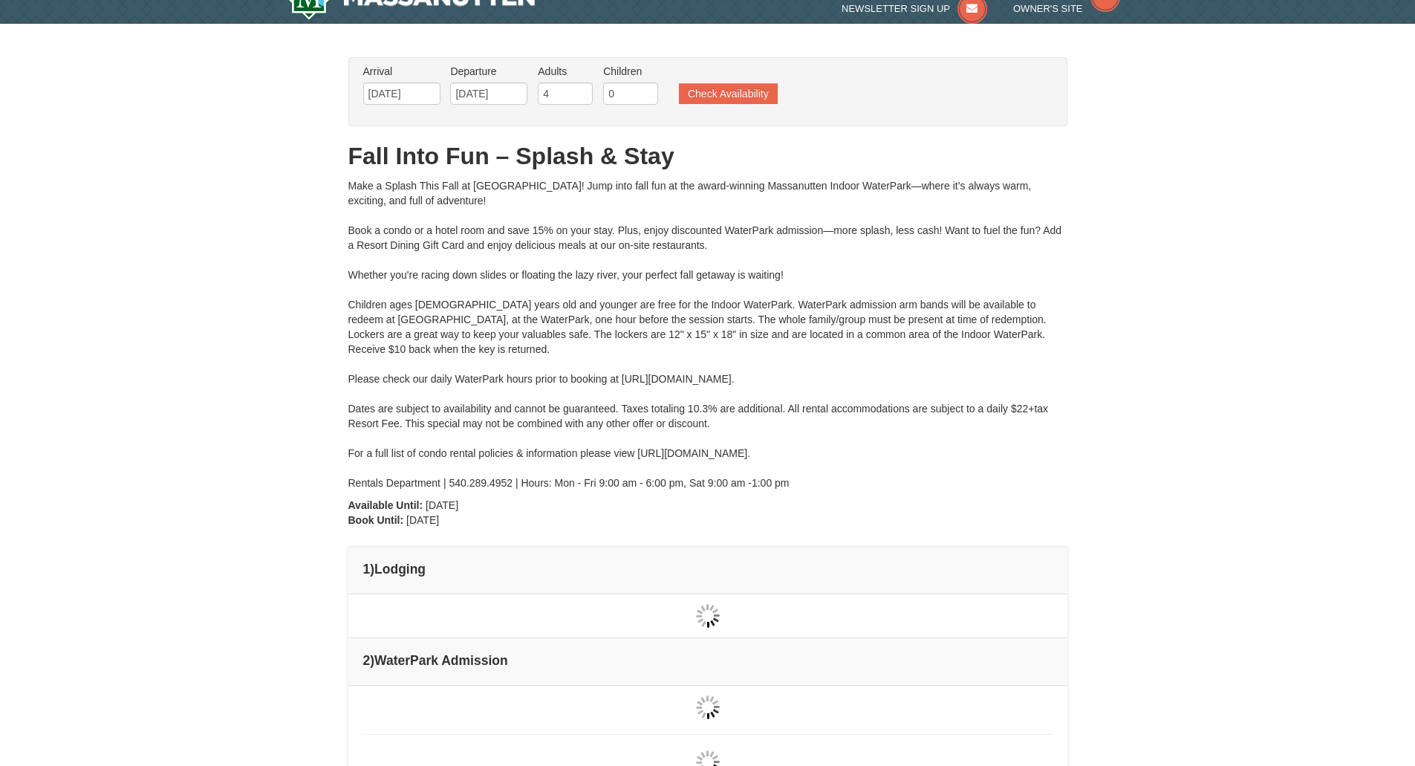
type input "[DATE]"
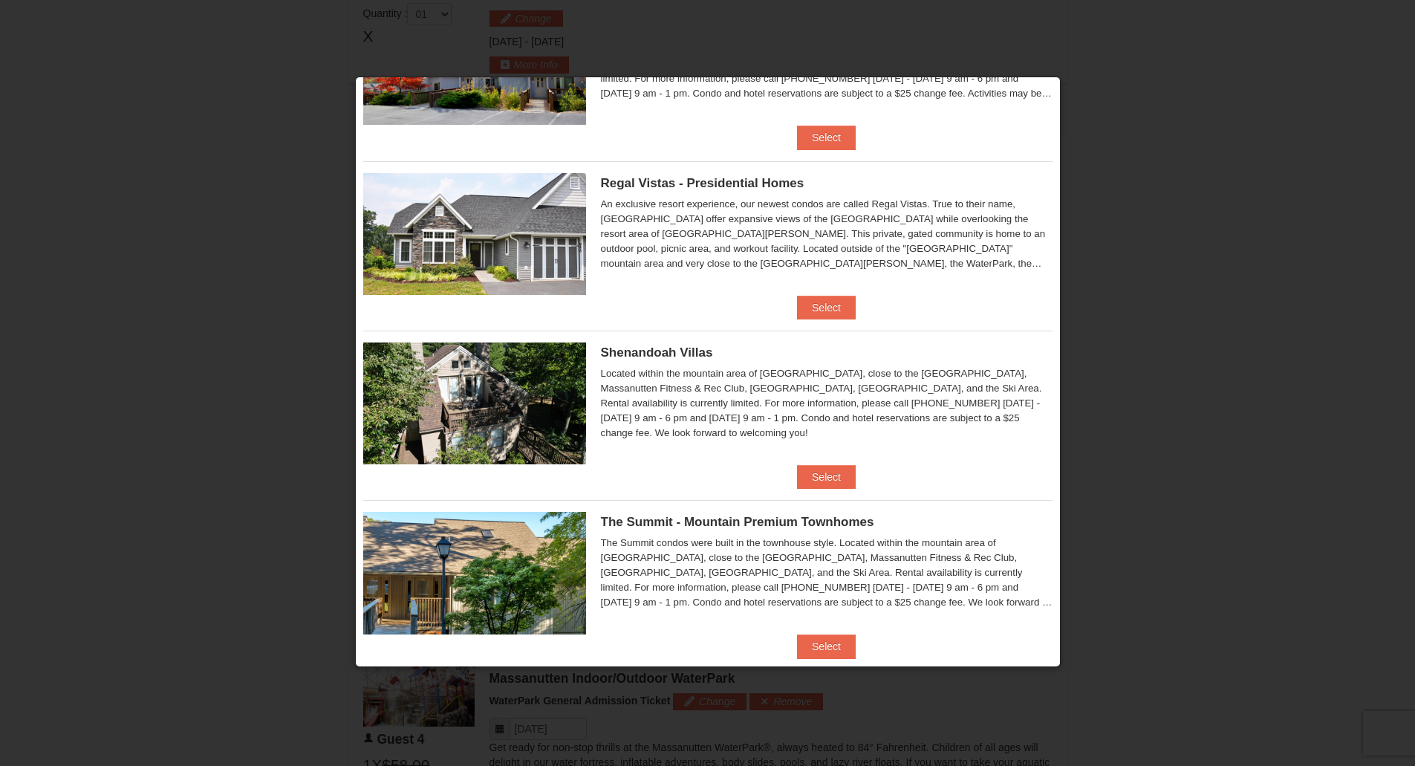
scroll to position [318, 0]
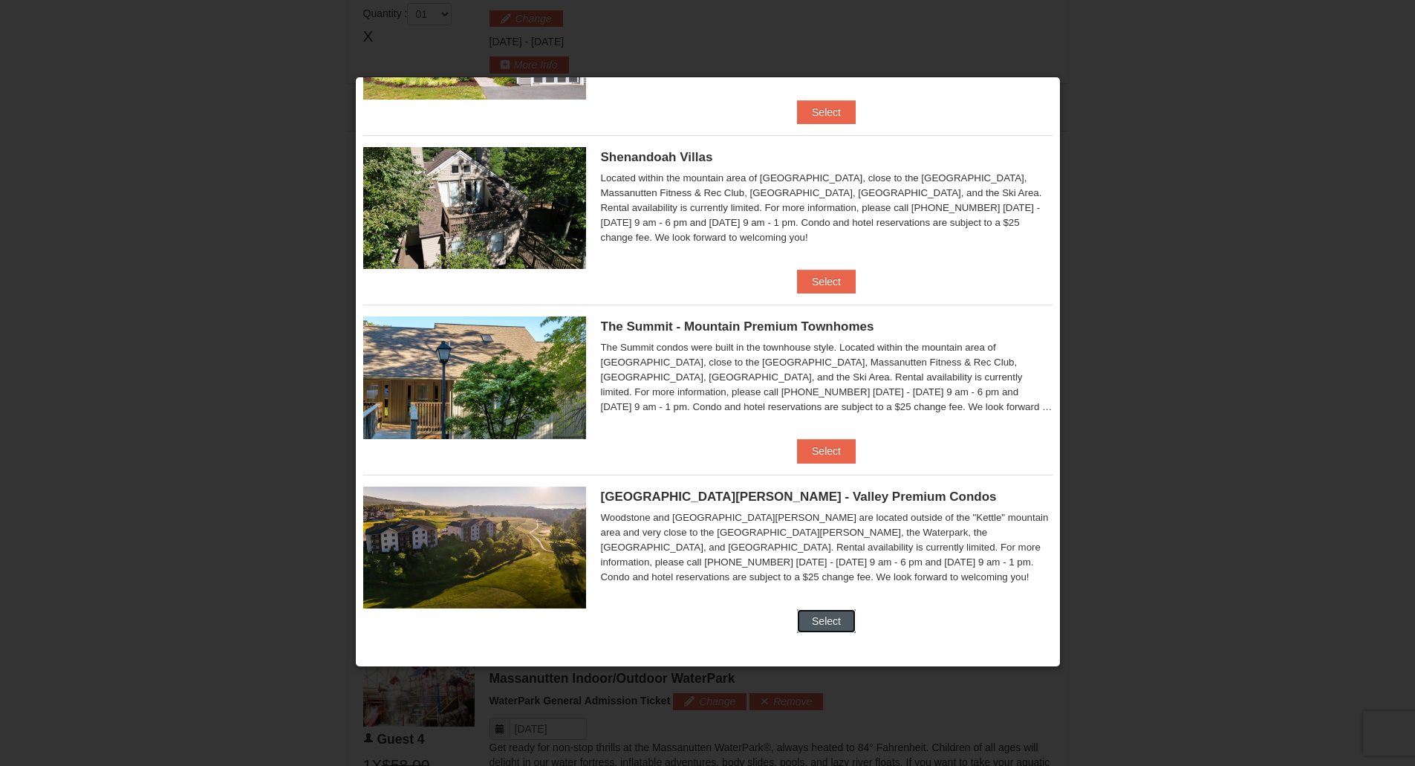
click at [816, 618] on button "Select" at bounding box center [826, 621] width 59 height 24
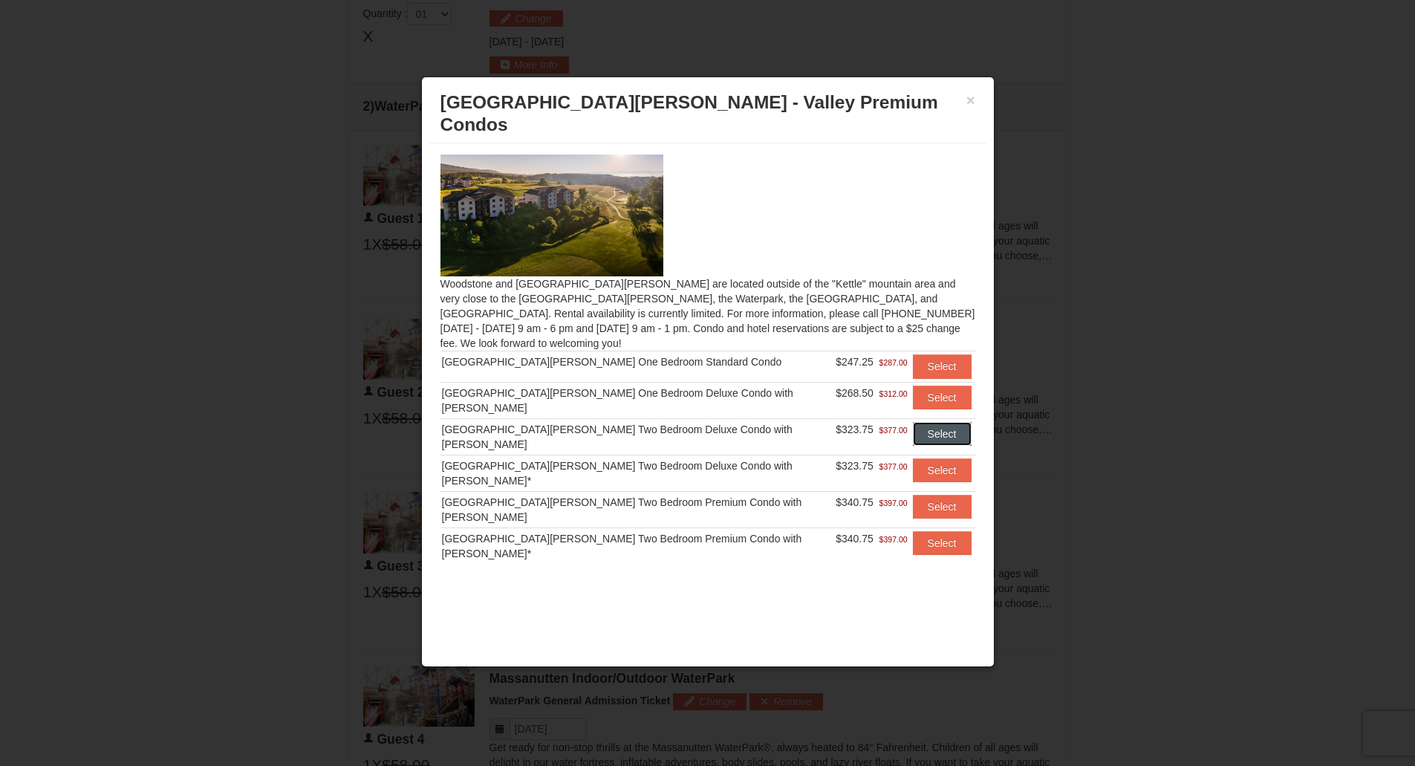
click at [926, 422] on button "Select" at bounding box center [942, 434] width 59 height 24
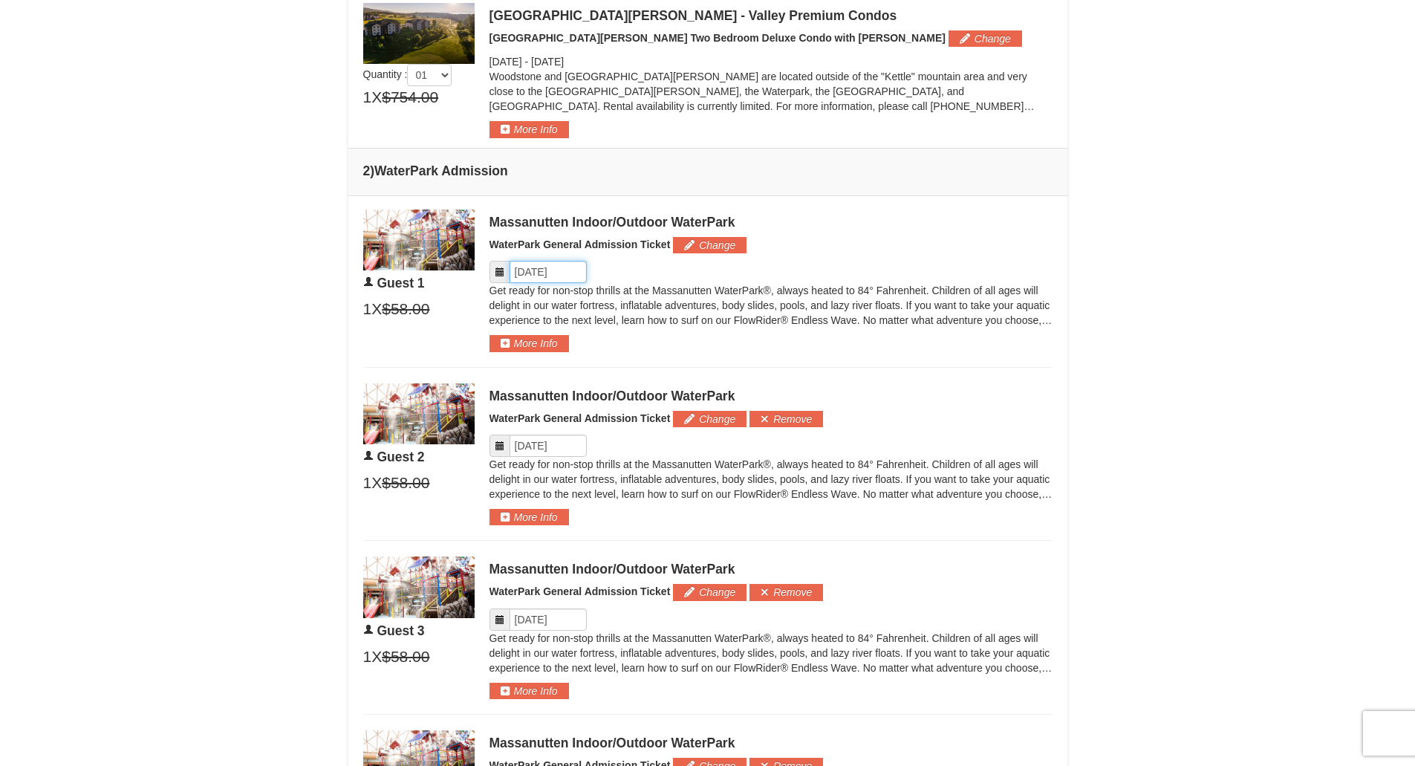
click at [540, 274] on input "Please format dates MM/DD/YYYY" at bounding box center [548, 272] width 77 height 22
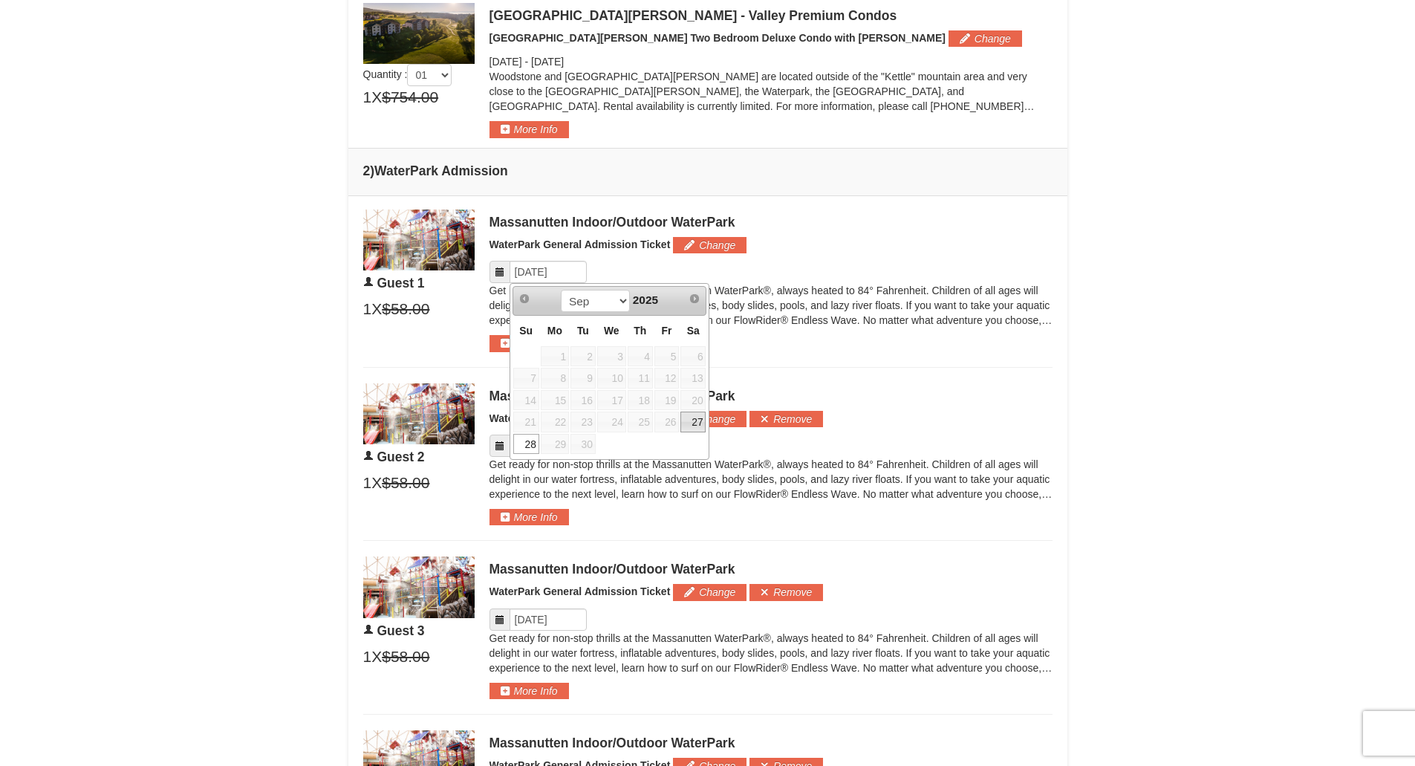
click at [690, 422] on link "27" at bounding box center [692, 422] width 25 height 21
type input "[DATE]"
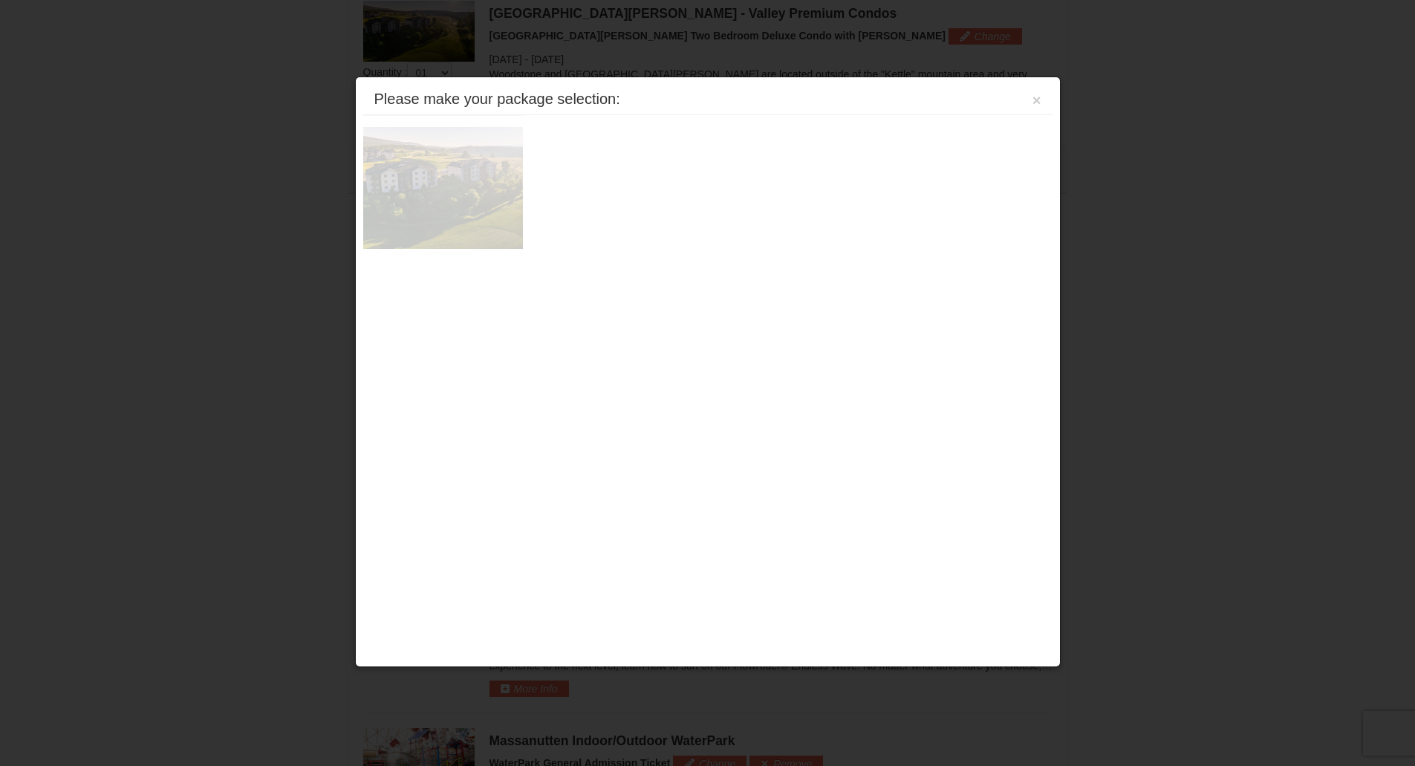
scroll to position [636, 0]
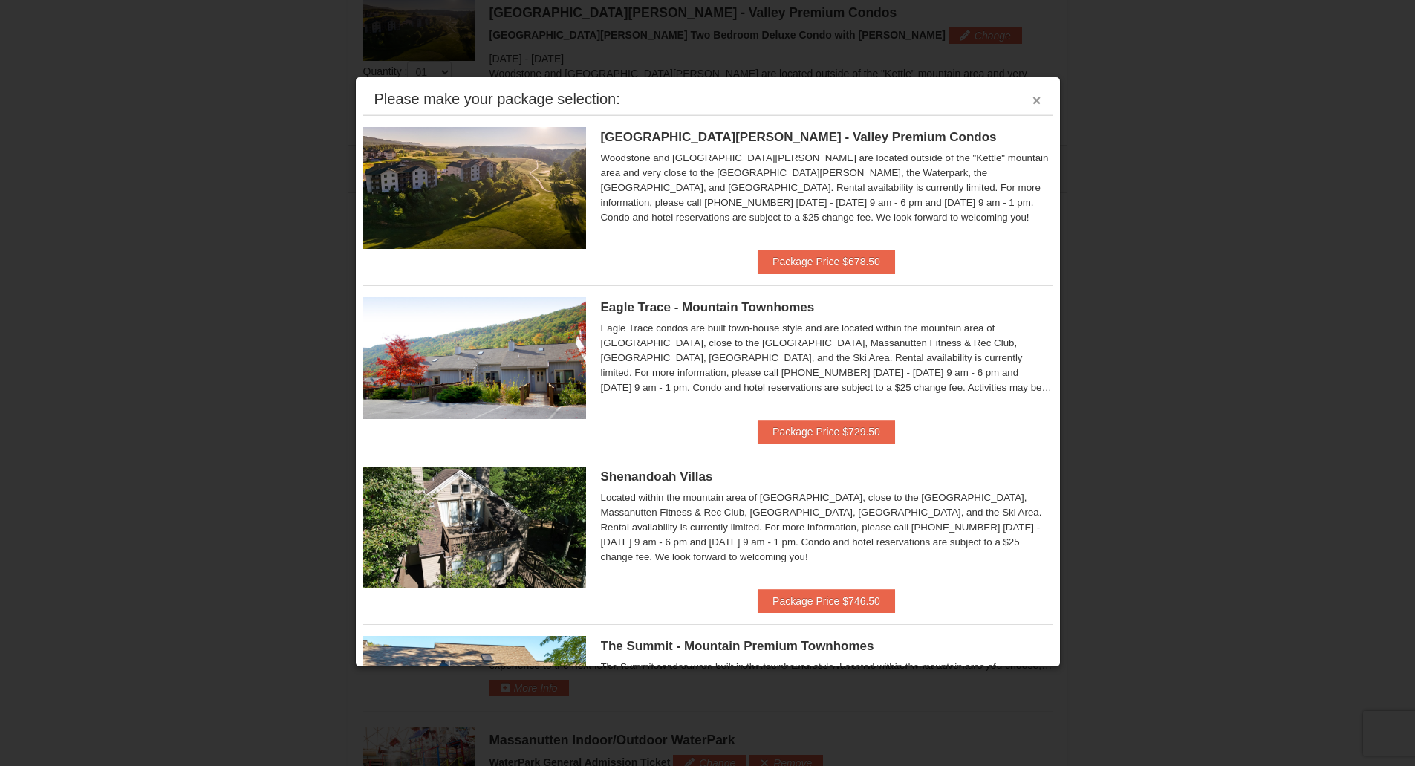
click at [1033, 101] on button "×" at bounding box center [1037, 100] width 9 height 15
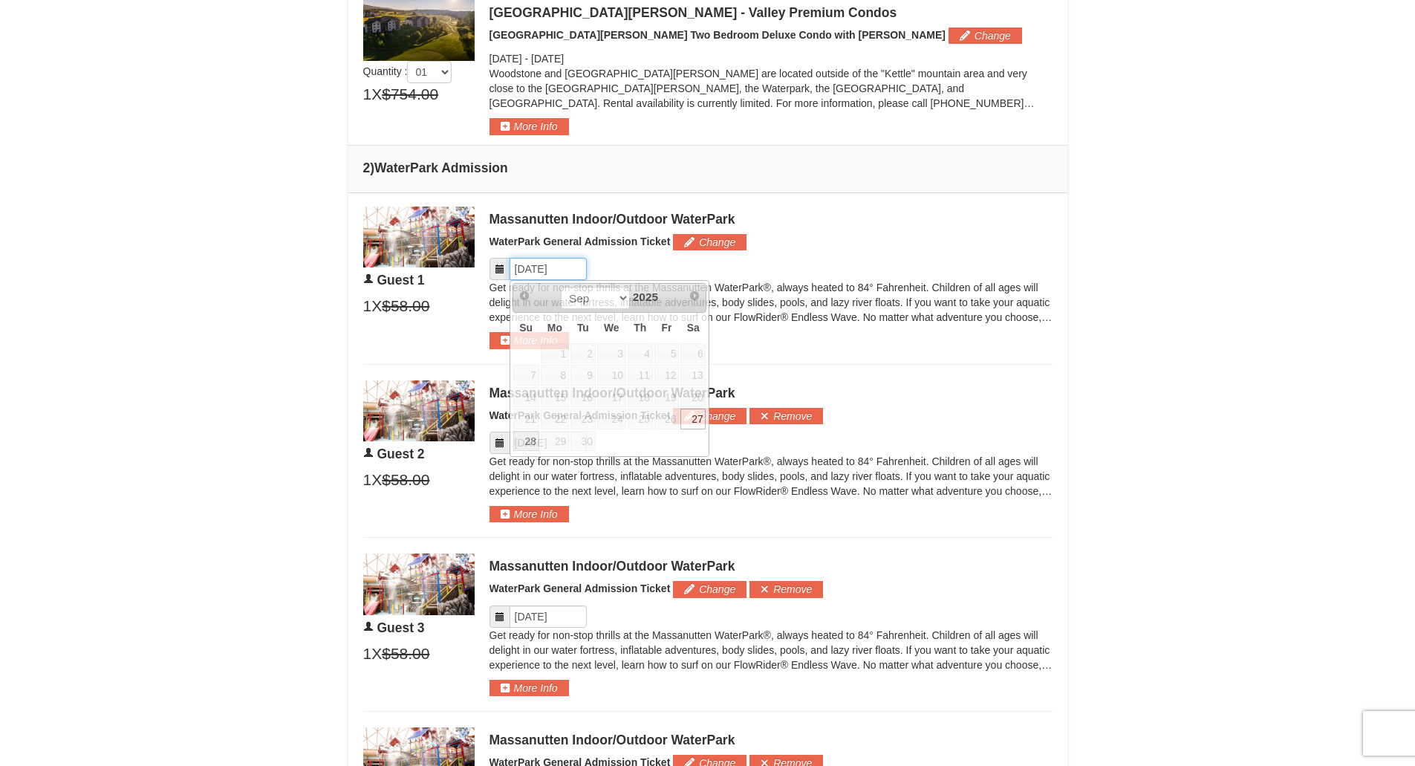
click at [559, 261] on input "Please format dates MM/DD/YYYY" at bounding box center [548, 269] width 77 height 22
click at [692, 420] on link "27" at bounding box center [692, 419] width 25 height 21
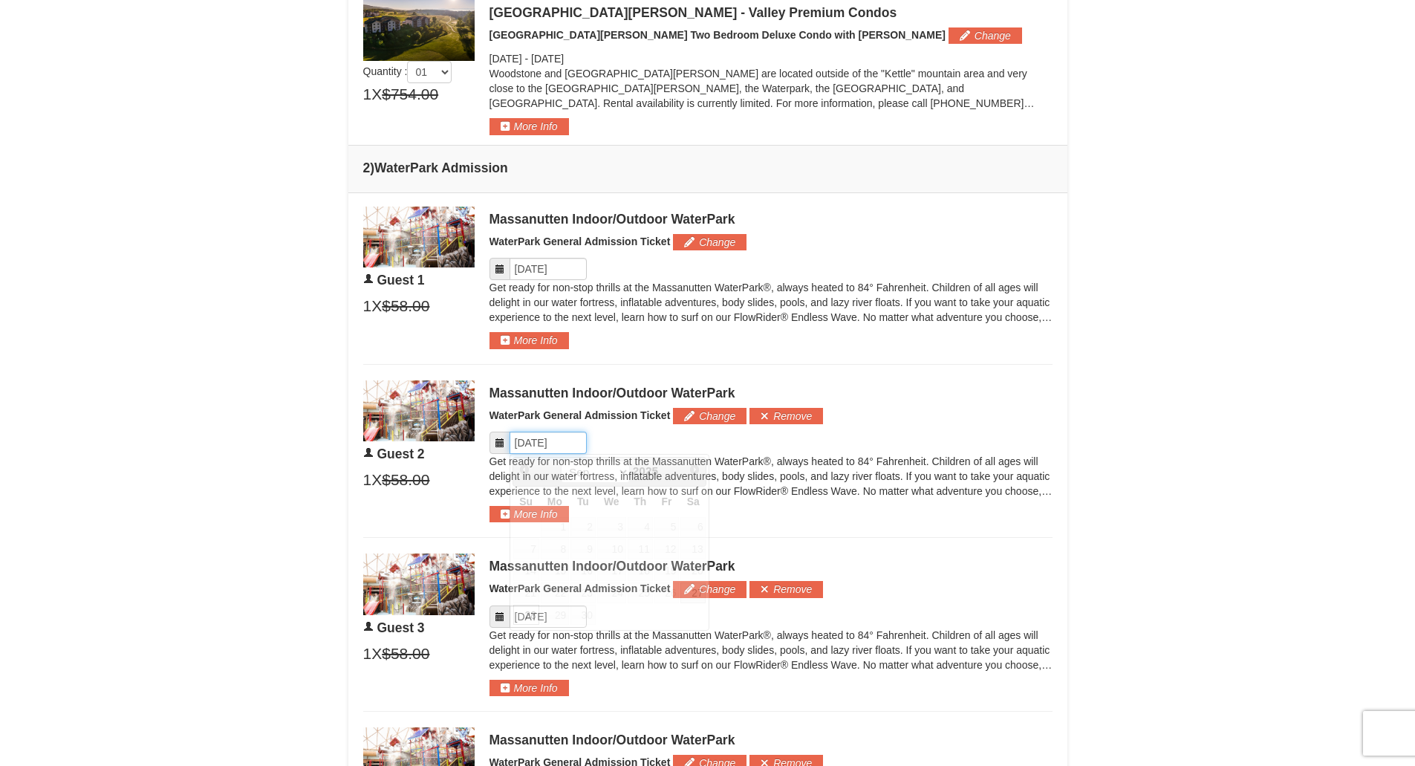
click at [532, 437] on input "Please format dates MM/DD/YYYY" at bounding box center [548, 443] width 77 height 22
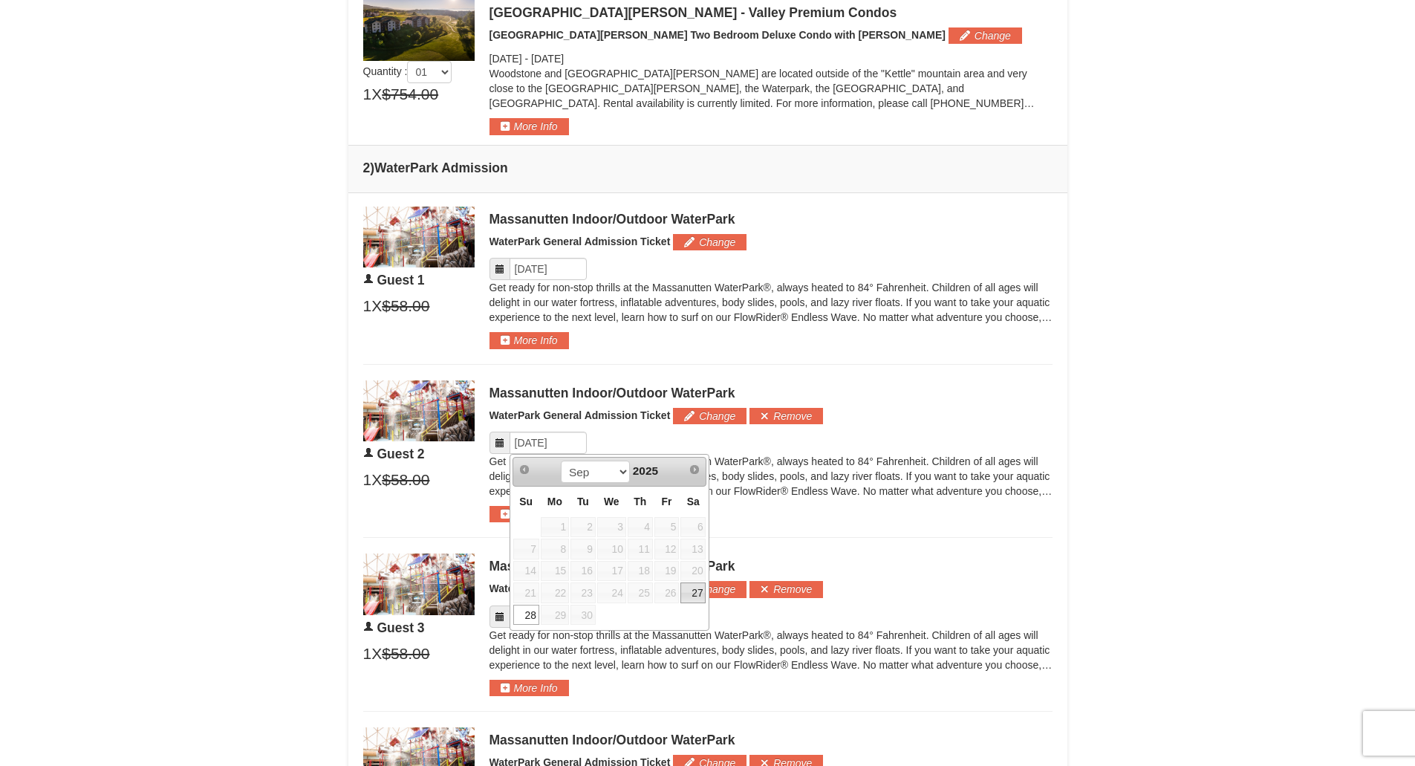
click at [689, 591] on link "27" at bounding box center [692, 592] width 25 height 21
type input "[DATE]"
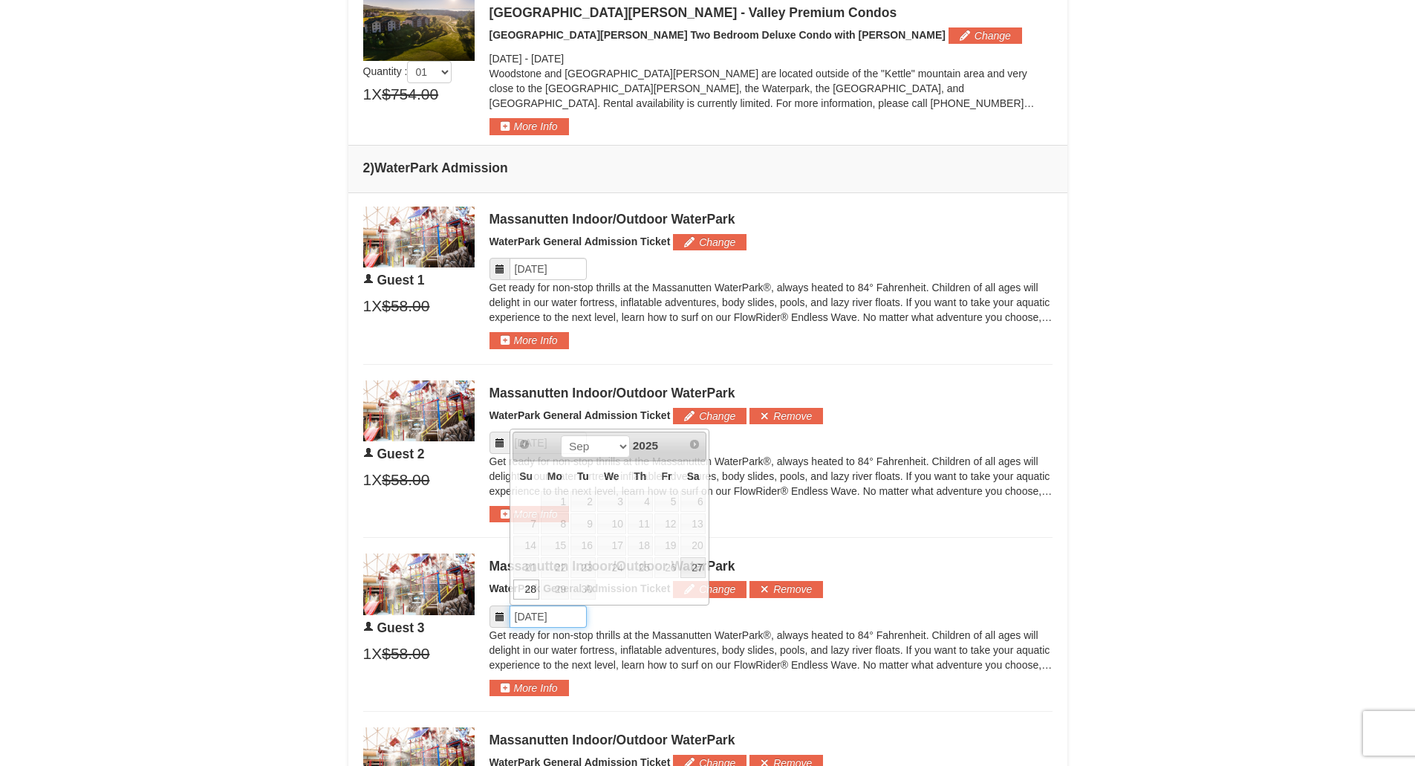
click at [555, 616] on input "Please format dates MM/DD/YYYY" at bounding box center [548, 616] width 77 height 22
click at [690, 572] on link "27" at bounding box center [692, 567] width 25 height 21
type input "[DATE]"
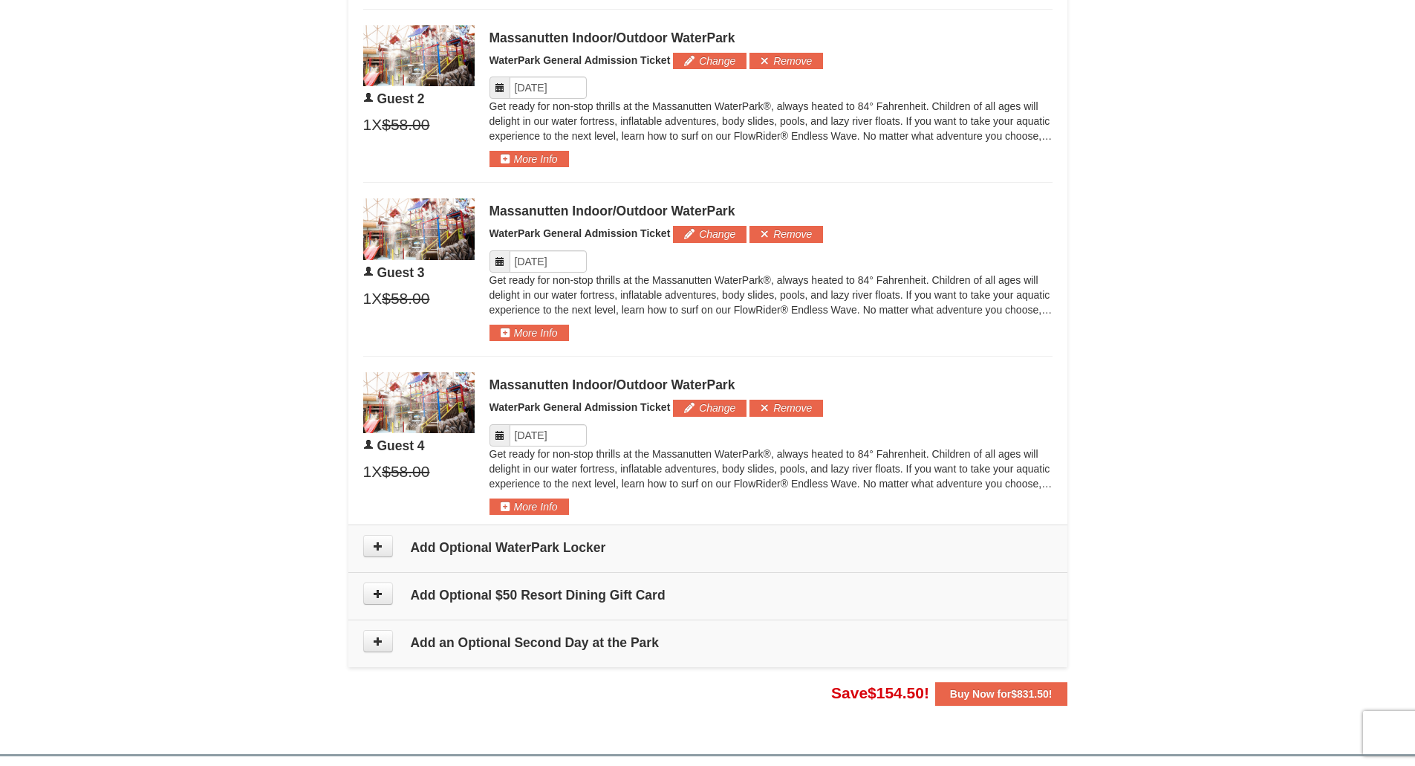
scroll to position [1033, 0]
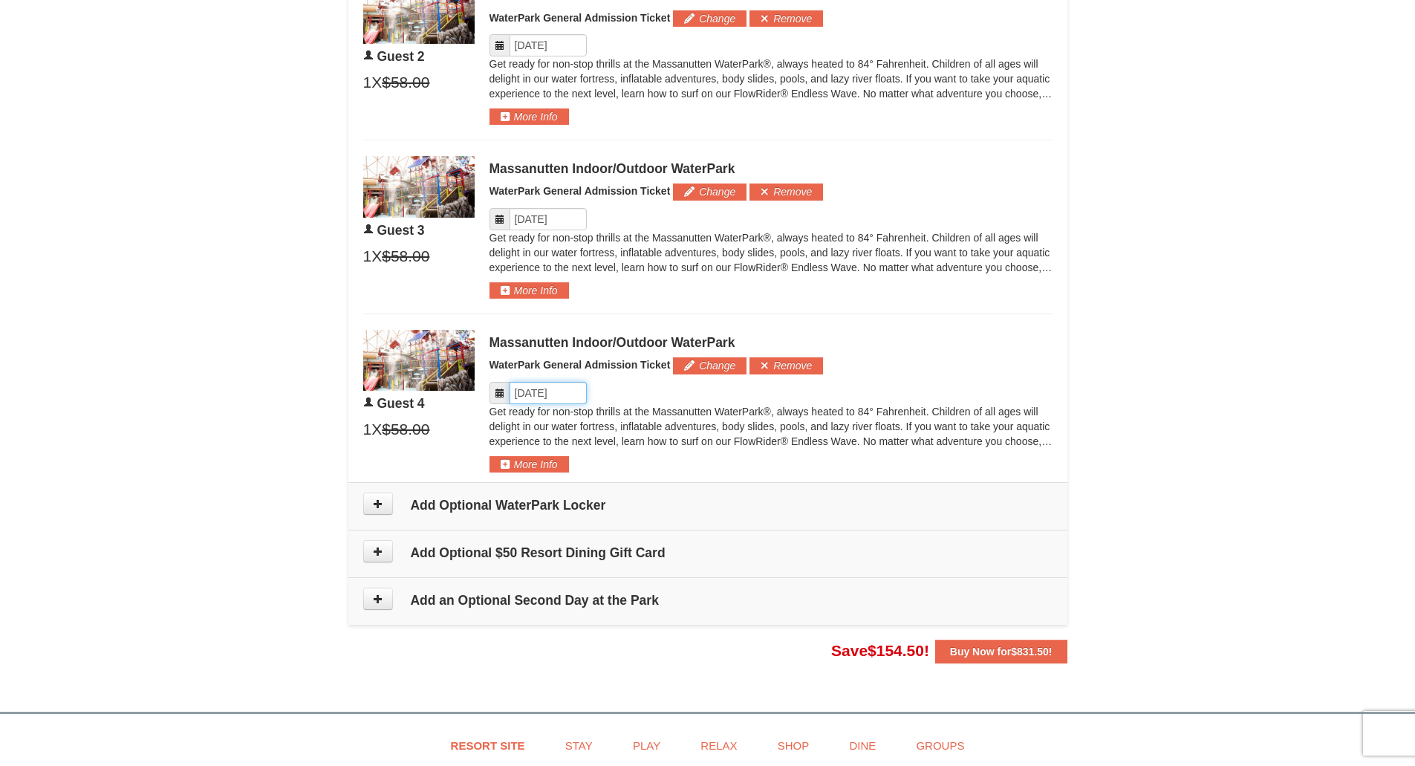
click at [545, 386] on input "Please format dates MM/DD/YYYY" at bounding box center [548, 393] width 77 height 22
click at [695, 545] on link "27" at bounding box center [692, 543] width 25 height 21
type input "[DATE]"
click at [371, 501] on button at bounding box center [378, 504] width 30 height 22
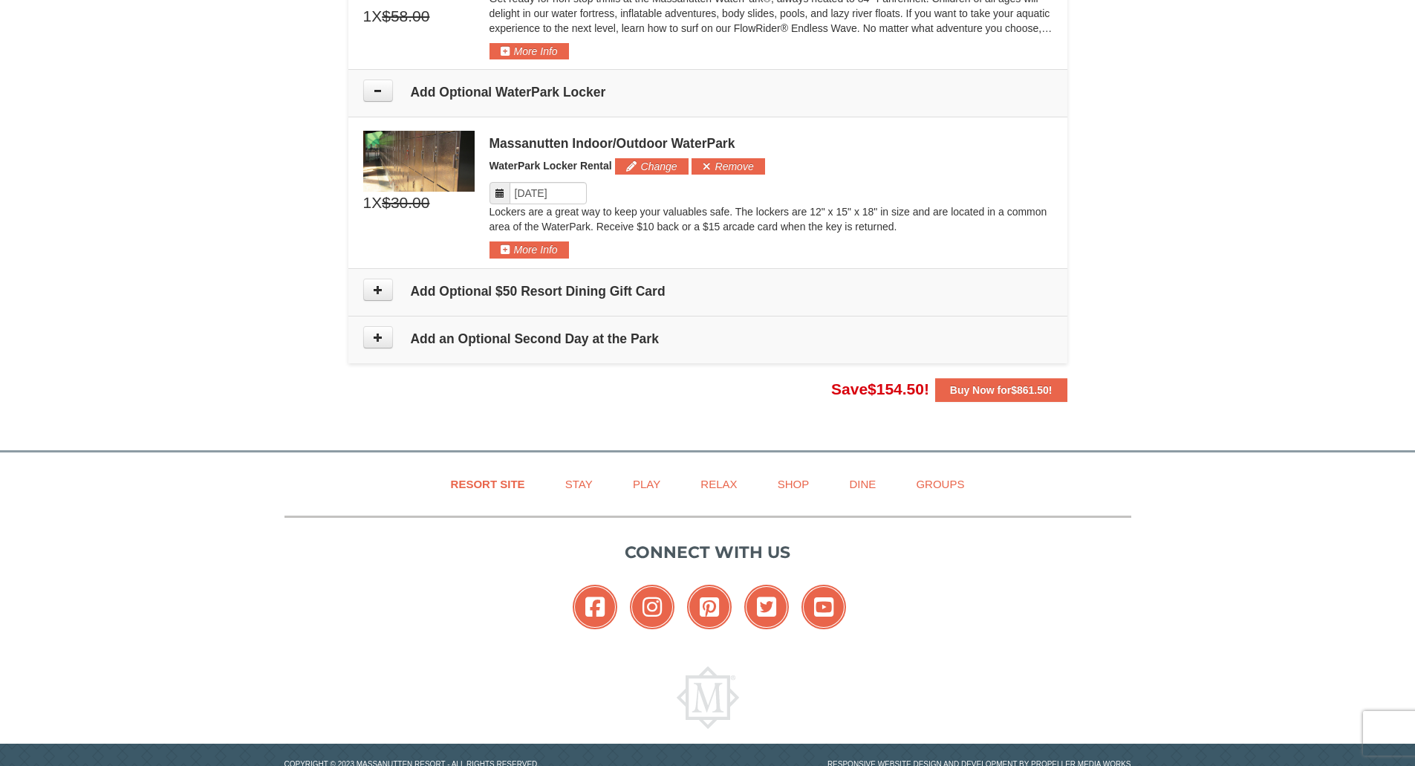
scroll to position [1487, 0]
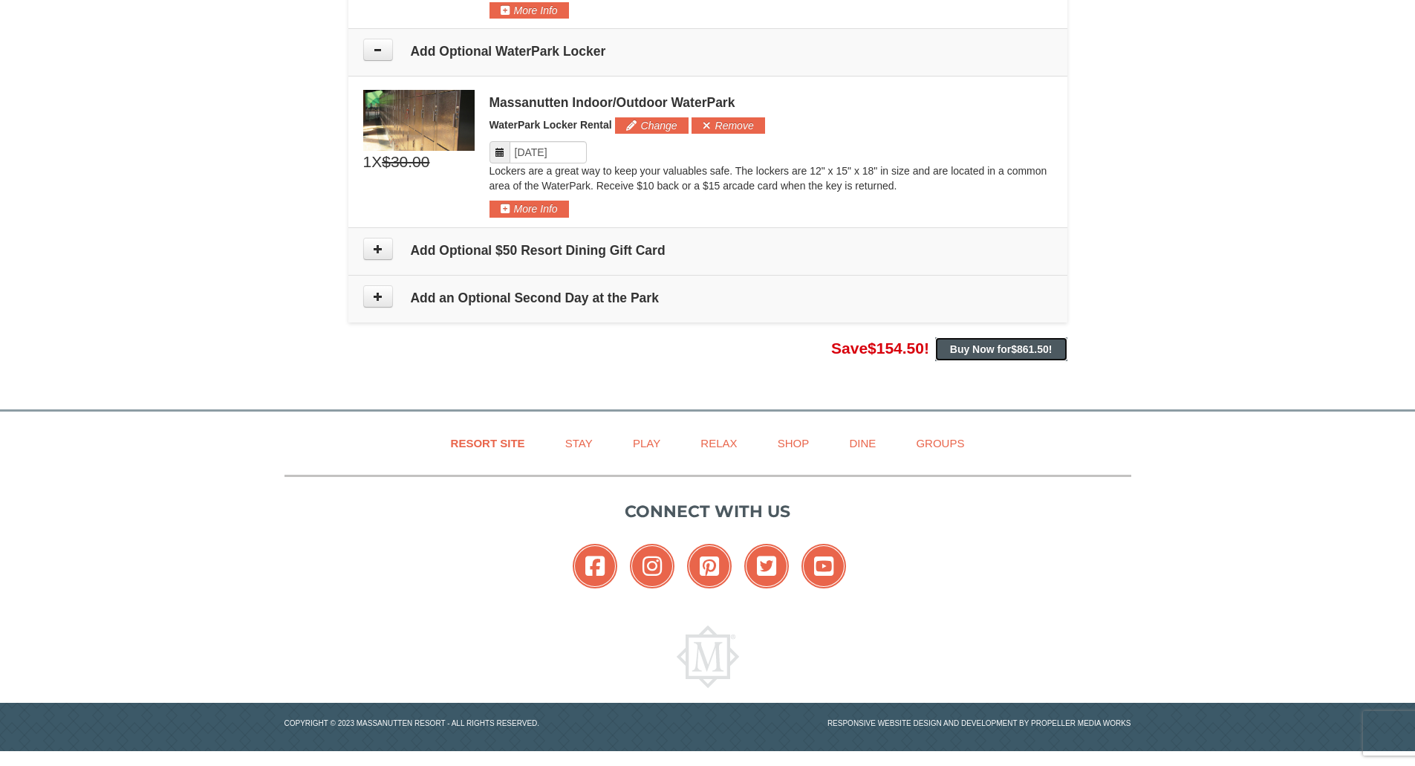
click at [1005, 353] on strong "Buy Now for $861.50 !" at bounding box center [1001, 349] width 103 height 12
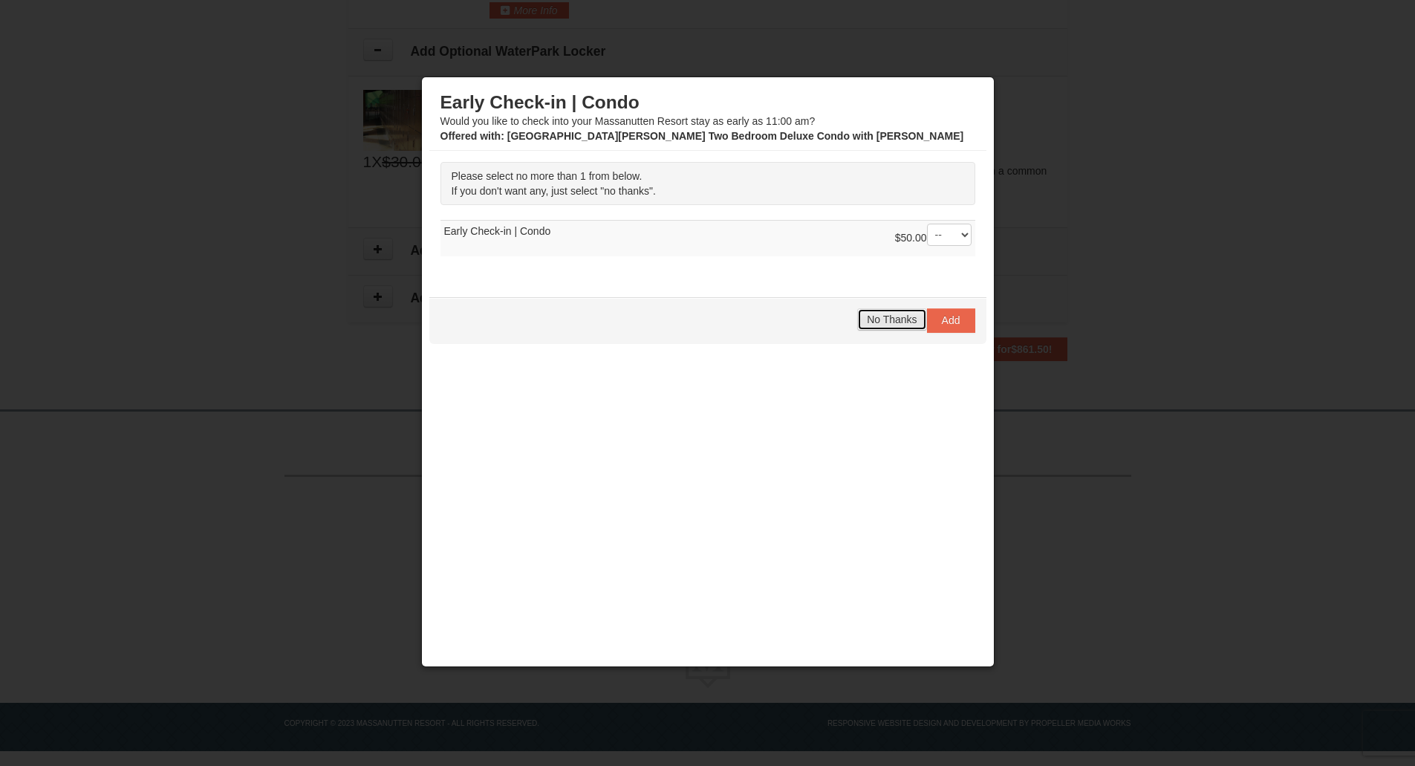
click at [880, 320] on span "No Thanks" at bounding box center [892, 319] width 50 height 12
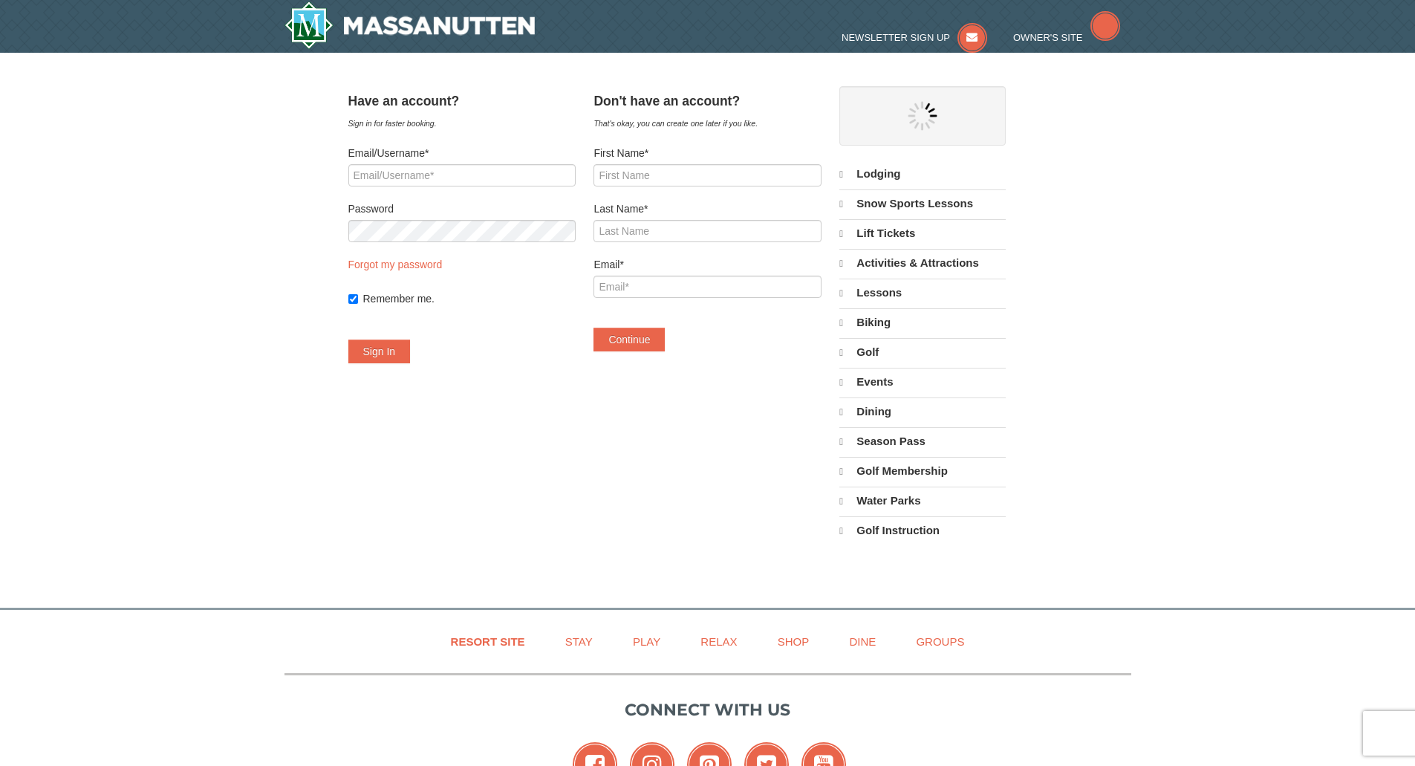
select select "9"
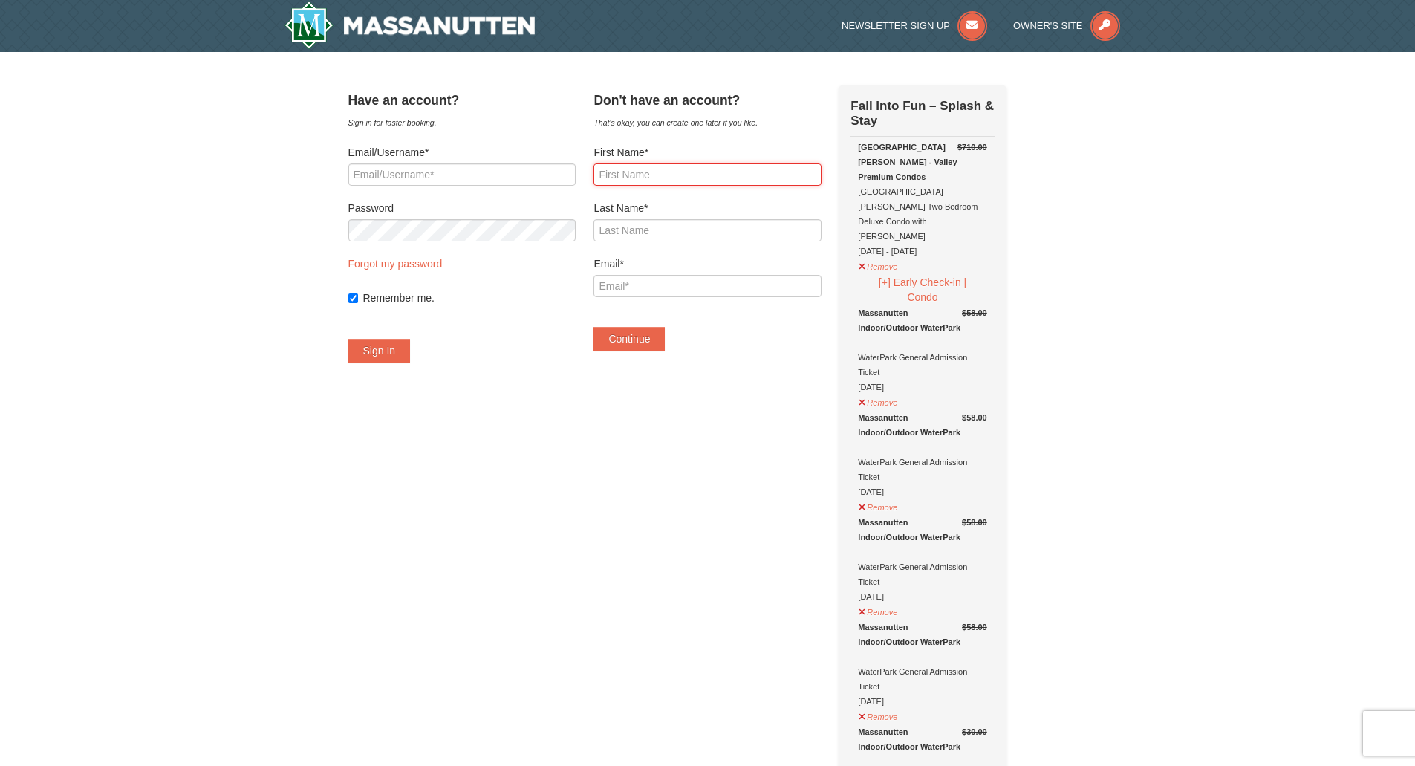
click at [714, 177] on input "First Name*" at bounding box center [707, 174] width 227 height 22
type input "[PERSON_NAME]"
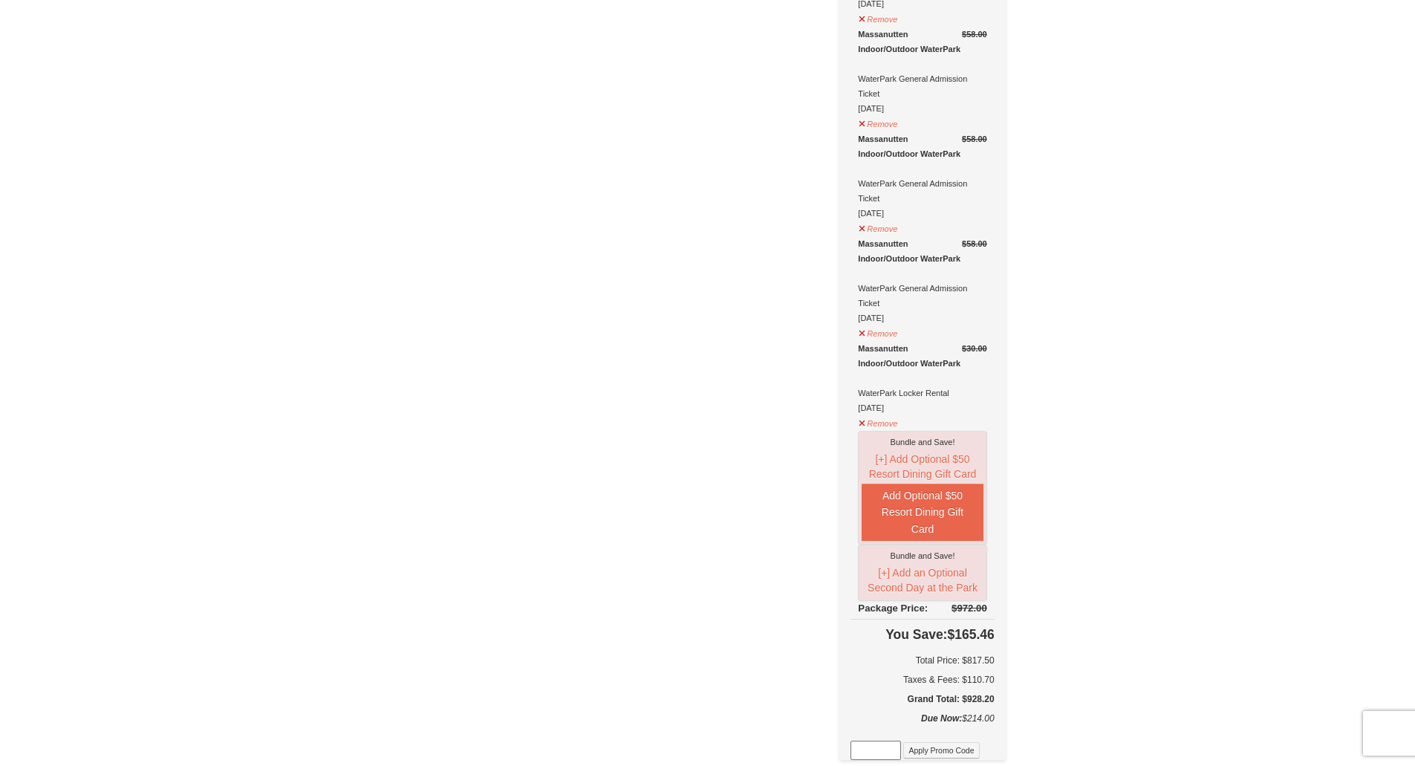
scroll to position [415, 0]
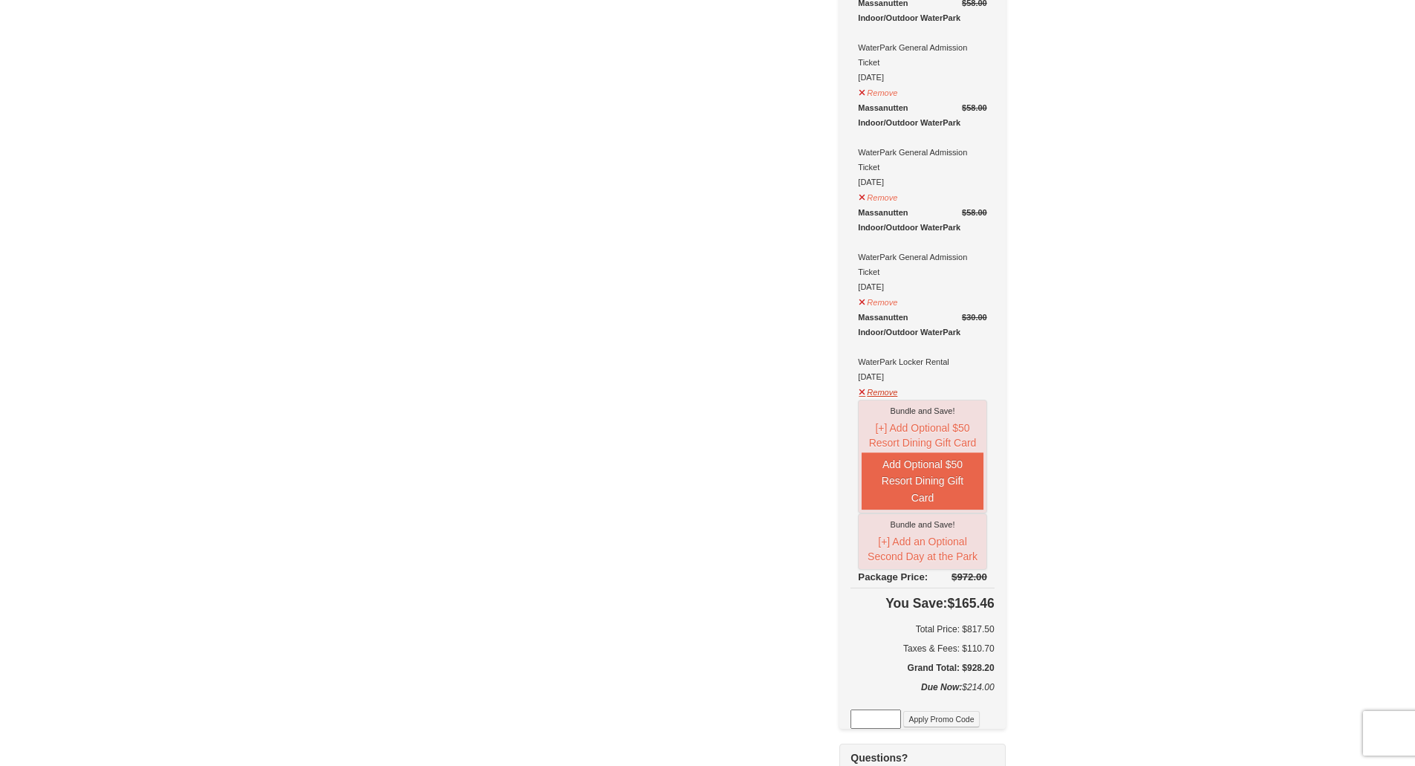
type input "[EMAIL_ADDRESS][DOMAIN_NAME]"
click at [898, 381] on button "Remove" at bounding box center [878, 390] width 40 height 19
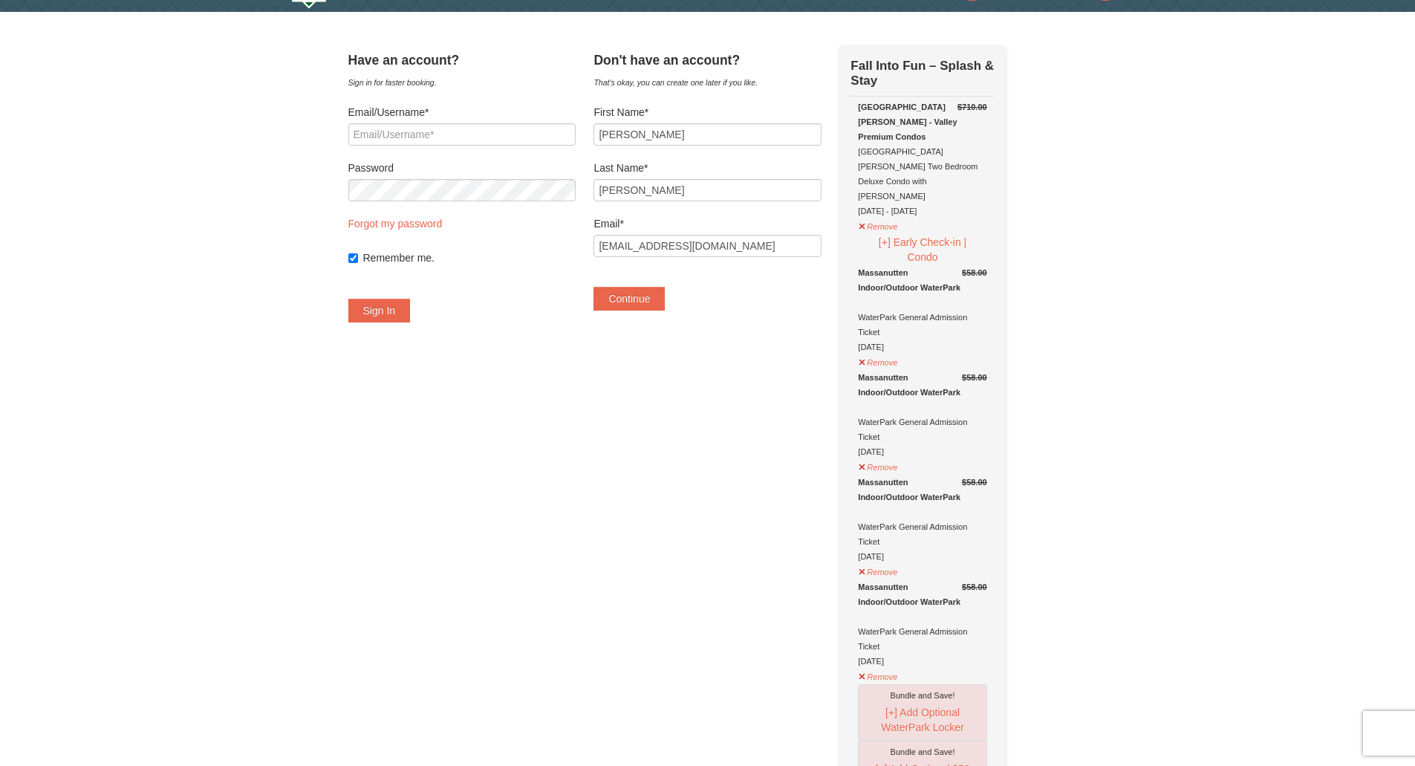
scroll to position [0, 0]
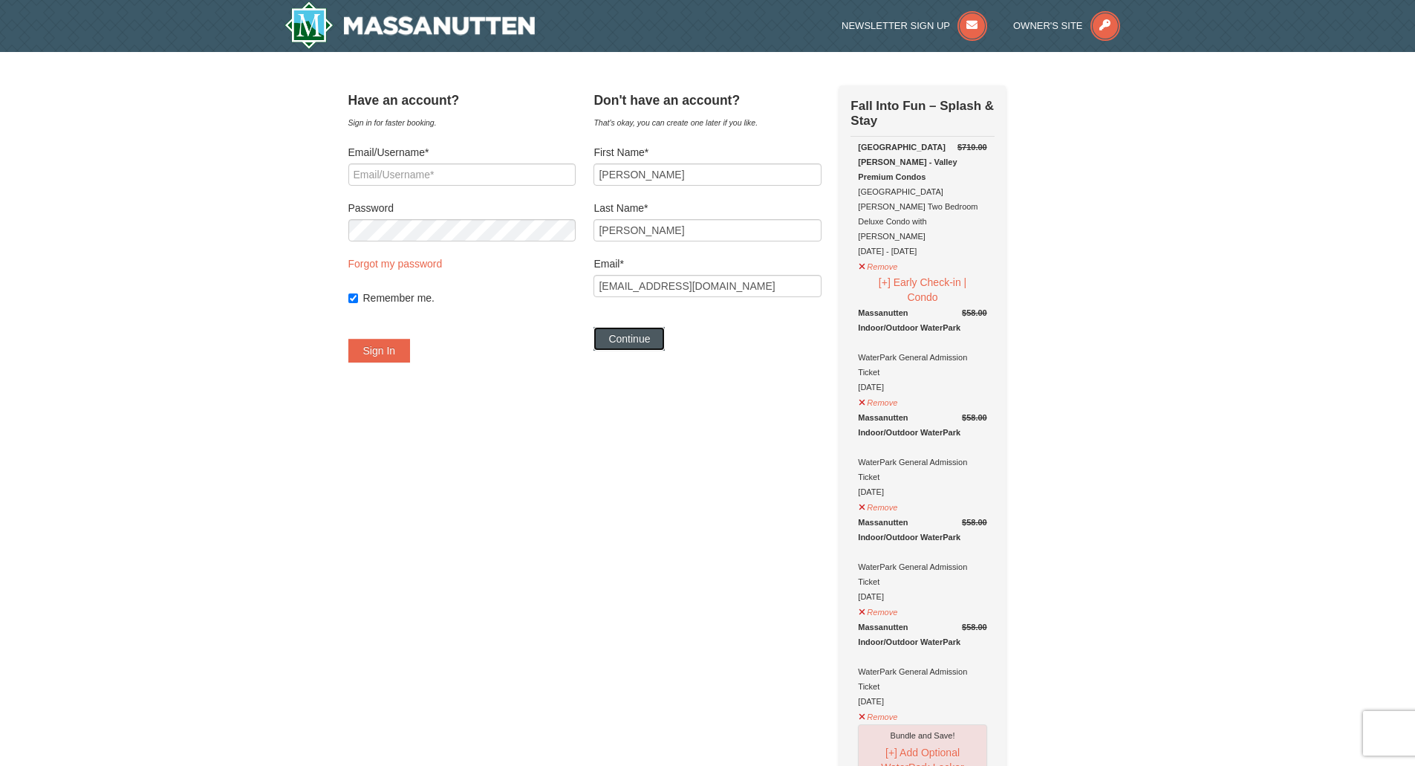
click at [656, 345] on button "Continue" at bounding box center [629, 339] width 71 height 24
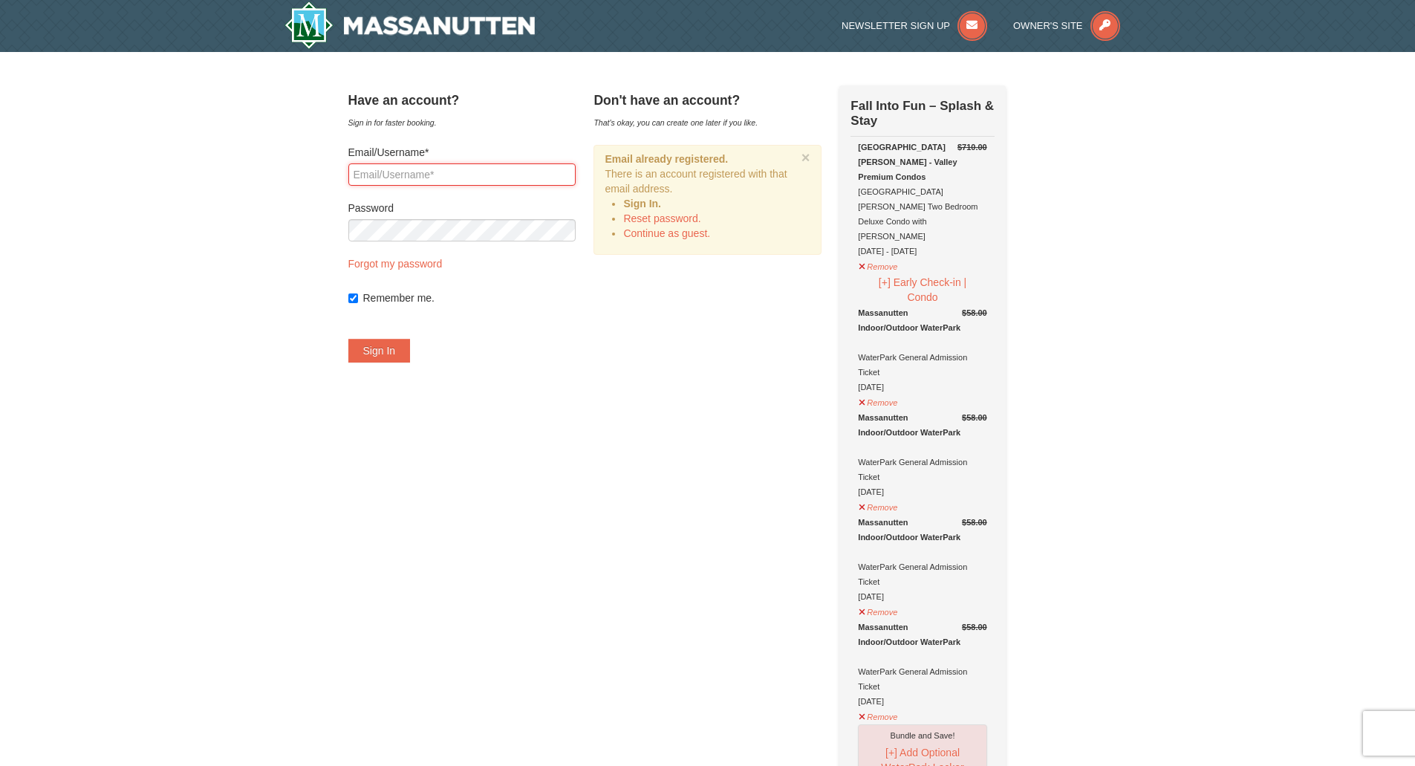
click at [456, 175] on input "Email/Username*" at bounding box center [461, 174] width 227 height 22
type input "[EMAIL_ADDRESS][DOMAIN_NAME]"
click at [403, 350] on button "Sign In" at bounding box center [379, 351] width 62 height 24
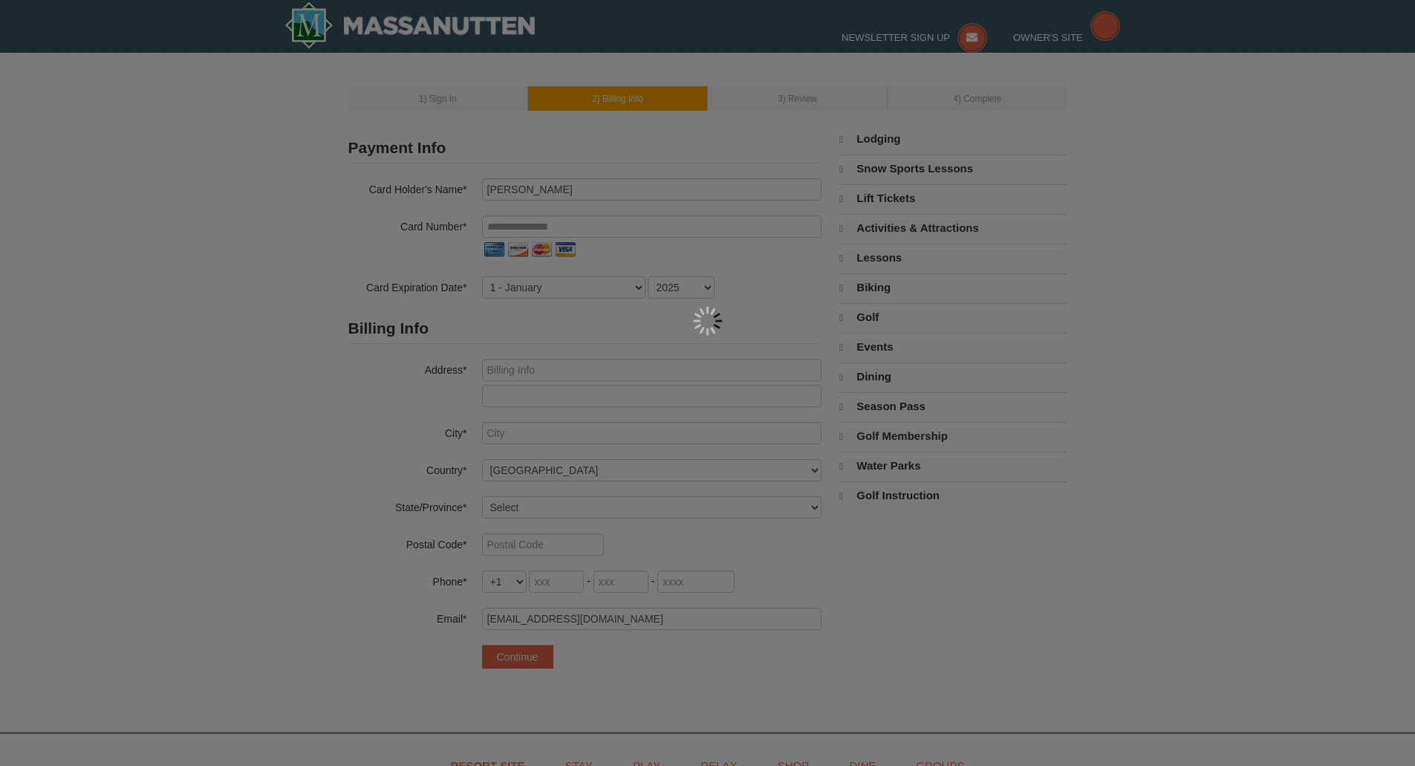
select select "9"
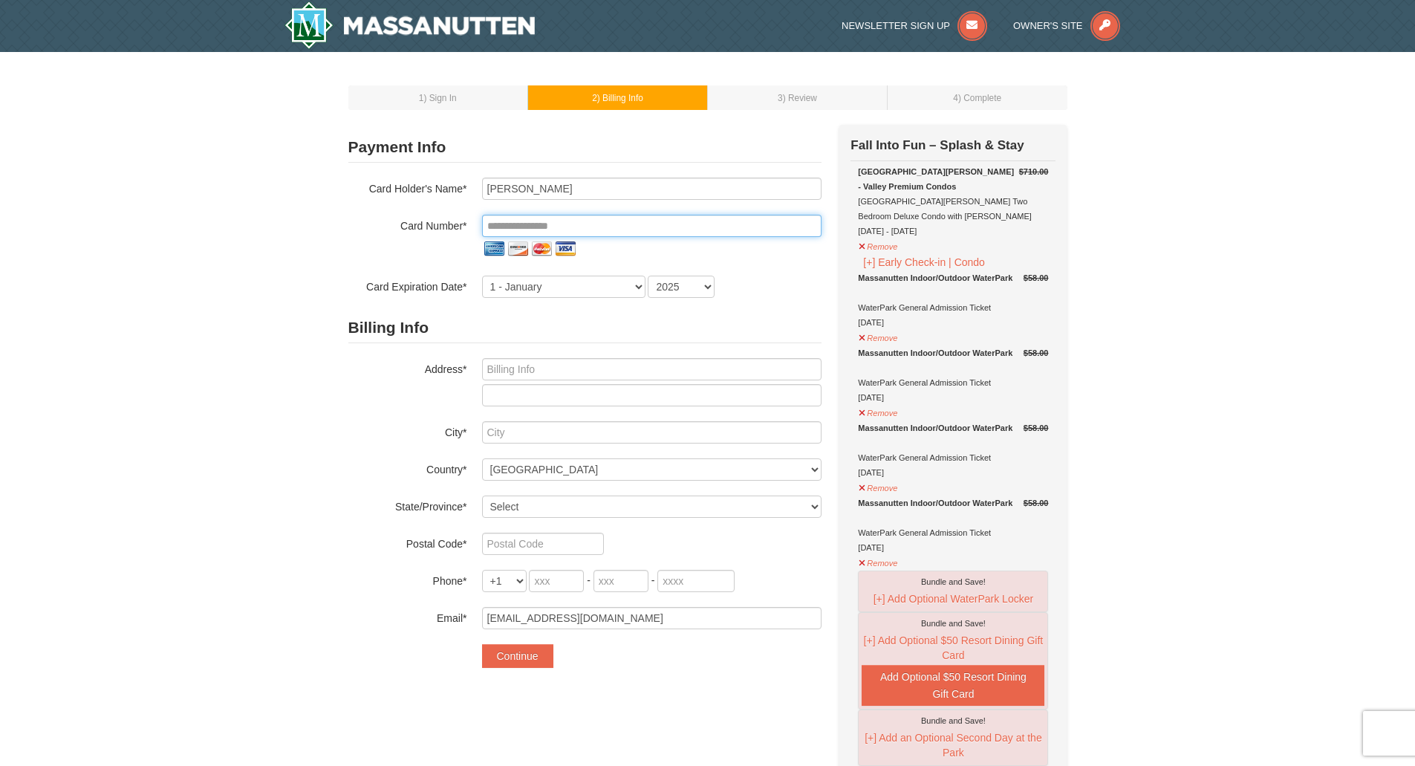
click at [779, 218] on input "tel" at bounding box center [651, 226] width 339 height 22
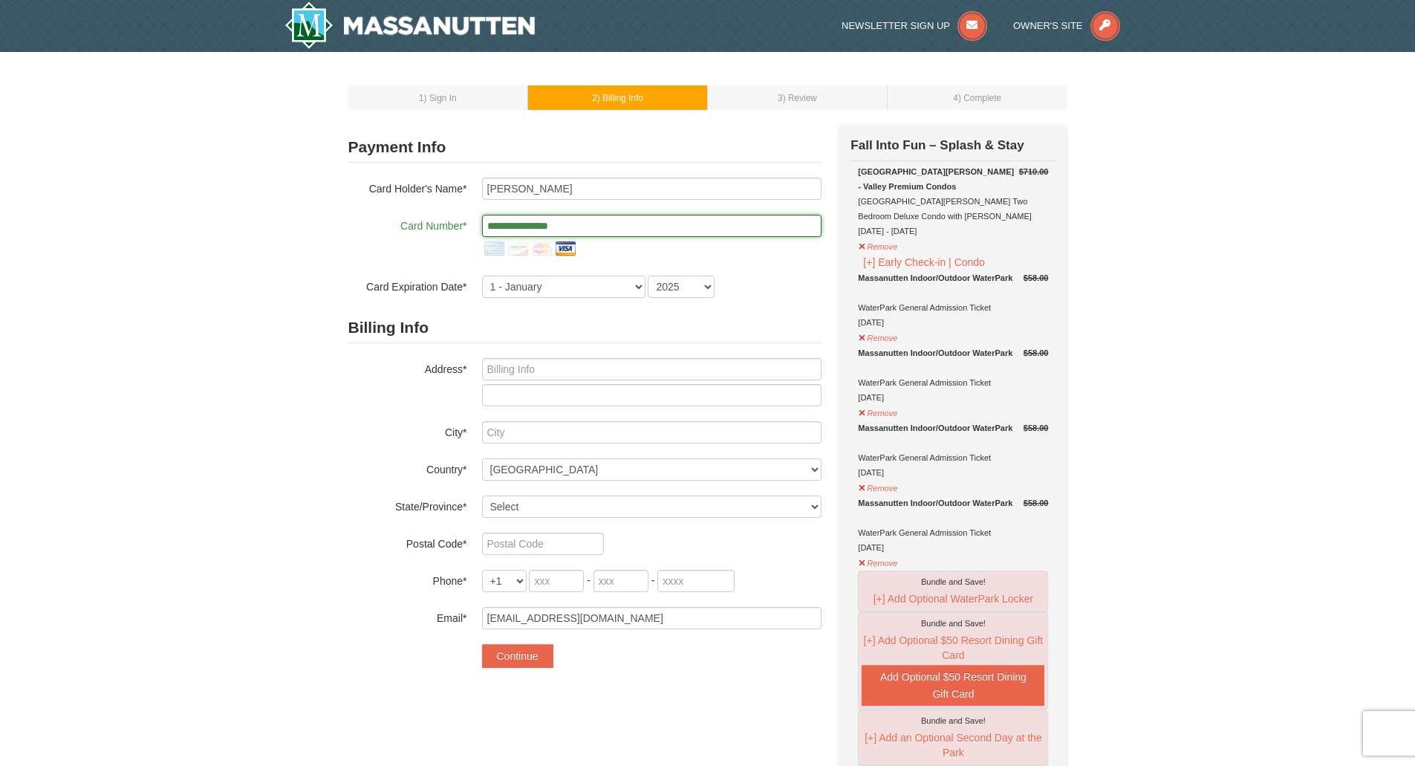
type input "**********"
click at [349, 273] on div "**********" at bounding box center [584, 238] width 473 height 120
click at [616, 288] on select "1 - January 2 - February 3 - March 4 - April 5 - May 6 - June 7 - July 8 - Augu…" at bounding box center [563, 287] width 163 height 22
select select "11"
click at [482, 276] on select "1 - January 2 - February 3 - March 4 - April 5 - May 6 - June 7 - July 8 - Augu…" at bounding box center [563, 287] width 163 height 22
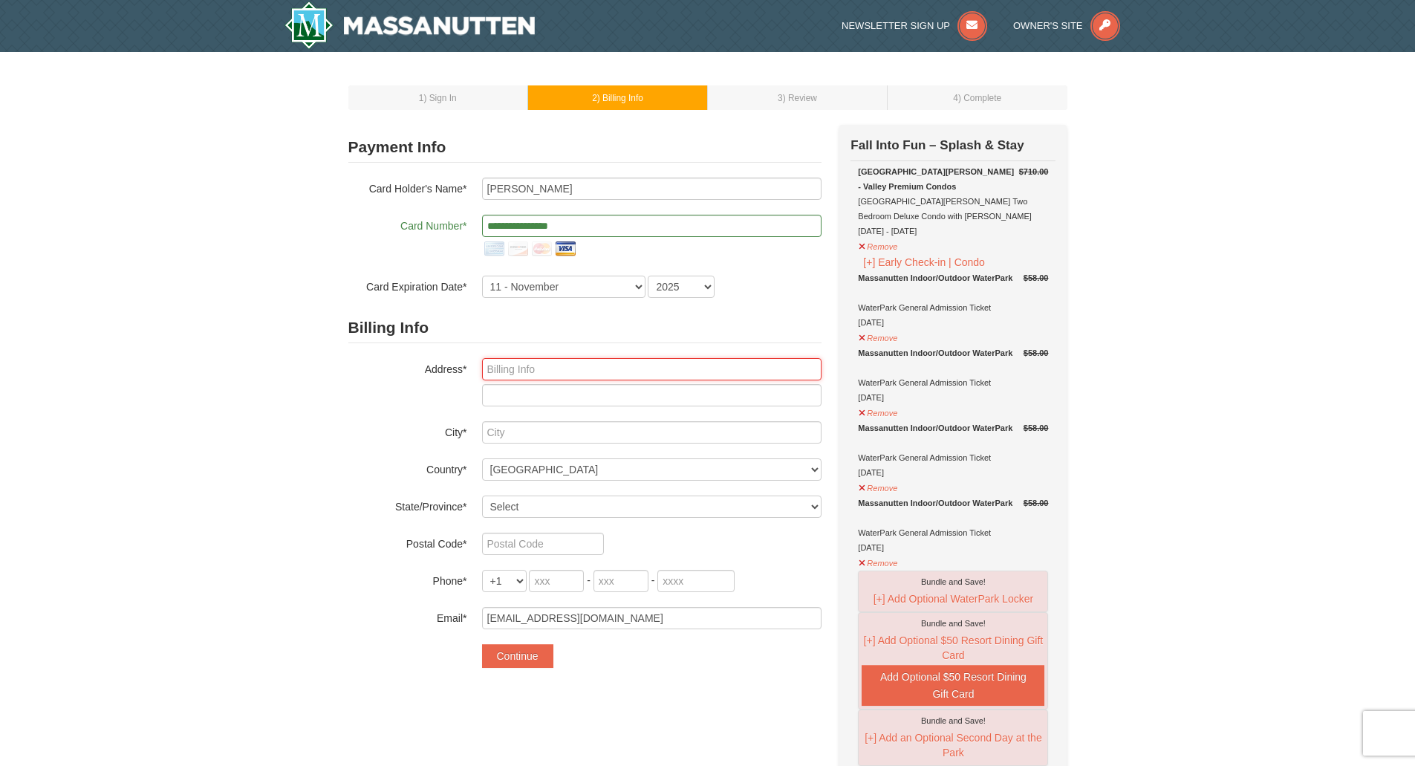
click at [586, 365] on input "text" at bounding box center [651, 369] width 339 height 22
type input "608 Windemere Rd"
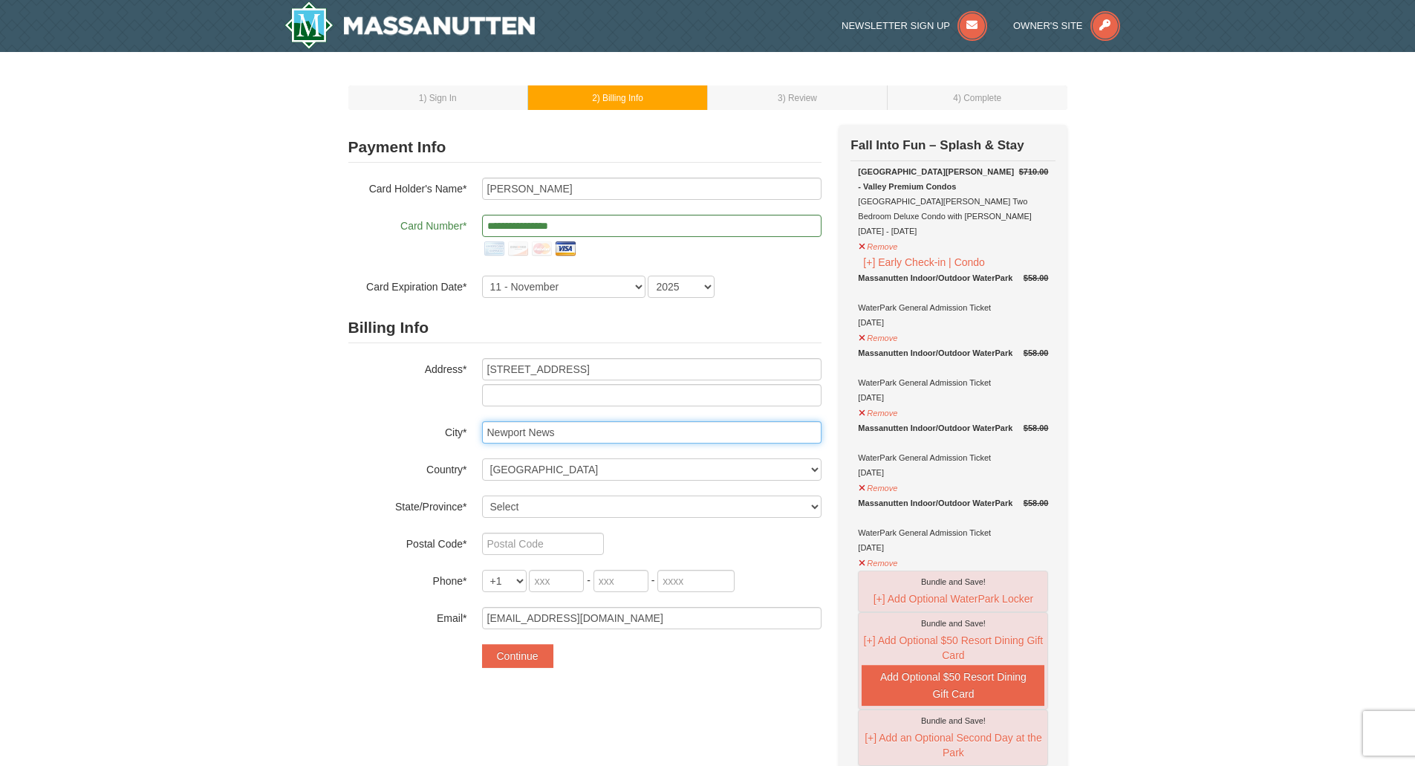
type input "Newport News"
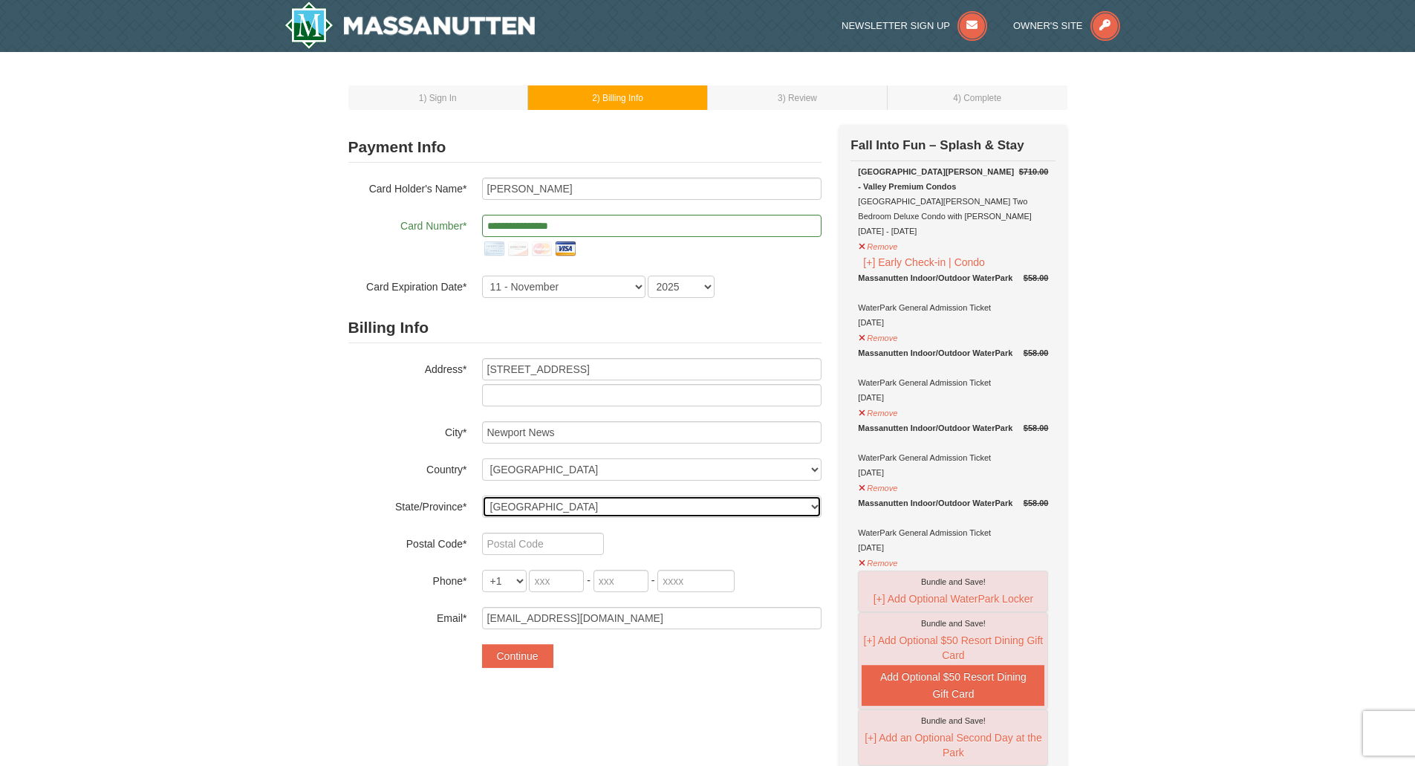
select select "VA"
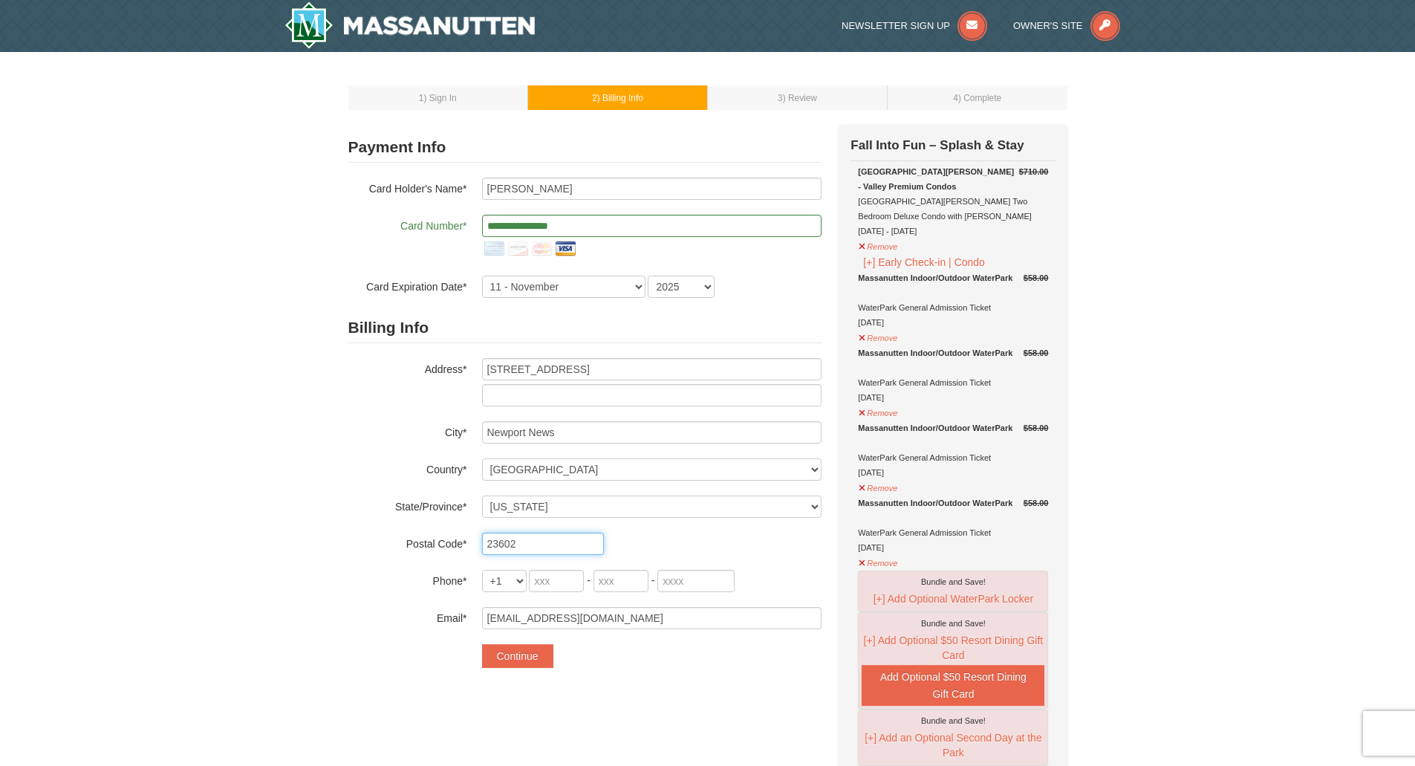
type input "23602"
click at [549, 569] on div "Billing Info Address* 608 Windemere Rd City* Newport News Country* ----- Select…" at bounding box center [584, 471] width 473 height 316
click at [556, 585] on input "tel" at bounding box center [556, 581] width 55 height 22
type input "757"
type input "532"
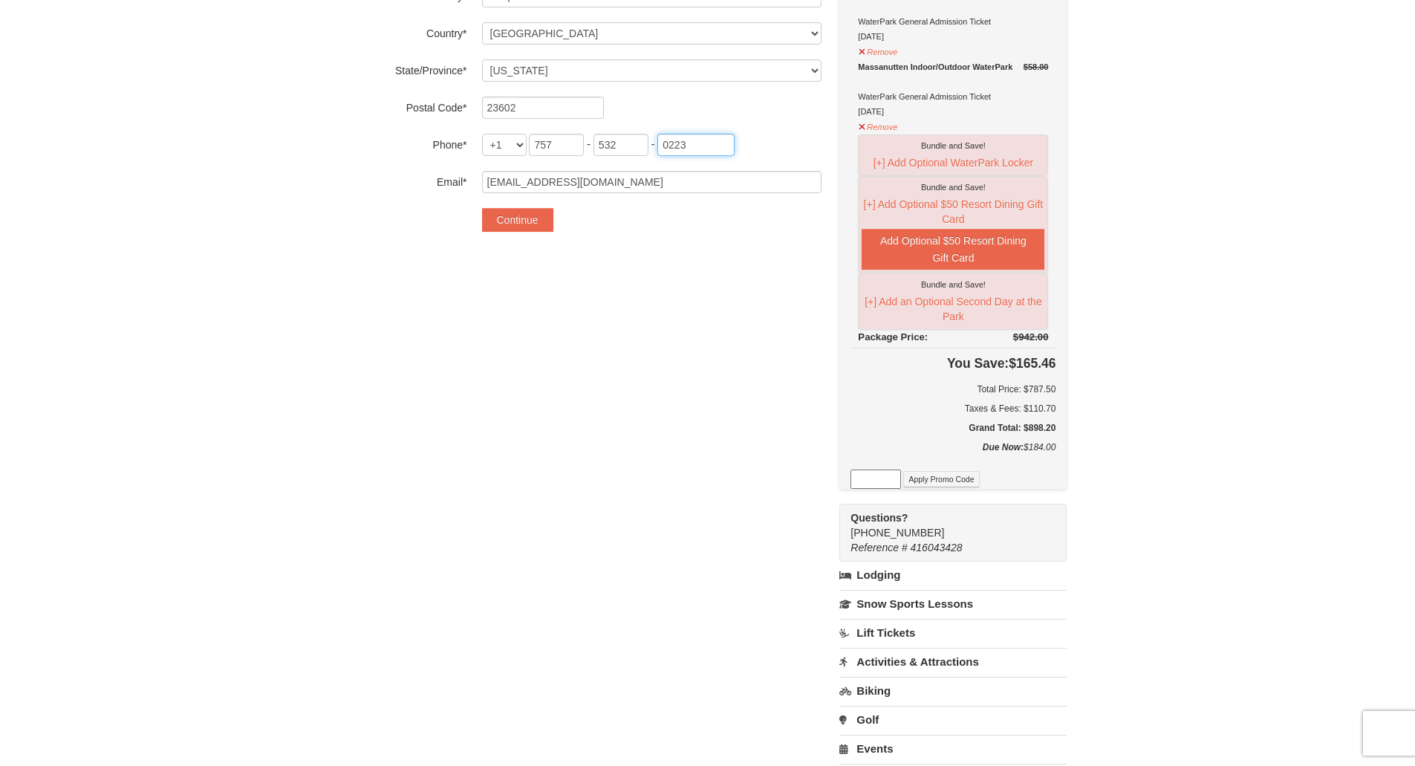
scroll to position [454, 0]
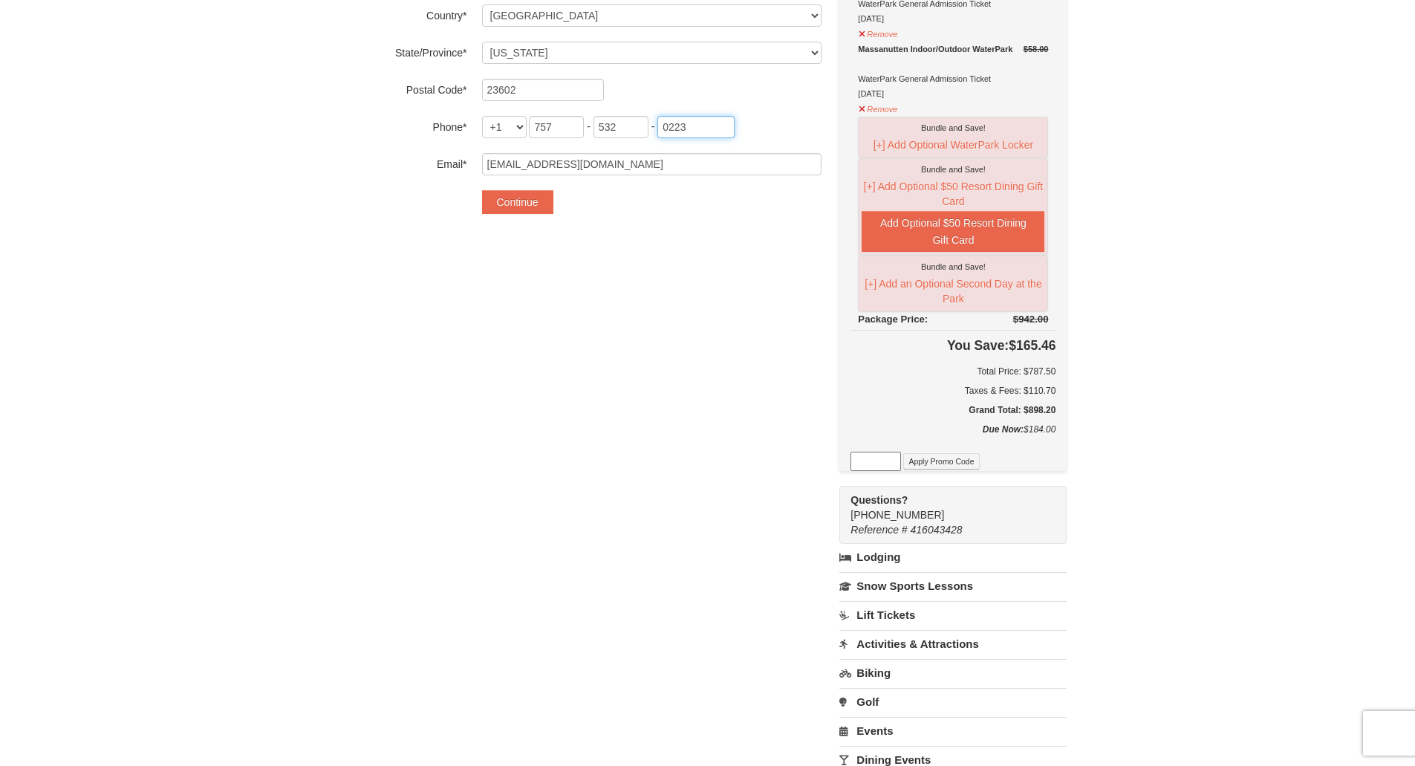
type input "0223"
click at [560, 238] on div "**********" at bounding box center [707, 287] width 719 height 1233
click at [507, 201] on button "Continue" at bounding box center [517, 202] width 71 height 24
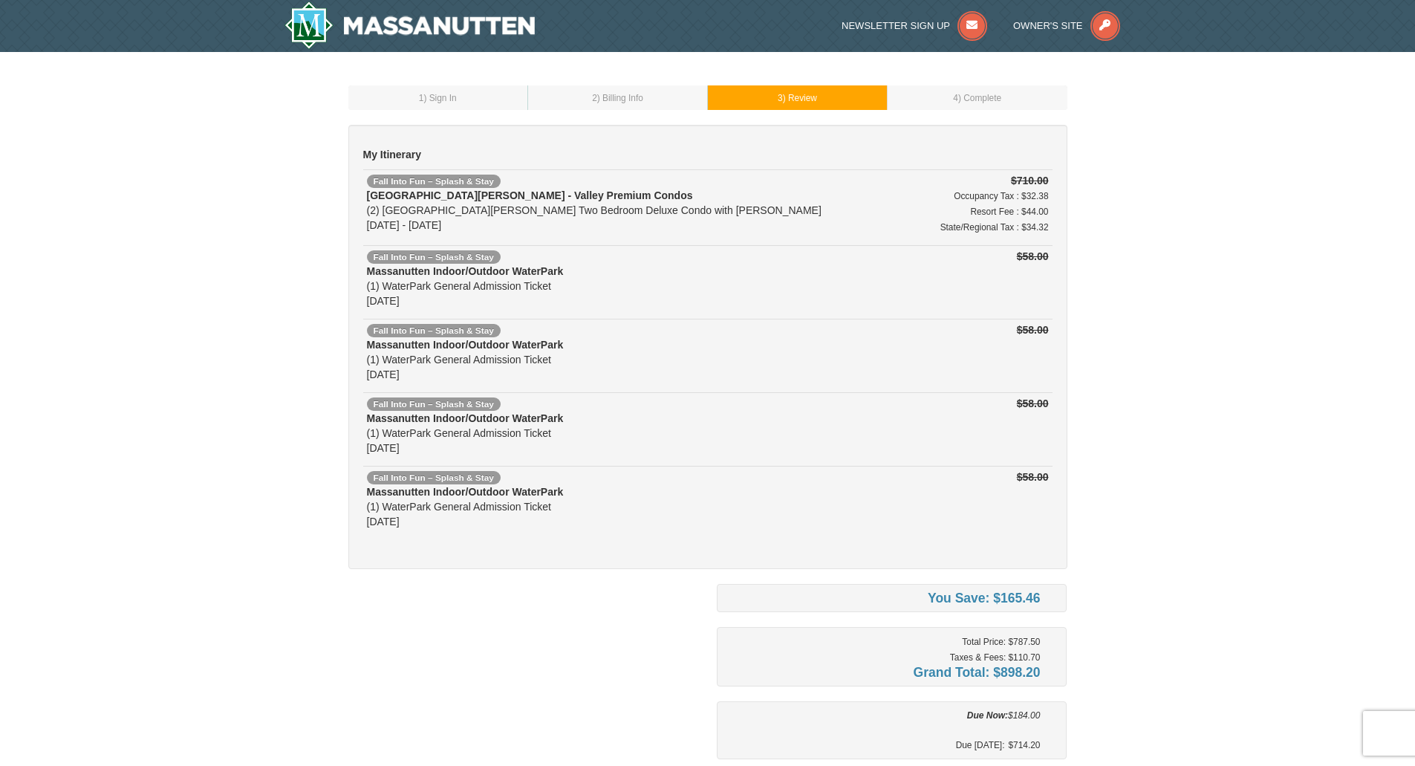
click at [1306, 189] on div "1 ) Sign In 2 ) Billing Info 3 ) Review ) Complete ×" at bounding box center [707, 511] width 1415 height 919
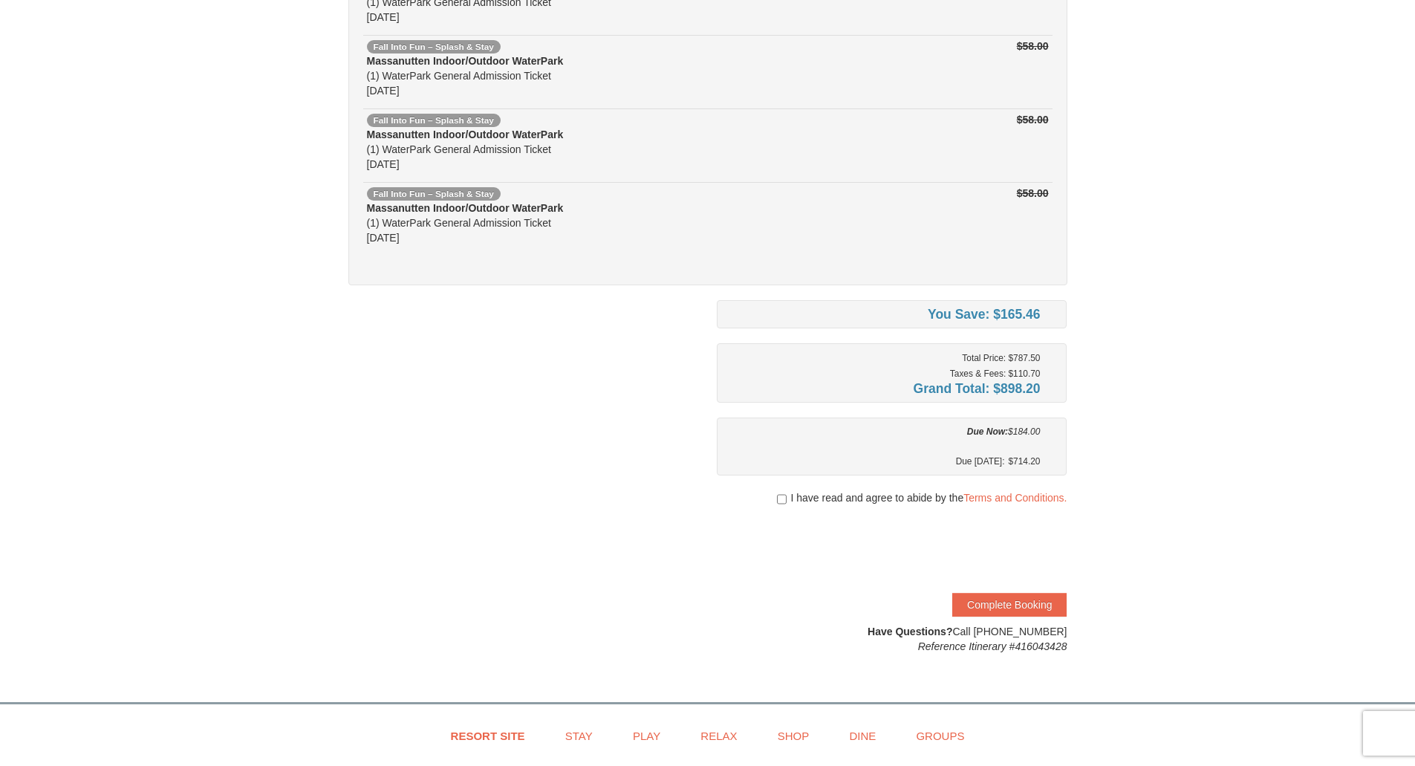
scroll to position [289, 0]
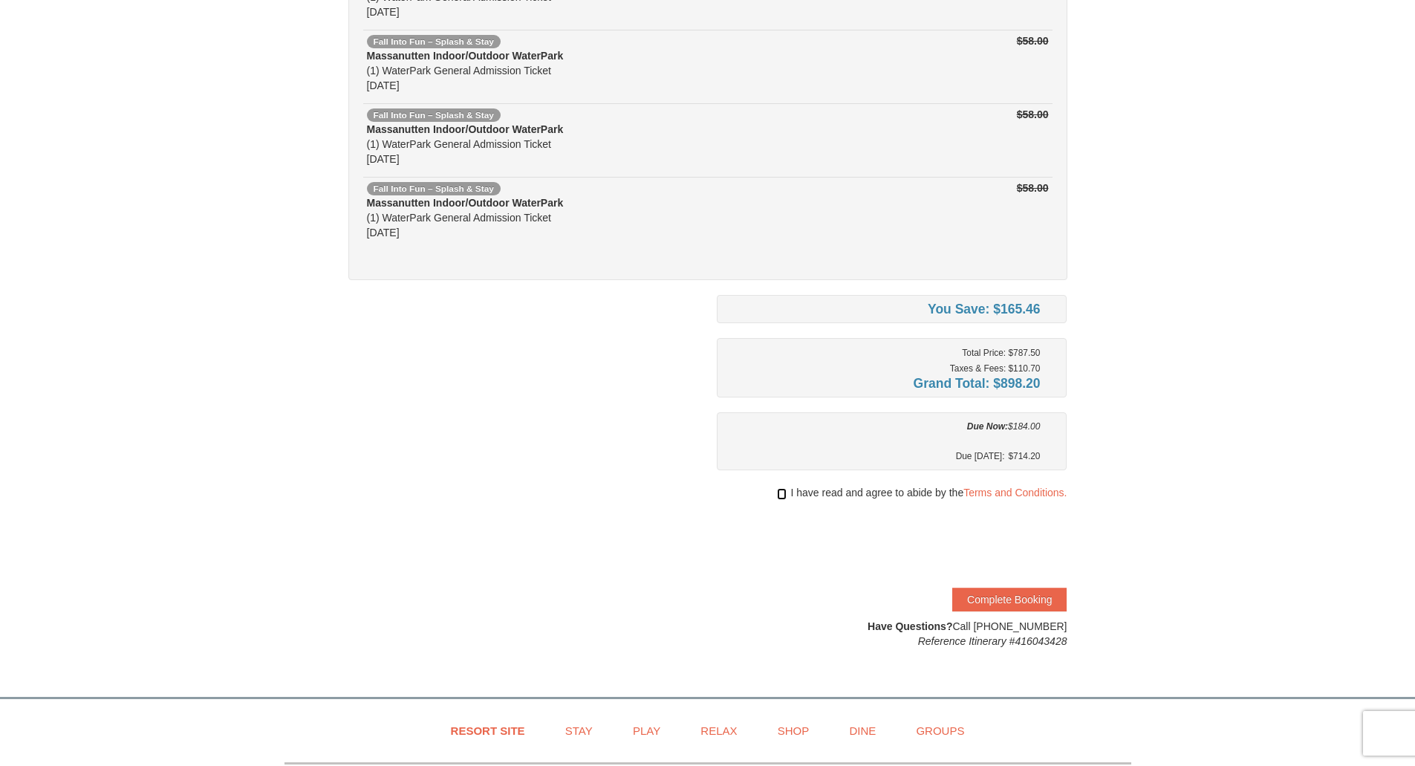
click at [777, 495] on input "checkbox" at bounding box center [782, 494] width 10 height 12
checkbox input "true"
click at [1010, 599] on button "Complete Booking" at bounding box center [1009, 600] width 114 height 24
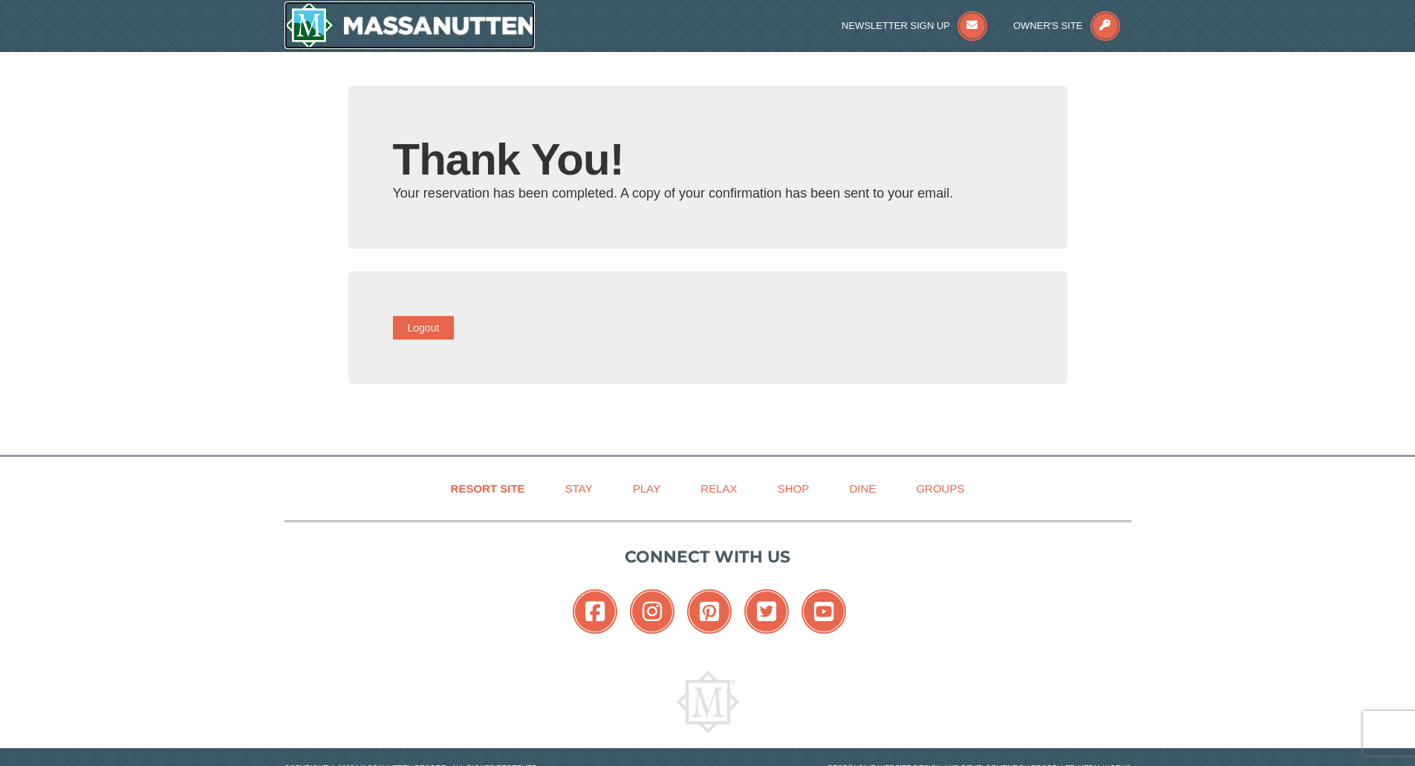
click at [394, 33] on img at bounding box center [410, 25] width 251 height 48
